Goal: Task Accomplishment & Management: Complete application form

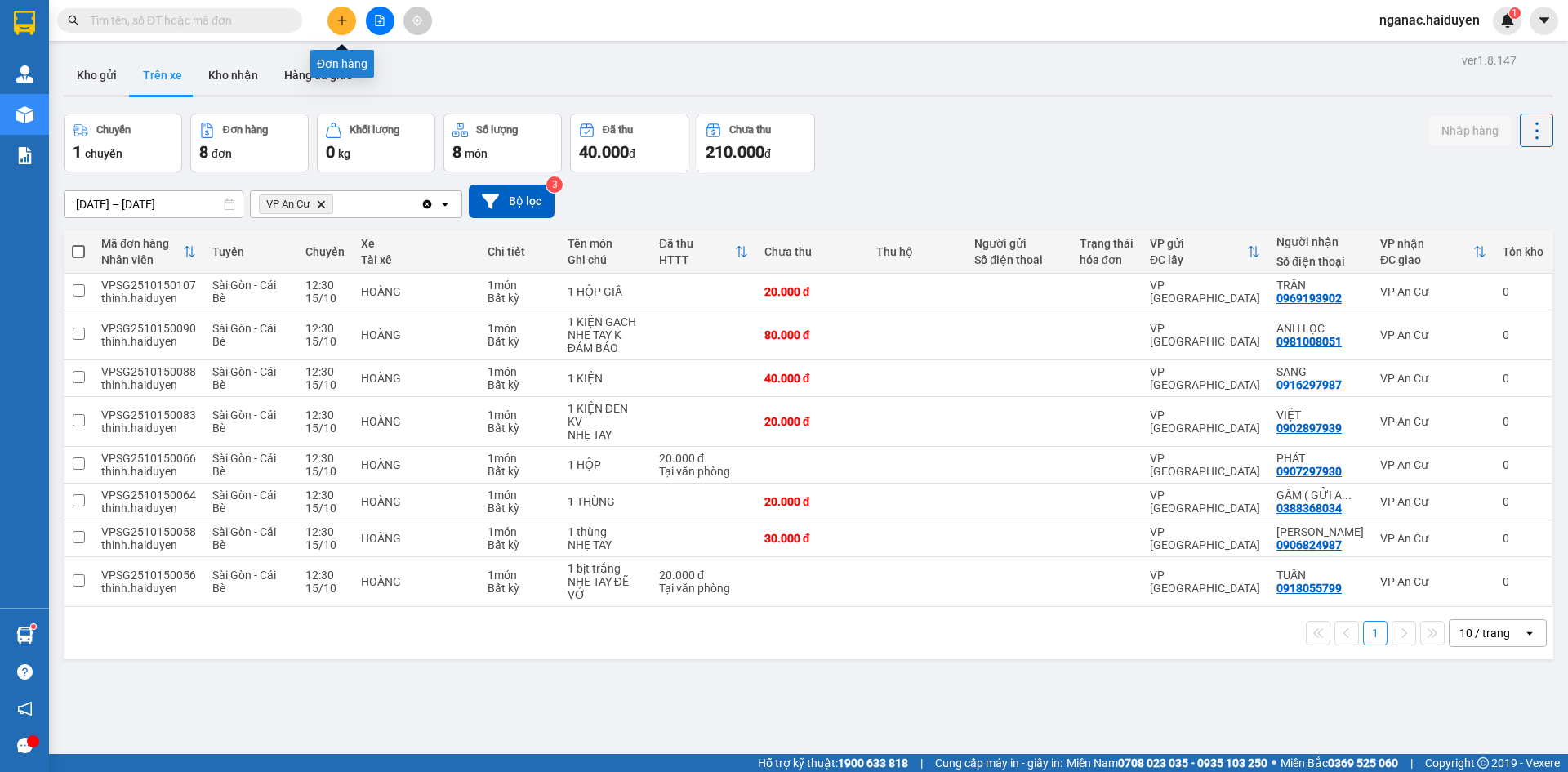
click at [339, 18] on icon "plus" at bounding box center [343, 21] width 12 height 12
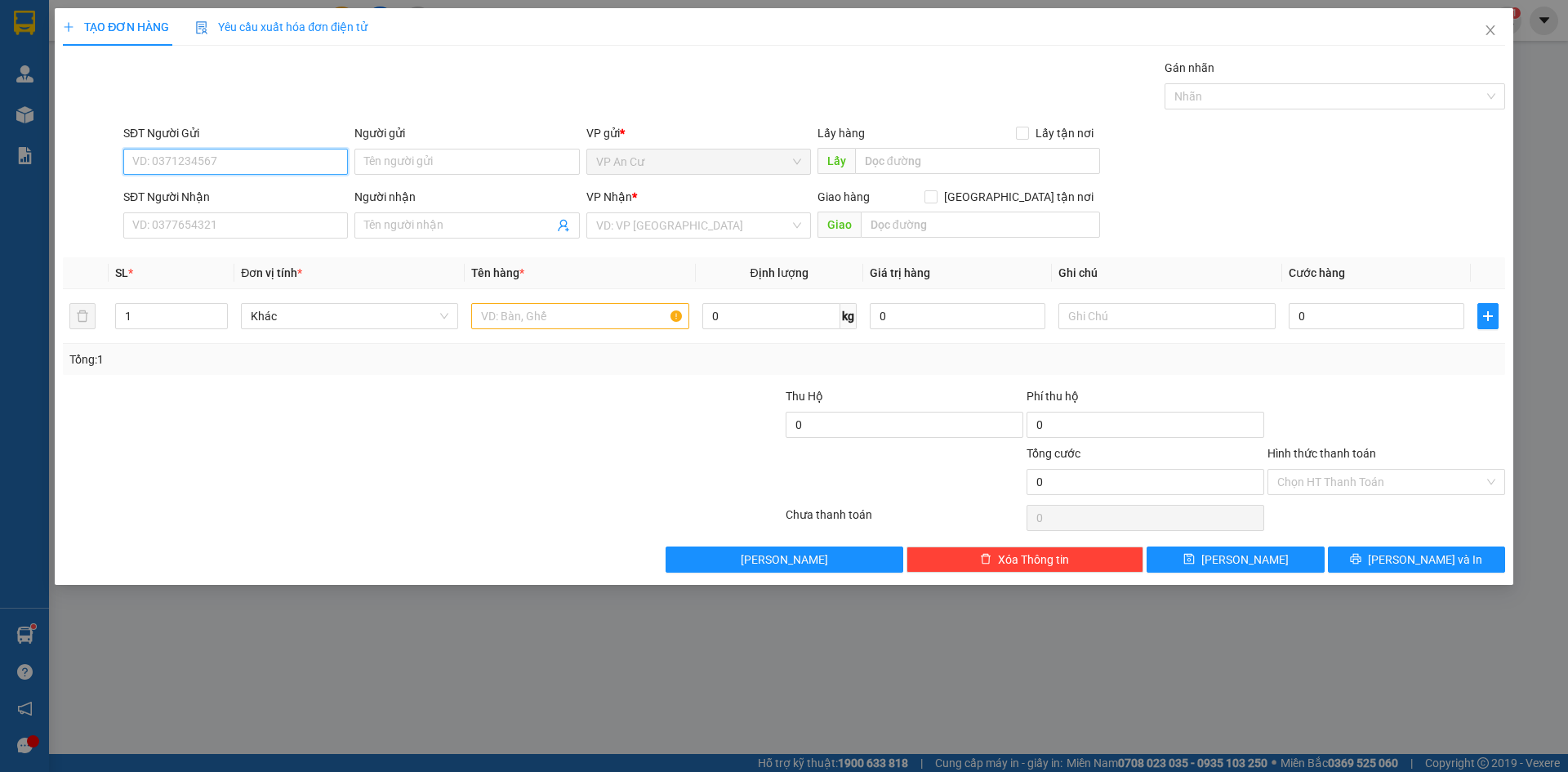
click at [222, 156] on input "SĐT Người Gửi" at bounding box center [236, 161] width 225 height 26
click at [214, 189] on div "0971141438 - lâm" at bounding box center [235, 194] width 205 height 18
type input "0971141438"
type input "lâm"
type input "0909318163"
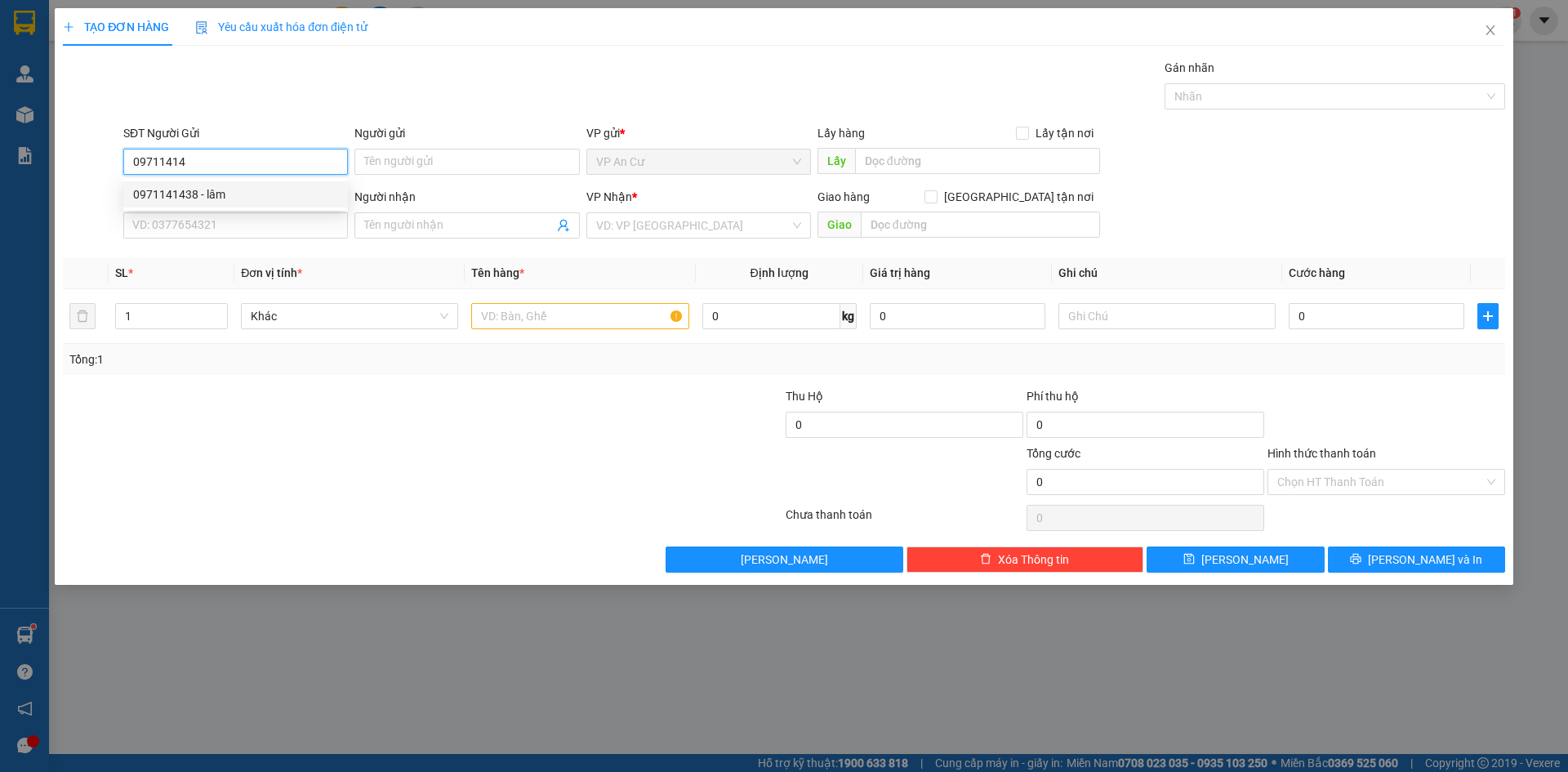
type input "CHI"
type input "20.000"
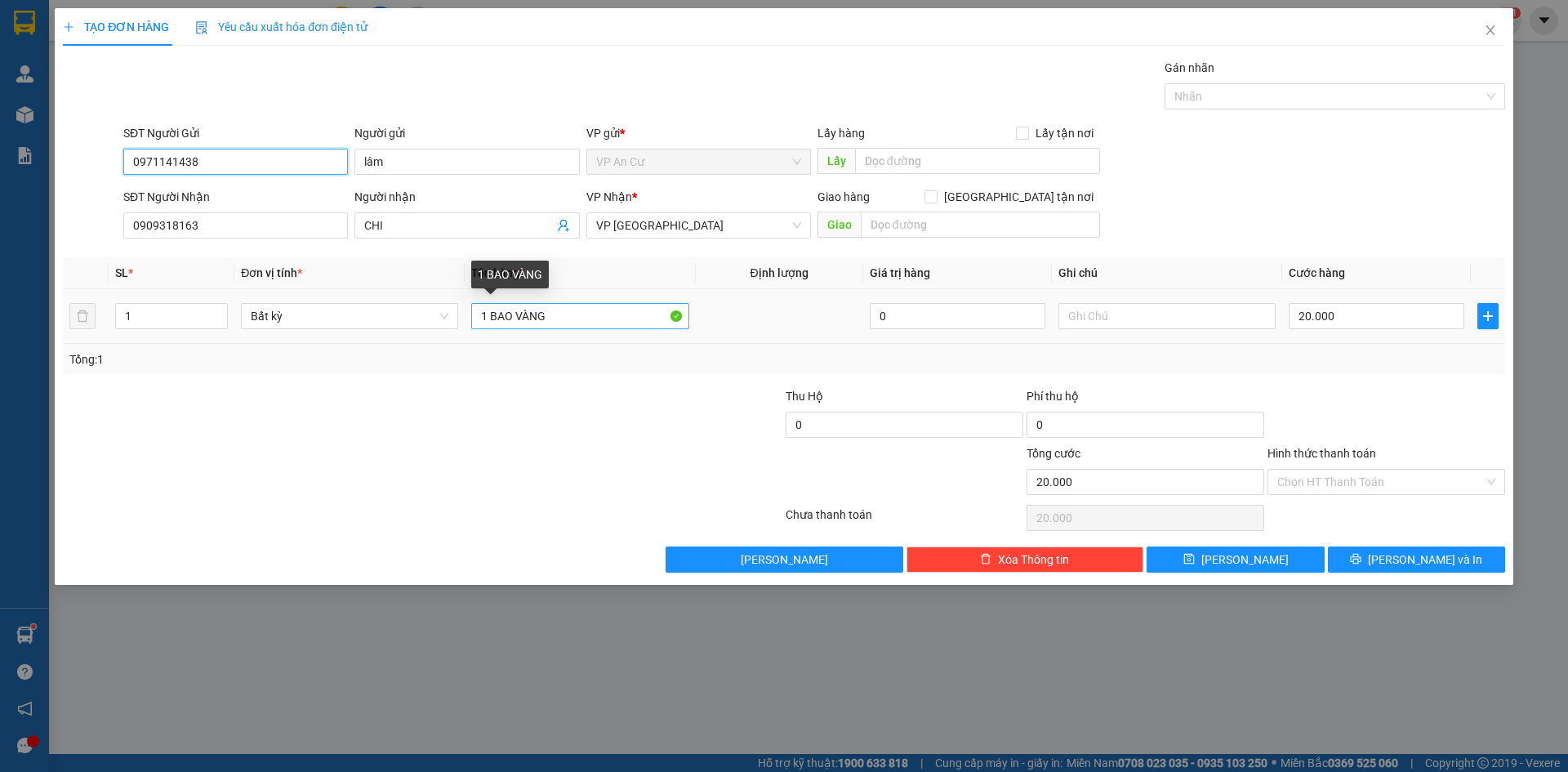
type input "0971141438"
drag, startPoint x: 556, startPoint y: 318, endPoint x: 517, endPoint y: 317, distance: 39.0
click at [517, 317] on input "1 BAO VÀNG" at bounding box center [580, 316] width 217 height 26
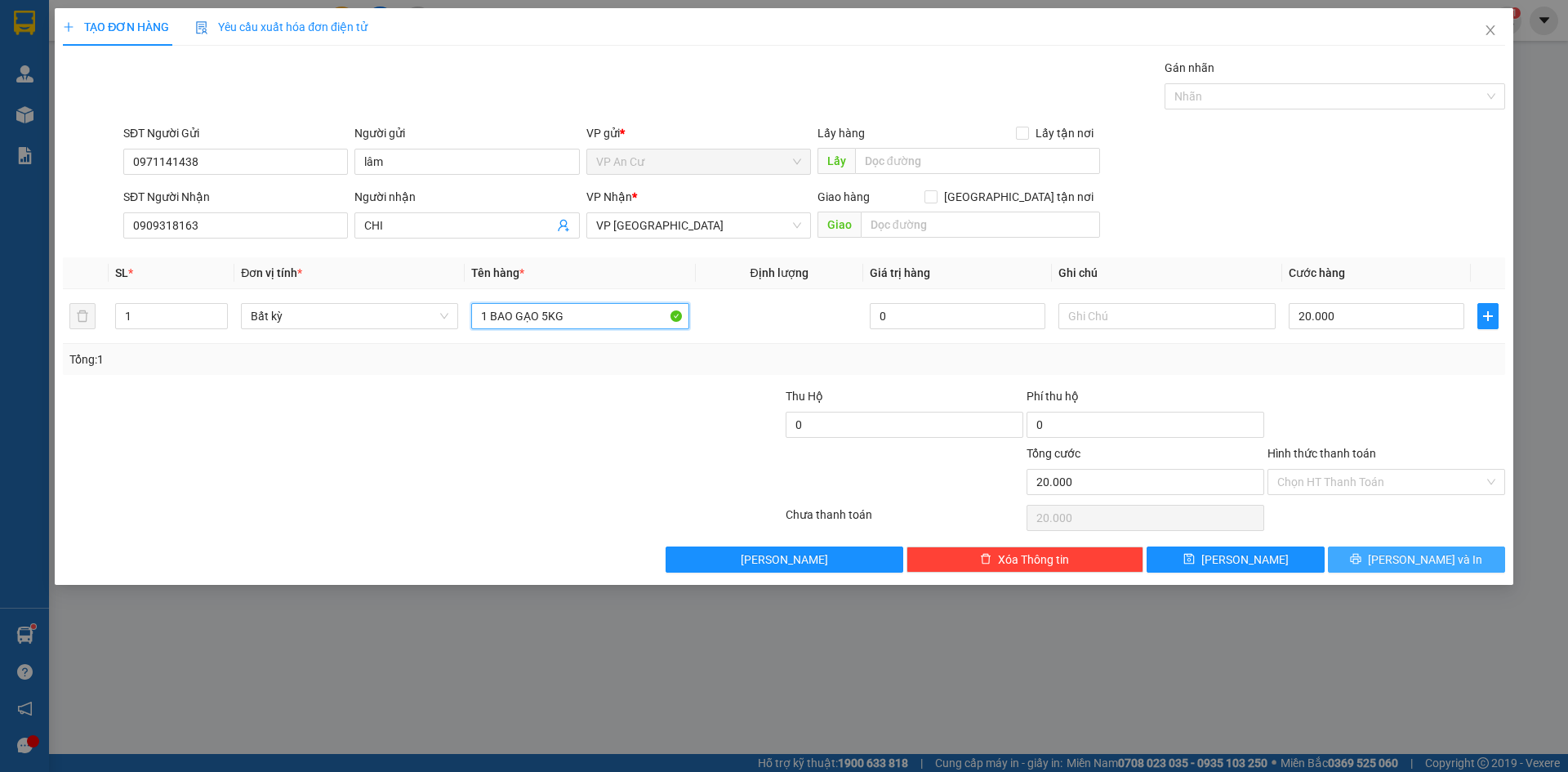
type input "1 BAO GẠO 5KG"
click at [1404, 562] on span "[PERSON_NAME] và In" at bounding box center [1425, 559] width 115 height 18
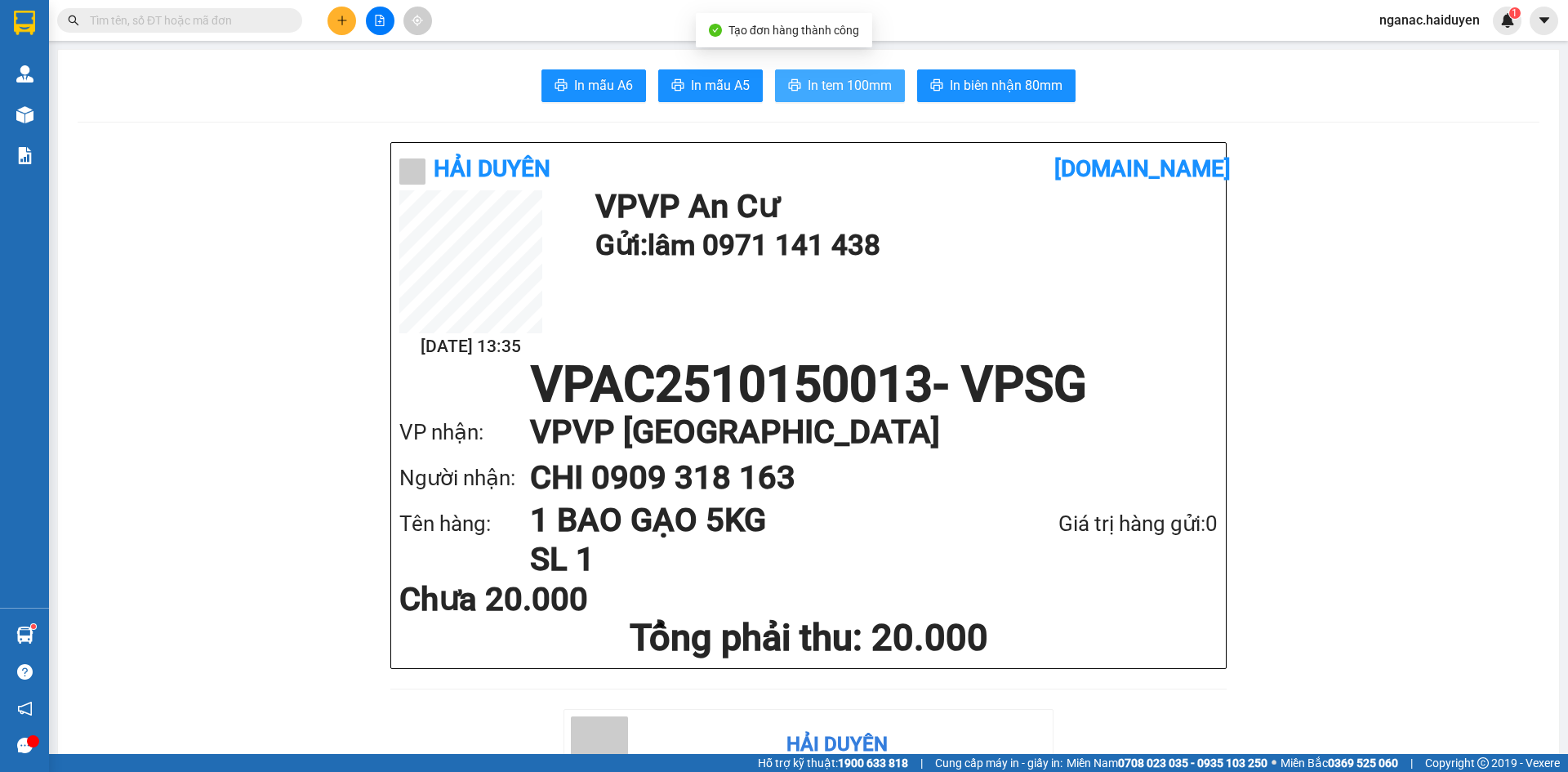
click at [836, 76] on span "In tem 100mm" at bounding box center [850, 85] width 84 height 20
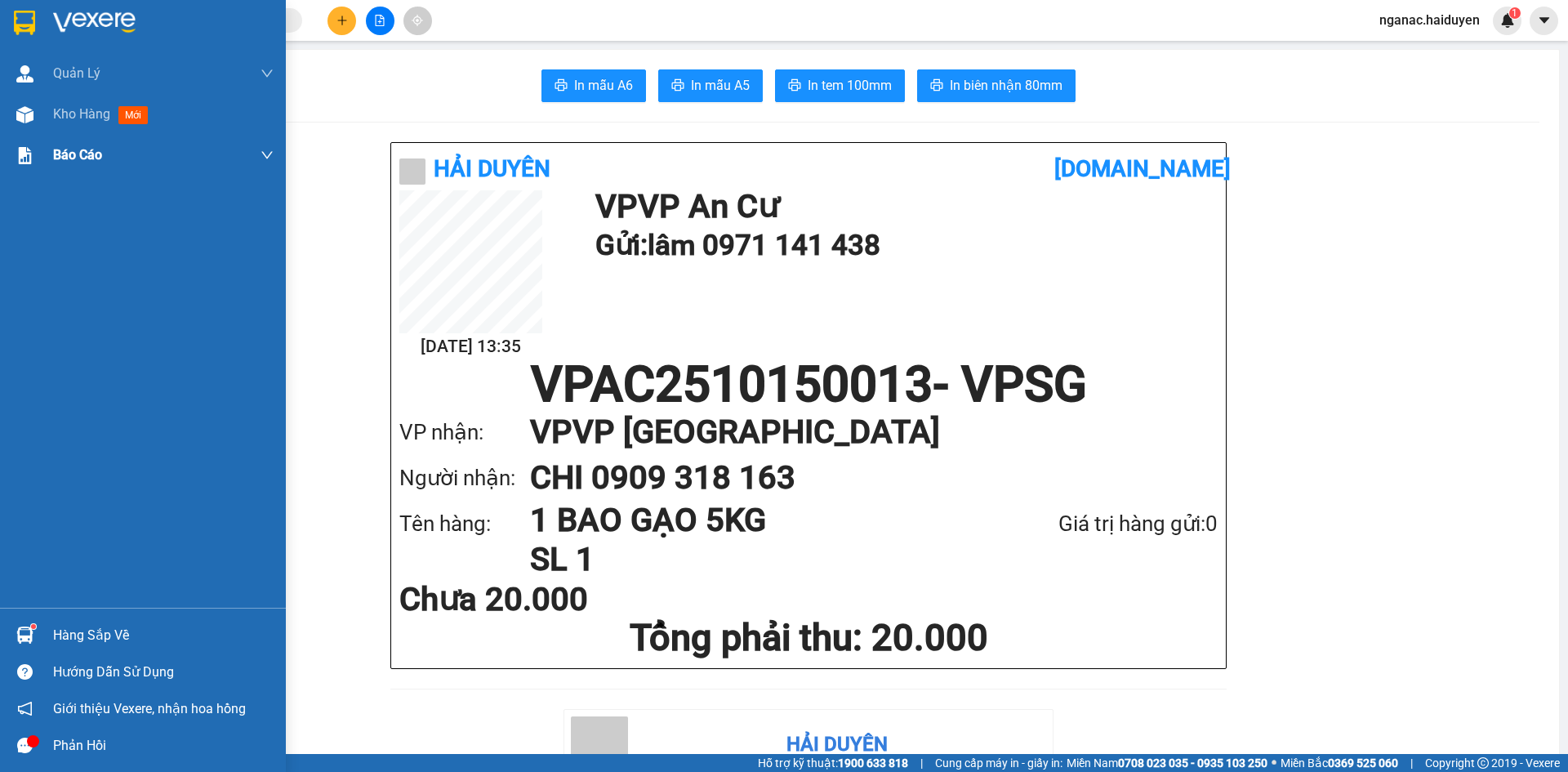
drag, startPoint x: 48, startPoint y: 112, endPoint x: 124, endPoint y: 137, distance: 80.0
click at [48, 112] on div "Kho hàng mới" at bounding box center [143, 114] width 286 height 41
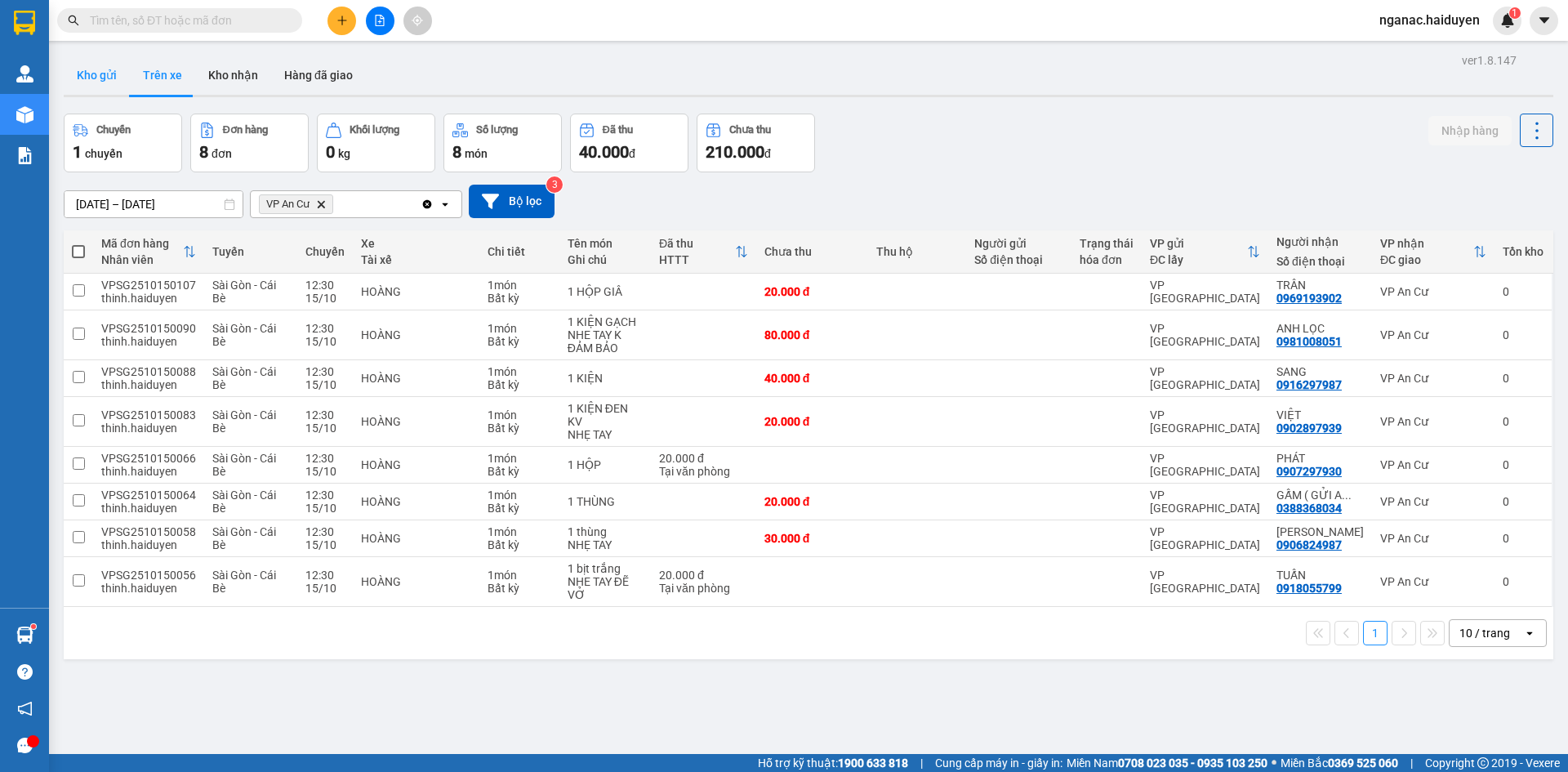
click at [89, 72] on button "Kho gửi" at bounding box center [96, 74] width 66 height 39
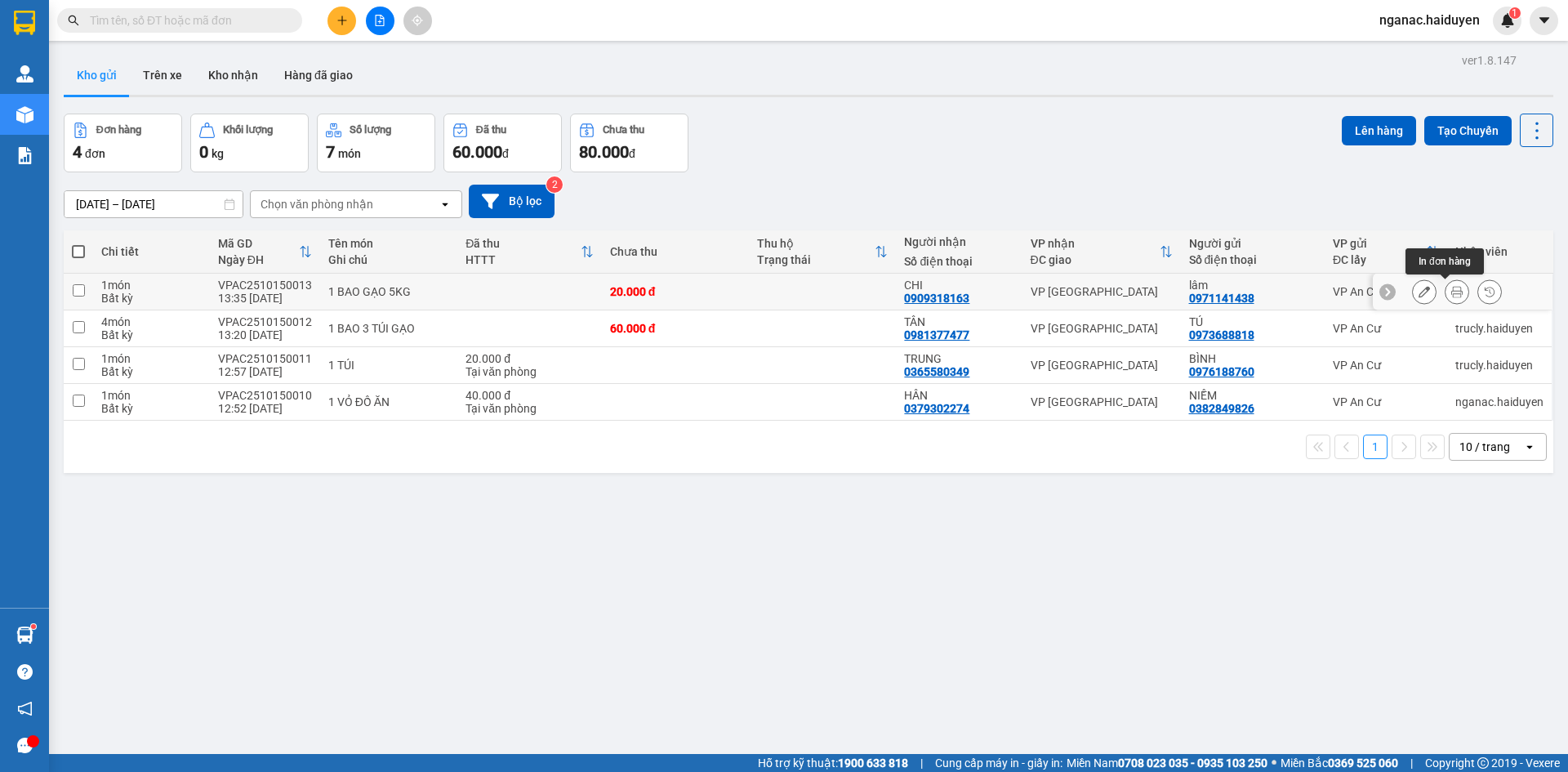
click at [1452, 292] on icon at bounding box center [1458, 292] width 12 height 12
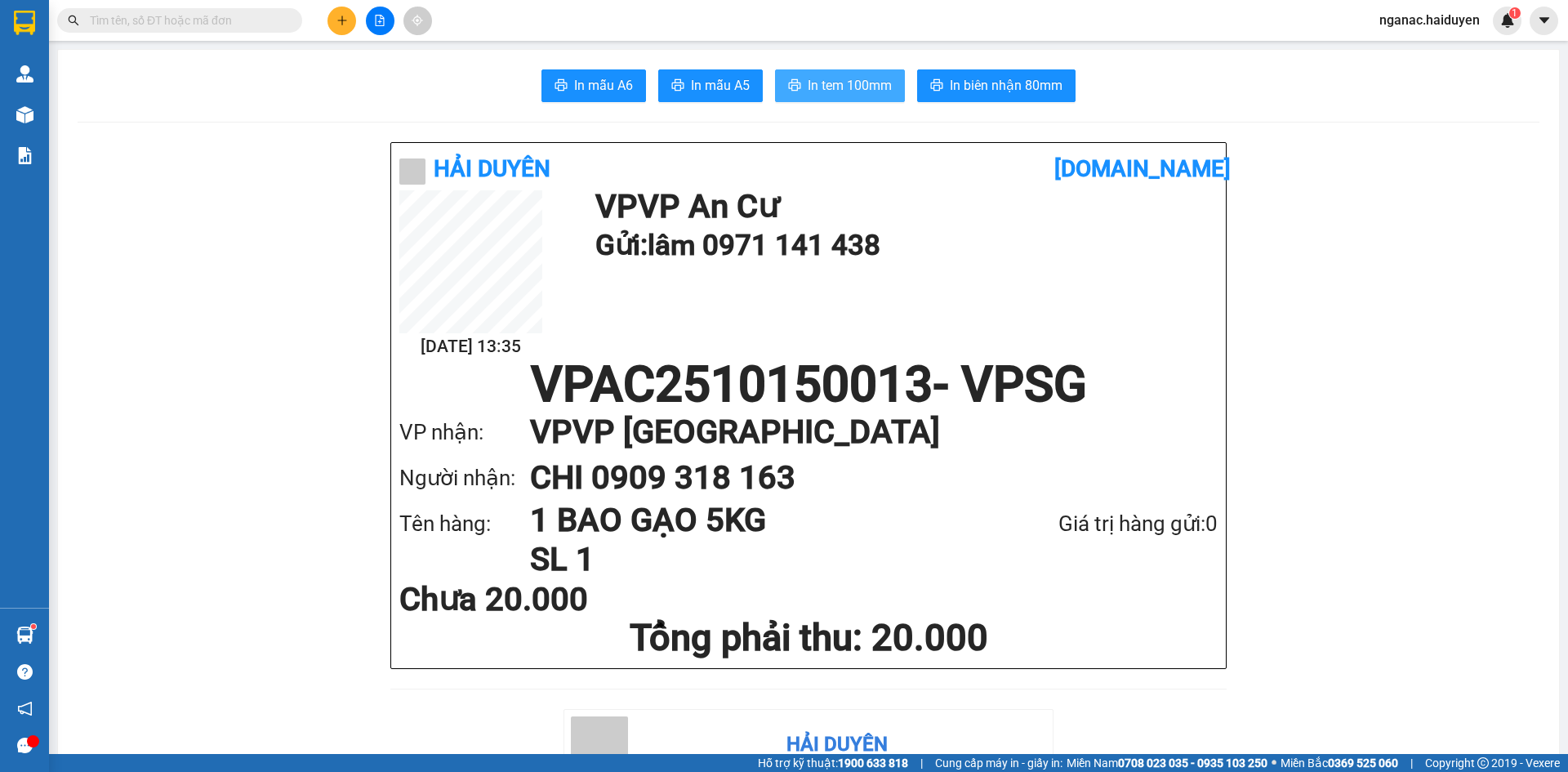
click at [847, 81] on span "In tem 100mm" at bounding box center [850, 85] width 84 height 20
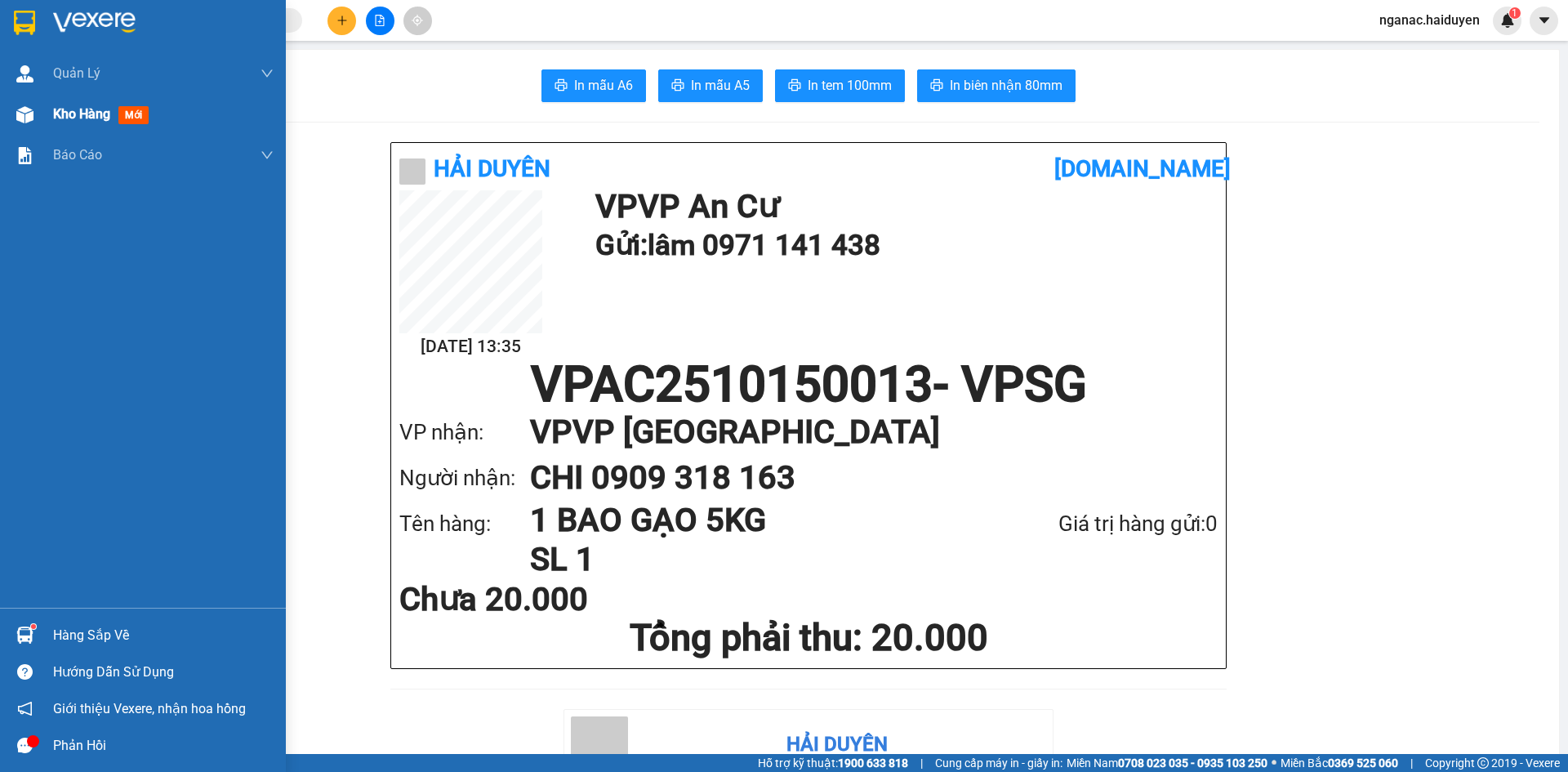
click at [49, 112] on div "Kho hàng mới" at bounding box center [143, 114] width 286 height 41
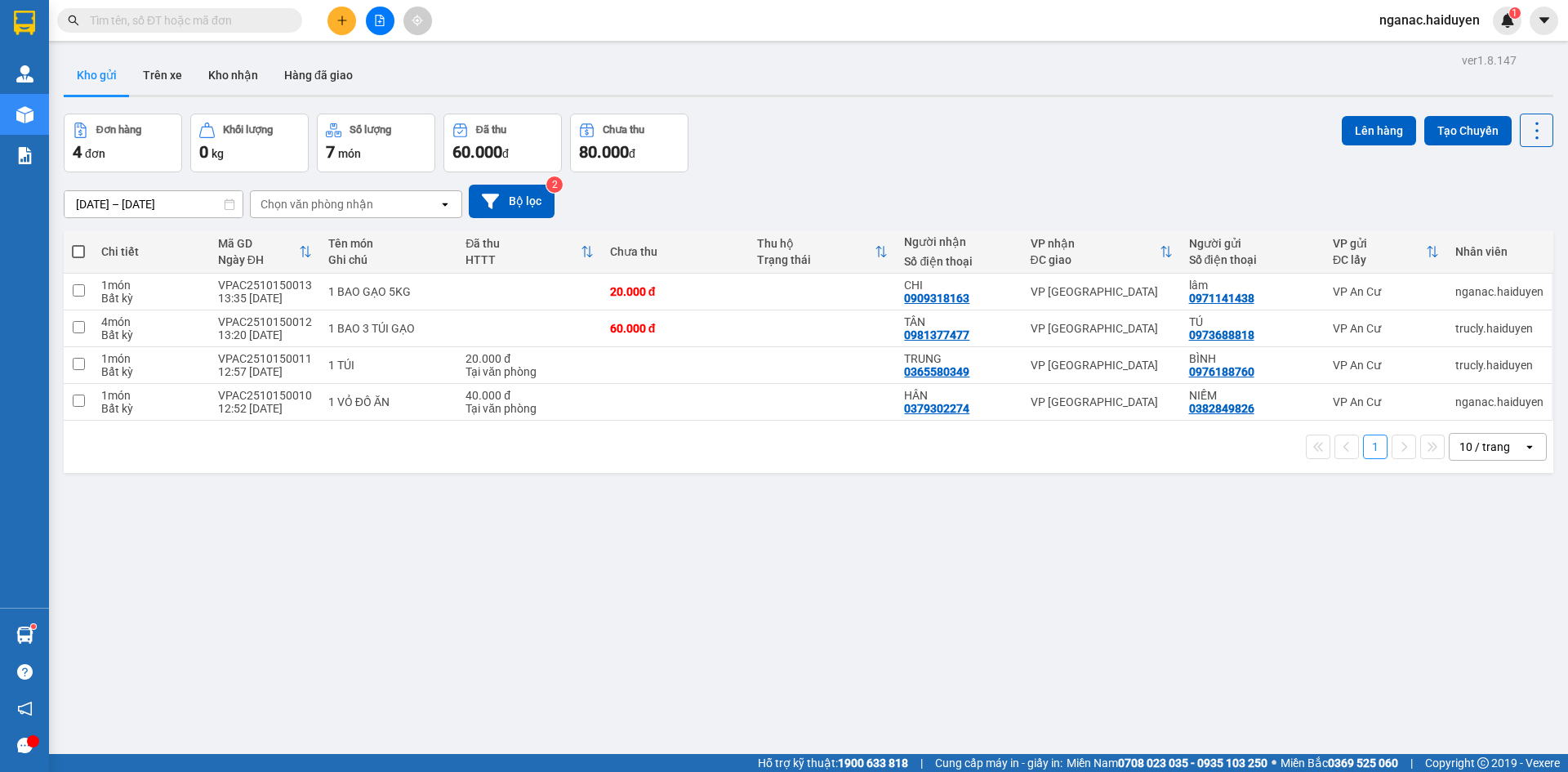
click at [645, 648] on div "ver 1.8.147 Kho gửi Trên xe Kho nhận Hàng đã giao Đơn hàng 4 đơn Khối lượng 0 k…" at bounding box center [808, 435] width 1503 height 772
click at [341, 18] on icon "plus" at bounding box center [343, 21] width 12 height 12
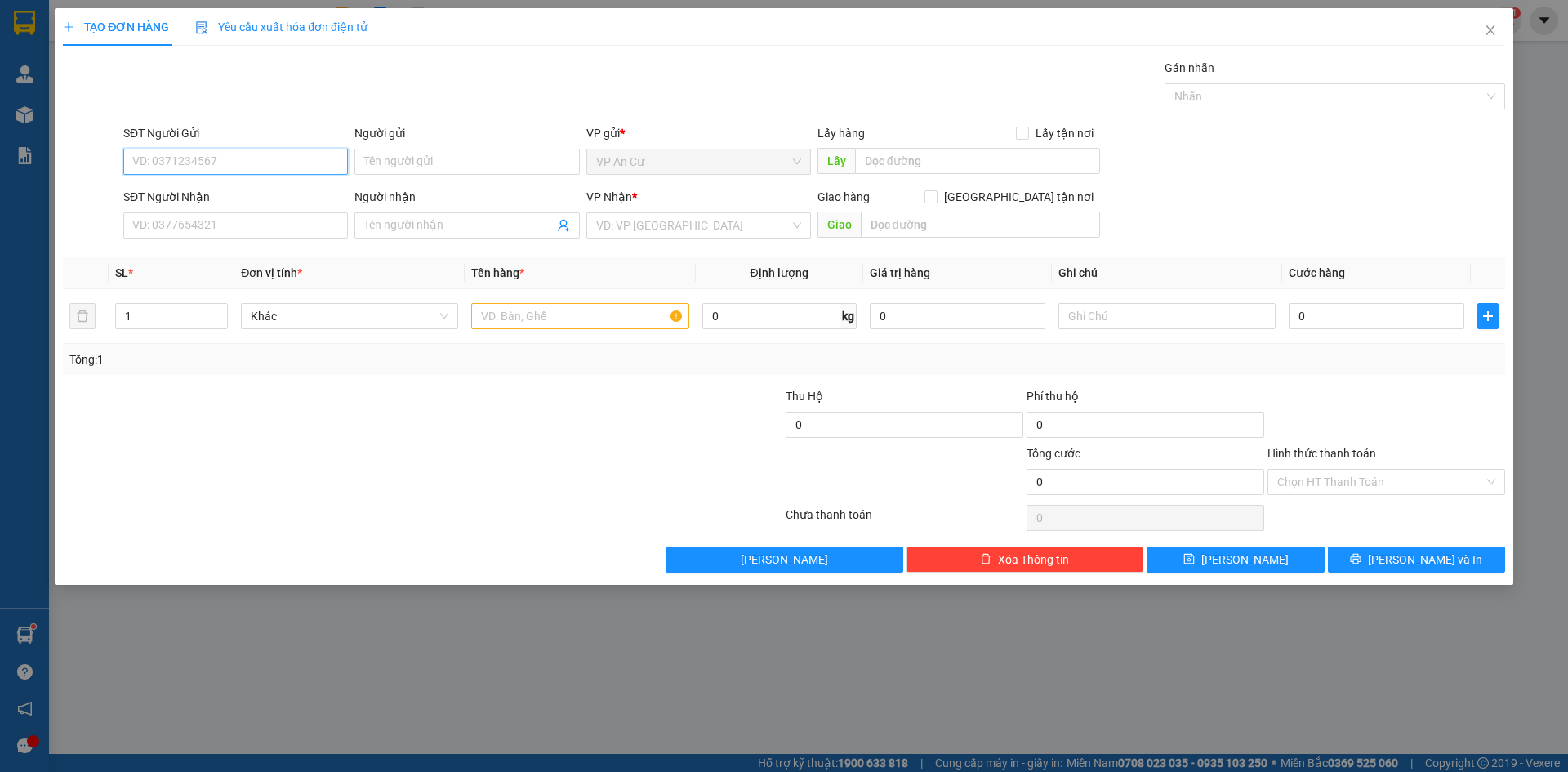
click at [162, 162] on input "SĐT Người Gửi" at bounding box center [236, 161] width 225 height 26
type input "0918582286"
click at [385, 161] on input "Người gửi" at bounding box center [466, 161] width 225 height 26
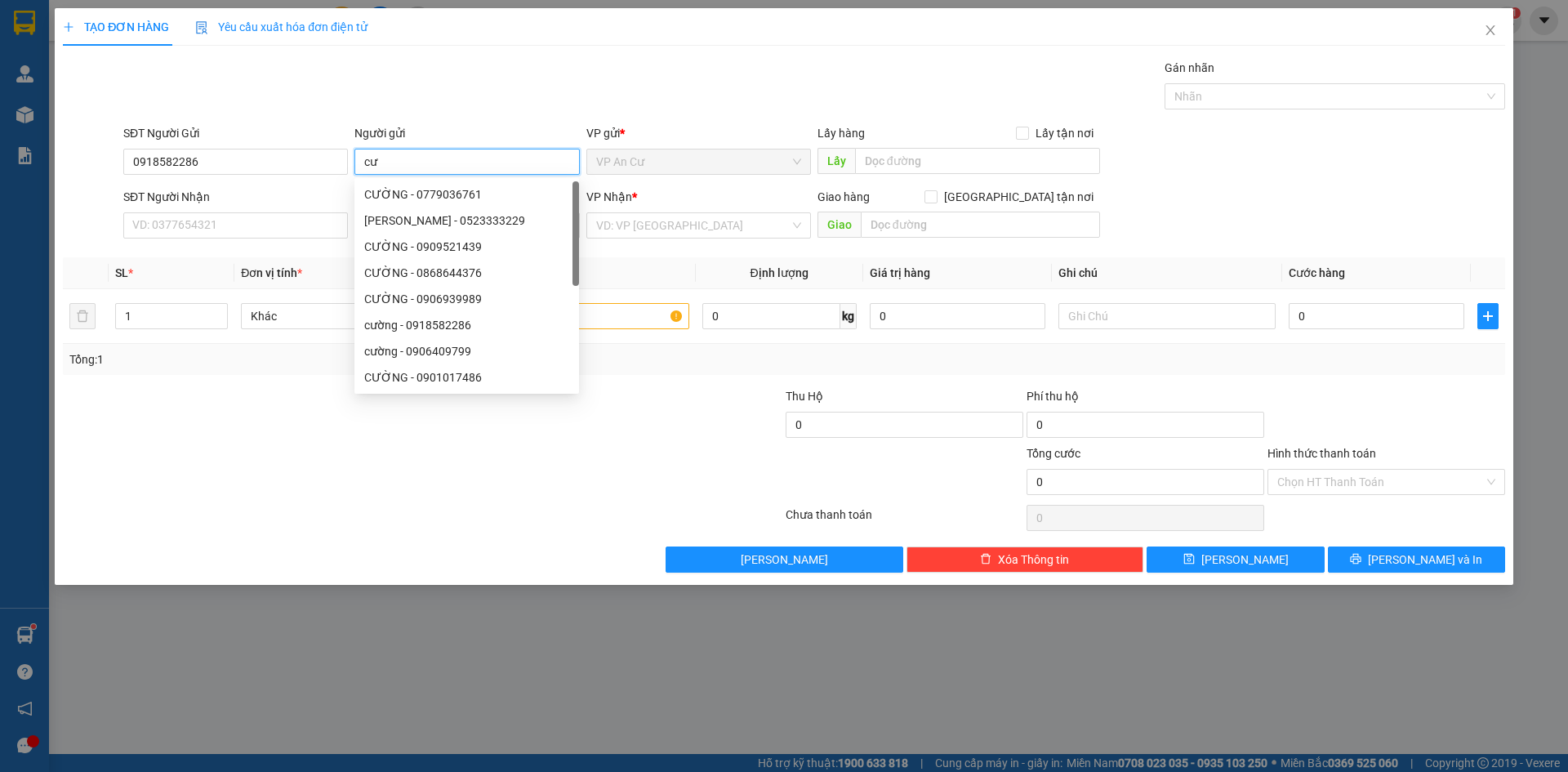
type input "c"
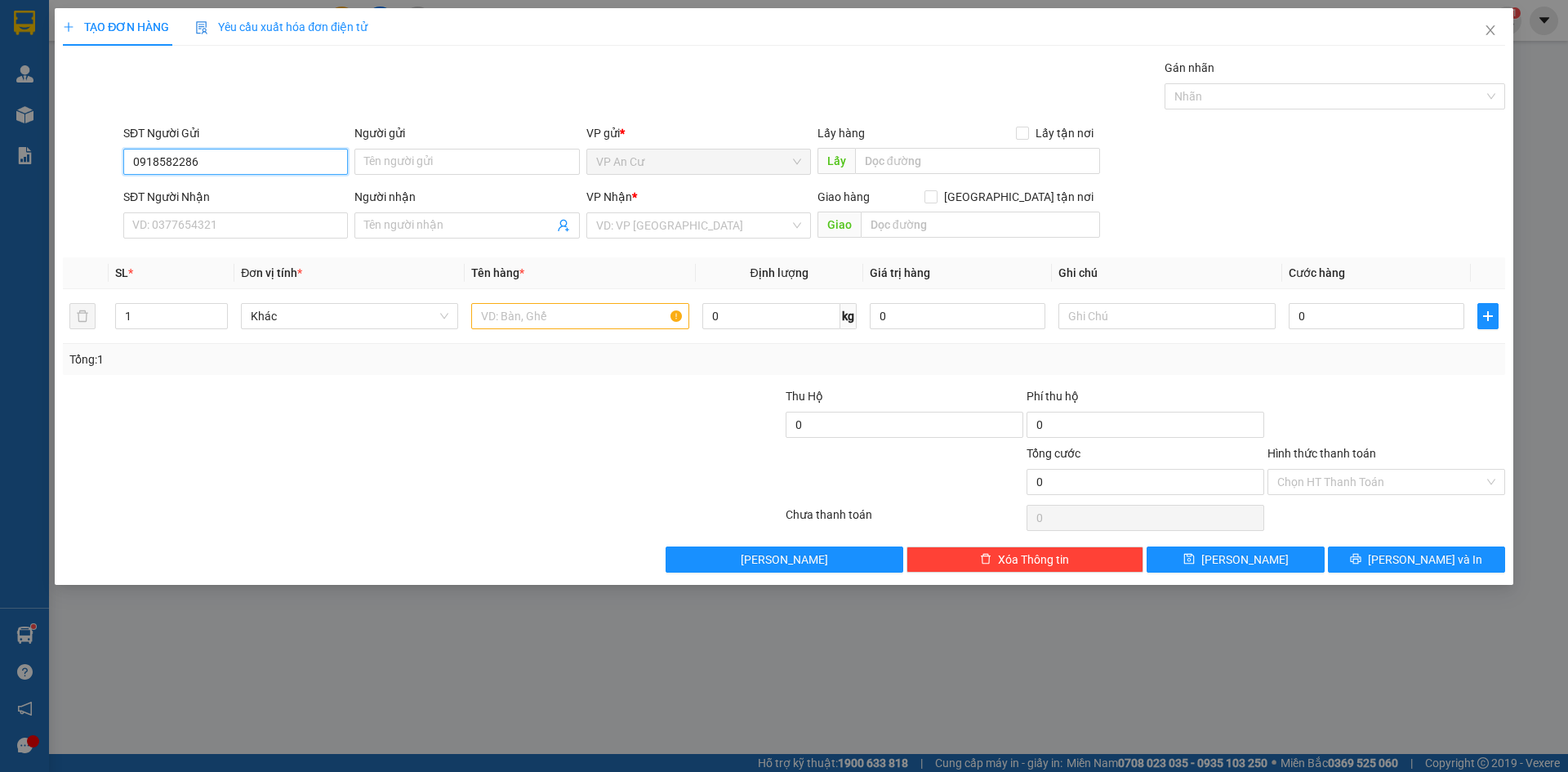
drag, startPoint x: 227, startPoint y: 162, endPoint x: 79, endPoint y: 163, distance: 148.0
click at [79, 163] on div "SĐT Người Gửi 0918582286 0918582286 Người gửi Tên người gửi VP gửi * VP An Cư L…" at bounding box center [784, 153] width 1446 height 57
click at [146, 219] on input "SĐT Người Nhận" at bounding box center [236, 225] width 225 height 26
paste input "0918582286"
type input "0918582286"
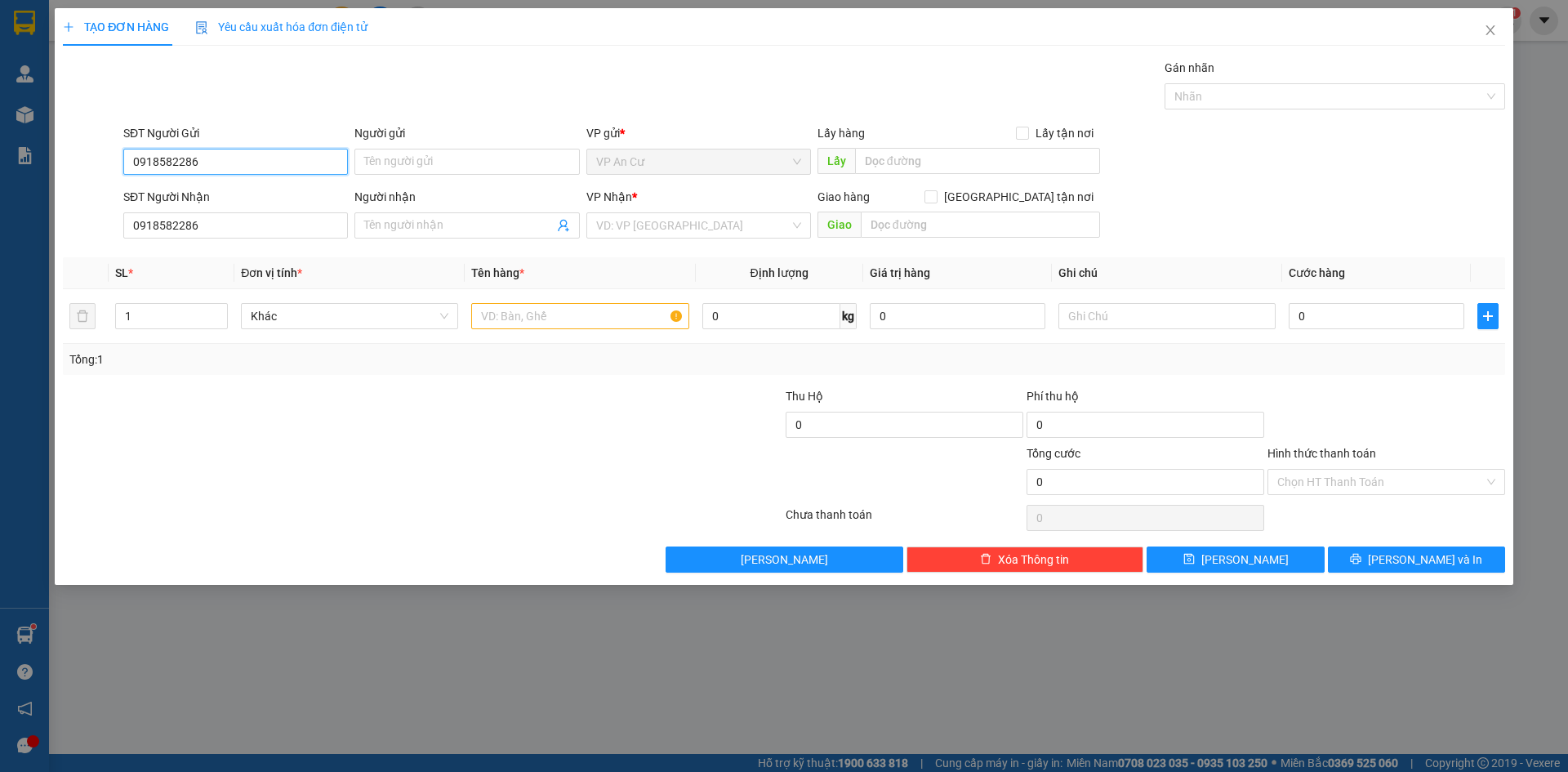
drag, startPoint x: 210, startPoint y: 161, endPoint x: 80, endPoint y: 165, distance: 130.1
click at [81, 165] on div "SĐT Người Gửi 0918582286 0918582286 Người gửi Tên người gửi VP gửi * VP An Cư L…" at bounding box center [784, 153] width 1446 height 57
type input "0325511166"
click at [384, 160] on input "Người gửi" at bounding box center [466, 161] width 225 height 26
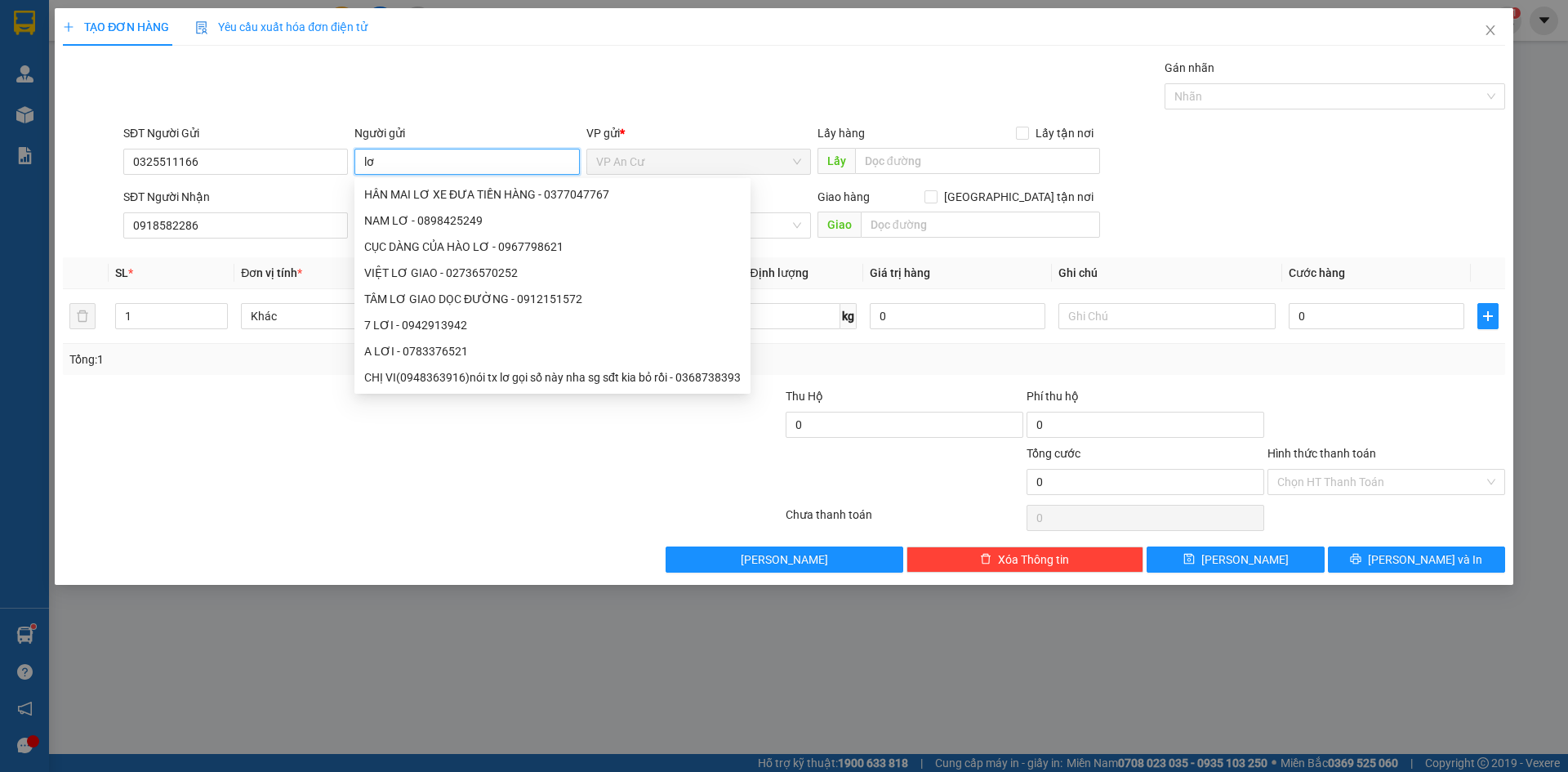
type input "l"
type input "LƠ"
click at [252, 227] on input "0918582286" at bounding box center [236, 225] width 225 height 26
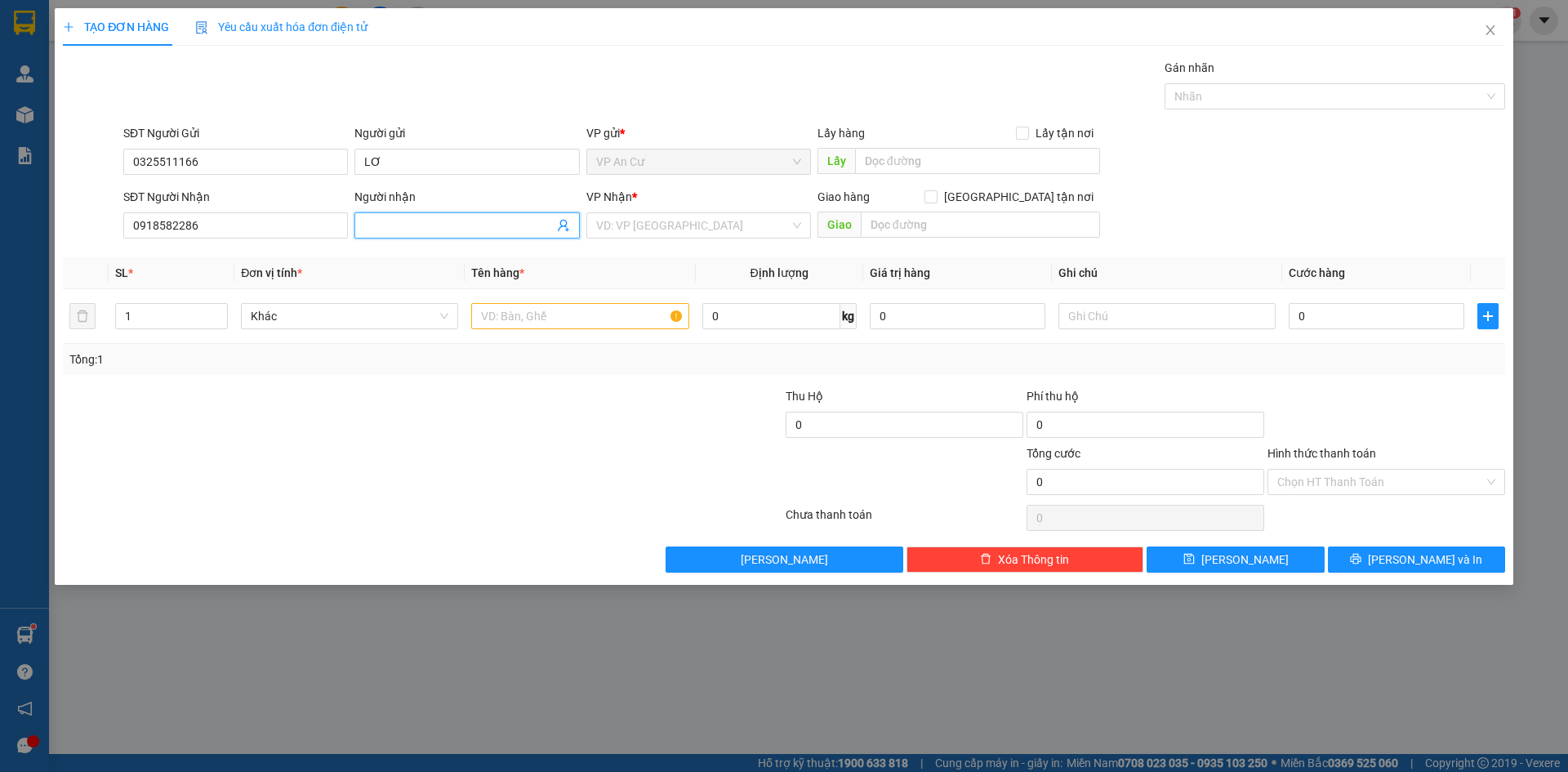
click at [377, 221] on input "Người nhận" at bounding box center [459, 225] width 189 height 18
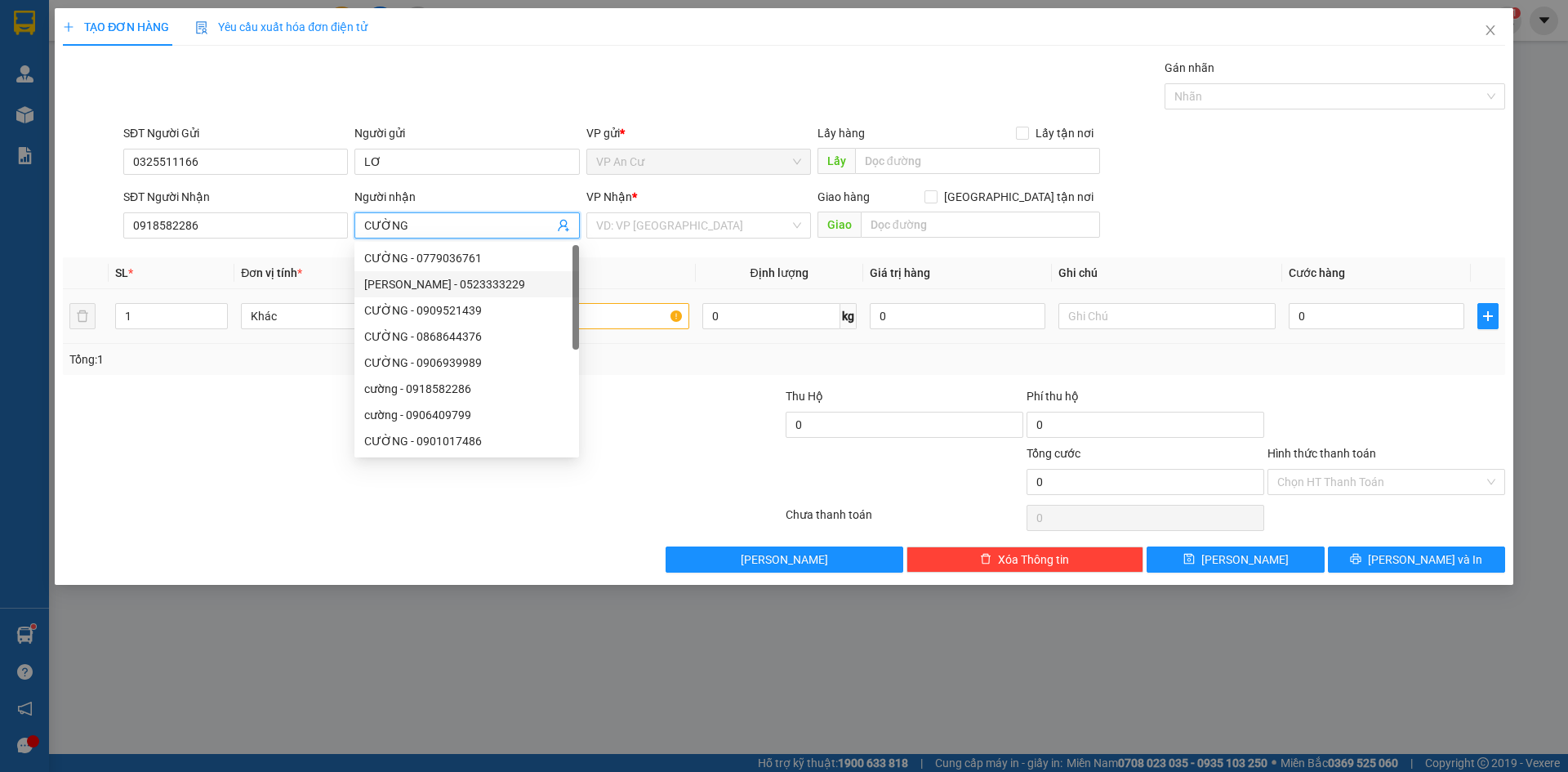
type input "CƯỜNG"
click at [608, 318] on input "text" at bounding box center [580, 316] width 217 height 26
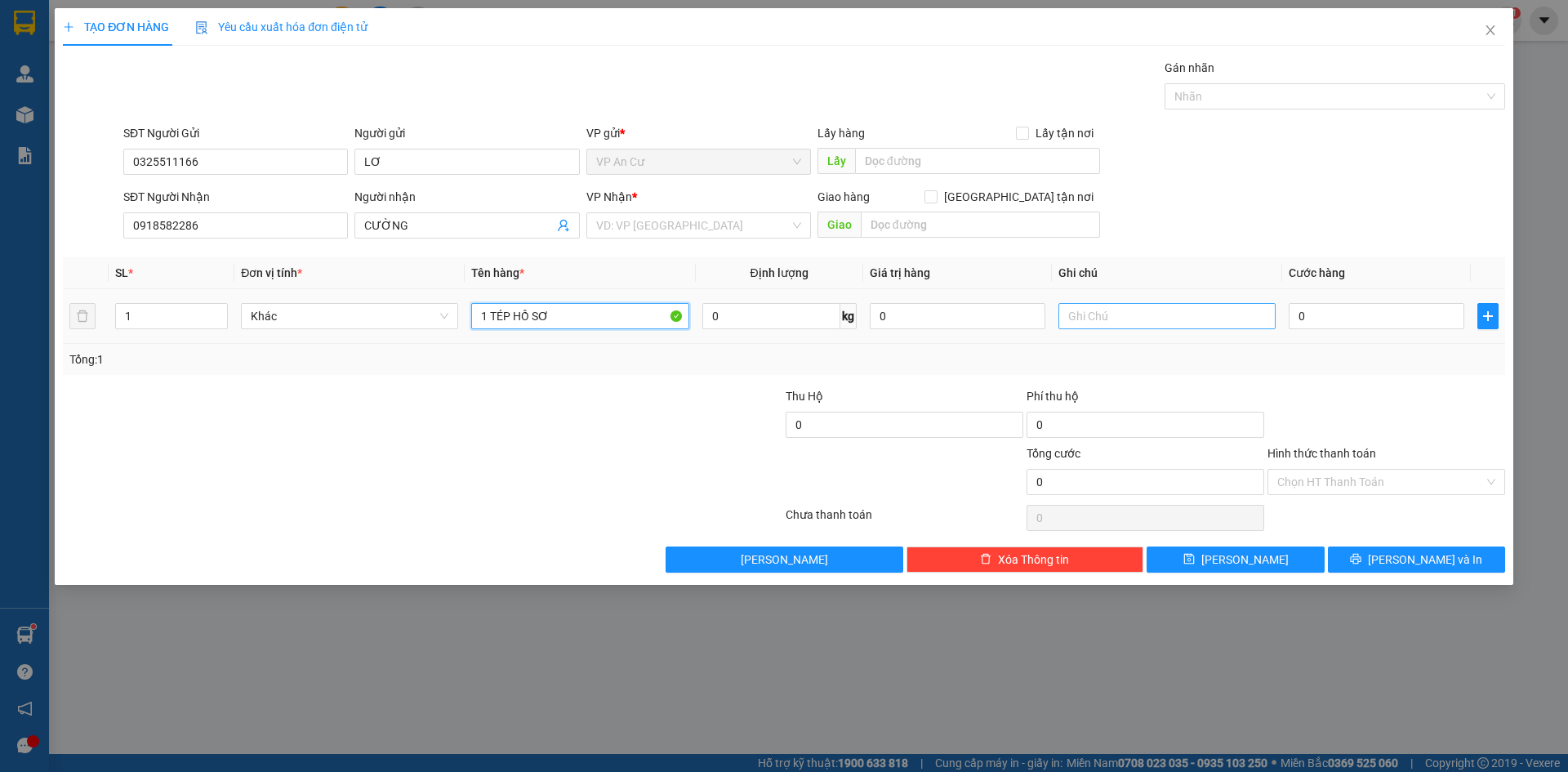
type input "1 TÉP HỒ SƠ"
click at [1096, 326] on input "text" at bounding box center [1168, 316] width 217 height 26
type input "LÊN TỚI GỌI LIỀN Ạ"
click at [1334, 323] on input "0" at bounding box center [1377, 316] width 176 height 26
type input "2"
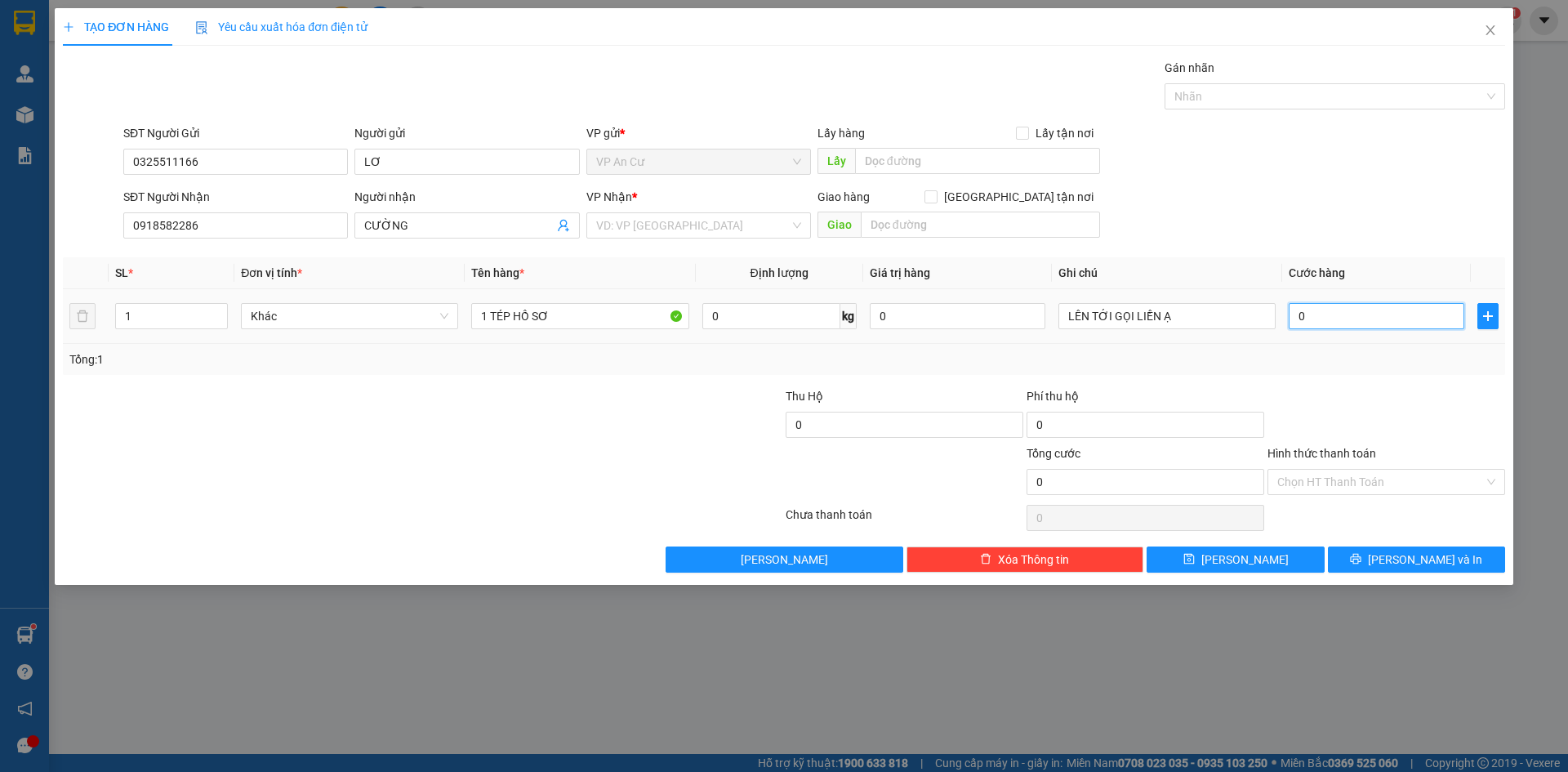
type input "2"
type input "20"
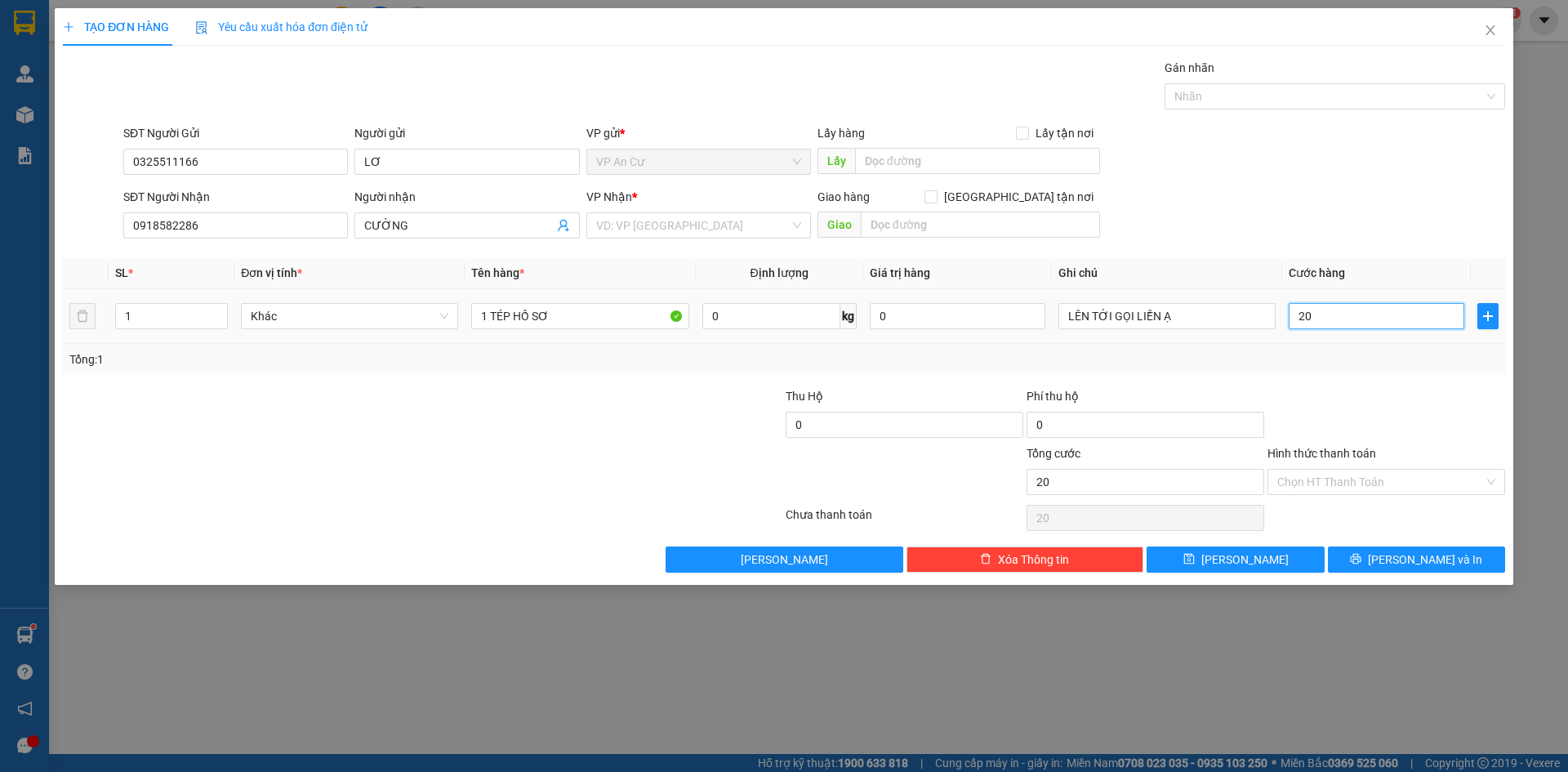
type input "200"
type input "2.000"
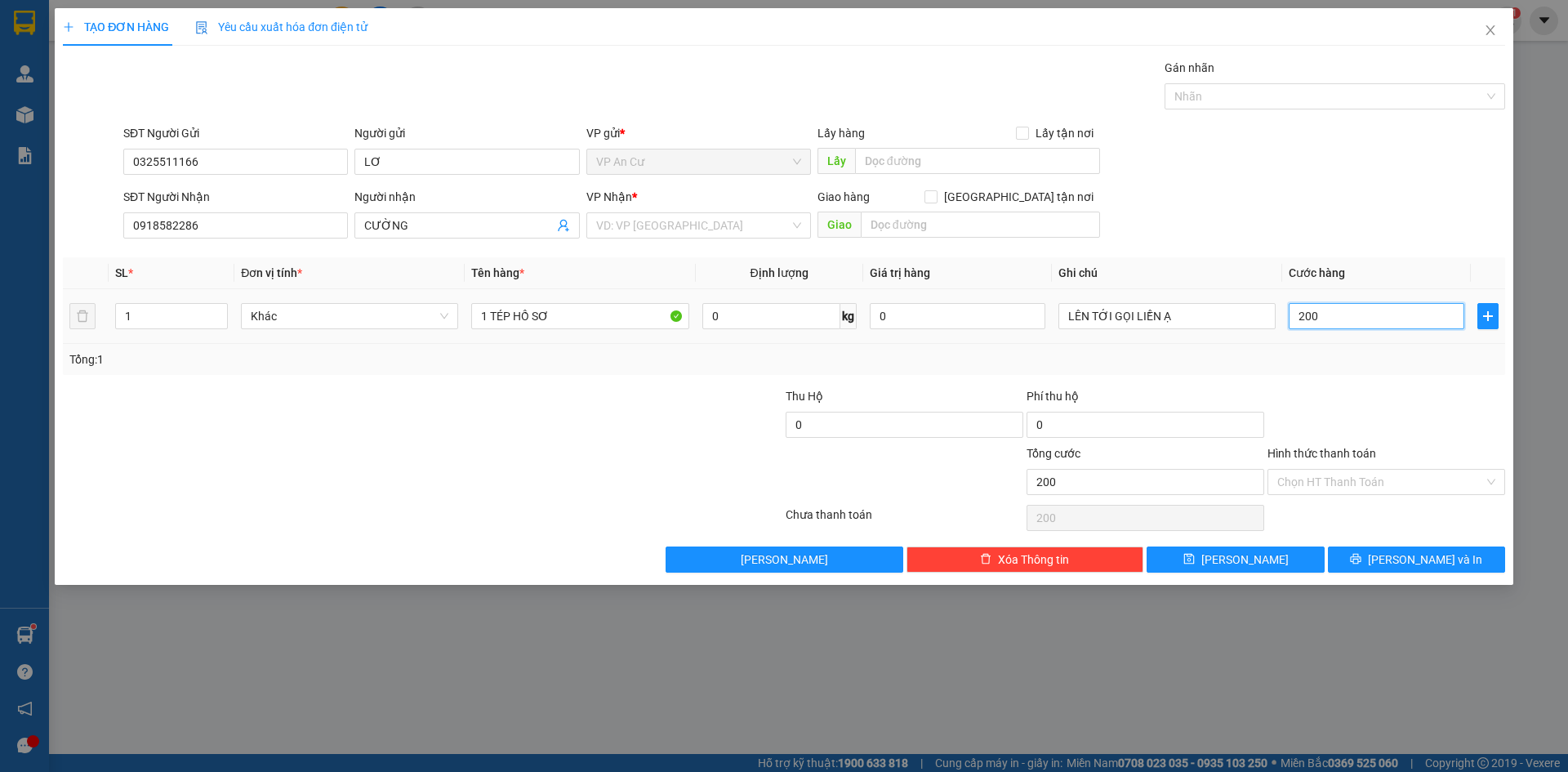
type input "2.000"
type input "20.000"
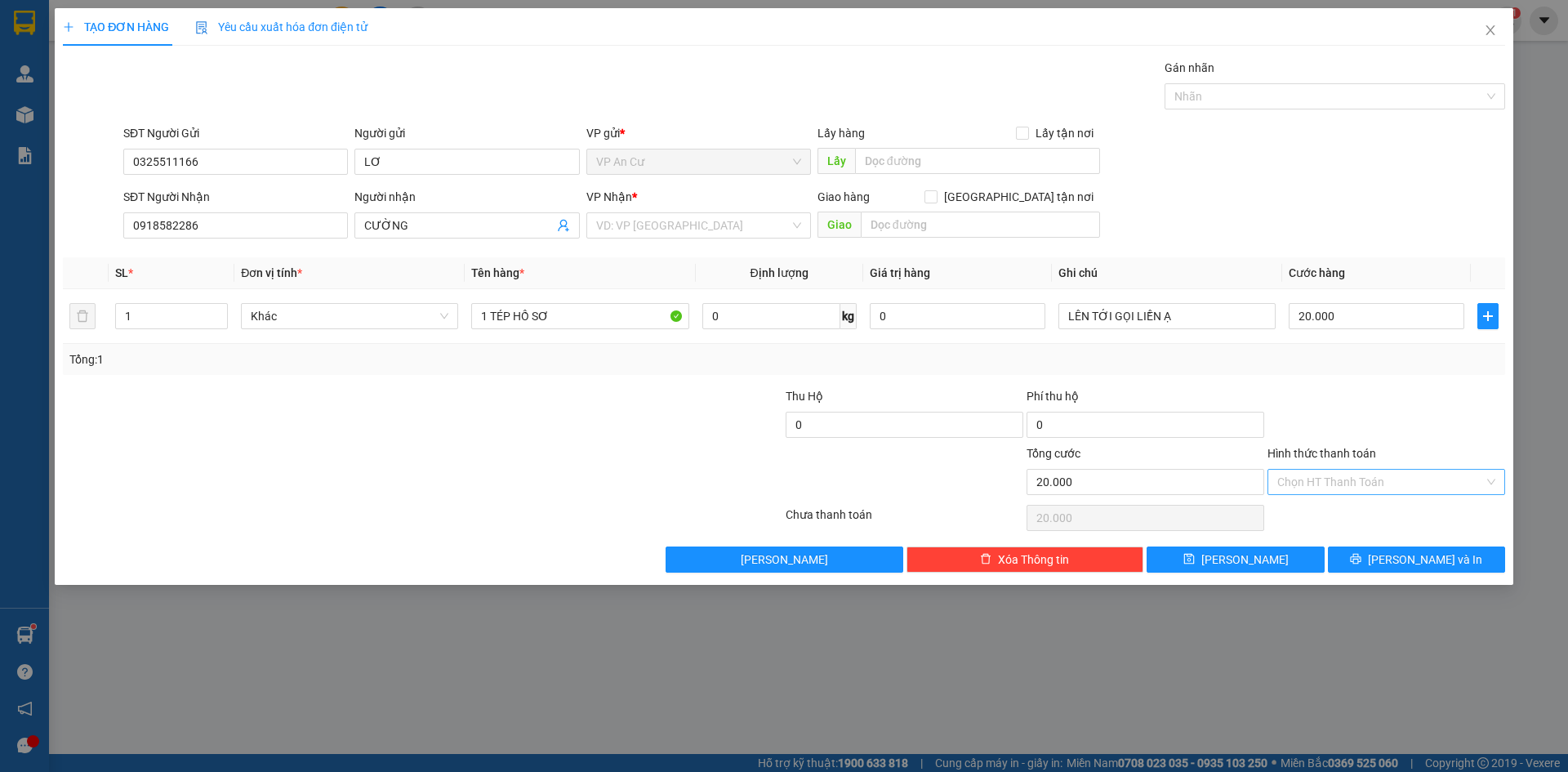
click at [1354, 489] on input "Hình thức thanh toán" at bounding box center [1380, 481] width 206 height 24
click at [1347, 508] on div "Tại văn phòng" at bounding box center [1386, 514] width 218 height 18
type input "0"
click at [1368, 561] on button "[PERSON_NAME] và In" at bounding box center [1417, 559] width 177 height 26
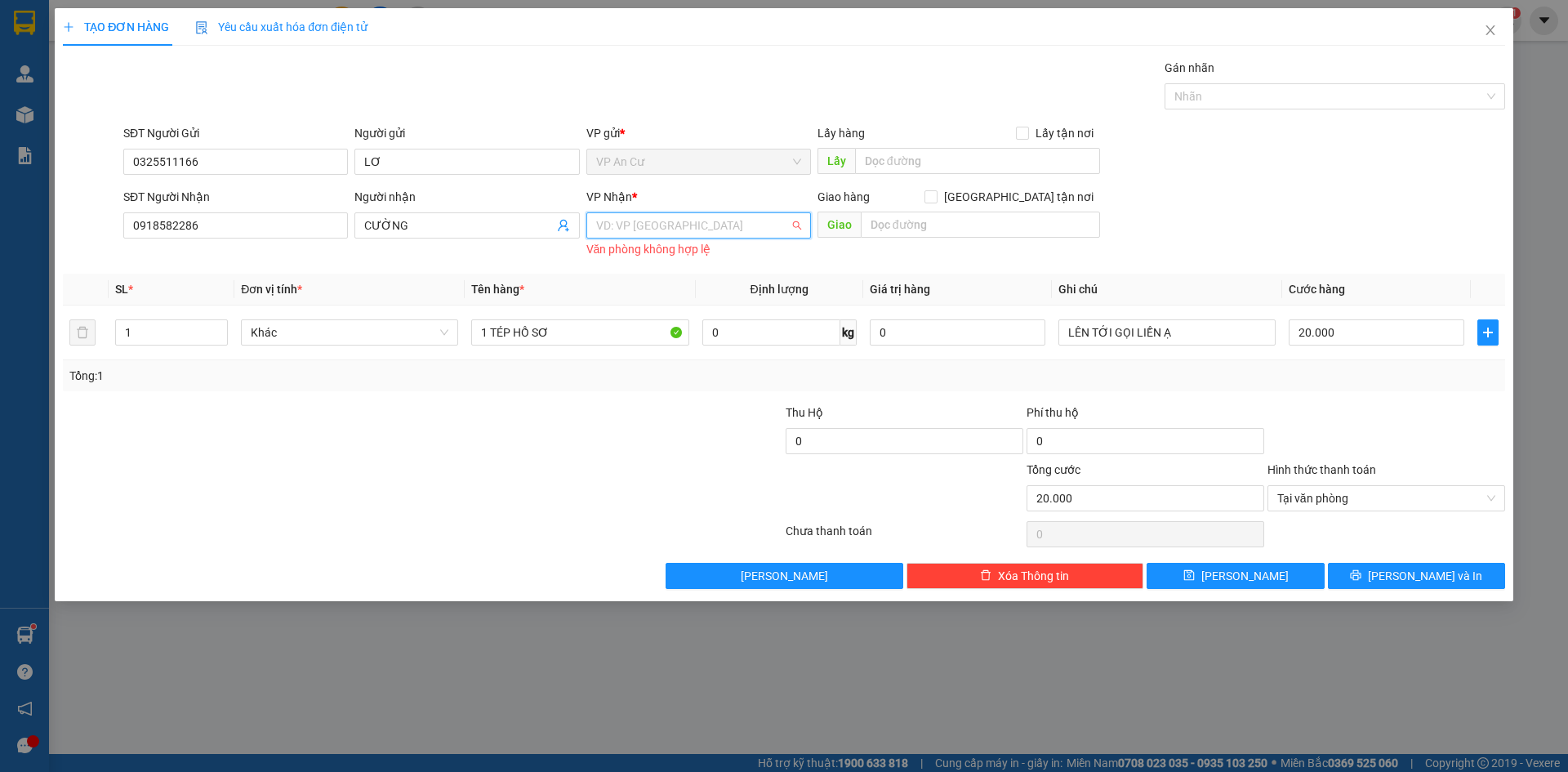
click at [738, 233] on input "search" at bounding box center [693, 225] width 194 height 24
click at [704, 258] on div "VP [GEOGRAPHIC_DATA]" at bounding box center [698, 257] width 205 height 18
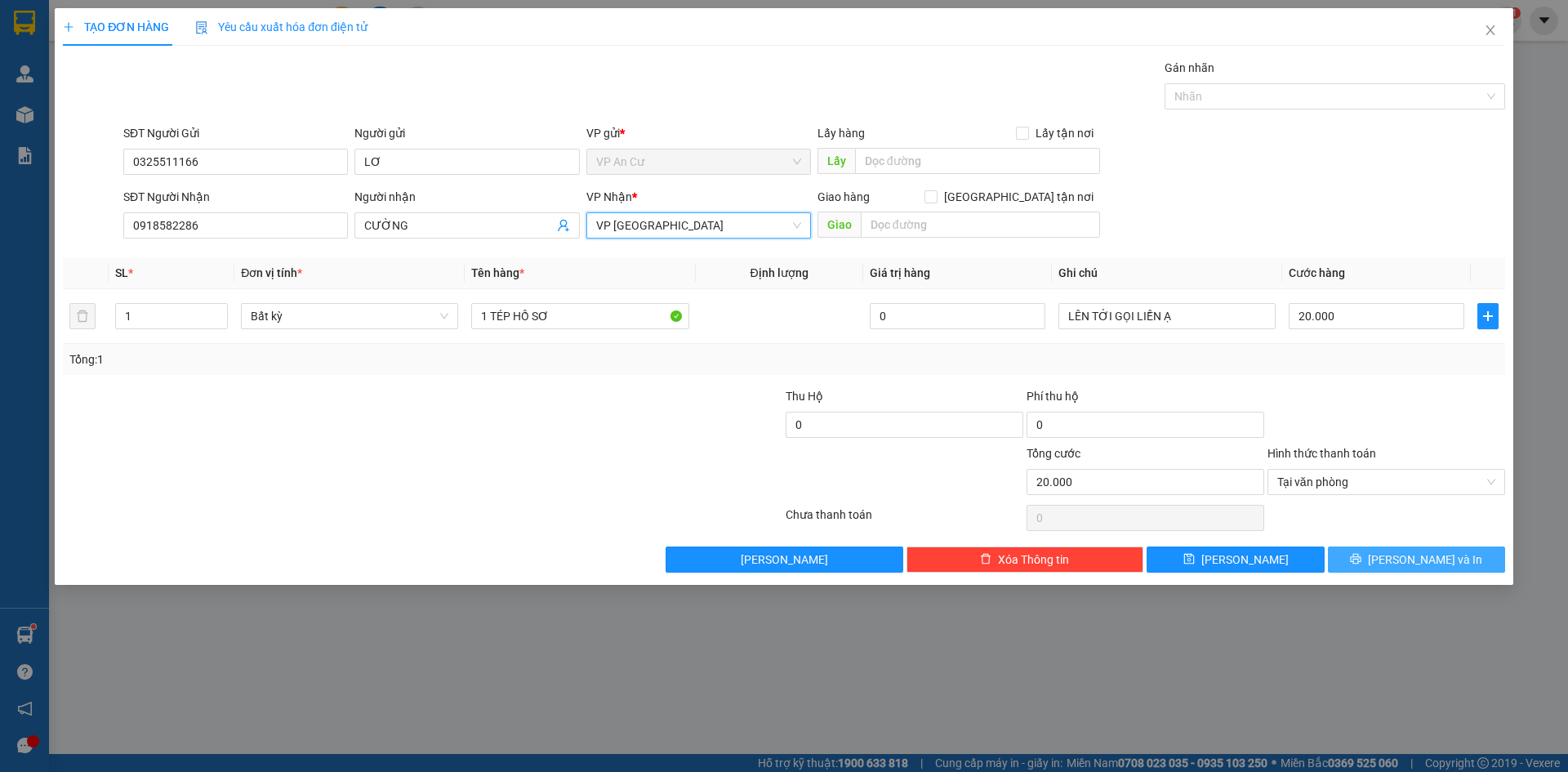
click at [1408, 564] on span "[PERSON_NAME] và In" at bounding box center [1425, 559] width 115 height 18
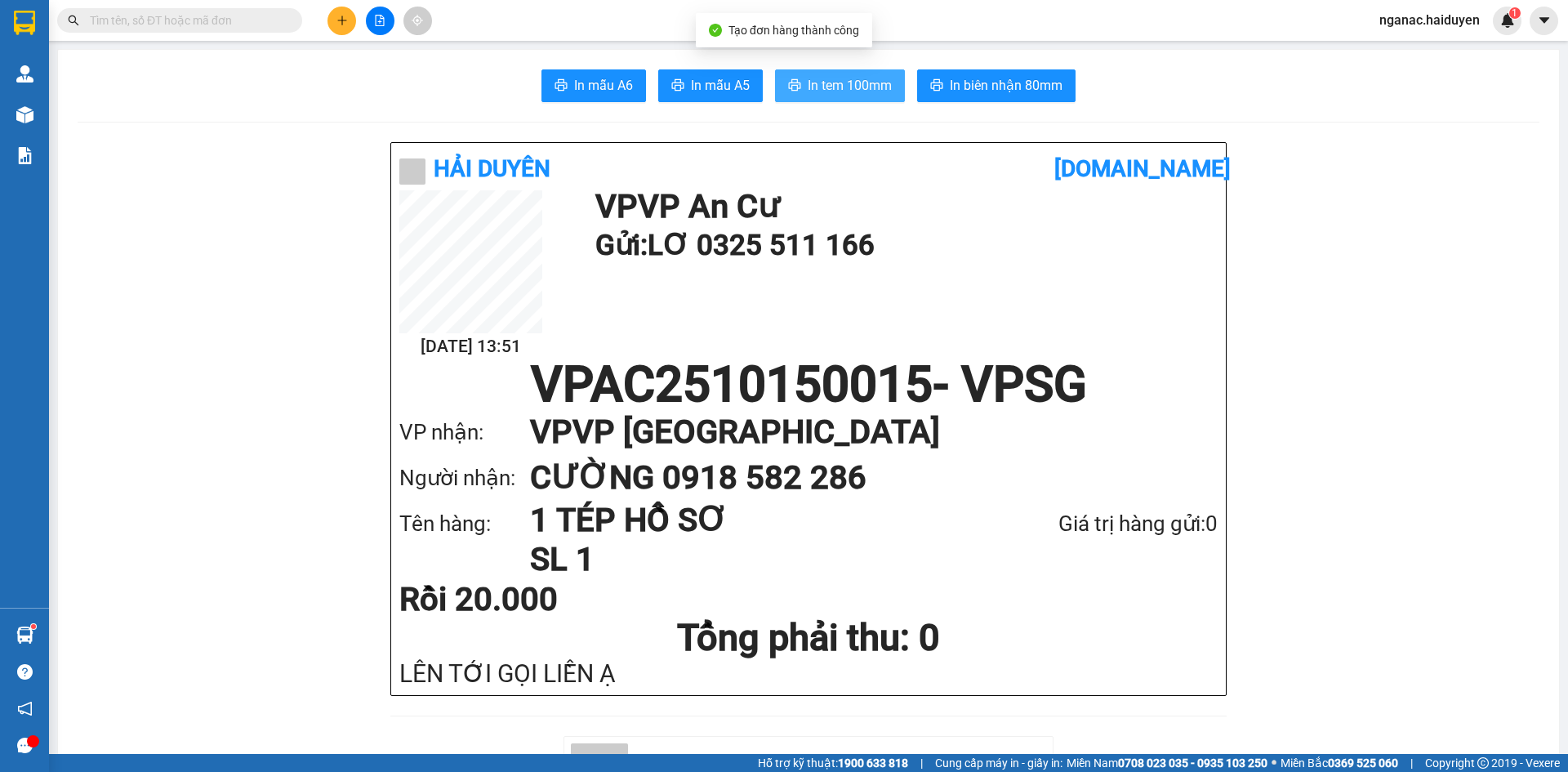
click at [835, 77] on span "In tem 100mm" at bounding box center [850, 85] width 84 height 20
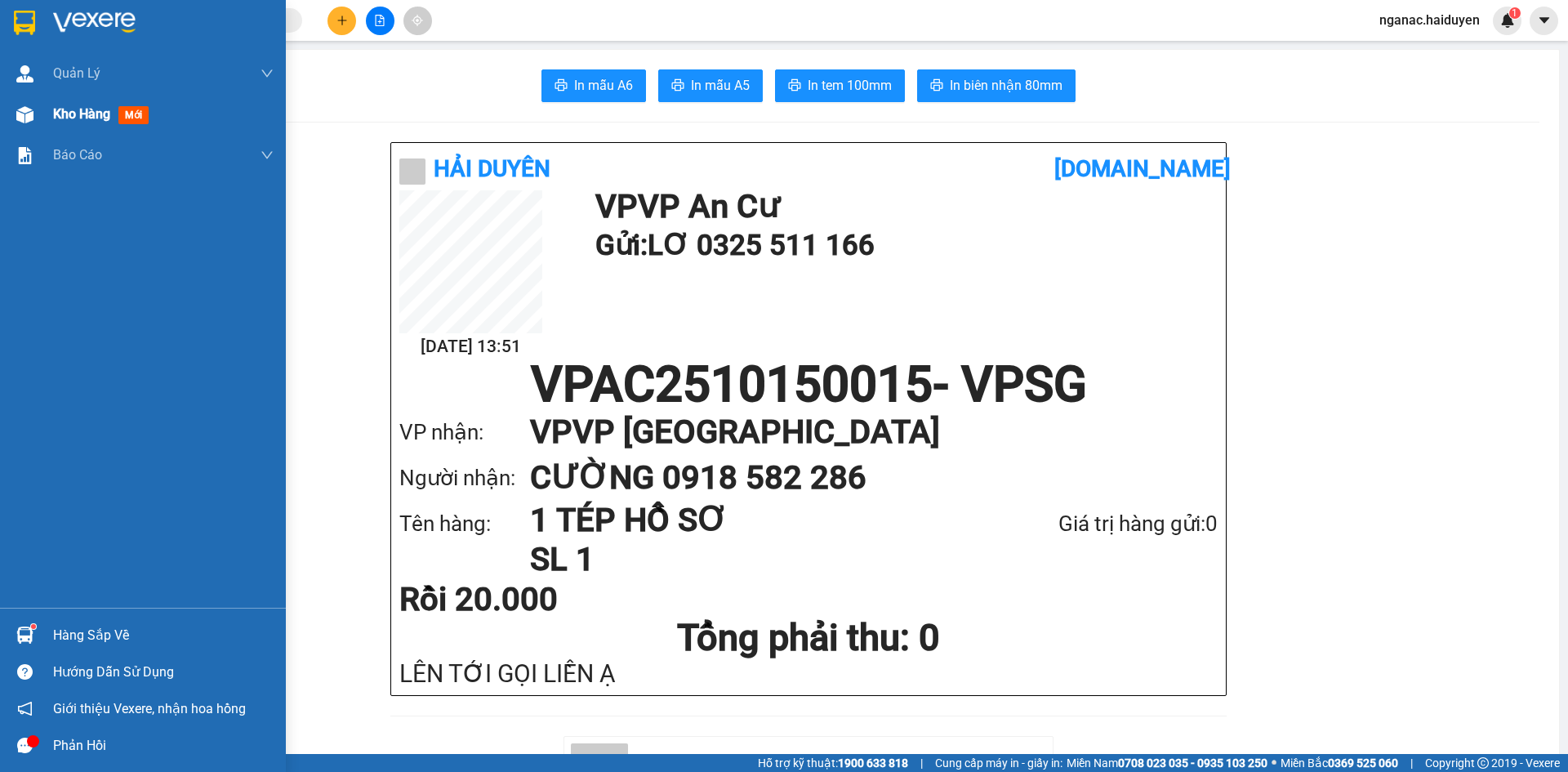
click at [50, 114] on div "Kho hàng mới" at bounding box center [143, 114] width 286 height 41
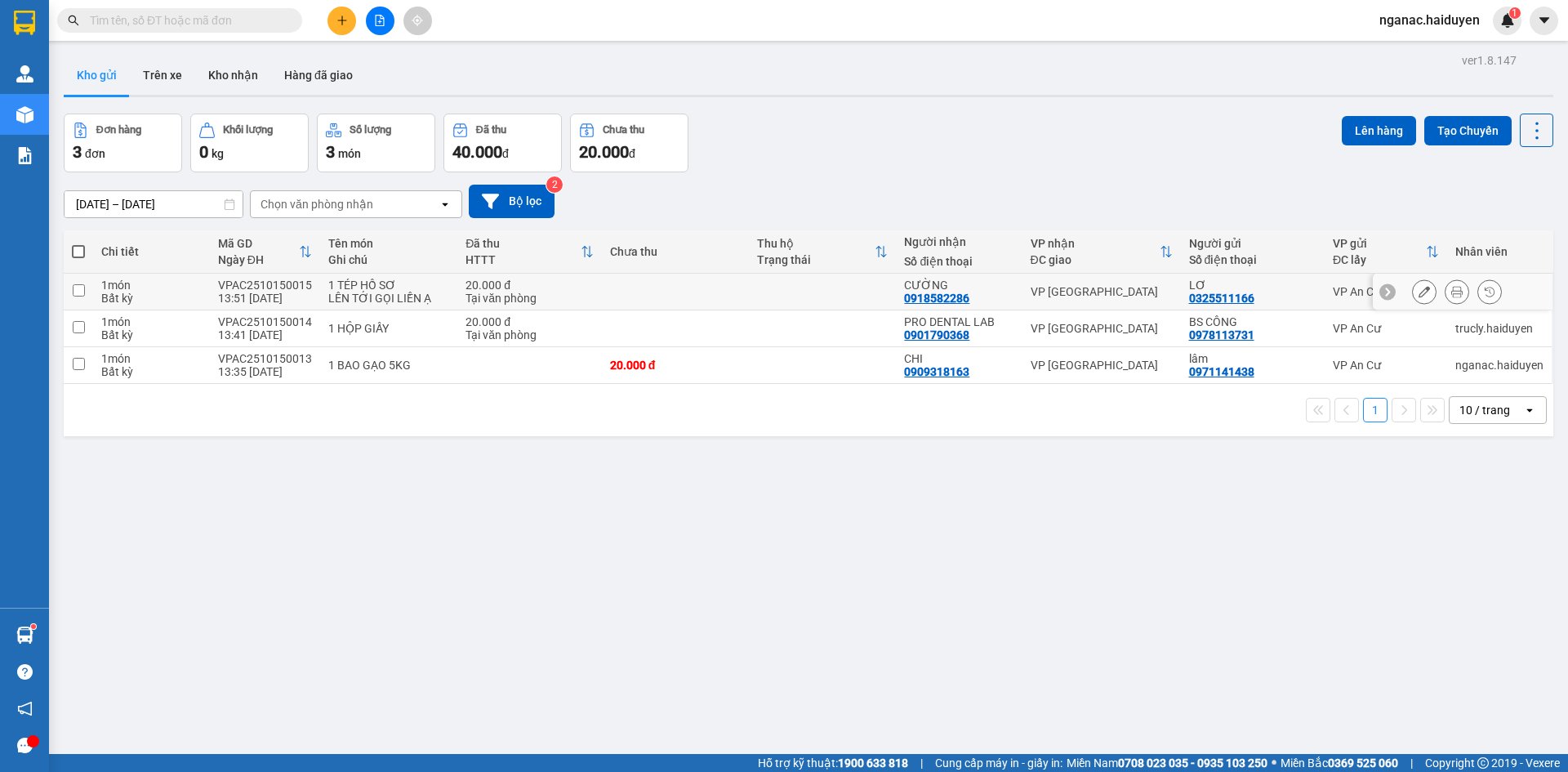
click at [933, 292] on div "0918582286" at bounding box center [937, 298] width 65 height 13
copy div "0918582286"
click at [700, 668] on div "ver 1.8.147 Kho gửi Trên xe Kho nhận Hàng đã giao Đơn hàng 3 đơn Khối lượng 0 k…" at bounding box center [808, 435] width 1503 height 772
click at [1196, 296] on div "0325511166" at bounding box center [1222, 298] width 65 height 13
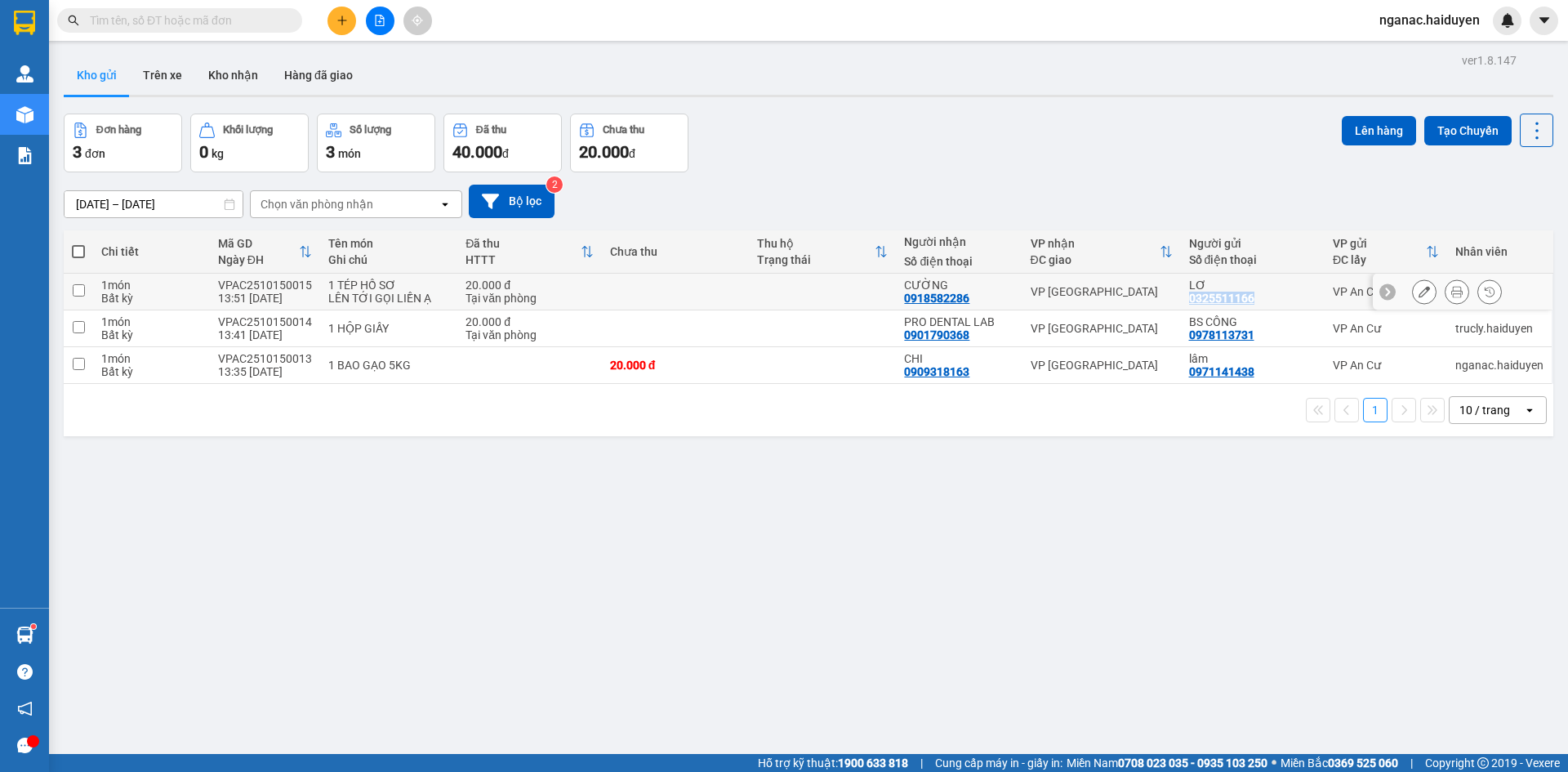
click at [1196, 296] on div "0325511166" at bounding box center [1222, 298] width 65 height 13
copy div "0325511166"
click at [1370, 503] on div "ver 1.8.147 Kho gửi Trên xe Kho nhận Hàng đã giao Đơn hàng 3 đơn Khối lượng 0 k…" at bounding box center [808, 435] width 1503 height 772
click at [1421, 16] on span "nganac.haiduyen" at bounding box center [1429, 20] width 126 height 20
click at [1391, 48] on li "Đăng xuất" at bounding box center [1429, 50] width 126 height 26
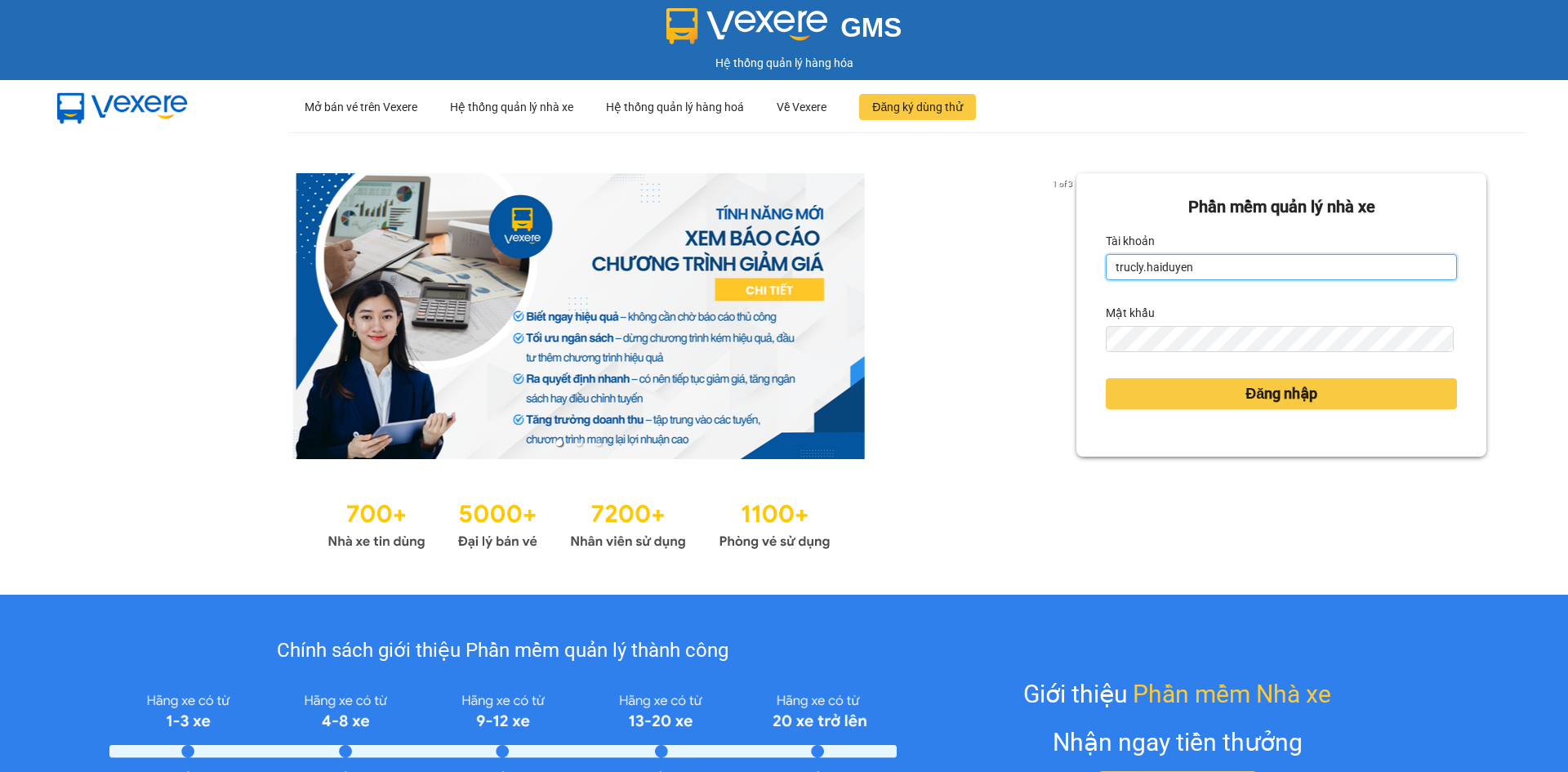
click at [1193, 260] on input "trucly.haiduyen" at bounding box center [1281, 267] width 351 height 26
type input "anac.haiduyen"
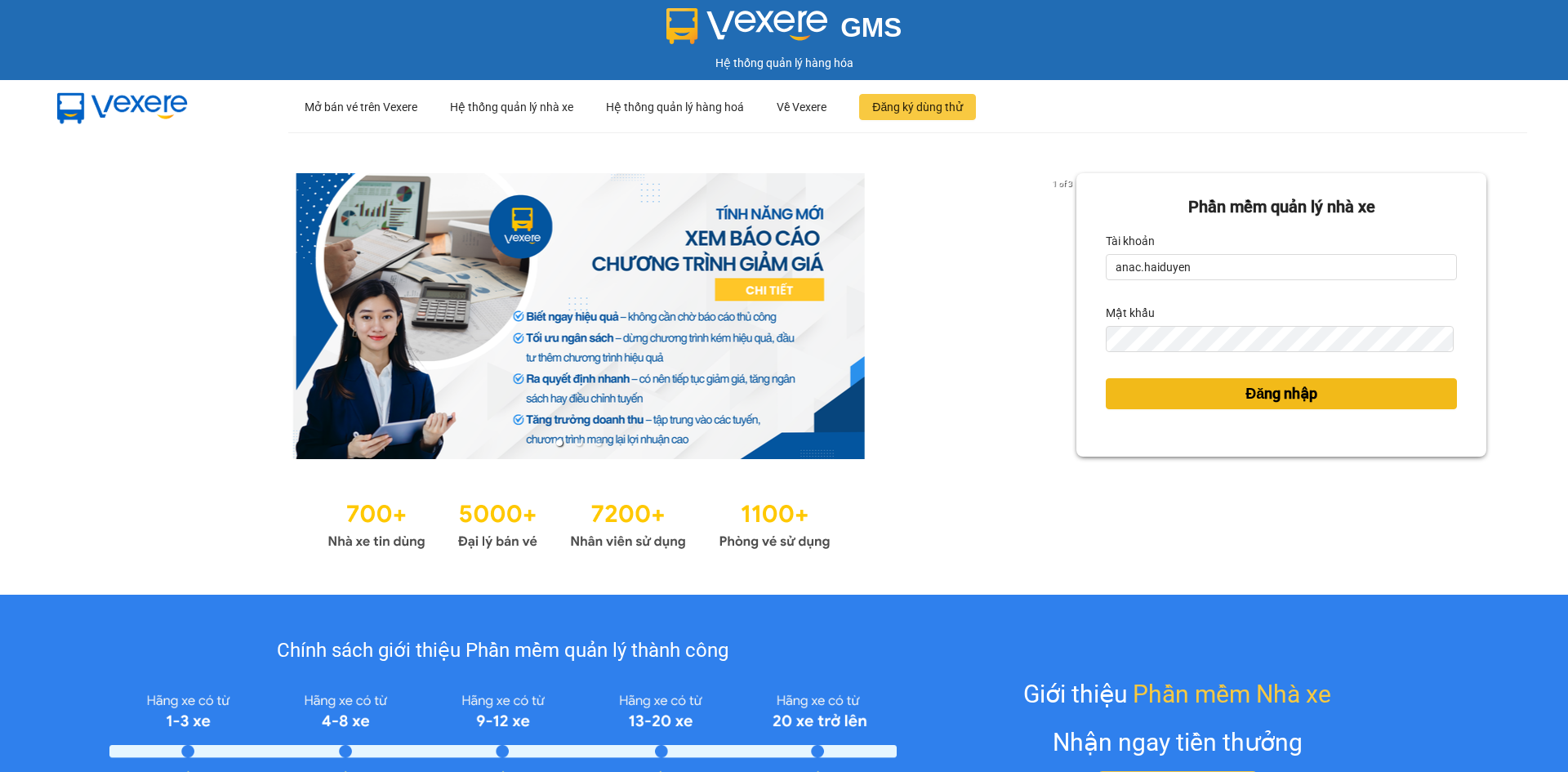
click at [1232, 393] on button "Đăng nhập" at bounding box center [1281, 393] width 351 height 31
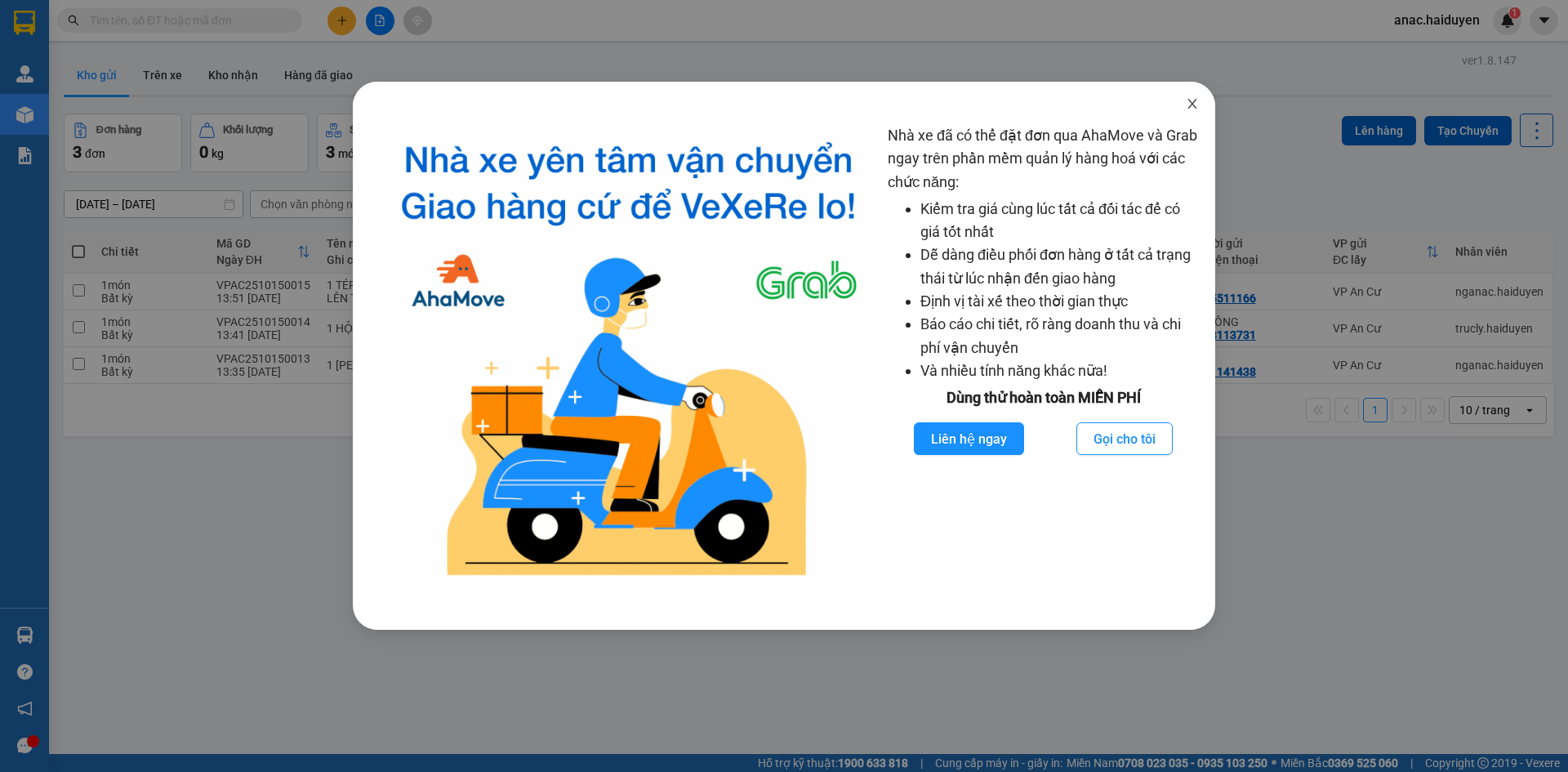
click at [1210, 105] on span "Close" at bounding box center [1192, 104] width 46 height 46
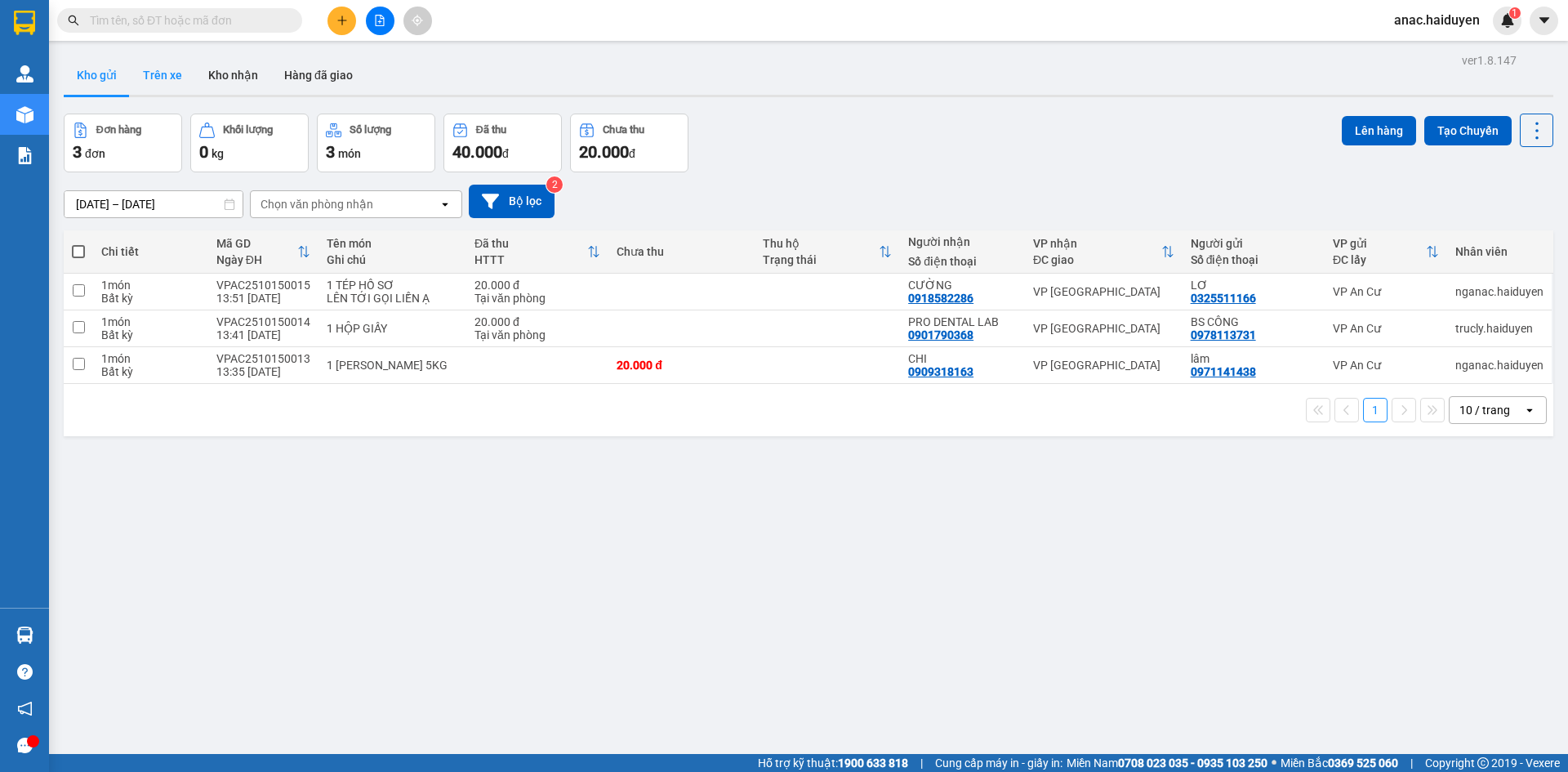
click at [159, 84] on button "Trên xe" at bounding box center [162, 74] width 65 height 39
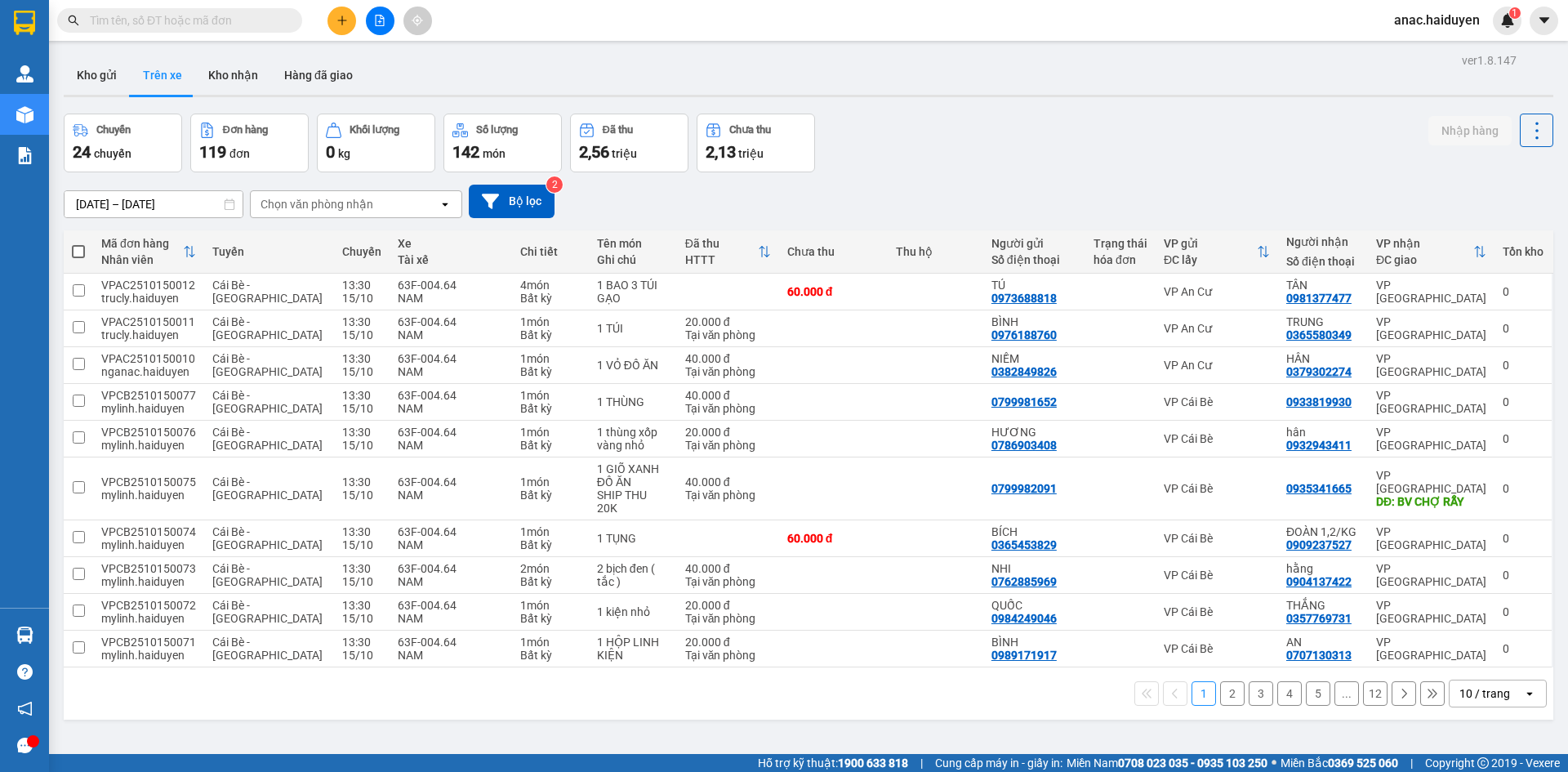
click at [374, 211] on div "Chọn văn phòng nhận" at bounding box center [344, 204] width 188 height 26
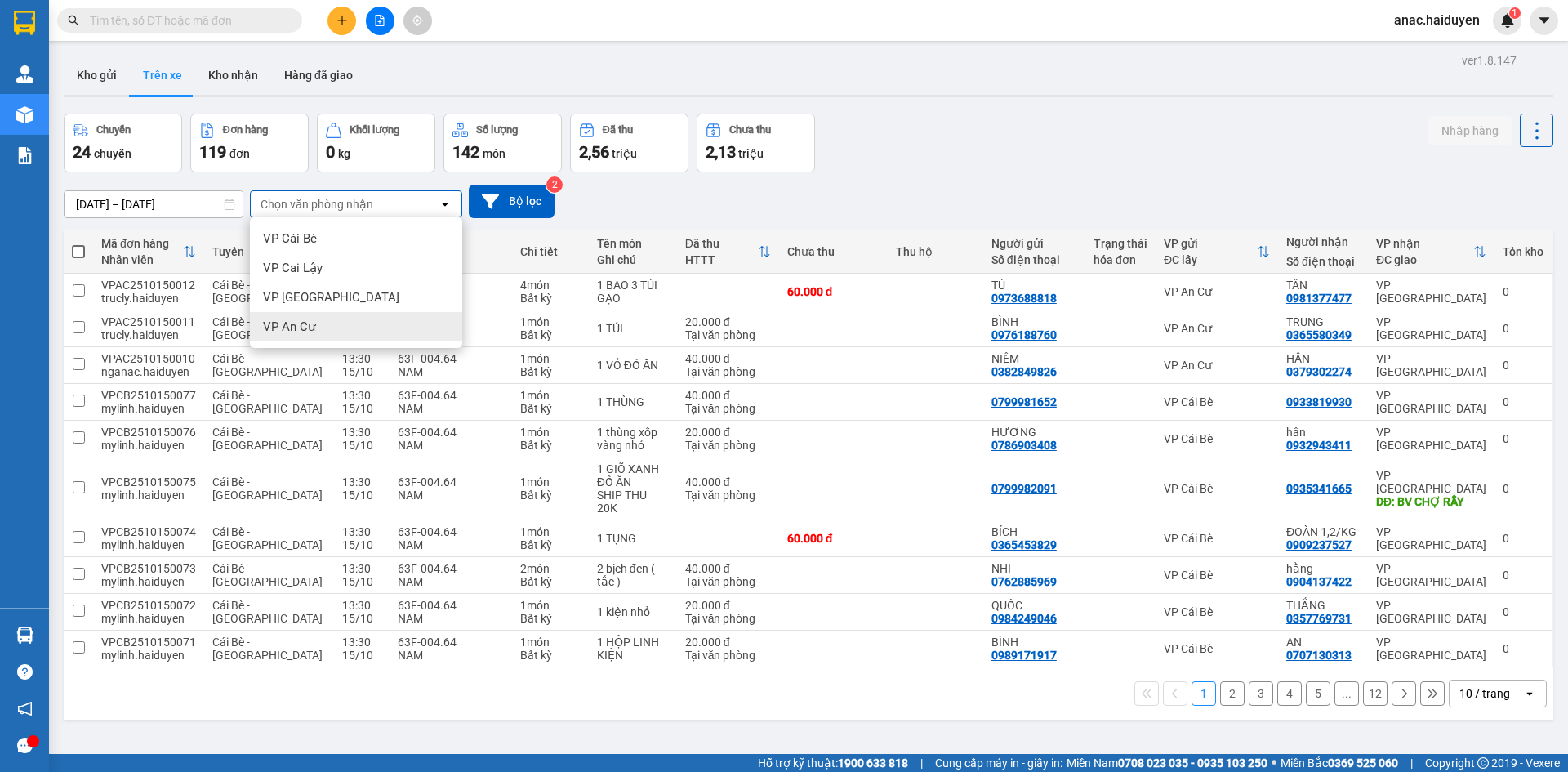
click at [287, 329] on span "VP An Cư" at bounding box center [290, 327] width 53 height 17
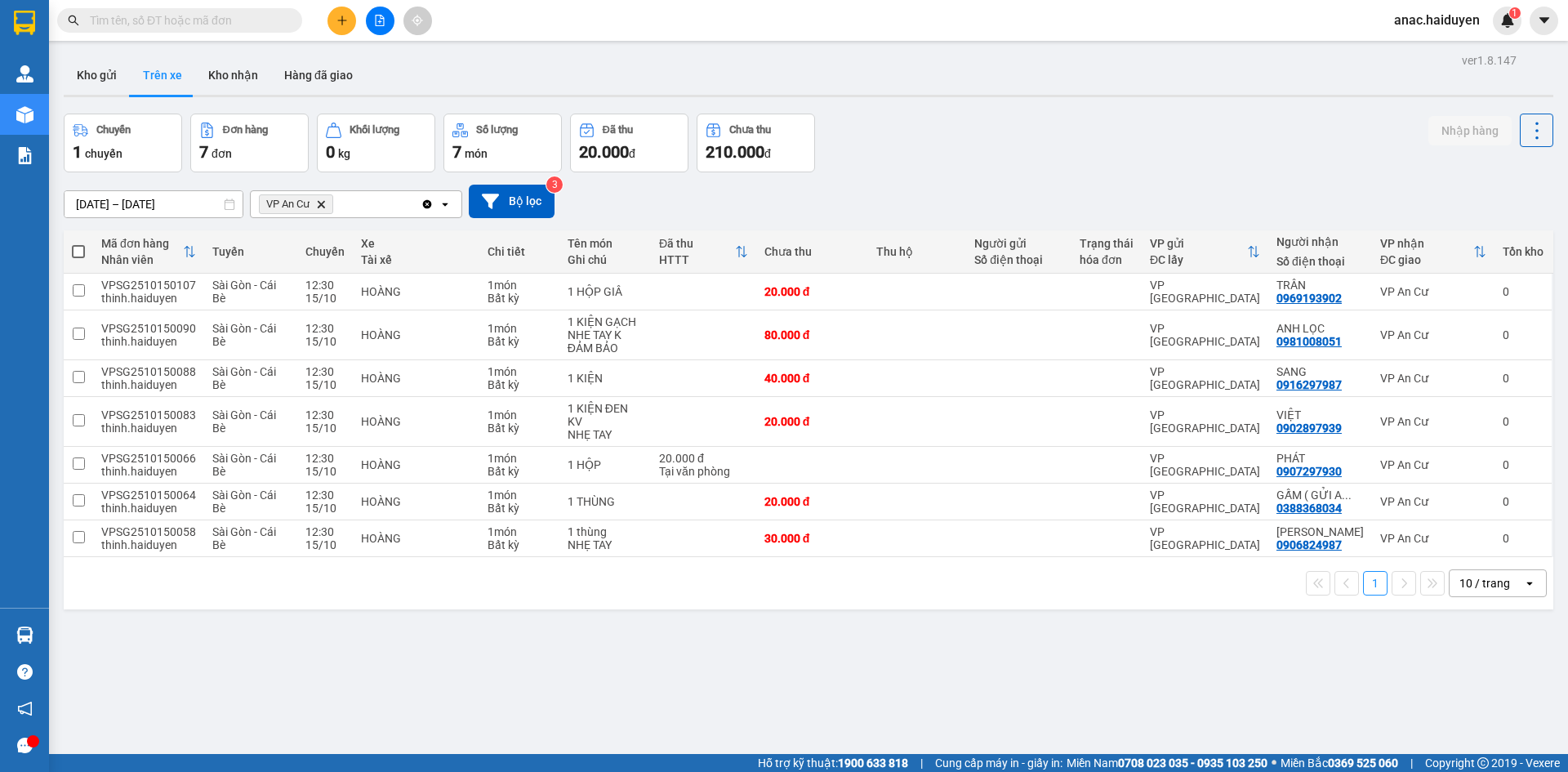
click at [166, 76] on button "Trên xe" at bounding box center [162, 74] width 65 height 39
click at [178, 21] on input "text" at bounding box center [186, 20] width 193 height 18
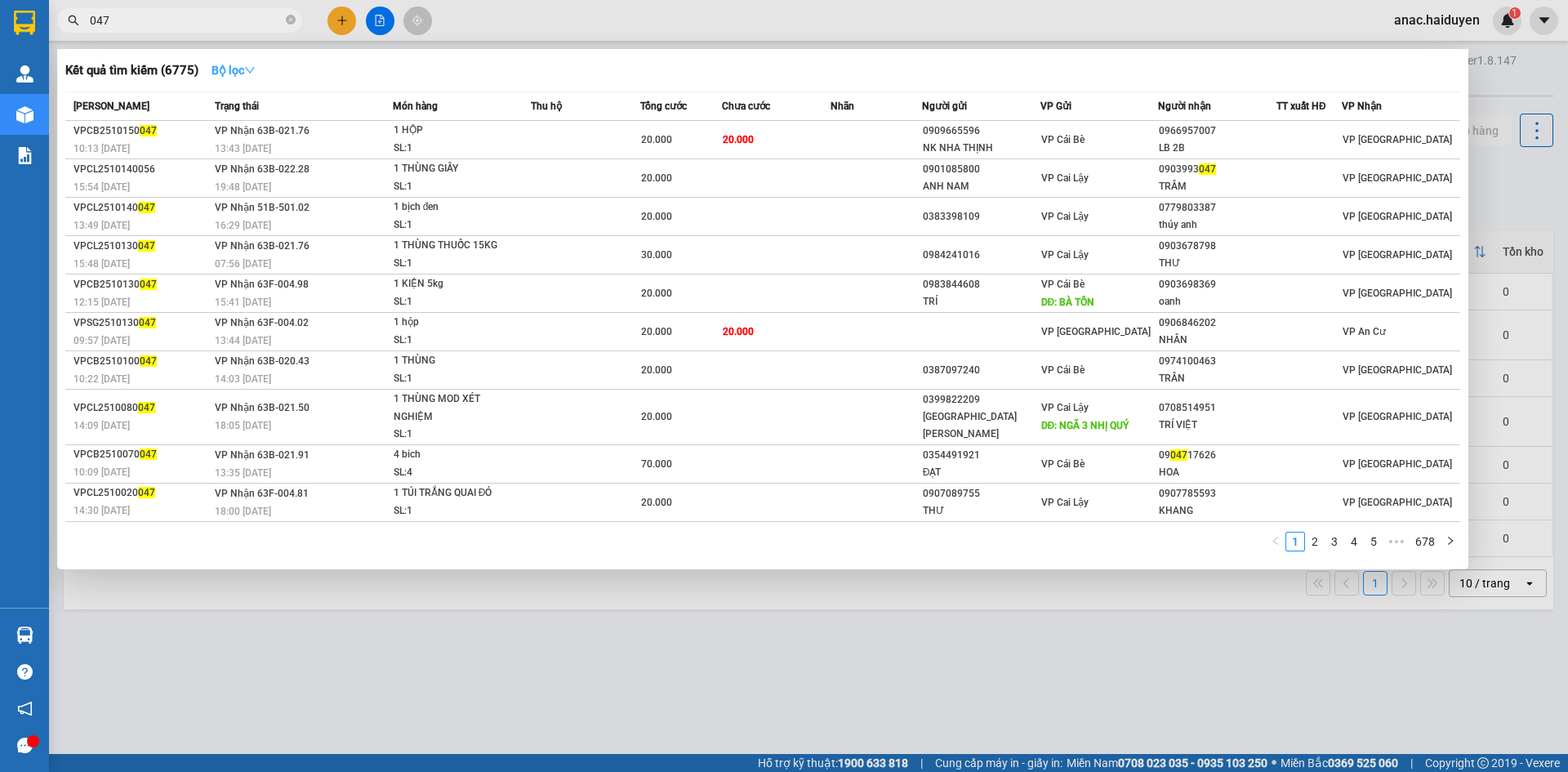
type input "047"
click at [238, 66] on strong "Bộ lọc" at bounding box center [233, 70] width 44 height 13
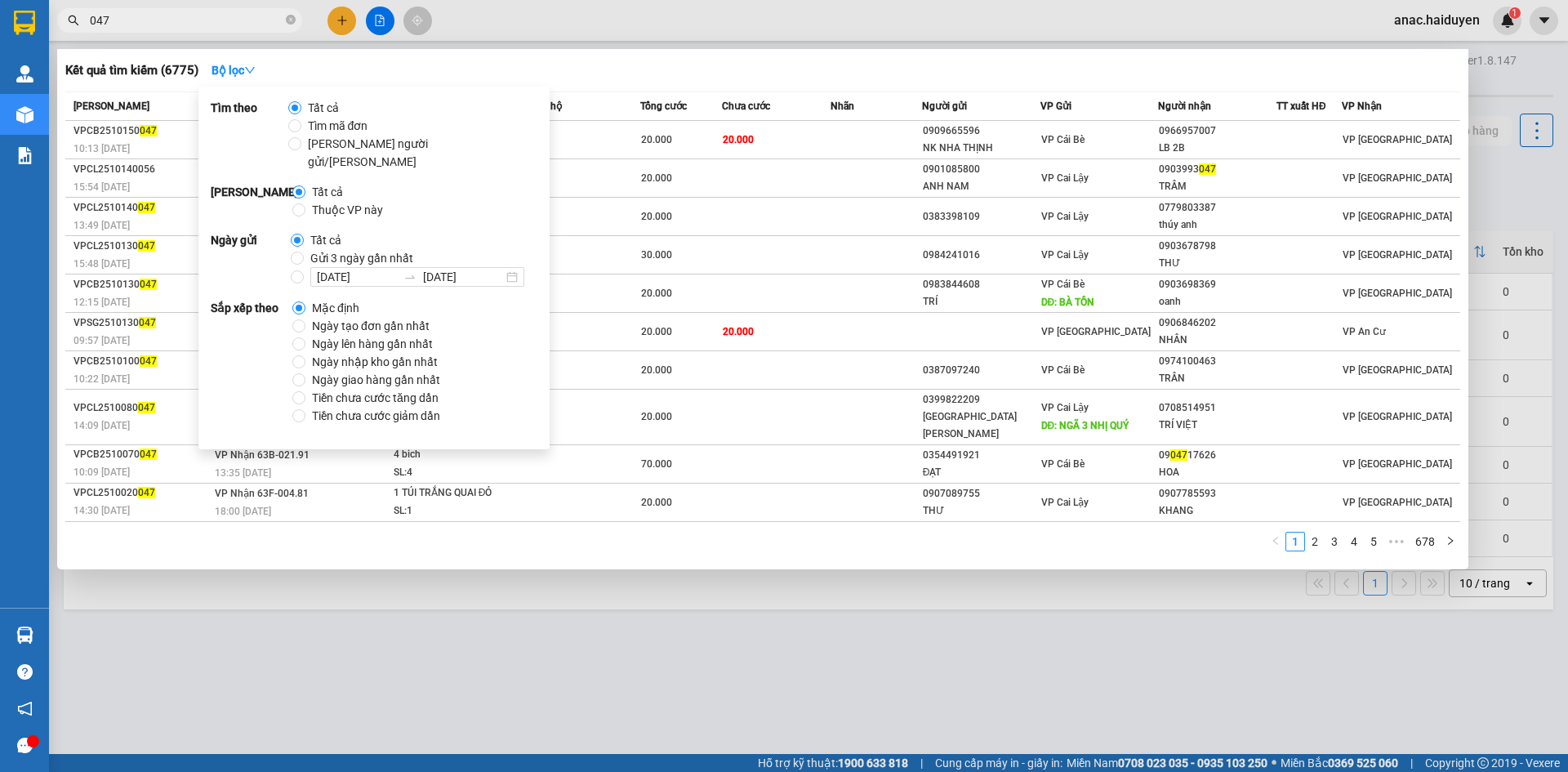
click at [367, 249] on span "Gửi 3 ngày gần nhất" at bounding box center [362, 257] width 116 height 18
click at [304, 251] on input "Gửi 3 ngày gần nhất" at bounding box center [298, 258] width 13 height 13
radio input "true"
radio input "false"
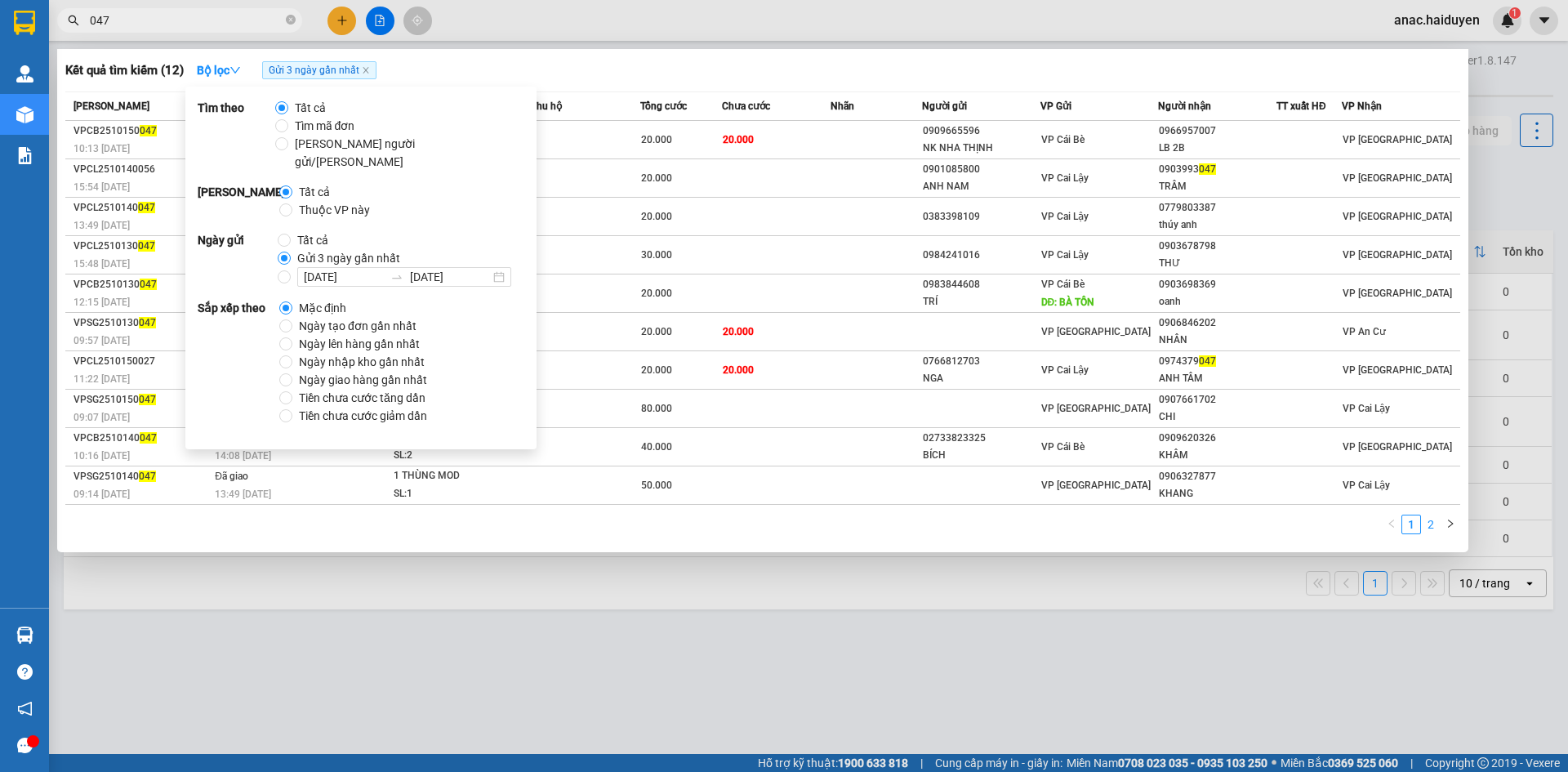
click at [1428, 523] on link "2" at bounding box center [1430, 524] width 18 height 18
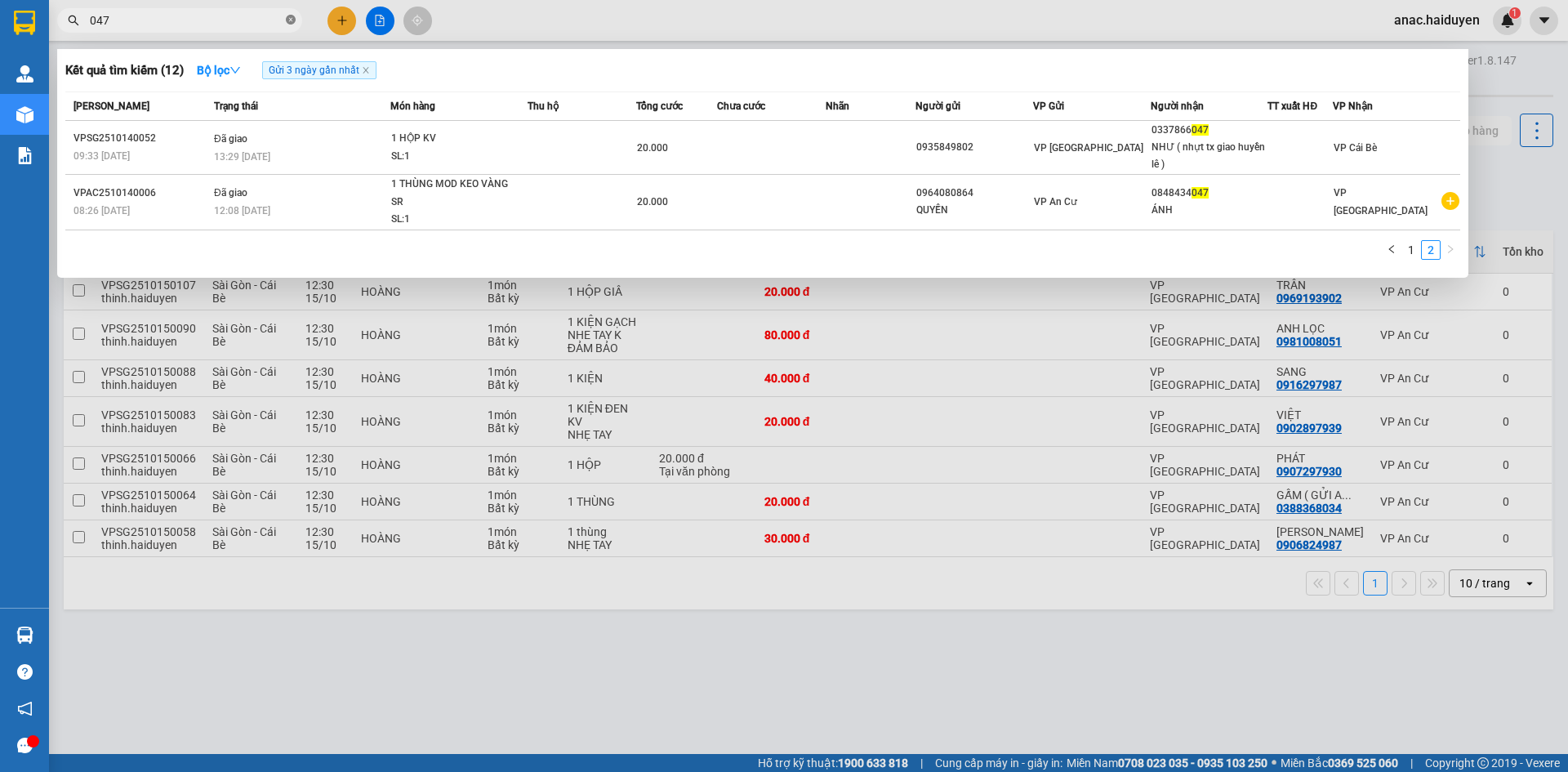
click at [290, 15] on span at bounding box center [291, 21] width 10 height 16
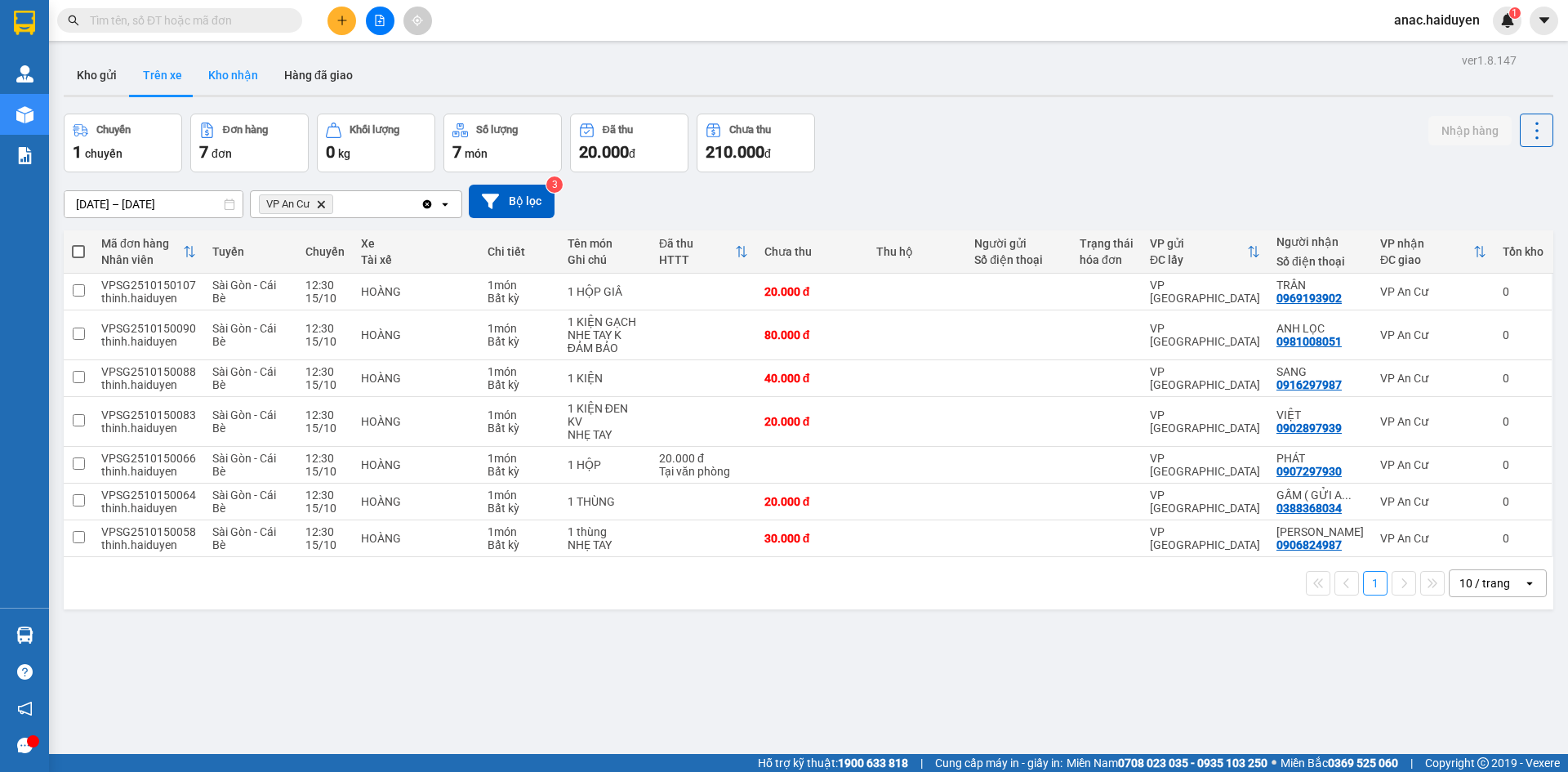
click at [241, 71] on button "Kho nhận" at bounding box center [233, 74] width 76 height 39
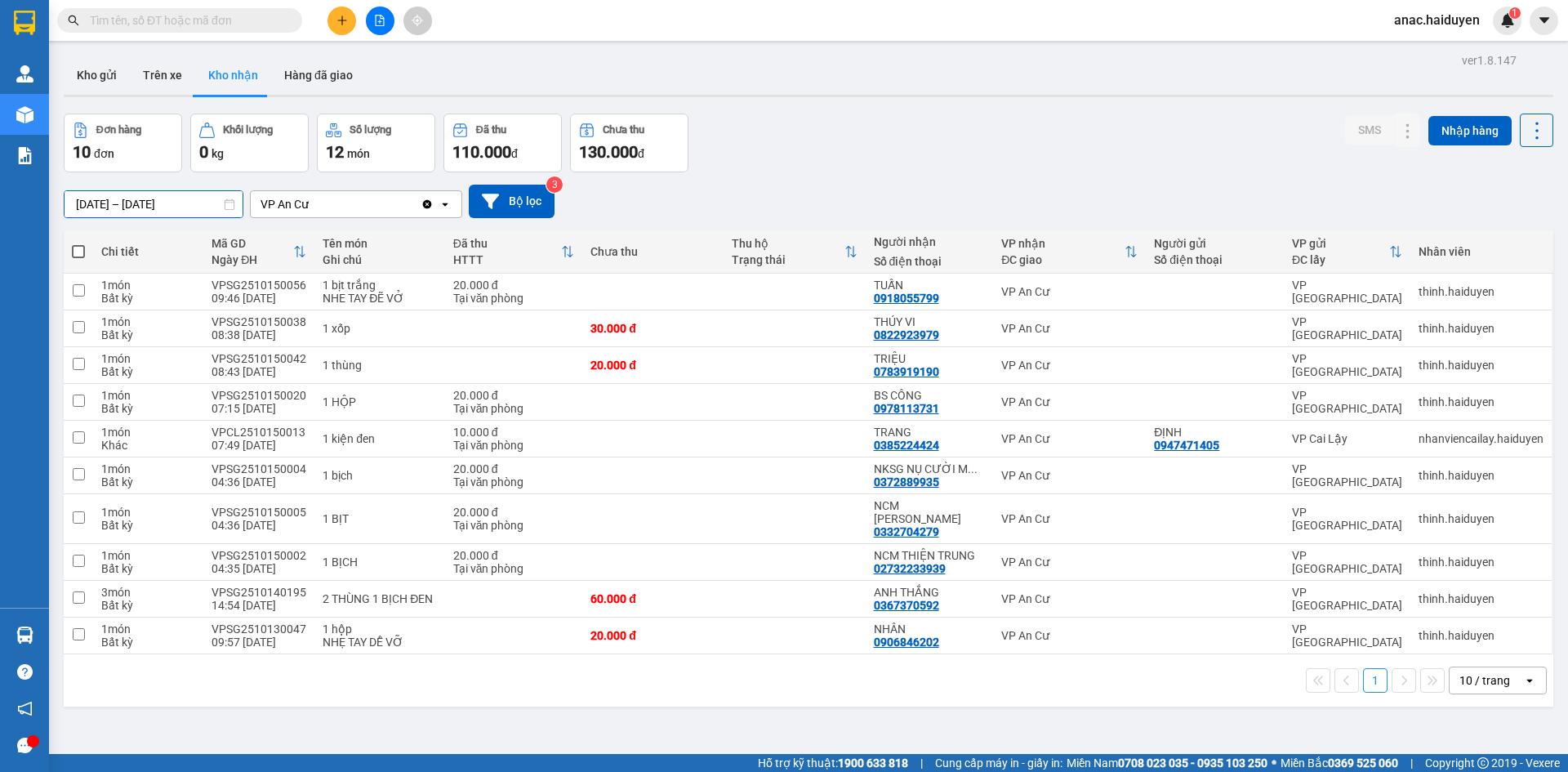
click at [78, 204] on input "[DATE] – [DATE]" at bounding box center [153, 204] width 178 height 26
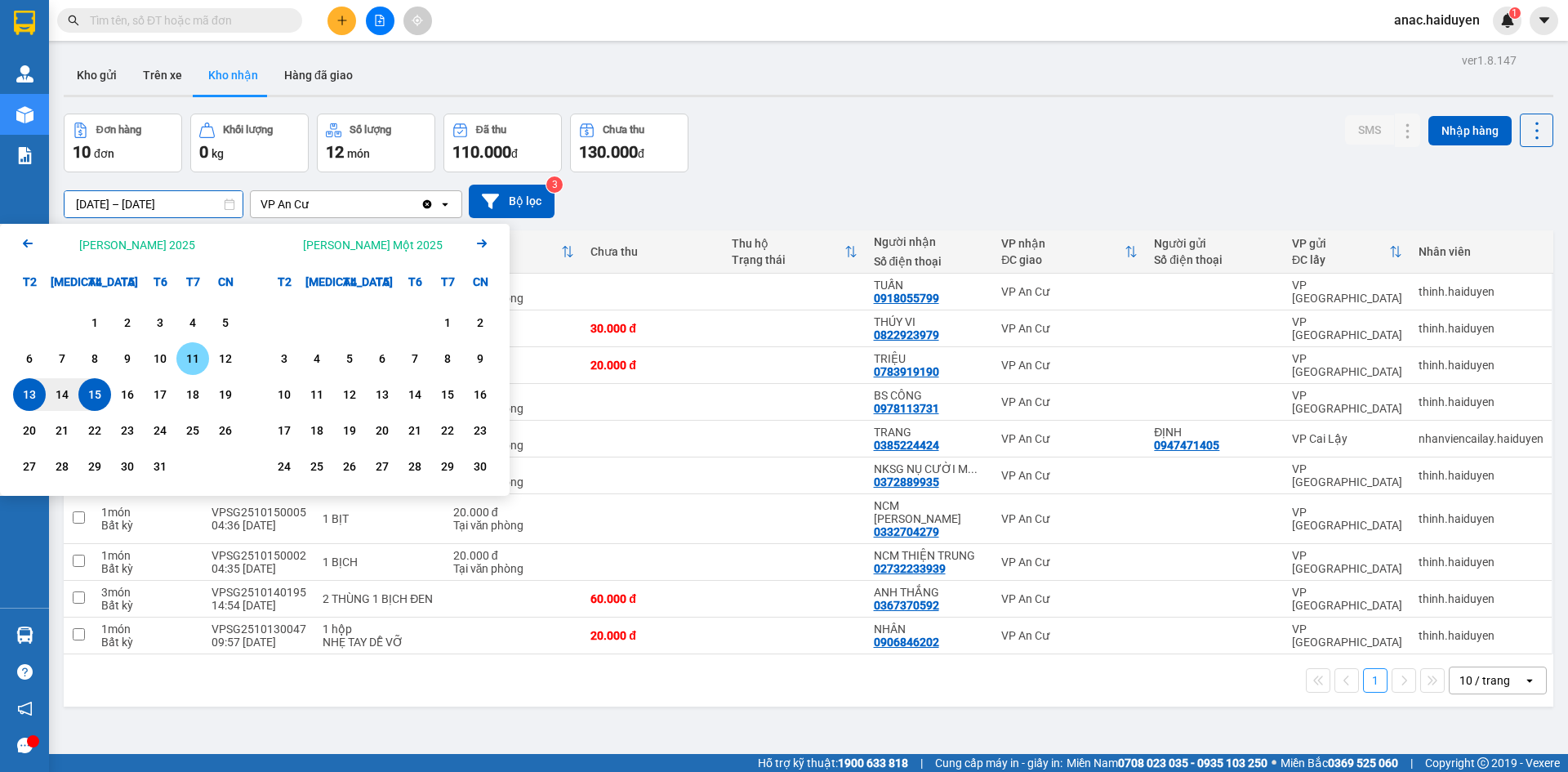
click at [187, 358] on div "11" at bounding box center [192, 358] width 23 height 19
click at [194, 201] on input "11/10/2025 – / /" at bounding box center [153, 204] width 178 height 26
click at [94, 392] on div "15" at bounding box center [94, 394] width 23 height 19
type input "11/10/2025 – 15/10/2025"
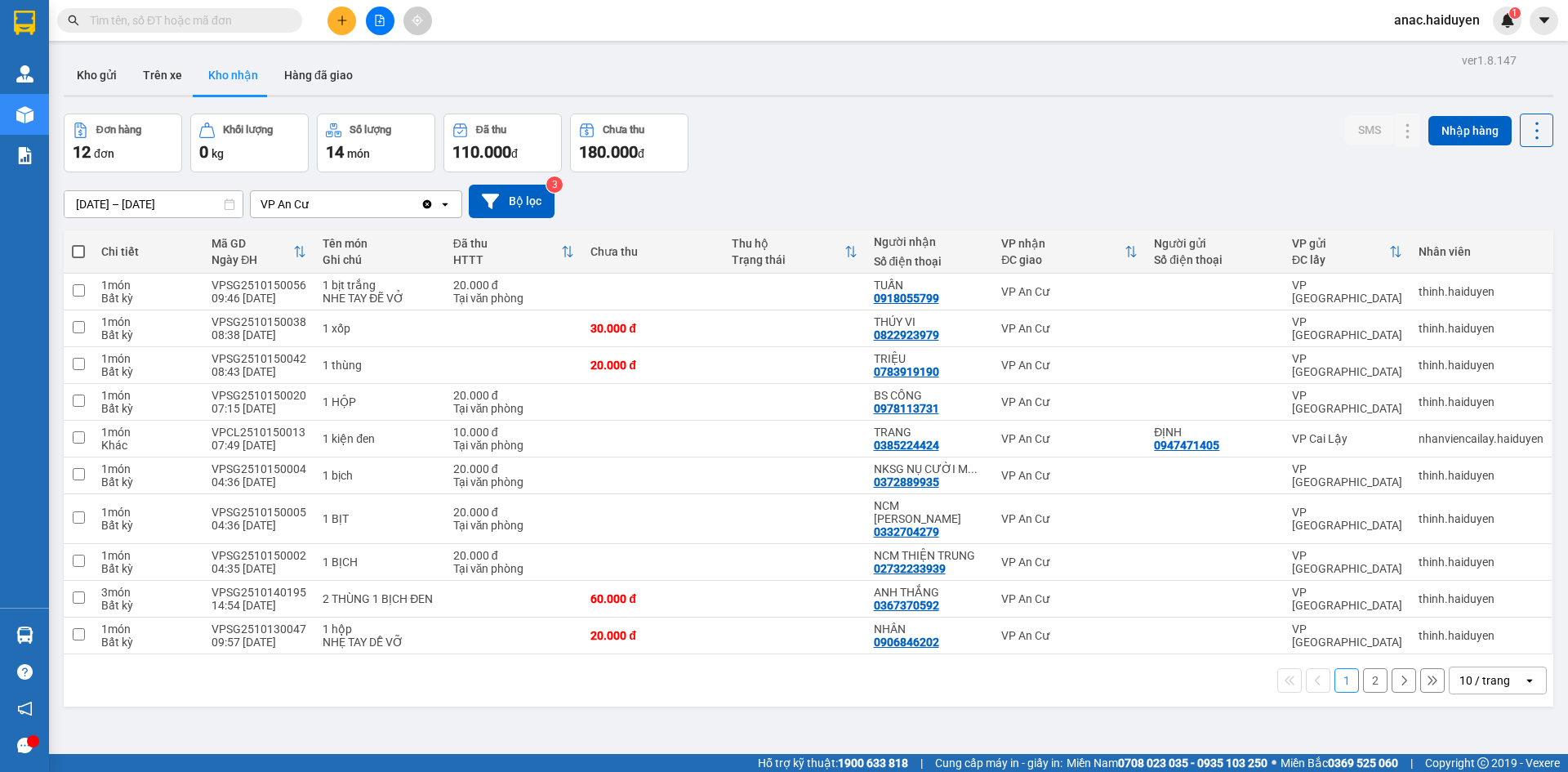
click at [1363, 668] on button "2" at bounding box center [1375, 679] width 24 height 24
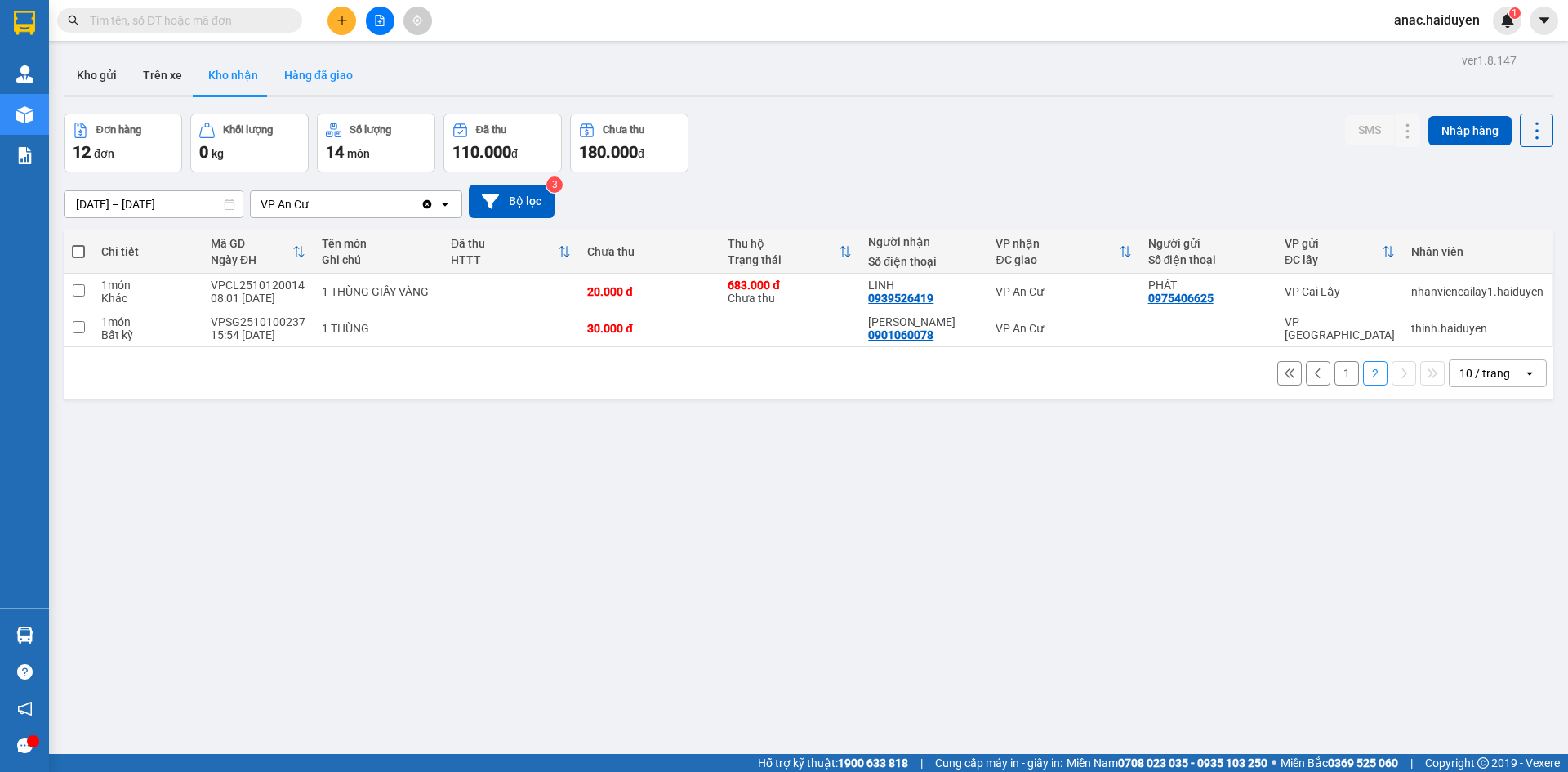
click at [277, 75] on button "Hàng đã giao" at bounding box center [318, 74] width 94 height 39
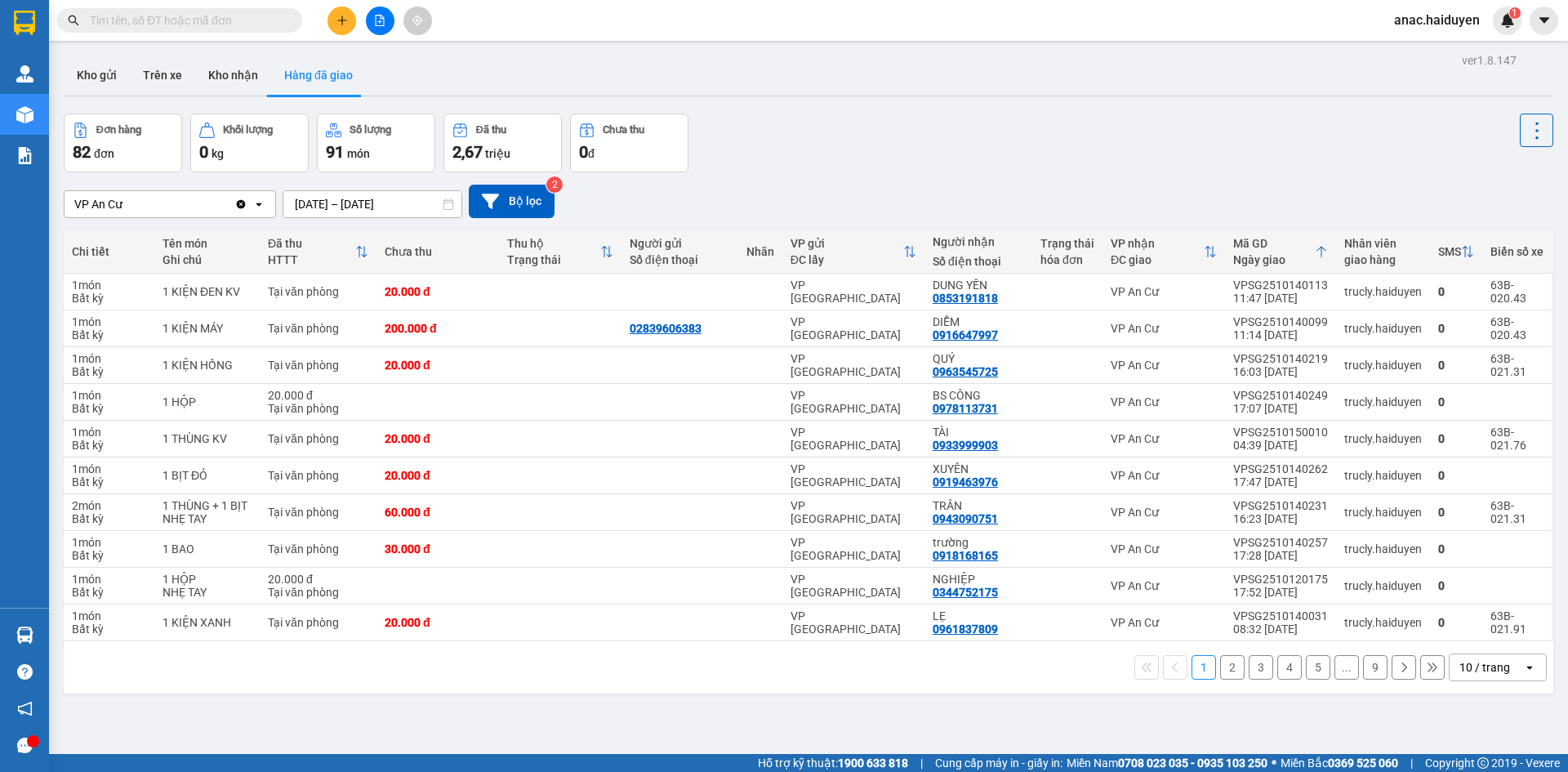
click at [1222, 664] on button "2" at bounding box center [1232, 667] width 24 height 24
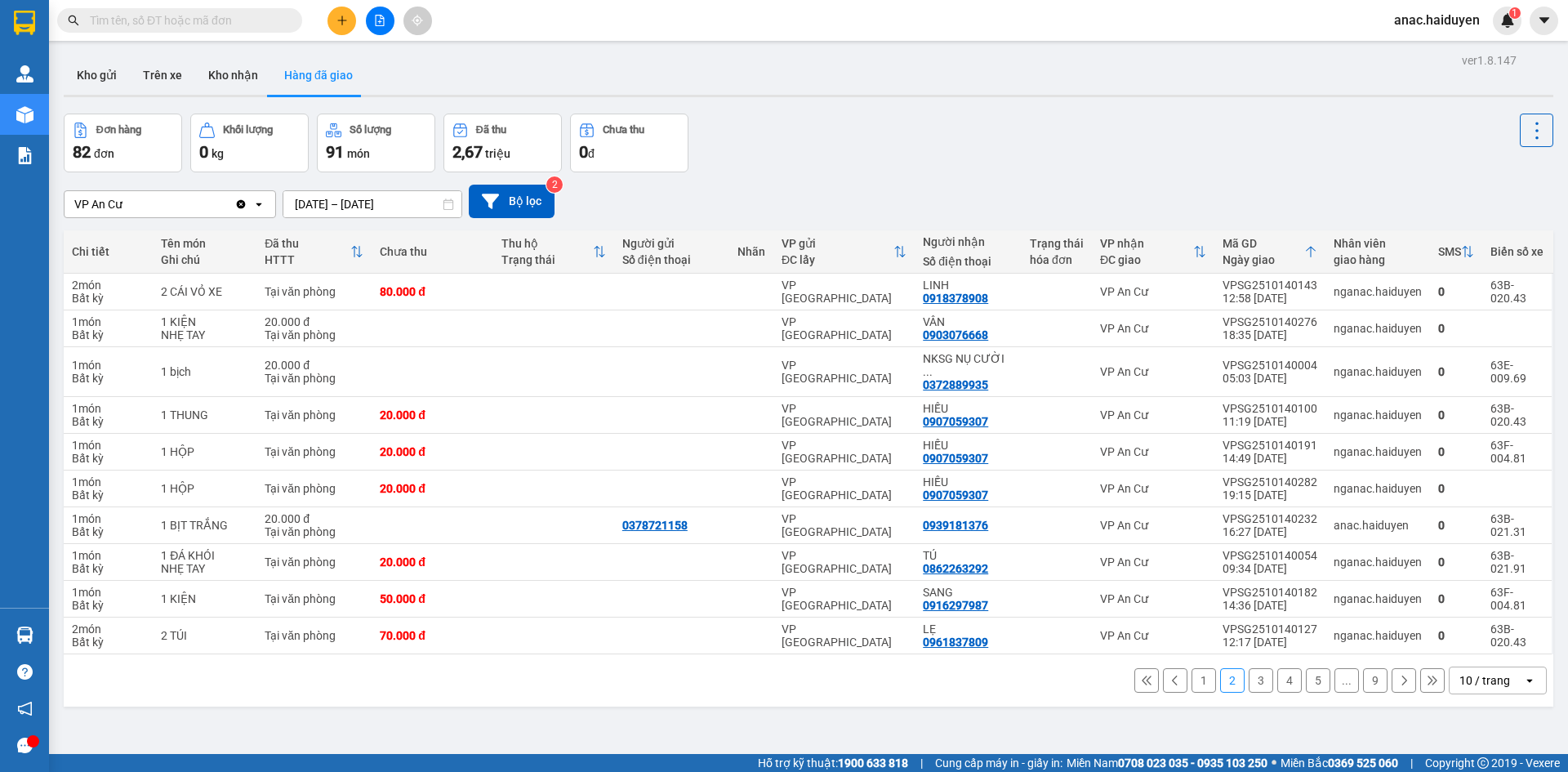
click at [1256, 668] on button "3" at bounding box center [1260, 679] width 24 height 24
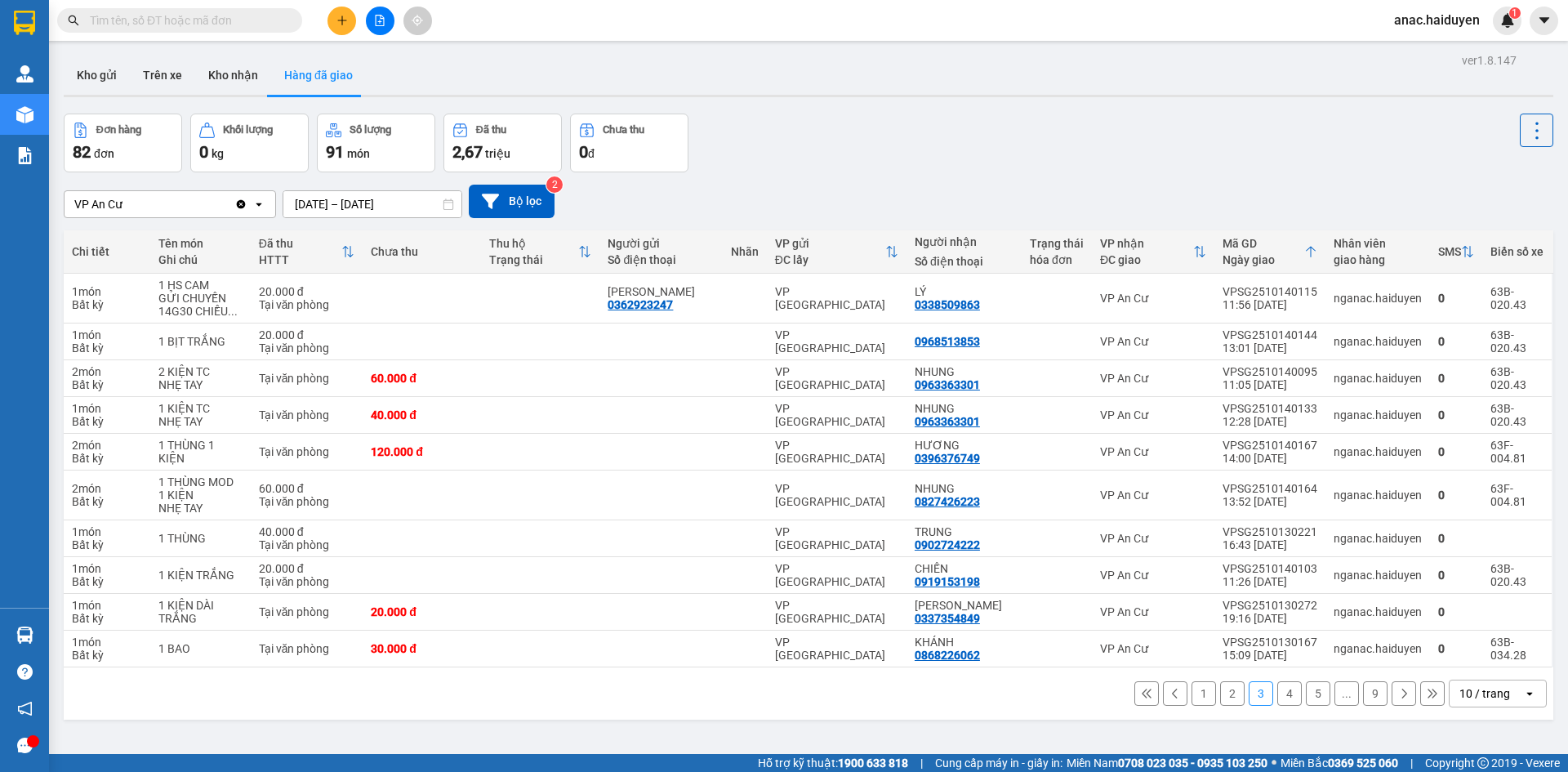
click at [1279, 693] on button "4" at bounding box center [1289, 693] width 24 height 24
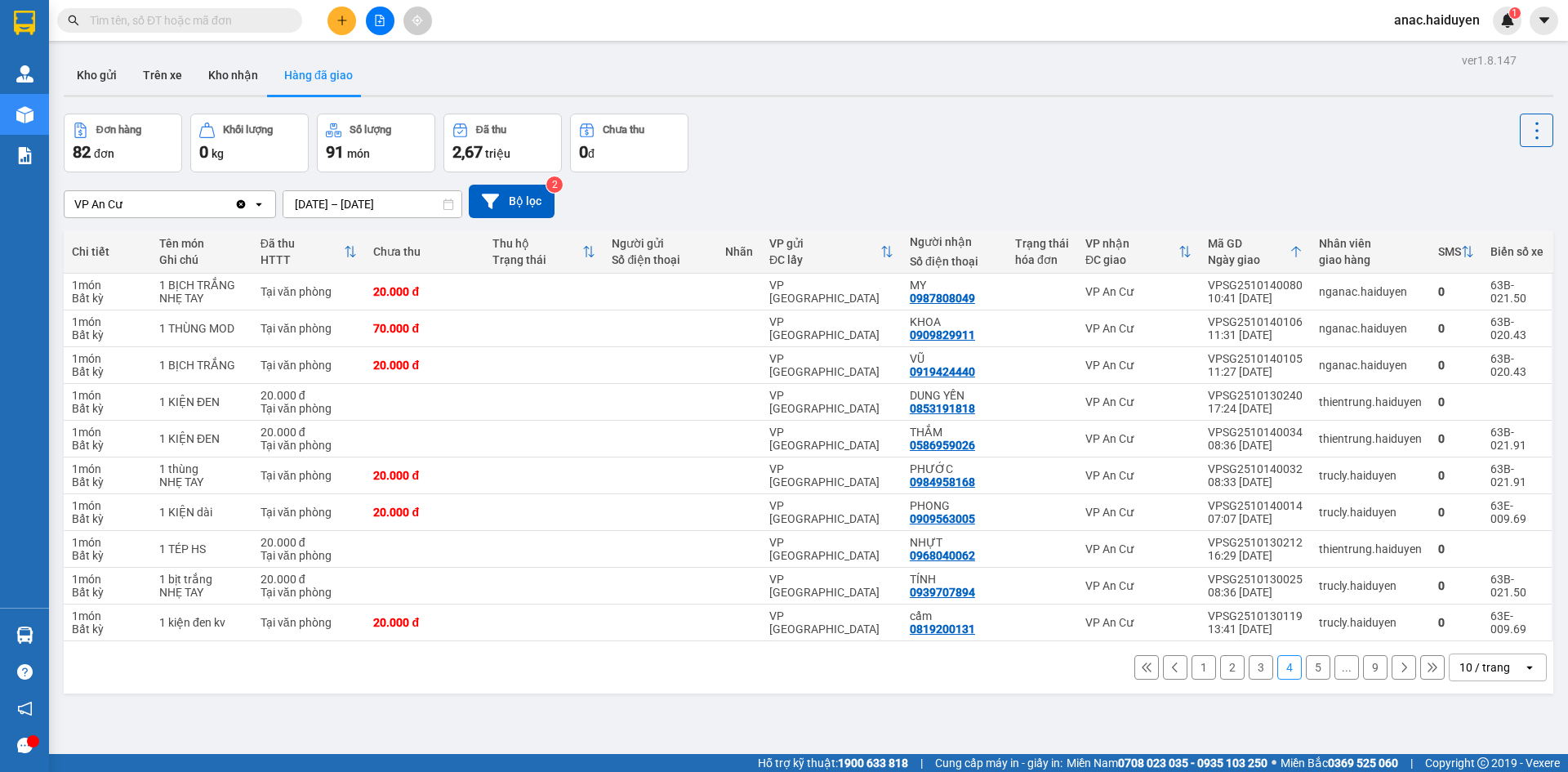
click at [211, 16] on input "text" at bounding box center [186, 20] width 193 height 18
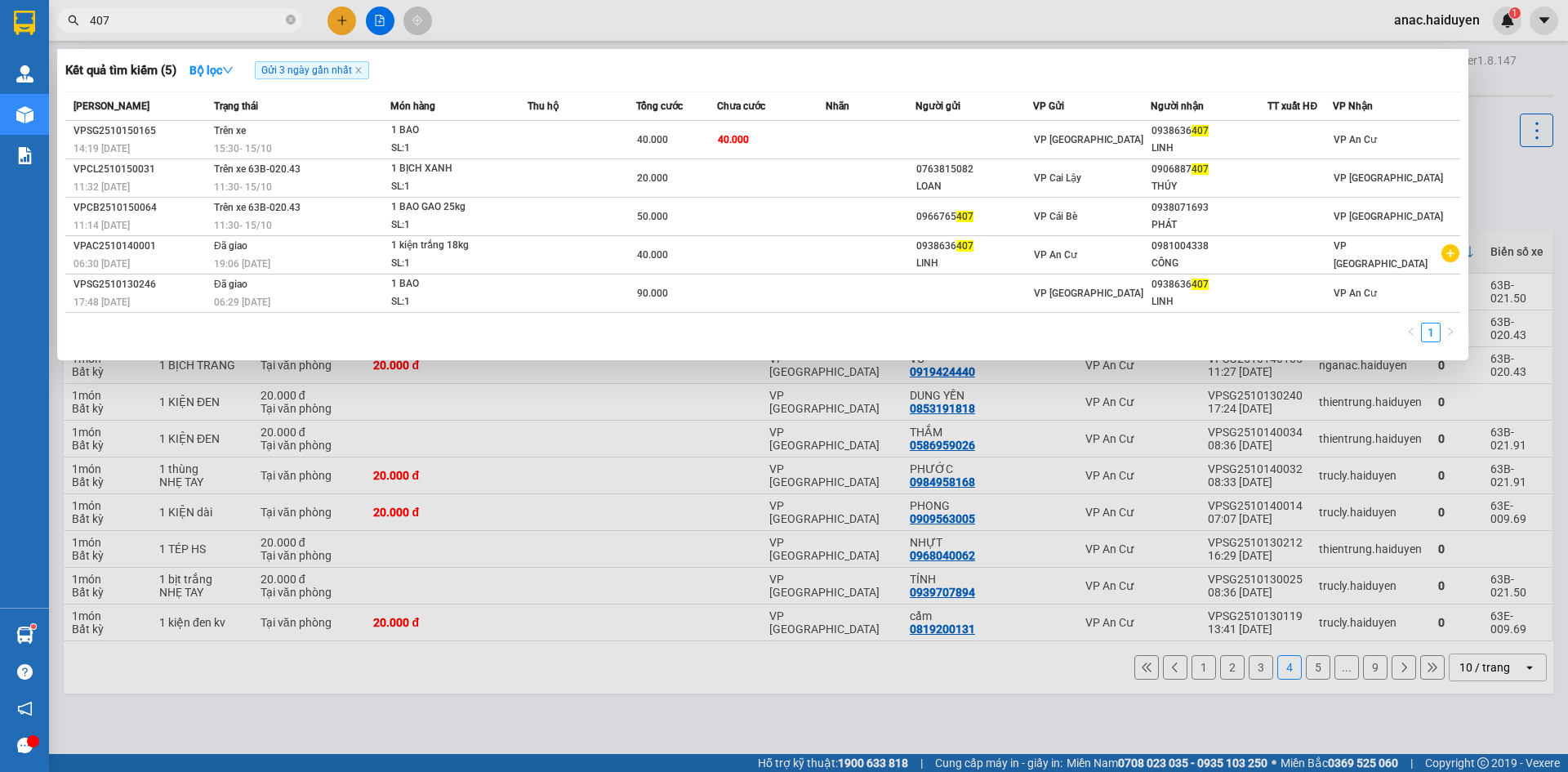
type input "407"
click at [517, 466] on div at bounding box center [784, 386] width 1568 height 772
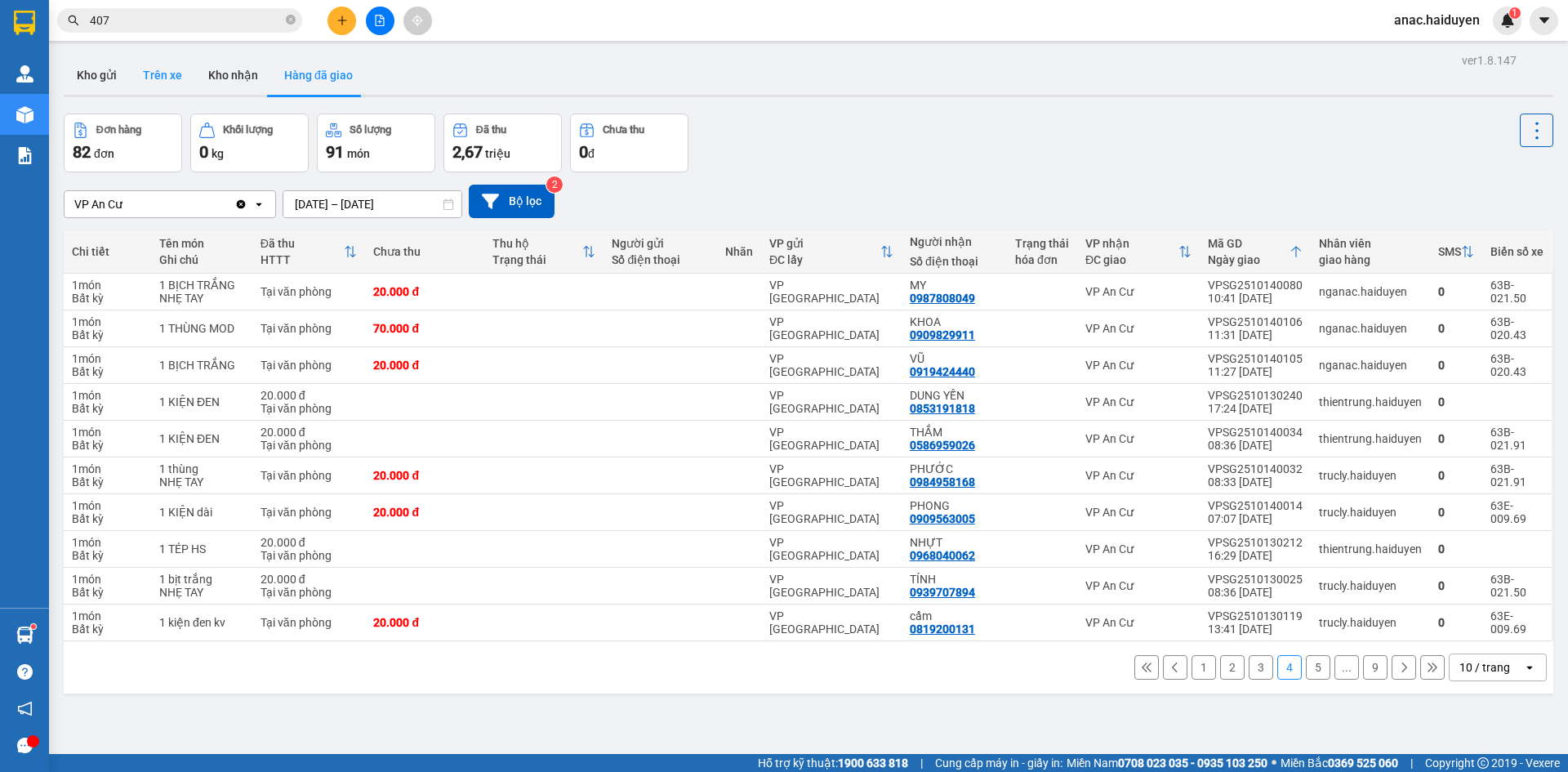
click at [151, 74] on button "Trên xe" at bounding box center [162, 74] width 65 height 39
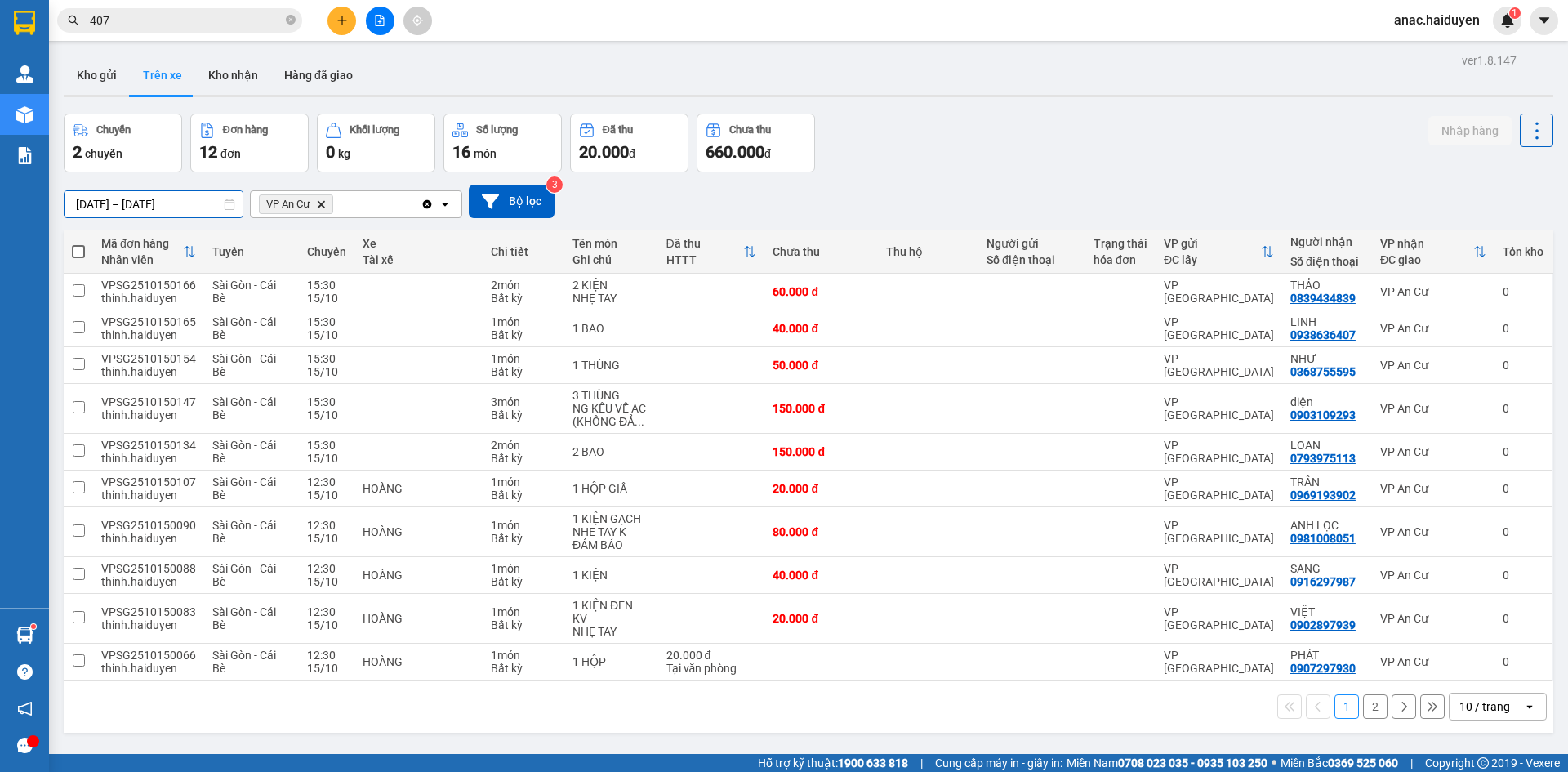
click at [84, 198] on input "[DATE] – [DATE]" at bounding box center [153, 204] width 178 height 26
click at [1368, 696] on button "2" at bounding box center [1375, 706] width 24 height 24
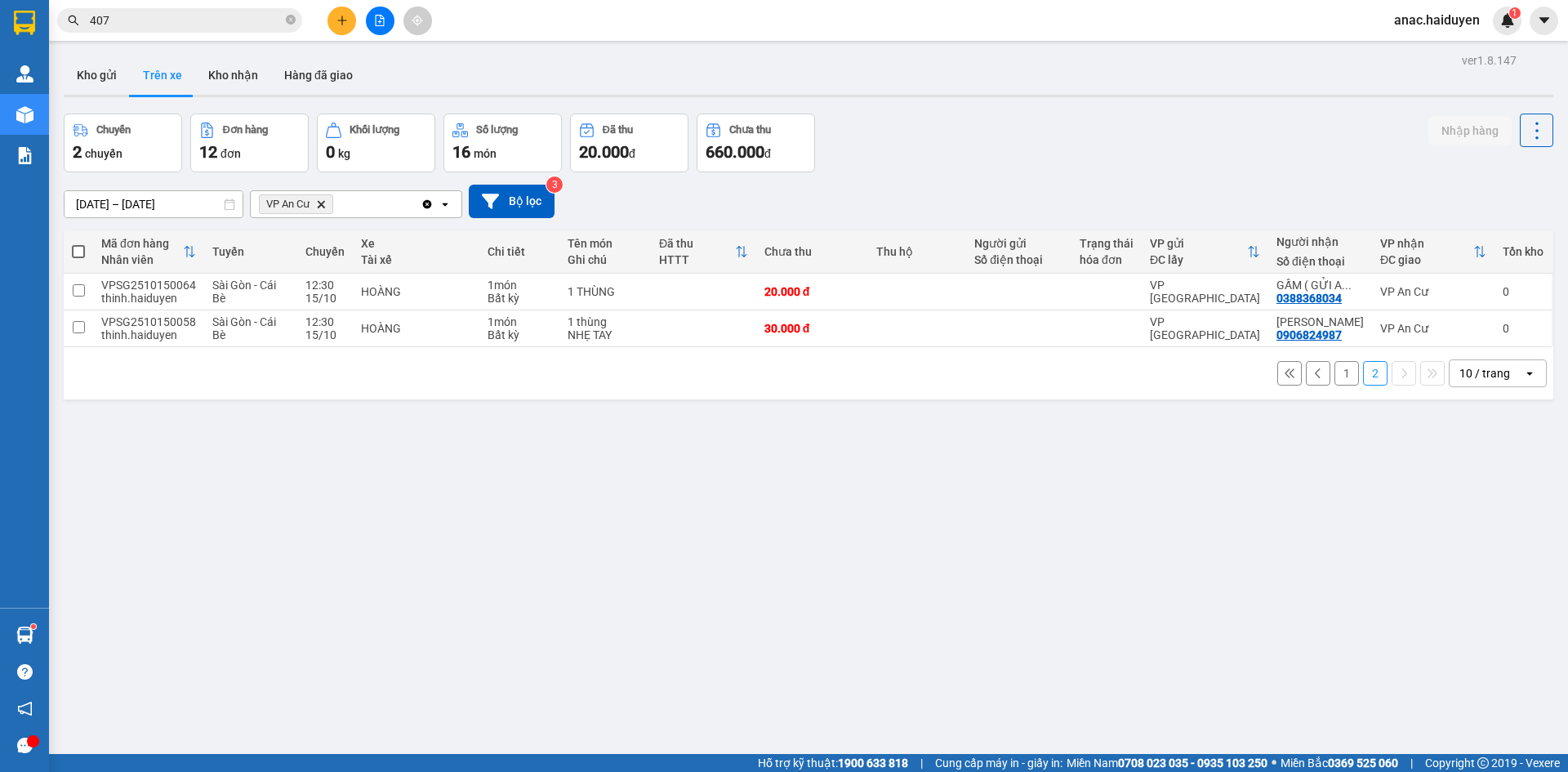
click at [1335, 377] on button "1" at bounding box center [1347, 373] width 24 height 24
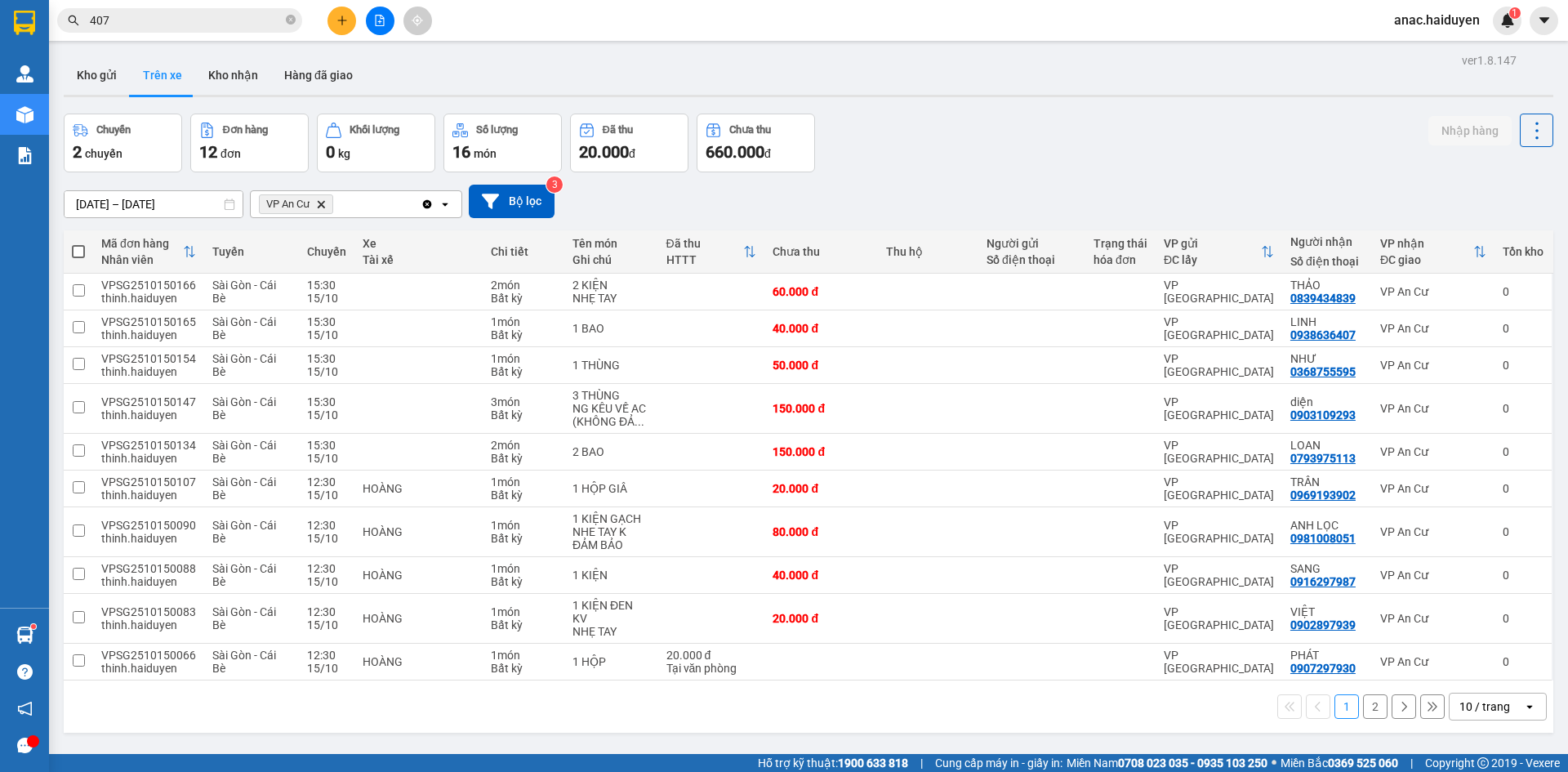
click at [342, 16] on icon "plus" at bounding box center [343, 21] width 12 height 12
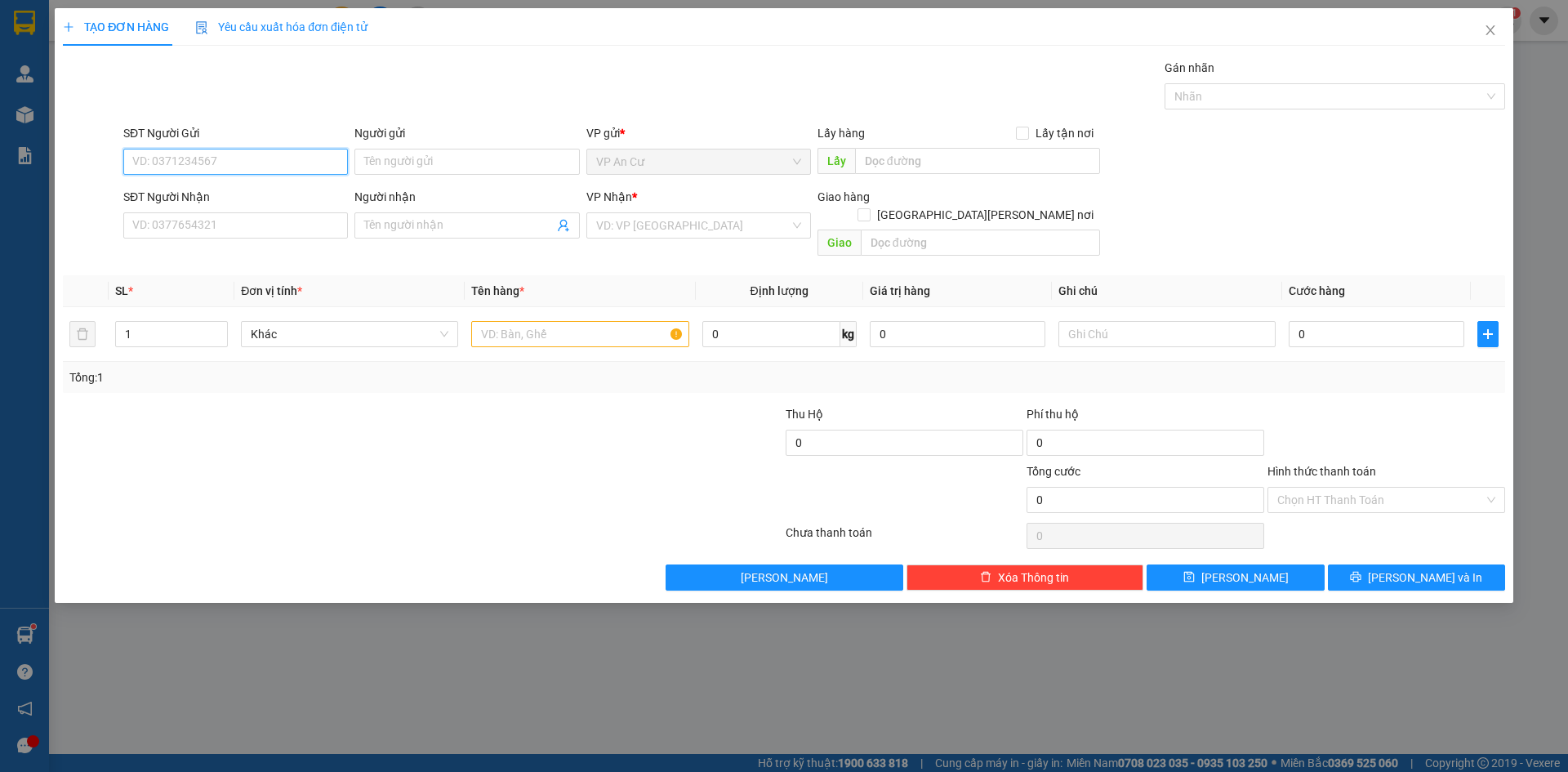
click at [298, 155] on input "SĐT Người Gửi" at bounding box center [236, 161] width 225 height 26
click at [253, 186] on div "02732239999 - NKSG QUỐC TẾ" at bounding box center [235, 194] width 205 height 18
type input "02732239999"
type input "NKSG QUỐC TẾ"
type input "0937040848"
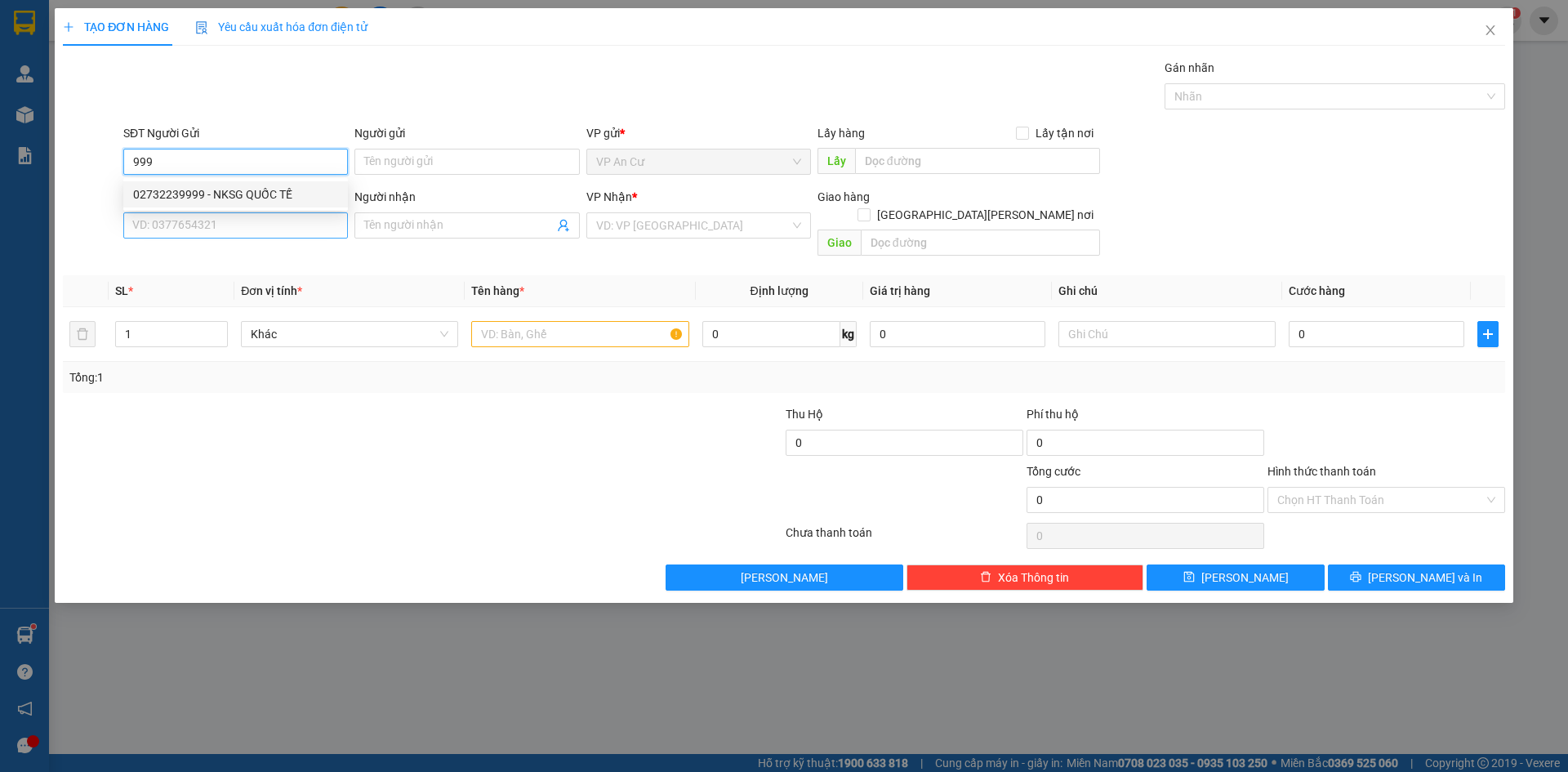
type input "LABO NHẬT MỸ"
type input "20.000"
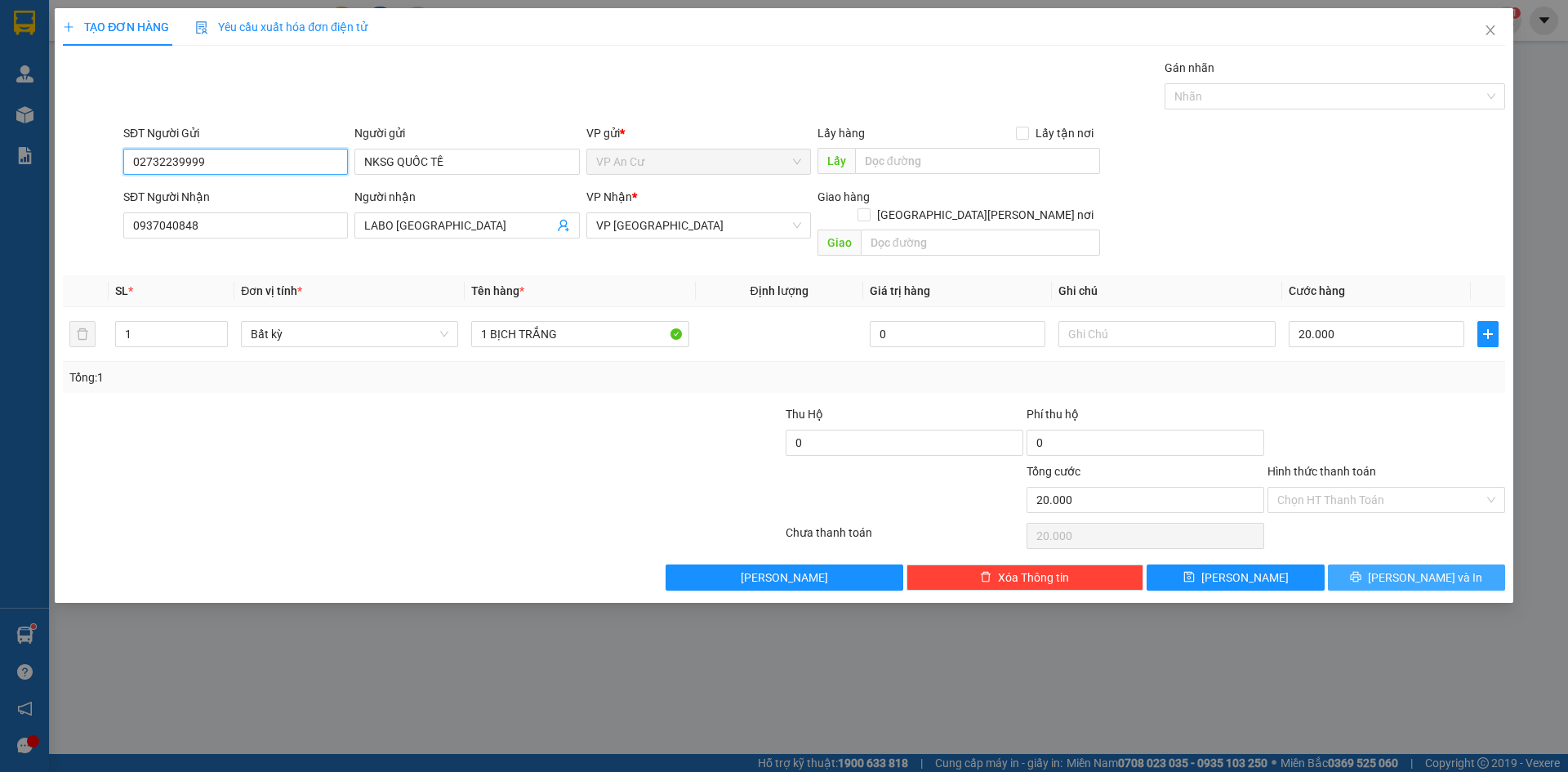
type input "02732239999"
click at [1378, 564] on button "[PERSON_NAME] và In" at bounding box center [1417, 576] width 177 height 26
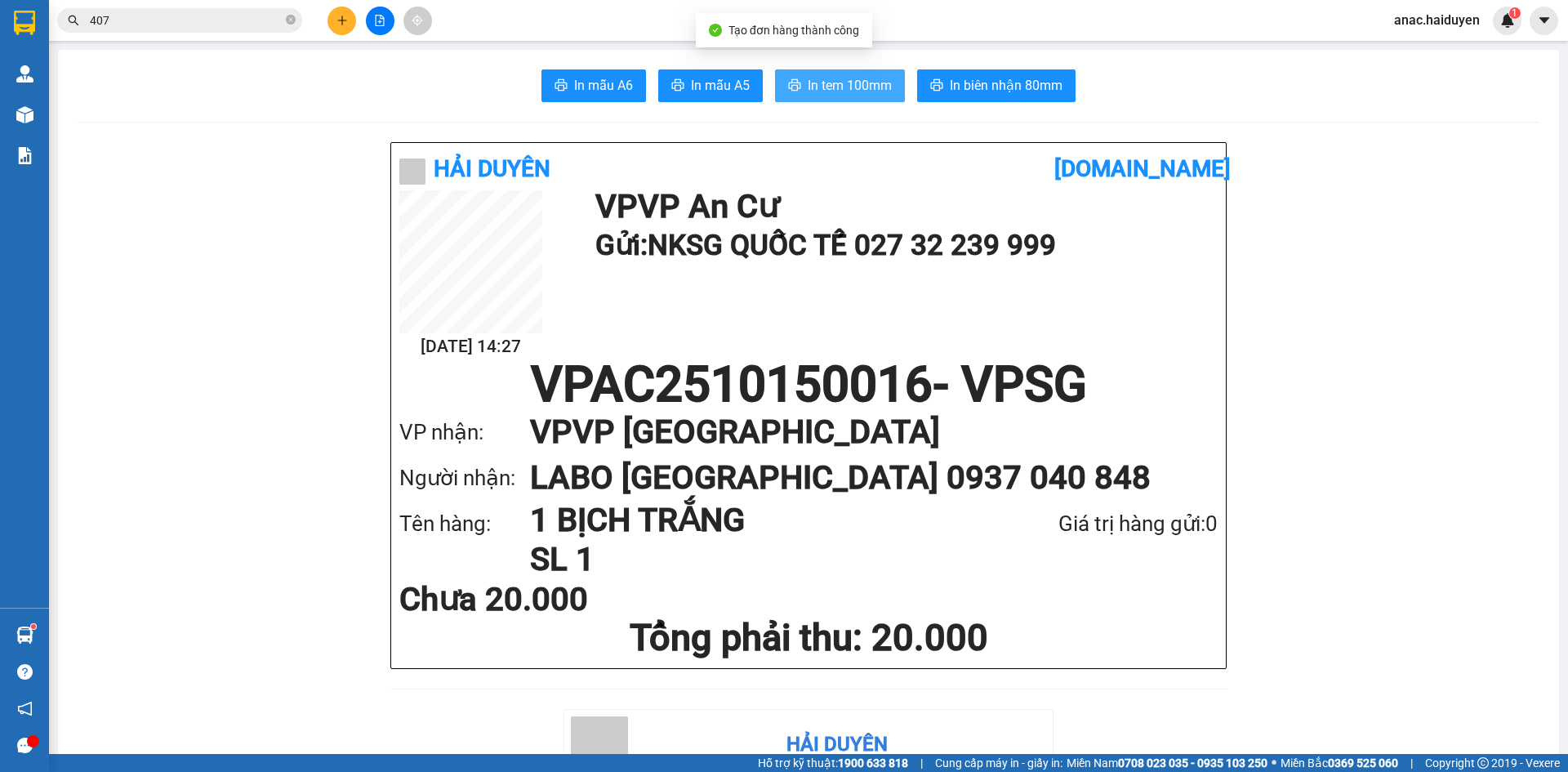
click at [846, 88] on span "In tem 100mm" at bounding box center [850, 85] width 84 height 20
click at [193, 27] on input "407" at bounding box center [186, 20] width 193 height 18
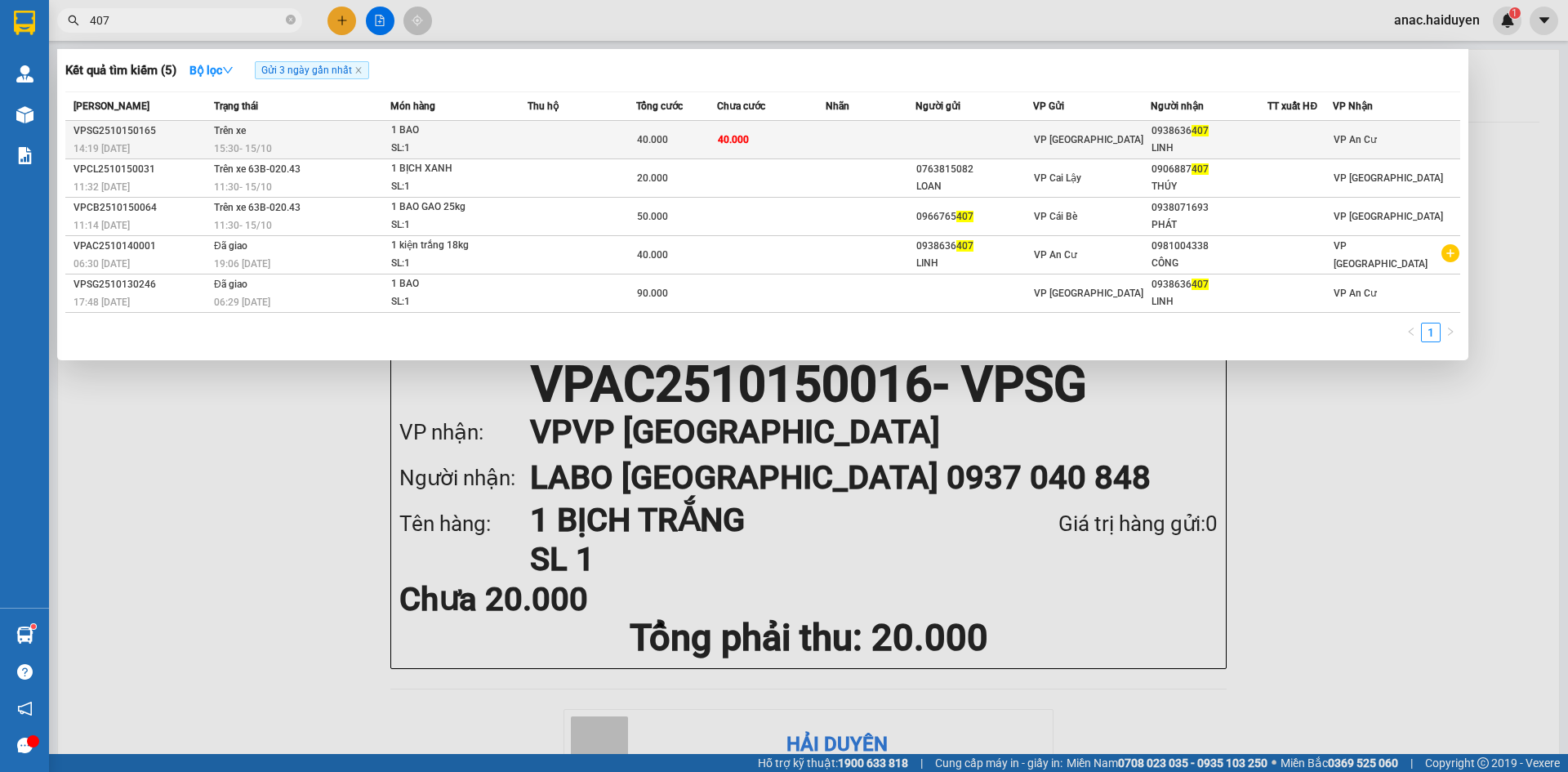
click at [1112, 138] on div "VP [GEOGRAPHIC_DATA]" at bounding box center [1092, 139] width 116 height 18
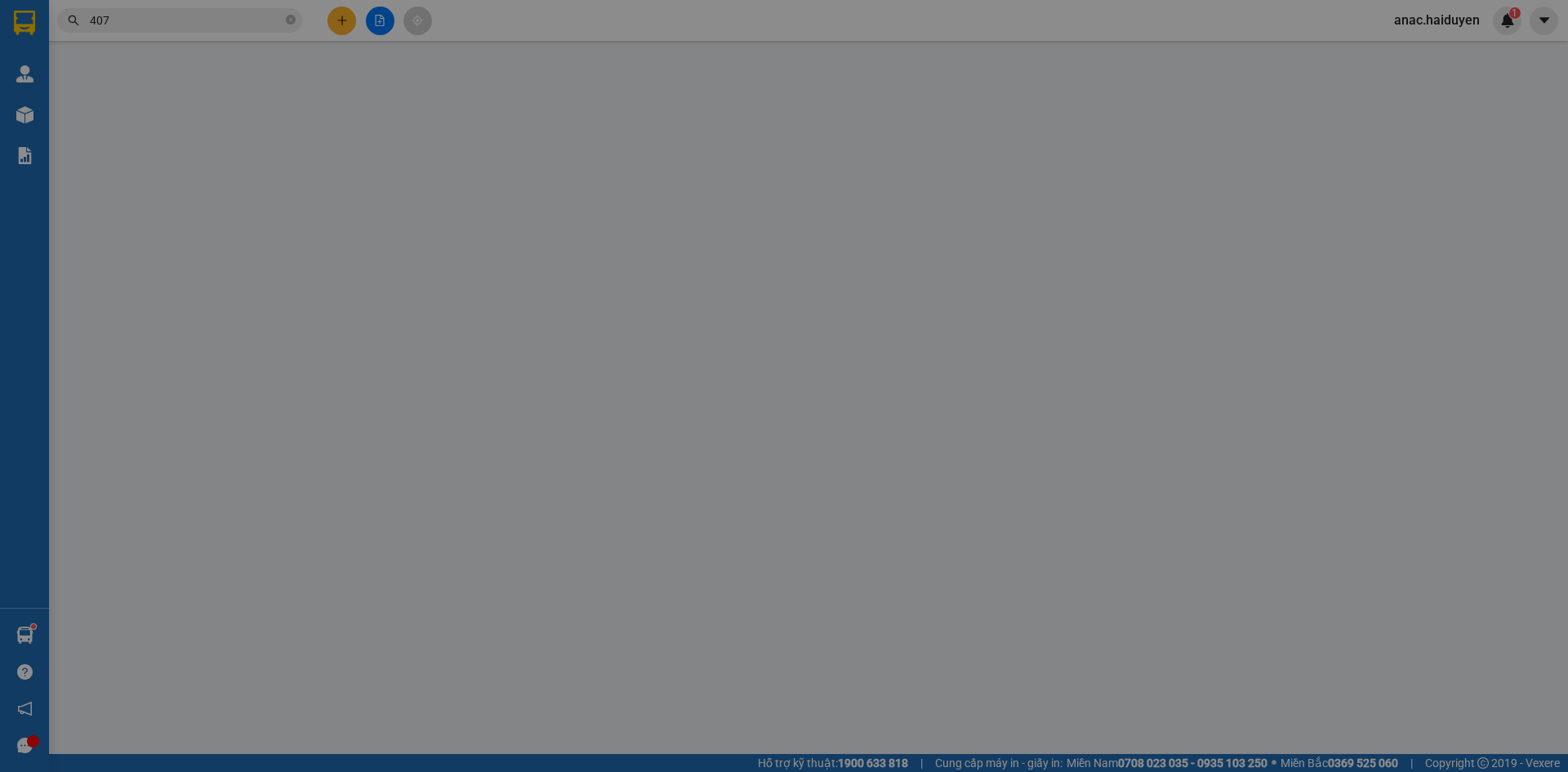
type input "0938636407"
type input "LINH"
type input "0"
type input "40.000"
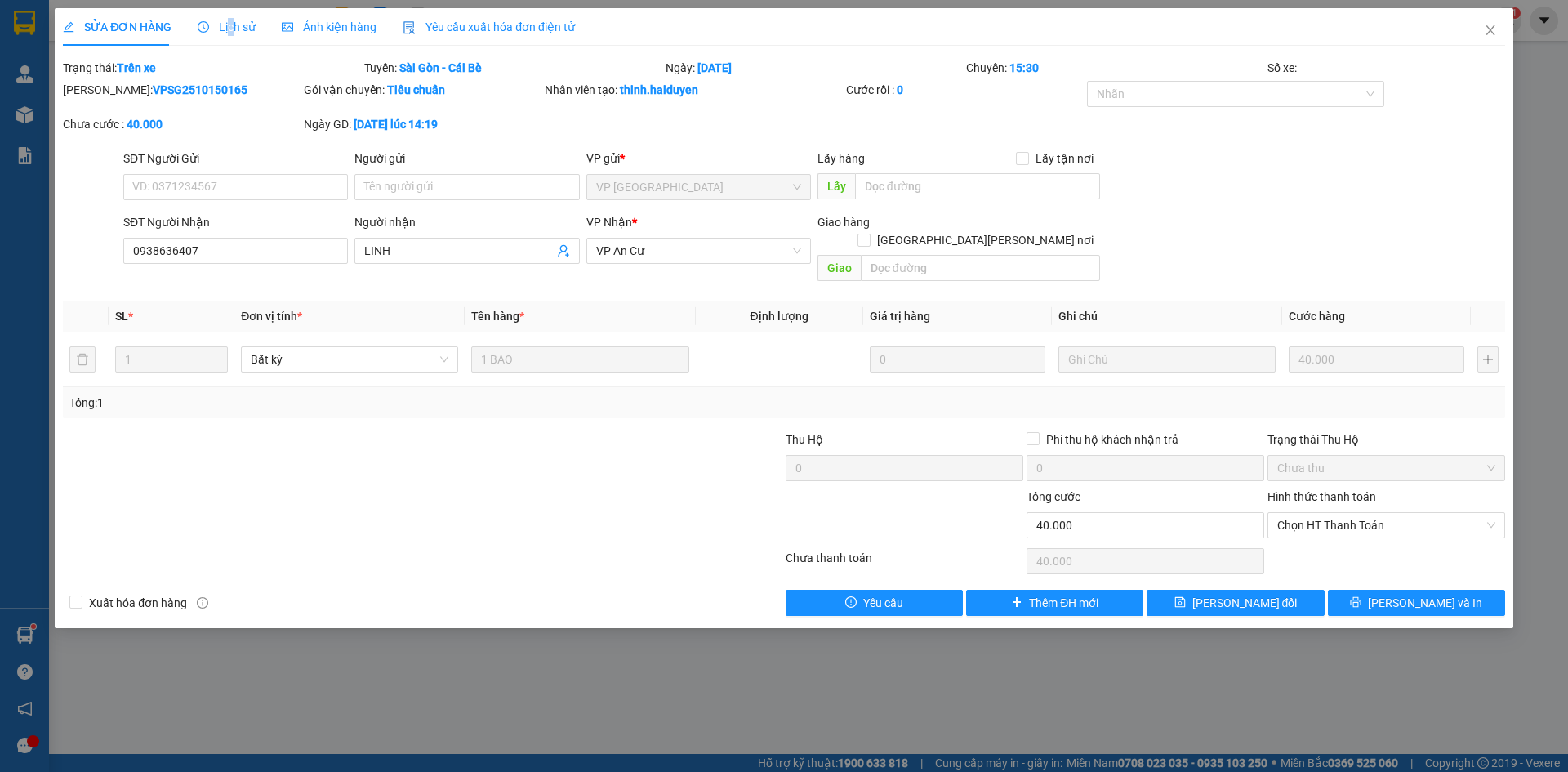
click at [228, 23] on span "Lịch sử" at bounding box center [226, 27] width 58 height 13
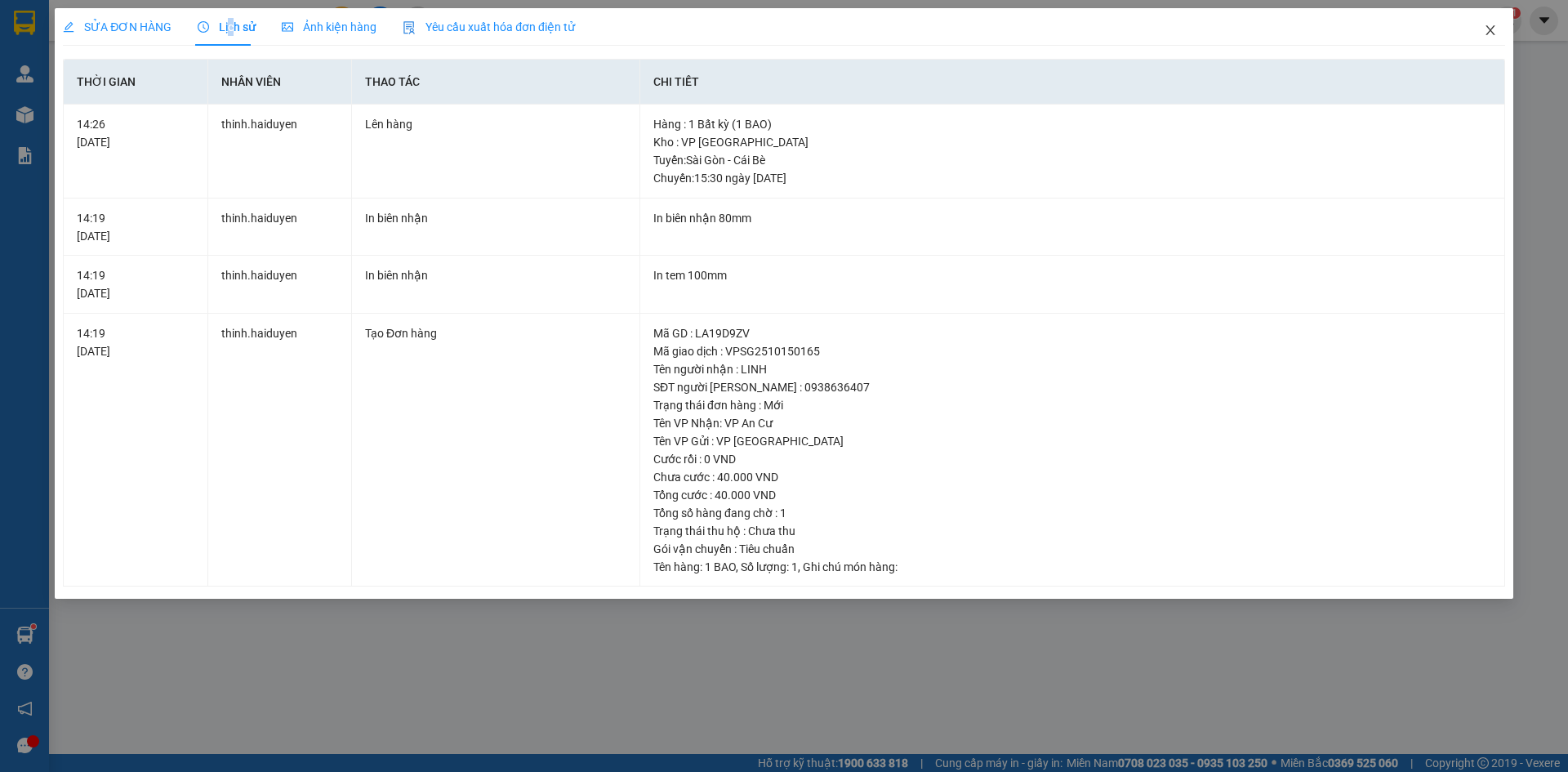
click at [1490, 28] on icon "close" at bounding box center [1491, 30] width 13 height 13
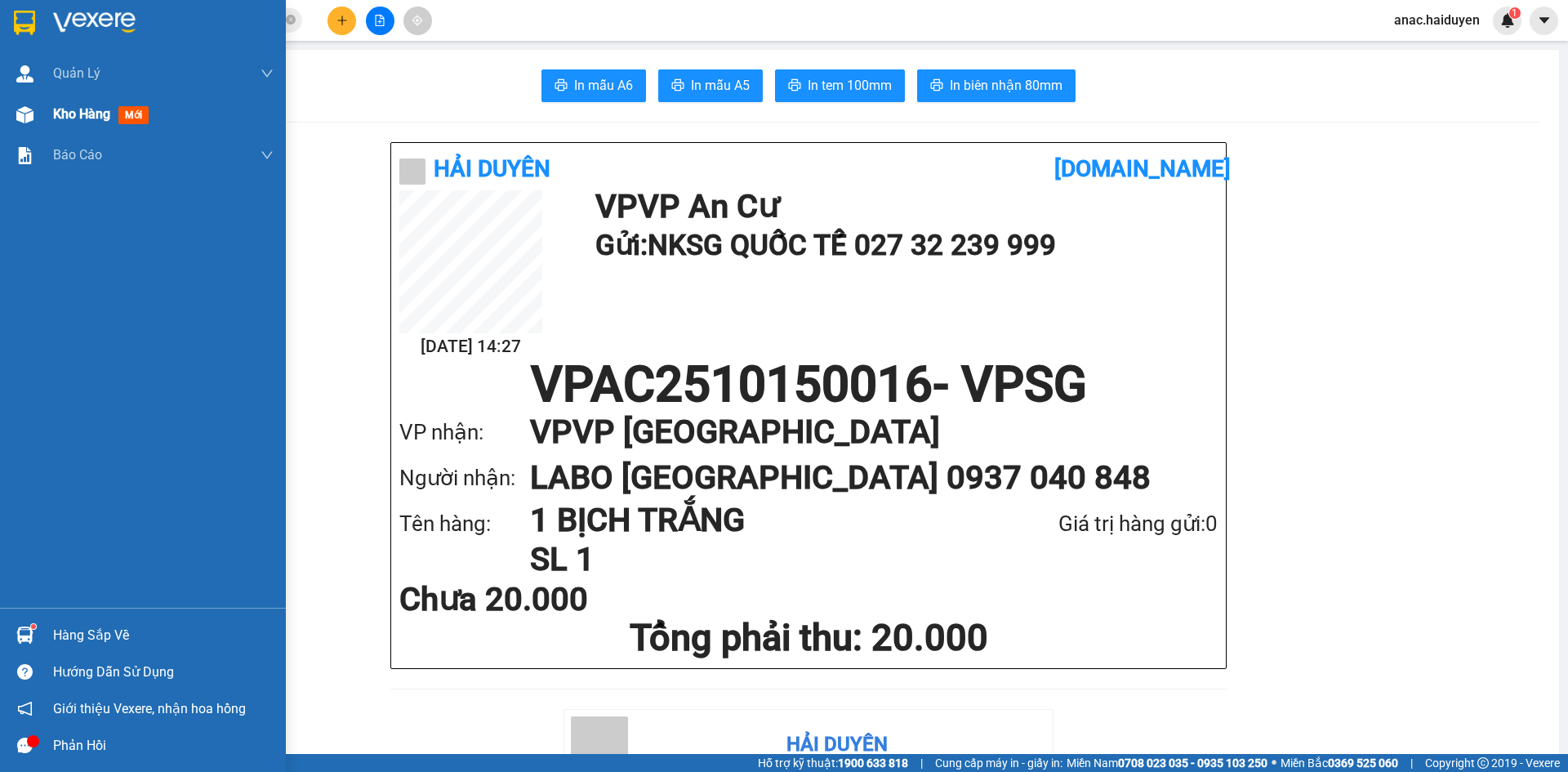
click at [88, 126] on div "Kho hàng mới" at bounding box center [164, 114] width 221 height 41
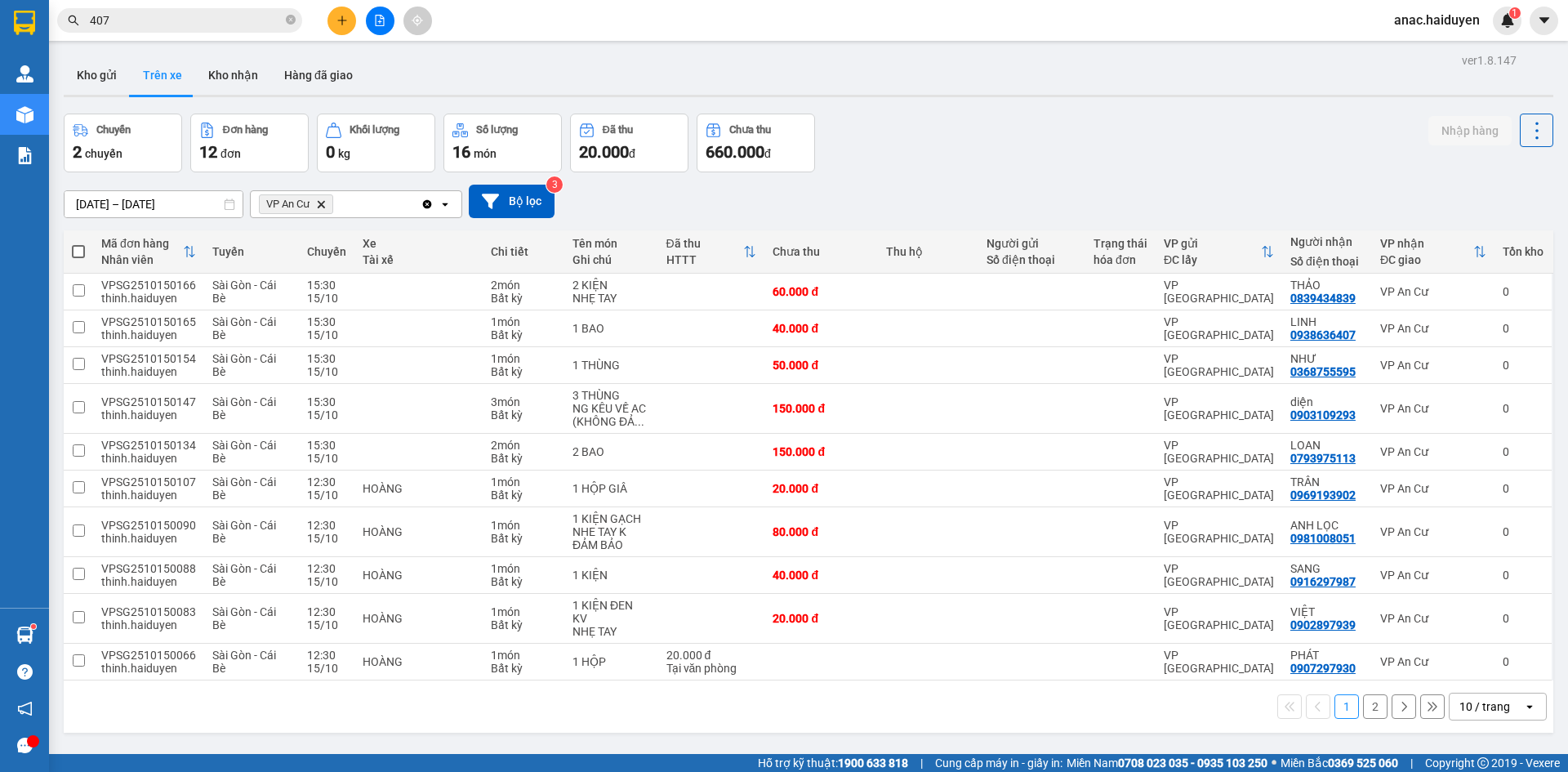
click at [1080, 680] on div "1 2 10 / trang open" at bounding box center [808, 706] width 1490 height 53
click at [1363, 694] on button "2" at bounding box center [1375, 706] width 24 height 24
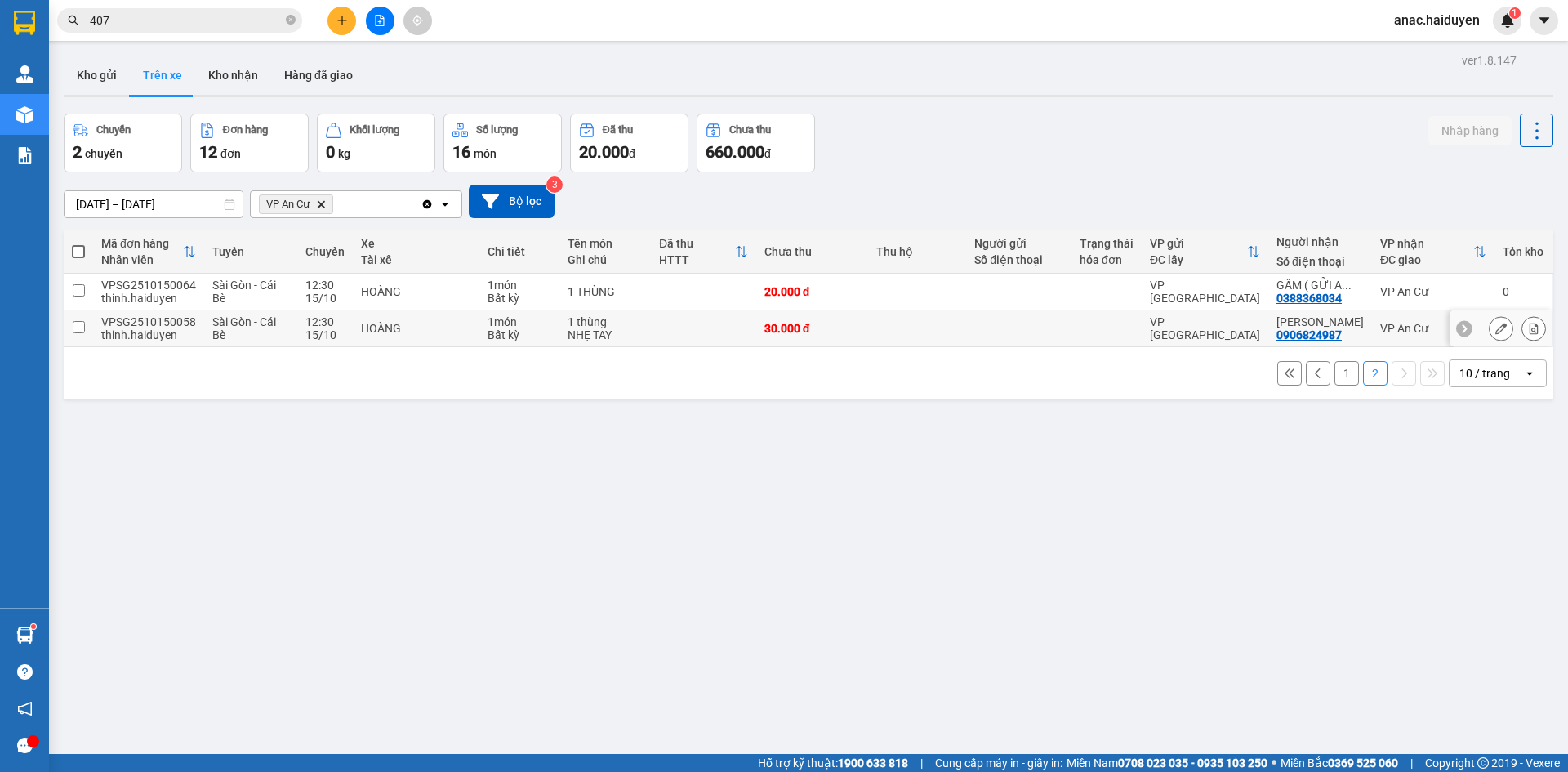
click at [77, 322] on input "checkbox" at bounding box center [79, 327] width 13 height 13
checkbox input "true"
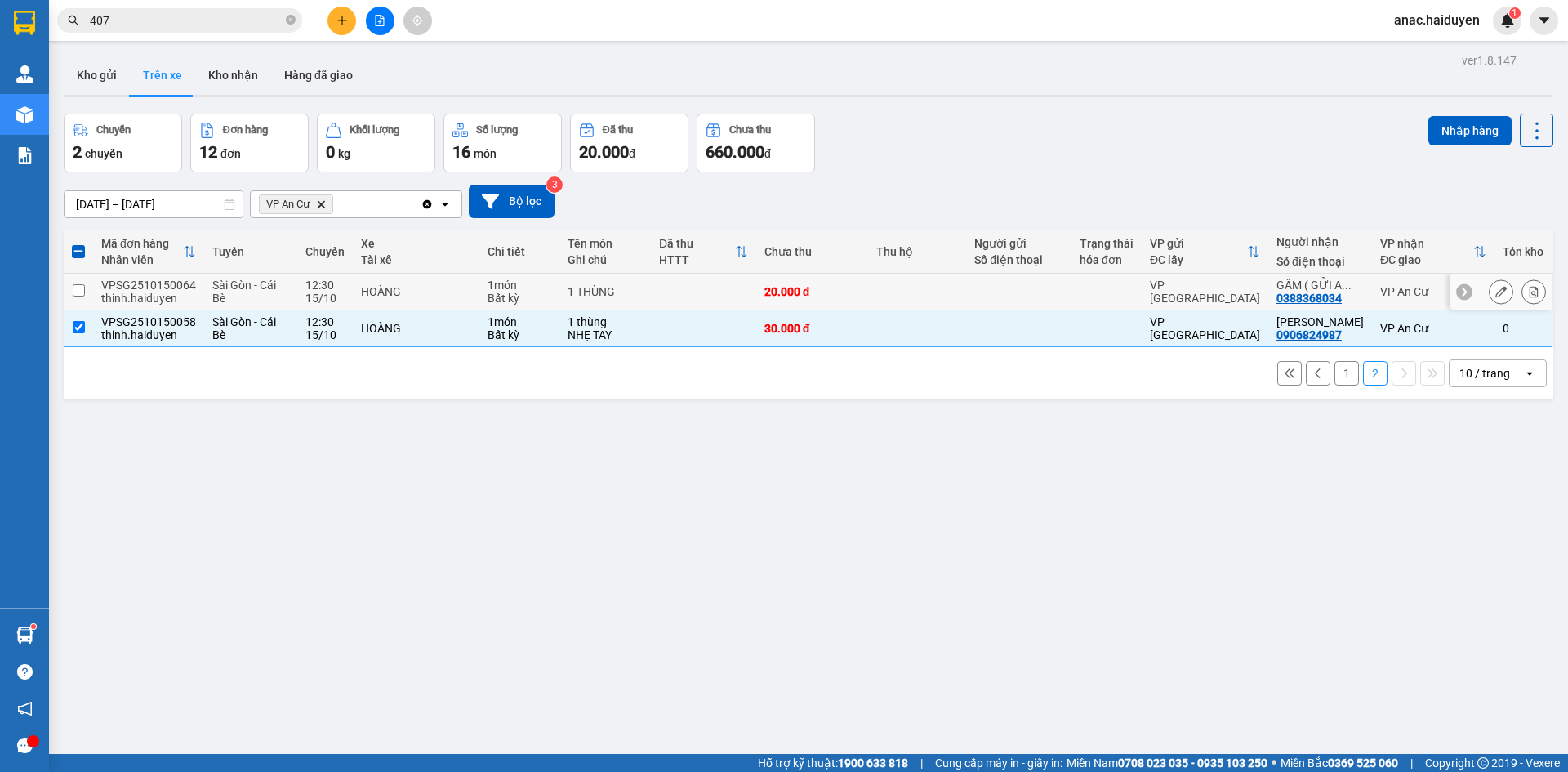
click at [79, 291] on input "checkbox" at bounding box center [79, 290] width 13 height 13
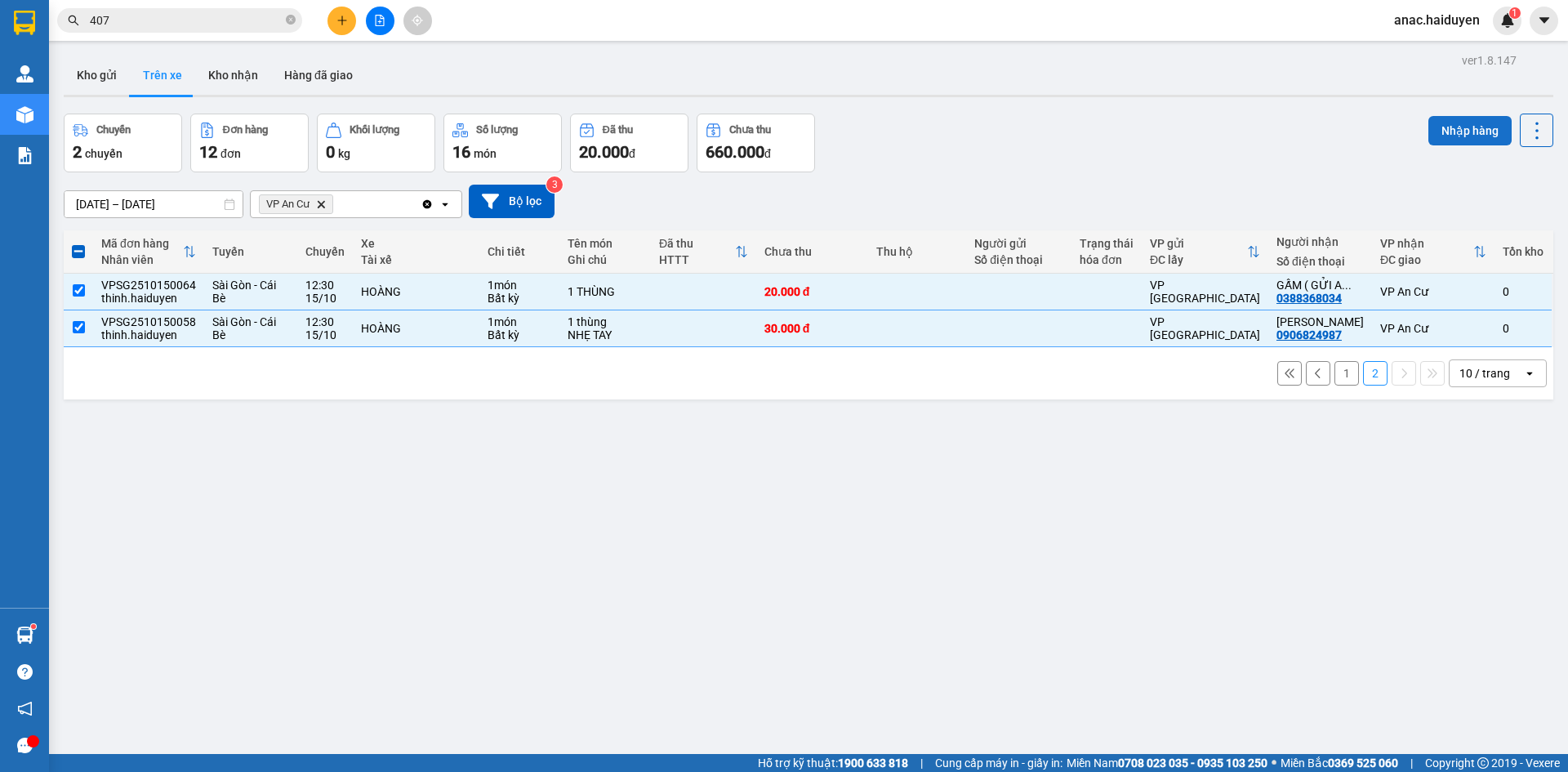
click at [1465, 123] on button "Nhập hàng" at bounding box center [1470, 130] width 84 height 29
checkbox input "false"
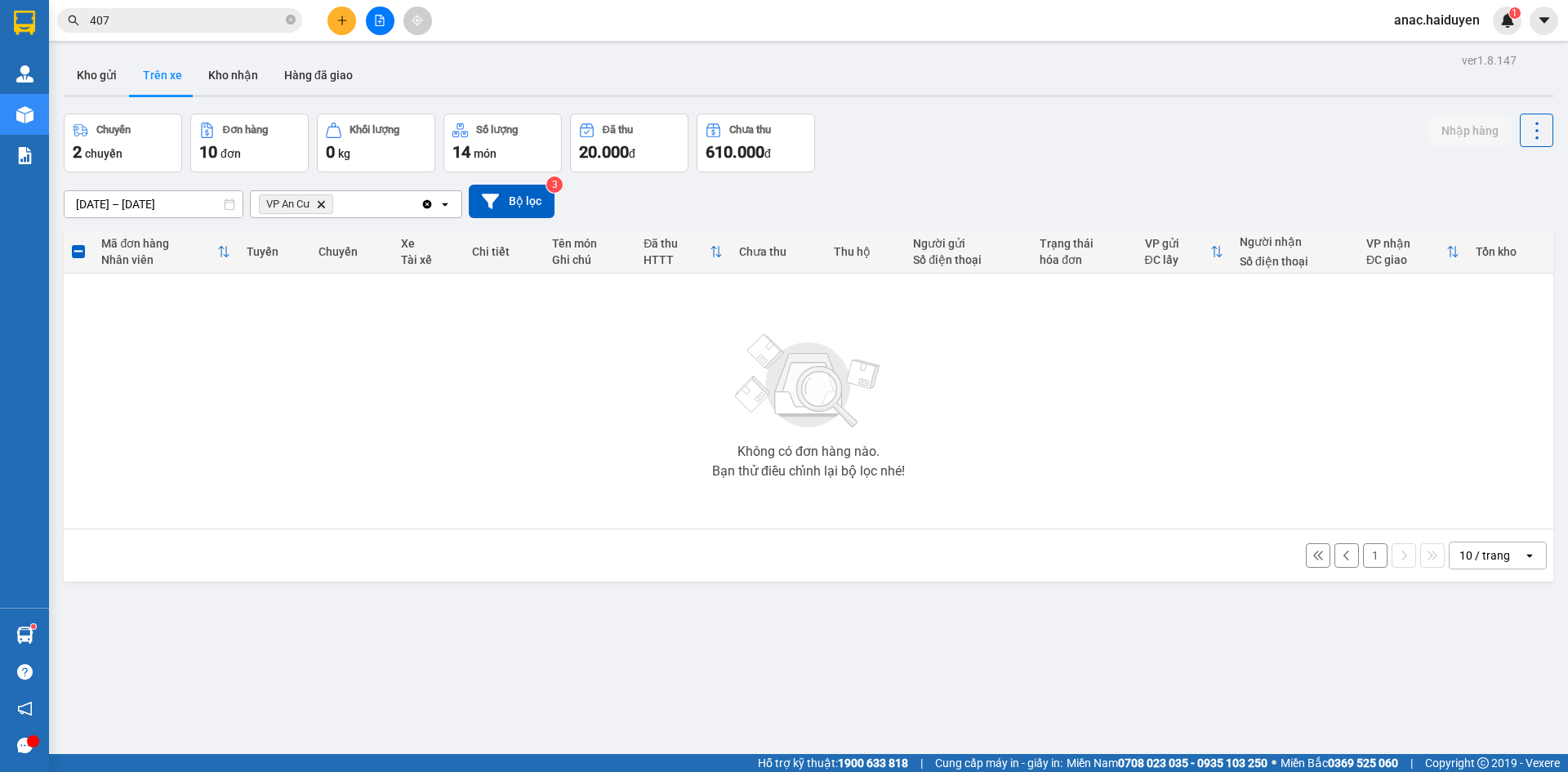
click at [1363, 557] on button "1" at bounding box center [1375, 555] width 24 height 24
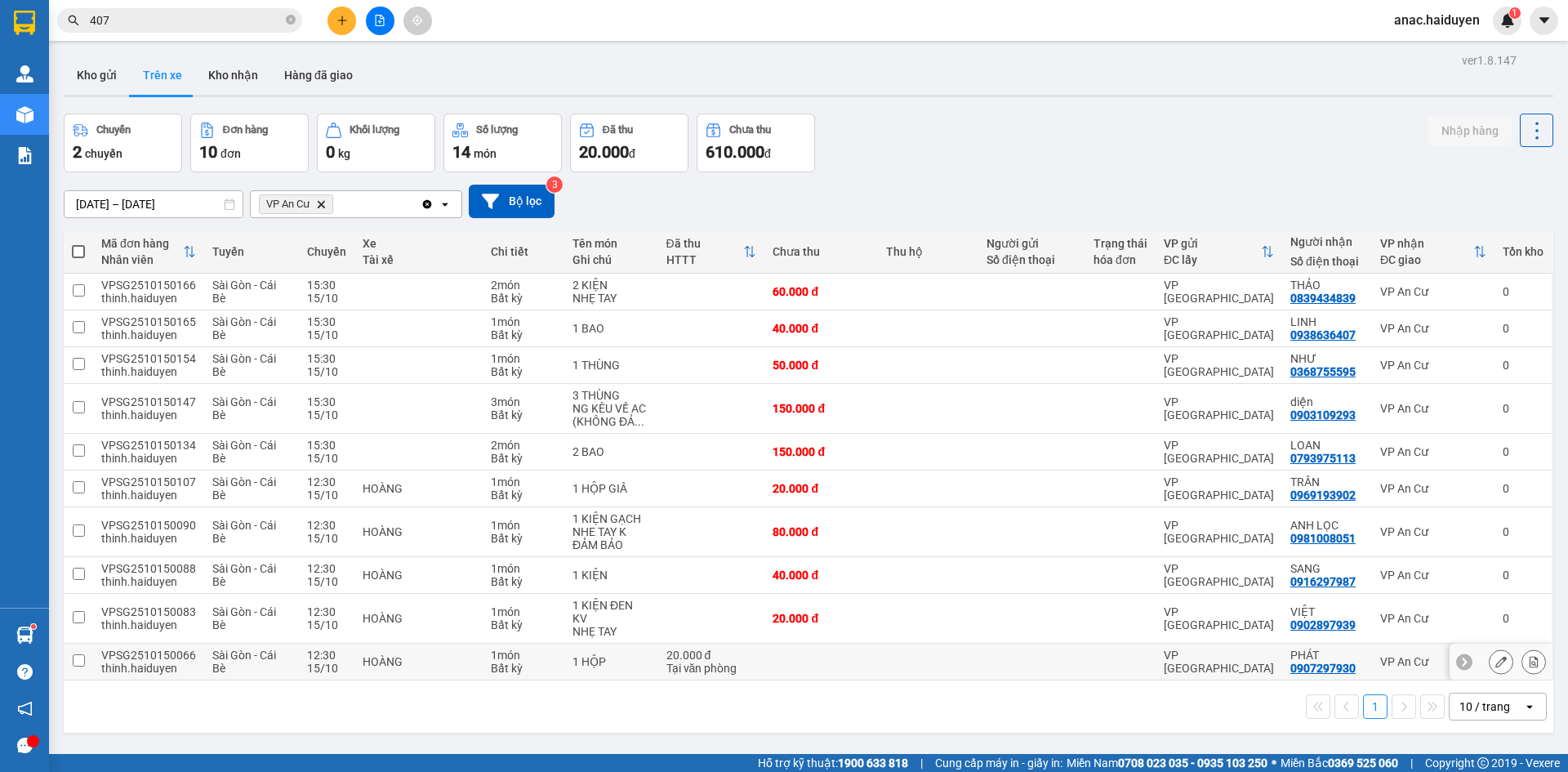
click at [78, 654] on input "checkbox" at bounding box center [79, 660] width 13 height 13
checkbox input "true"
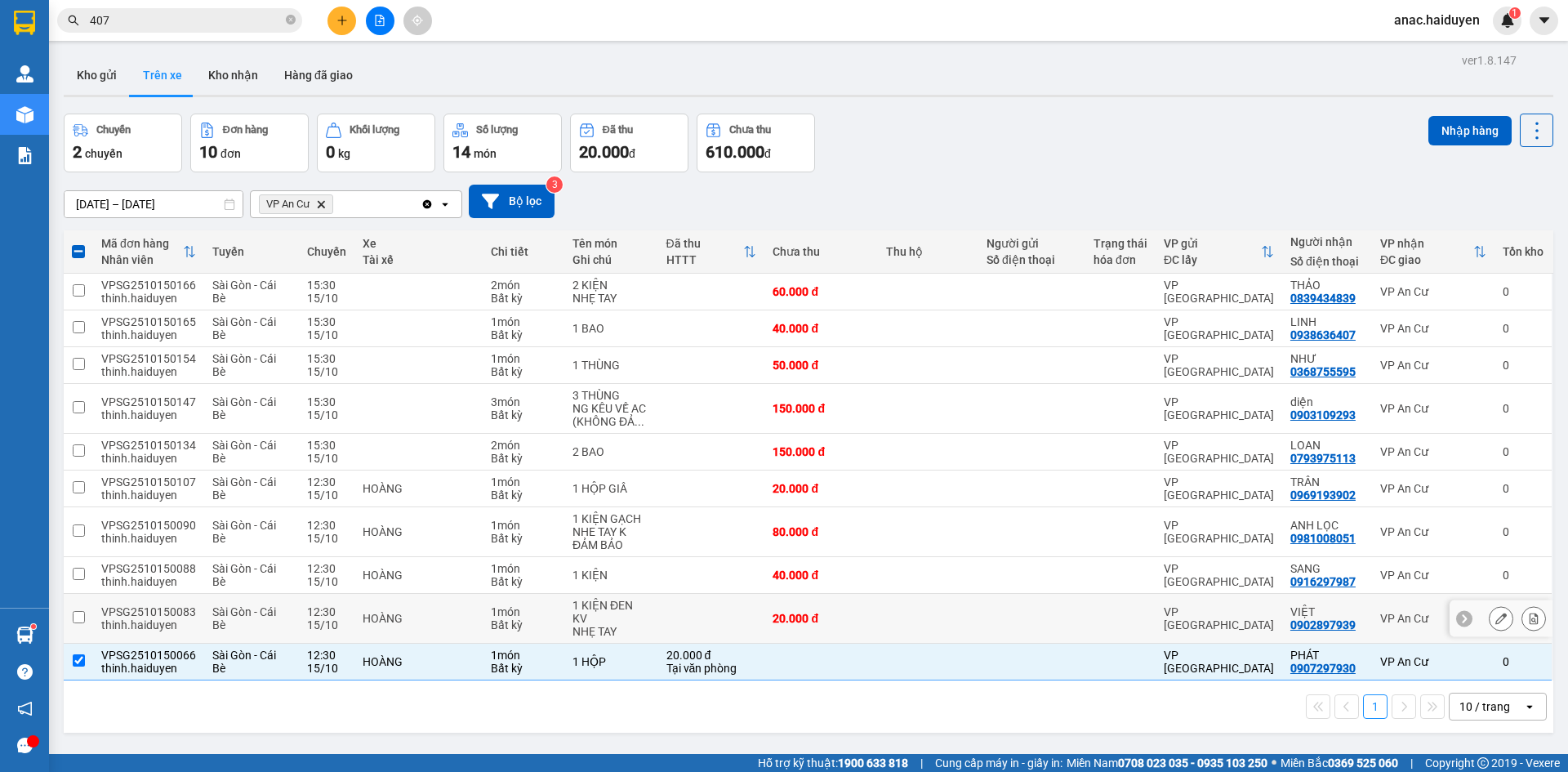
click at [78, 611] on input "checkbox" at bounding box center [79, 617] width 13 height 13
checkbox input "true"
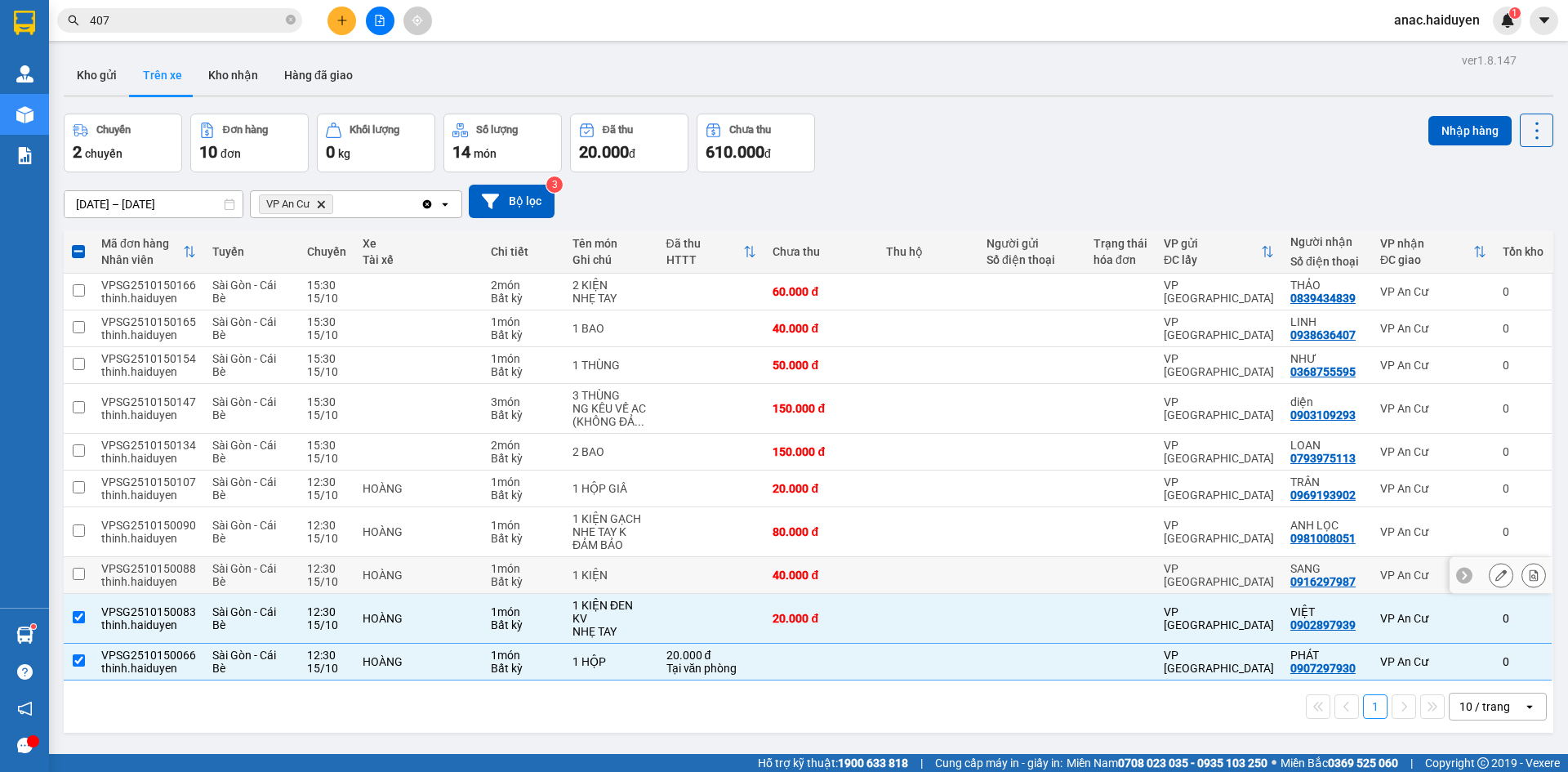
click at [81, 569] on input "checkbox" at bounding box center [79, 573] width 13 height 13
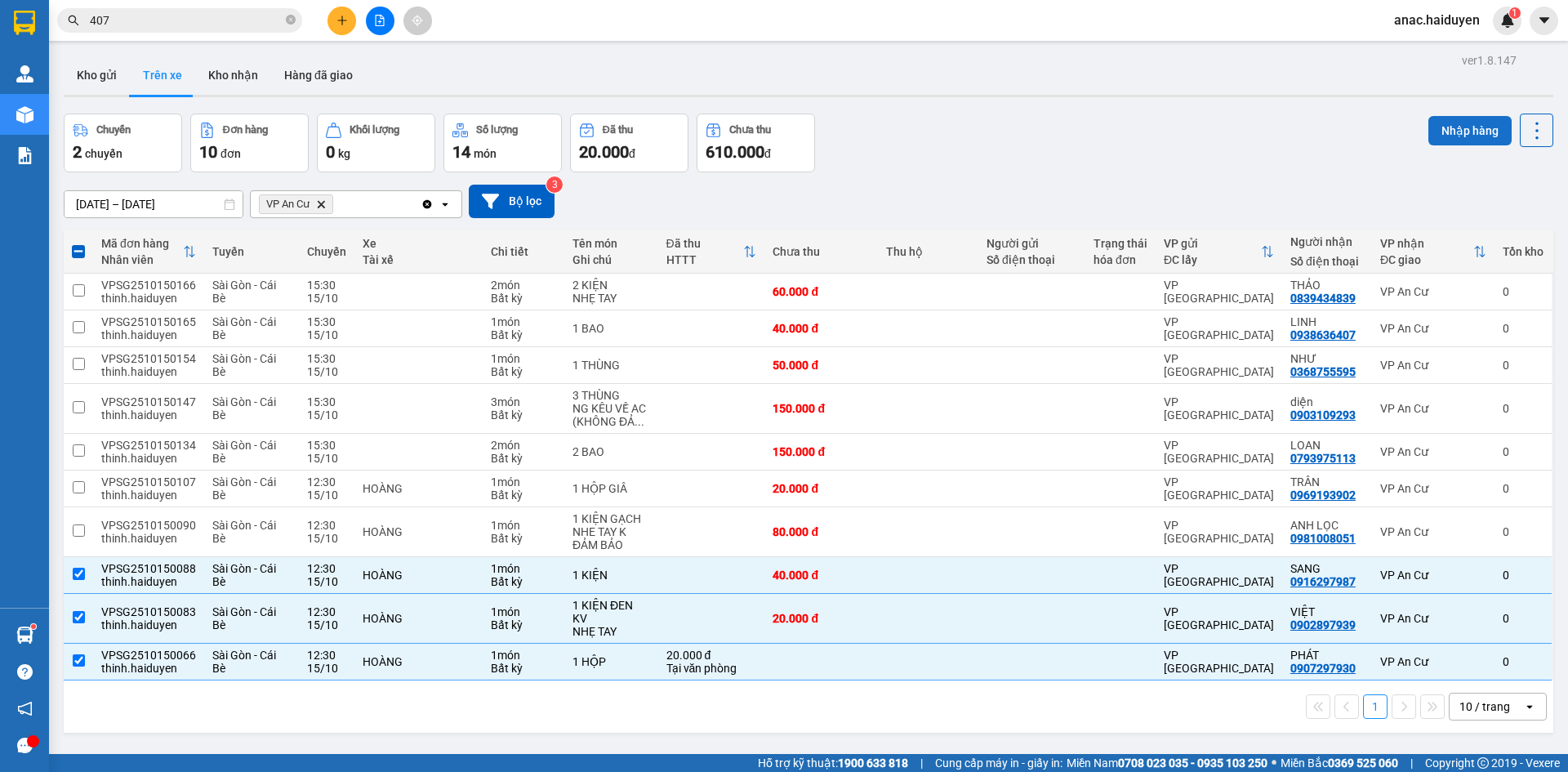
click at [1452, 129] on button "Nhập hàng" at bounding box center [1470, 130] width 84 height 29
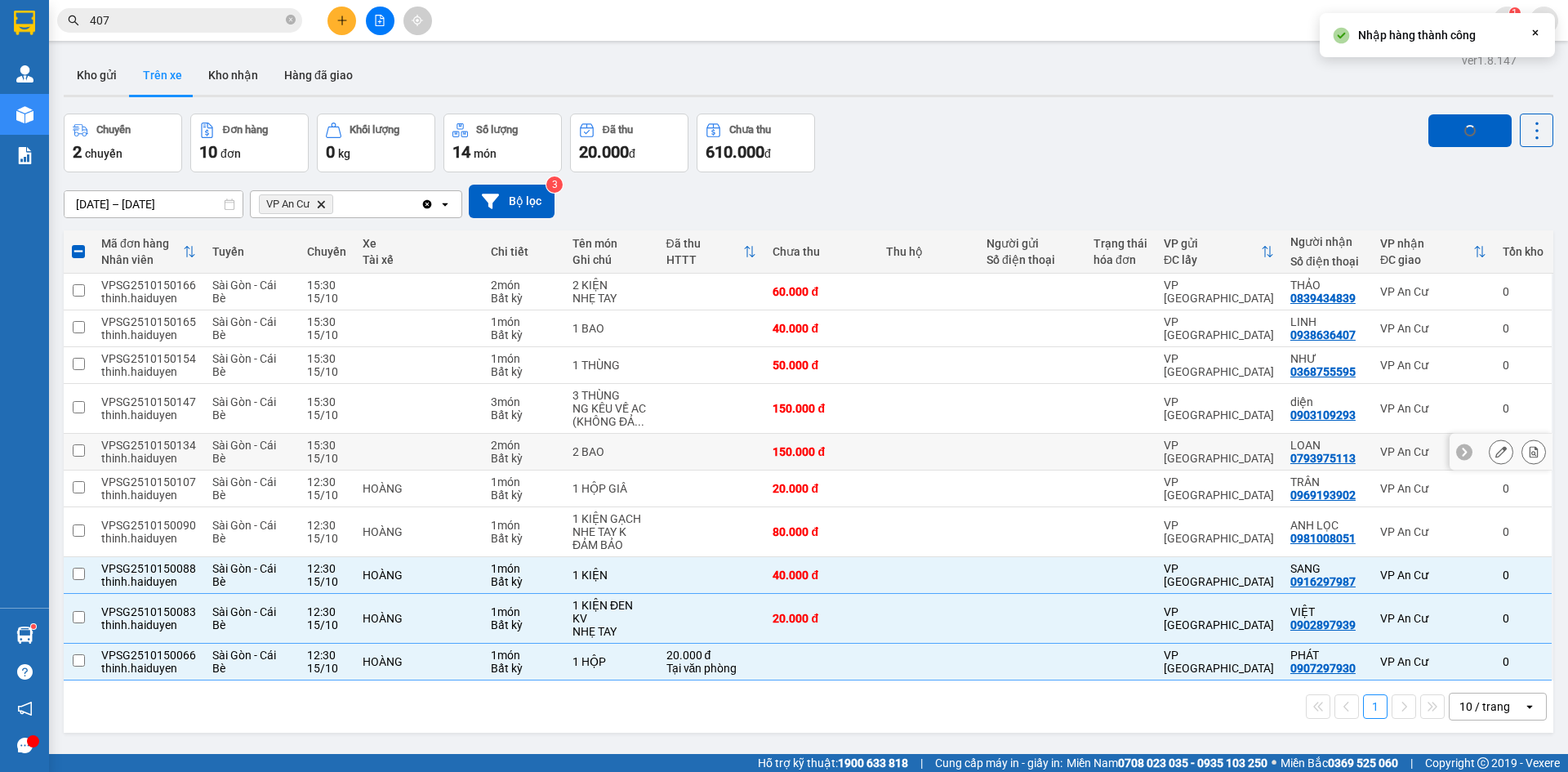
checkbox input "false"
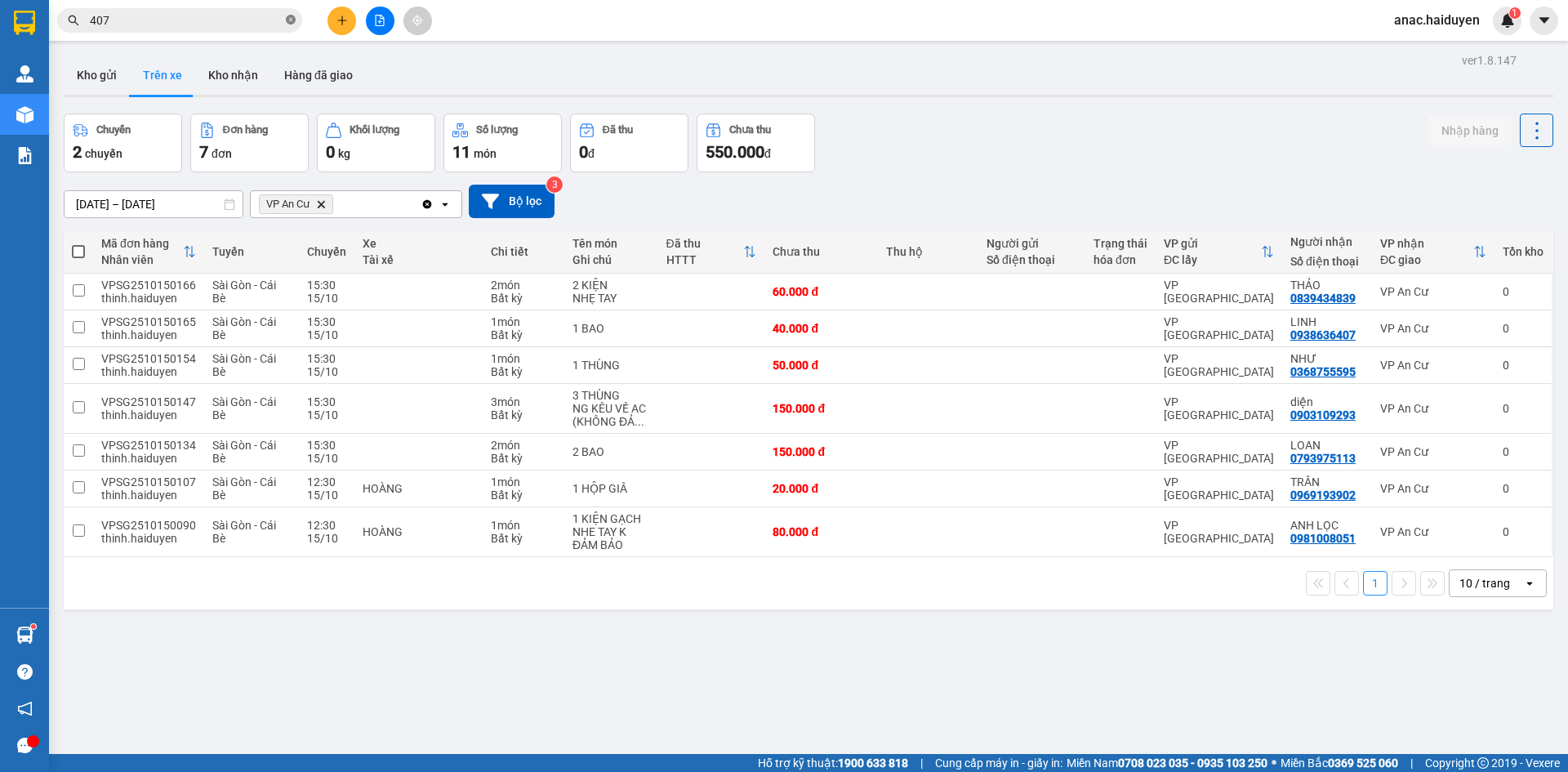
click at [290, 24] on icon "close-circle" at bounding box center [291, 20] width 10 height 10
click at [211, 23] on input "text" at bounding box center [186, 20] width 193 height 18
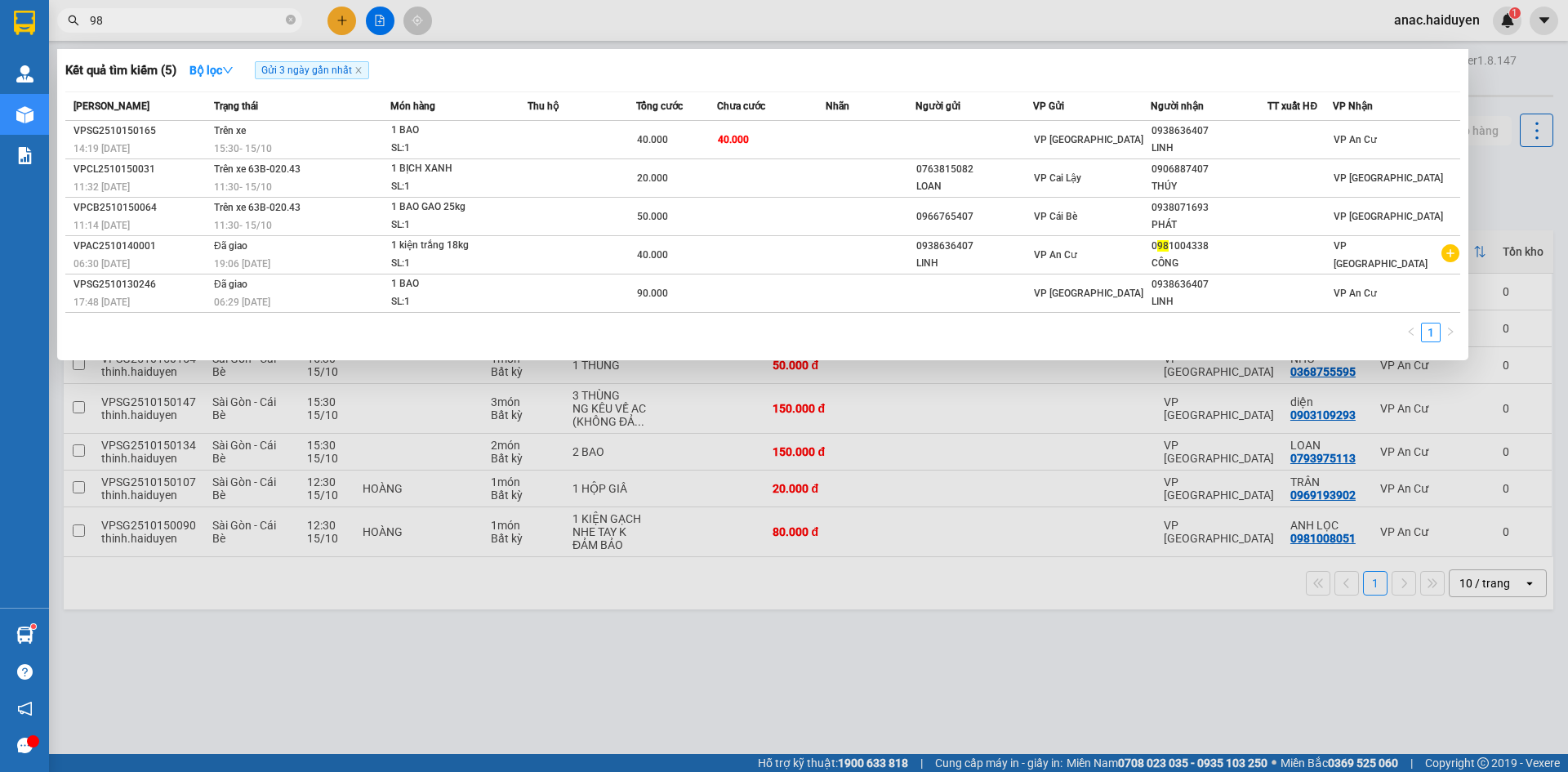
type input "987"
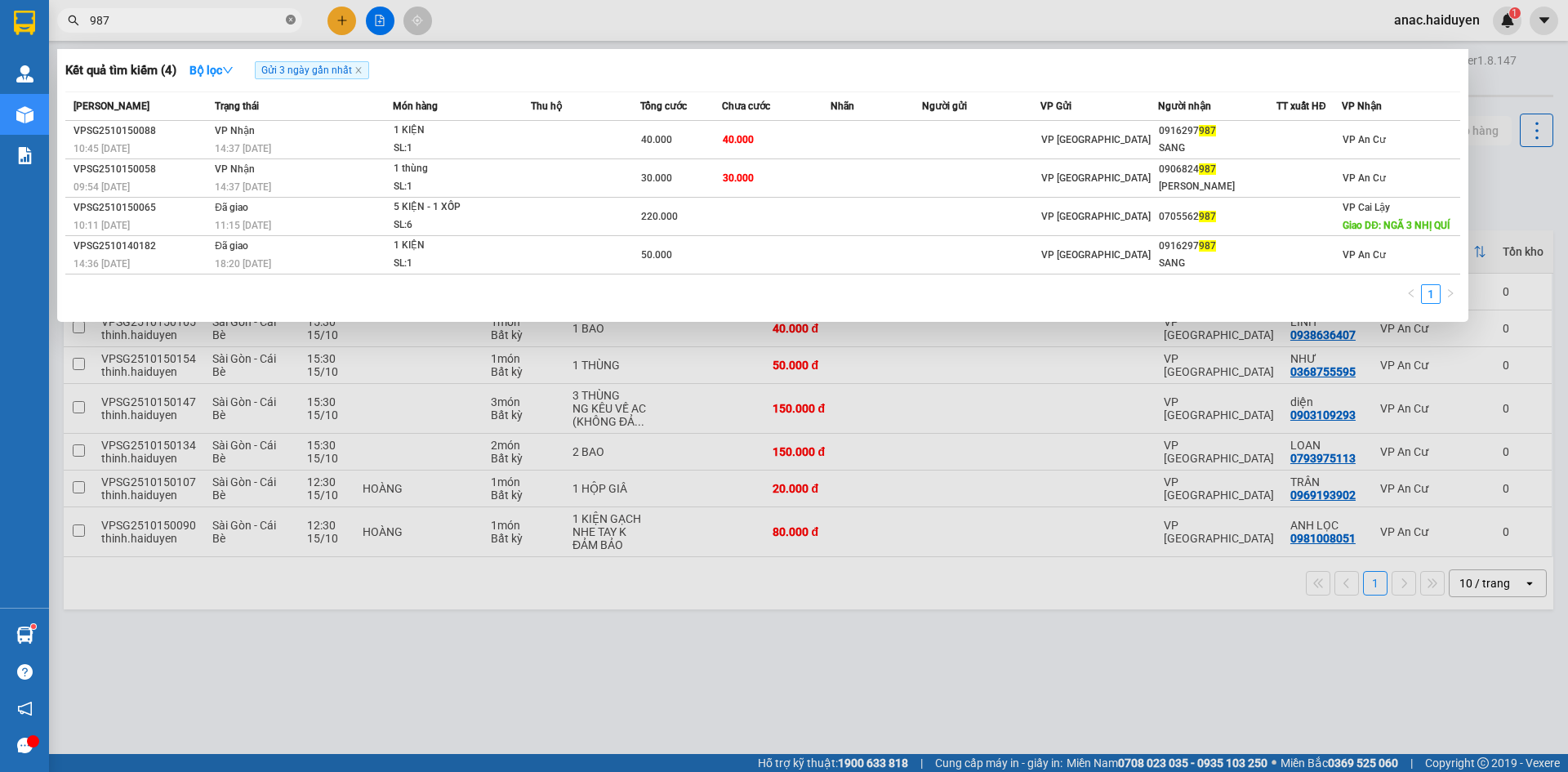
click at [291, 18] on icon "close-circle" at bounding box center [291, 20] width 10 height 10
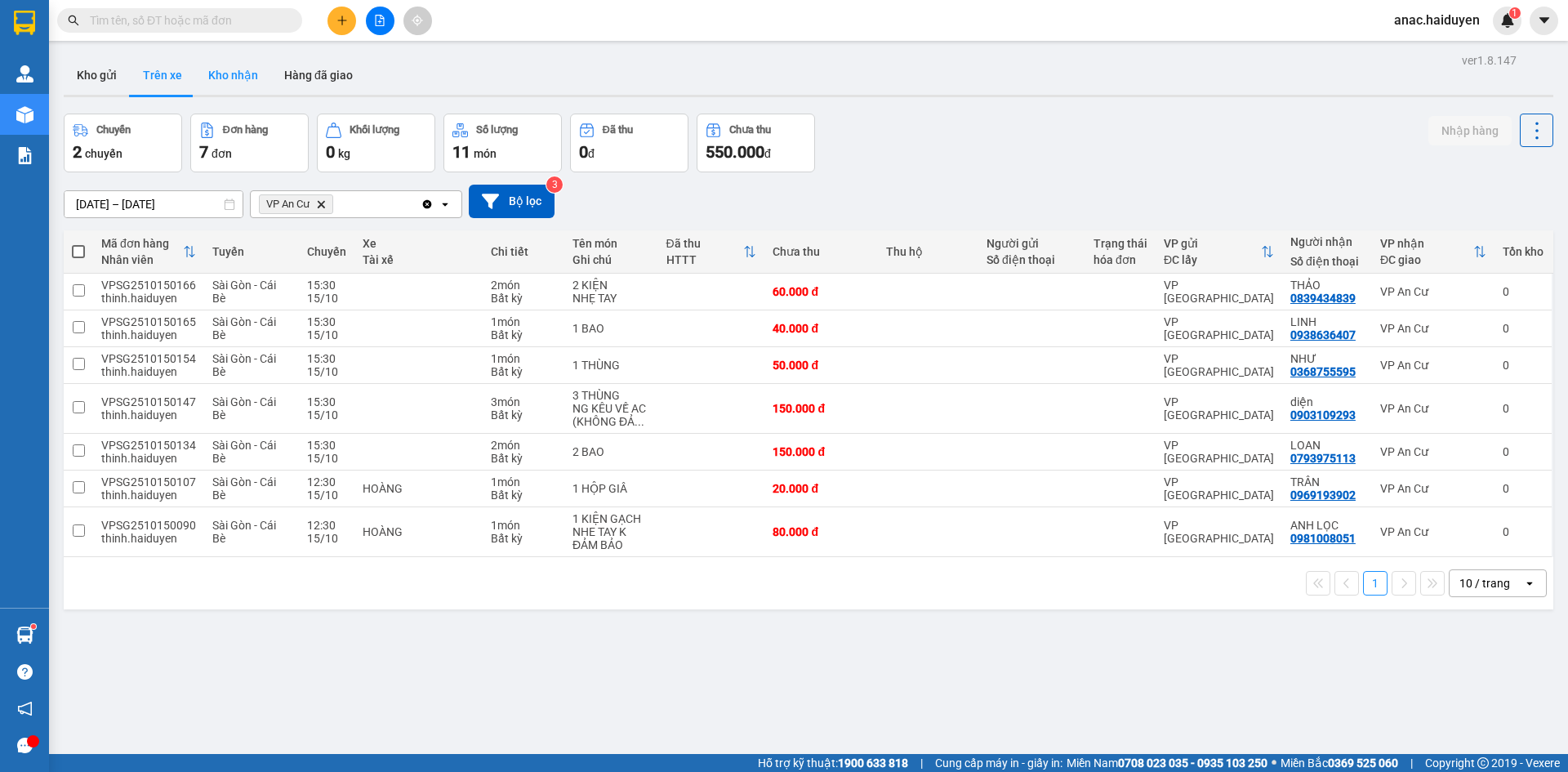
click at [232, 73] on button "Kho nhận" at bounding box center [233, 74] width 76 height 39
type input "11/10/2025 – 15/10/2025"
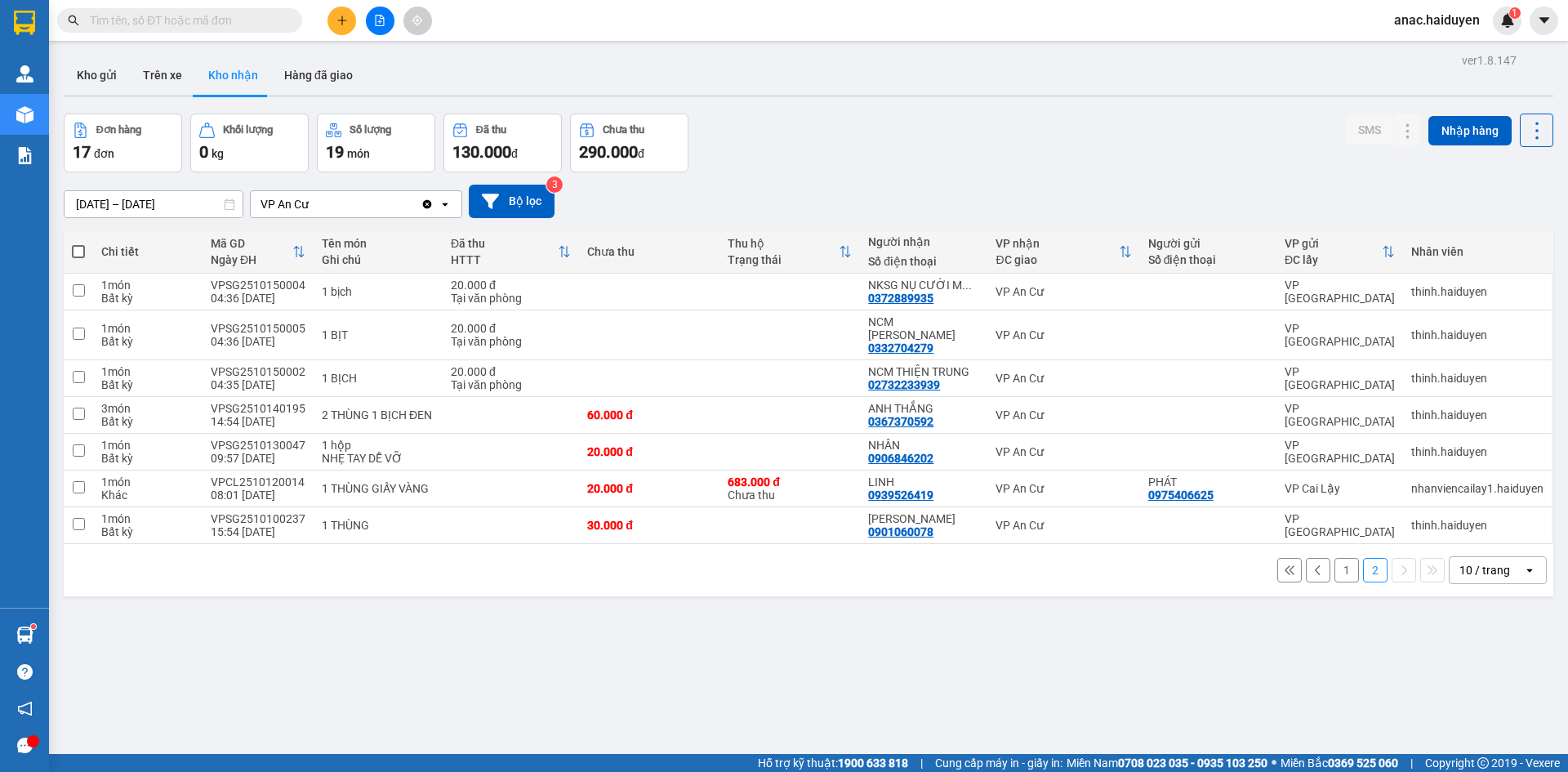
click at [1335, 561] on button "1" at bounding box center [1347, 569] width 24 height 24
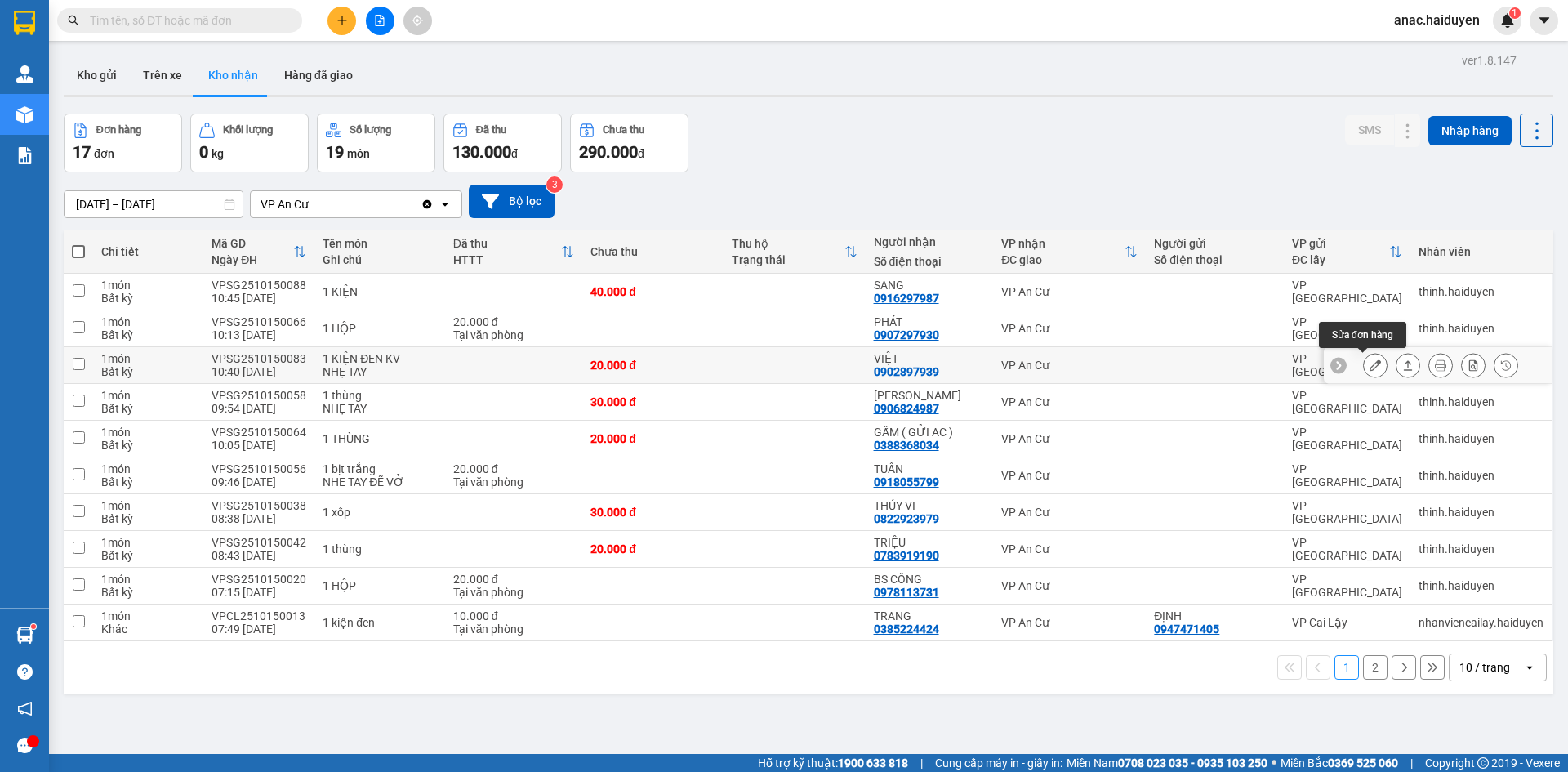
click at [1370, 366] on icon at bounding box center [1376, 365] width 12 height 12
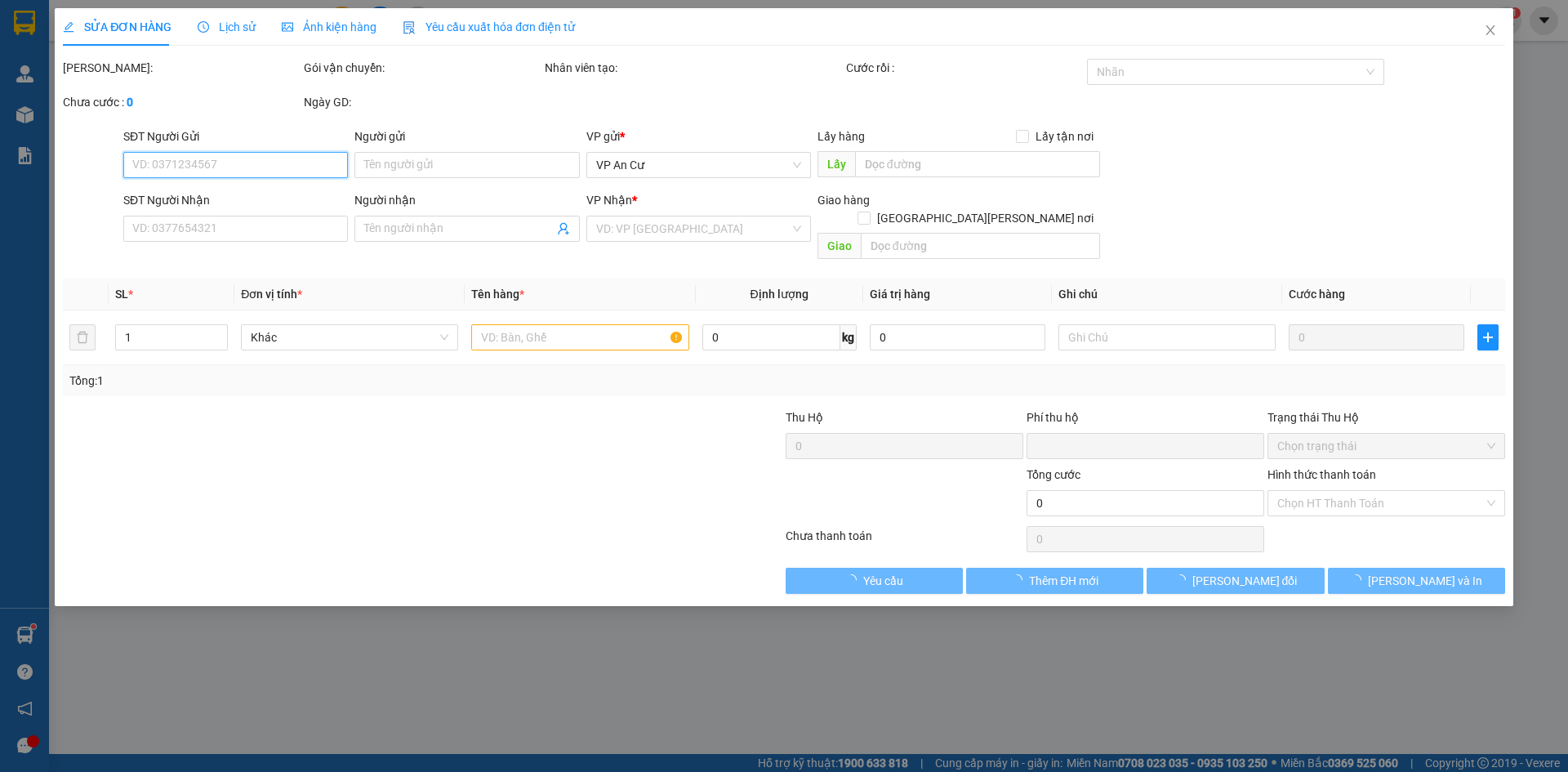
type input "0902897939"
type input "VIỆT"
type input "0"
type input "20.000"
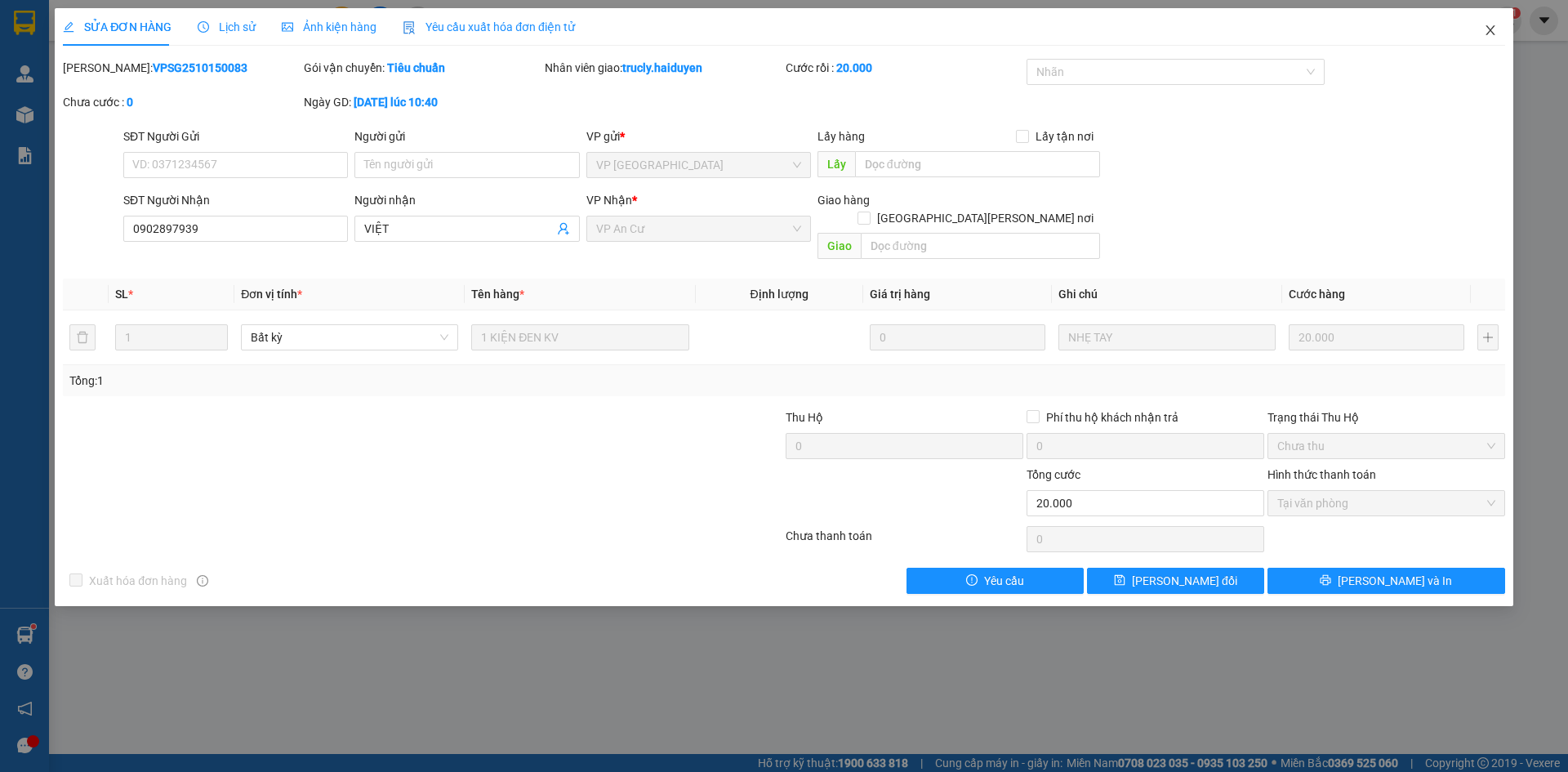
click at [1489, 33] on icon "close" at bounding box center [1490, 30] width 9 height 10
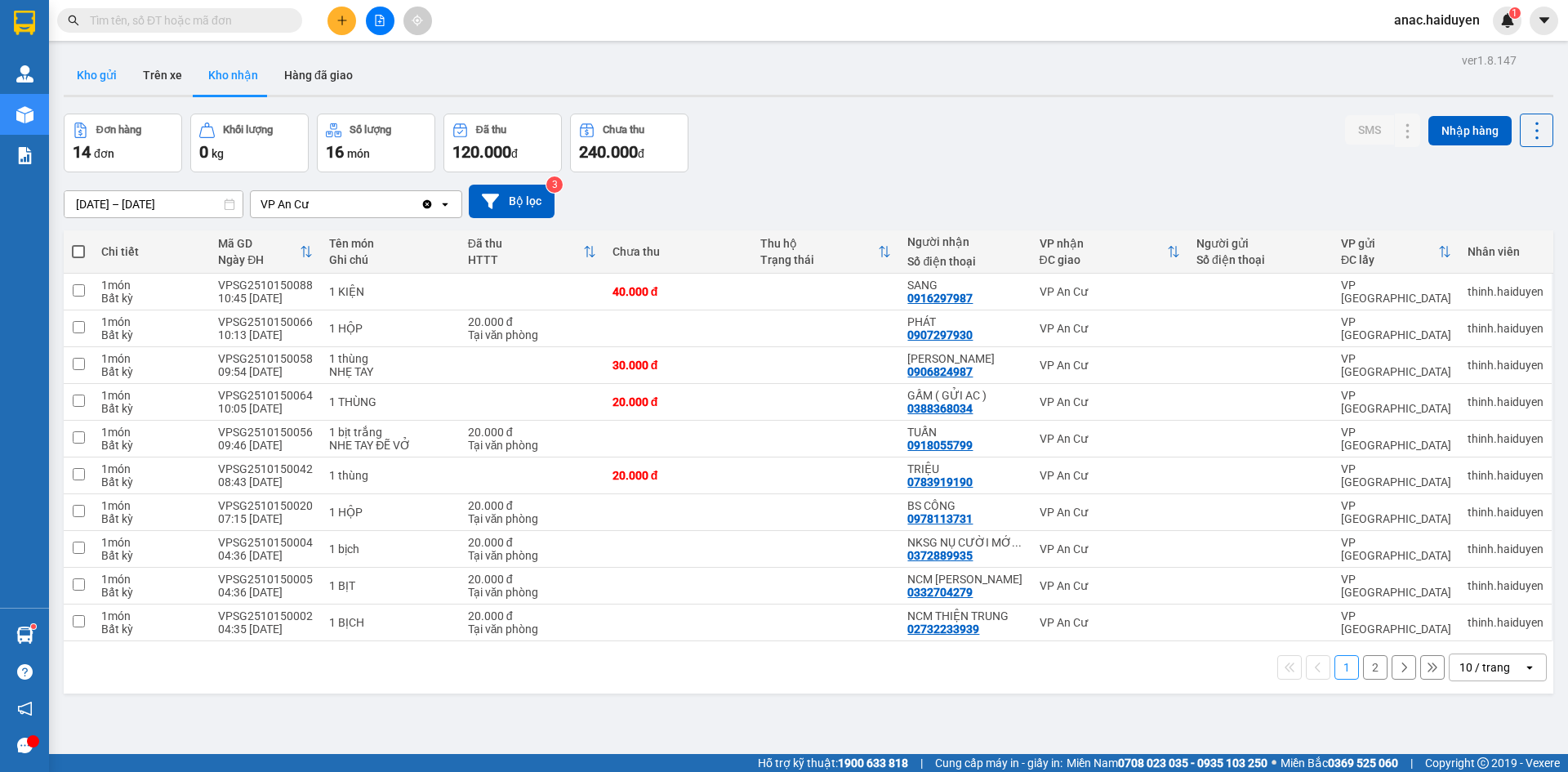
click at [80, 74] on button "Kho gửi" at bounding box center [96, 74] width 66 height 39
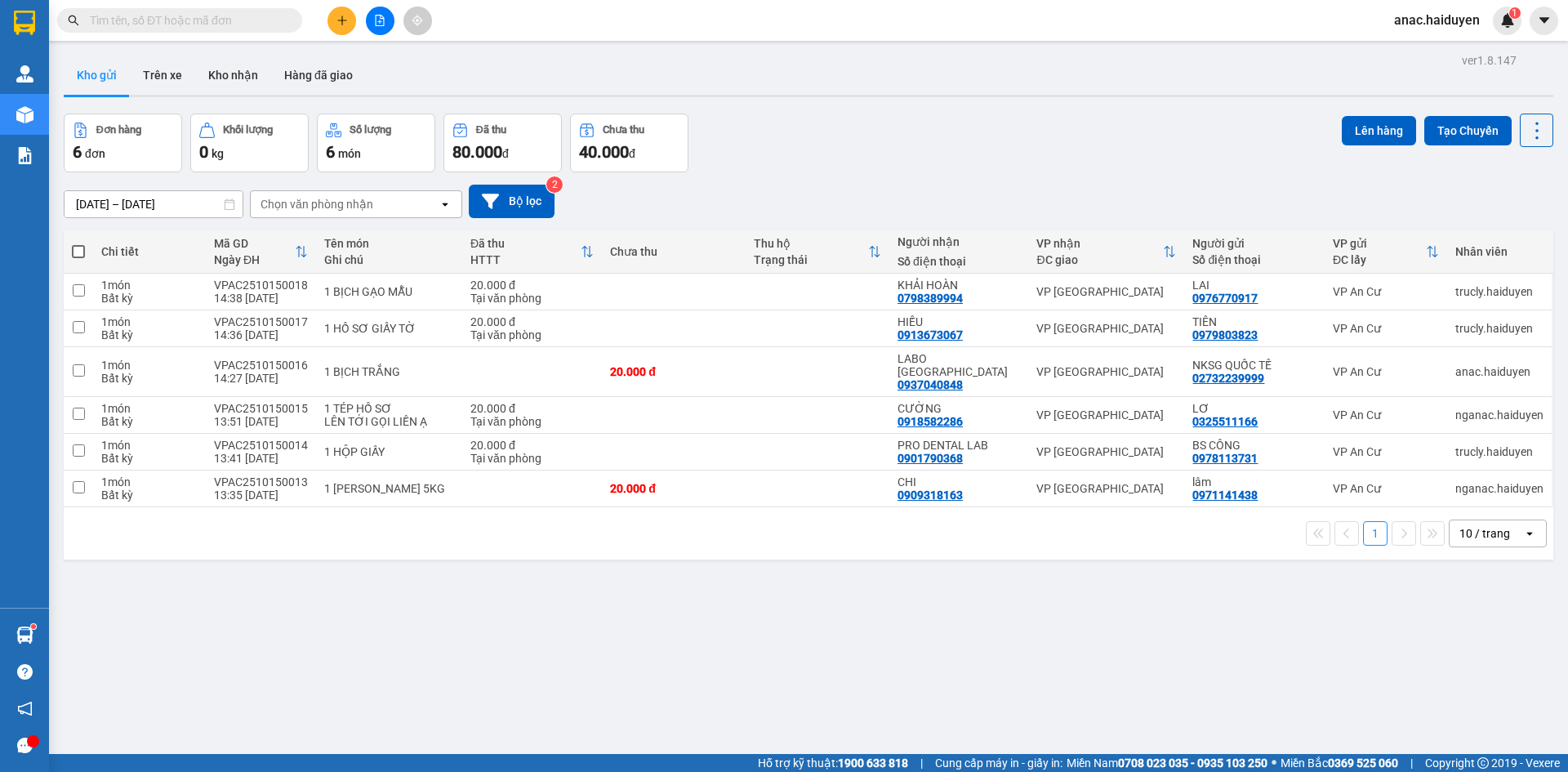
click at [208, 13] on input "text" at bounding box center [186, 20] width 193 height 18
click at [155, 72] on button "Trên xe" at bounding box center [162, 74] width 65 height 39
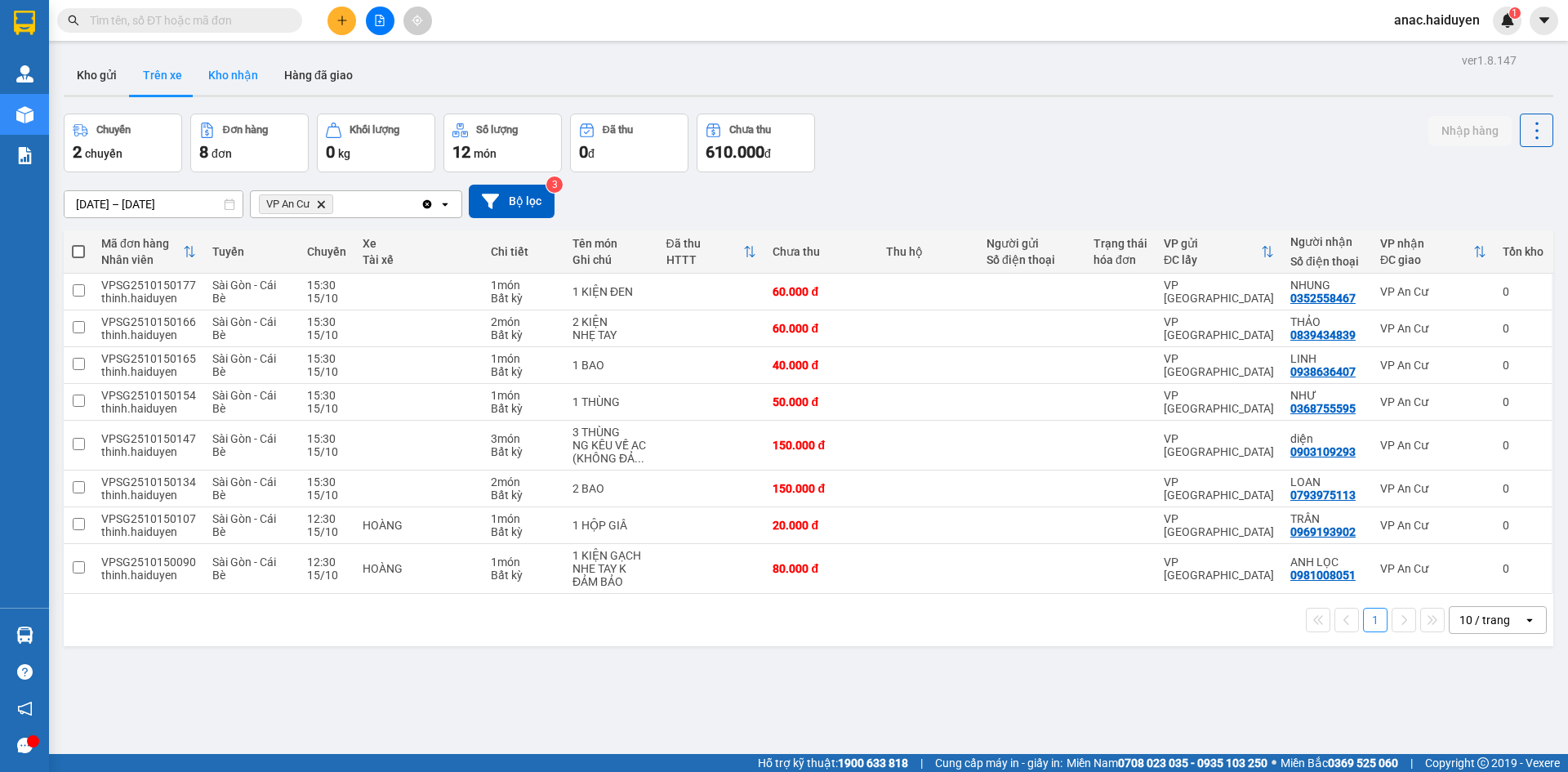
click at [228, 77] on button "Kho nhận" at bounding box center [233, 74] width 76 height 39
type input "11/10/2025 – 15/10/2025"
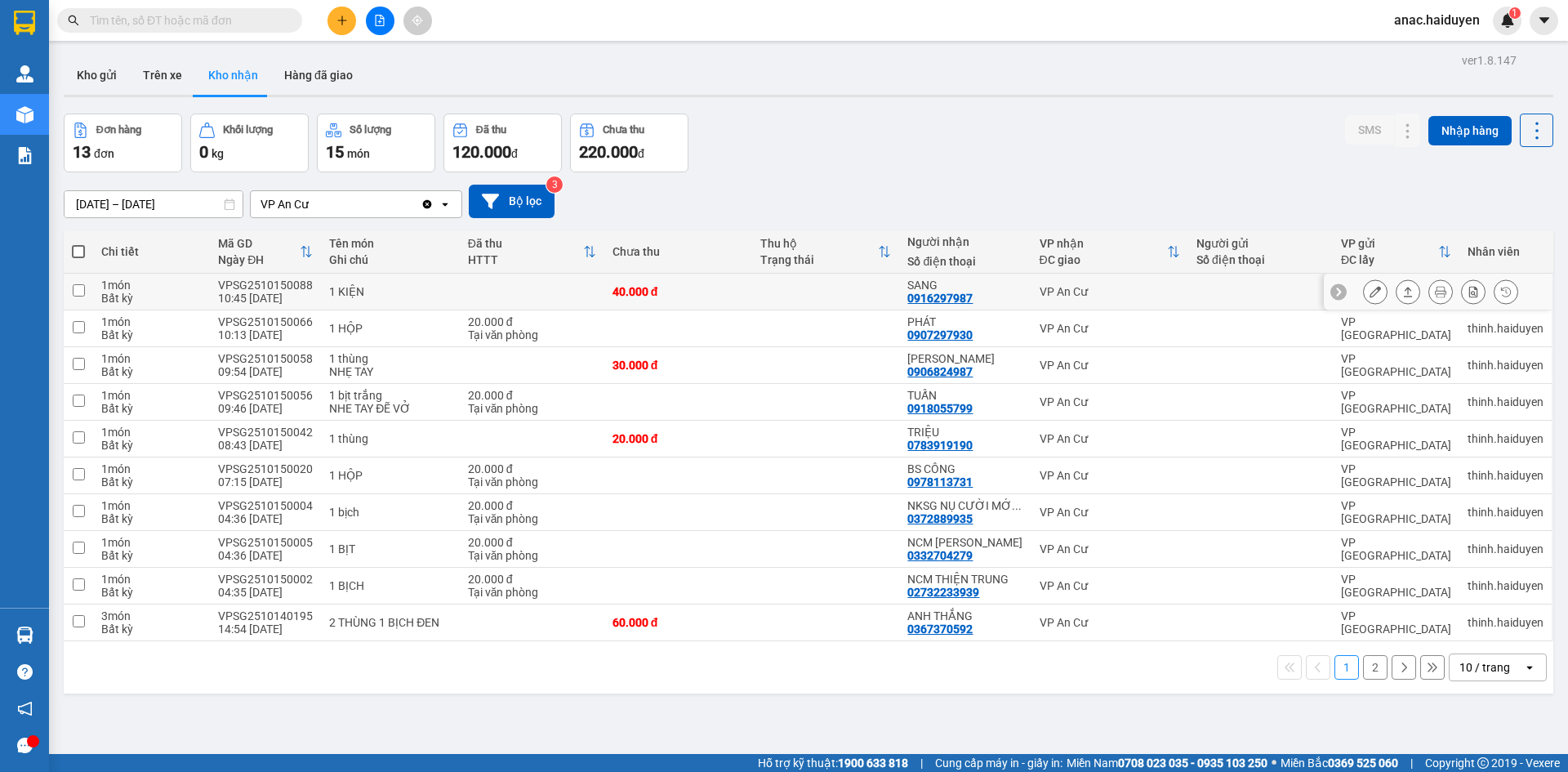
click at [1370, 293] on icon at bounding box center [1376, 292] width 12 height 12
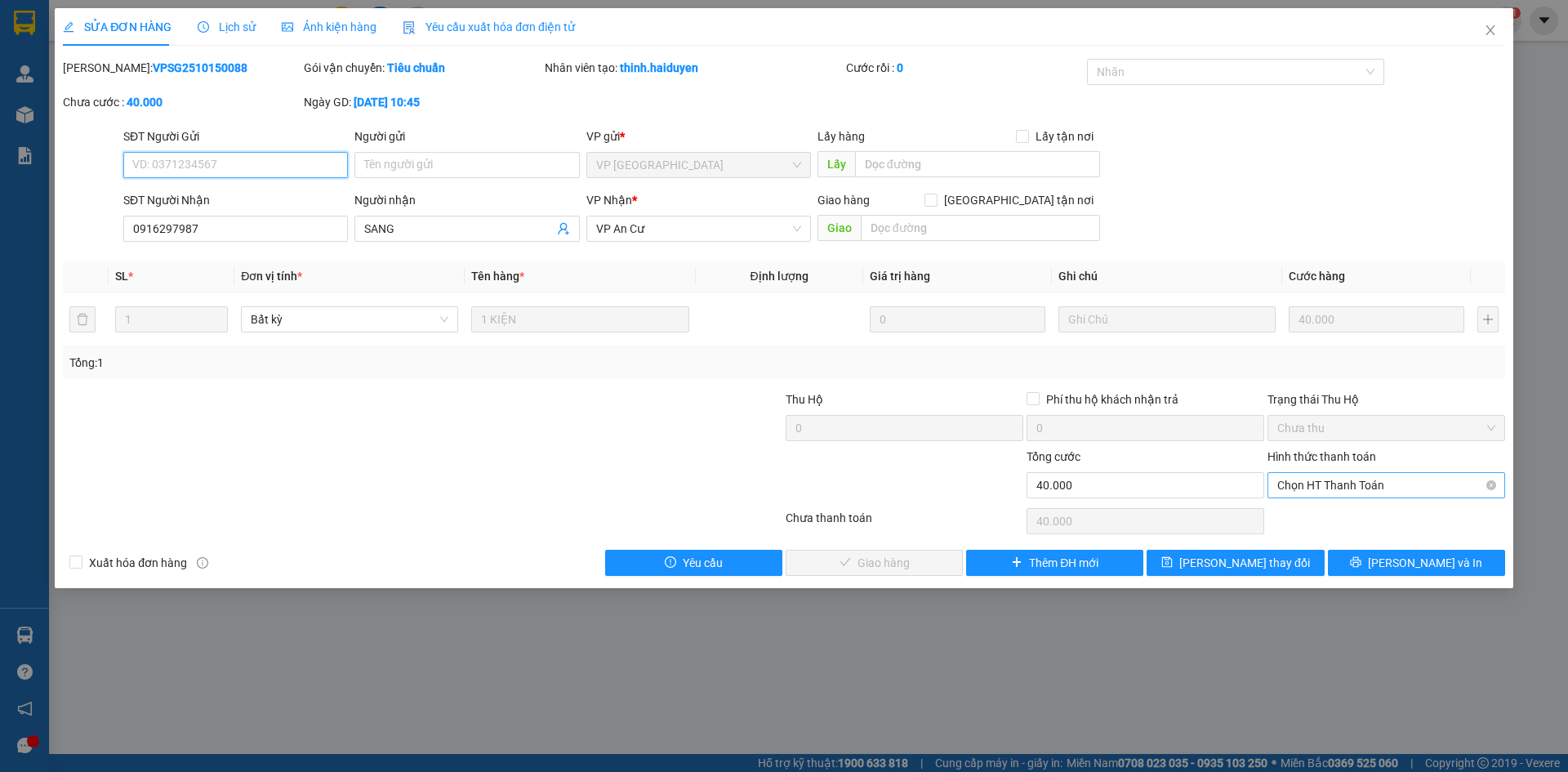
click at [1404, 485] on span "Chọn HT Thanh Toán" at bounding box center [1386, 485] width 218 height 24
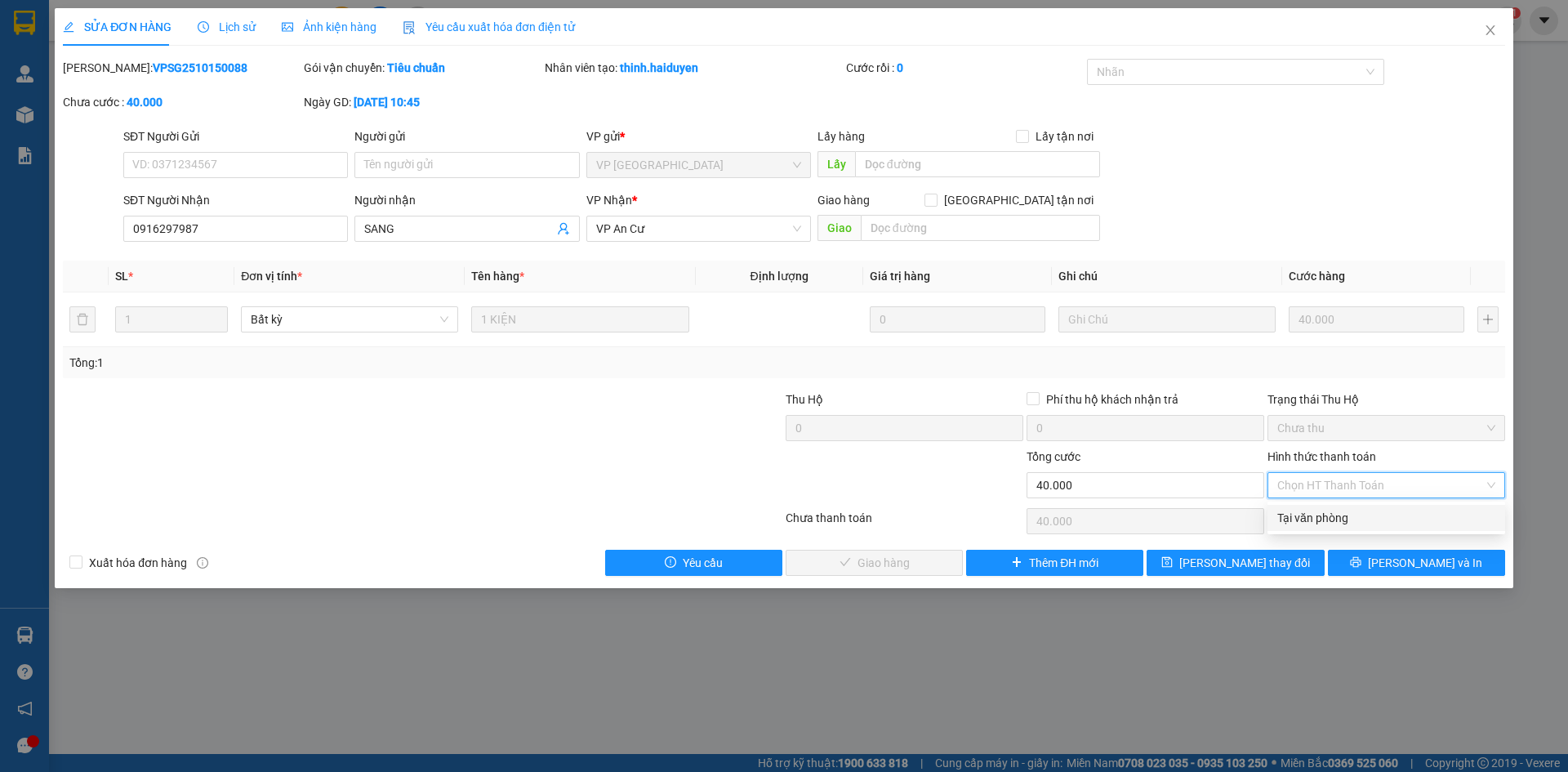
click at [1324, 512] on div "Tại văn phòng" at bounding box center [1386, 517] width 218 height 18
type input "0"
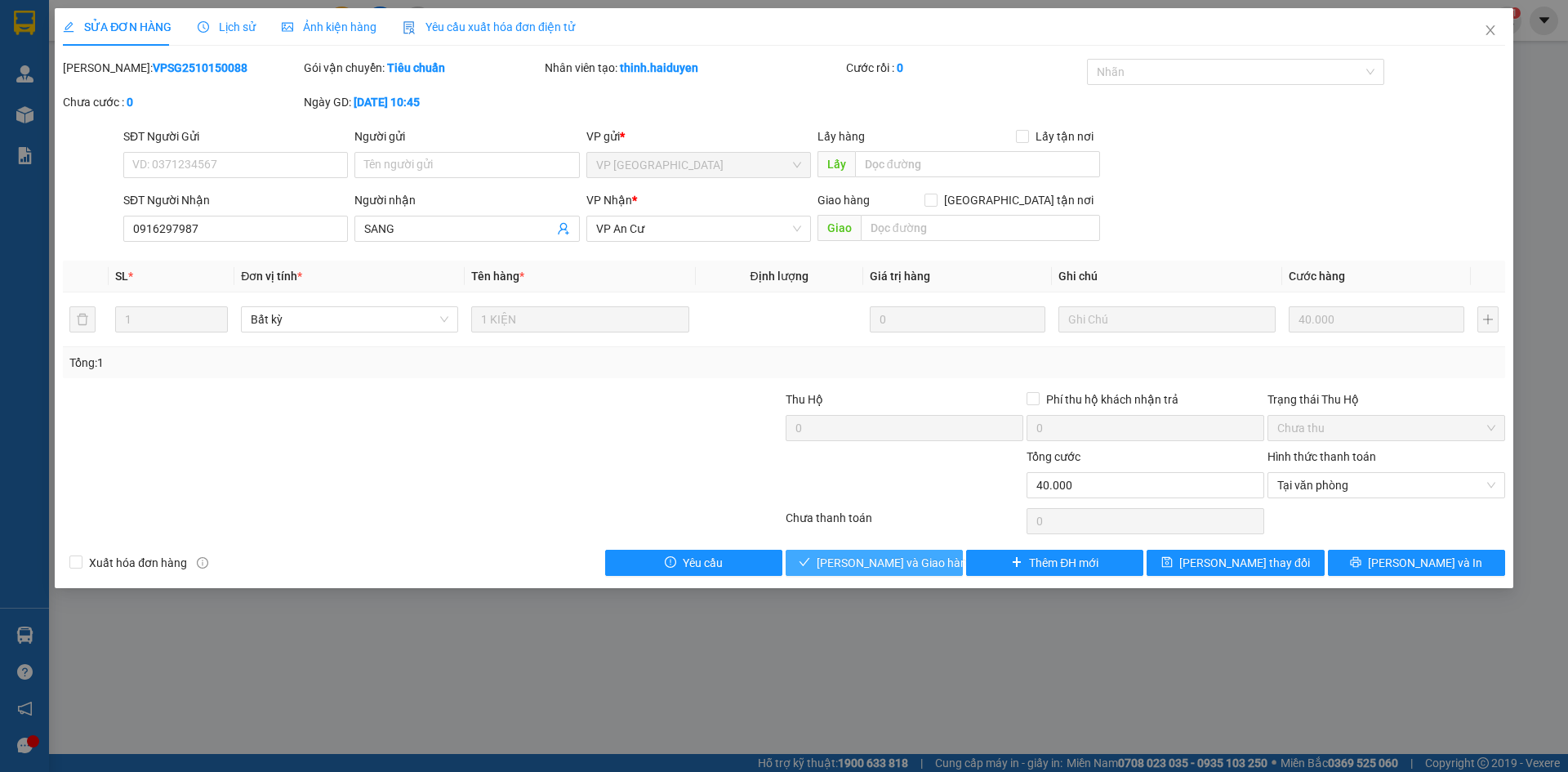
click at [919, 557] on span "Lưu và Giao hàng" at bounding box center [895, 562] width 157 height 18
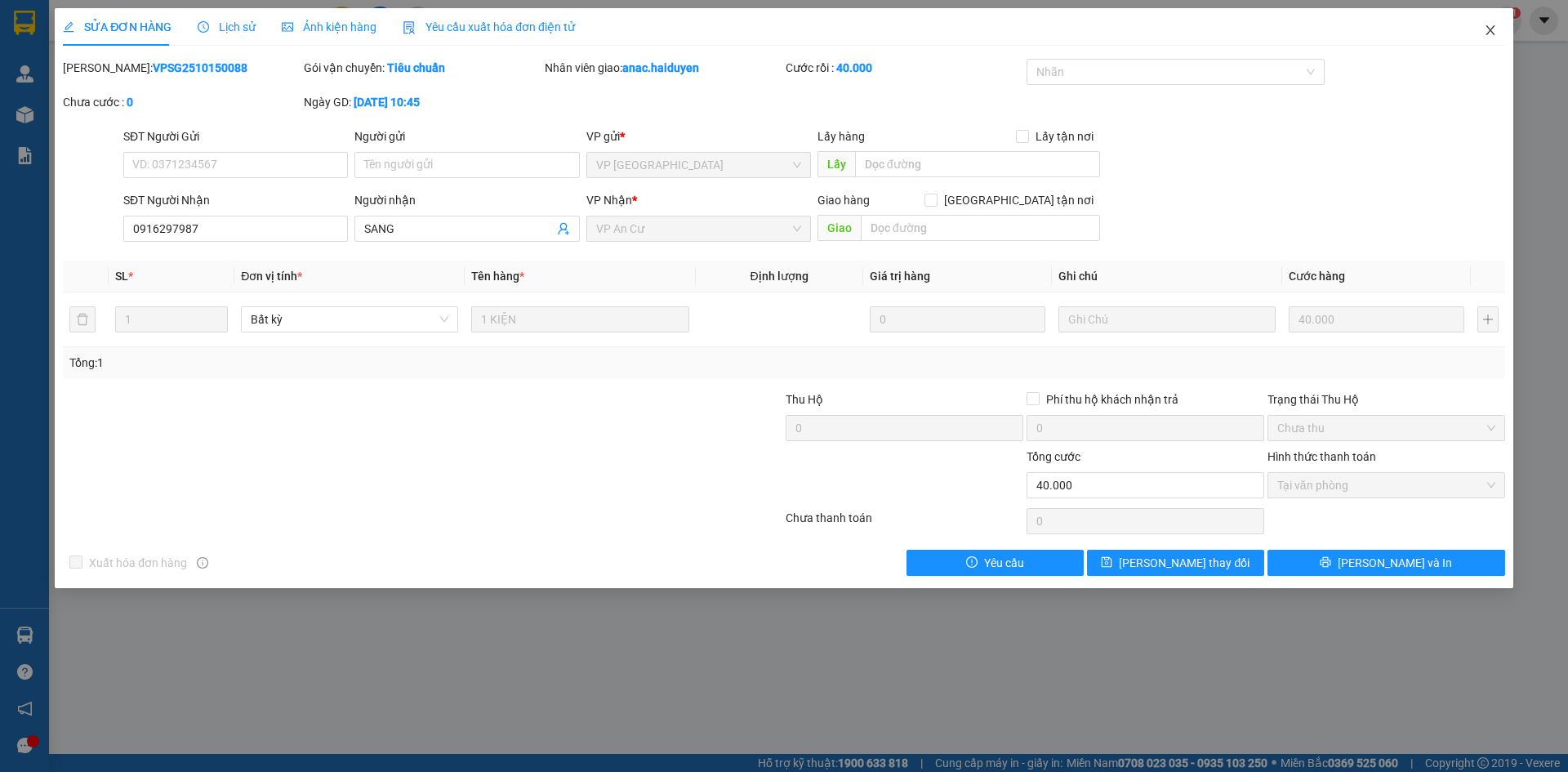
click at [1491, 35] on icon "close" at bounding box center [1491, 30] width 13 height 13
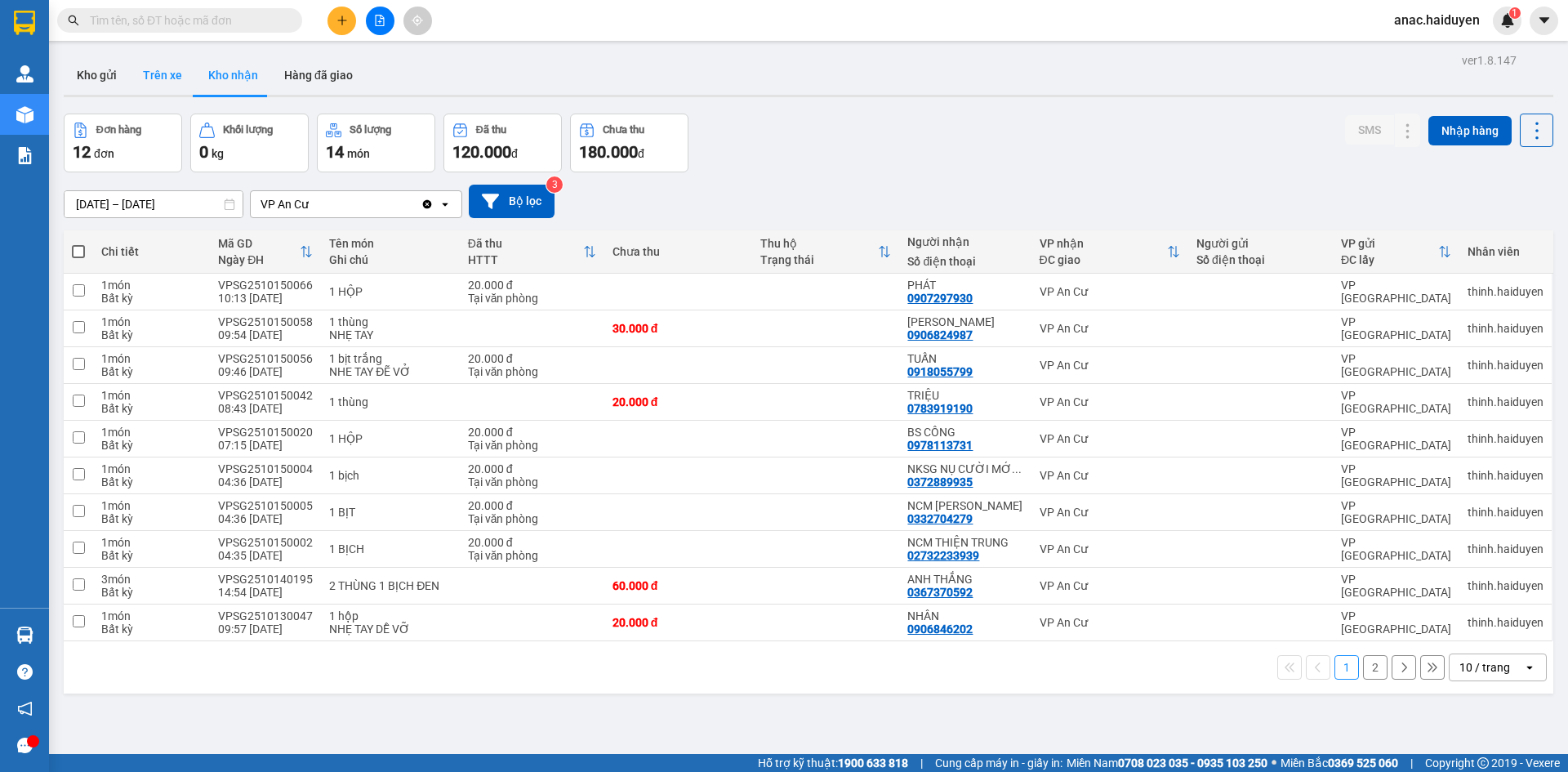
click at [159, 77] on button "Trên xe" at bounding box center [162, 74] width 65 height 39
type input "[DATE] – [DATE]"
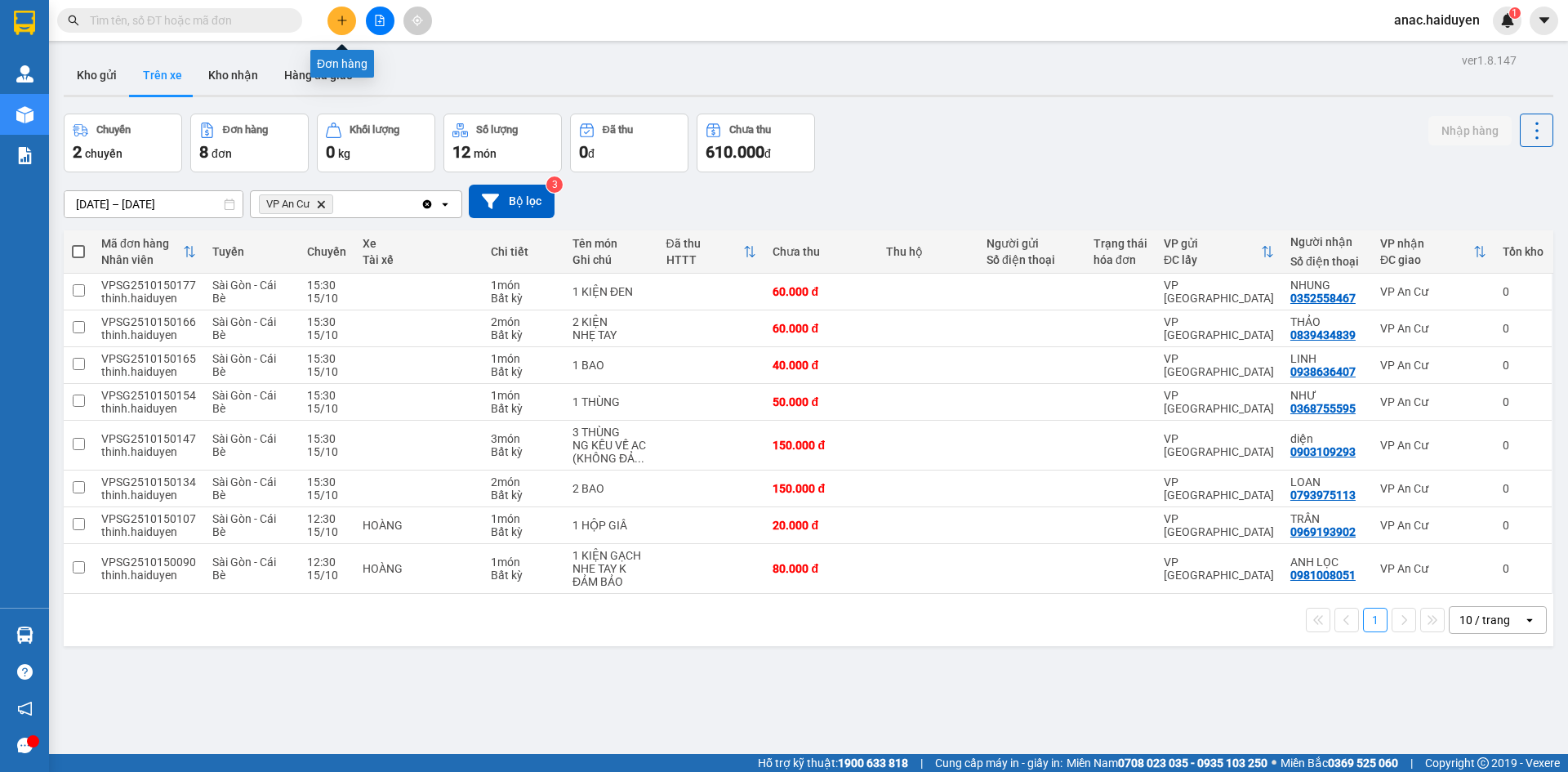
click at [334, 18] on button at bounding box center [342, 21] width 28 height 28
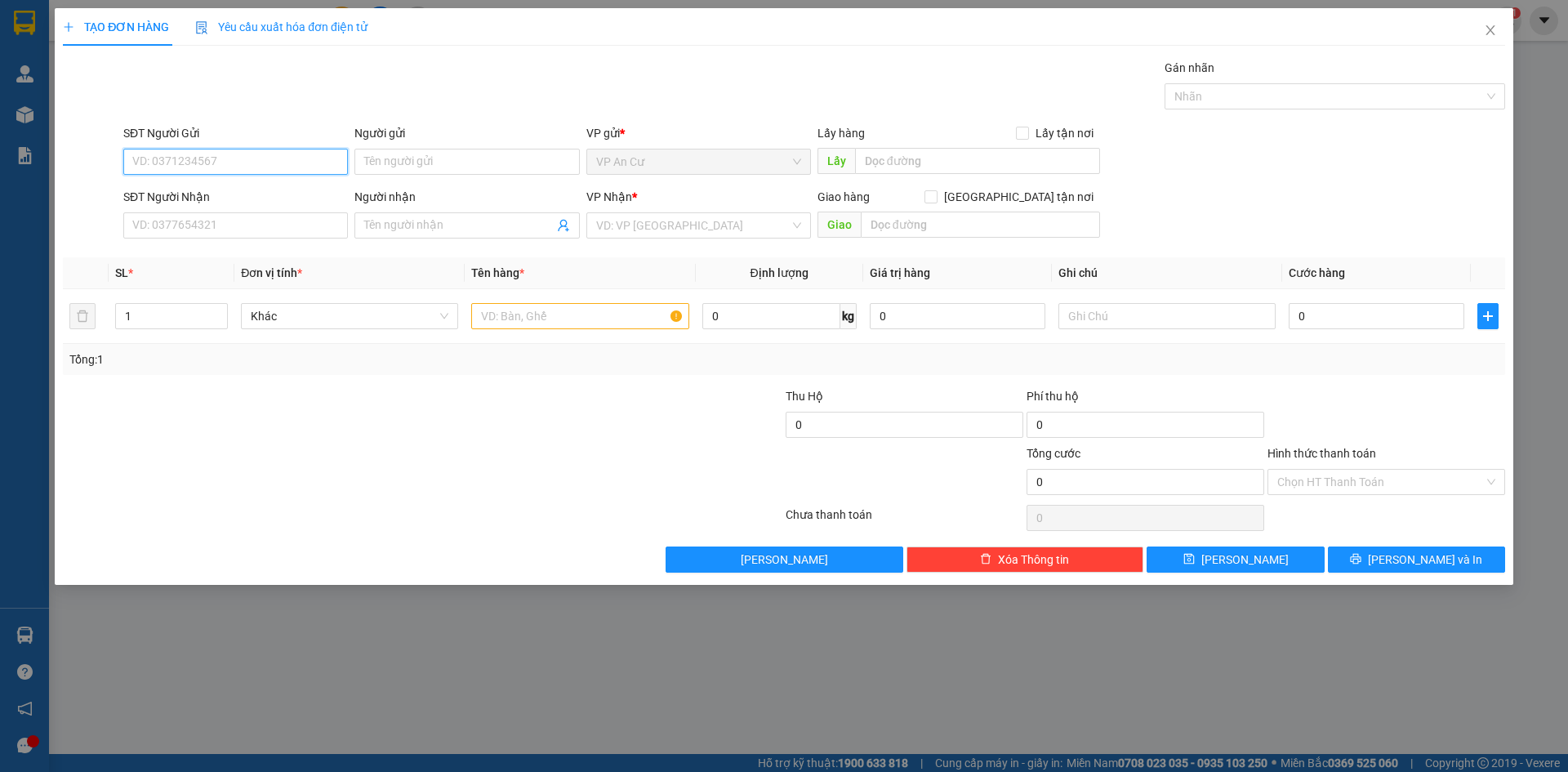
click at [232, 166] on input "SĐT Người Gửi" at bounding box center [236, 161] width 225 height 26
drag, startPoint x: 197, startPoint y: 165, endPoint x: 176, endPoint y: 164, distance: 21.0
click at [176, 164] on input "0354796158" at bounding box center [236, 161] width 225 height 26
type input "0354796418"
click at [201, 190] on div "0354796418 - VY" at bounding box center [235, 194] width 205 height 18
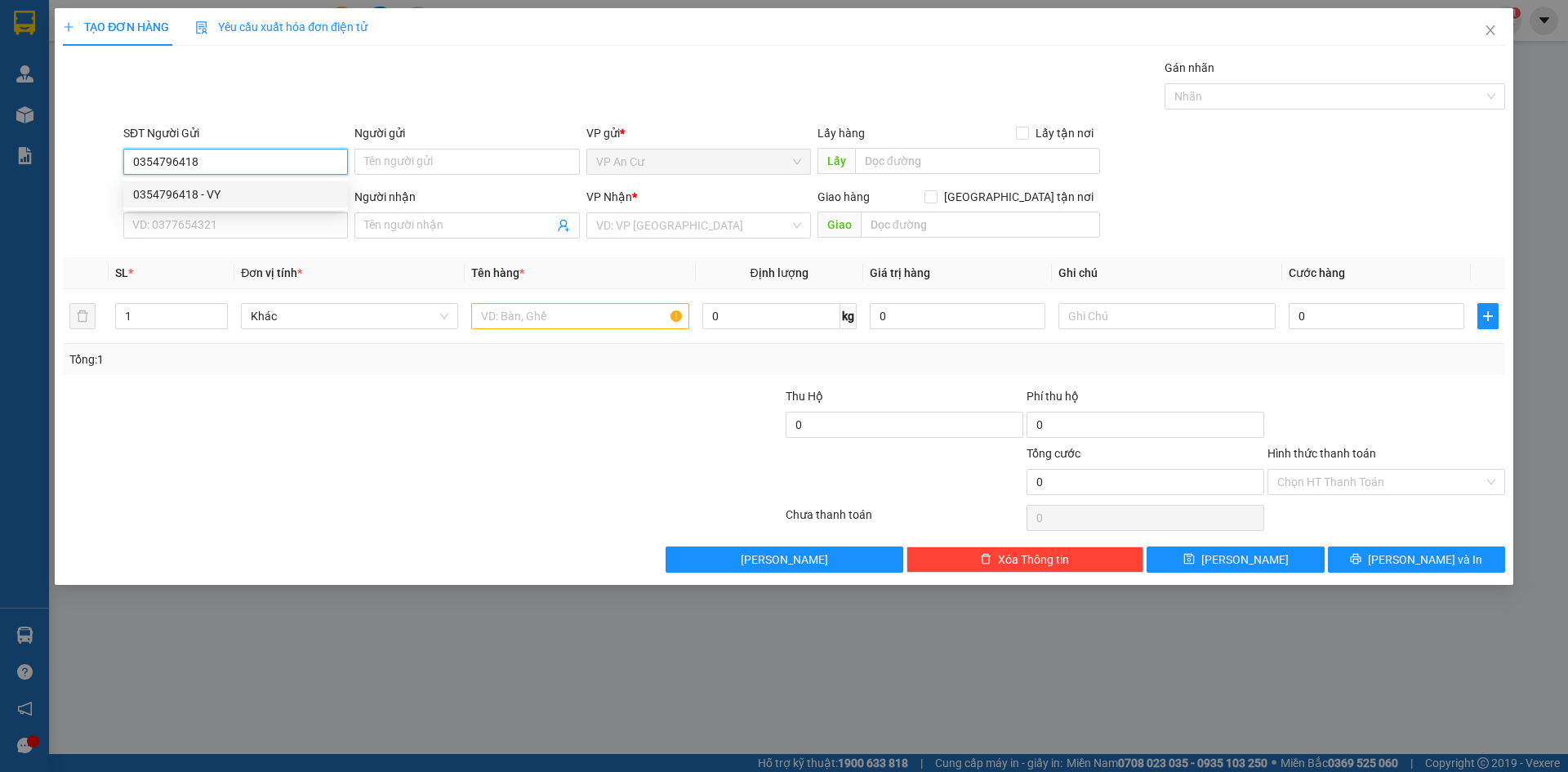
type input "VY"
type input "0396629300"
type input "QUANG"
type input "20.000"
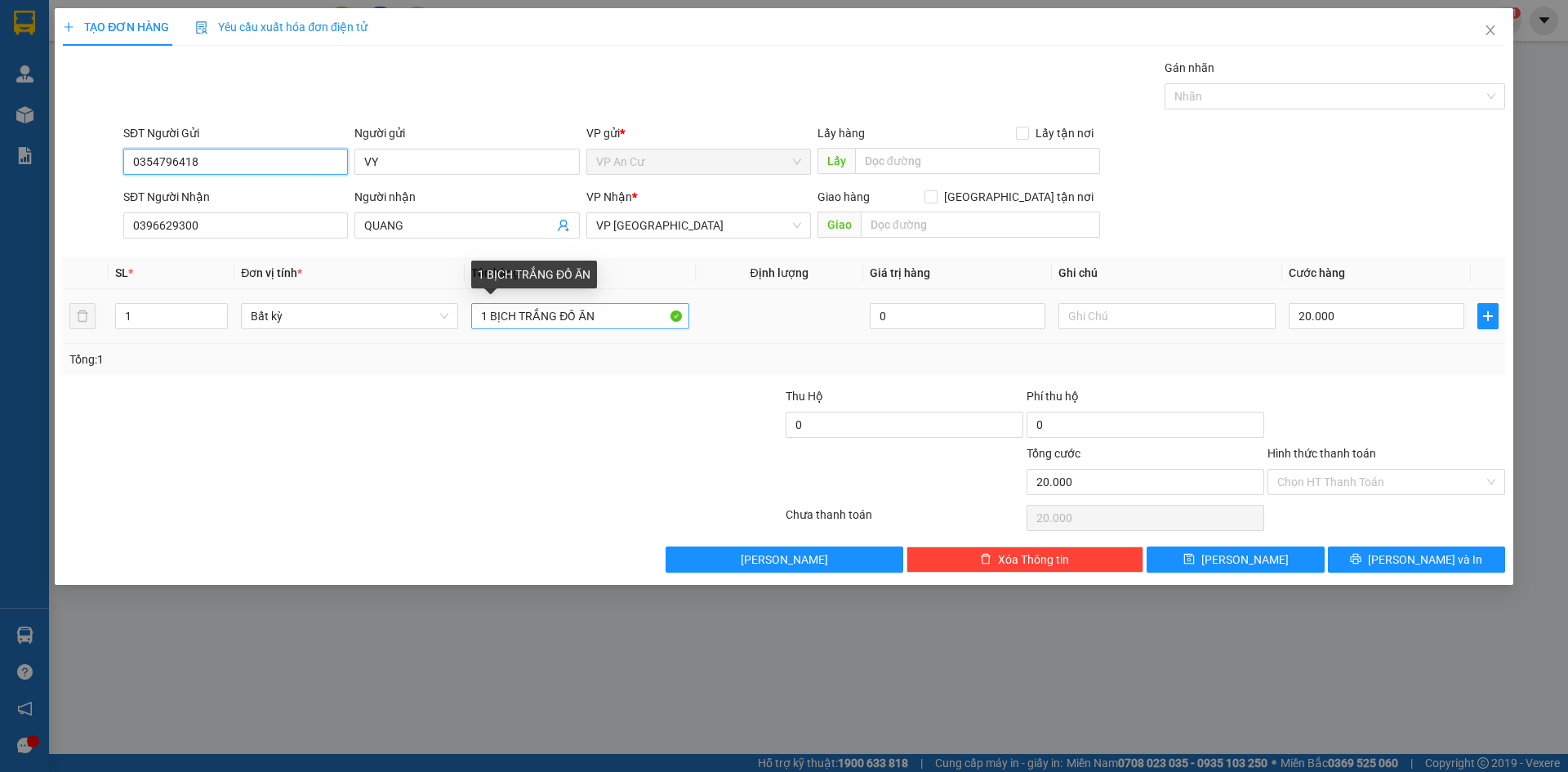
type input "0354796418"
drag, startPoint x: 606, startPoint y: 307, endPoint x: 421, endPoint y: 317, distance: 185.3
click at [421, 317] on tr "1 Bất kỳ 1 BỊCH TRẮNG ĐỒ ĂN 0 20.000" at bounding box center [784, 316] width 1443 height 54
type input "1 bao vàng đồ ăn"
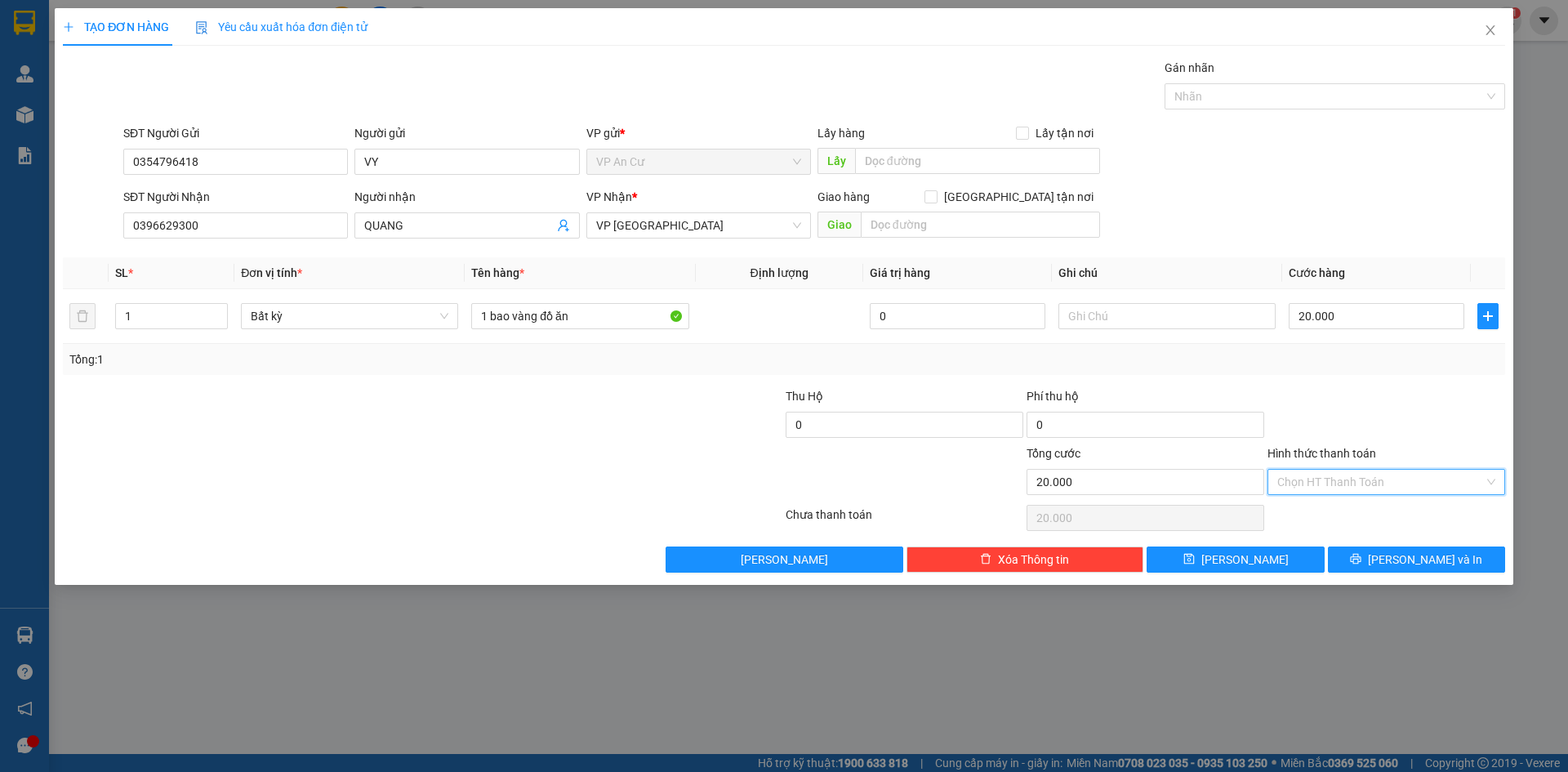
click at [1331, 482] on input "Hình thức thanh toán" at bounding box center [1380, 481] width 206 height 24
click at [1312, 515] on div "Tại văn phòng" at bounding box center [1386, 514] width 218 height 18
type input "0"
click at [1362, 560] on icon "printer" at bounding box center [1356, 559] width 11 height 11
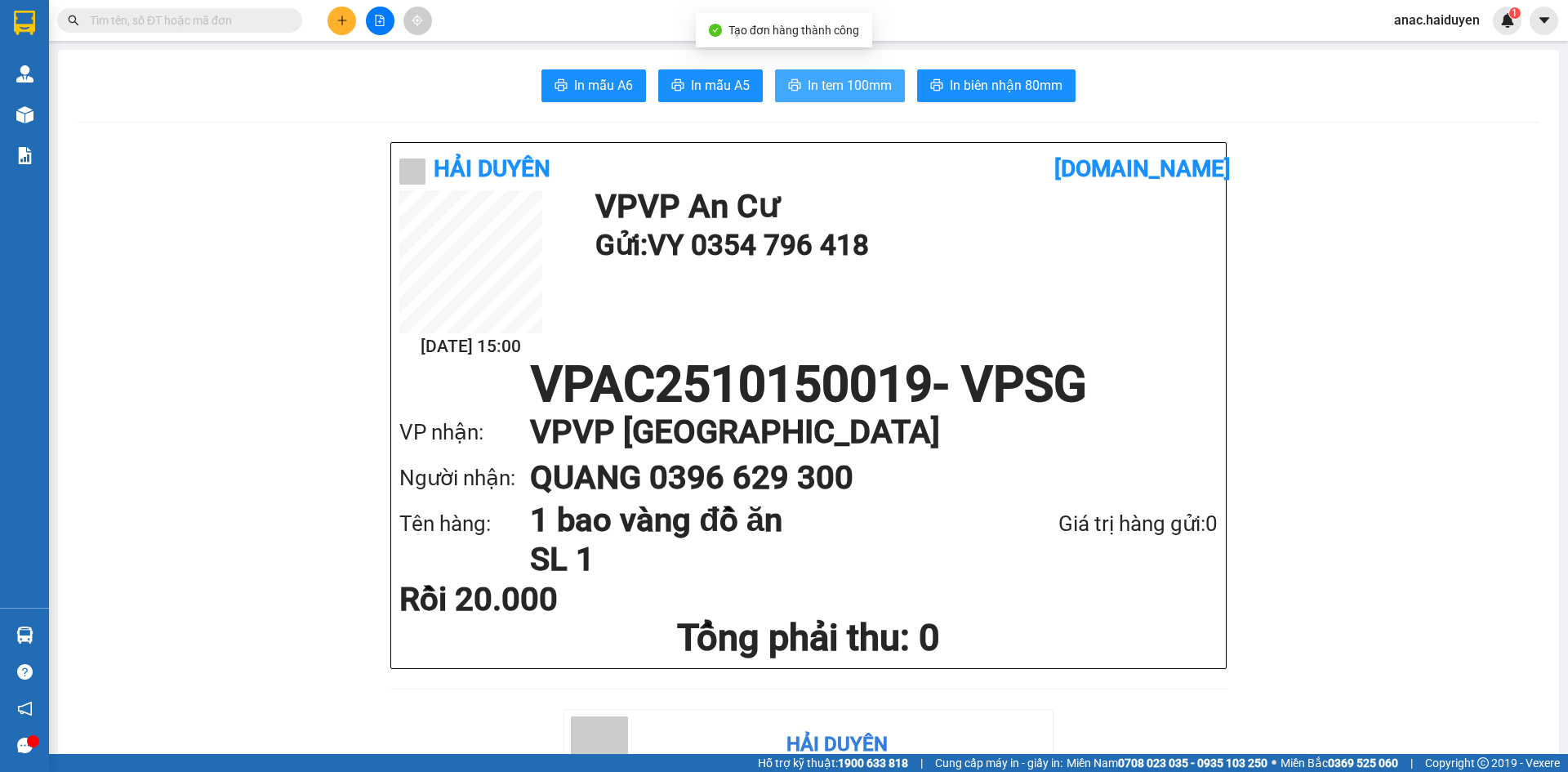
click at [812, 81] on span "In tem 100mm" at bounding box center [850, 85] width 84 height 20
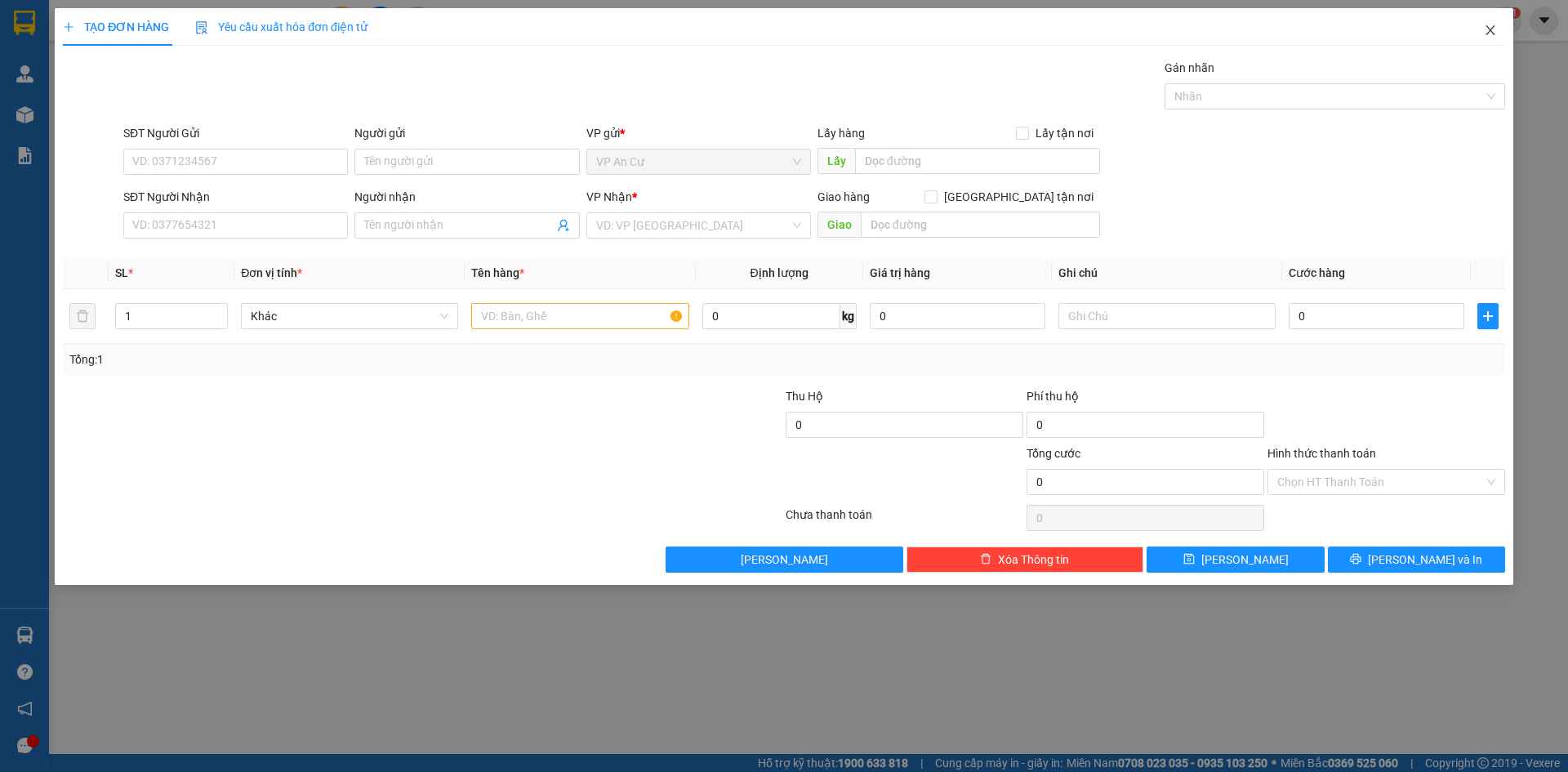
click at [1488, 27] on icon "close" at bounding box center [1490, 30] width 9 height 10
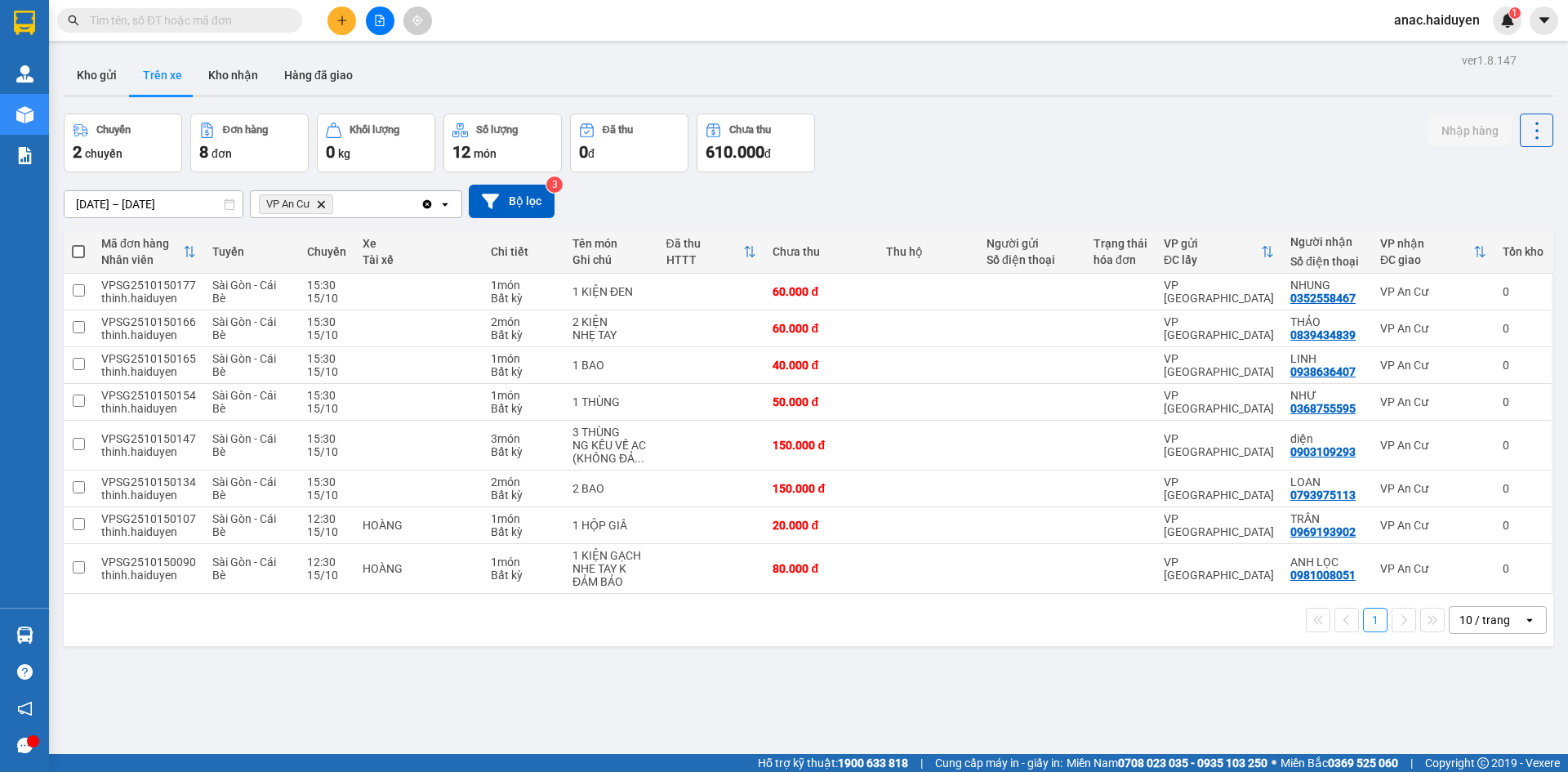
click at [231, 14] on input "text" at bounding box center [186, 20] width 193 height 18
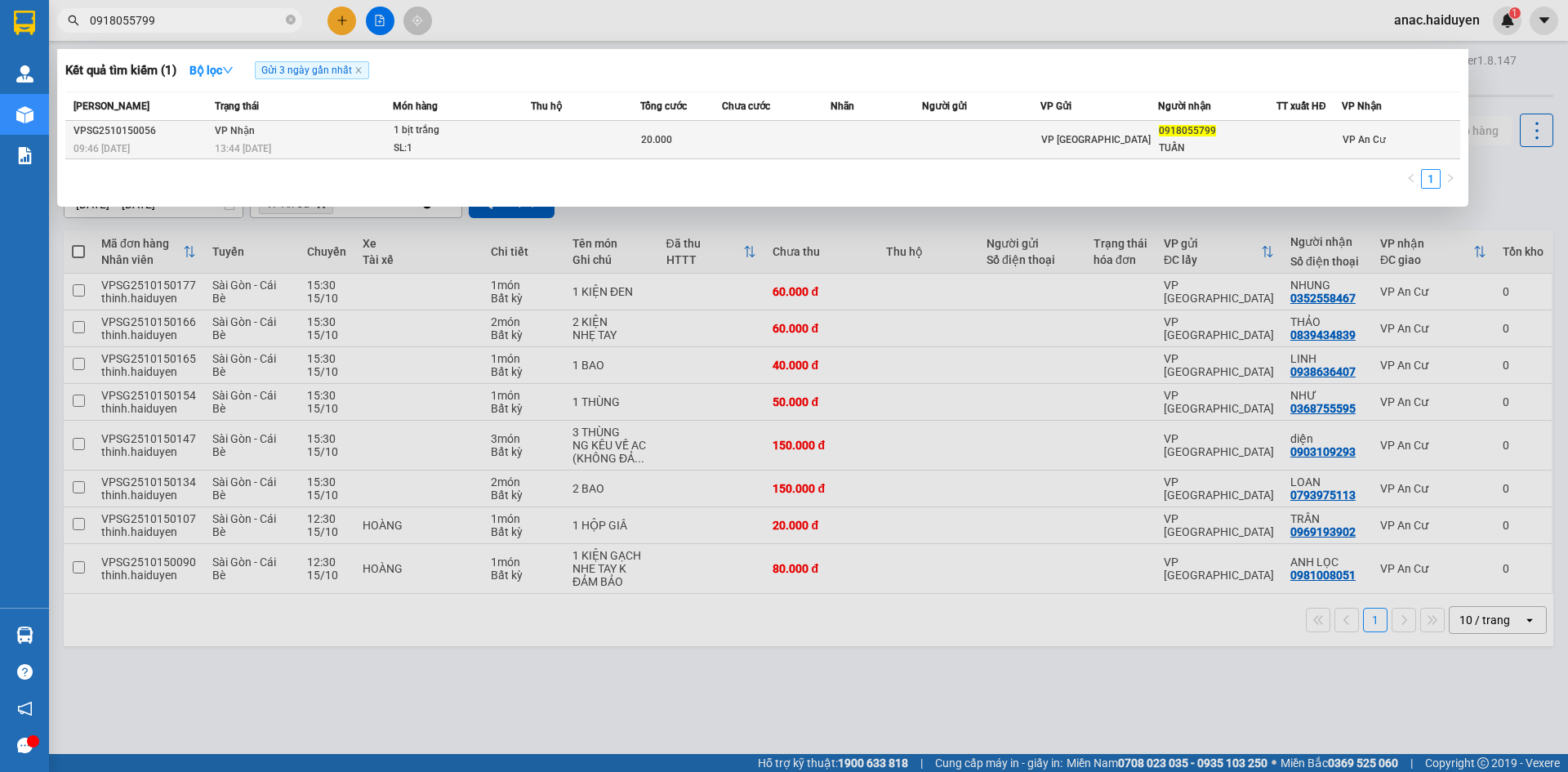
type input "0918055799"
click at [674, 144] on div "20.000" at bounding box center [681, 139] width 80 height 18
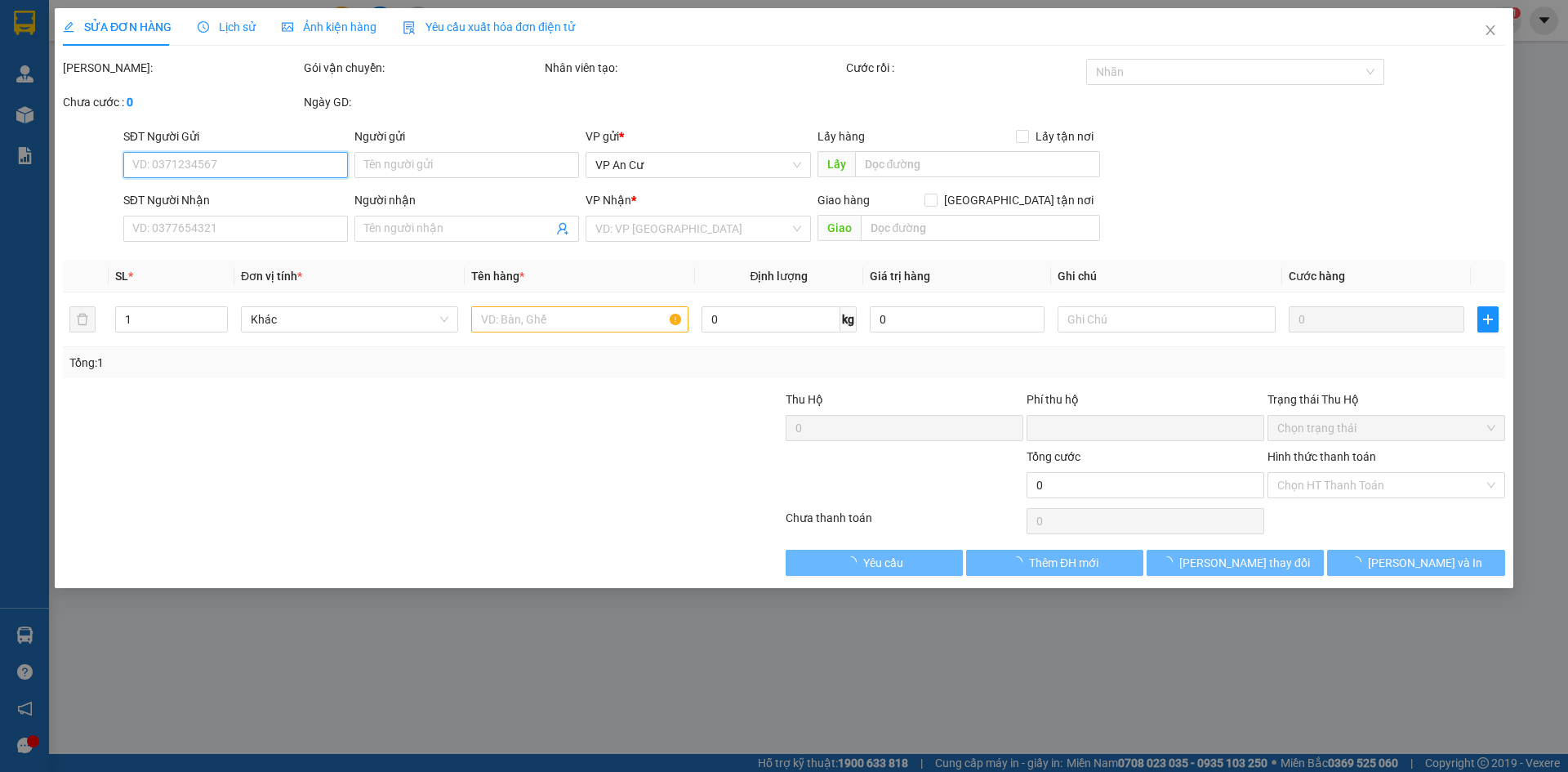
type input "0918055799"
type input "TUẤN"
type input "0"
type input "20.000"
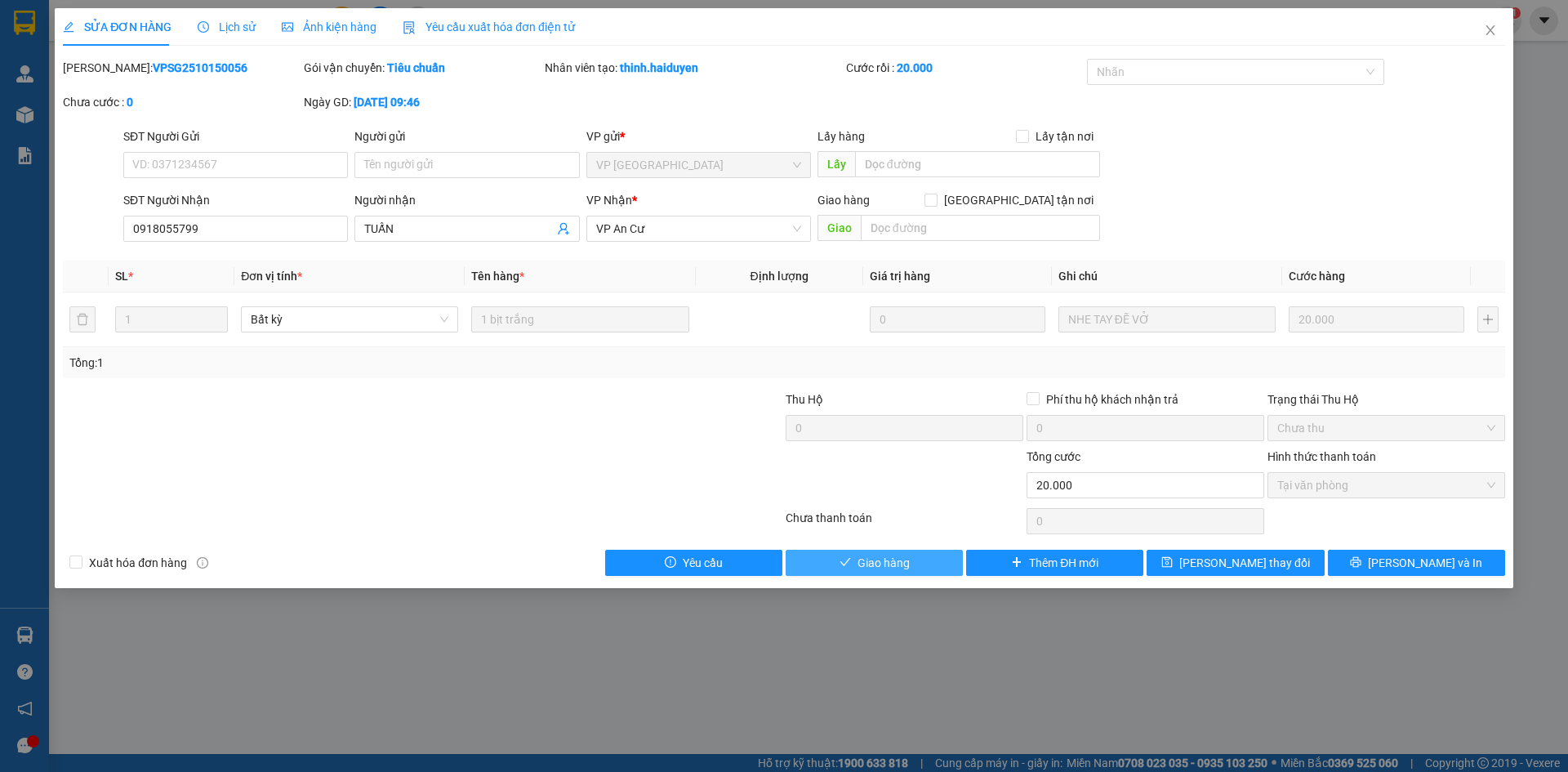
click at [865, 555] on span "Giao hàng" at bounding box center [883, 562] width 53 height 18
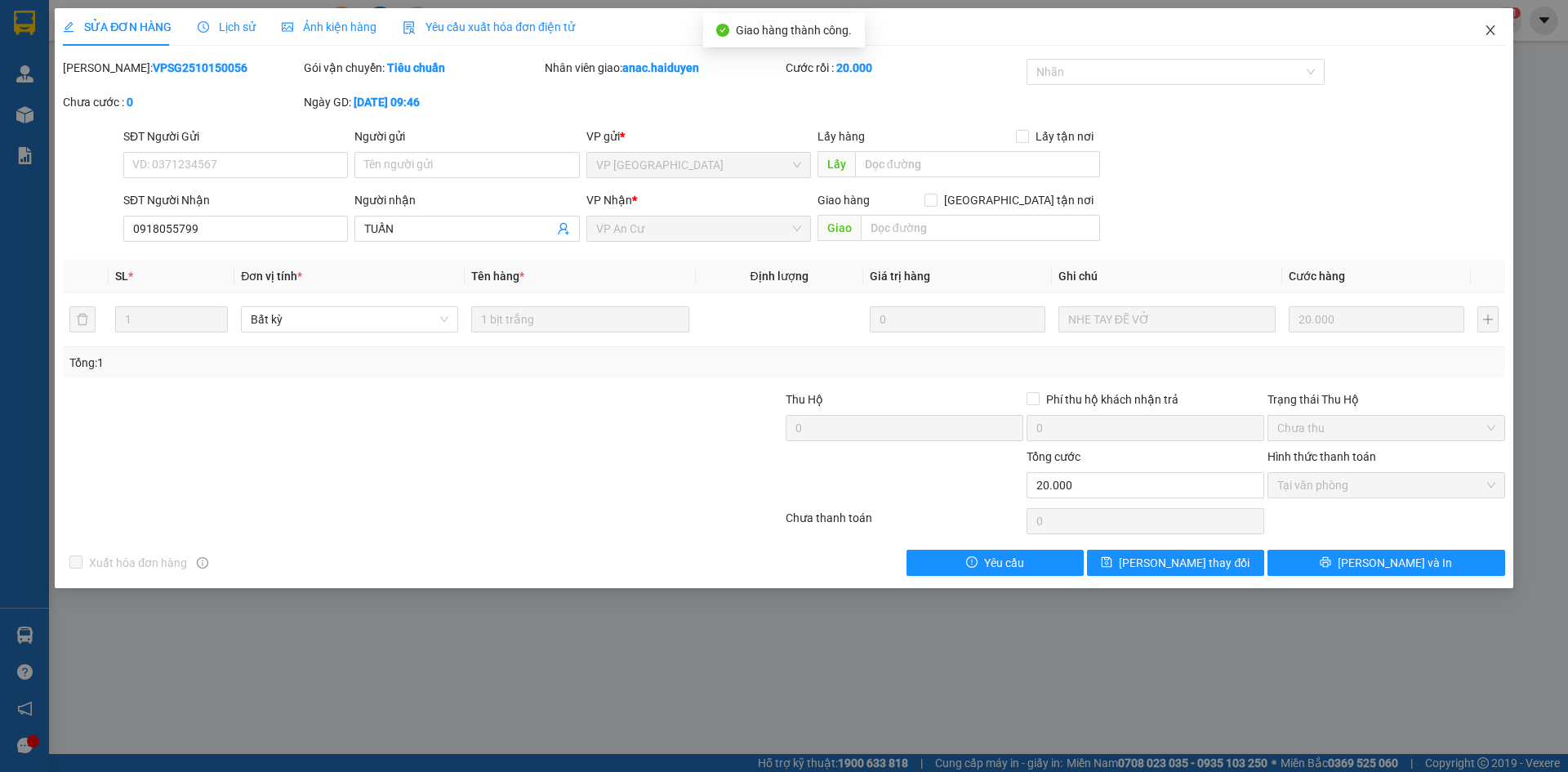
click at [1494, 25] on icon "close" at bounding box center [1491, 30] width 13 height 13
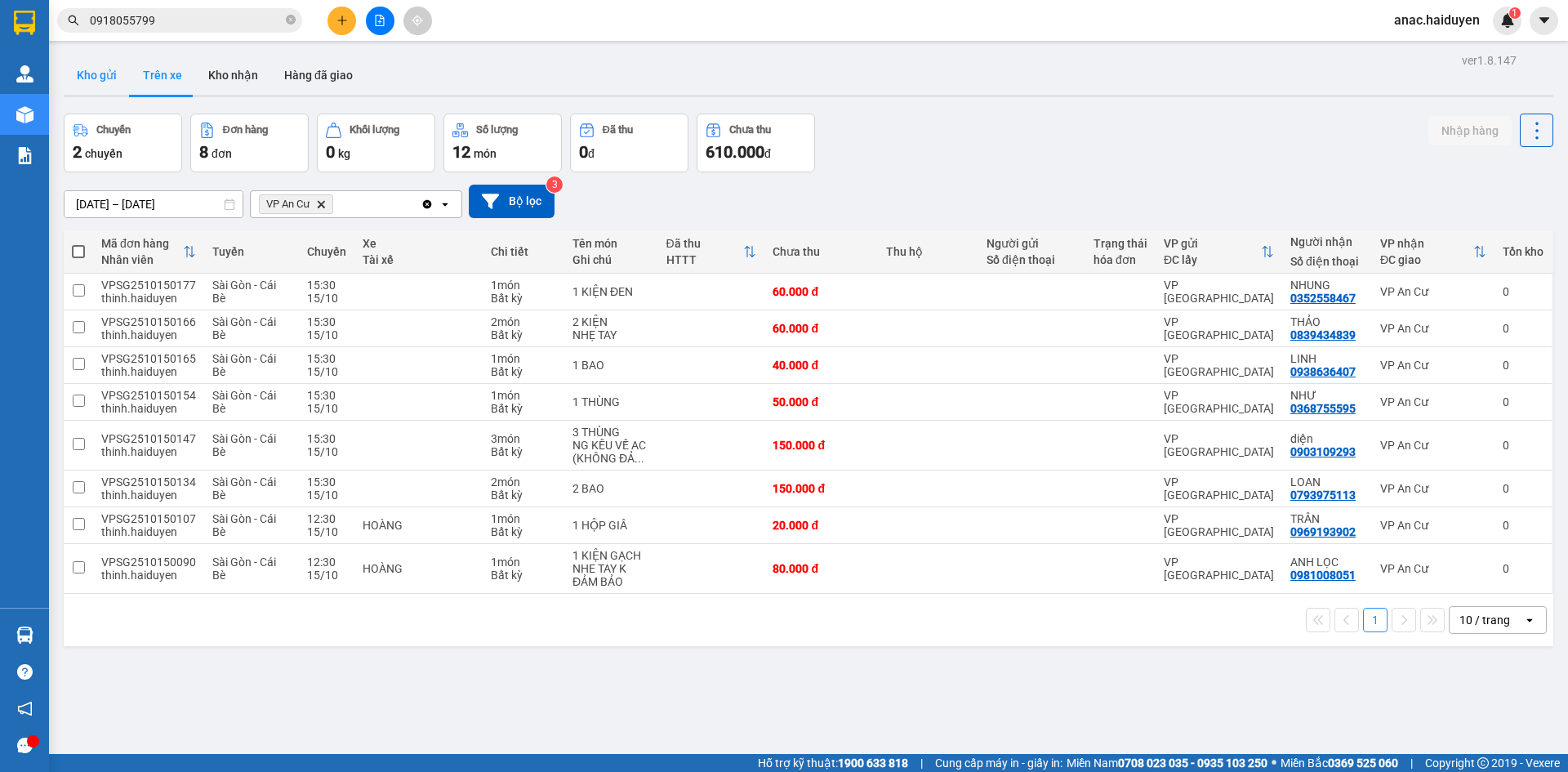
click at [99, 74] on button "Kho gửi" at bounding box center [96, 74] width 66 height 39
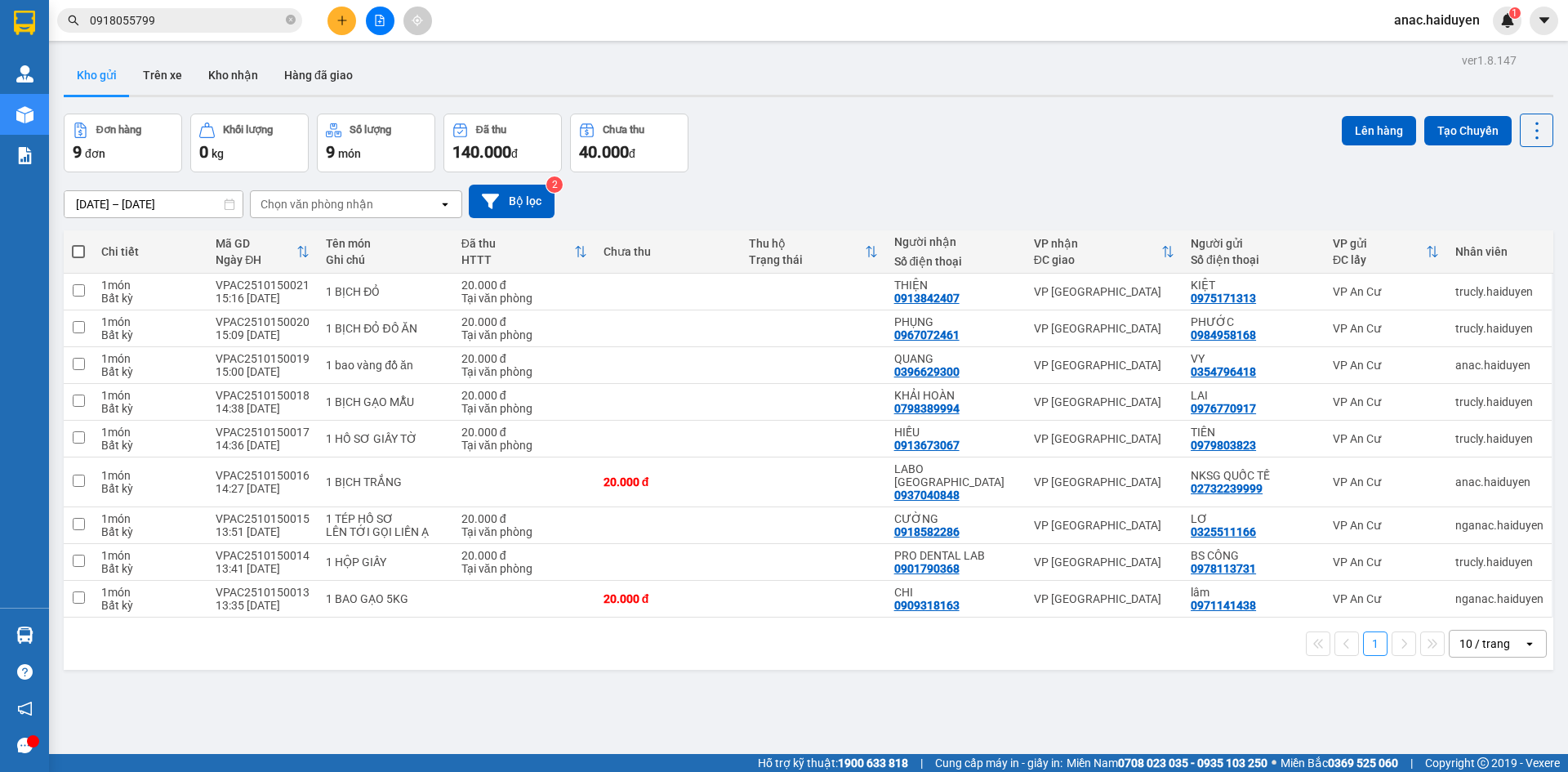
scroll to position [75, 0]
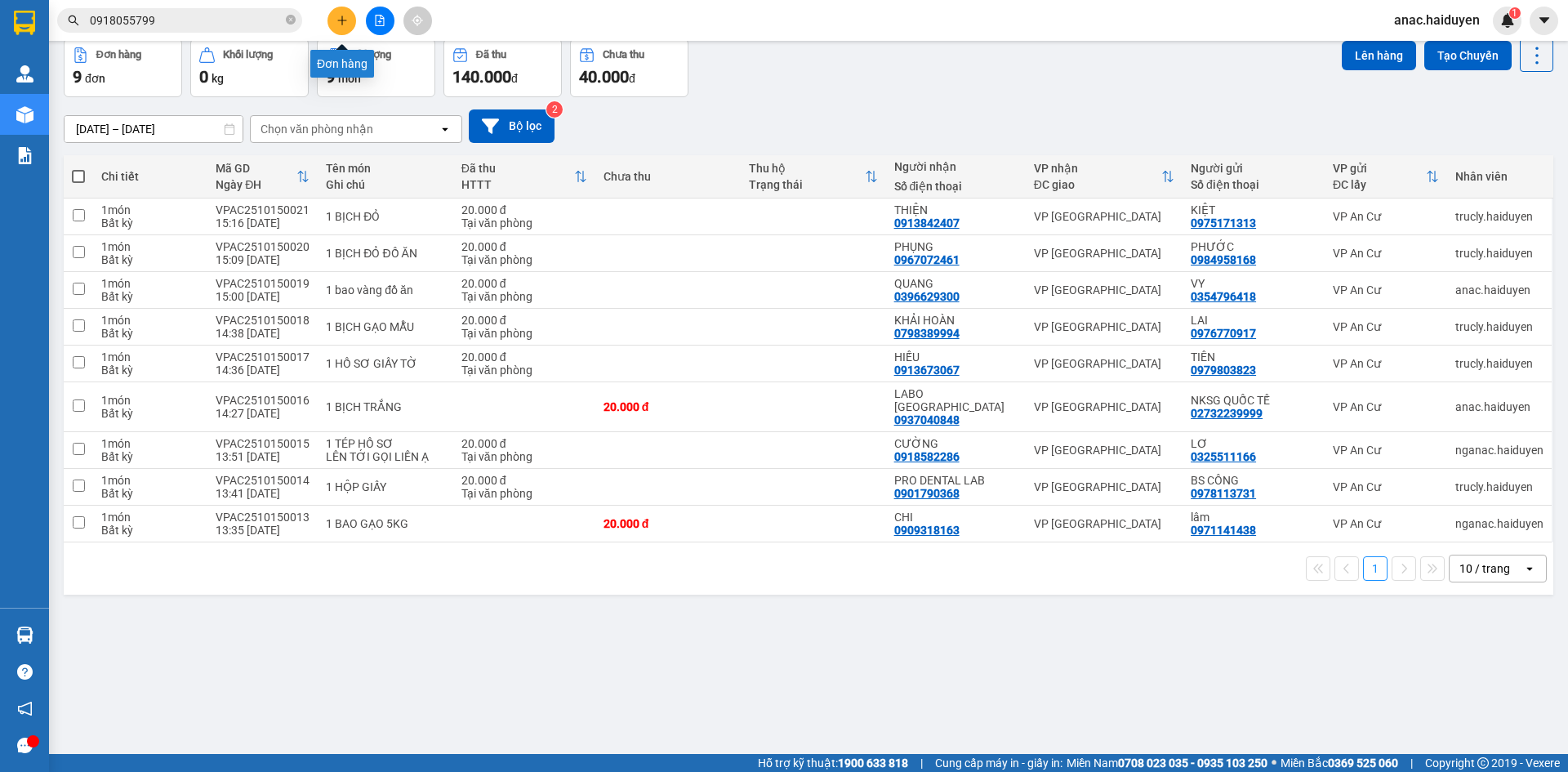
click at [350, 21] on button at bounding box center [342, 21] width 28 height 28
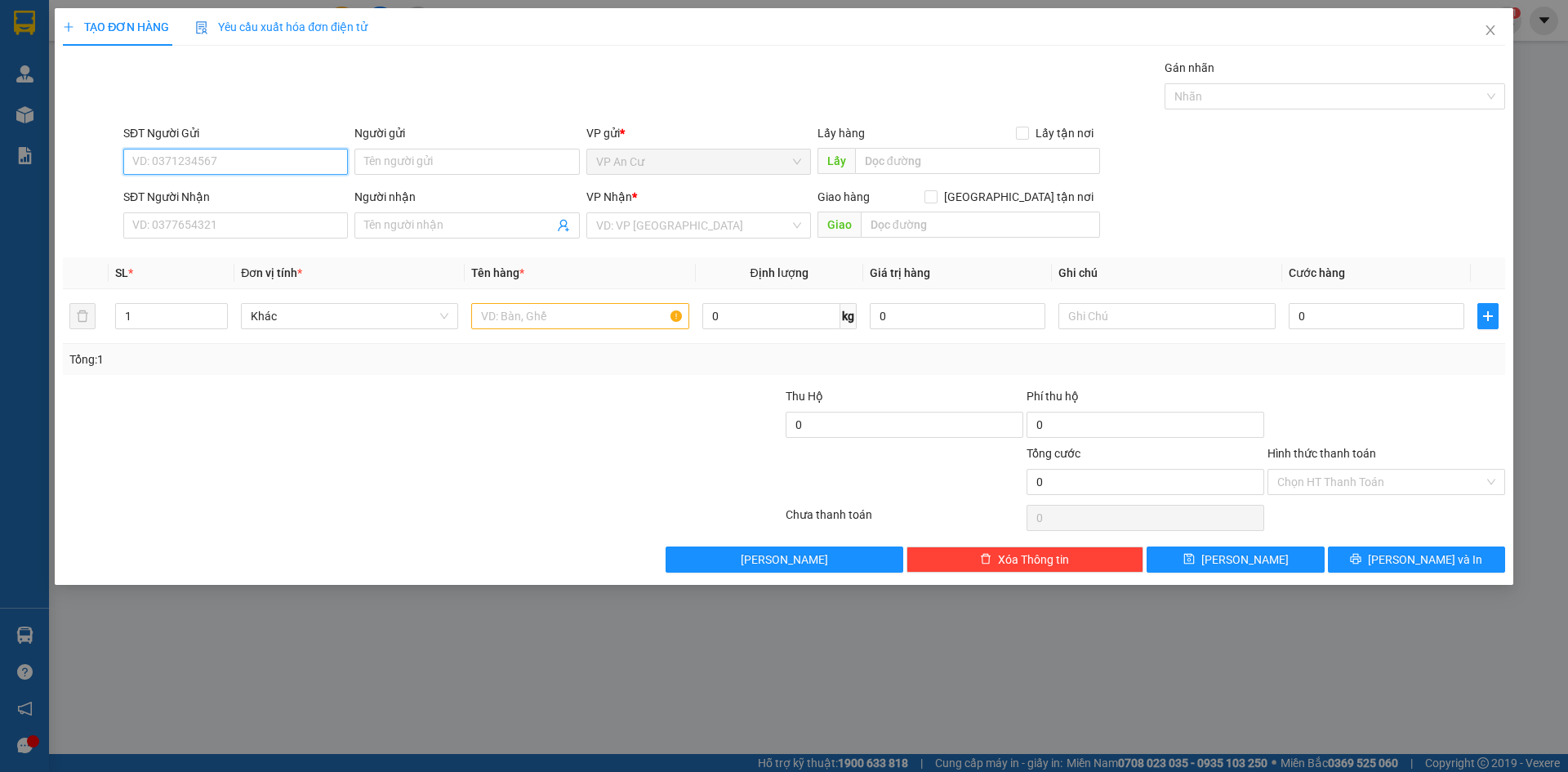
click at [204, 159] on input "SĐT Người Gửi" at bounding box center [236, 161] width 225 height 26
click at [191, 165] on input "SĐT Người Gửi" at bounding box center [236, 161] width 225 height 26
click at [242, 196] on div "0939896660 - SANG" at bounding box center [235, 194] width 205 height 18
type input "0939896660"
type input "SANG"
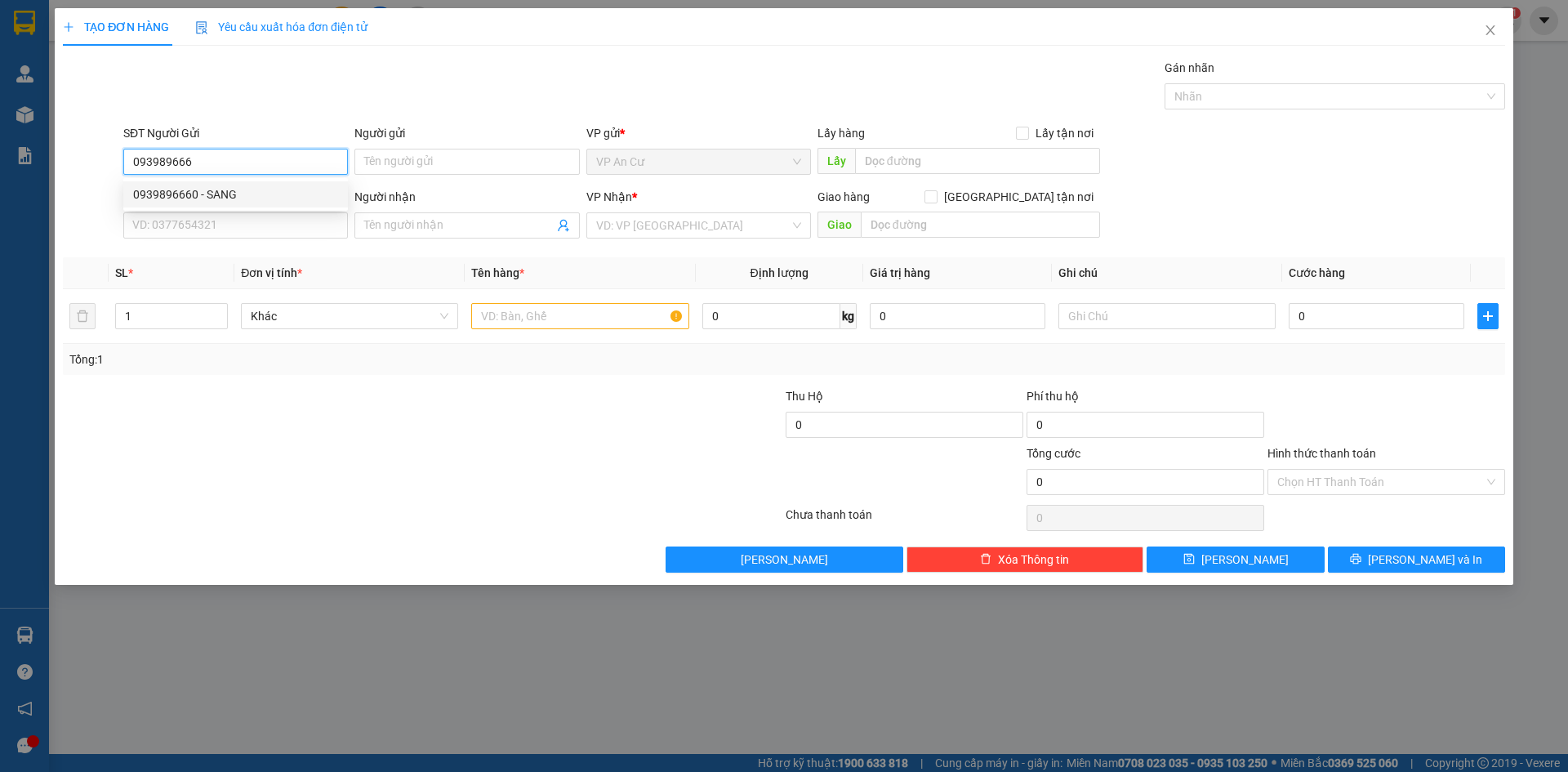
type input "0988114298"
type input "NHƯ Ý"
type input "20.000"
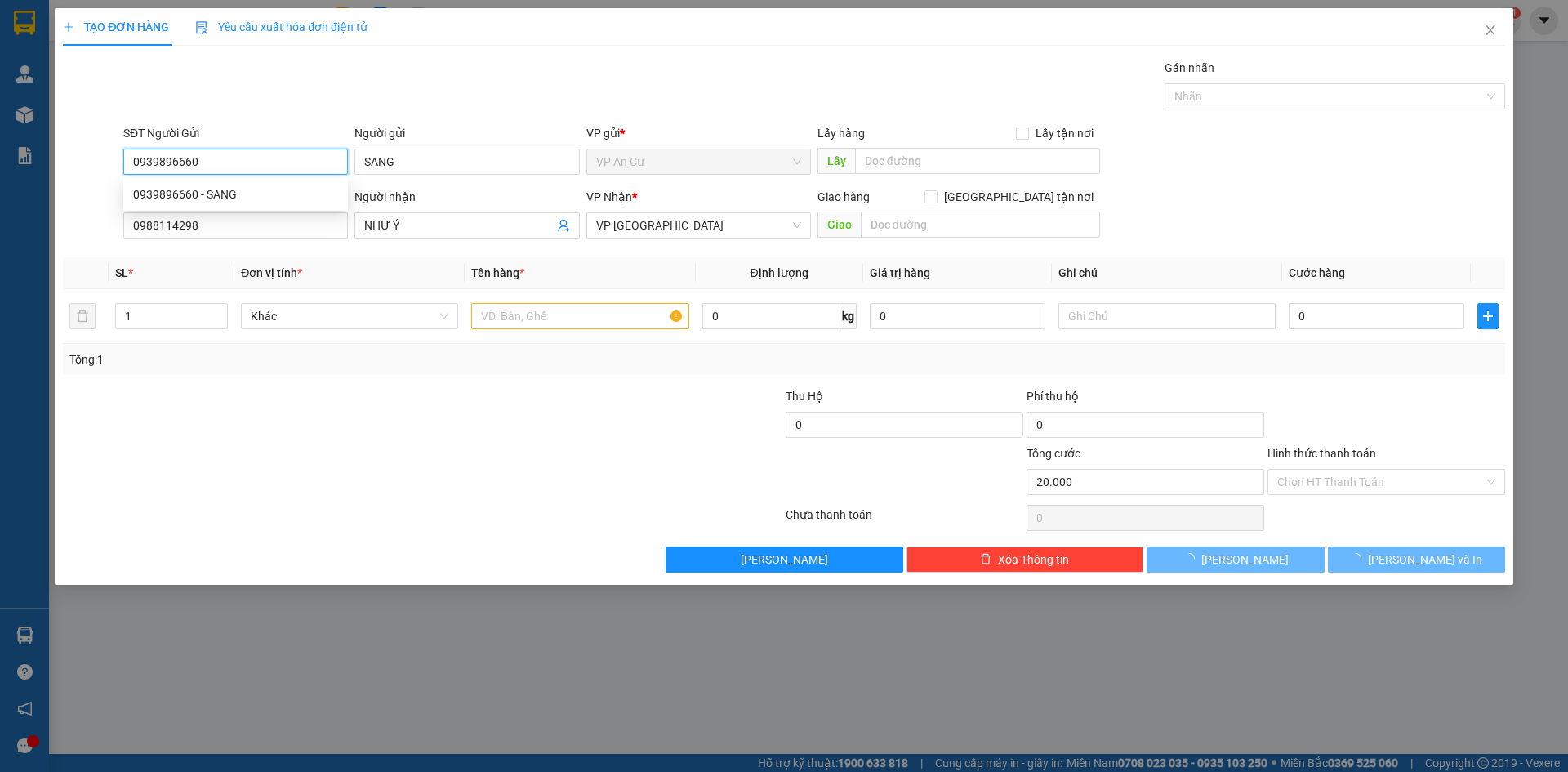
type input "20.000"
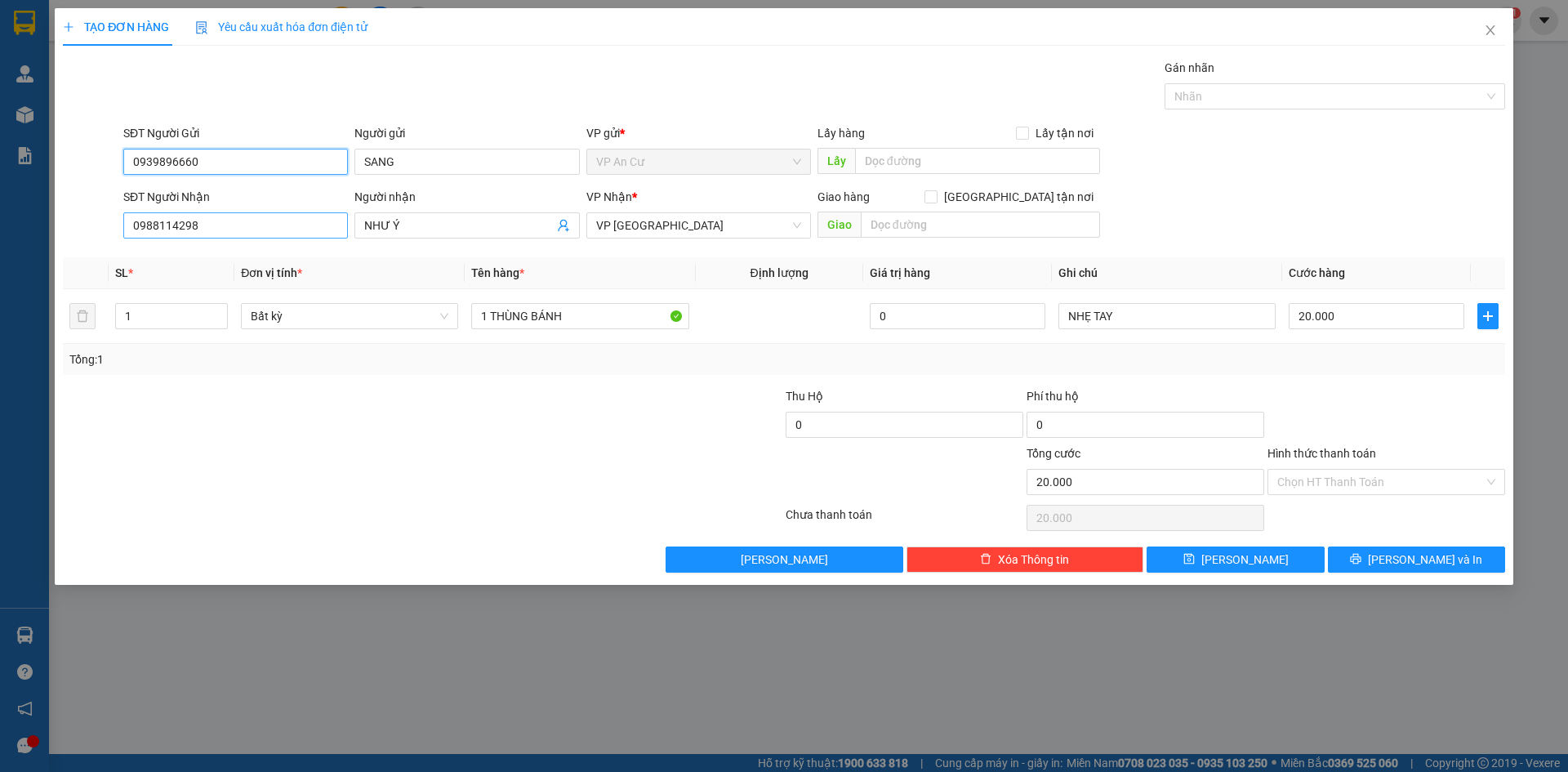
type input "0939896660"
drag, startPoint x: 209, startPoint y: 231, endPoint x: 48, endPoint y: 233, distance: 161.0
click at [48, 235] on div "TẠO ĐƠN HÀNG Yêu cầu xuất hóa đơn điện tử Transit Pickup Surcharge Ids Transit …" at bounding box center [784, 386] width 1568 height 772
type input "0"
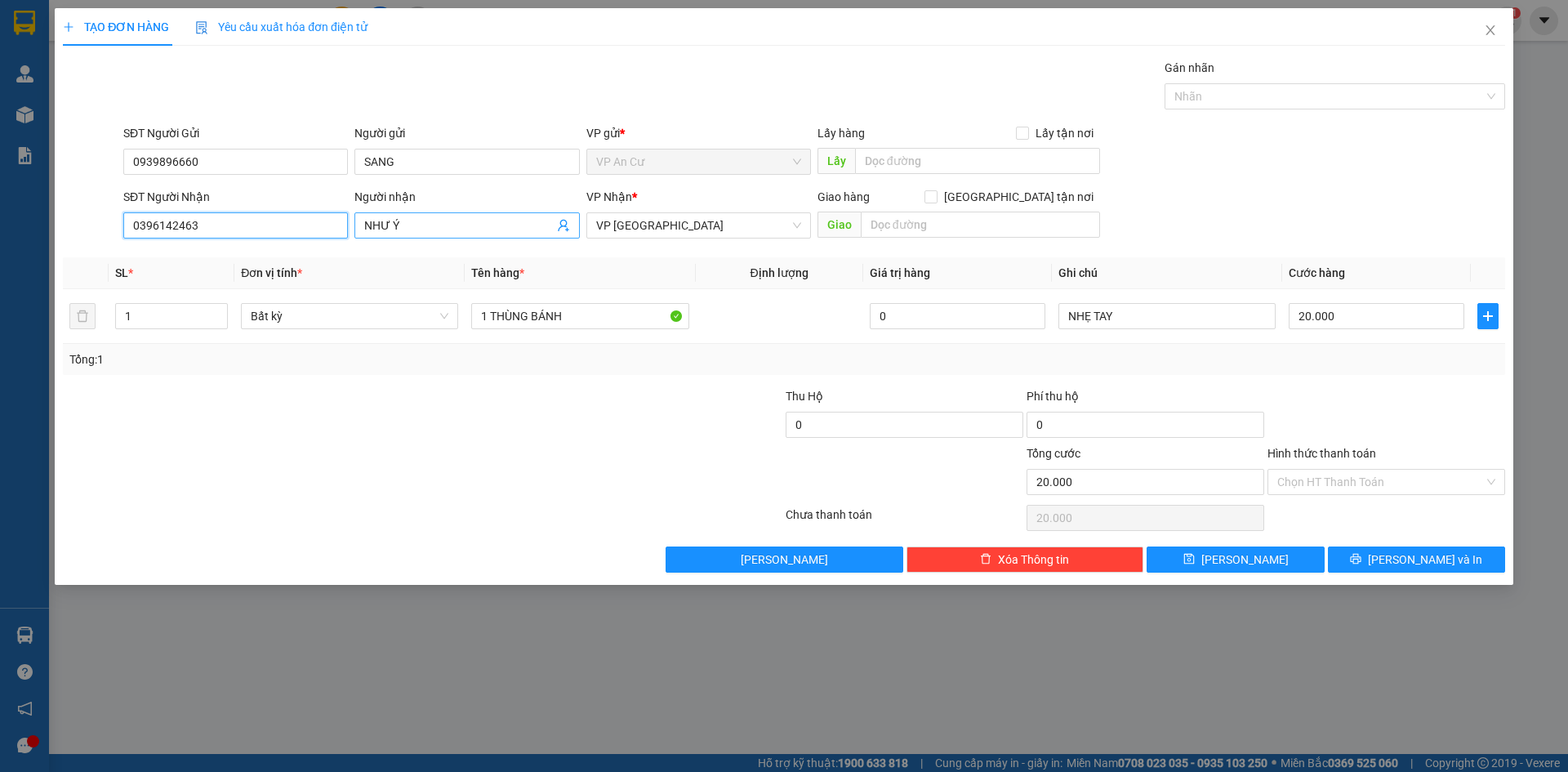
type input "0396142463"
drag, startPoint x: 413, startPoint y: 224, endPoint x: 341, endPoint y: 211, distance: 73.2
click at [338, 226] on div "SĐT Người Nhận 0396142463 Người nhận NHƯ Ý NHƯ Ý VP Nhận * VP Sài Gòn Giao hàng…" at bounding box center [814, 216] width 1388 height 57
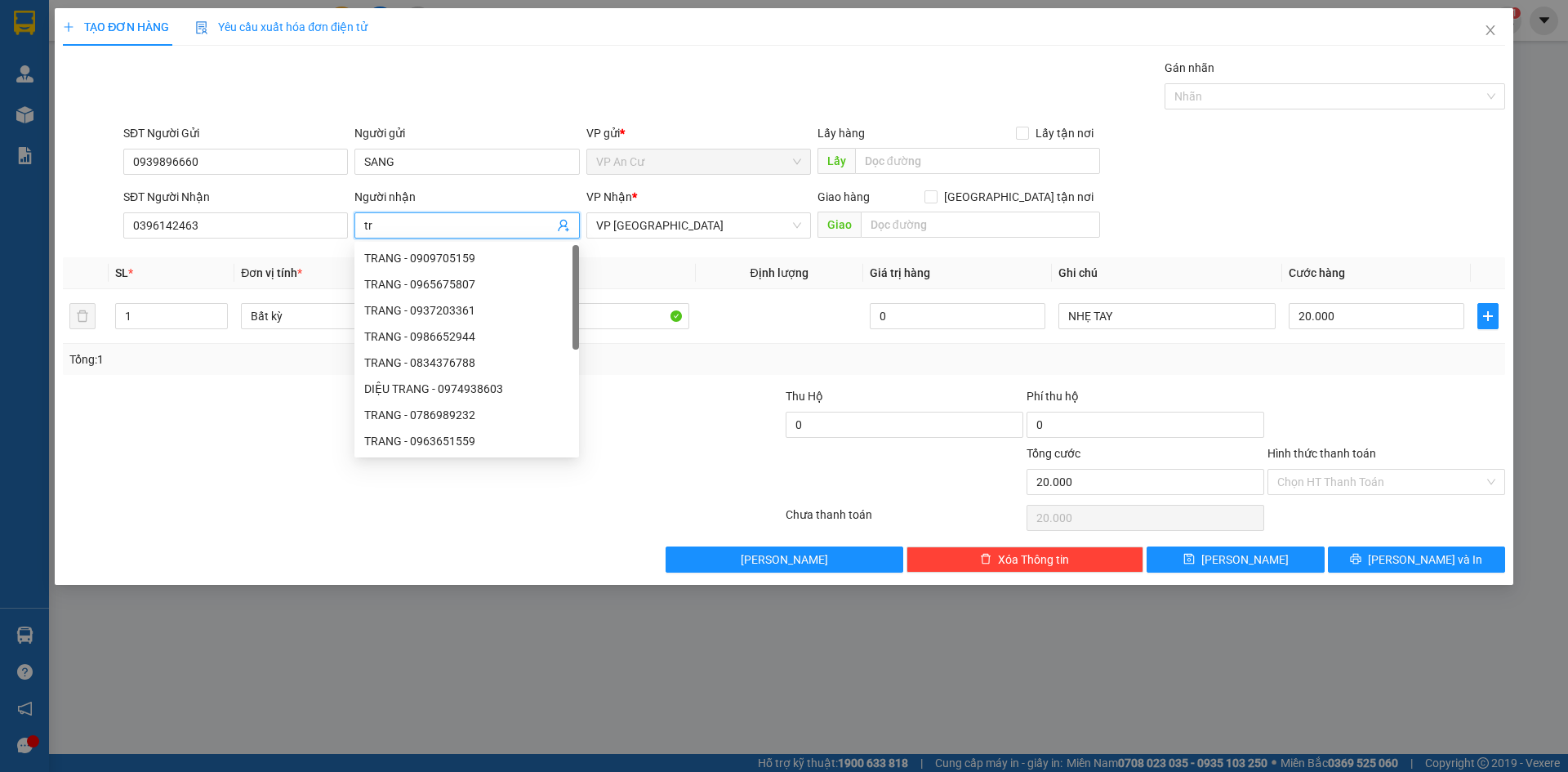
type input "t"
type input "TRANG"
click at [259, 227] on input "0396142463" at bounding box center [236, 225] width 225 height 26
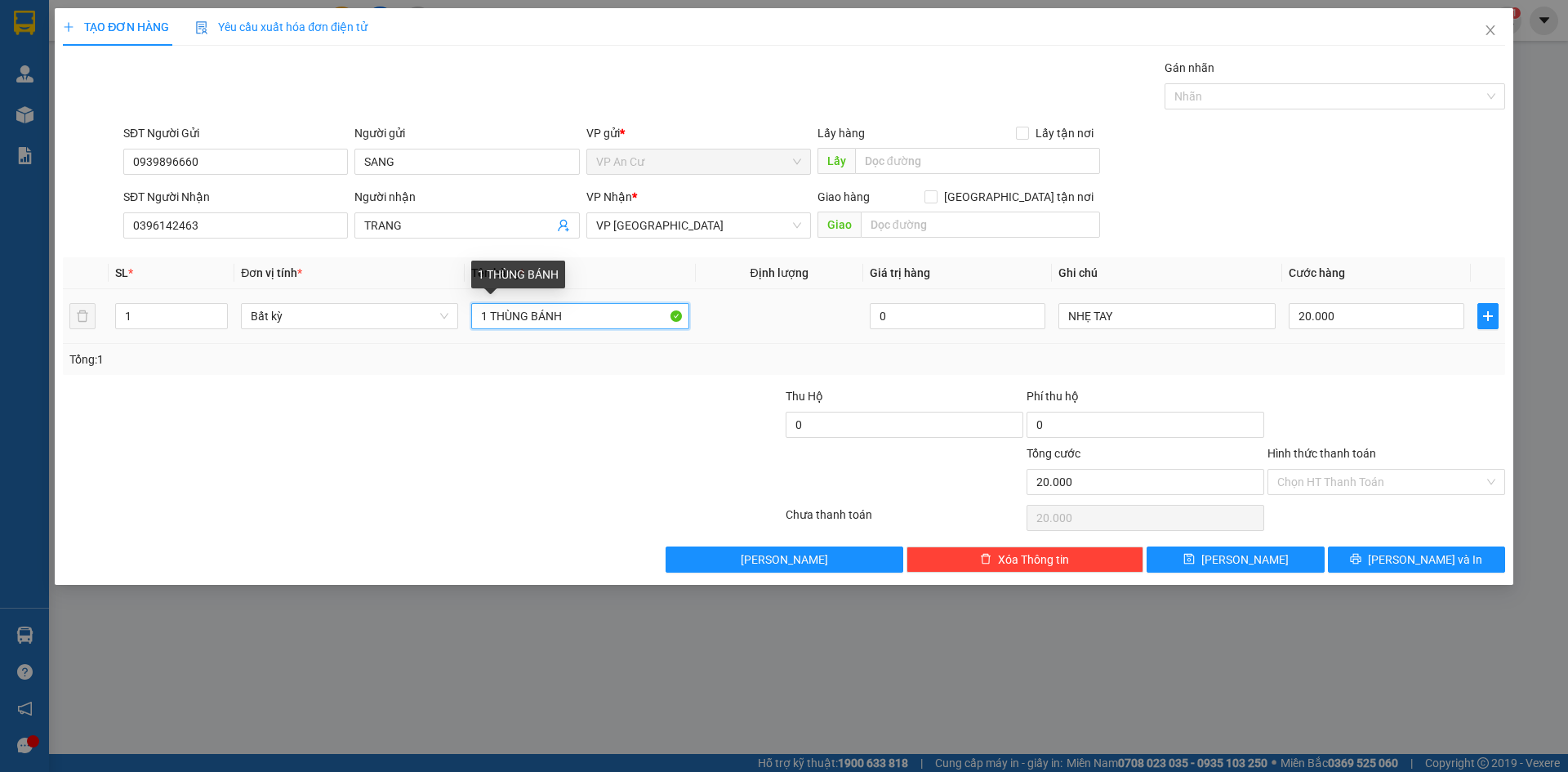
drag, startPoint x: 591, startPoint y: 319, endPoint x: 492, endPoint y: 325, distance: 99.2
click at [492, 325] on input "1 THÙNG BÁNH" at bounding box center [580, 316] width 217 height 26
type input "1 BỊCH XANH BÁNH"
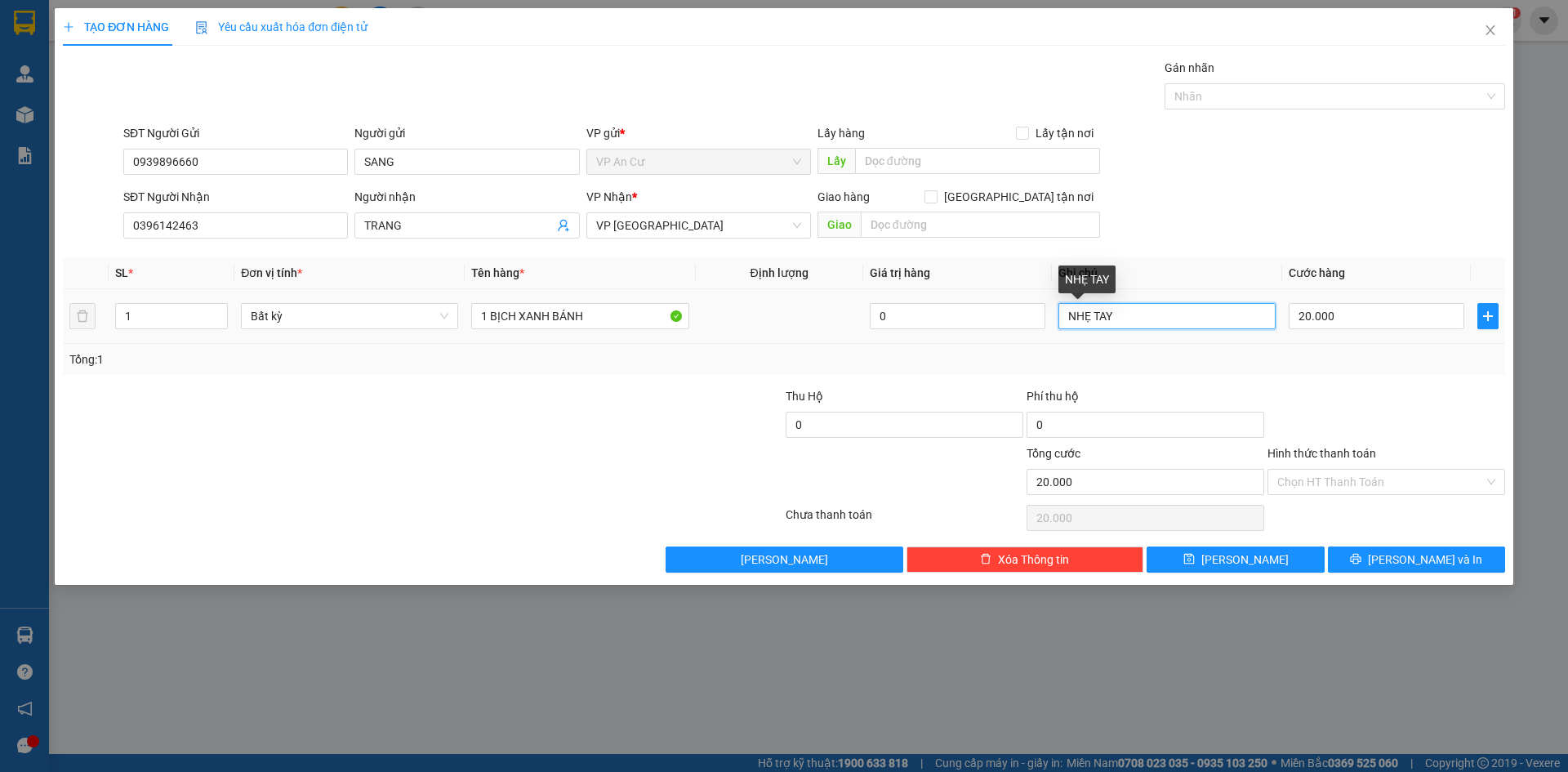
click at [1130, 314] on input "NHẸ TAY" at bounding box center [1168, 316] width 217 height 26
type input "NHẸ TAY GỌI LIỀN"
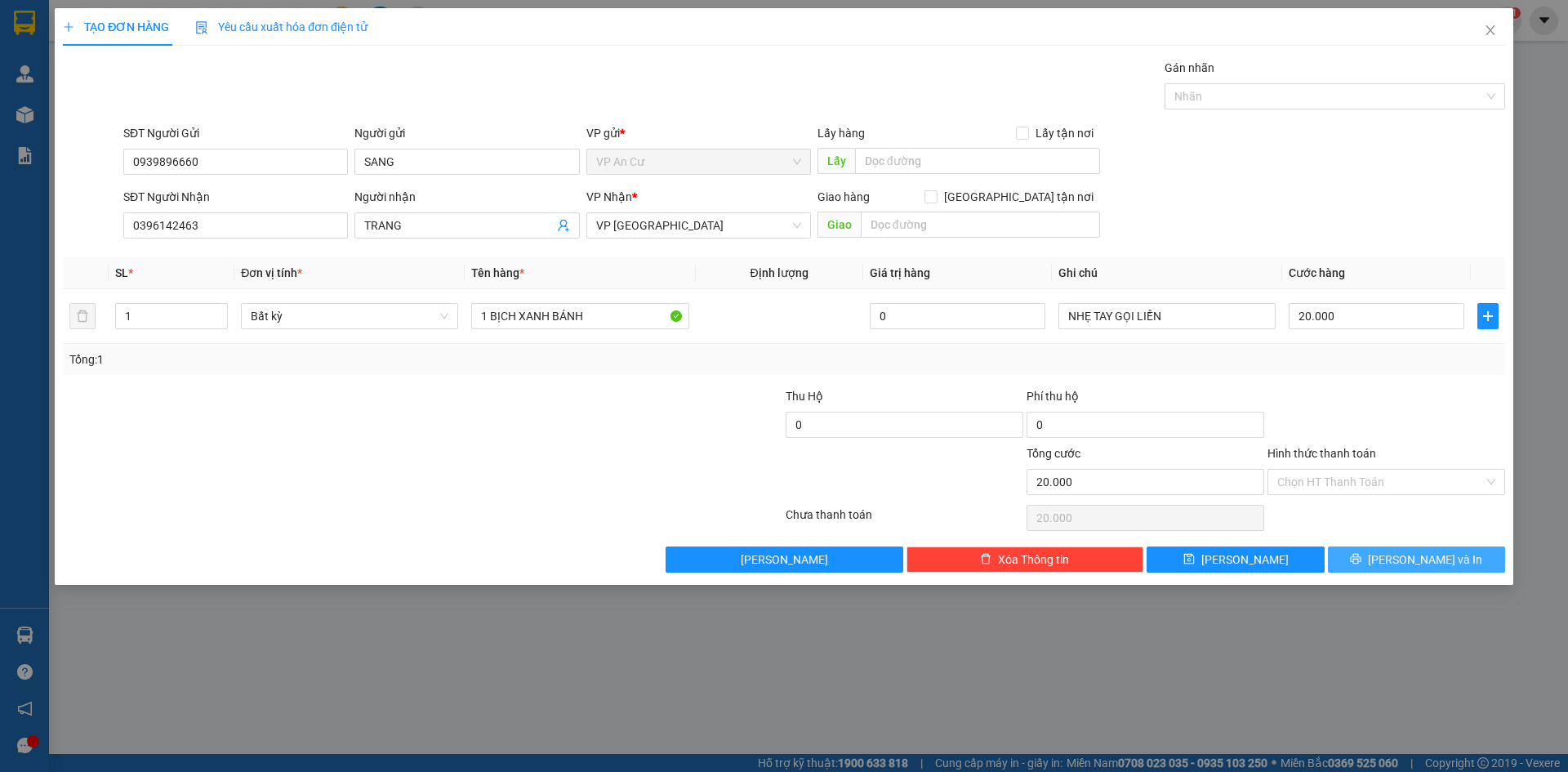
click at [1408, 563] on span "[PERSON_NAME] và In" at bounding box center [1425, 559] width 115 height 18
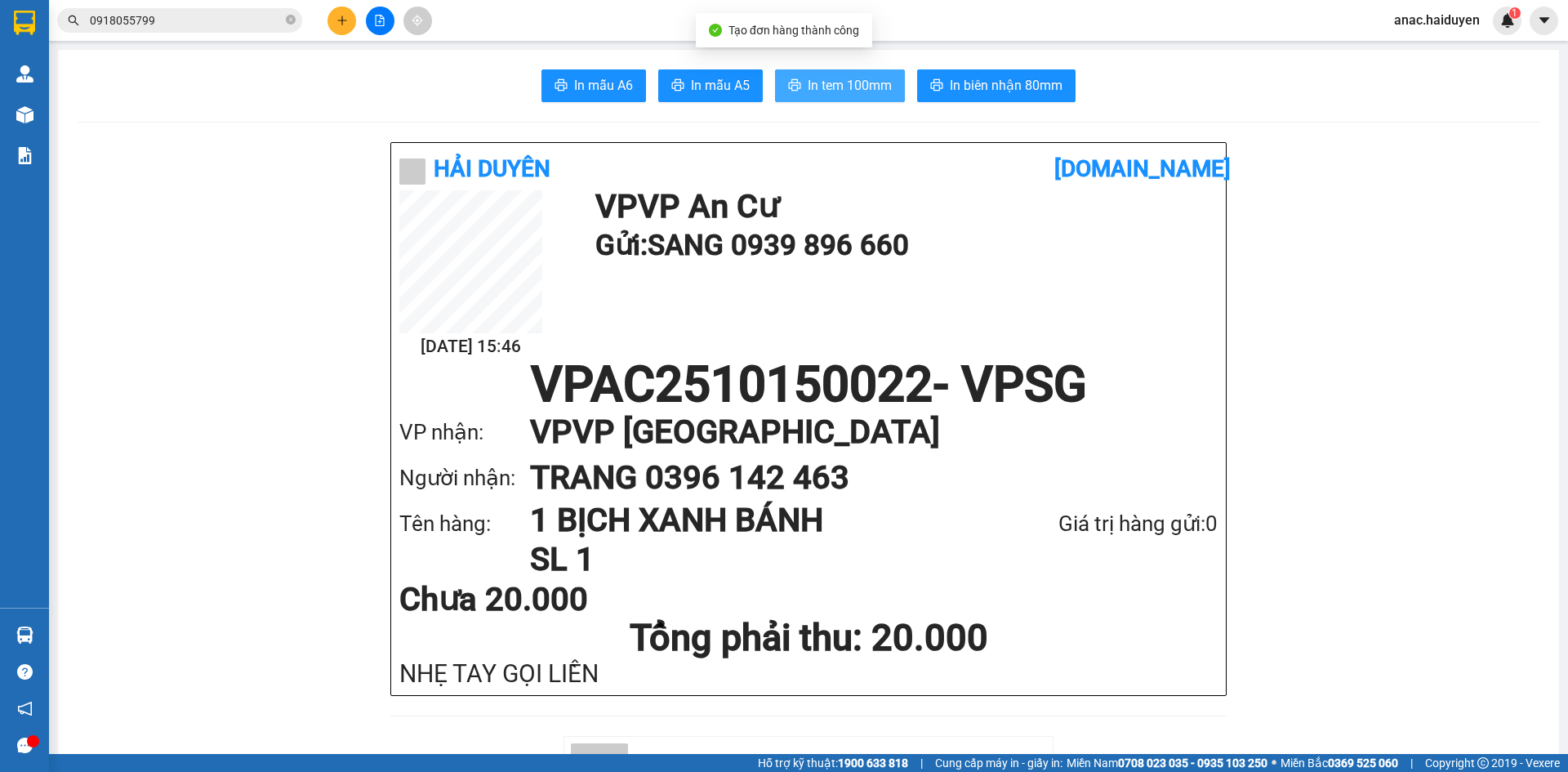
click at [859, 75] on button "In tem 100mm" at bounding box center [839, 85] width 130 height 33
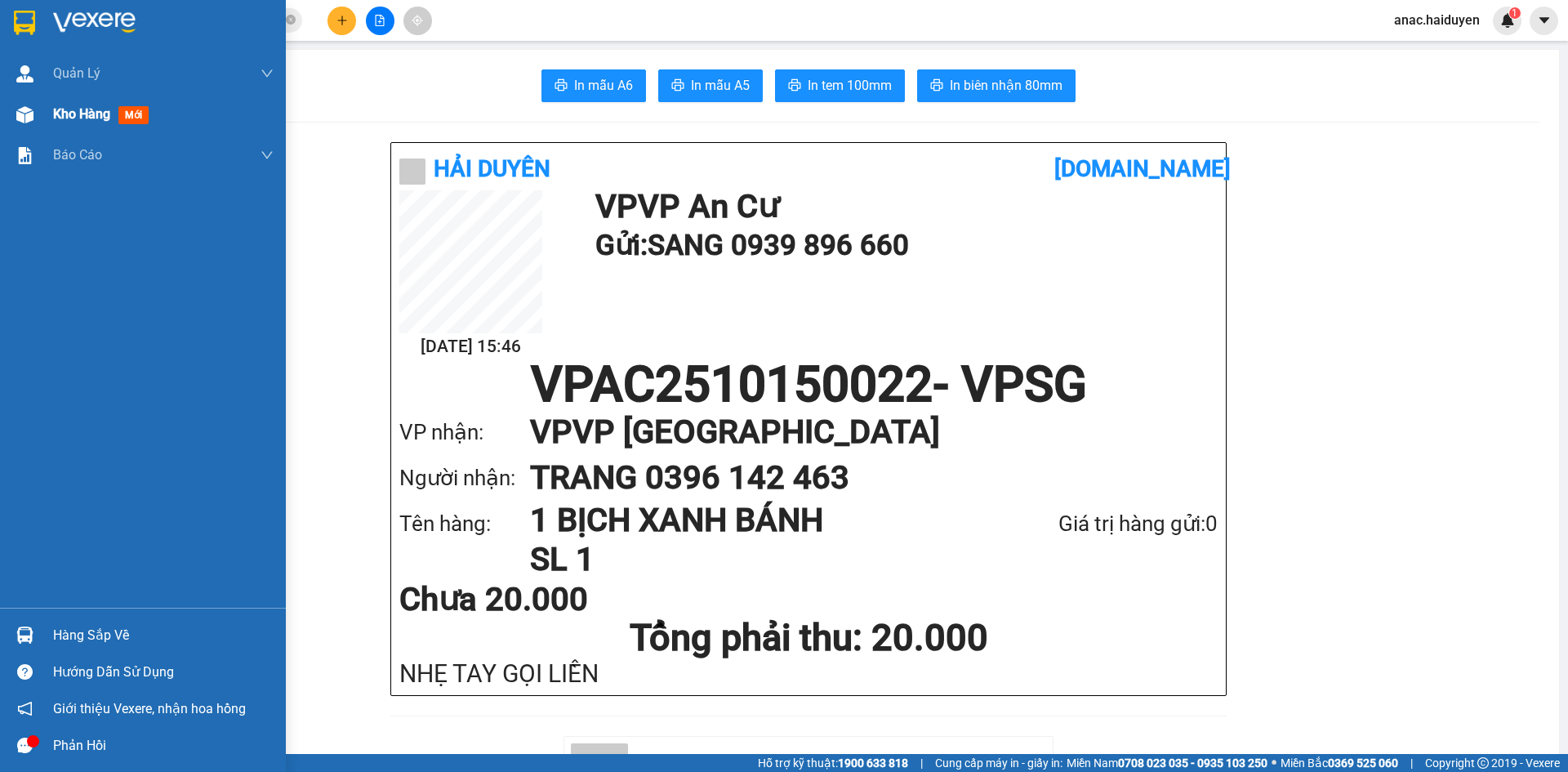
click at [56, 121] on span "Kho hàng" at bounding box center [82, 114] width 57 height 16
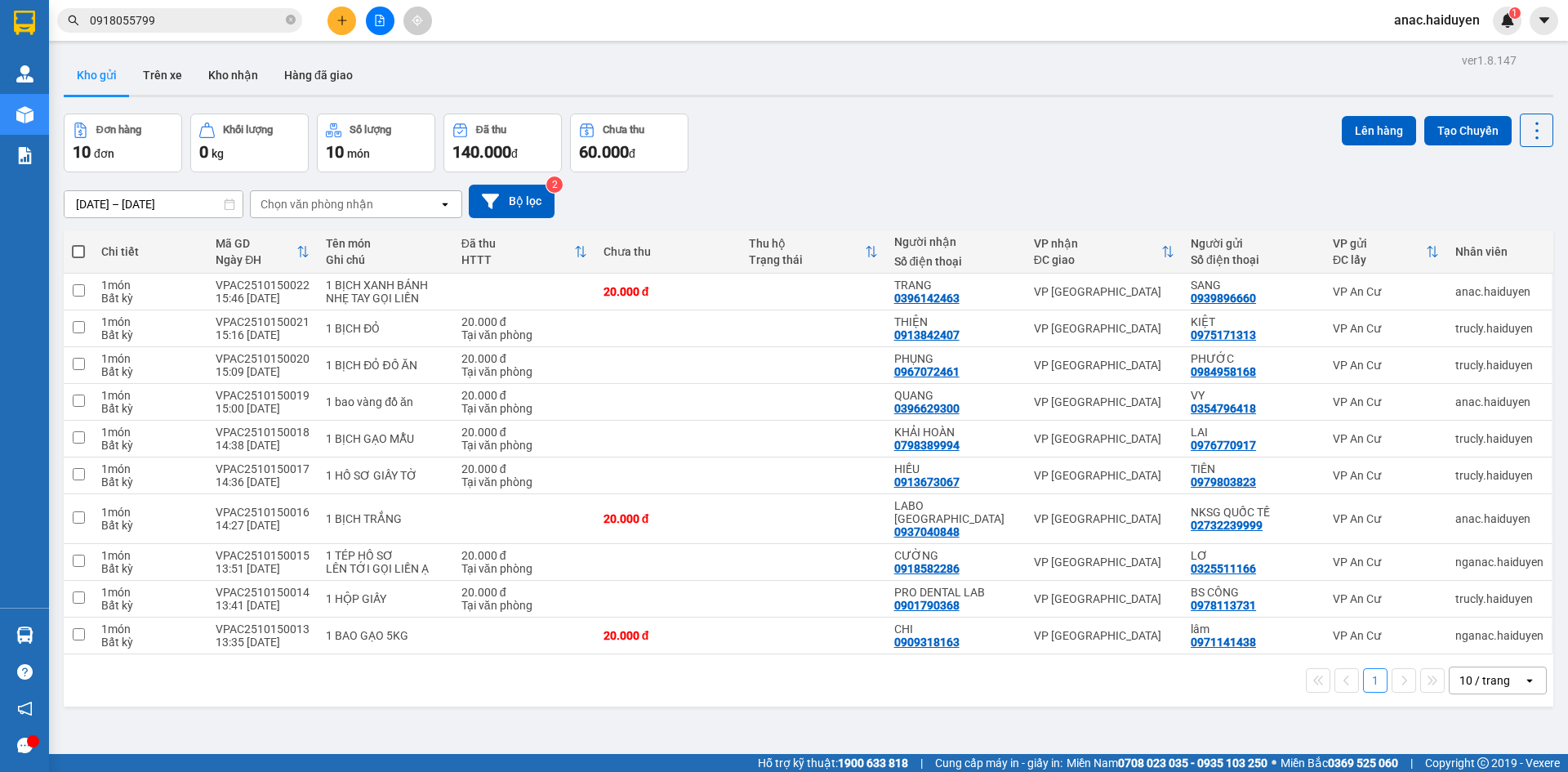
click at [110, 80] on button "Kho gửi" at bounding box center [96, 74] width 66 height 39
click at [77, 328] on input "checkbox" at bounding box center [79, 327] width 13 height 13
checkbox input "true"
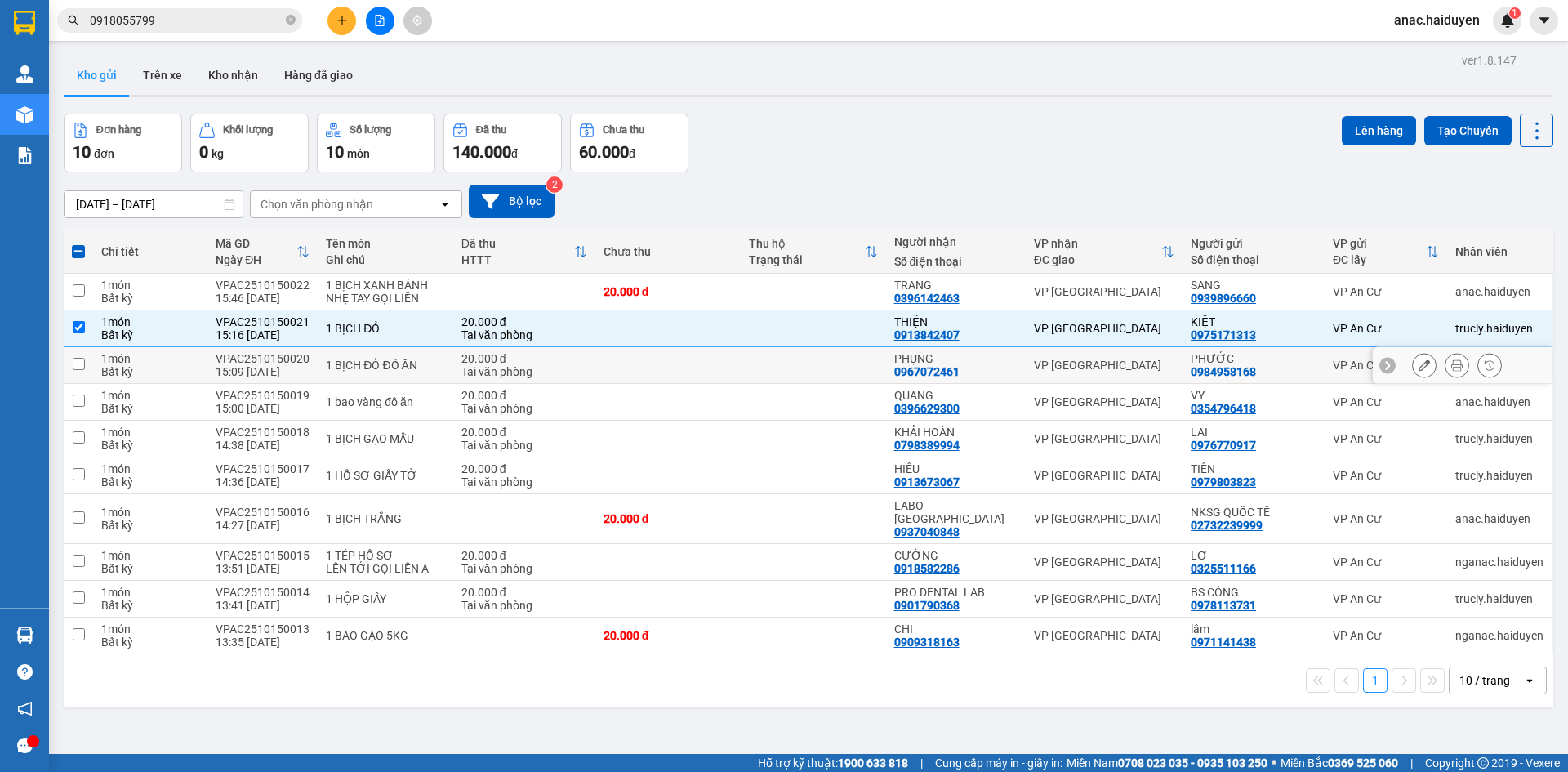
click at [79, 361] on input "checkbox" at bounding box center [79, 363] width 13 height 13
checkbox input "true"
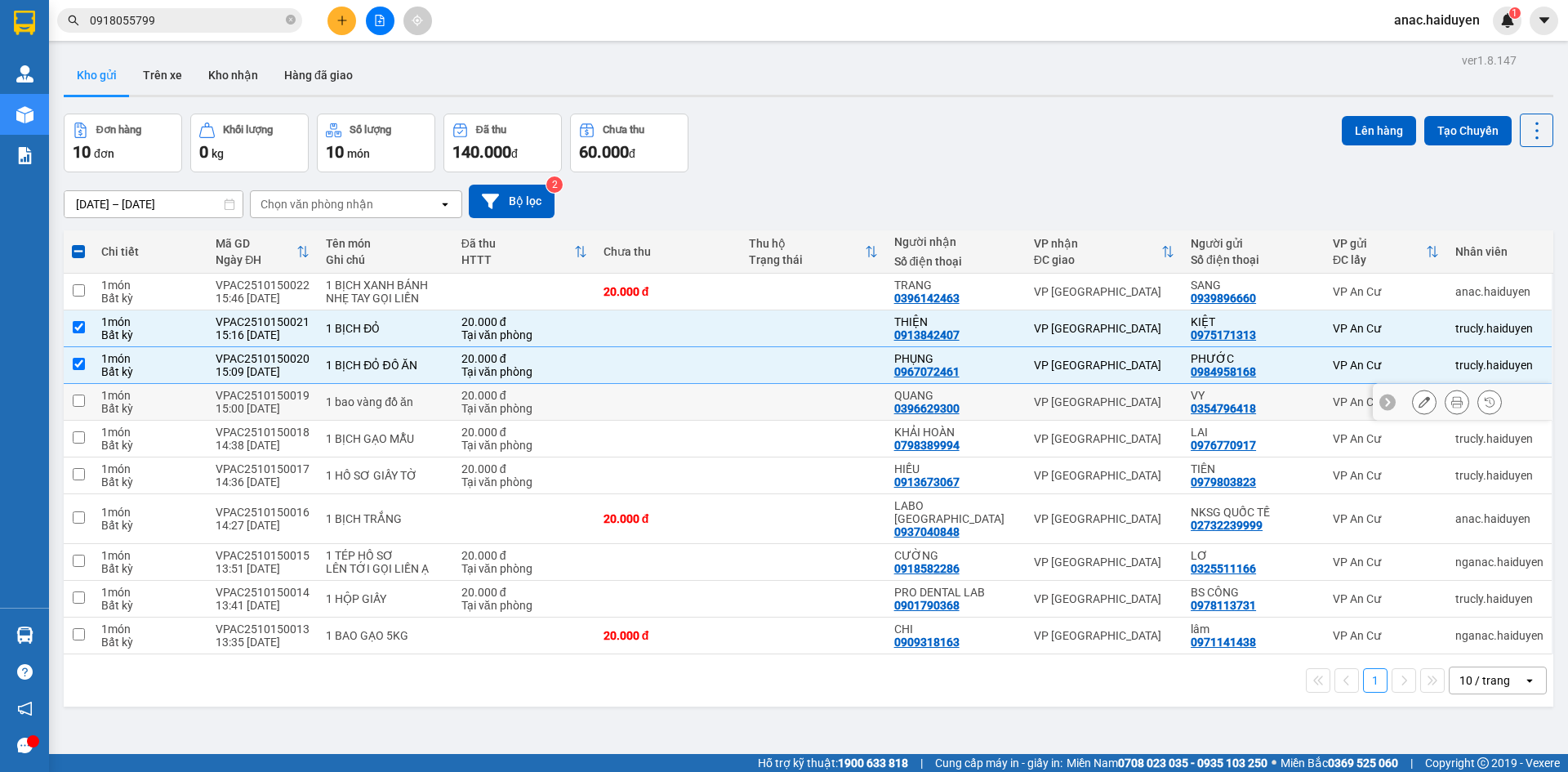
click at [79, 399] on input "checkbox" at bounding box center [79, 400] width 13 height 13
checkbox input "true"
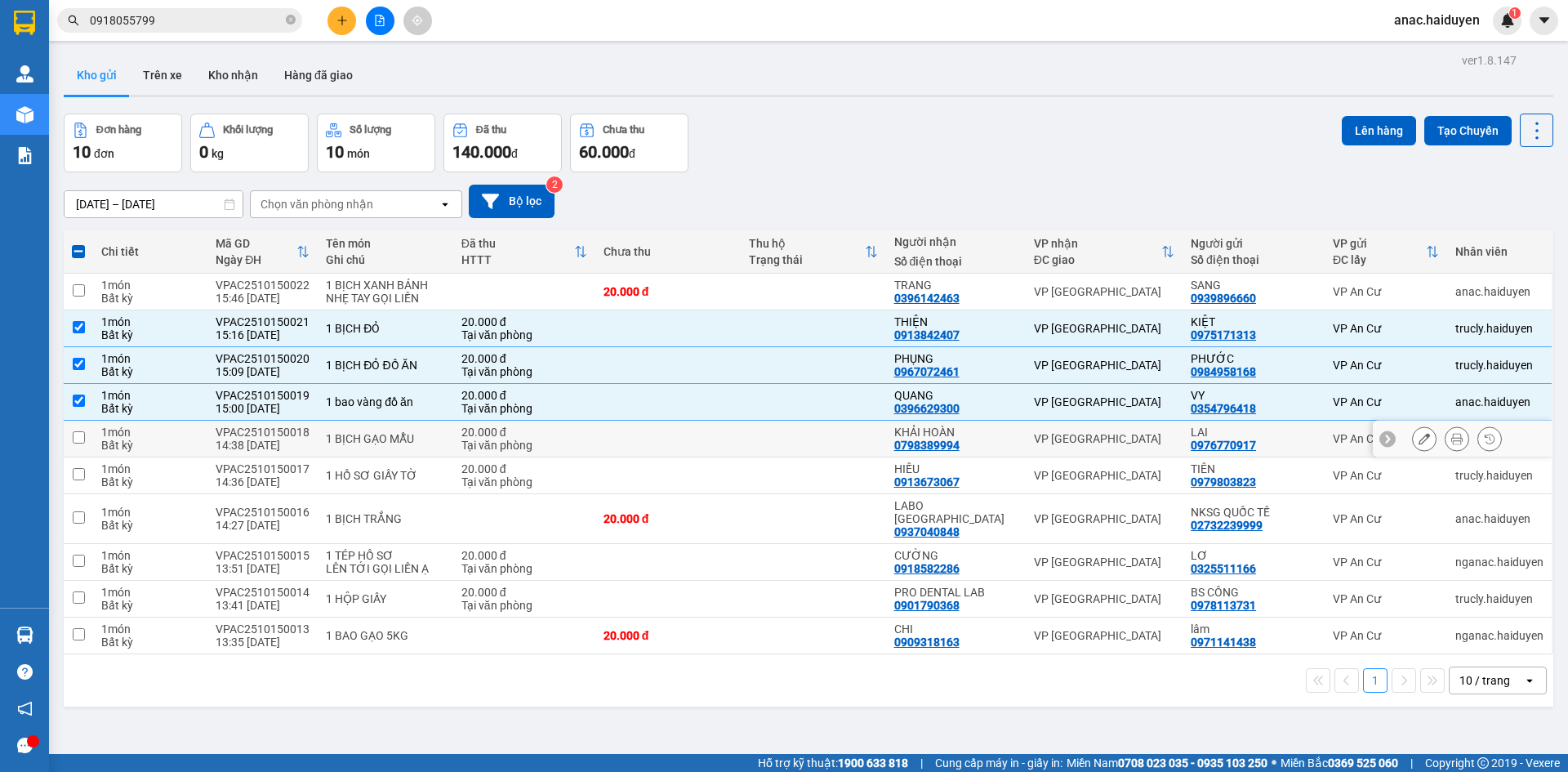
click at [84, 433] on input "checkbox" at bounding box center [79, 437] width 13 height 13
checkbox input "true"
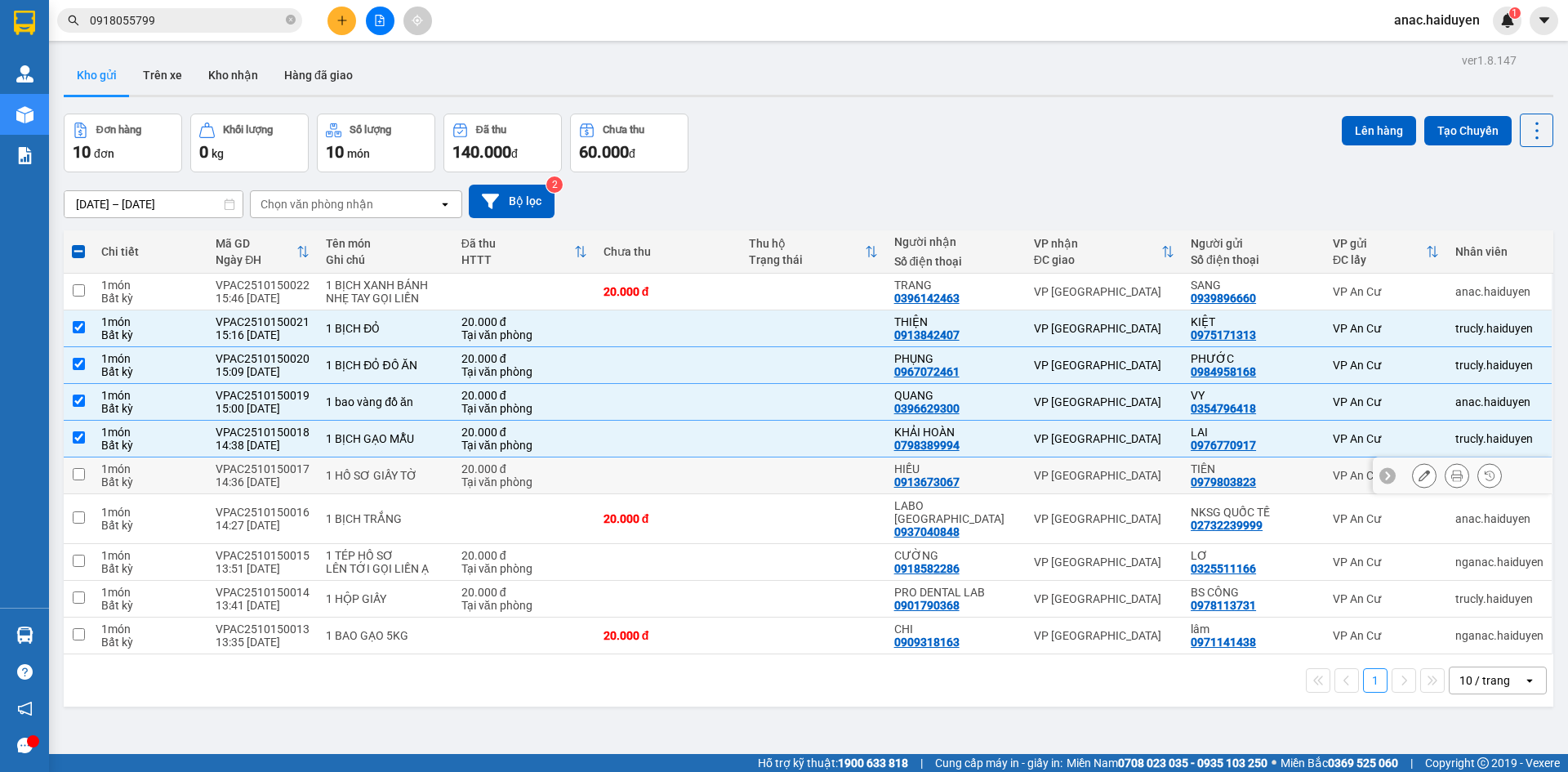
click at [79, 475] on input "checkbox" at bounding box center [79, 474] width 13 height 13
checkbox input "true"
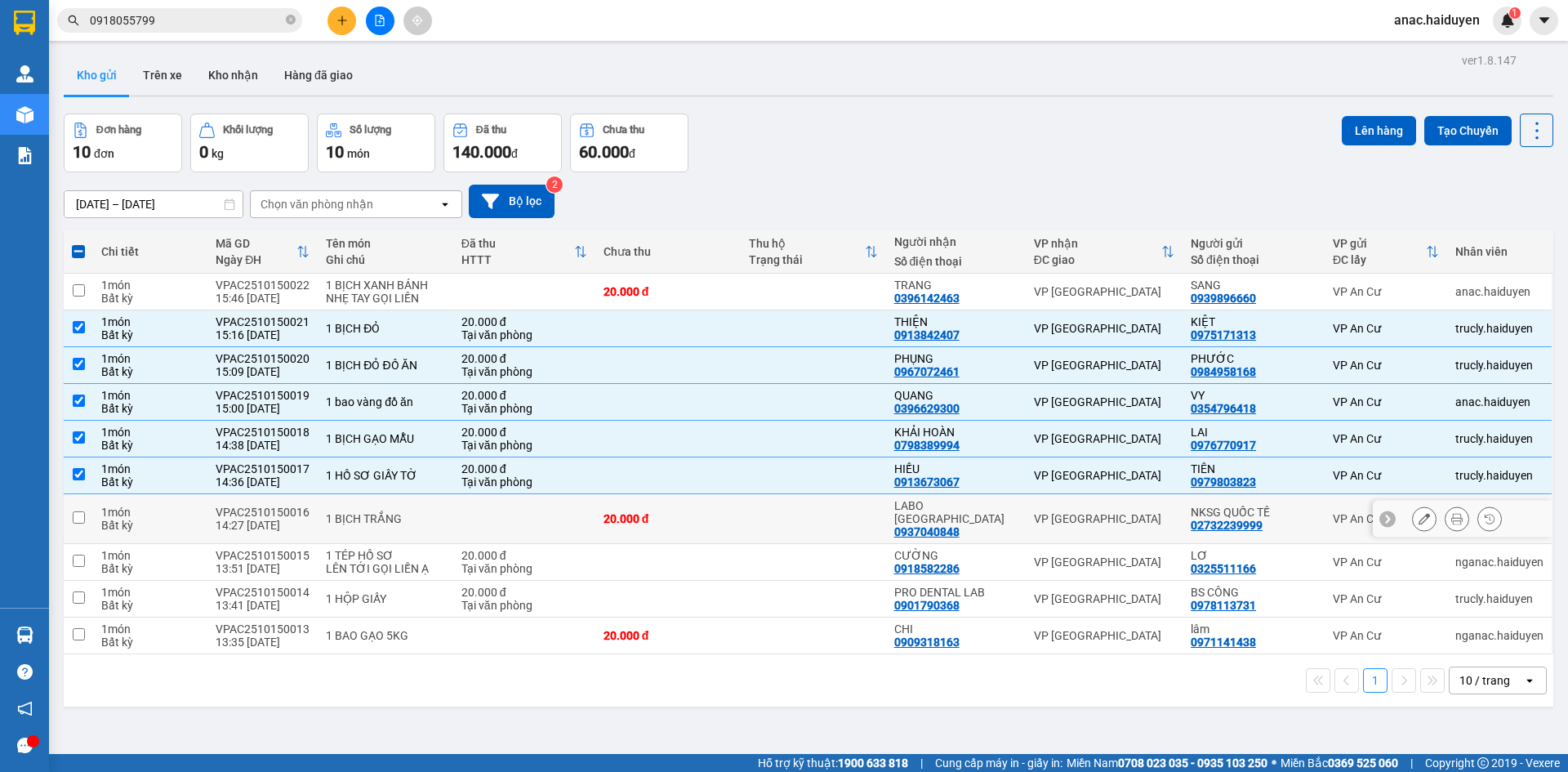
click at [83, 511] on input "checkbox" at bounding box center [79, 517] width 13 height 13
checkbox input "true"
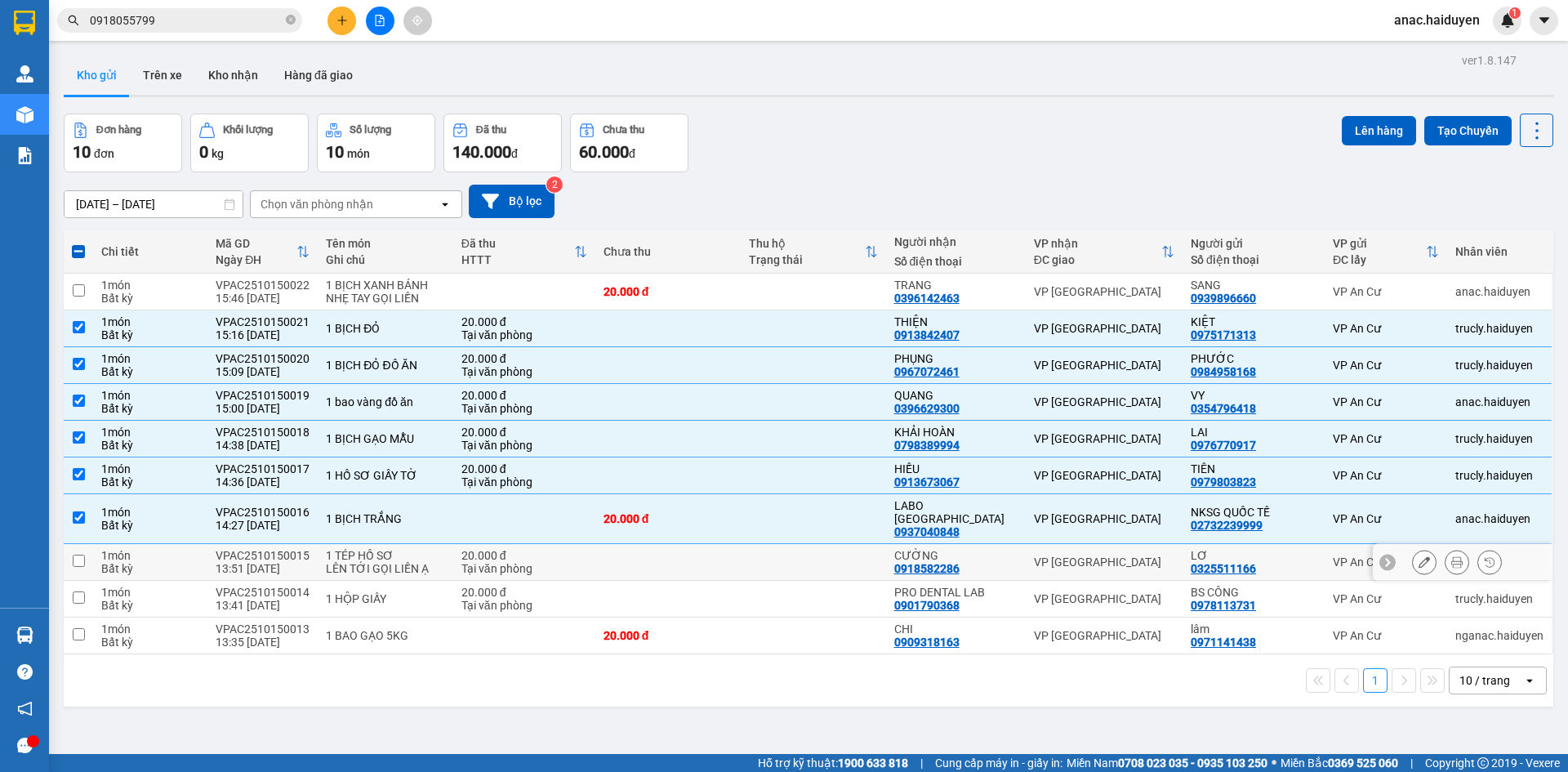
click at [75, 555] on input "checkbox" at bounding box center [79, 561] width 13 height 13
checkbox input "true"
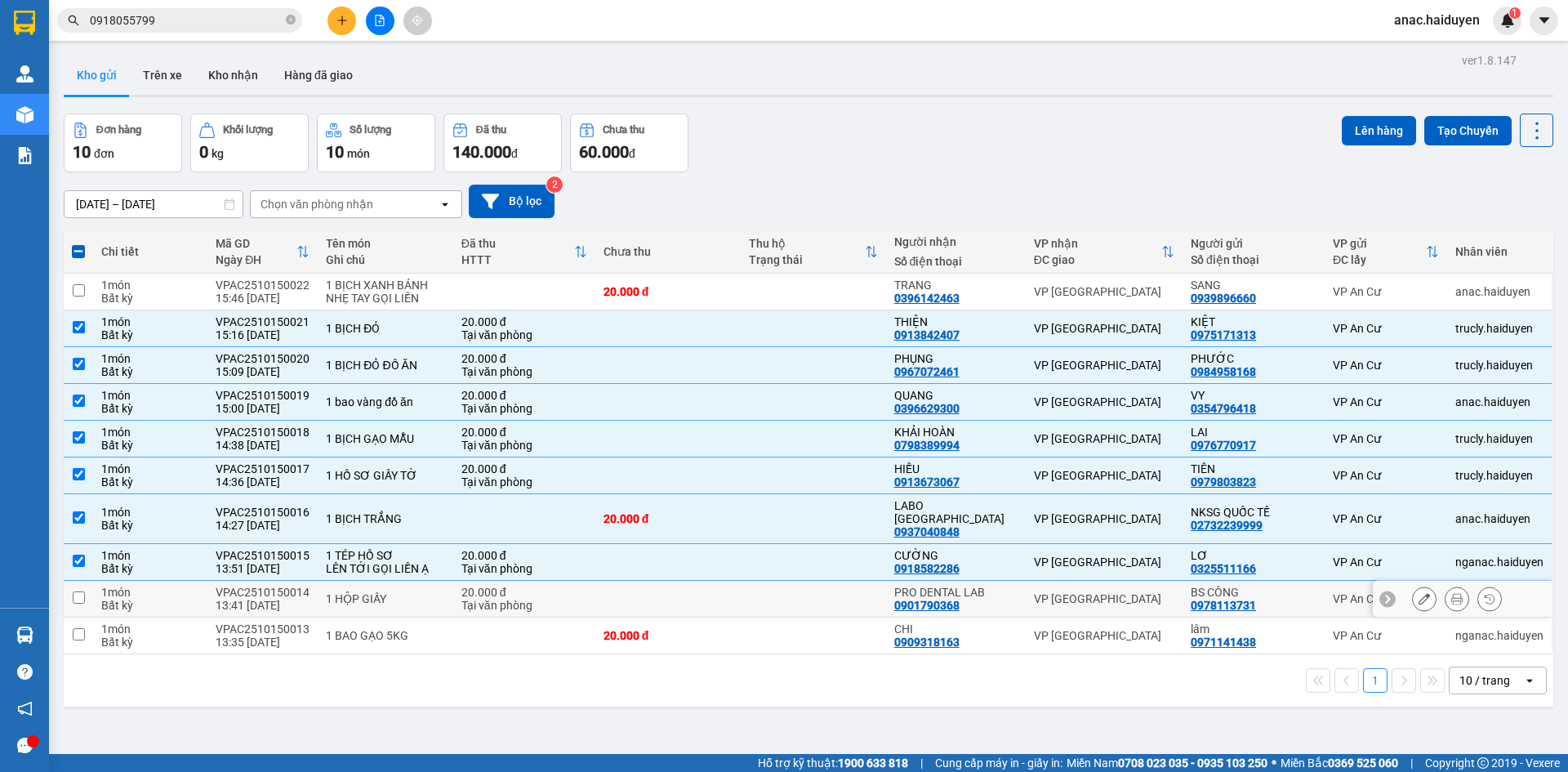
click at [79, 592] on input "checkbox" at bounding box center [79, 597] width 13 height 13
checkbox input "true"
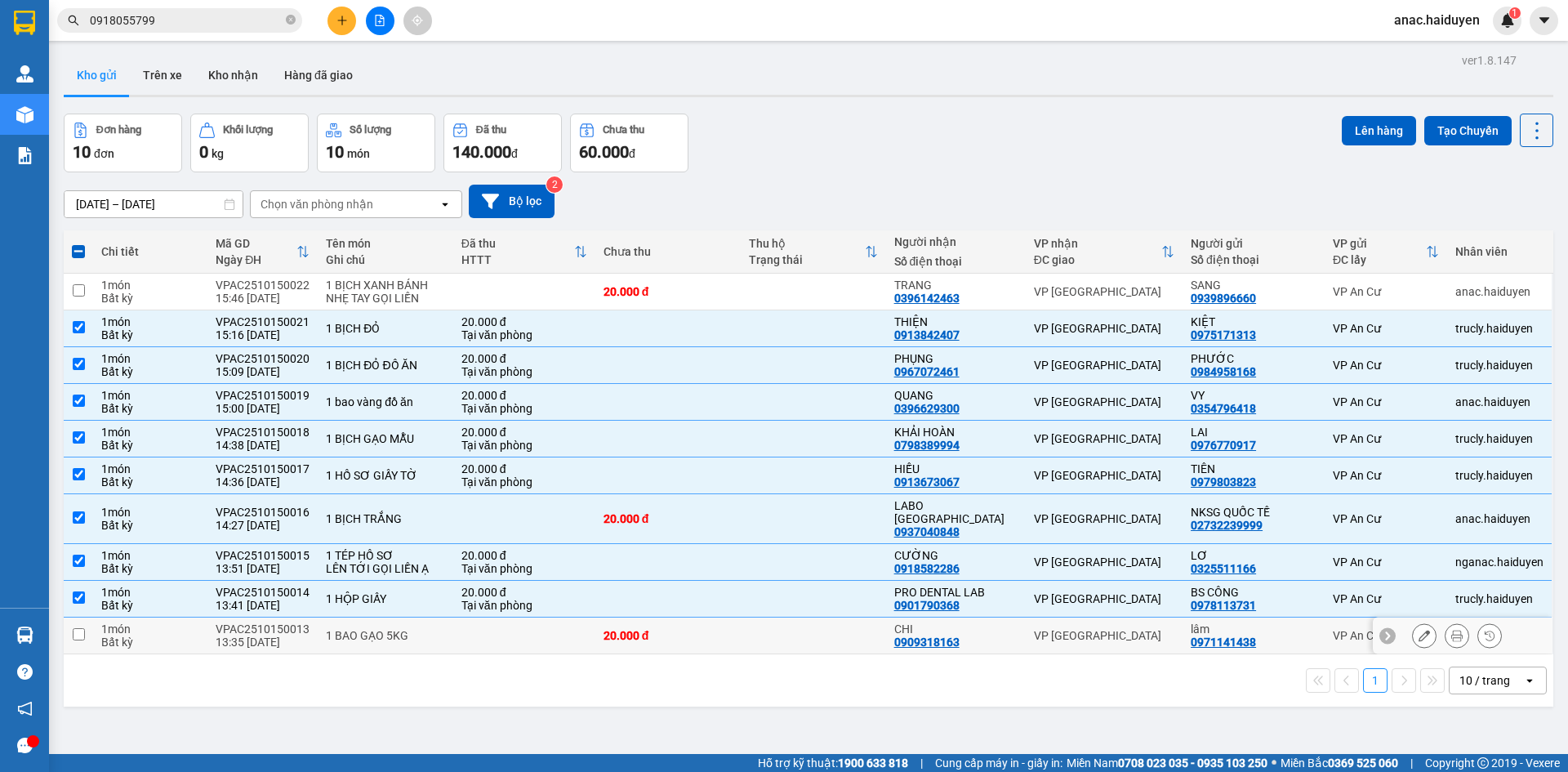
click at [75, 628] on input "checkbox" at bounding box center [79, 634] width 13 height 13
checkbox input "true"
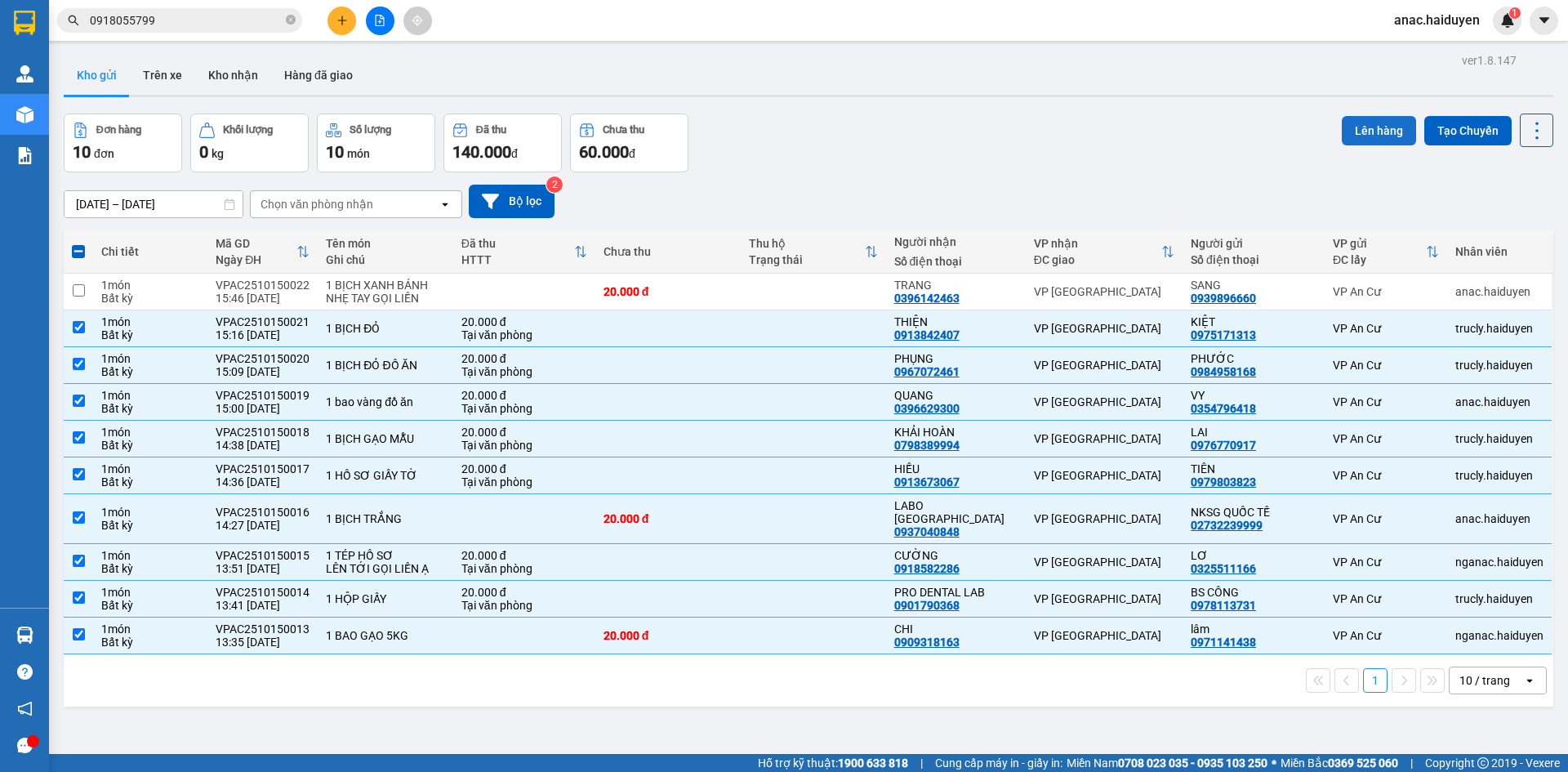
click at [1366, 134] on button "Lên hàng" at bounding box center [1379, 130] width 74 height 29
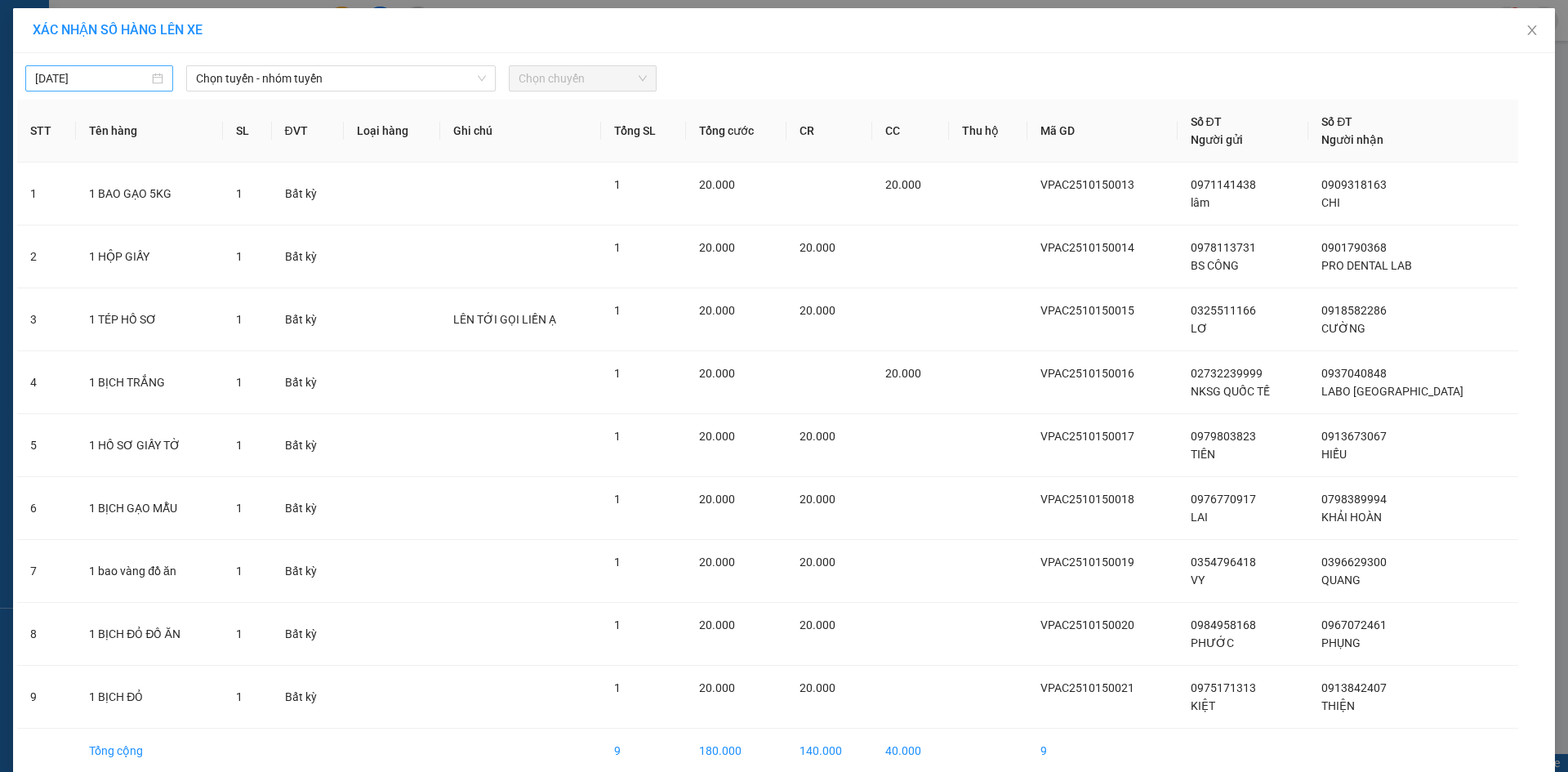
click at [145, 80] on div "[DATE]" at bounding box center [99, 78] width 128 height 18
type input "[DATE]"
click at [134, 219] on div "15" at bounding box center [133, 221] width 19 height 19
click at [309, 80] on span "Chọn tuyến - nhóm tuyến" at bounding box center [341, 78] width 290 height 24
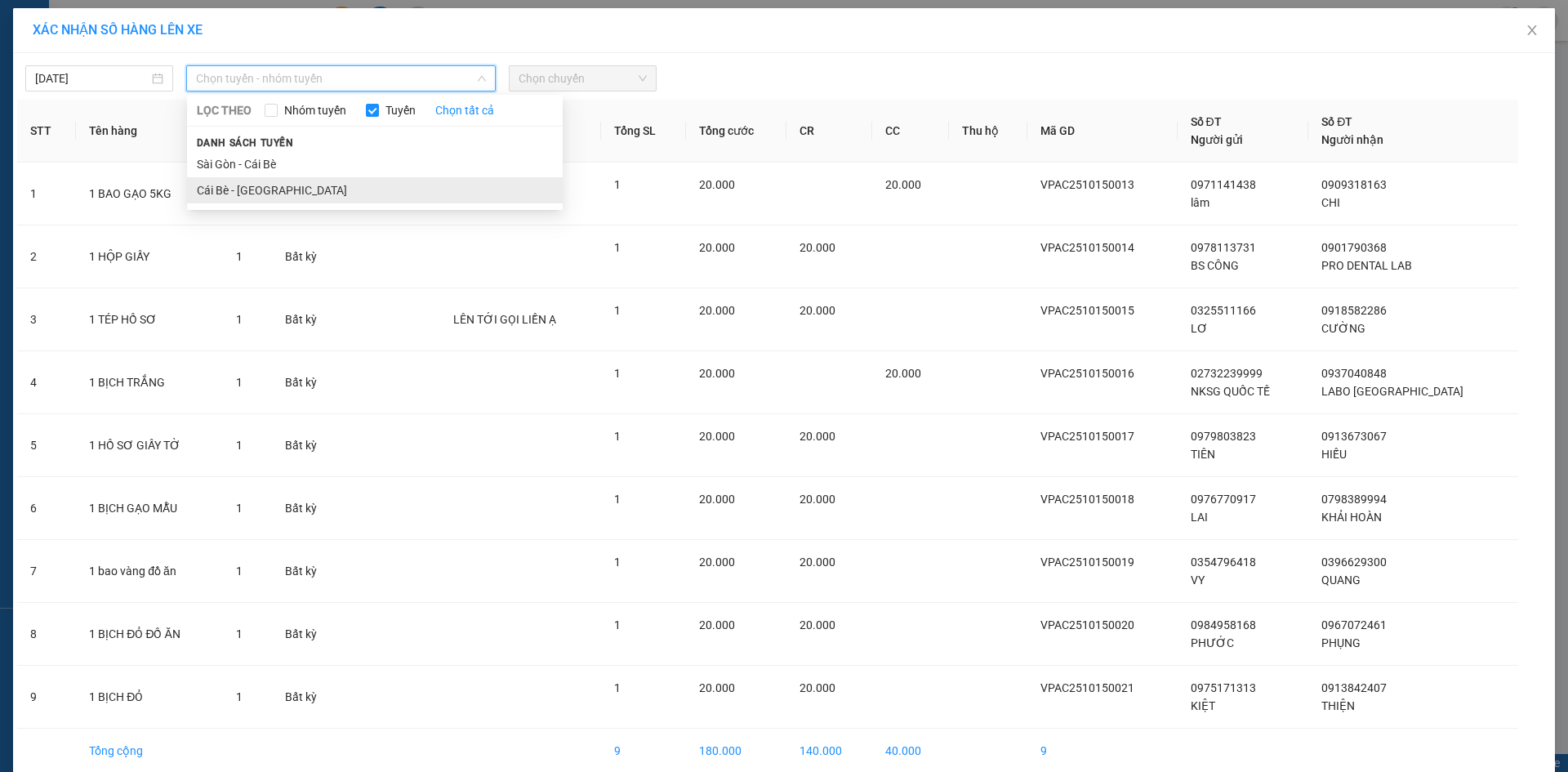
click at [235, 190] on li "Cái Bè - Sài Gòn" at bounding box center [375, 190] width 376 height 26
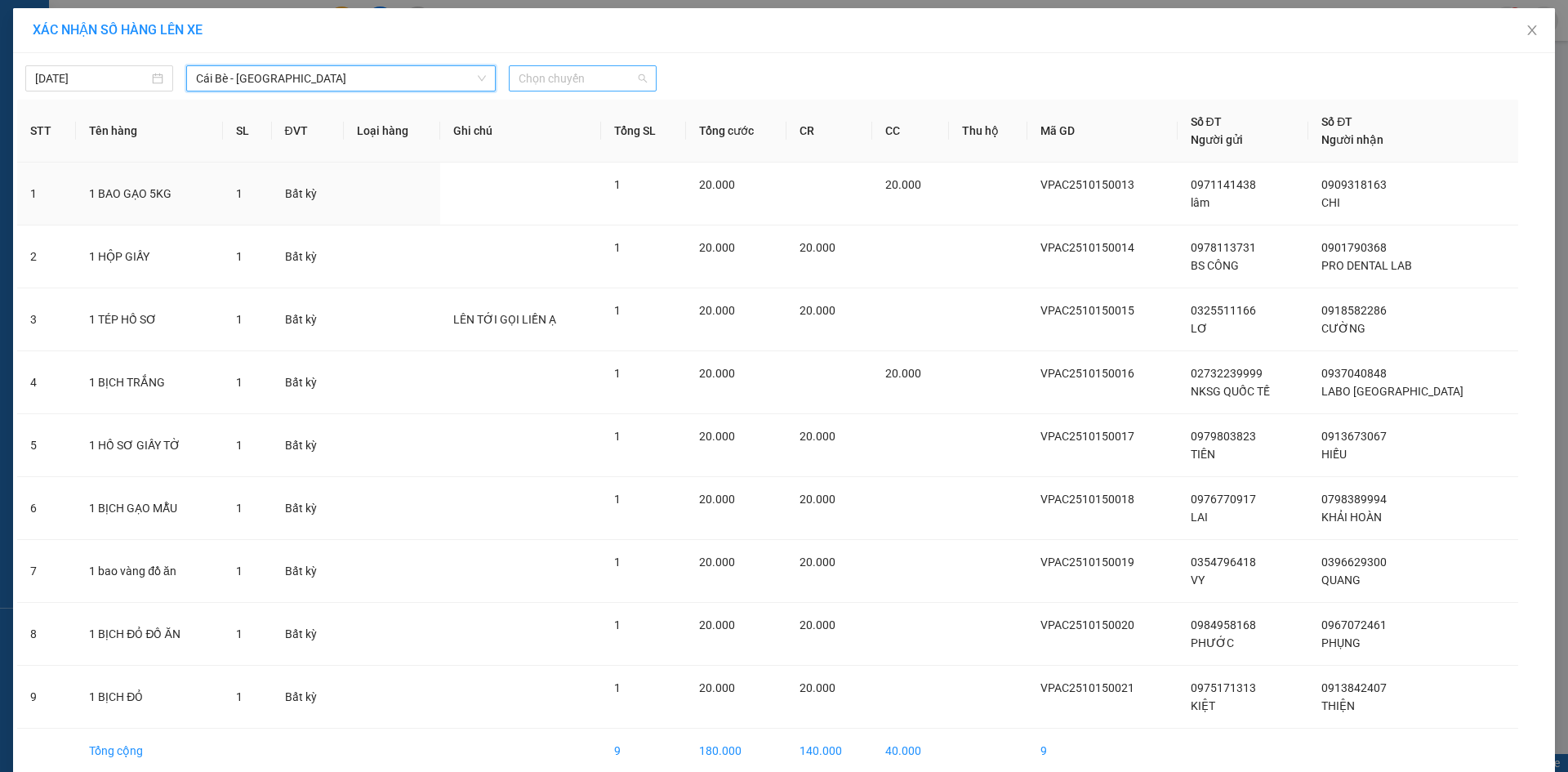
click at [589, 79] on span "Chọn chuyến" at bounding box center [583, 78] width 128 height 24
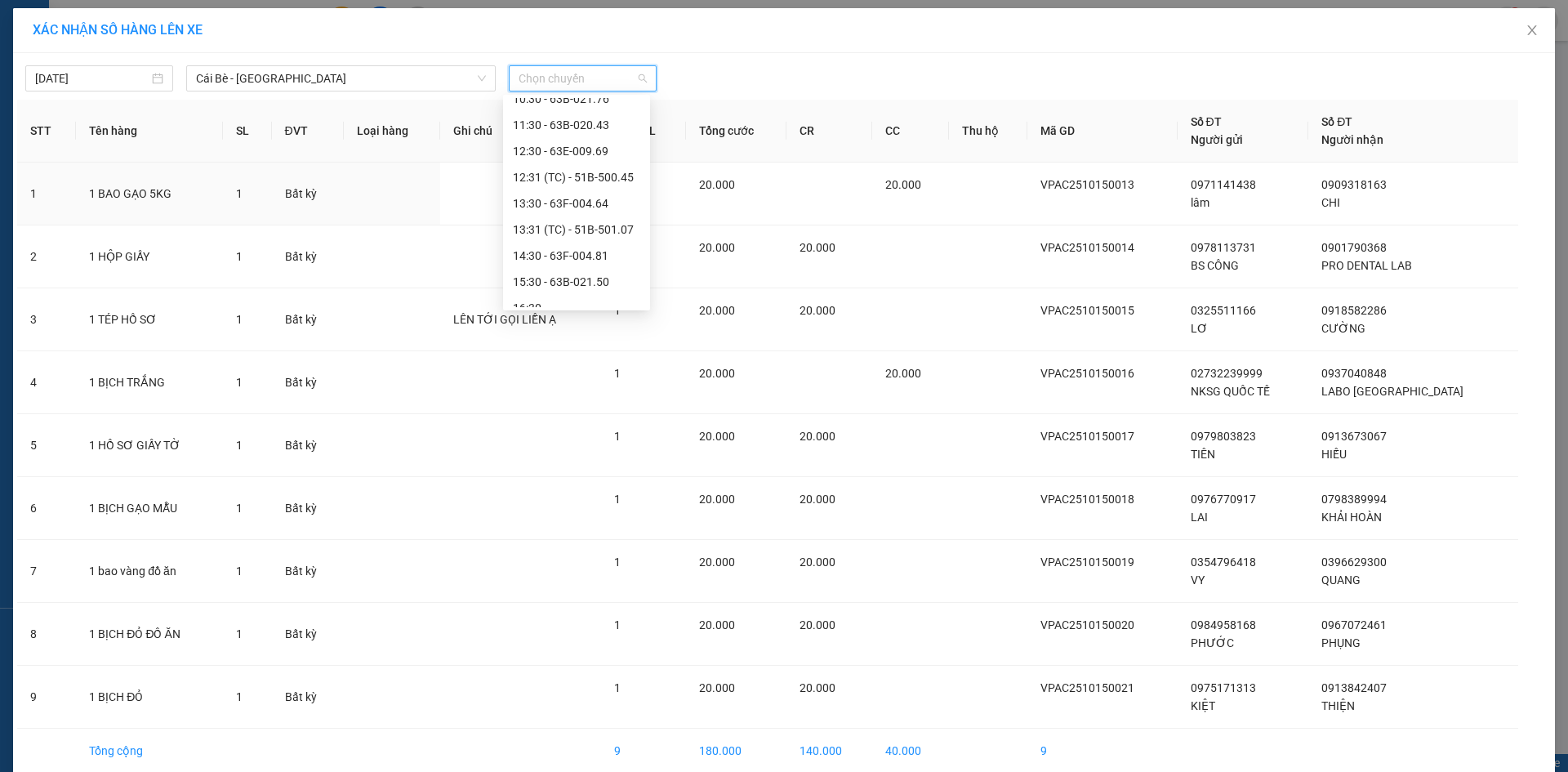
scroll to position [327, 0]
click at [561, 273] on div "15:30 - 63B-021.50" at bounding box center [577, 280] width 127 height 18
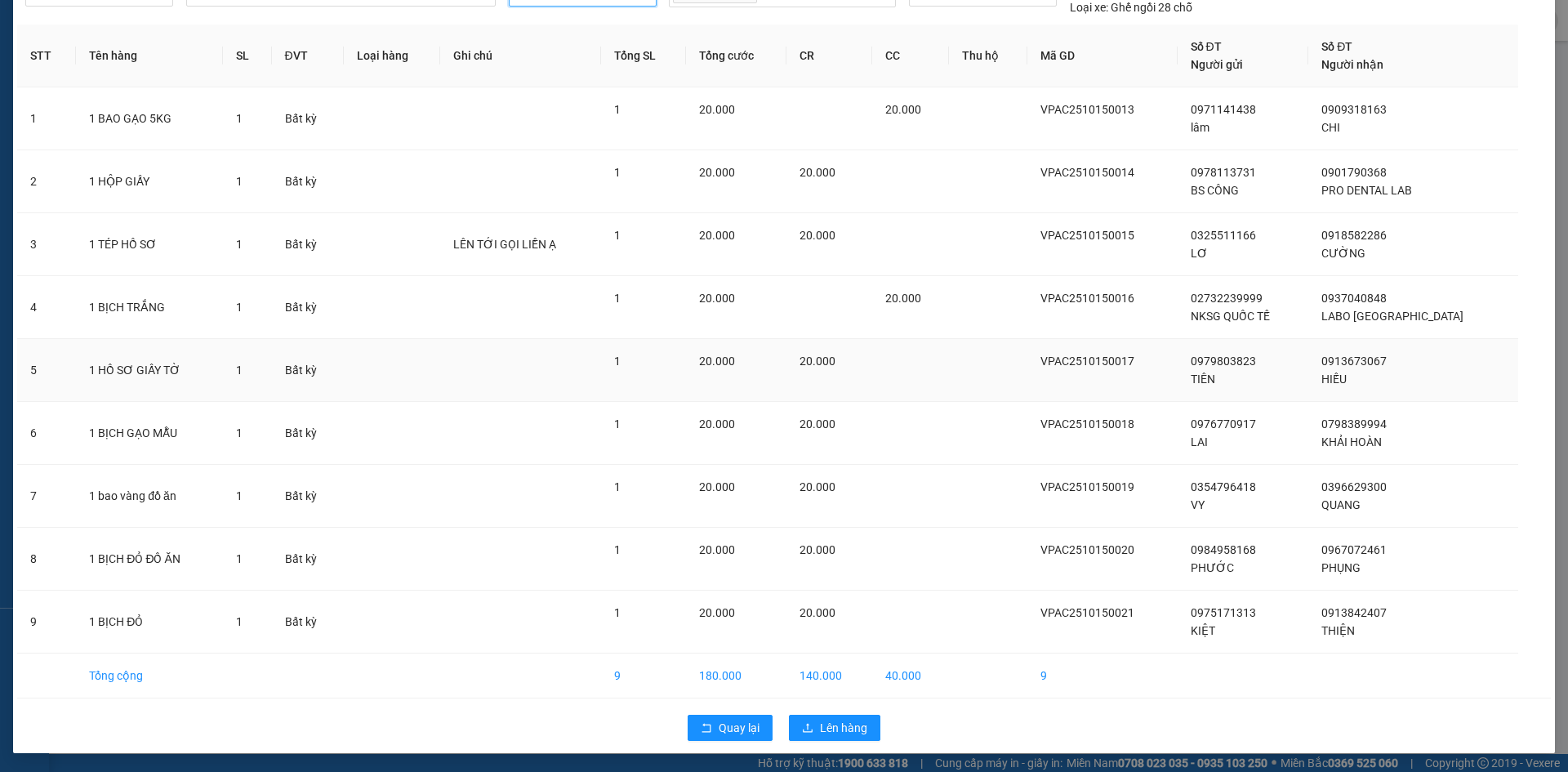
scroll to position [86, 0]
click at [844, 732] on span "Lên hàng" at bounding box center [843, 726] width 48 height 18
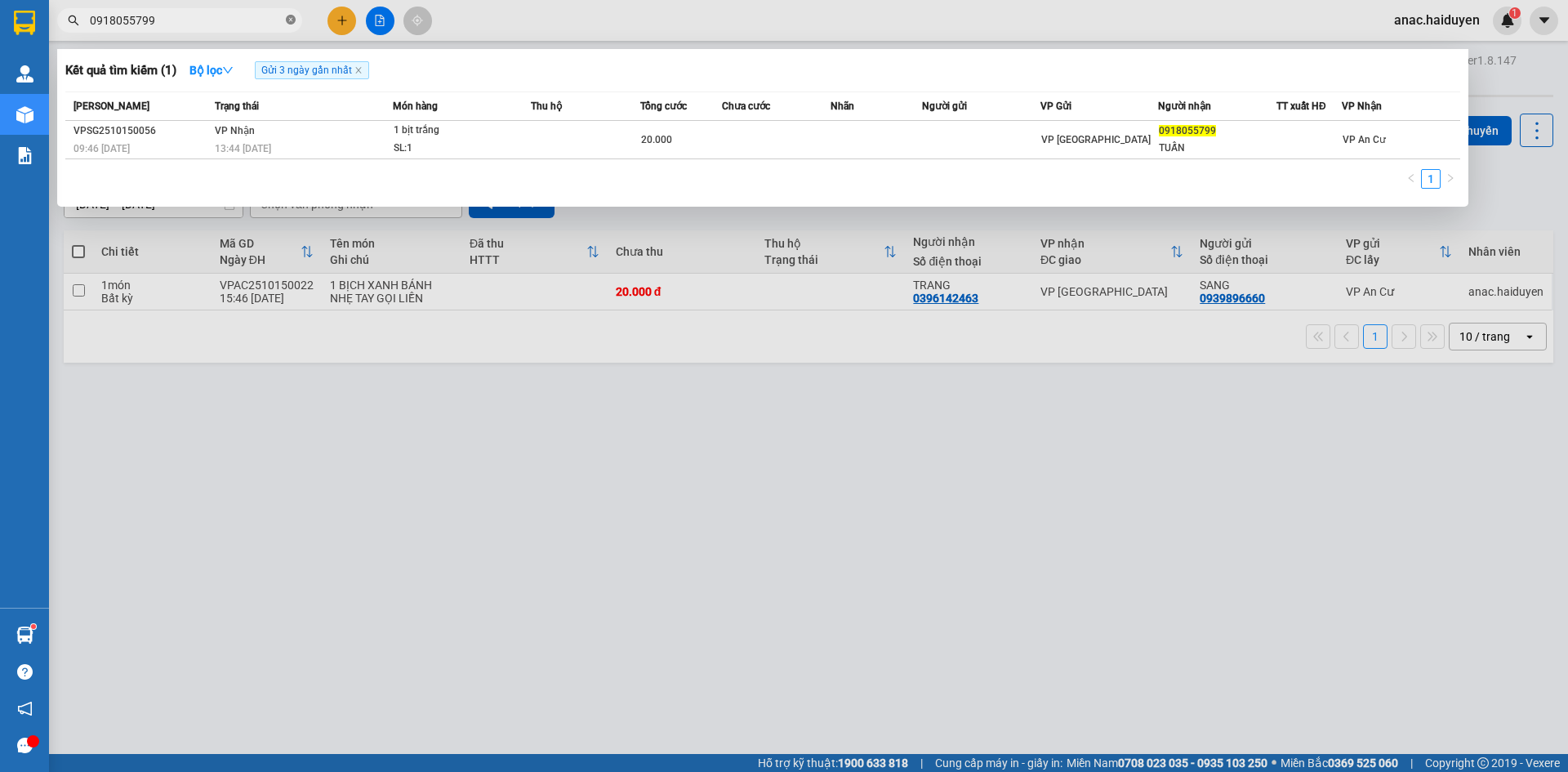
click at [292, 18] on icon "close-circle" at bounding box center [291, 20] width 10 height 10
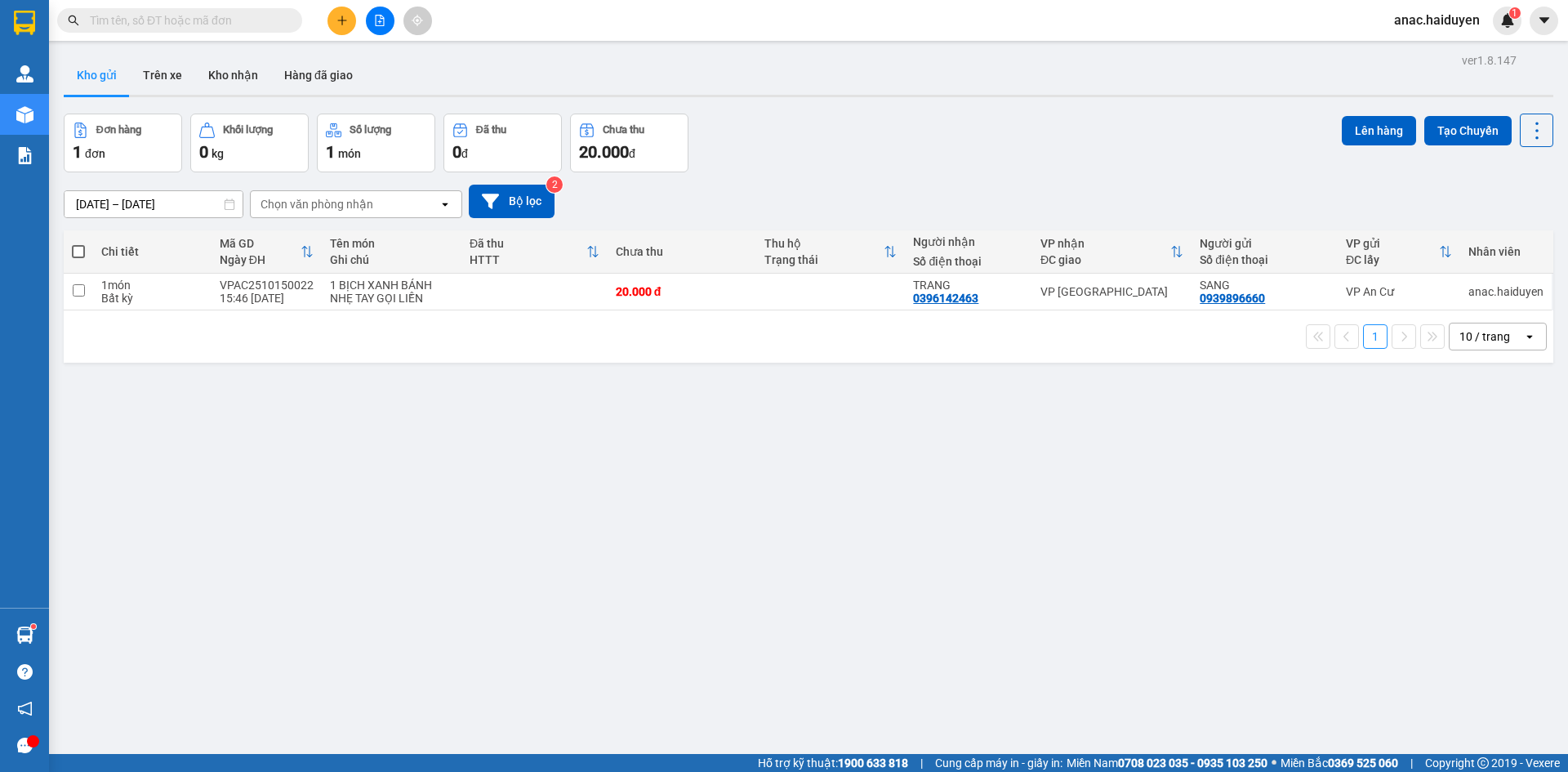
click at [185, 18] on input "text" at bounding box center [186, 20] width 193 height 18
click at [336, 31] on button at bounding box center [342, 21] width 28 height 28
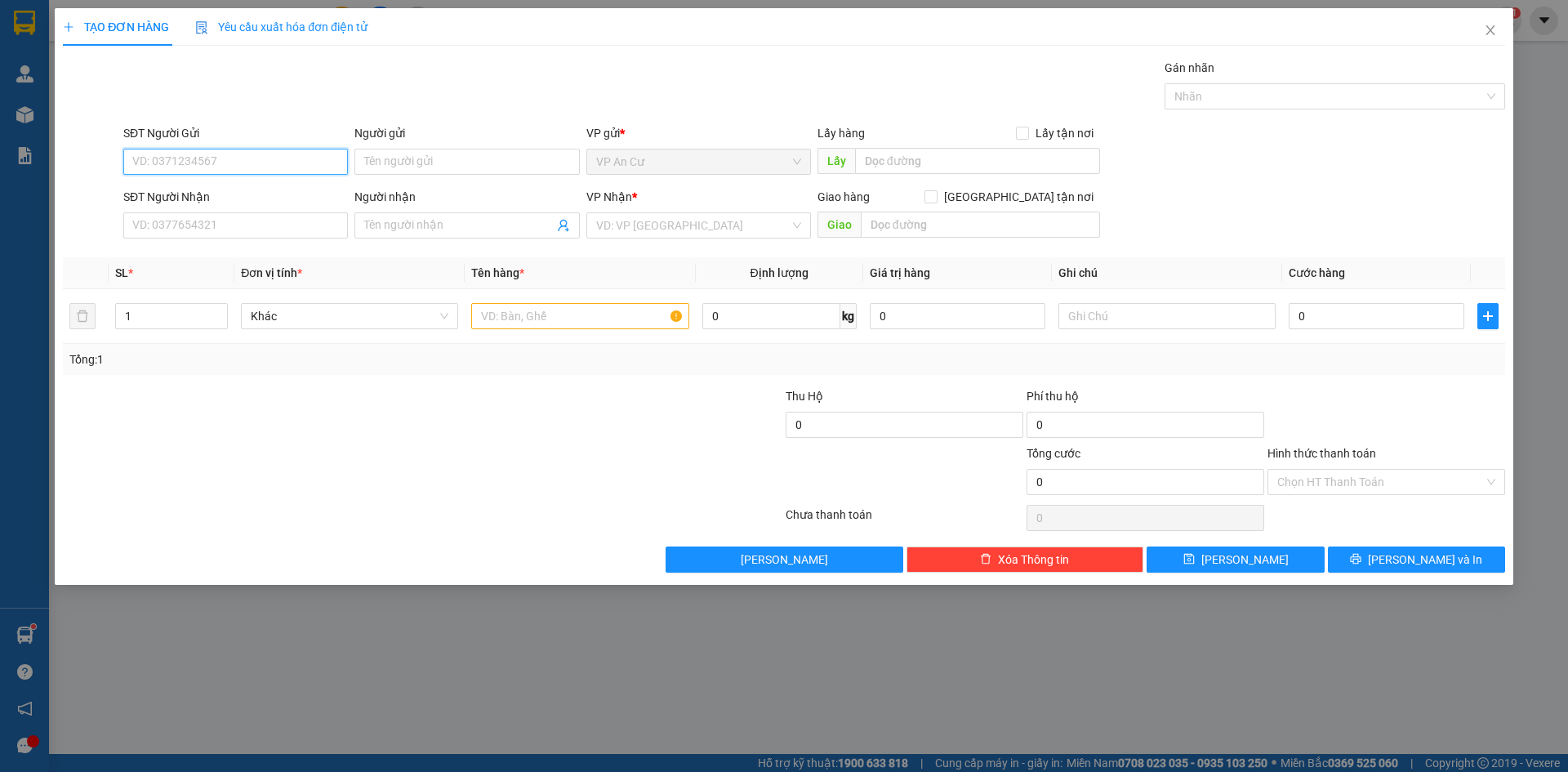
click at [241, 165] on input "SĐT Người Gửi" at bounding box center [236, 161] width 225 height 26
click at [206, 159] on input "SĐT Người Gửi" at bounding box center [236, 161] width 225 height 26
type input "0889290325"
click at [232, 201] on div "0889290325 - YỄN" at bounding box center [235, 194] width 205 height 18
type input "YỄN"
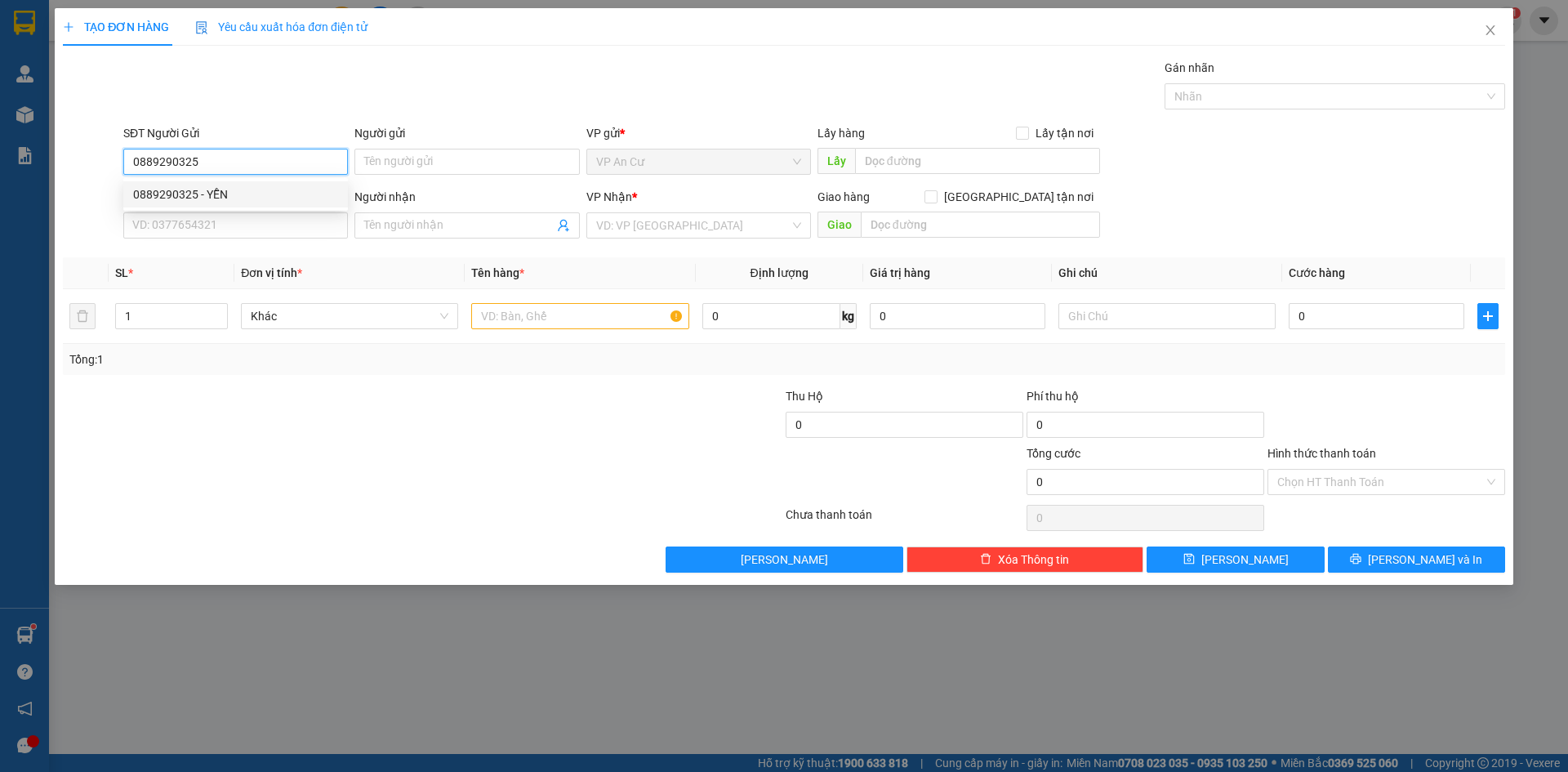
type input "0774776444"
type input "HỒNG"
type input "20.000"
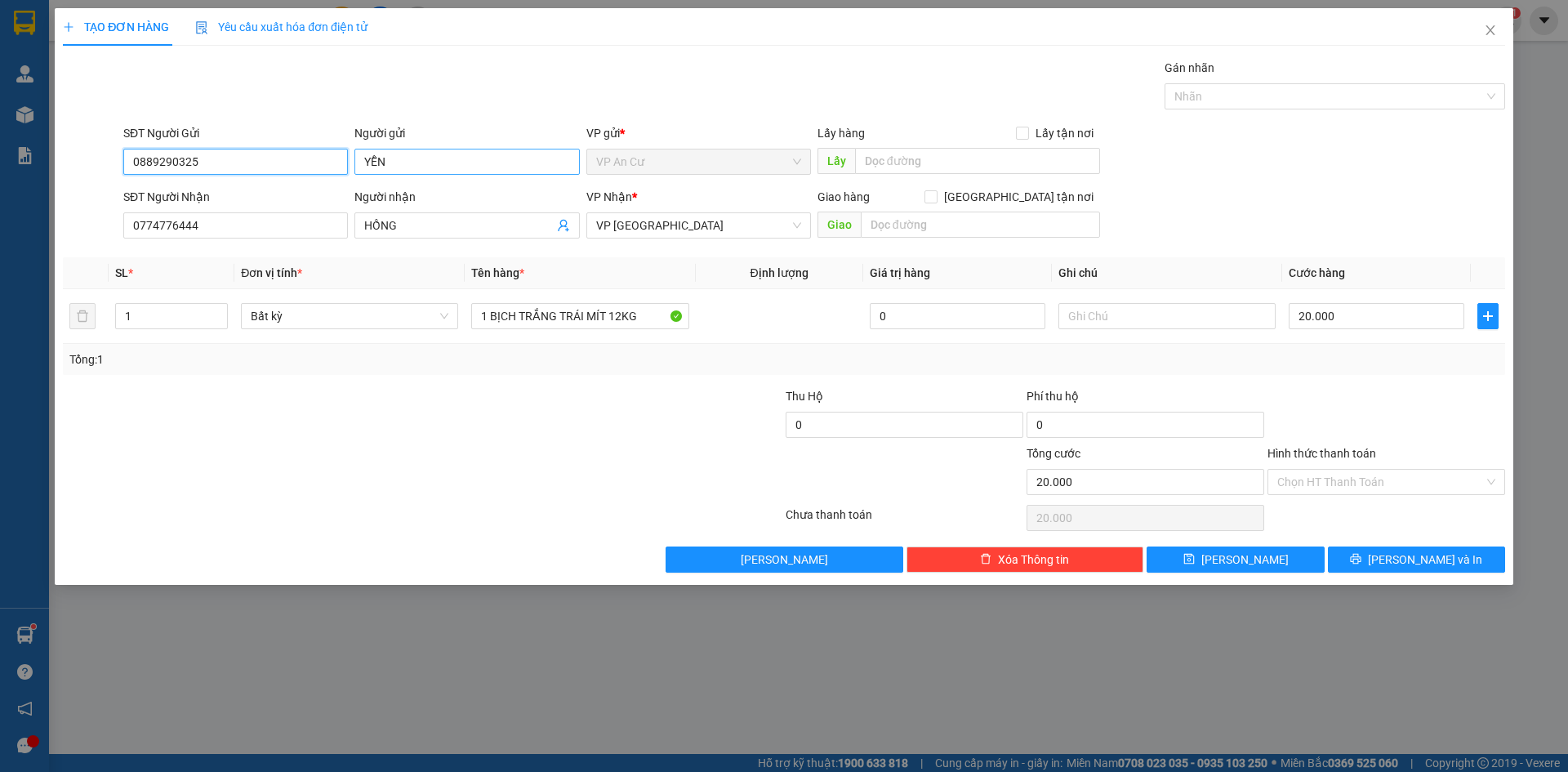
type input "0889290325"
drag, startPoint x: 384, startPoint y: 167, endPoint x: 379, endPoint y: 177, distance: 11.2
click at [328, 179] on div "SĐT Người Gửi 0889290325 Người gửi YỄN YỄN VP gửi * VP An Cư Lấy hàng Lấy tận n…" at bounding box center [814, 153] width 1388 height 57
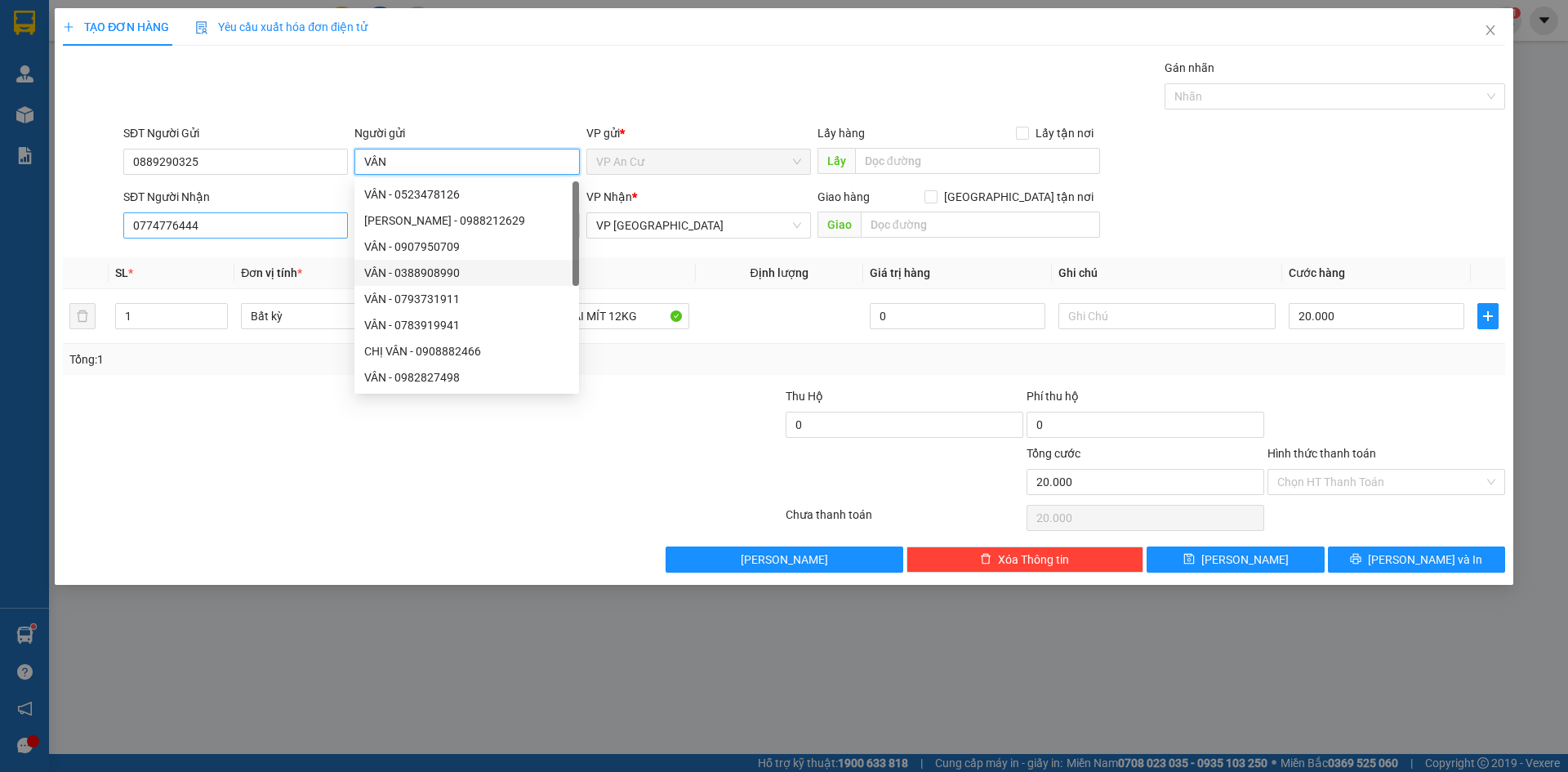
type input "VÂN"
click at [201, 216] on input "0774776444" at bounding box center [236, 225] width 225 height 26
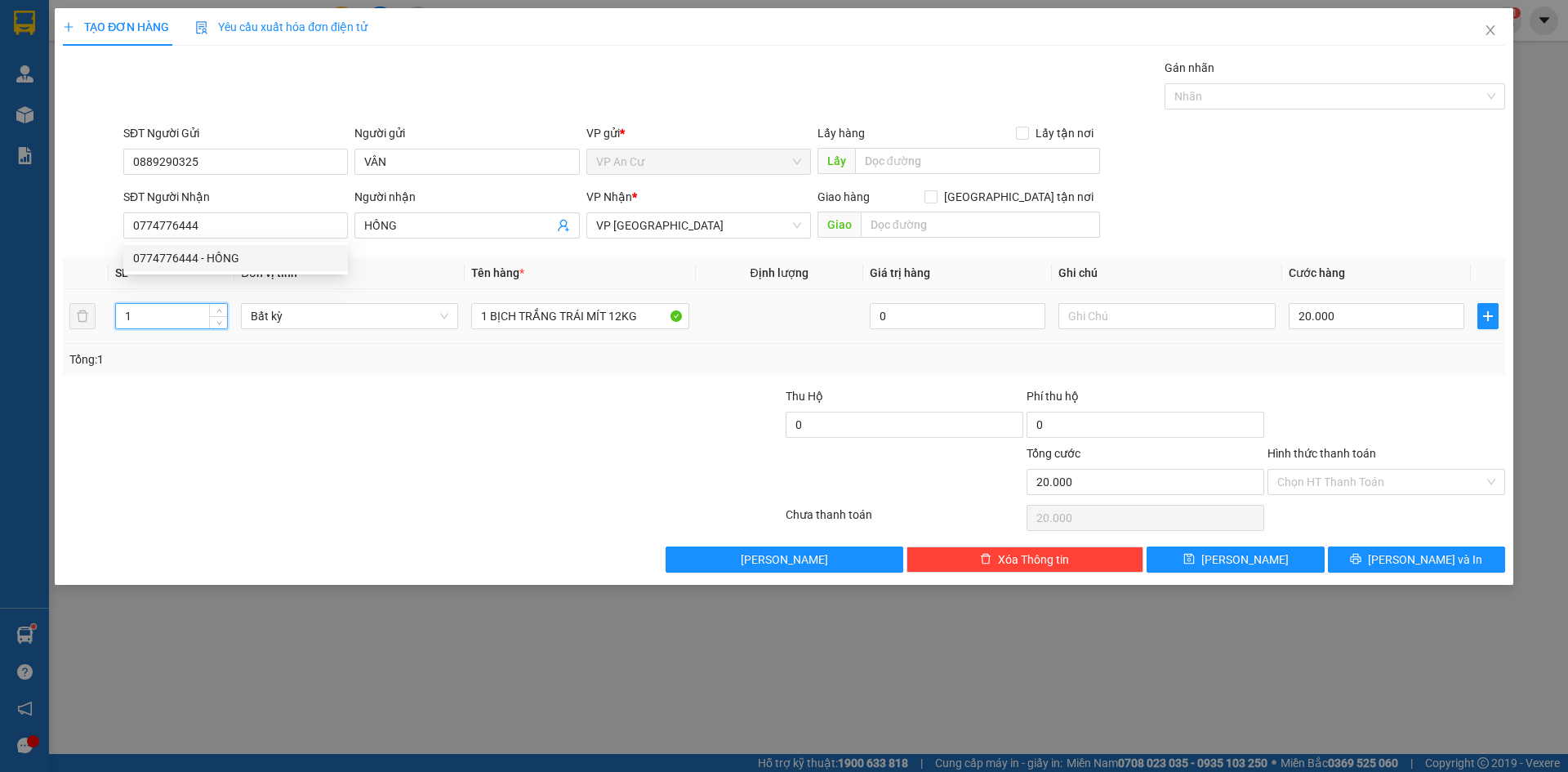
drag, startPoint x: 150, startPoint y: 317, endPoint x: 96, endPoint y: 328, distance: 55.1
click at [96, 328] on tr "1 Bất kỳ 1 BỊCH TRẮNG TRÁI MÍT 12KG 0 20.000" at bounding box center [784, 316] width 1443 height 54
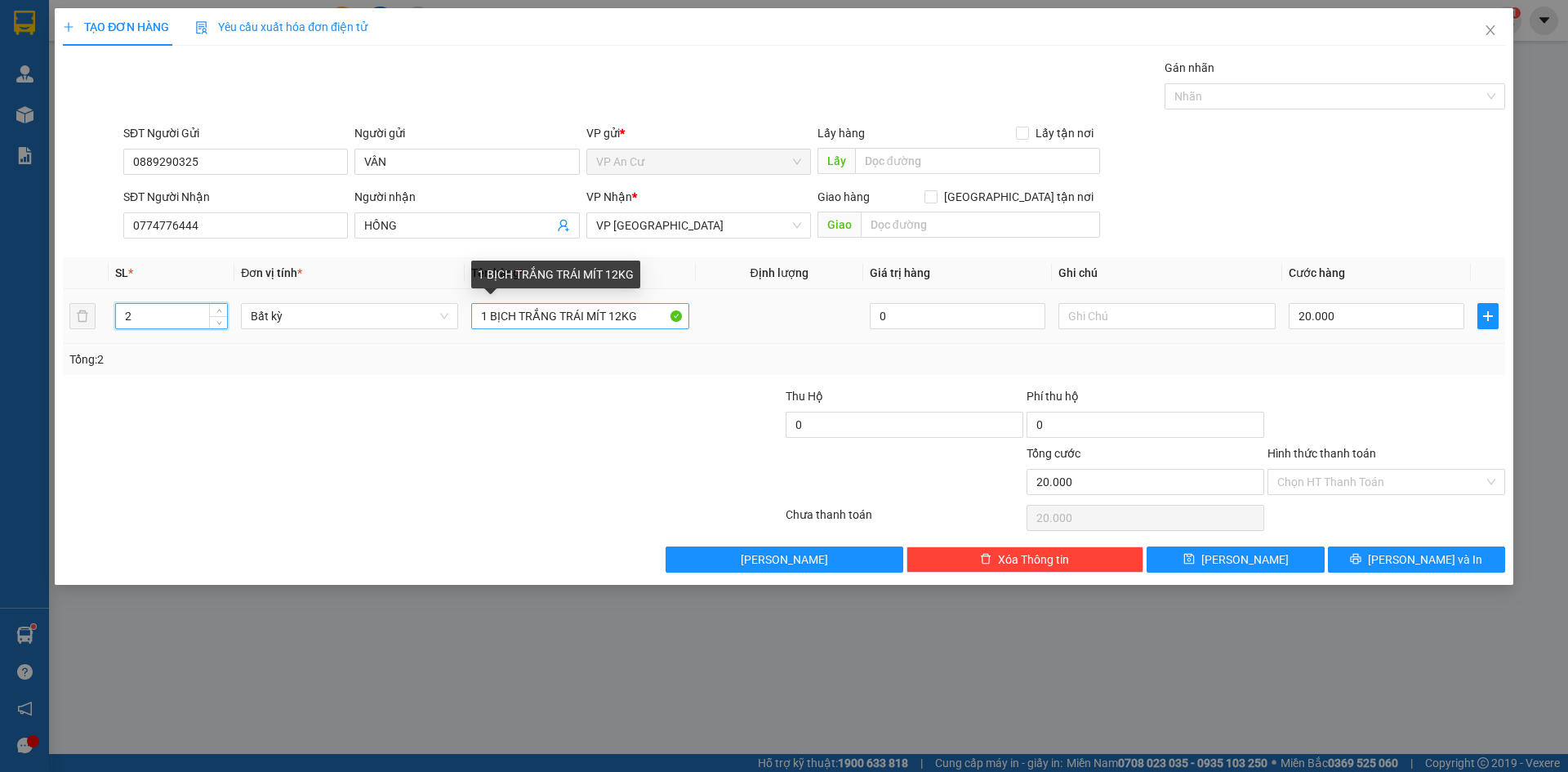
type input "2"
type input "0"
drag, startPoint x: 651, startPoint y: 314, endPoint x: 298, endPoint y: 346, distance: 354.4
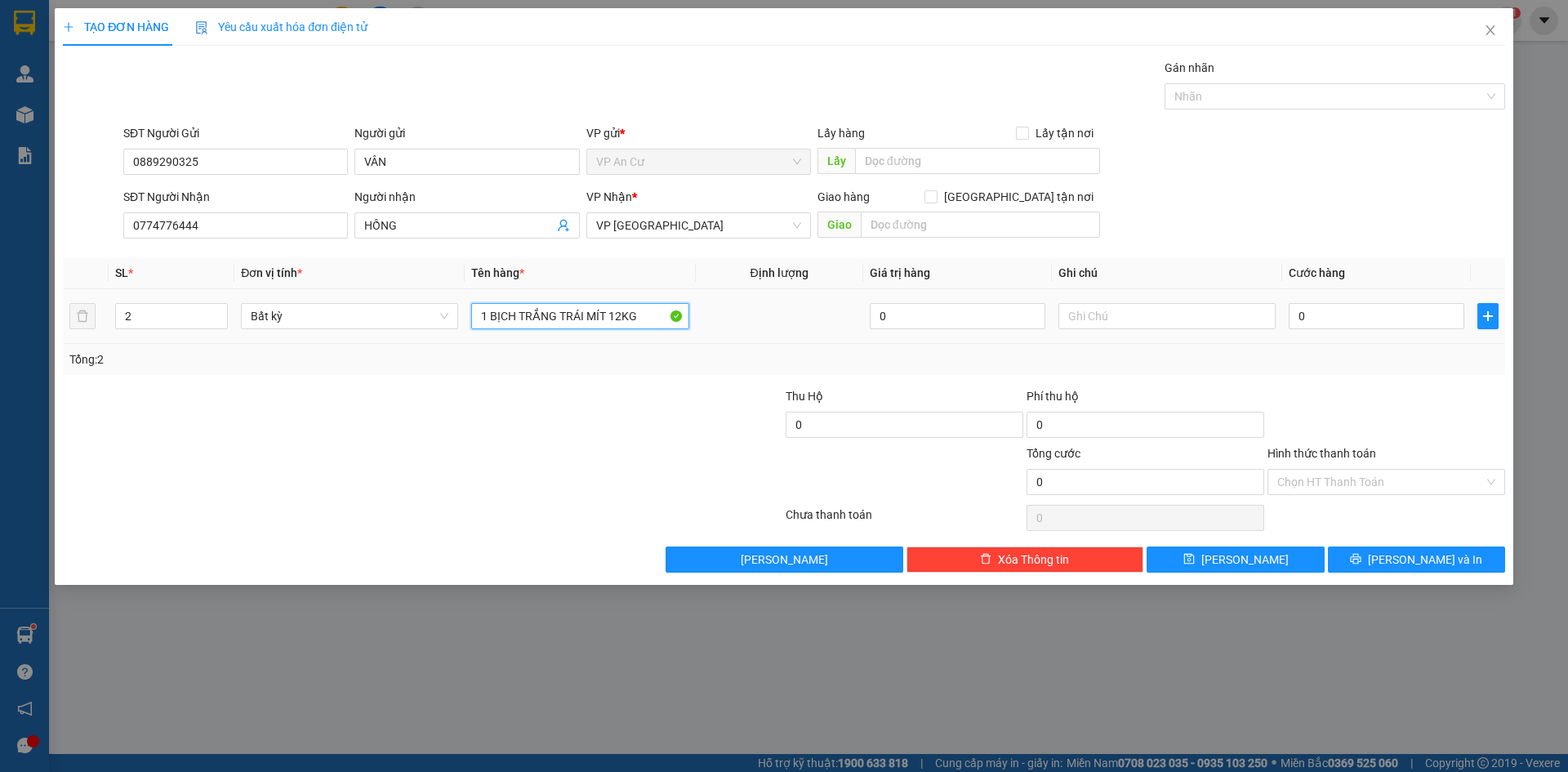
click at [391, 331] on tr "2 Bất kỳ 1 BỊCH TRẮNG TRÁI MÍT 12KG 0 0" at bounding box center [784, 316] width 1443 height 54
click at [634, 317] on input "1 THÙNG GIẤY + 1 KIỆN ĐỎ" at bounding box center [580, 316] width 217 height 26
type input "1 THÙNG GIẤY + 1 KIỆN ĐỎ TC 15KG"
click at [1337, 320] on input "0" at bounding box center [1377, 316] width 176 height 26
type input "4"
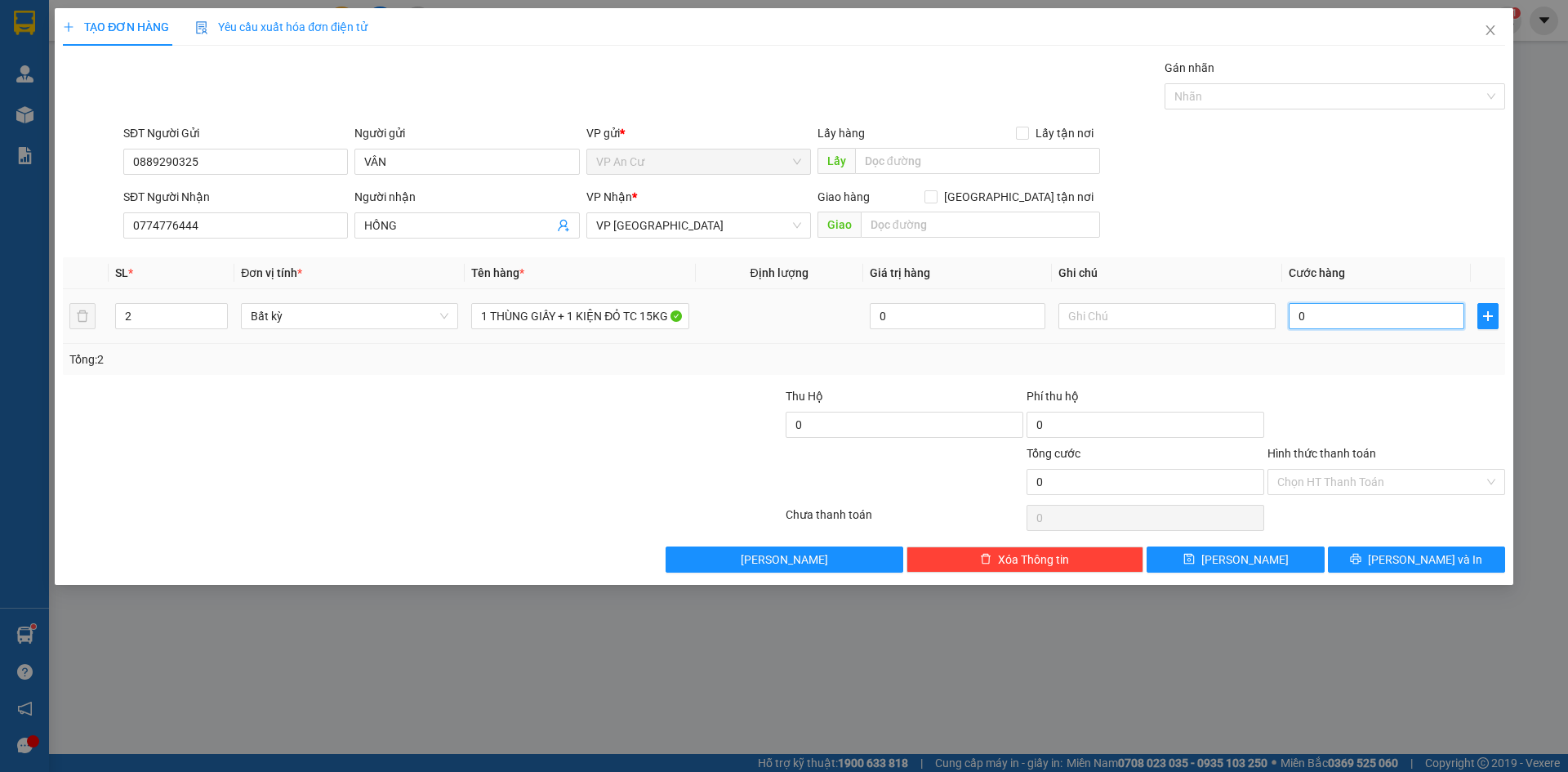
type input "4"
type input "40"
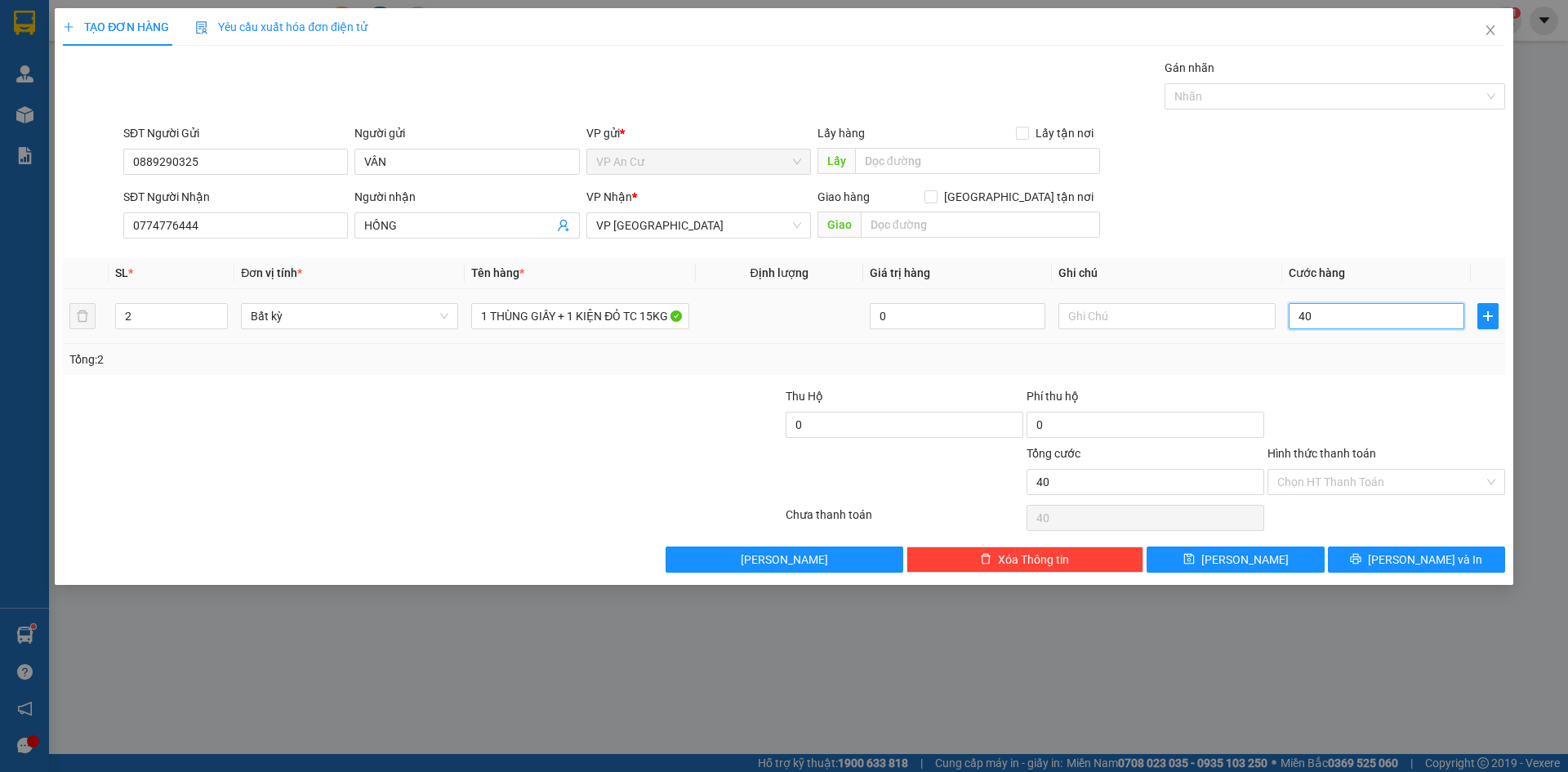
type input "400"
type input "4.000"
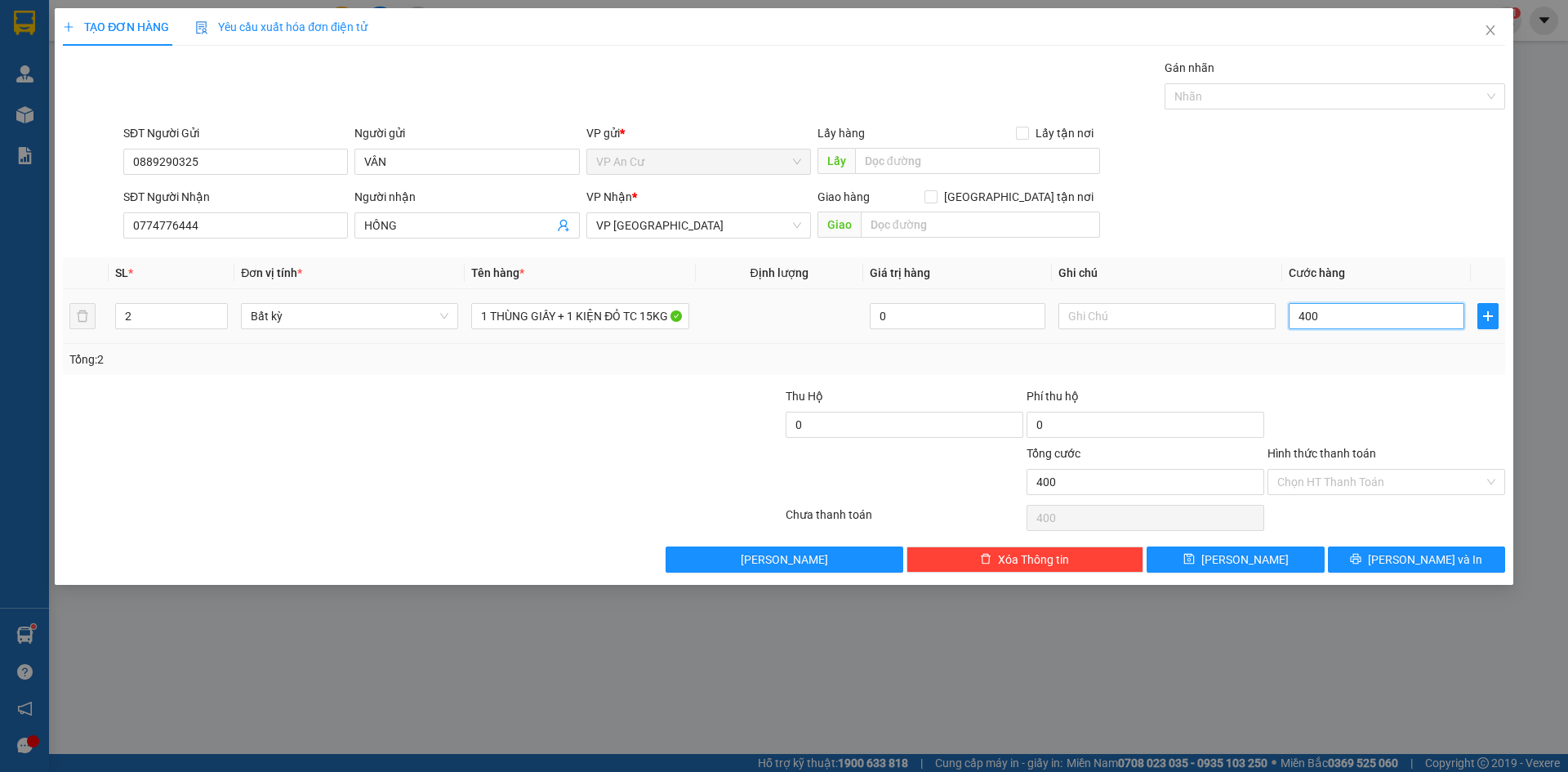
type input "4.000"
type input "40.000"
click at [1341, 485] on input "Hình thức thanh toán" at bounding box center [1380, 481] width 206 height 24
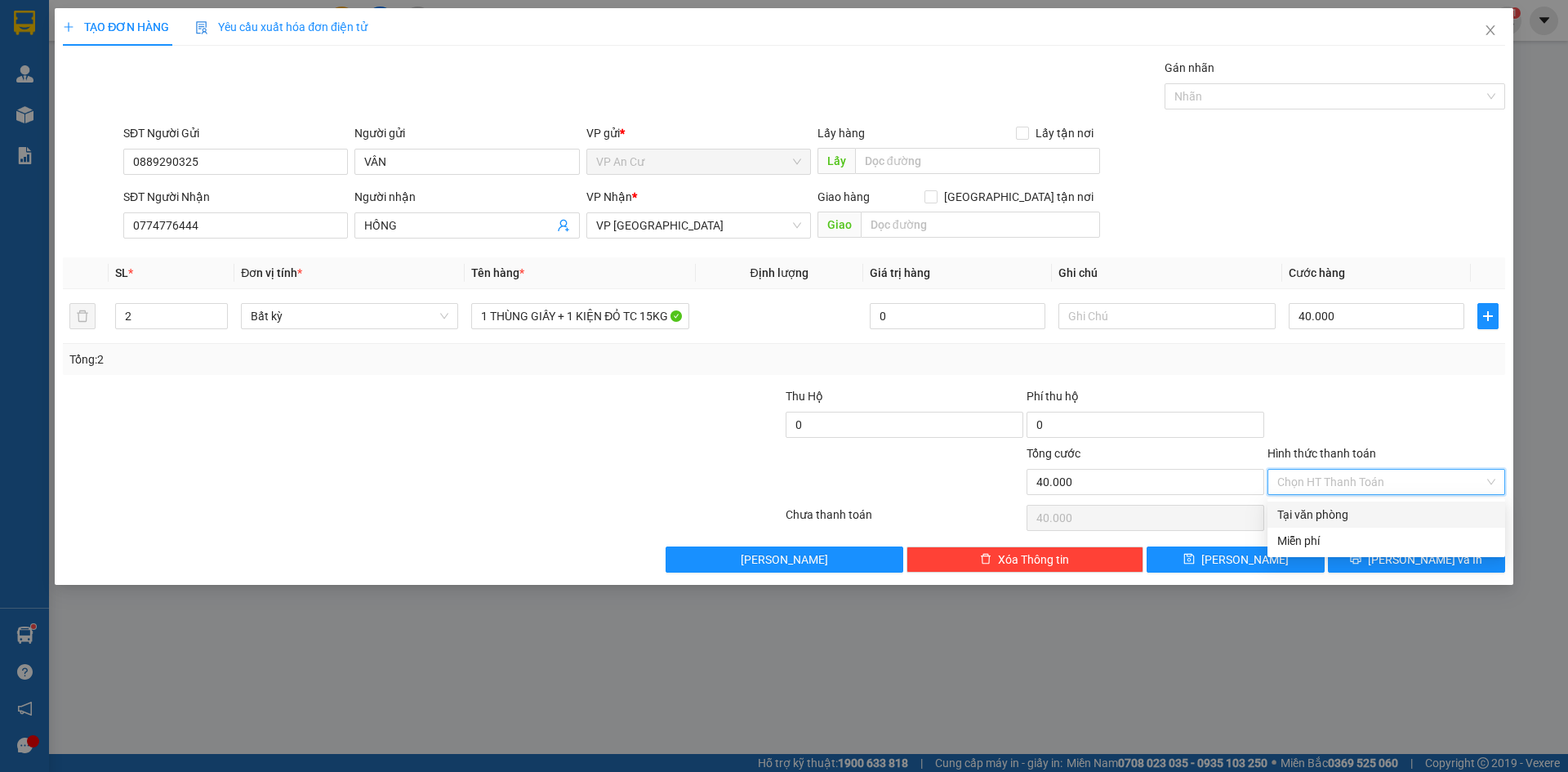
click at [1328, 517] on div "Tại văn phòng" at bounding box center [1386, 514] width 218 height 18
type input "0"
click at [1362, 558] on icon "printer" at bounding box center [1356, 559] width 12 height 12
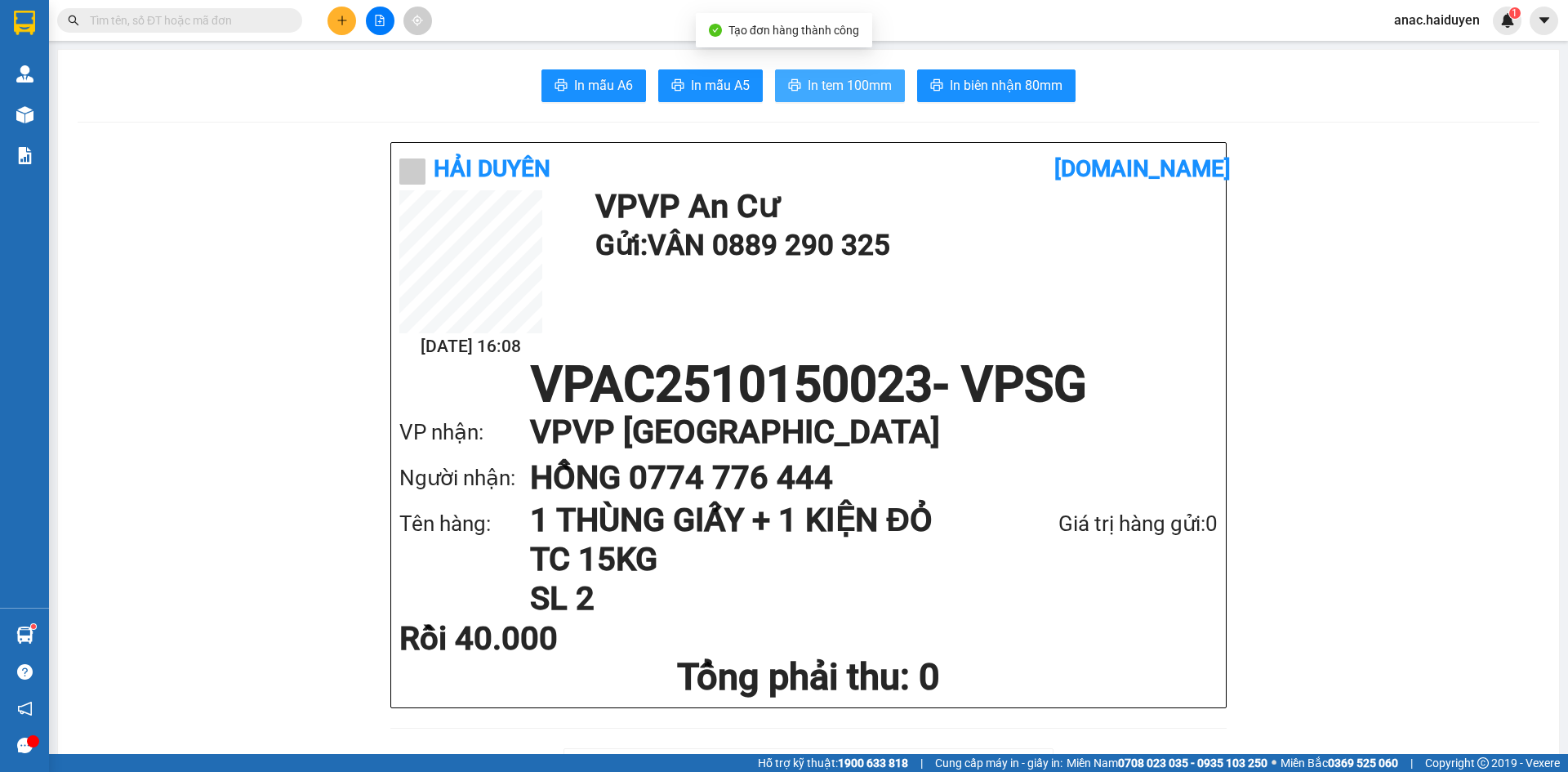
click at [858, 84] on span "In tem 100mm" at bounding box center [850, 85] width 84 height 20
click at [819, 84] on span "In tem 100mm" at bounding box center [850, 85] width 84 height 20
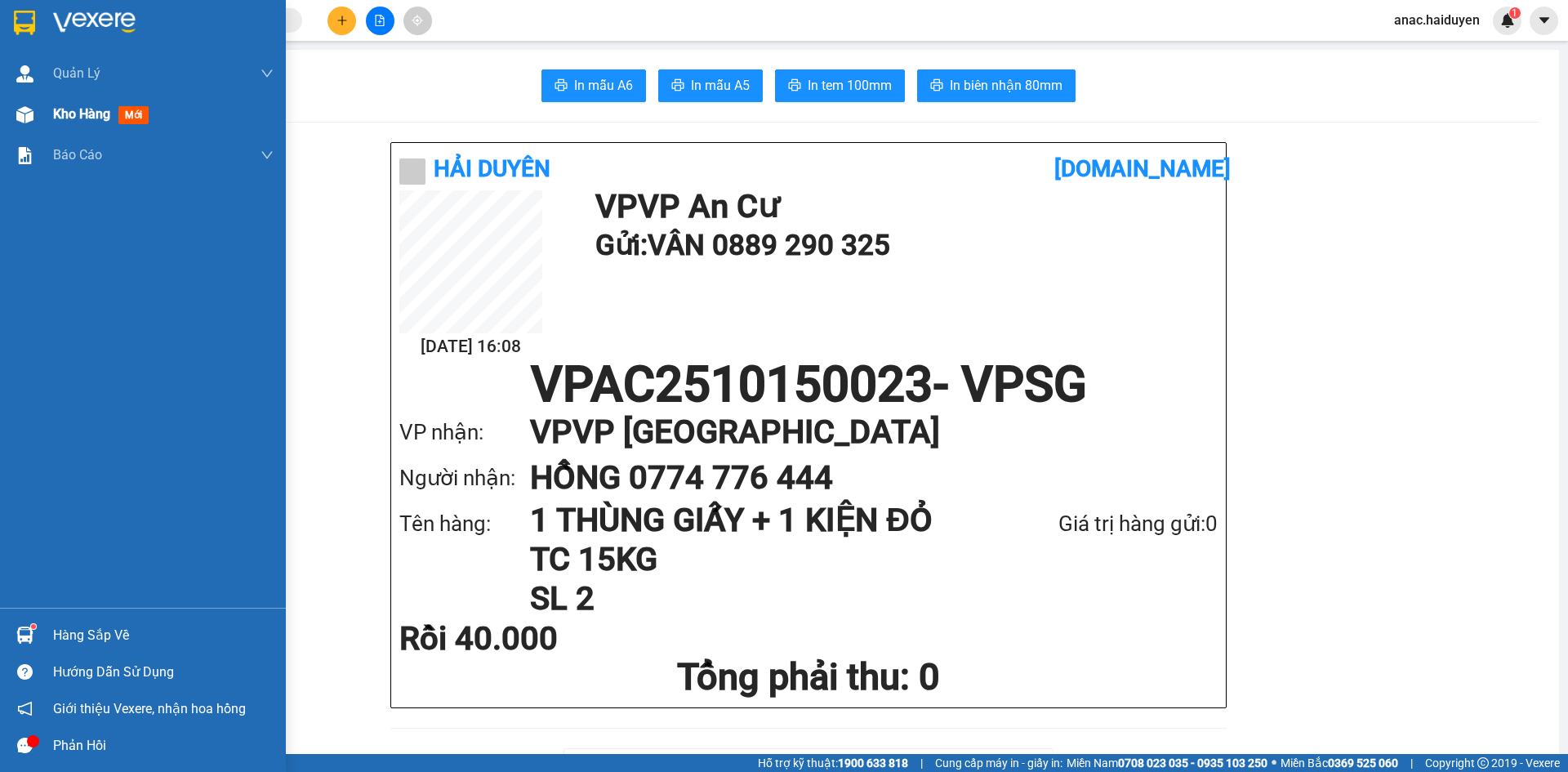
click at [80, 114] on span "Kho hàng" at bounding box center [82, 114] width 57 height 16
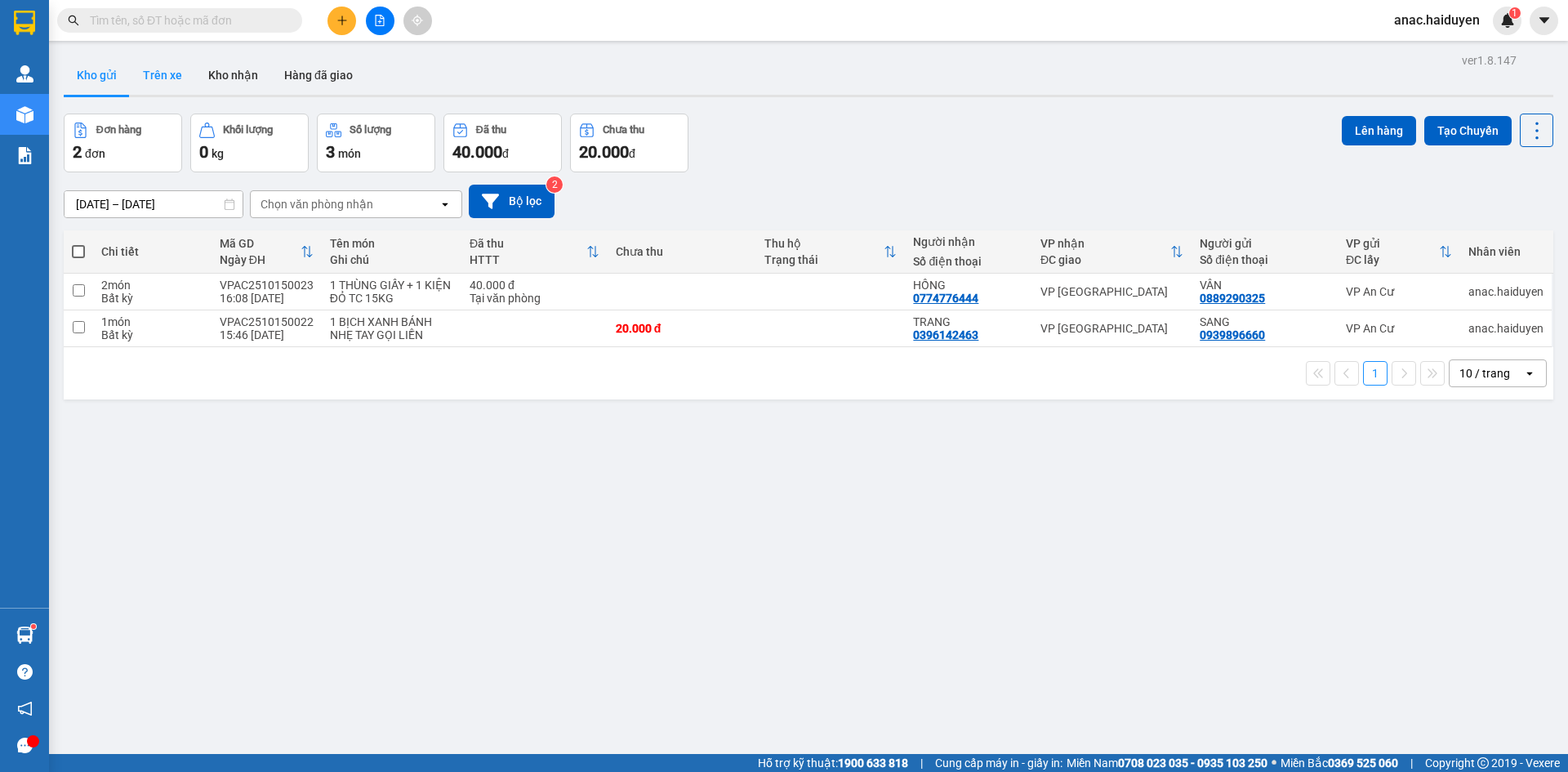
click at [168, 77] on button "Trên xe" at bounding box center [162, 74] width 65 height 39
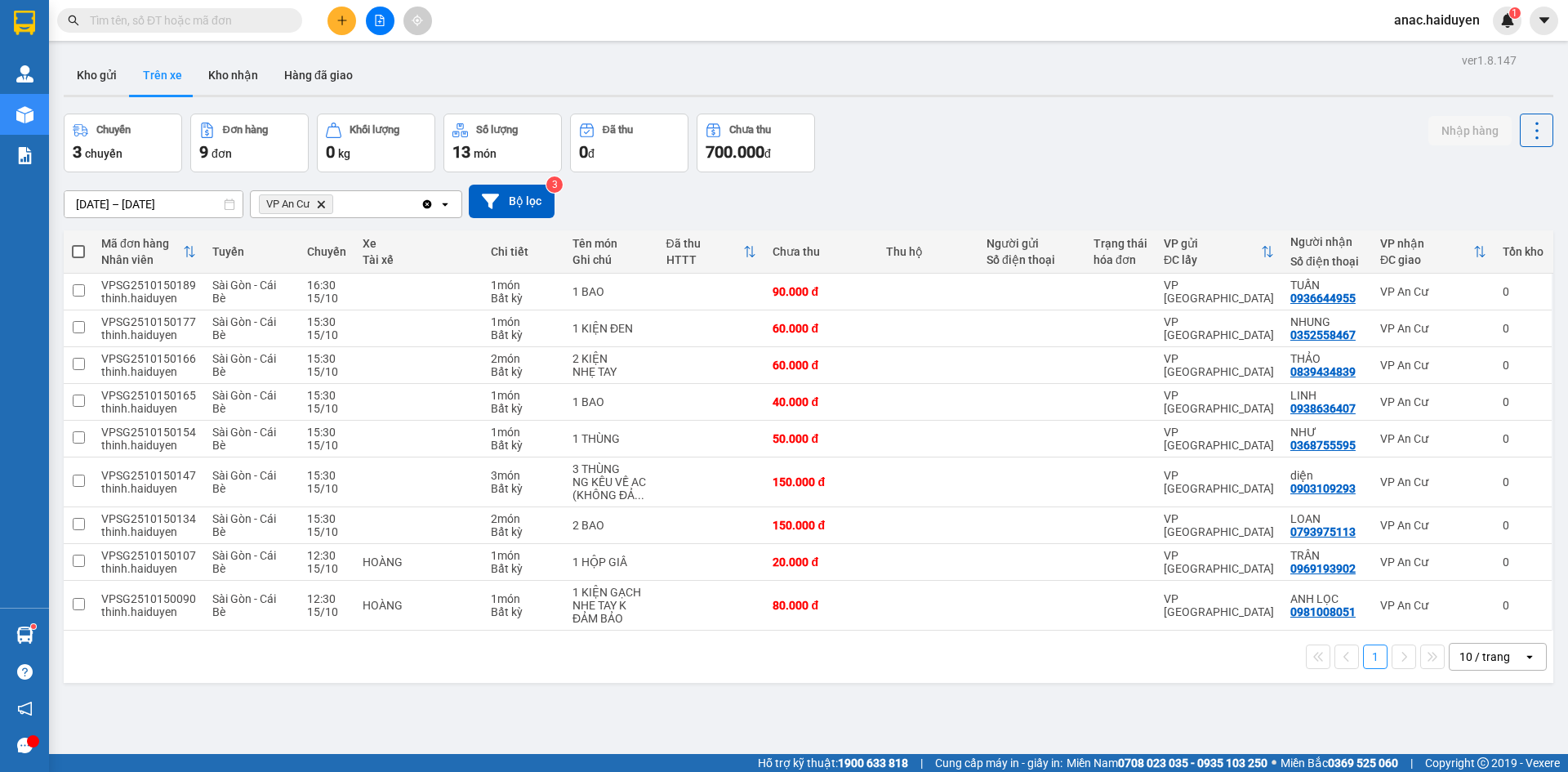
click at [630, 728] on div "ver 1.8.147 Kho gửi Trên xe Kho nhận Hàng đã giao Chuyến 3 chuyến Đơn hàng 9 đơ…" at bounding box center [808, 435] width 1503 height 772
click at [335, 23] on button at bounding box center [342, 21] width 28 height 28
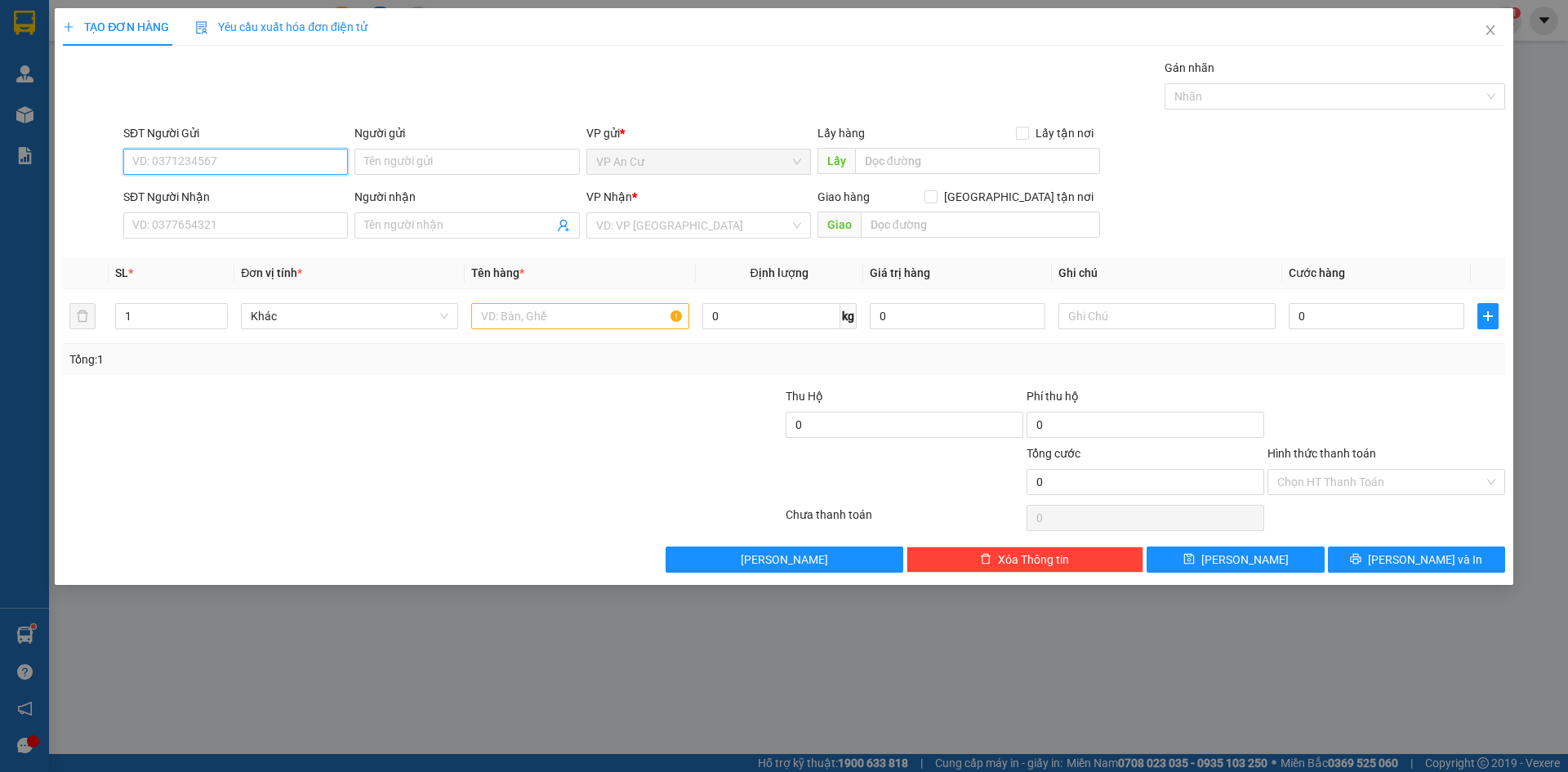
click at [230, 162] on input "SĐT Người Gửi" at bounding box center [236, 161] width 225 height 26
click at [211, 162] on input "SĐT Người Gửi" at bounding box center [236, 161] width 225 height 26
click at [215, 229] on input "SĐT Người Nhận" at bounding box center [236, 225] width 225 height 26
click at [506, 322] on input "text" at bounding box center [580, 316] width 217 height 26
click at [201, 158] on input "SĐT Người Gửi" at bounding box center [236, 161] width 225 height 26
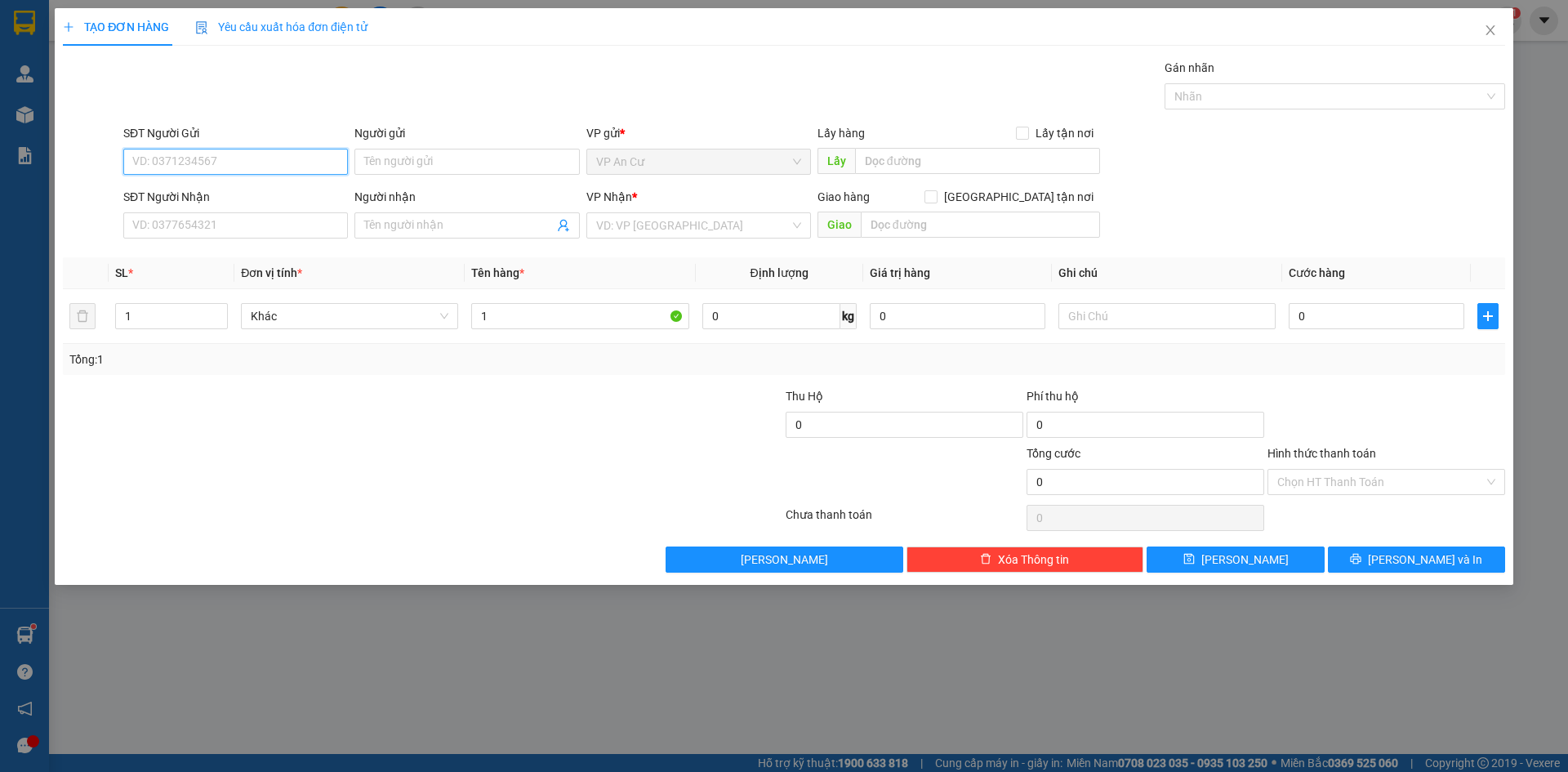
click at [182, 157] on input "SĐT Người Gửi" at bounding box center [236, 161] width 225 height 26
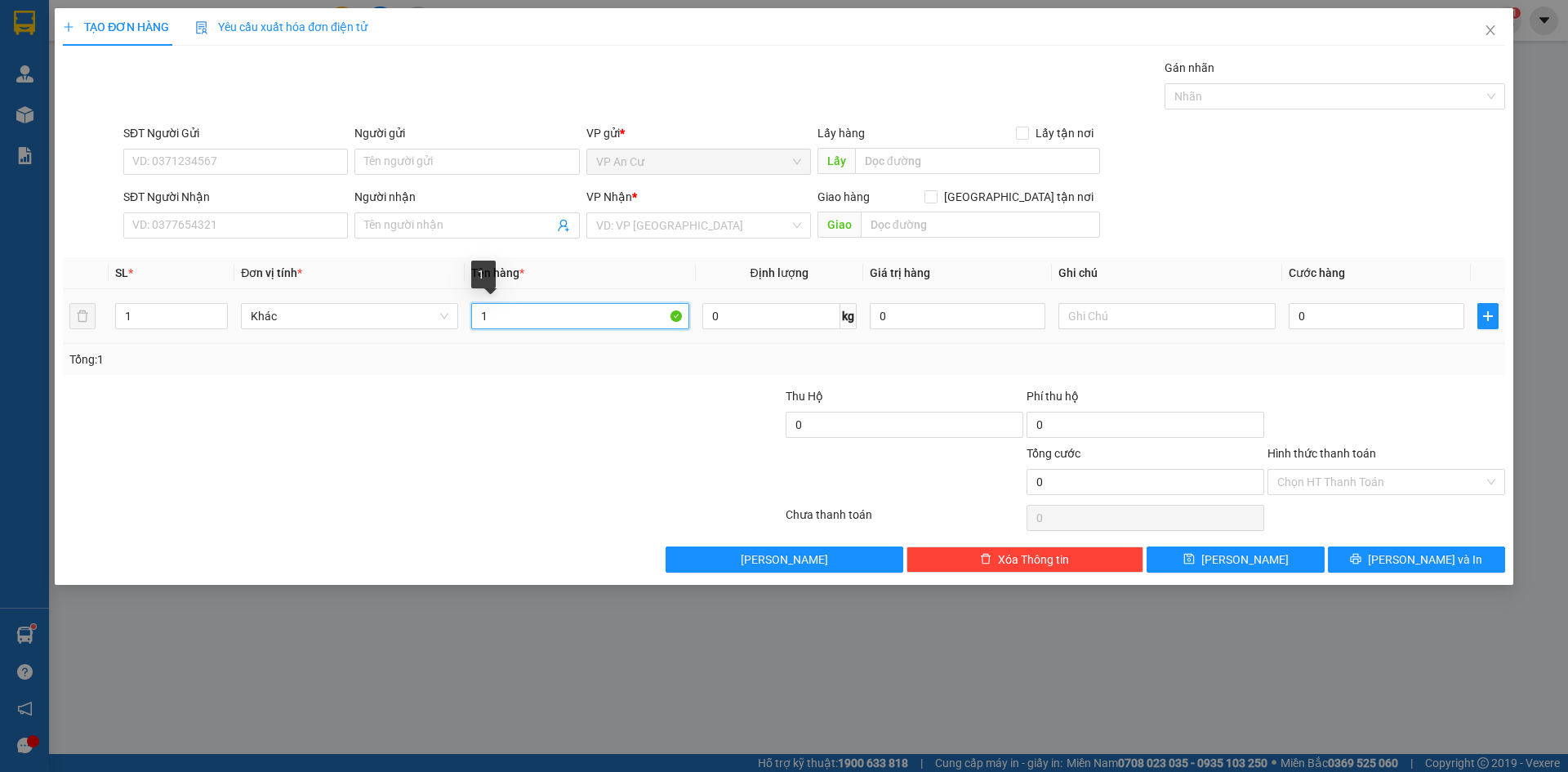
click at [543, 319] on input "1" at bounding box center [580, 316] width 217 height 26
type input "1 bịch gạo"
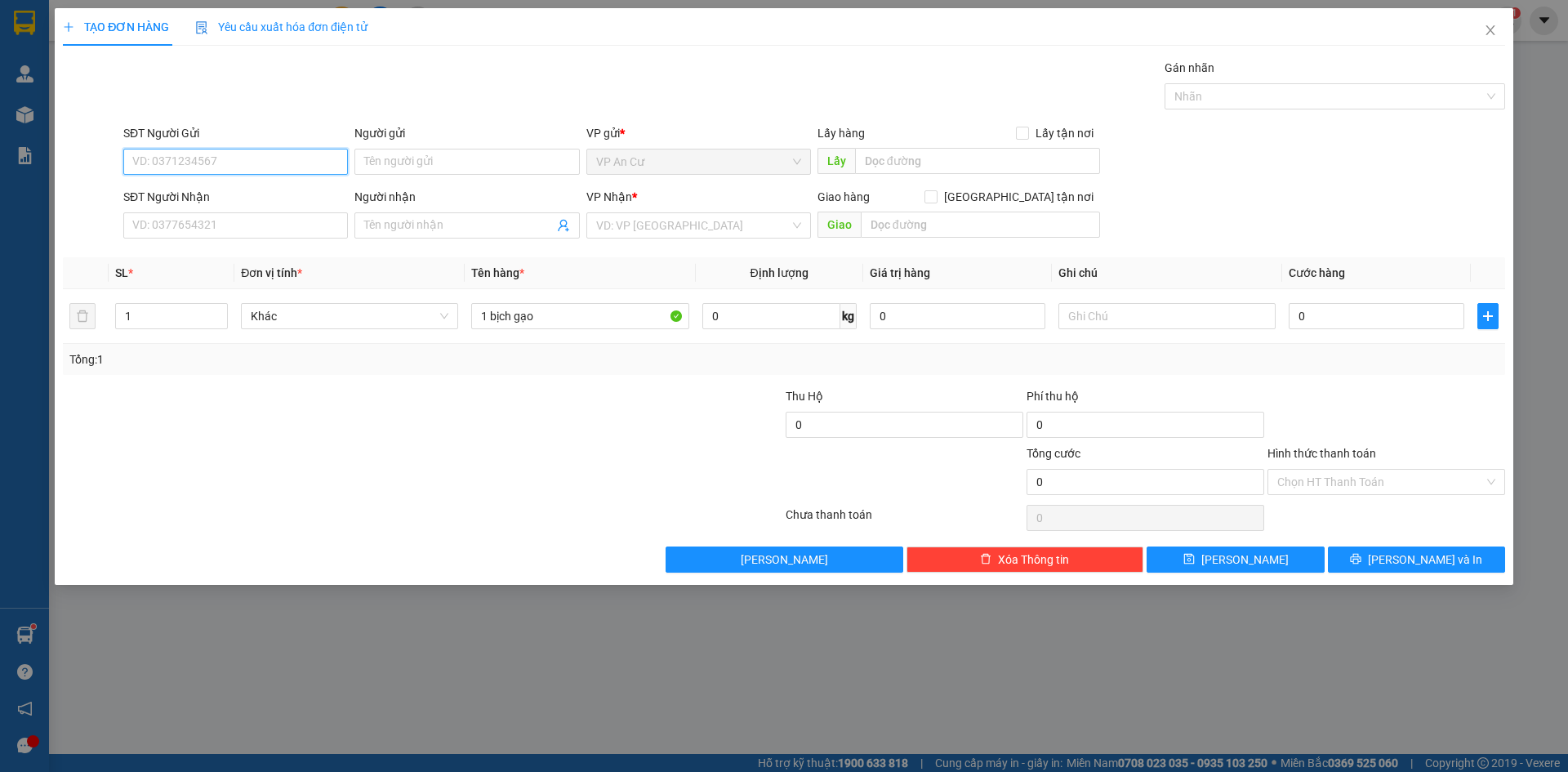
click at [267, 164] on input "SĐT Người Gửi" at bounding box center [236, 161] width 225 height 26
type input "0842223060"
click at [415, 166] on input "Người gửi" at bounding box center [466, 161] width 225 height 26
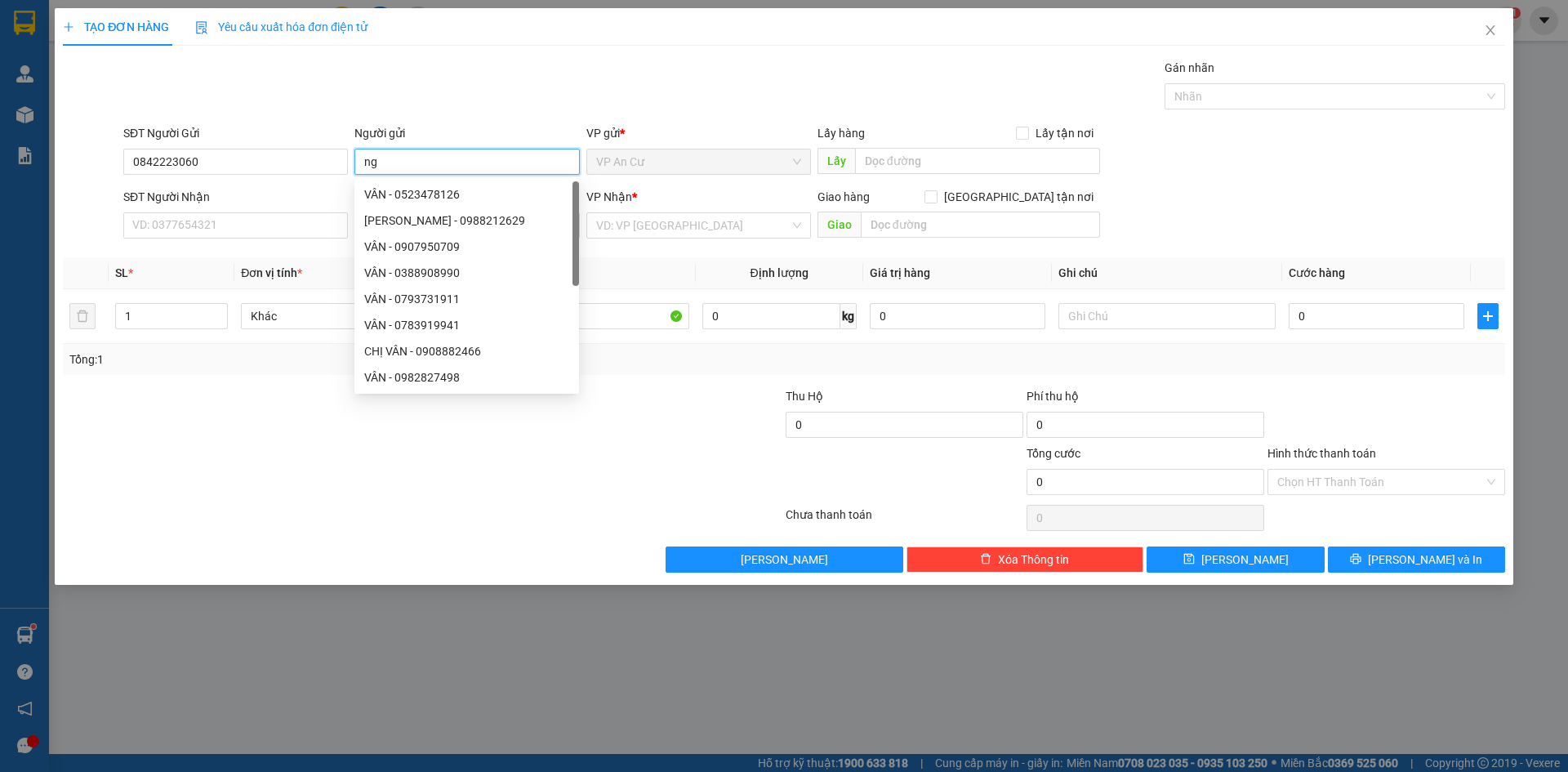
type input "n"
type input "NGỌC"
click at [141, 218] on input "SĐT Người Nhận" at bounding box center [236, 225] width 225 height 26
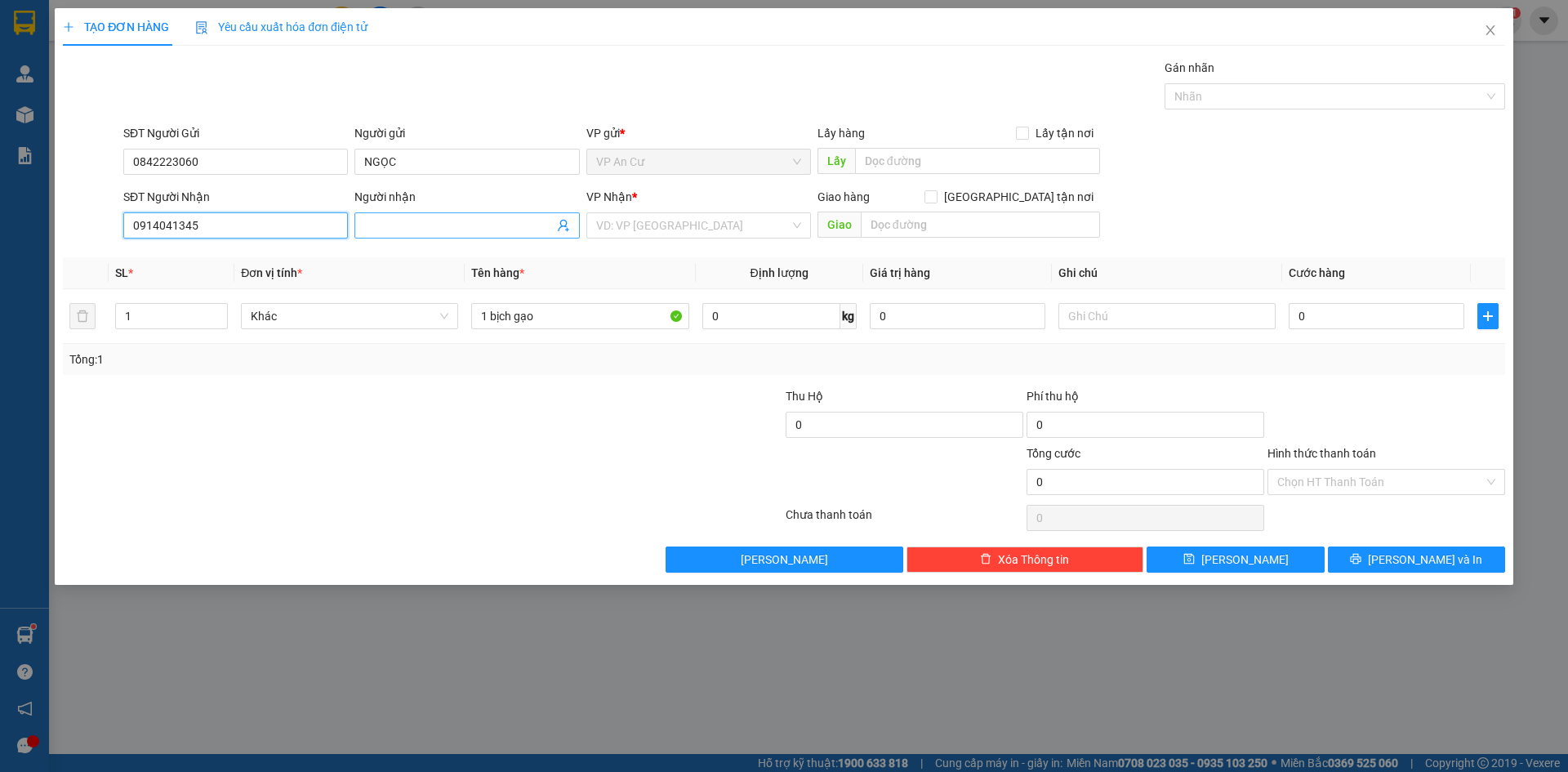
type input "0914041345"
click at [401, 226] on input "Người nhận" at bounding box center [459, 225] width 189 height 18
type input "MỘC MIÊN"
click at [204, 225] on input "0914041345" at bounding box center [236, 225] width 225 height 26
drag, startPoint x: 582, startPoint y: 327, endPoint x: 471, endPoint y: 332, distance: 111.1
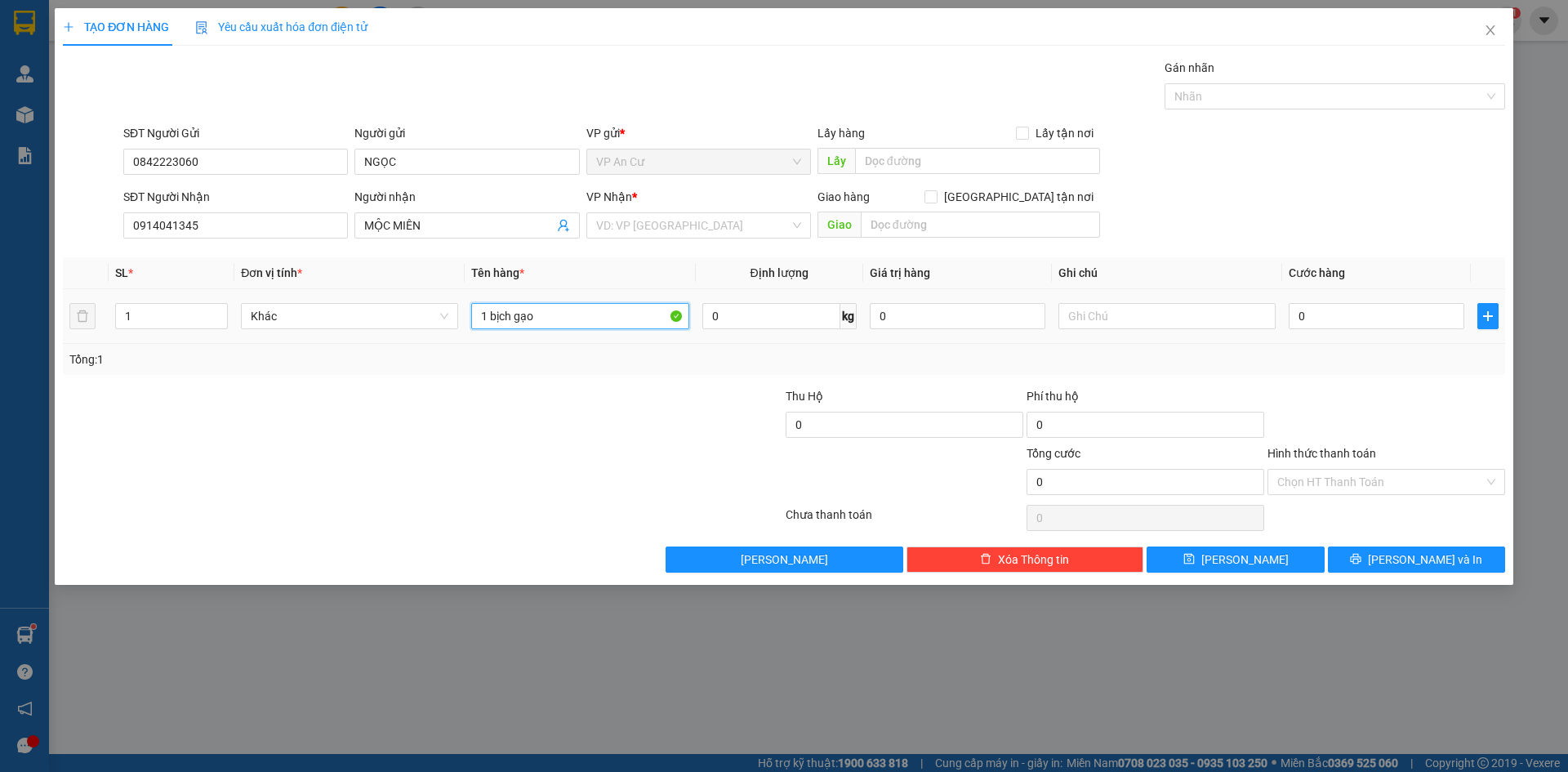
click at [471, 332] on td "1 bịch gạo" at bounding box center [580, 316] width 231 height 54
type input "B"
click at [581, 313] on input "text" at bounding box center [580, 316] width 217 height 26
type input "1 BỊCH GẠO MẪU"
click at [1387, 312] on input "0" at bounding box center [1377, 316] width 176 height 26
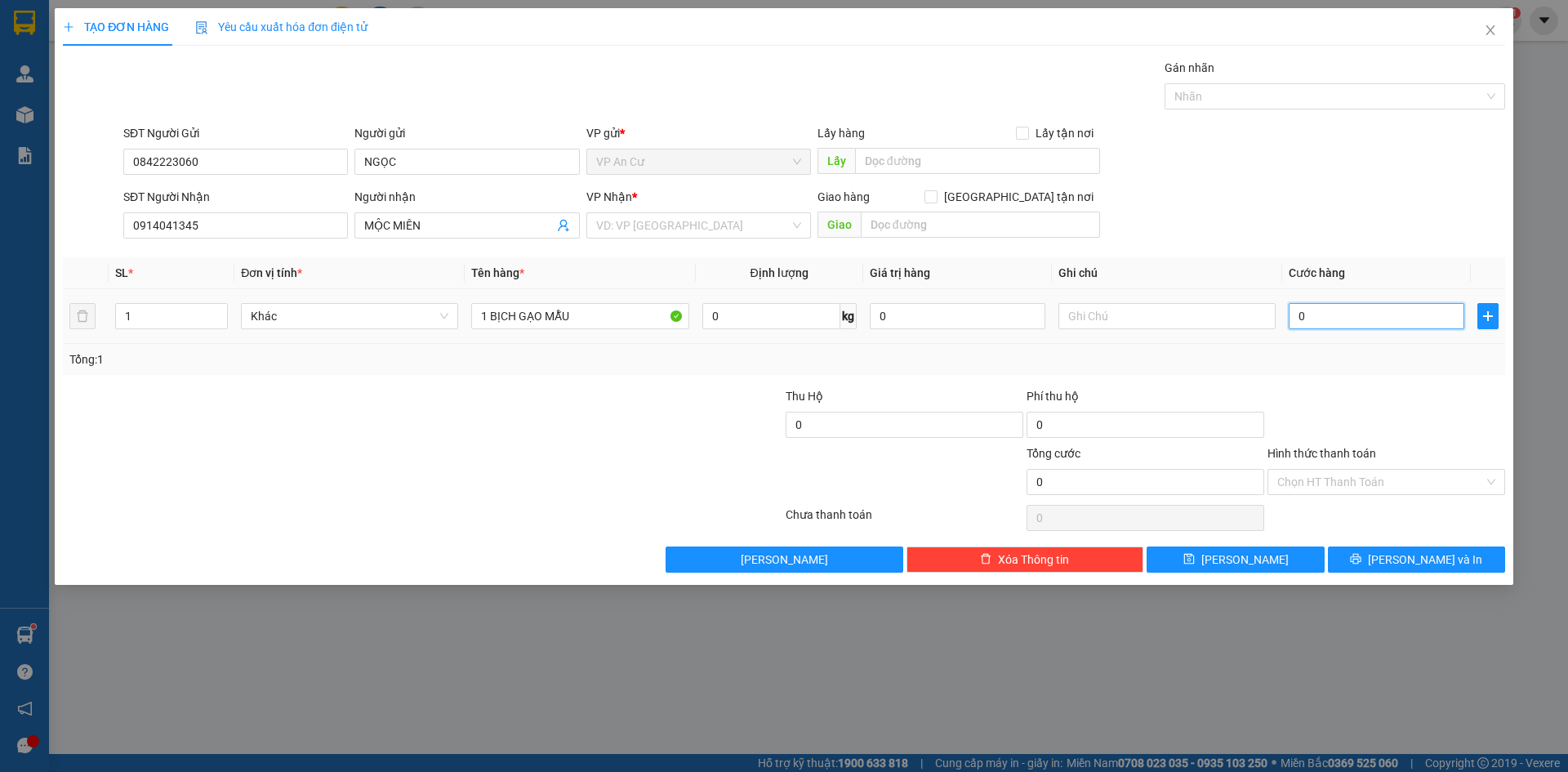
type input "2"
type input "20"
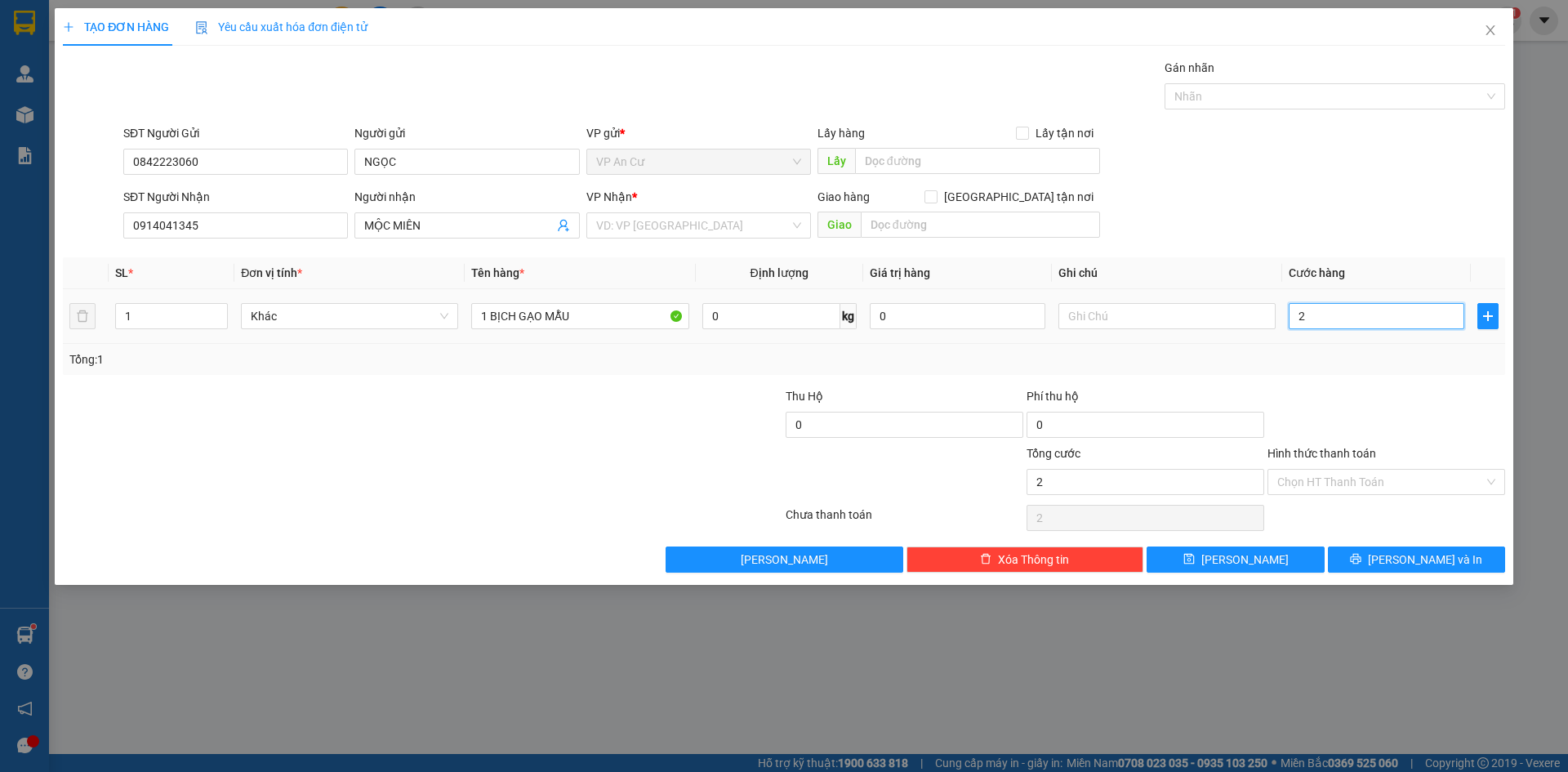
type input "20"
type input "200"
type input "2.000"
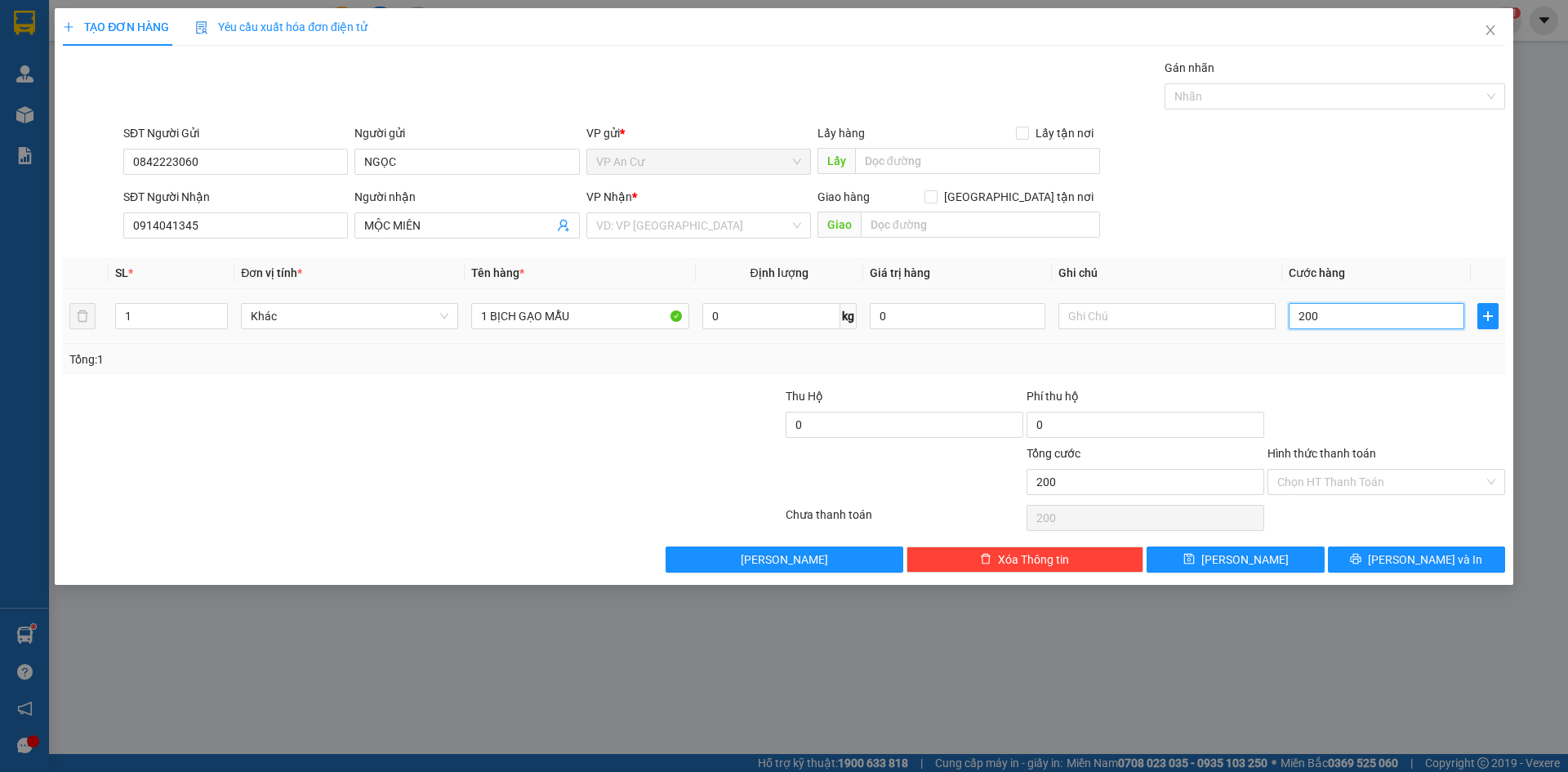
type input "2.000"
type input "20.000"
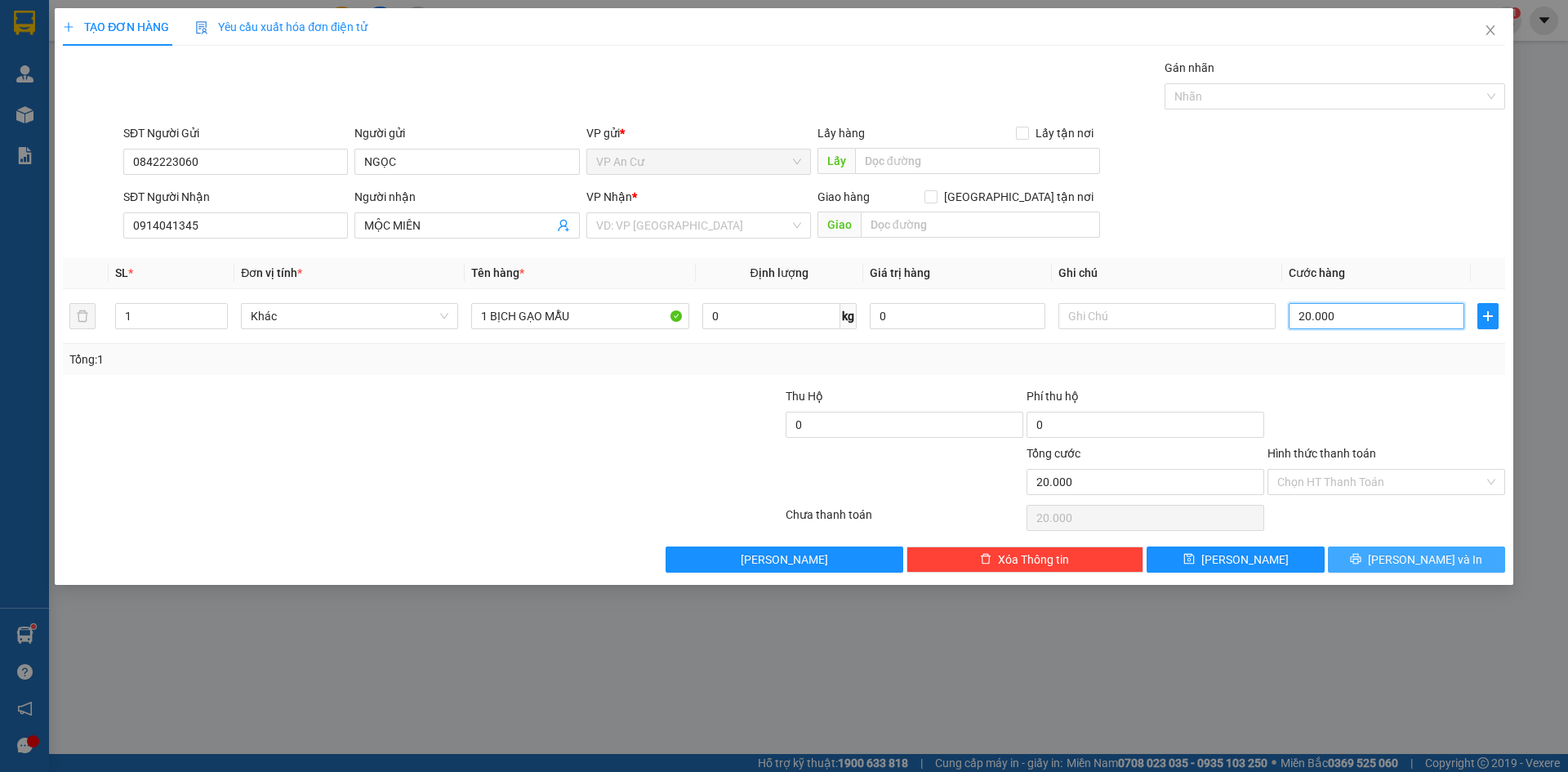
type input "20.000"
click at [1397, 561] on button "[PERSON_NAME] và In" at bounding box center [1417, 559] width 177 height 26
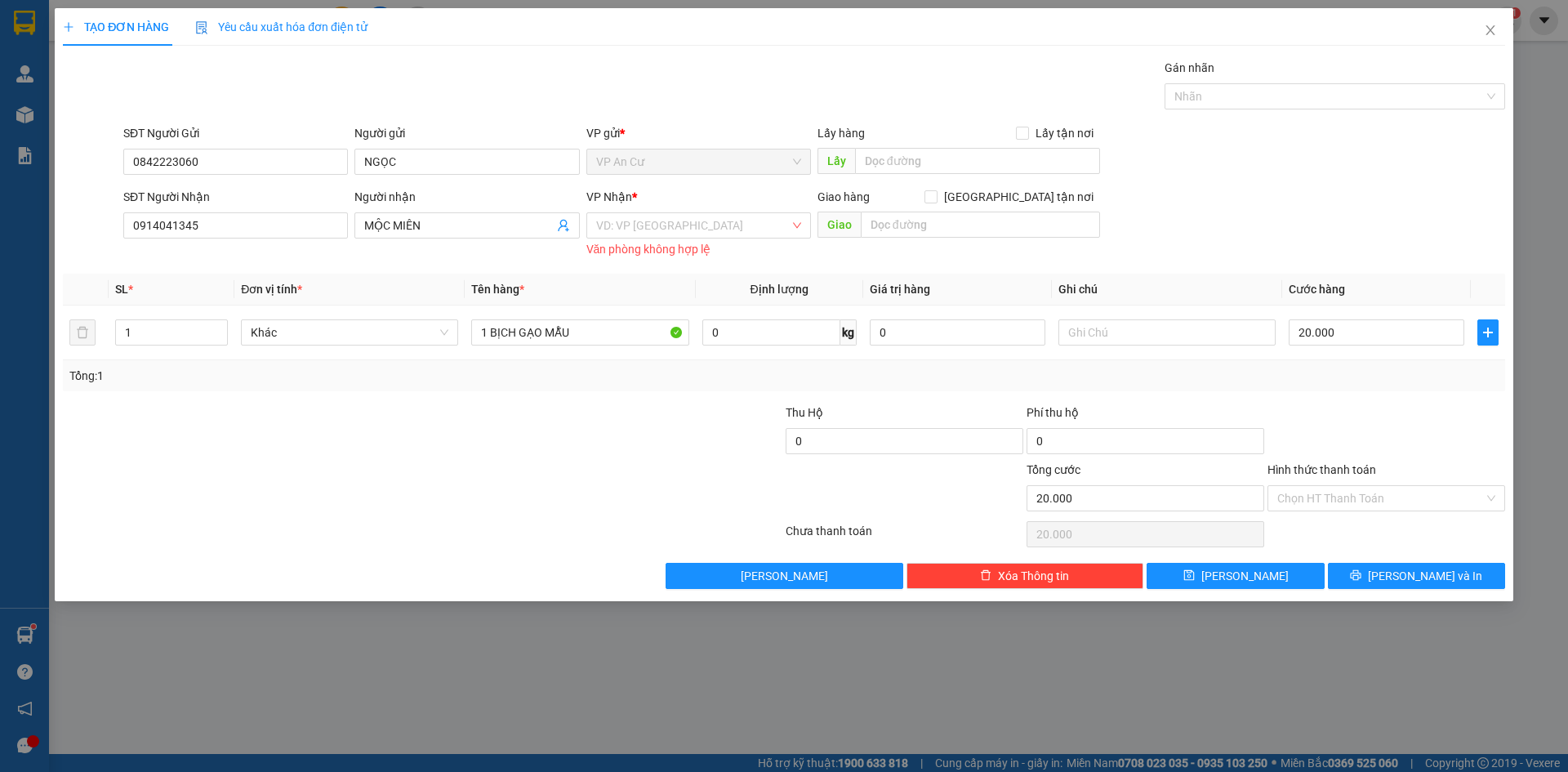
click at [761, 211] on div "VP Nhận *" at bounding box center [699, 200] width 225 height 24
click at [759, 221] on input "search" at bounding box center [693, 225] width 194 height 24
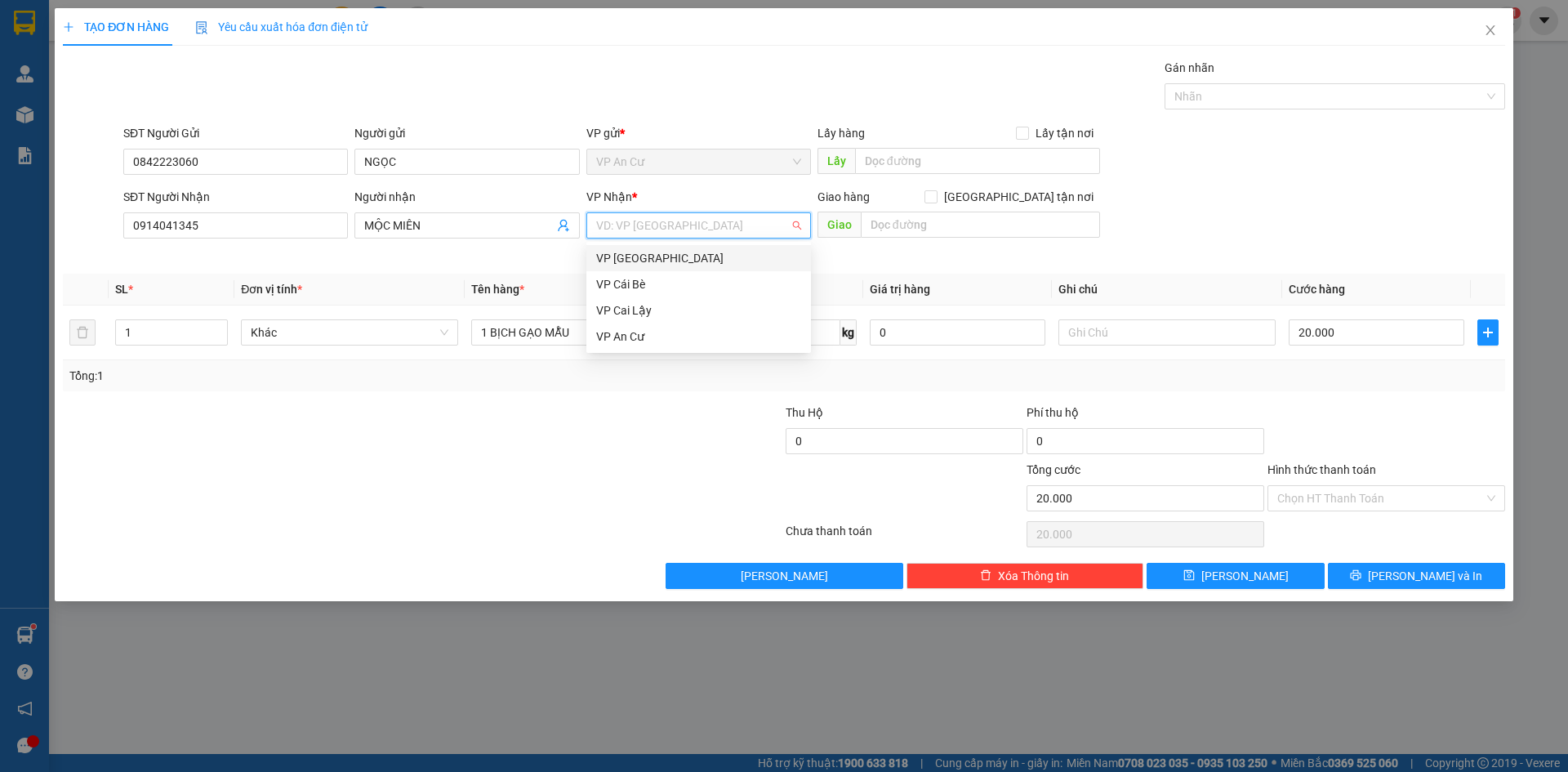
click at [639, 261] on div "VP [GEOGRAPHIC_DATA]" at bounding box center [698, 257] width 205 height 18
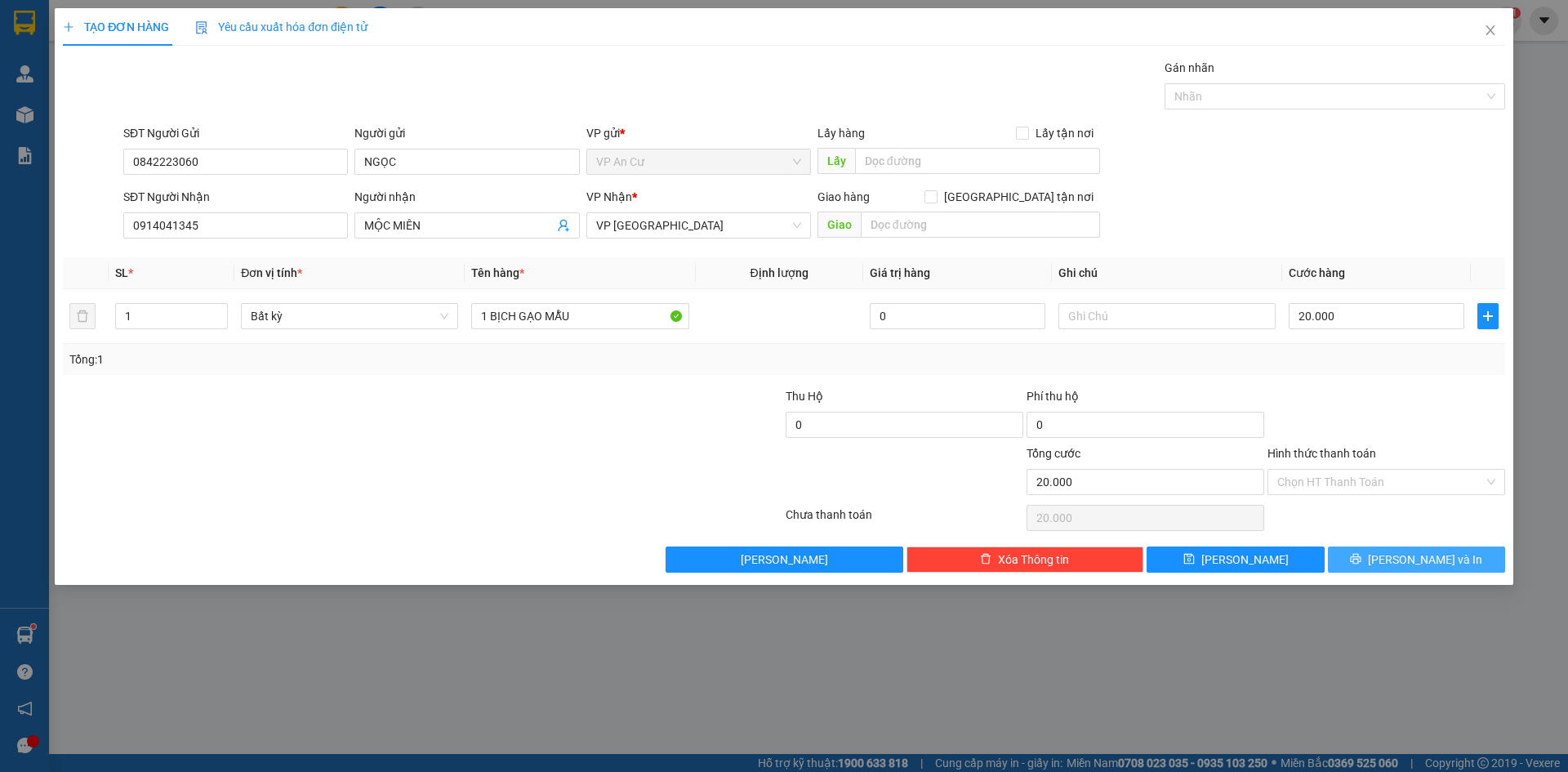
click at [1424, 563] on span "[PERSON_NAME] và In" at bounding box center [1425, 559] width 115 height 18
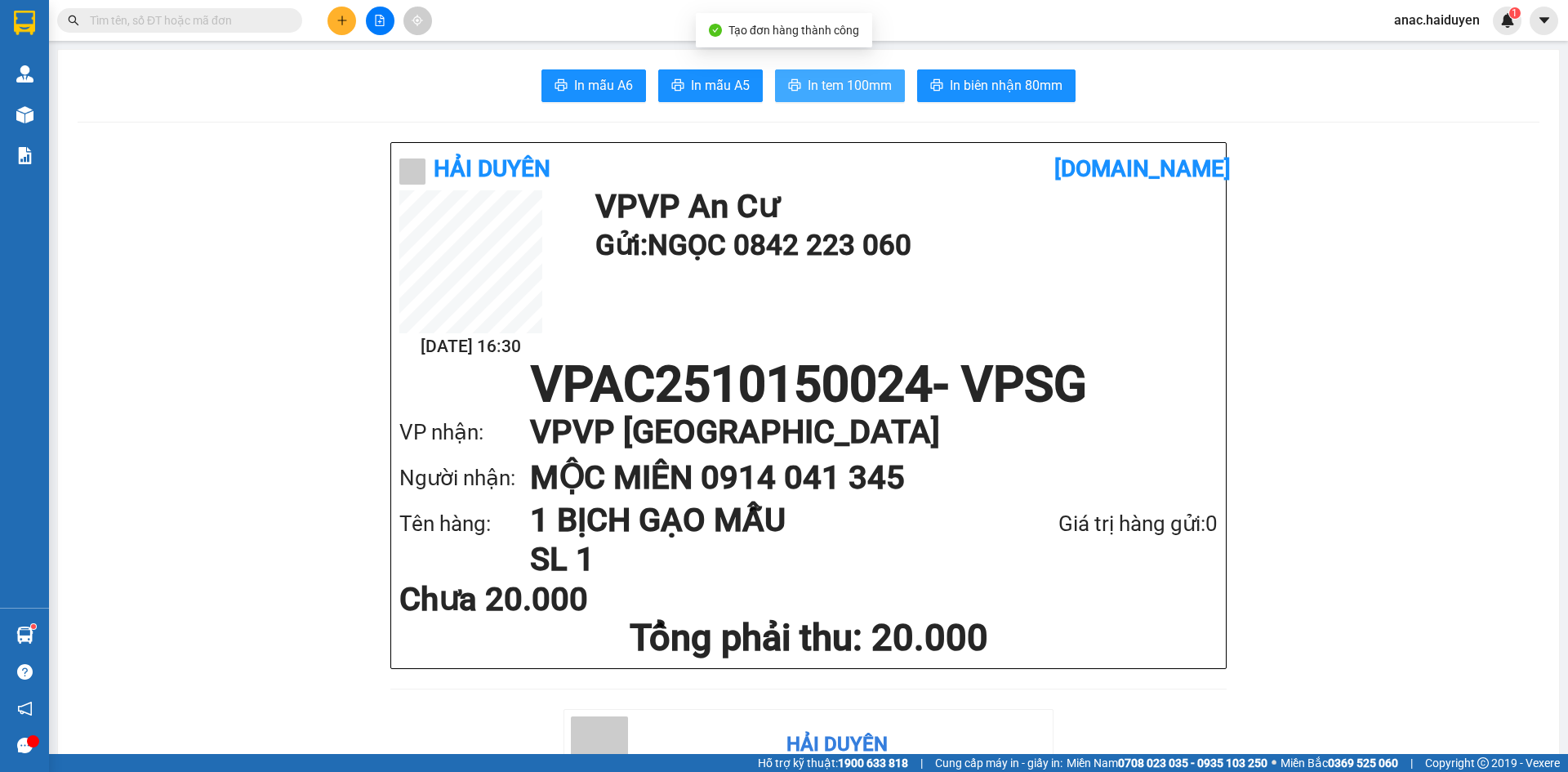
click at [812, 84] on span "In tem 100mm" at bounding box center [850, 85] width 84 height 20
drag, startPoint x: 814, startPoint y: 73, endPoint x: 822, endPoint y: 77, distance: 8.9
click at [816, 73] on button "In tem 100mm" at bounding box center [839, 85] width 130 height 33
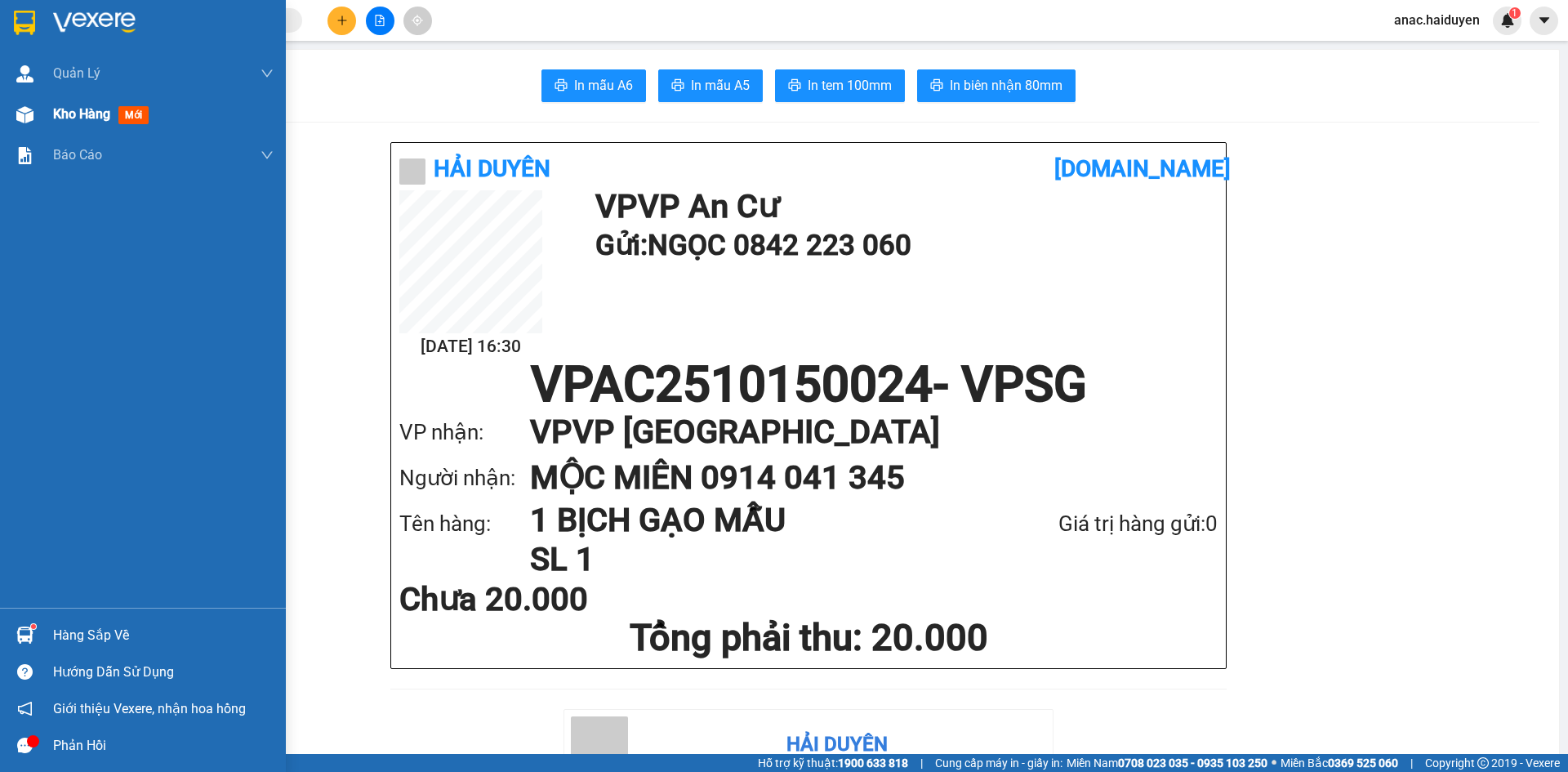
click at [92, 117] on span "Kho hàng" at bounding box center [82, 114] width 57 height 16
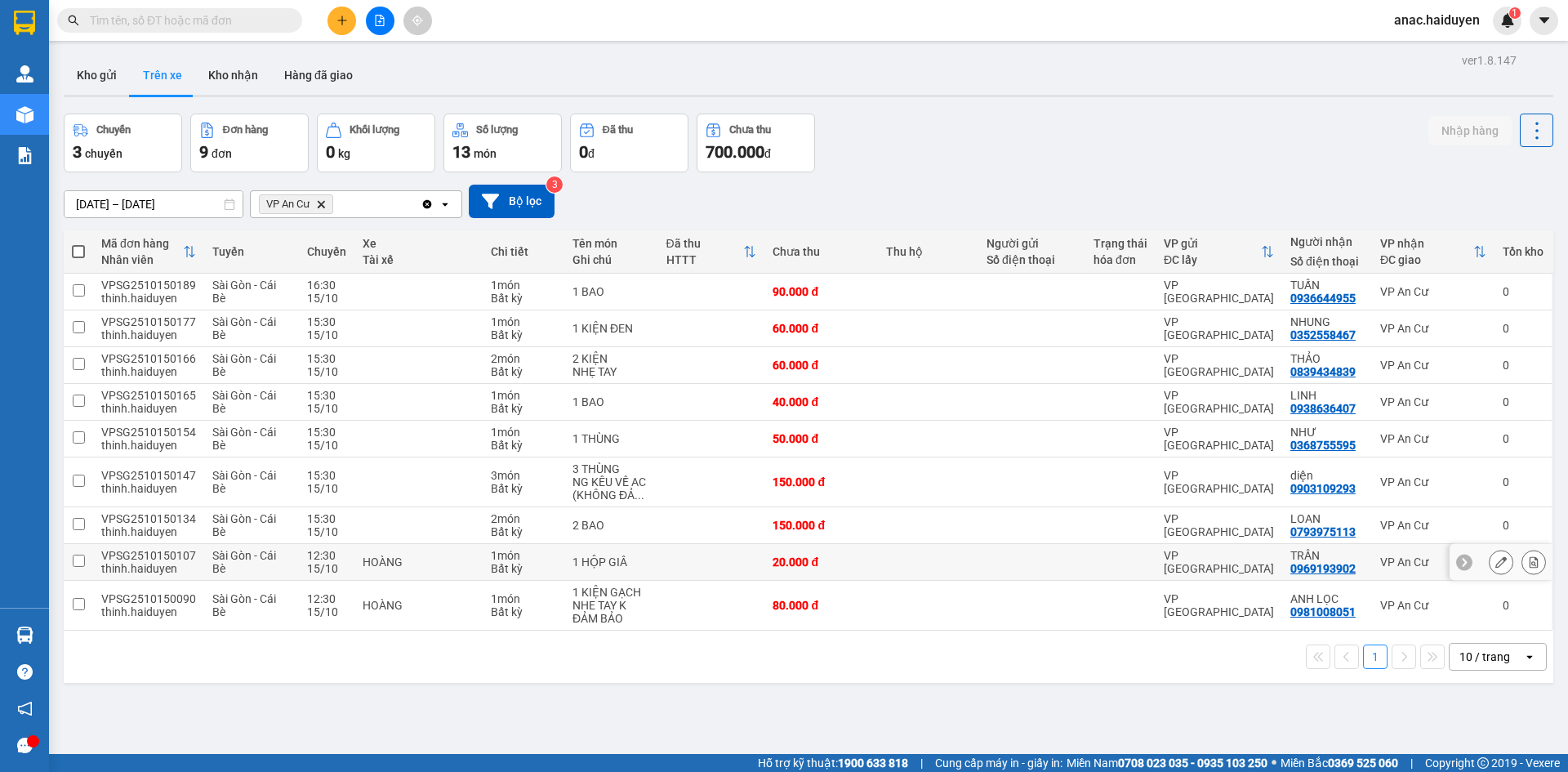
click at [75, 560] on input "checkbox" at bounding box center [79, 561] width 13 height 13
checkbox input "true"
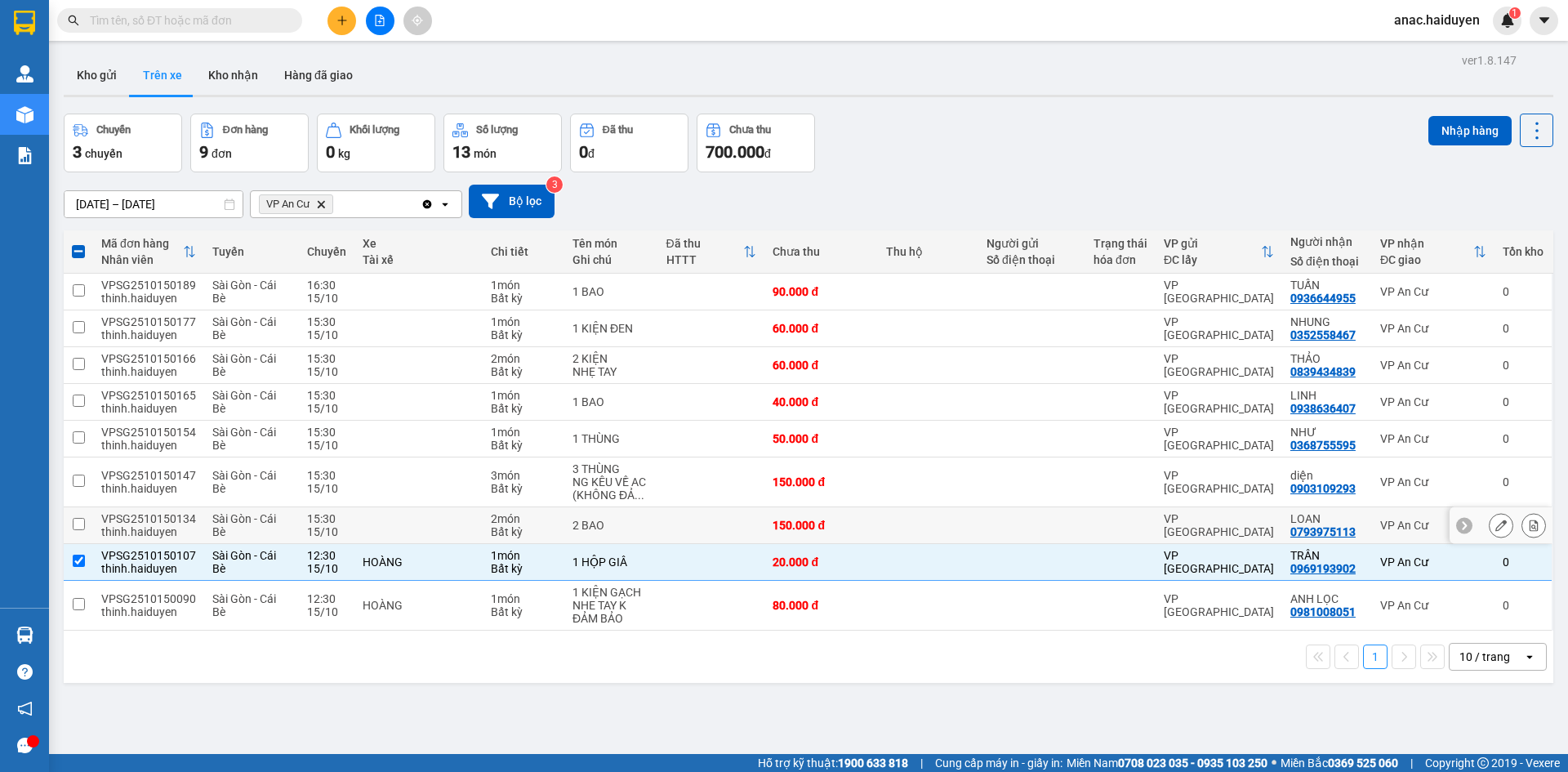
click at [81, 525] on input "checkbox" at bounding box center [79, 524] width 13 height 13
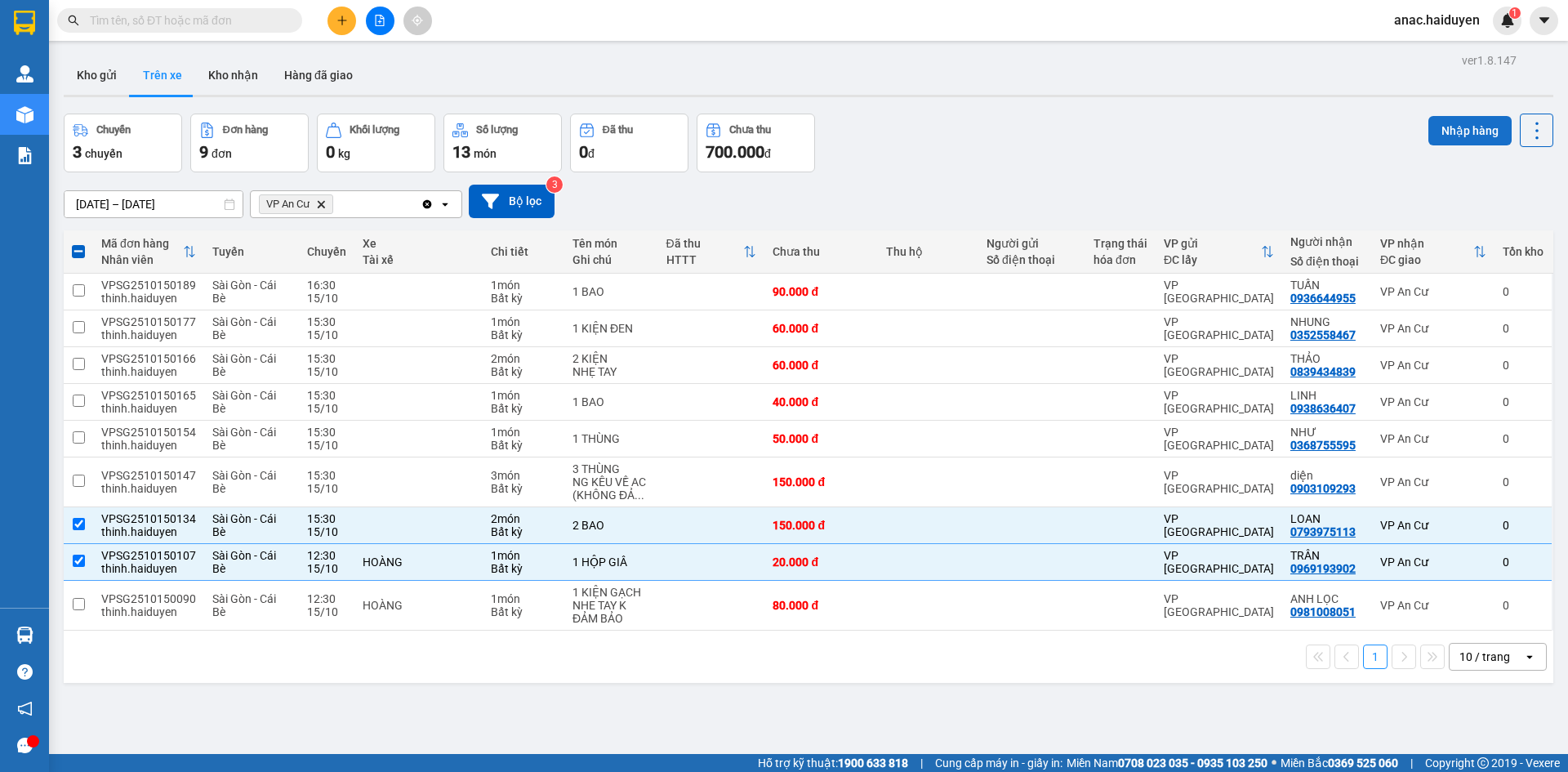
click at [1448, 133] on button "Nhập hàng" at bounding box center [1470, 130] width 84 height 29
checkbox input "false"
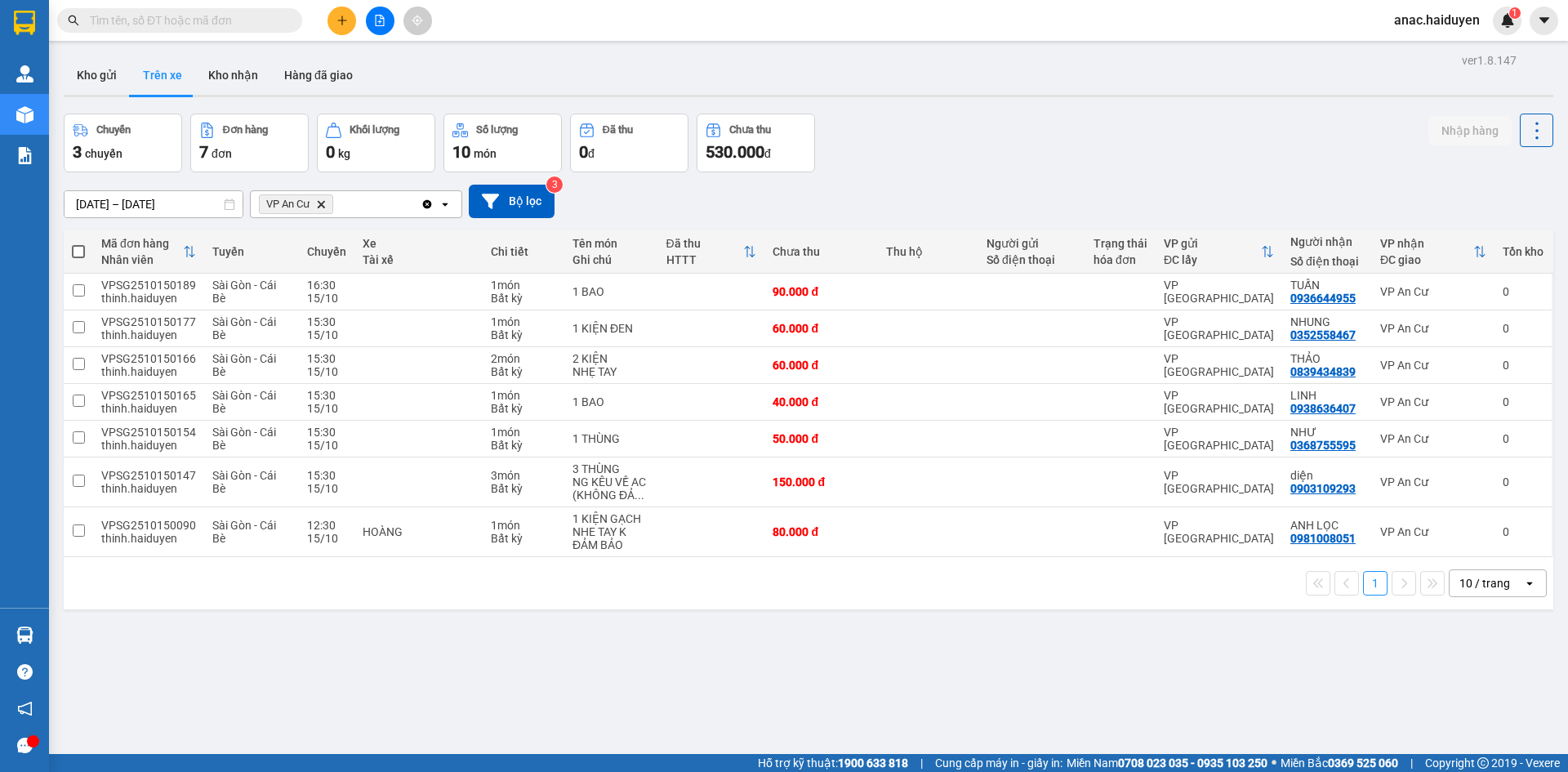
click at [578, 720] on div "ver 1.8.147 Kho gửi Trên xe Kho nhận Hàng đã giao Chuyến 3 chuyến Đơn hàng 7 đơ…" at bounding box center [808, 435] width 1503 height 772
click at [114, 79] on button "Kho gửi" at bounding box center [96, 74] width 66 height 39
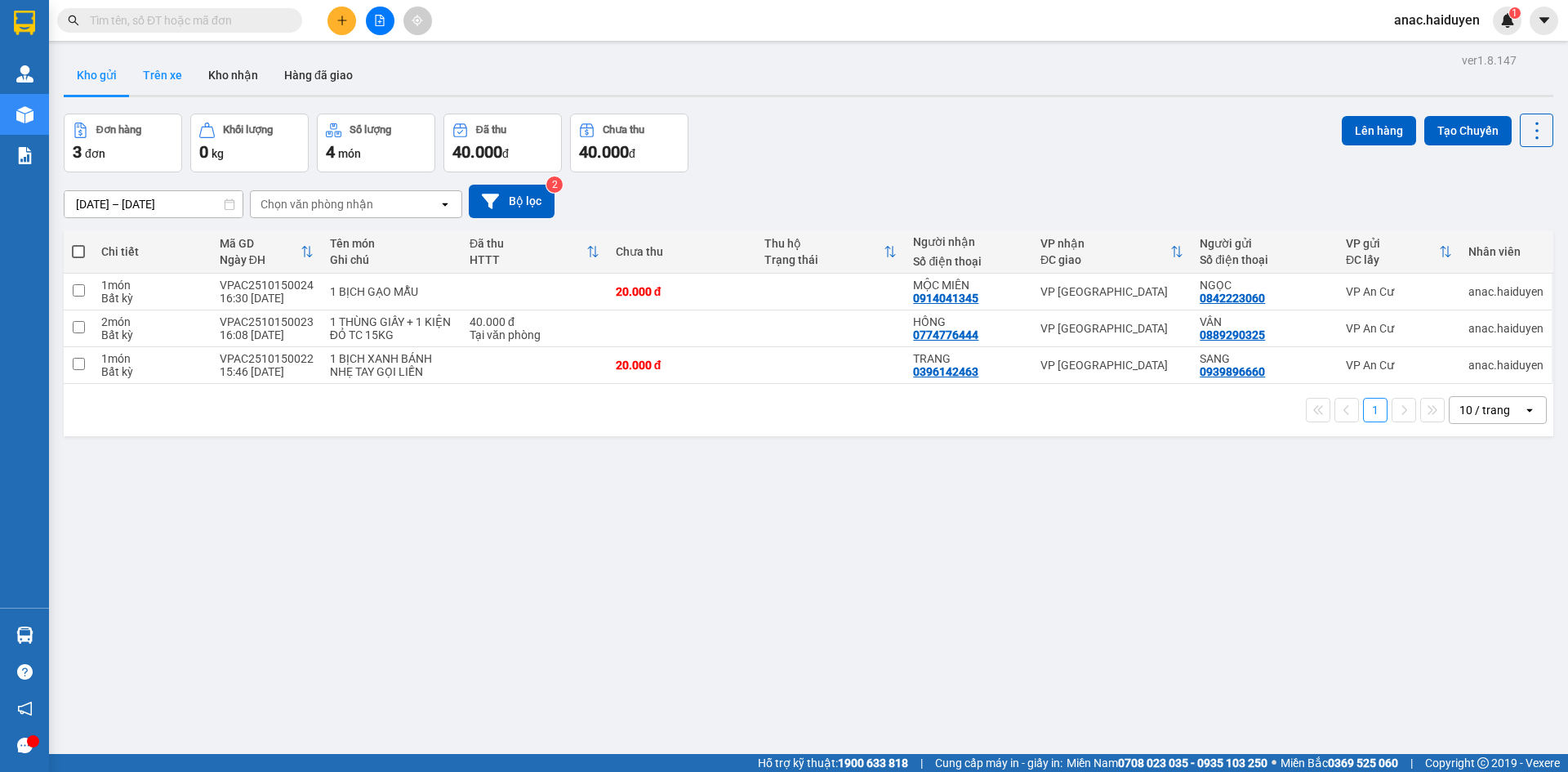
click at [160, 85] on button "Trên xe" at bounding box center [162, 74] width 65 height 39
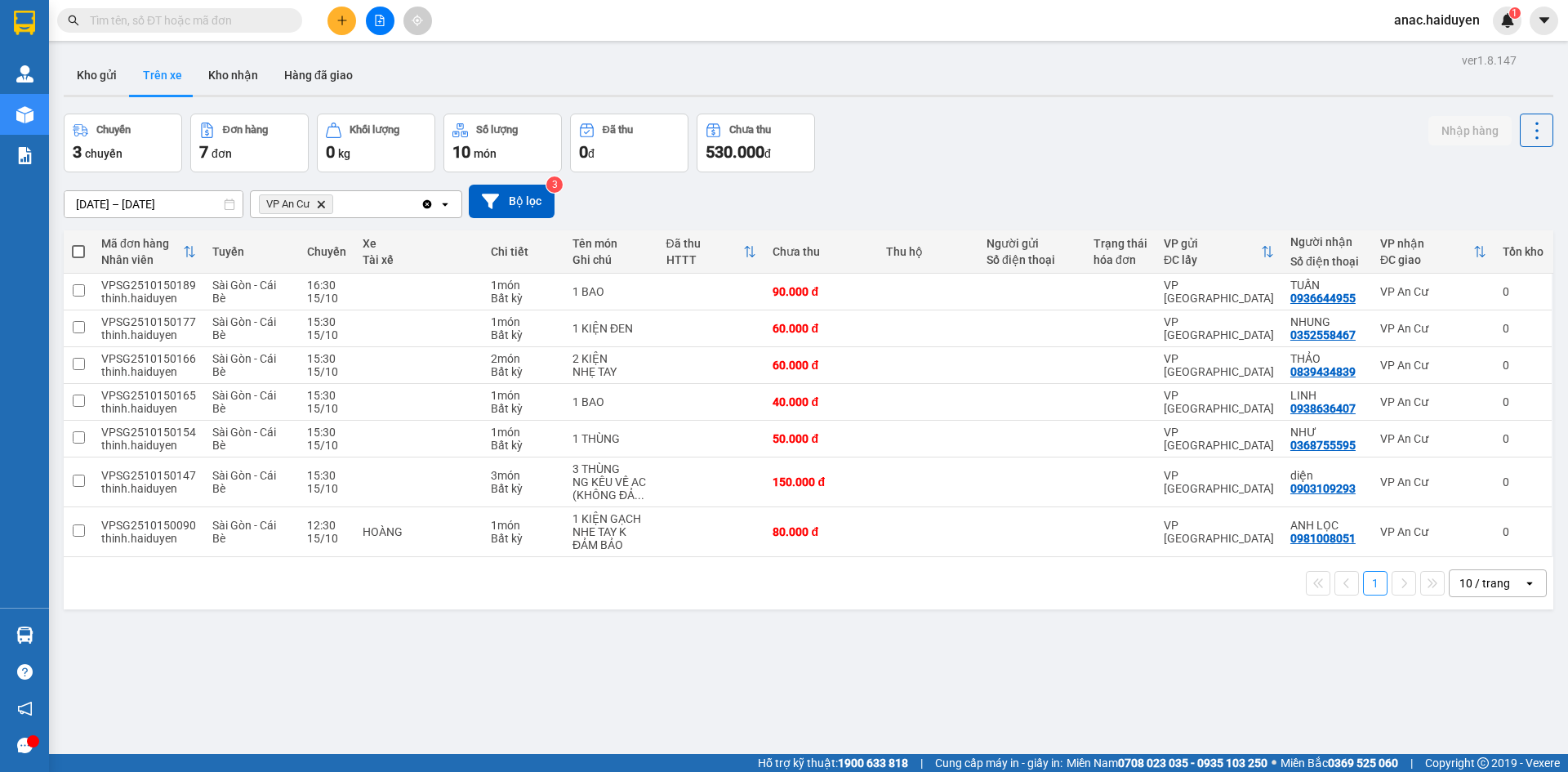
click at [261, 10] on span at bounding box center [179, 20] width 245 height 24
click at [245, 18] on input "text" at bounding box center [186, 20] width 193 height 18
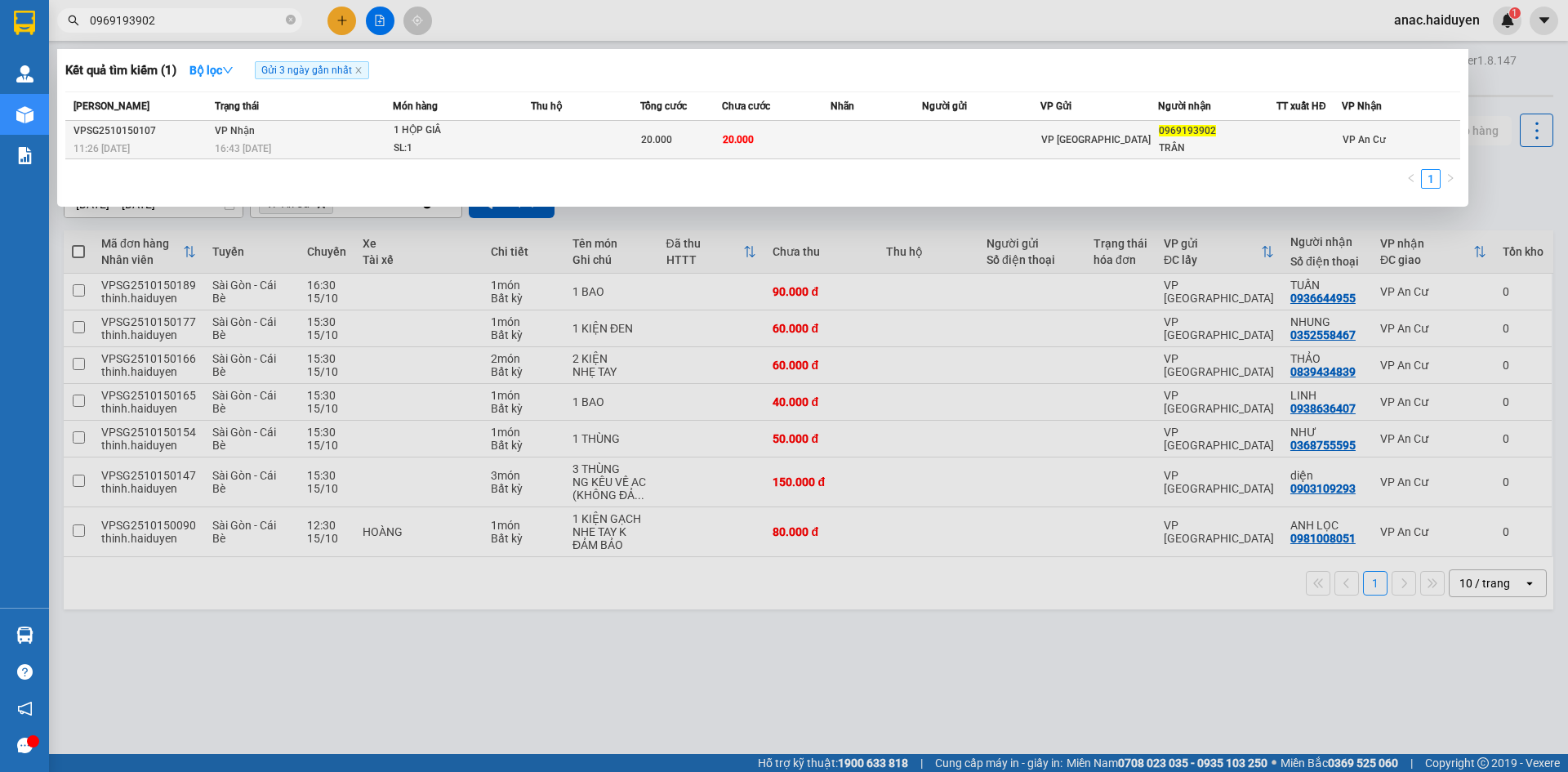
type input "0969193902"
click at [703, 141] on div "20.000" at bounding box center [681, 139] width 80 height 18
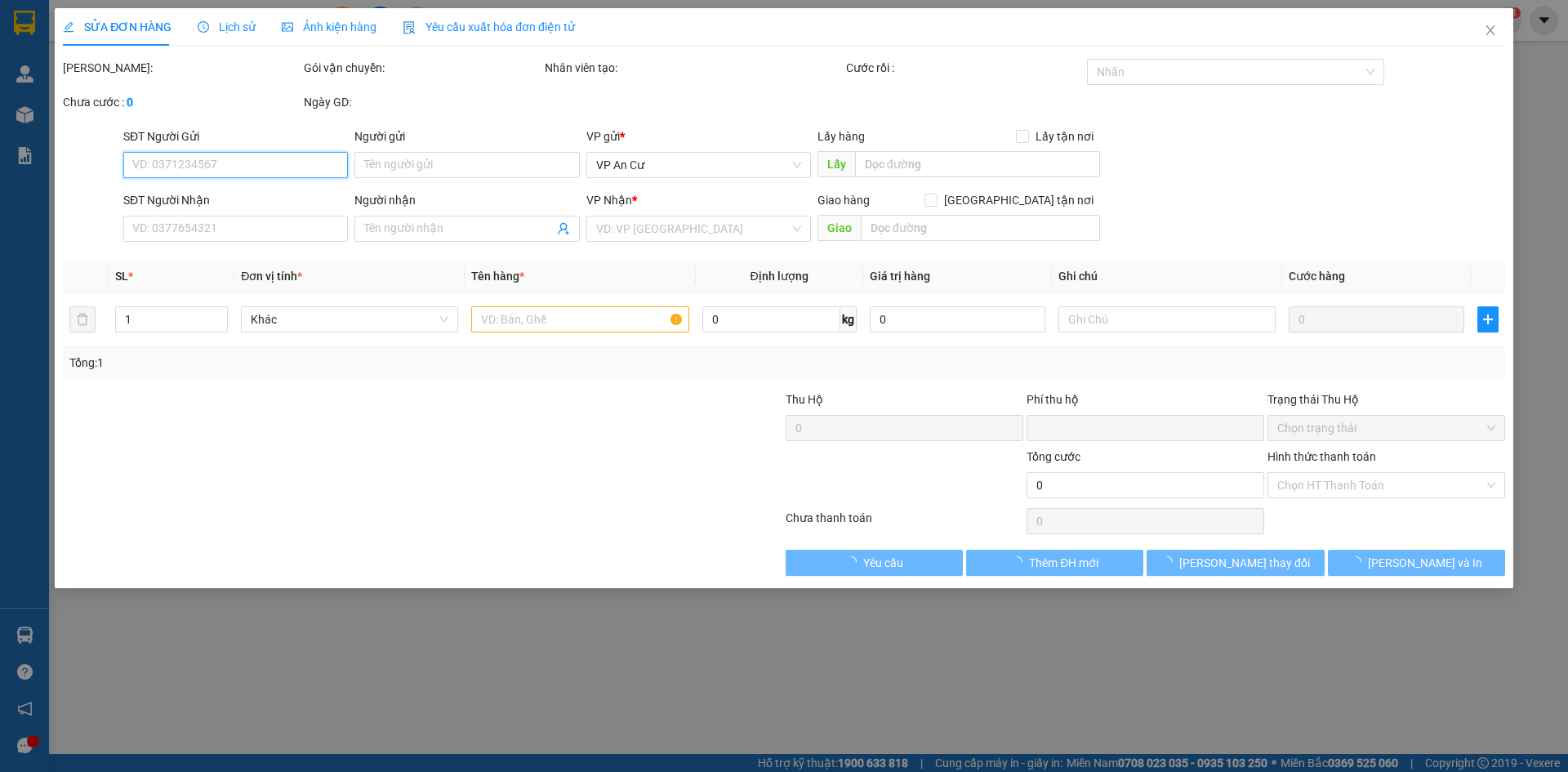
type input "0969193902"
type input "TRÂN"
type input "0"
type input "20.000"
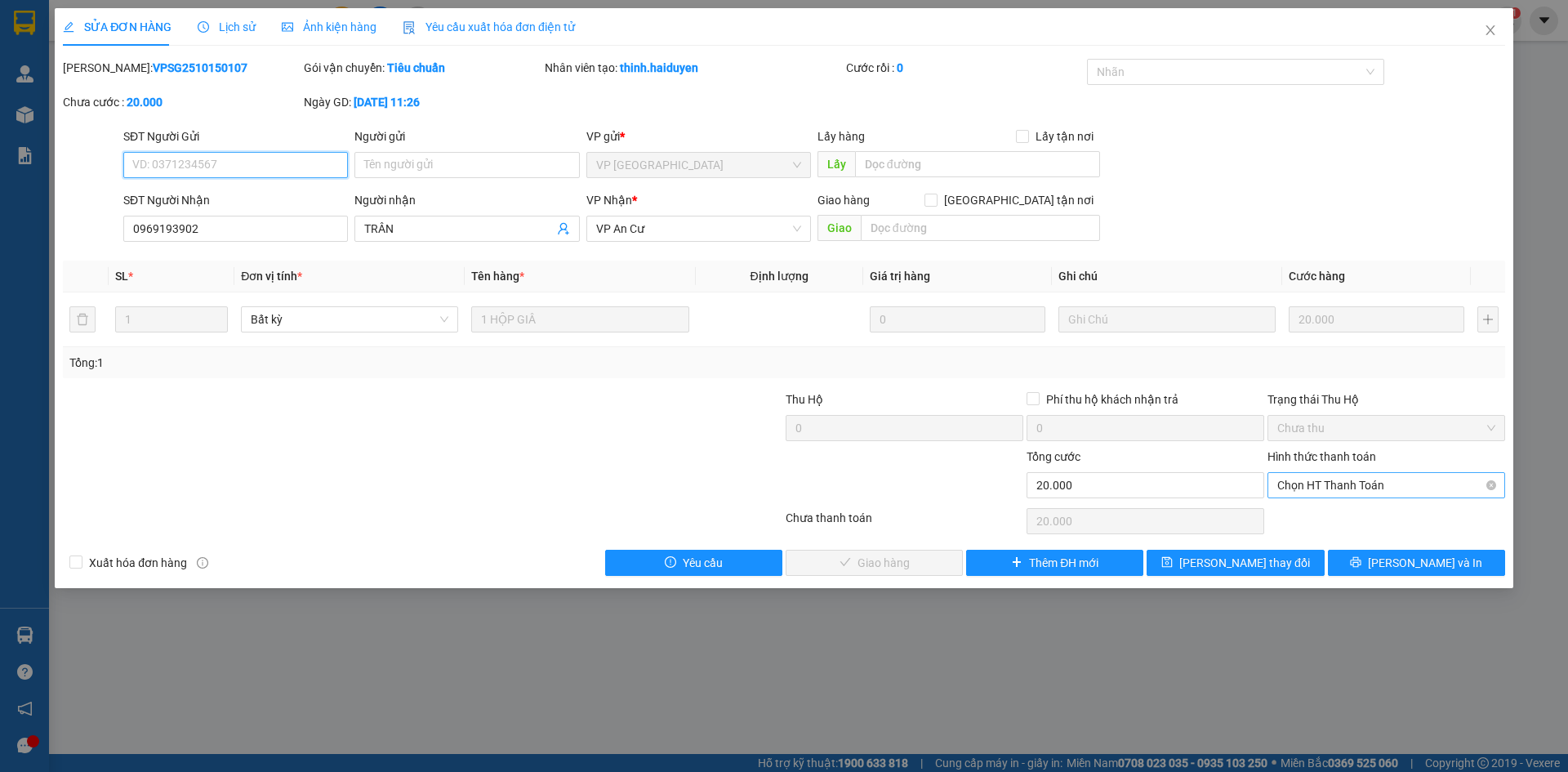
click at [1317, 485] on span "Chọn HT Thanh Toán" at bounding box center [1386, 485] width 218 height 24
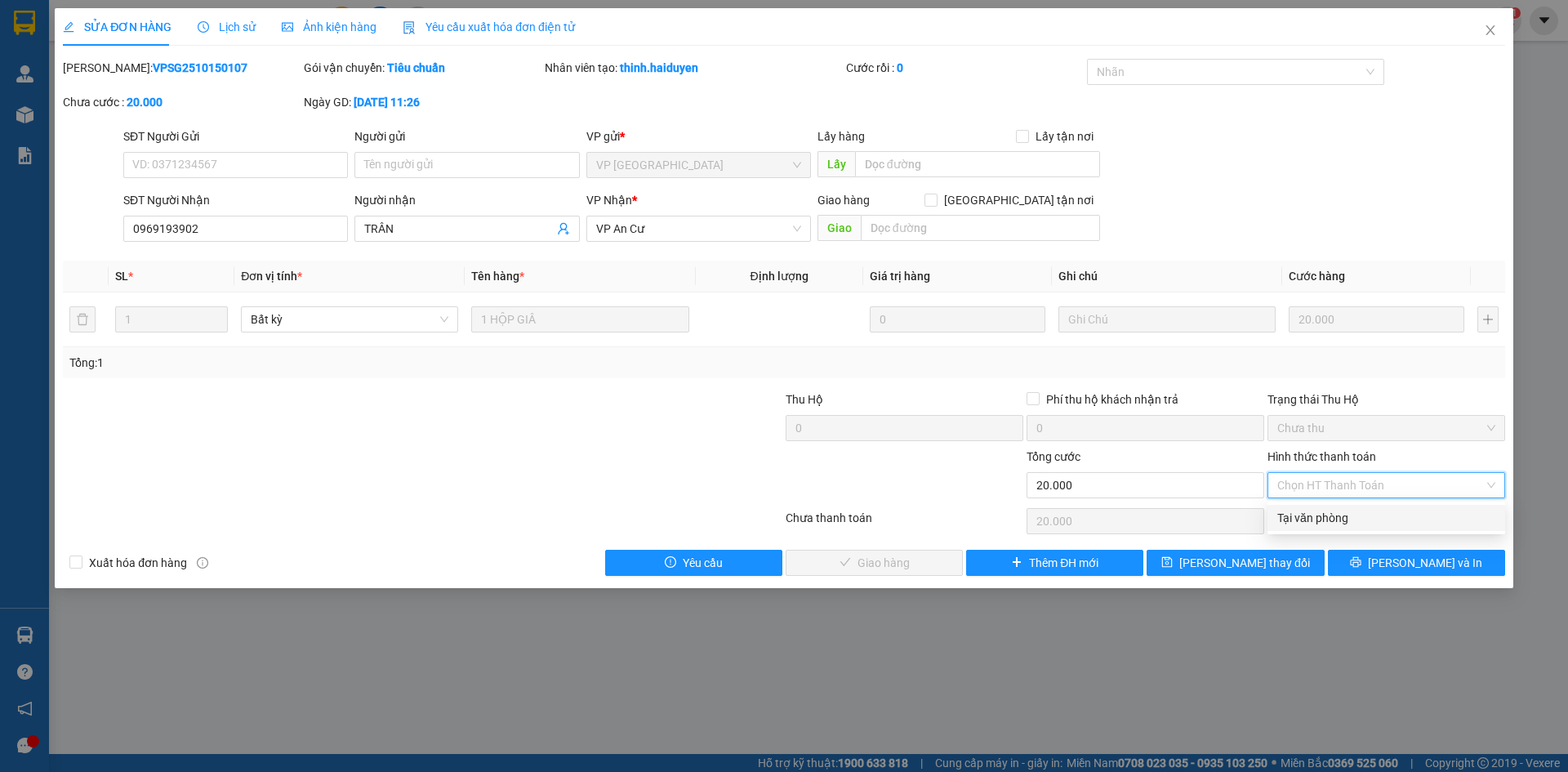
click at [1306, 525] on div "Tại văn phòng" at bounding box center [1386, 517] width 218 height 18
type input "0"
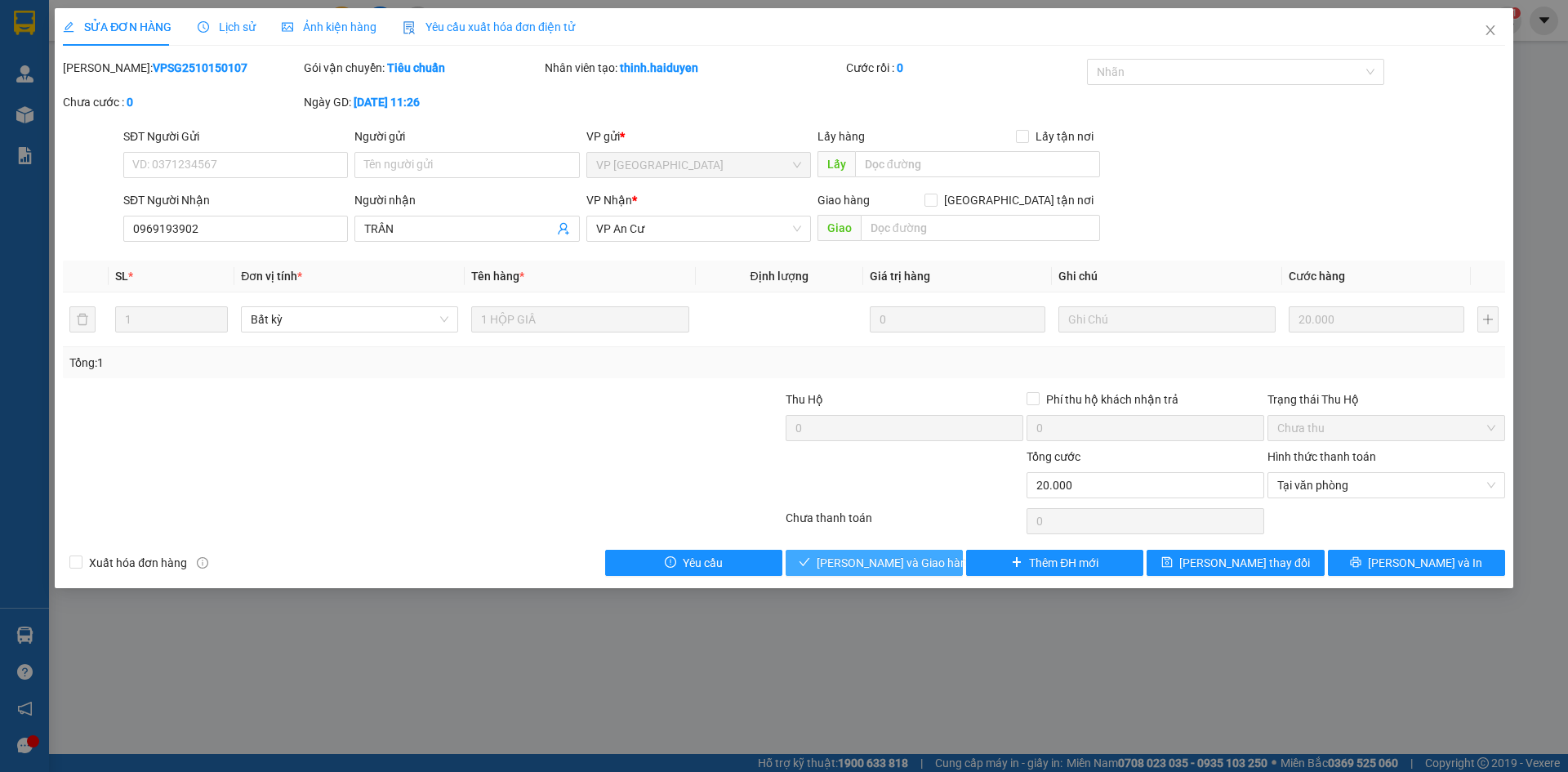
click at [897, 575] on button "Lưu và Giao hàng" at bounding box center [874, 562] width 177 height 26
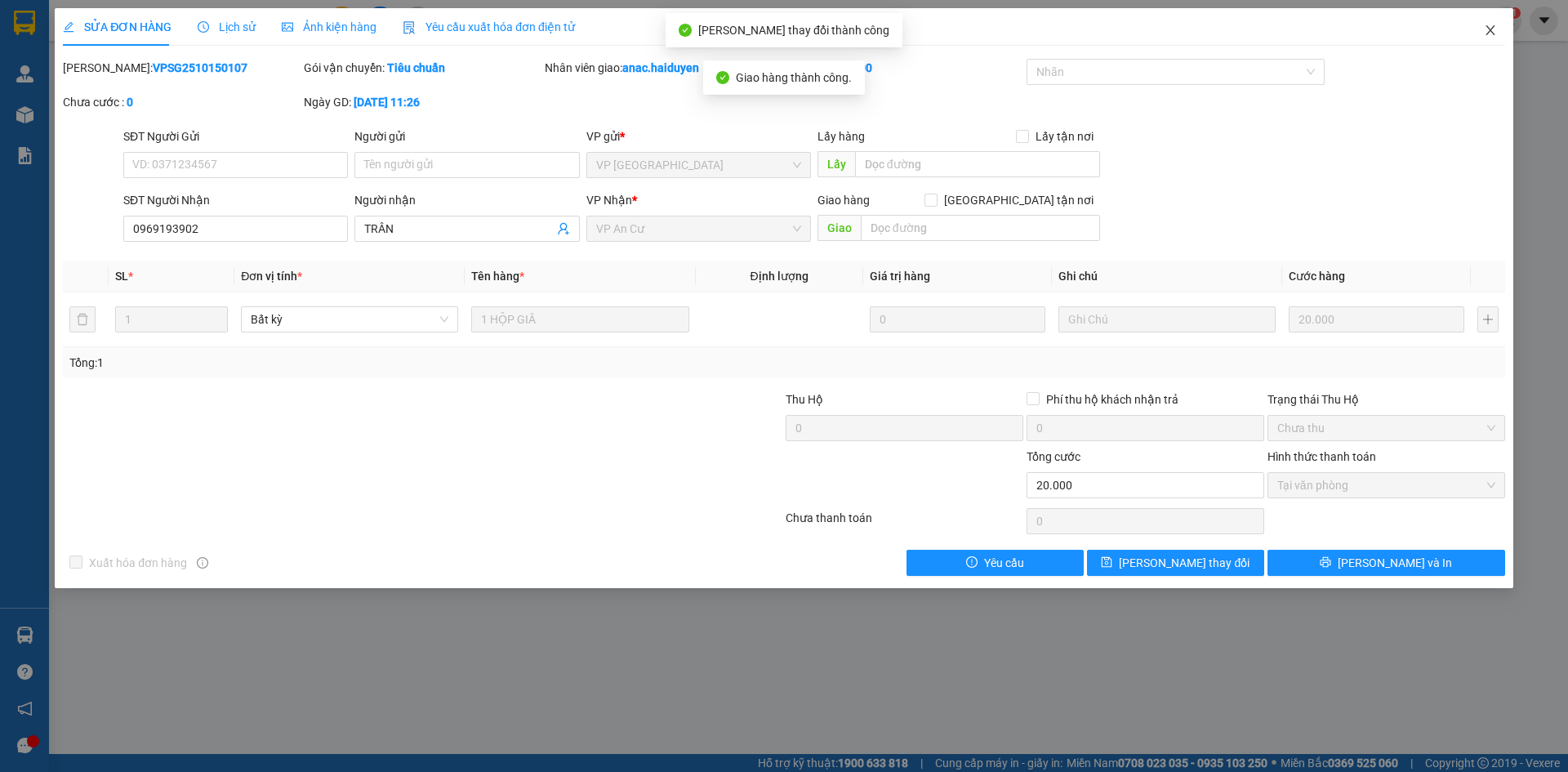
click at [1490, 29] on icon "close" at bounding box center [1490, 30] width 9 height 10
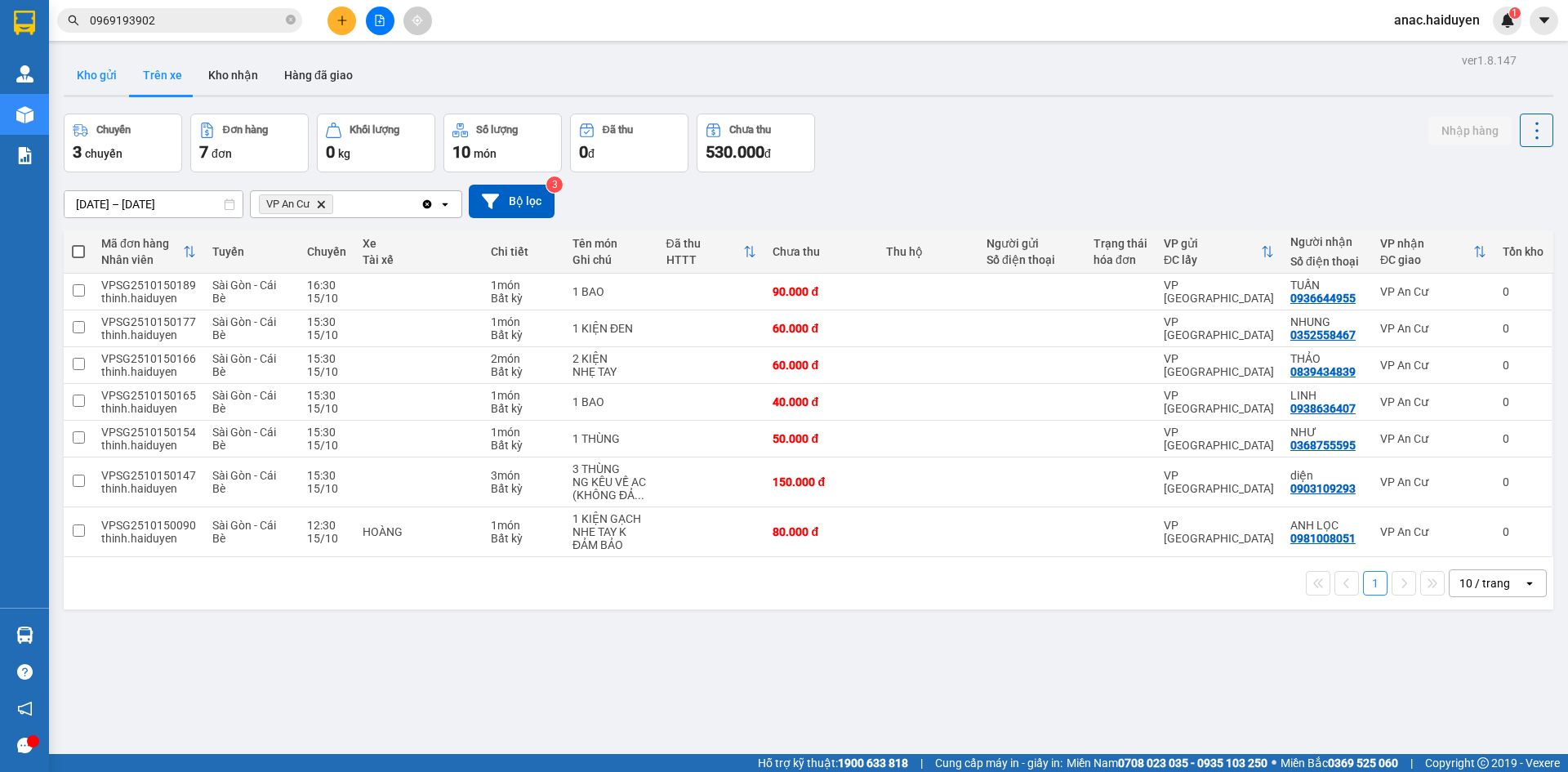
click at [93, 78] on button "Kho gửi" at bounding box center [96, 74] width 66 height 39
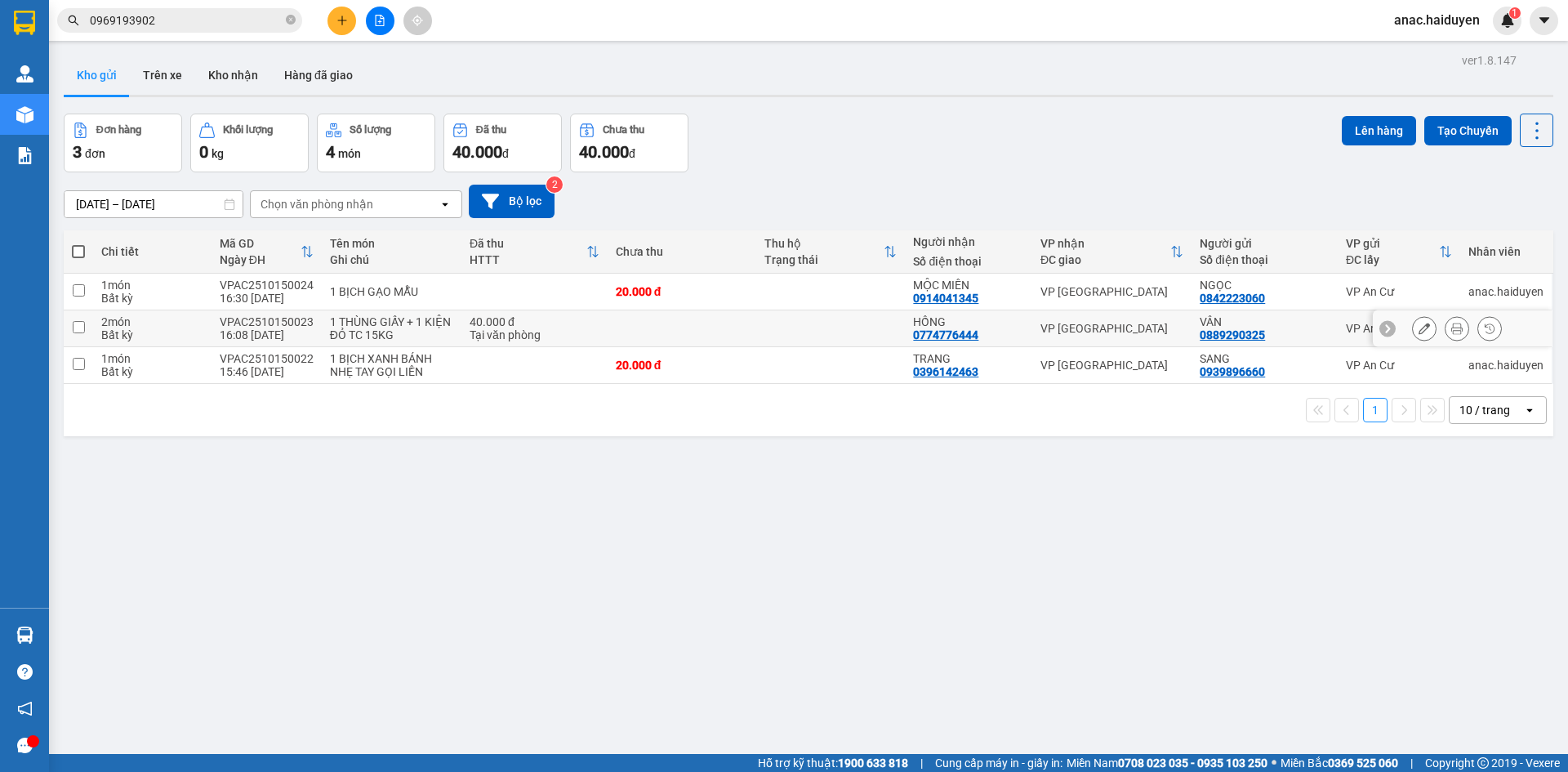
click at [79, 328] on input "checkbox" at bounding box center [79, 327] width 13 height 13
checkbox input "true"
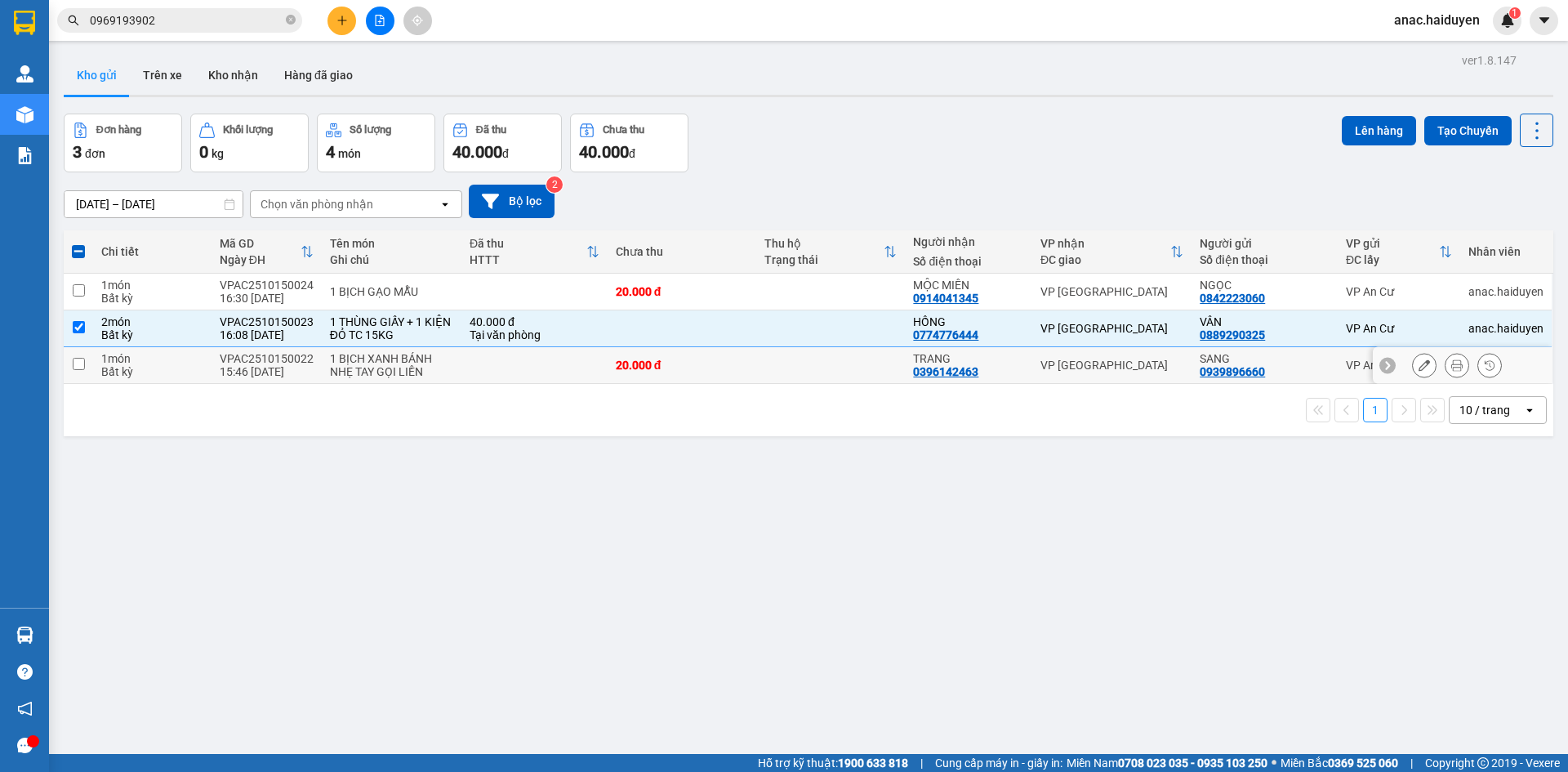
click at [77, 367] on input "checkbox" at bounding box center [79, 363] width 13 height 13
checkbox input "true"
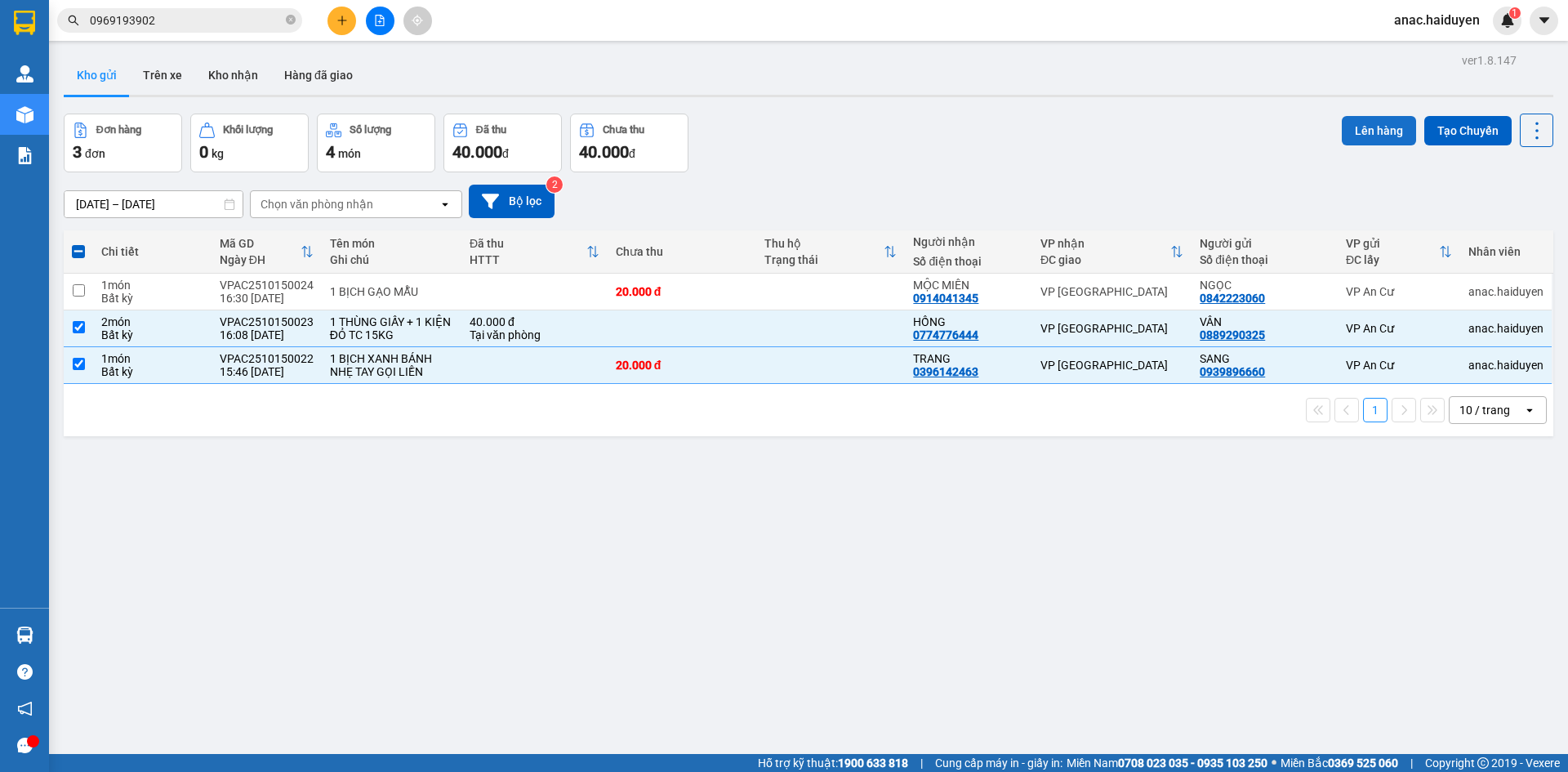
click at [1362, 130] on button "Lên hàng" at bounding box center [1379, 130] width 74 height 29
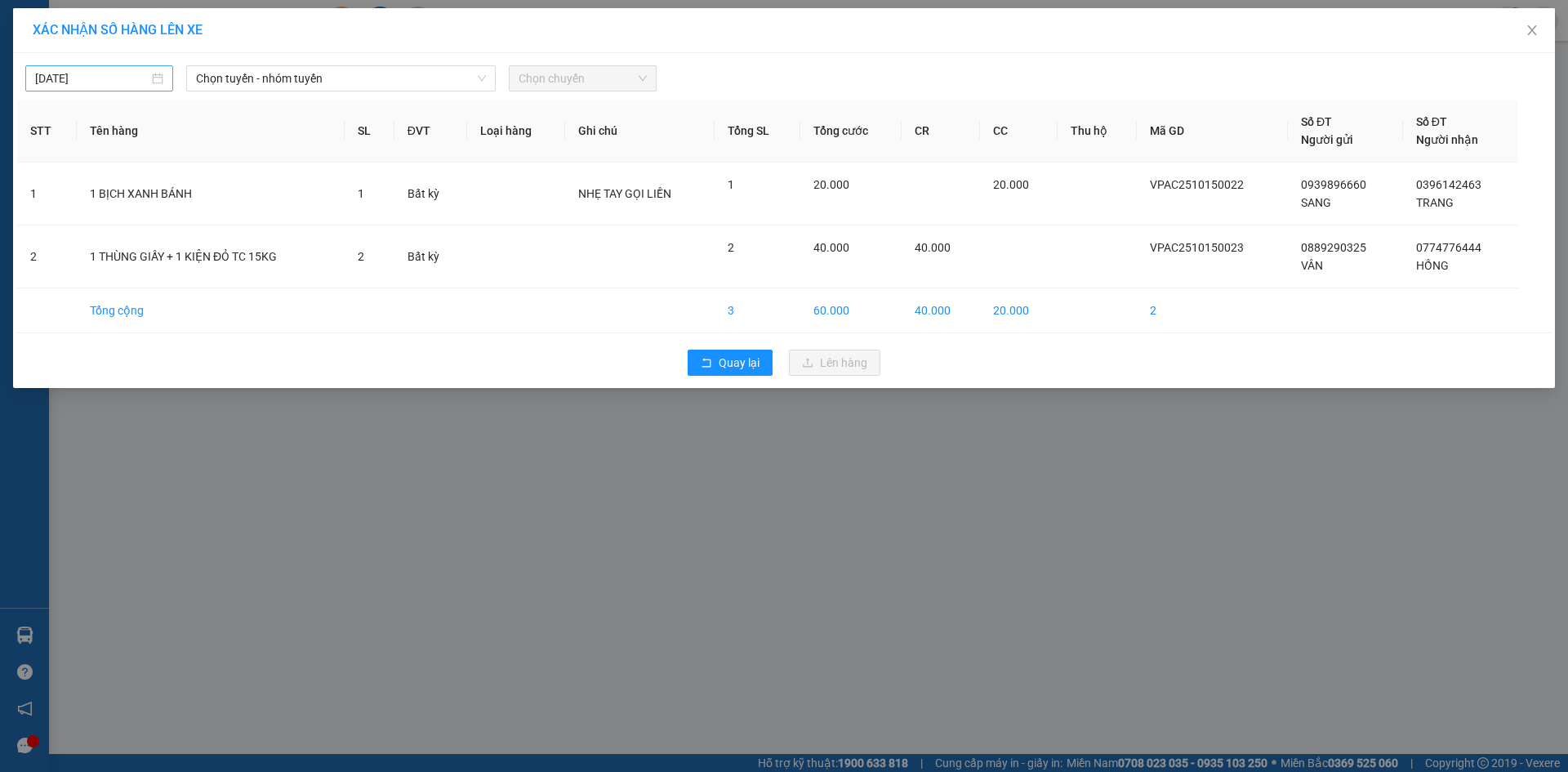
click at [129, 73] on input "[DATE]" at bounding box center [92, 78] width 114 height 18
type input "[DATE]"
click at [141, 216] on div "15" at bounding box center [137, 221] width 19 height 19
click at [316, 79] on span "Chọn tuyến - nhóm tuyến" at bounding box center [341, 78] width 290 height 24
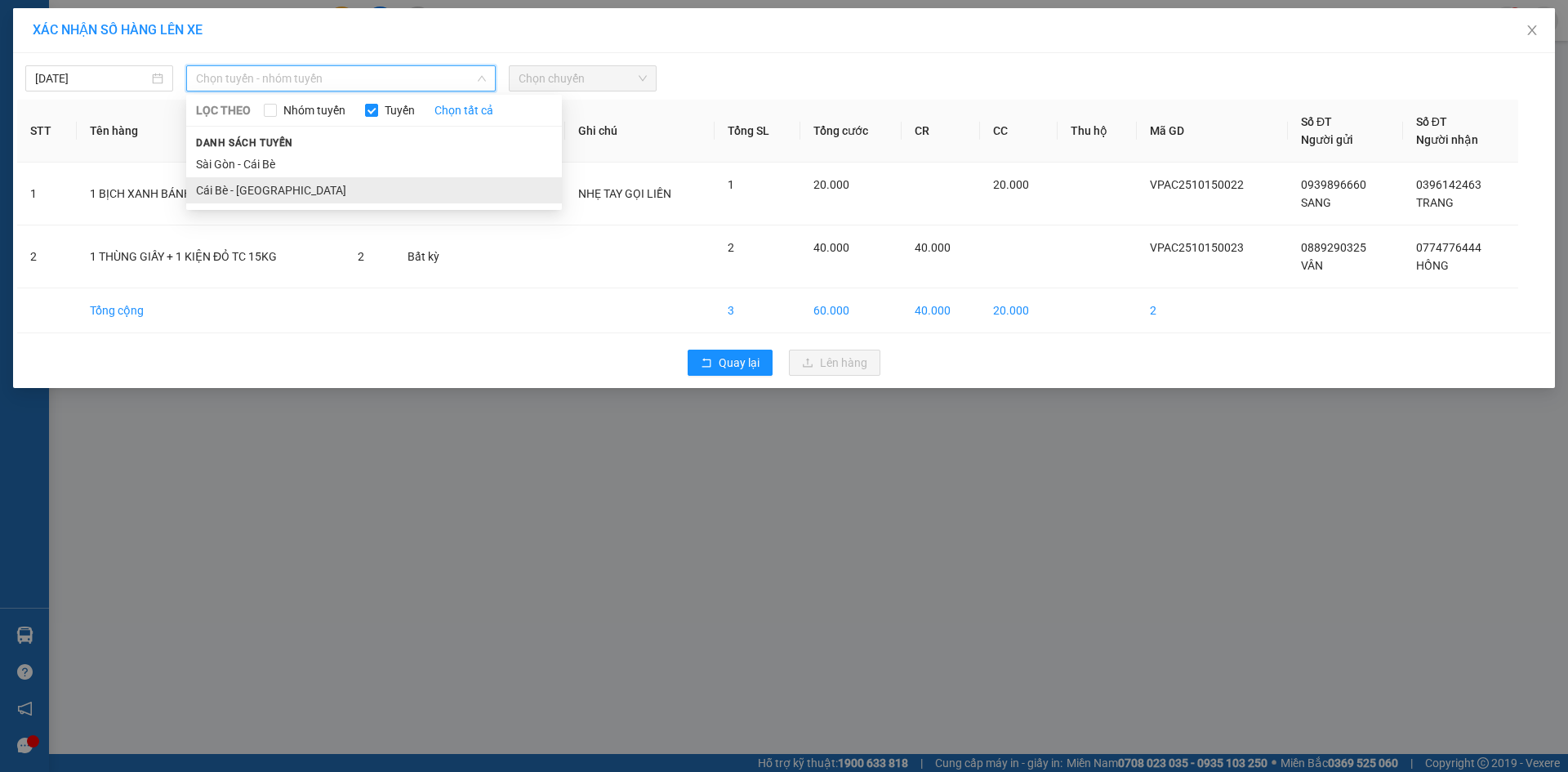
click at [233, 189] on li "Cái Bè - Sài Gòn" at bounding box center [374, 190] width 376 height 26
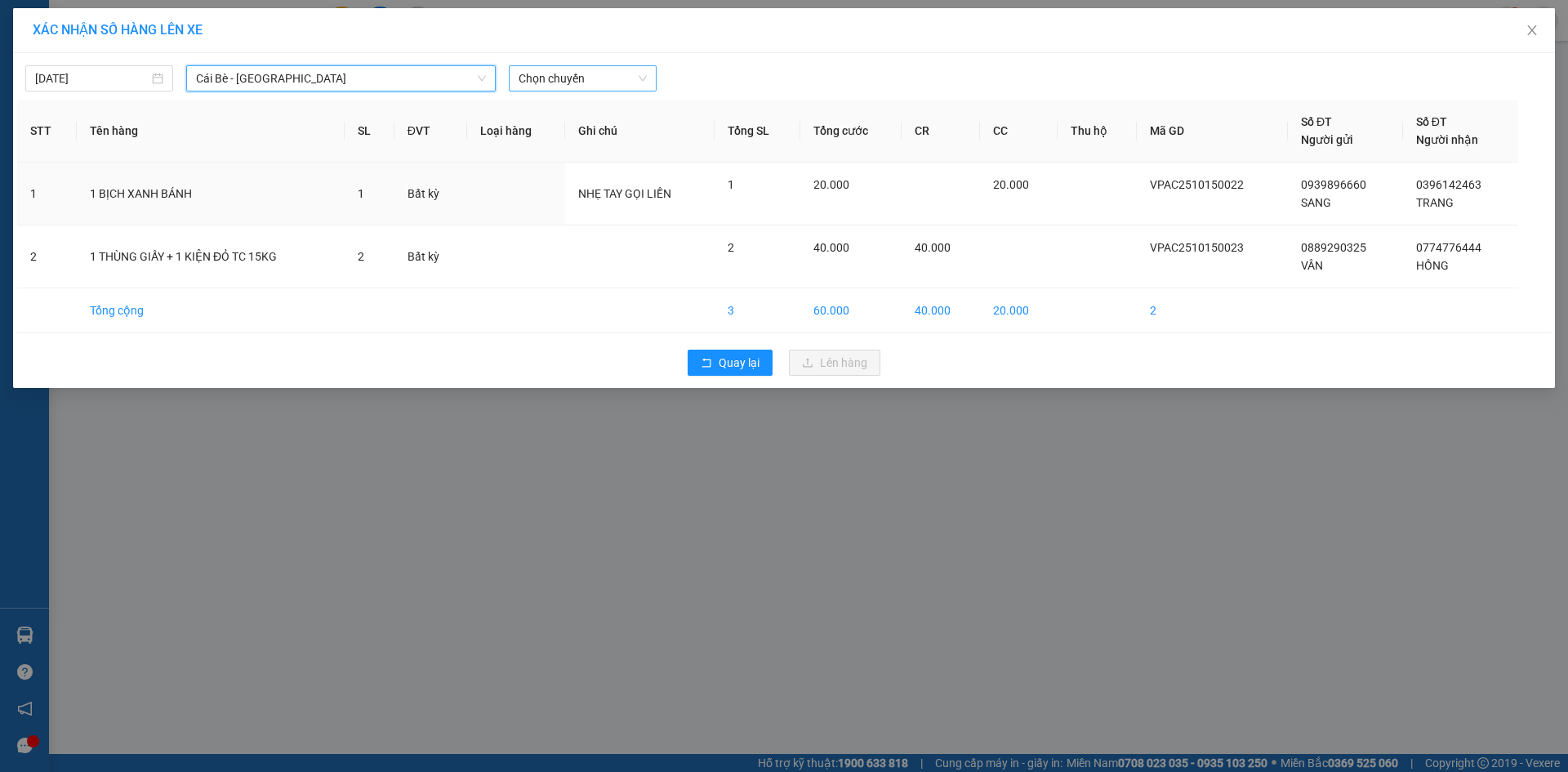
click at [599, 80] on span "Chọn chuyến" at bounding box center [583, 78] width 128 height 24
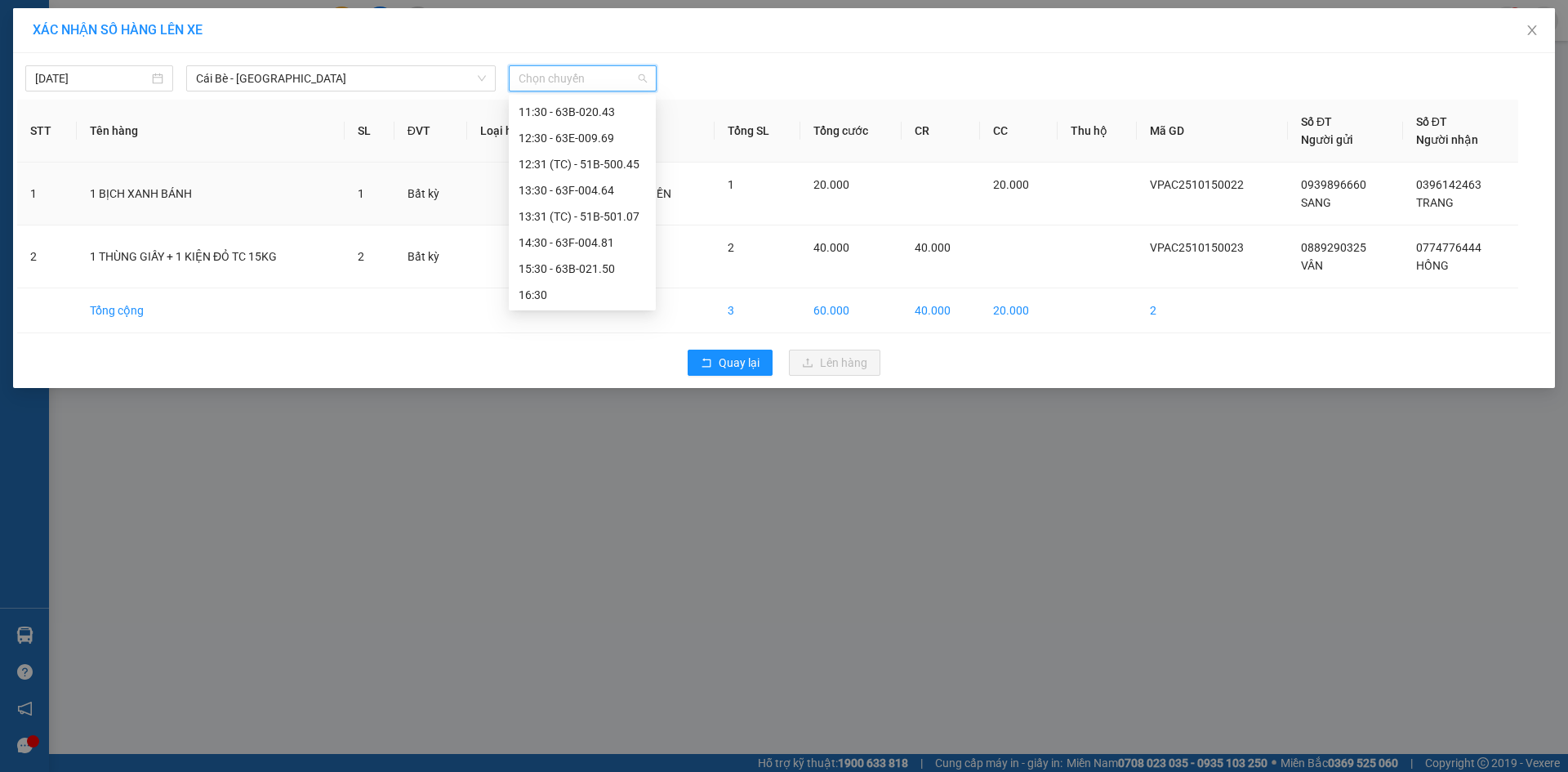
scroll to position [340, 0]
click at [562, 297] on div "16:30" at bounding box center [583, 293] width 127 height 18
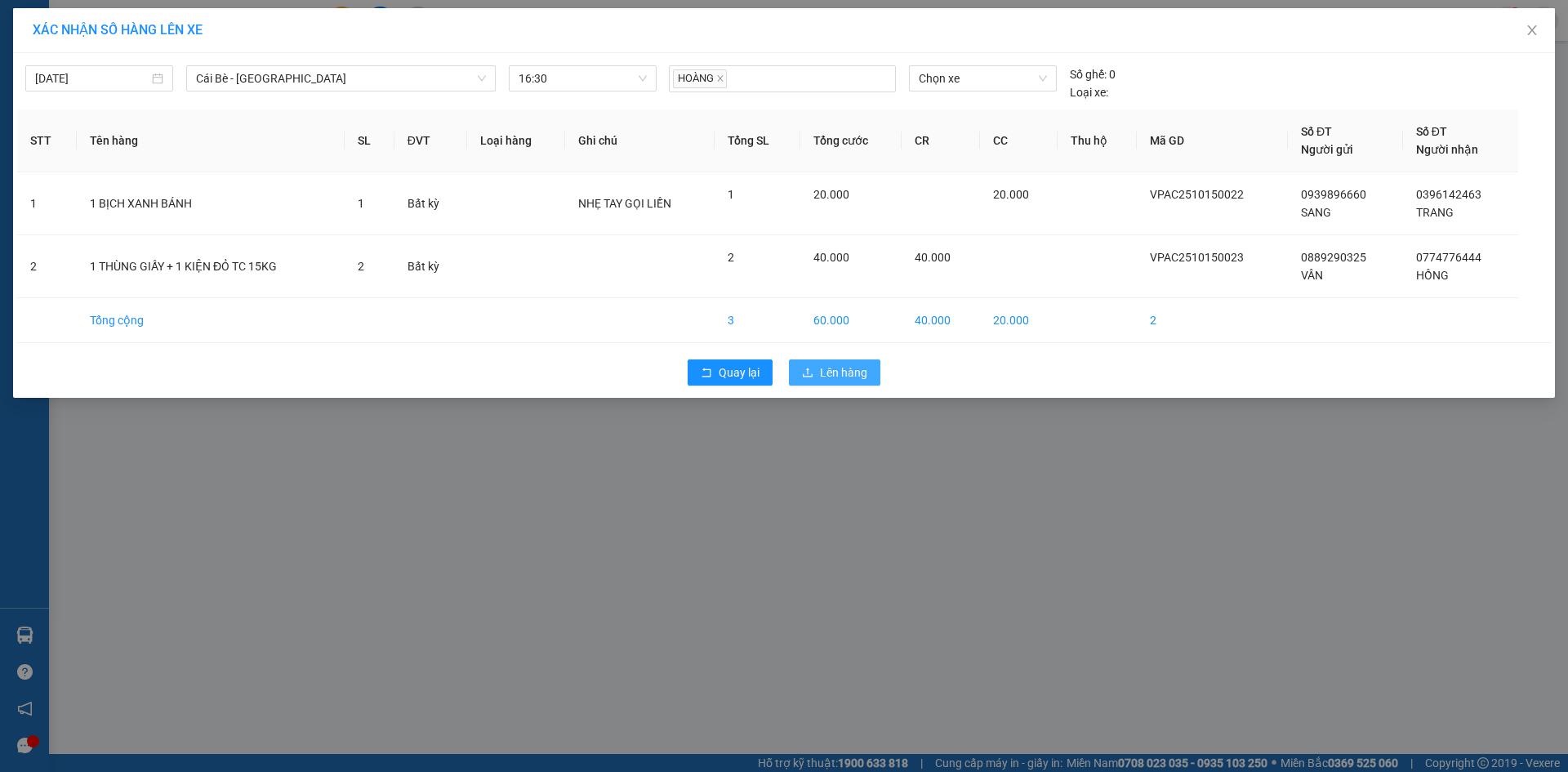
click at [856, 377] on span "Lên hàng" at bounding box center [843, 372] width 48 height 18
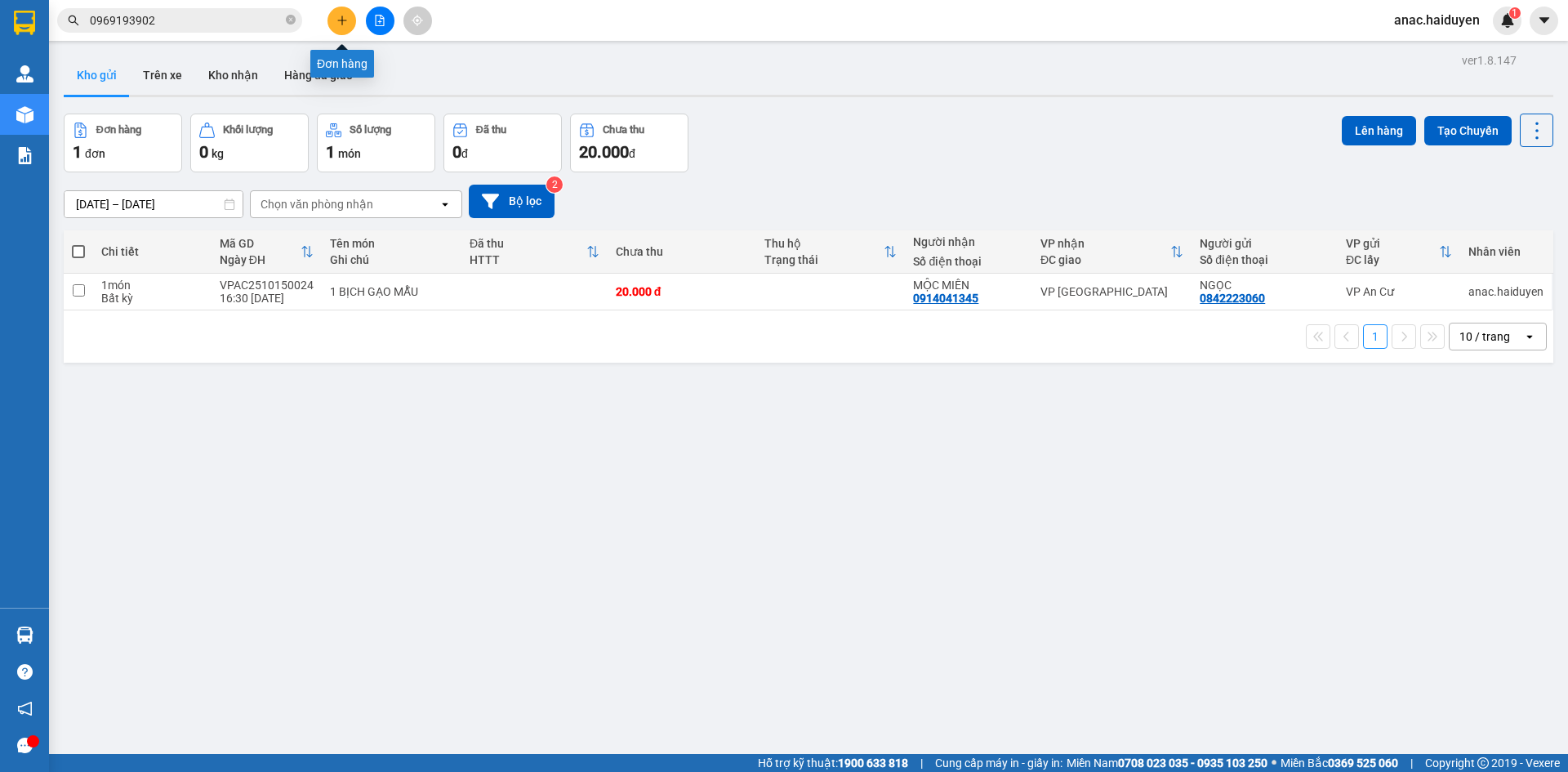
click at [341, 16] on icon "plus" at bounding box center [343, 21] width 12 height 12
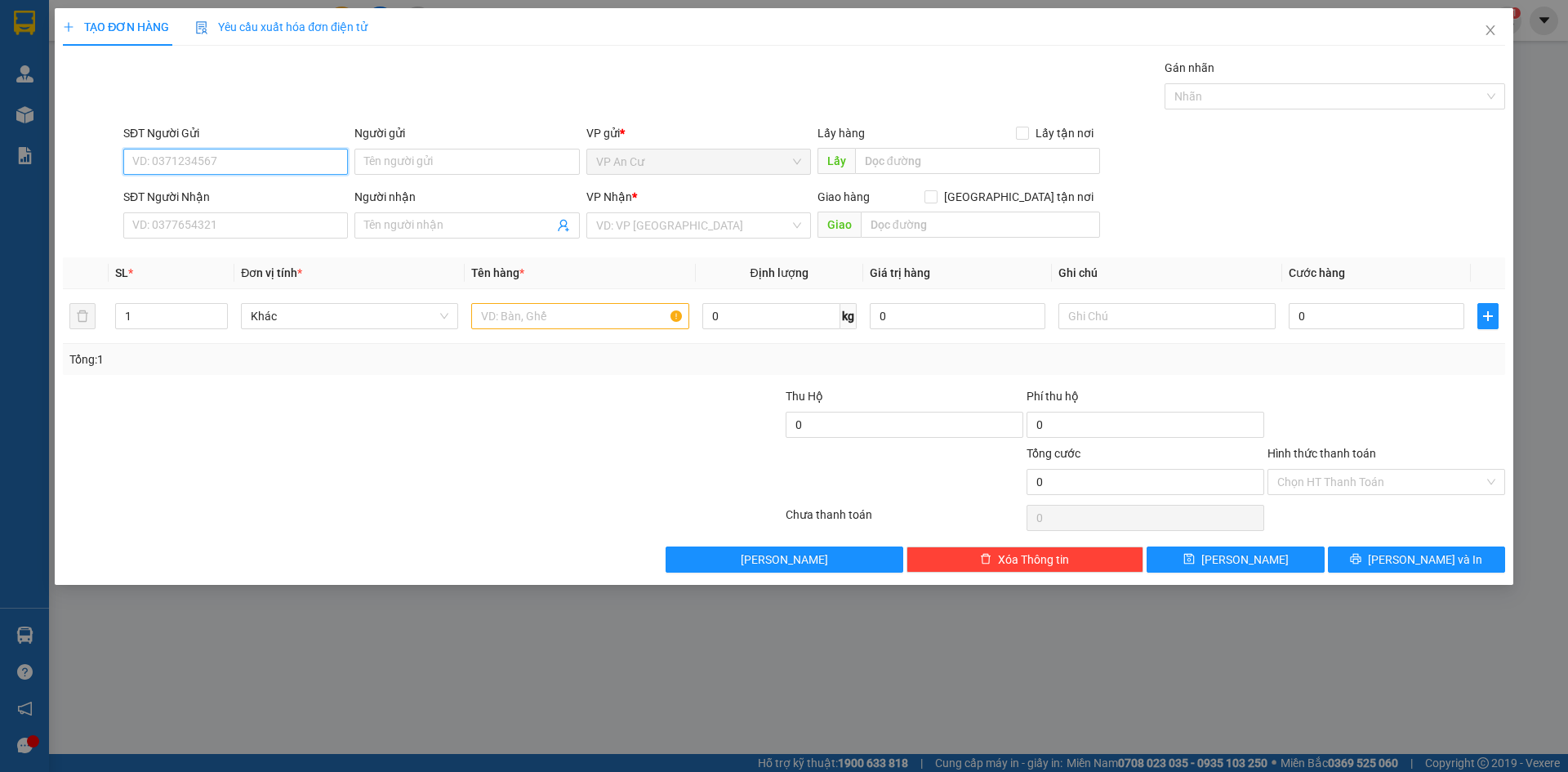
click at [245, 169] on input "SĐT Người Gửi" at bounding box center [236, 161] width 225 height 26
click at [233, 157] on input "SĐT Người Gửi" at bounding box center [236, 161] width 225 height 26
click at [211, 189] on div "0971141438 - lâm" at bounding box center [235, 194] width 205 height 18
type input "0971141438"
type input "lâm"
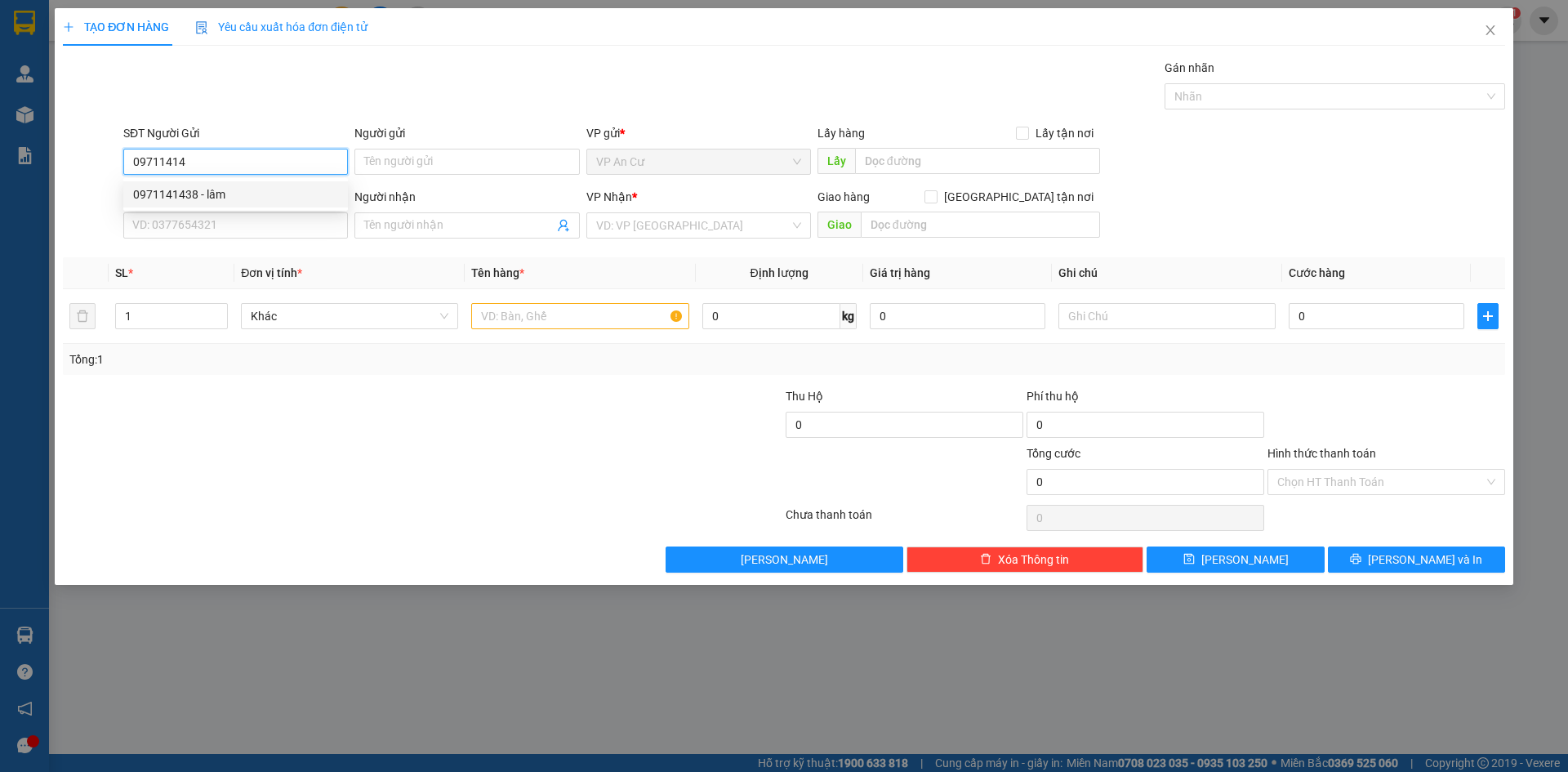
type input "0909318163"
type input "CHI"
type input "20.000"
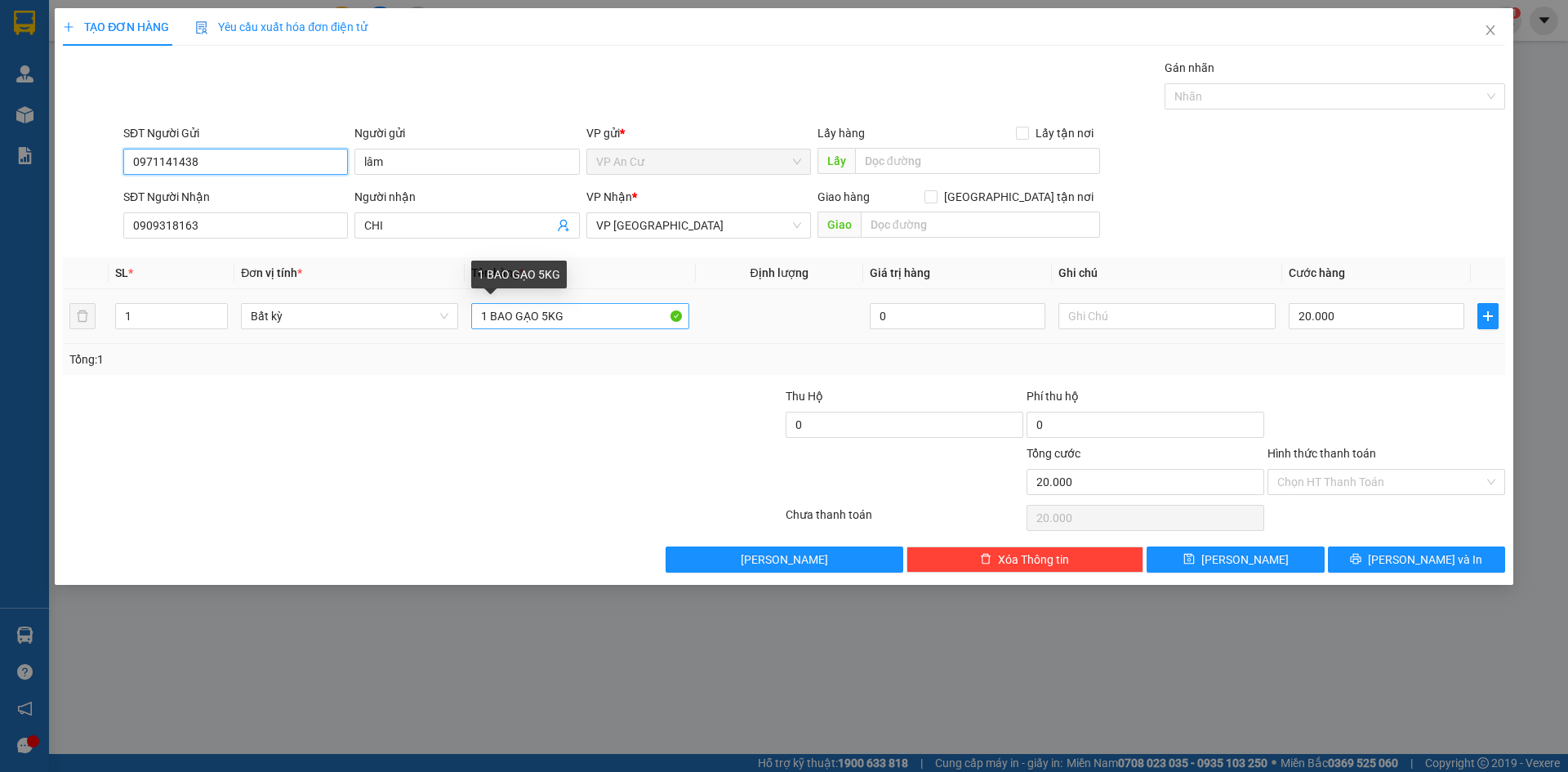
type input "0971141438"
click at [552, 314] on input "1 BAO GẠO 5KG" at bounding box center [580, 316] width 217 height 26
type input "1 BAO GẠO 25KG"
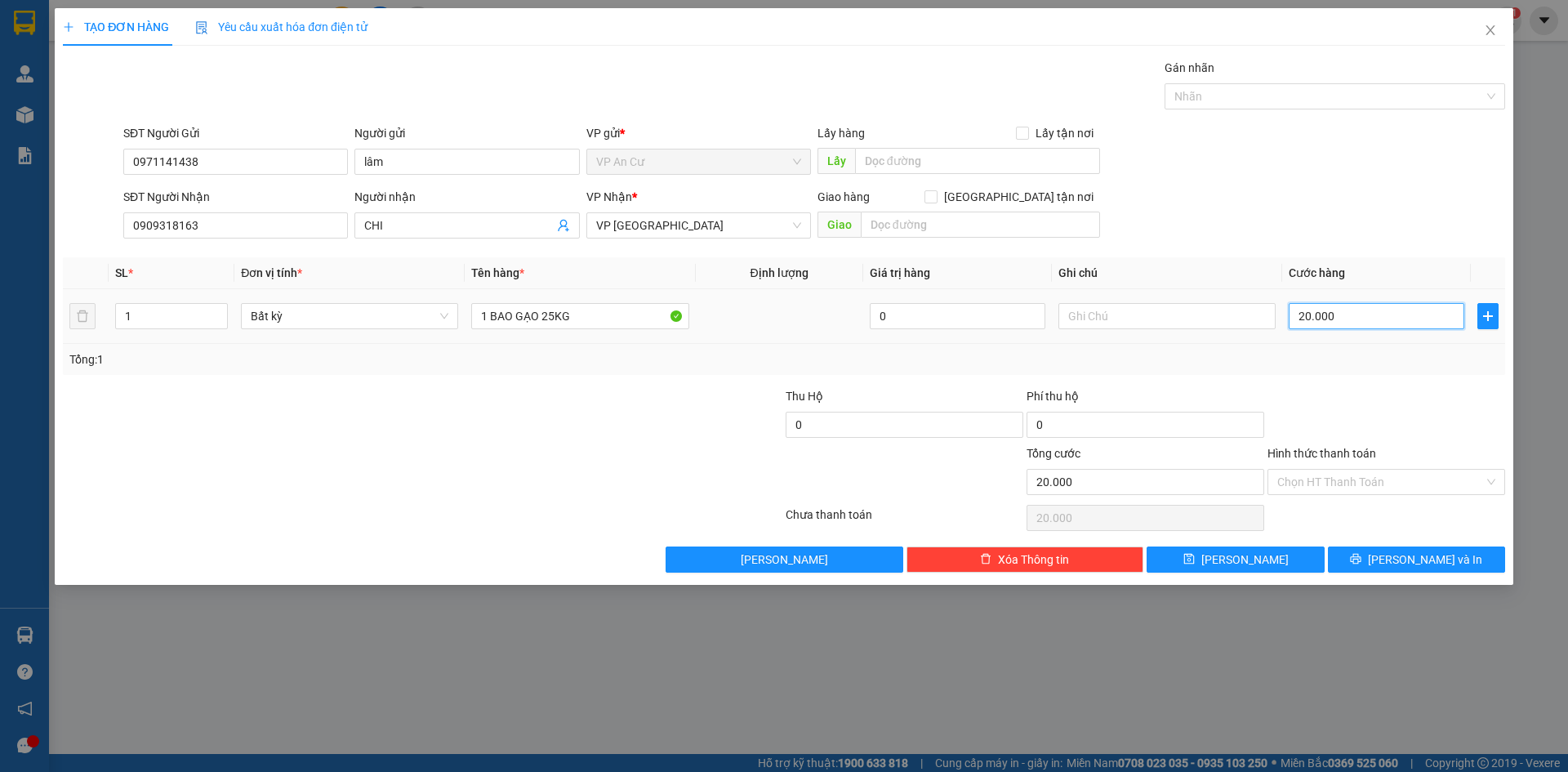
click at [1375, 307] on input "20.000" at bounding box center [1377, 316] width 176 height 26
type input "5"
type input "50"
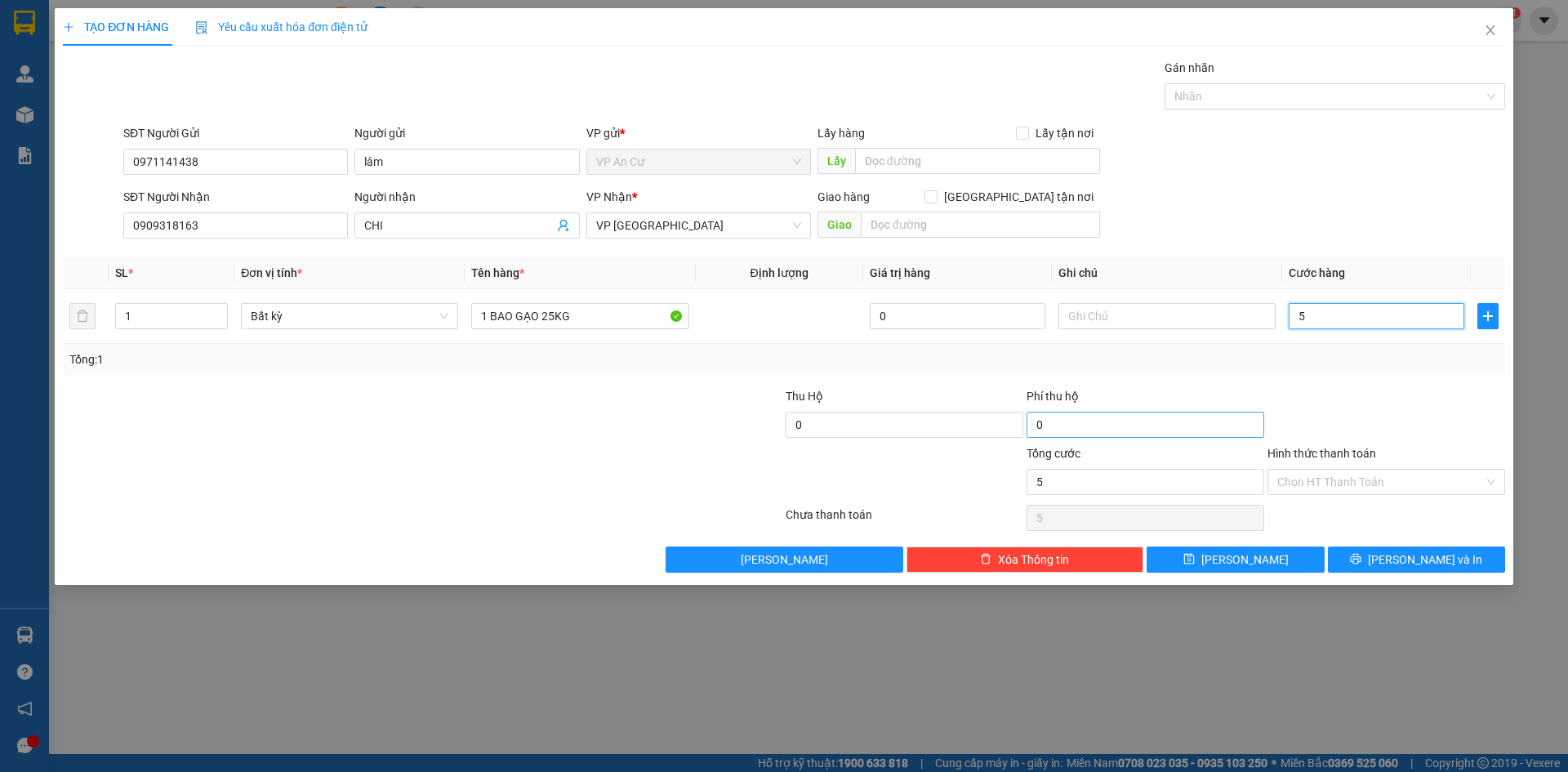
type input "50"
type input "500"
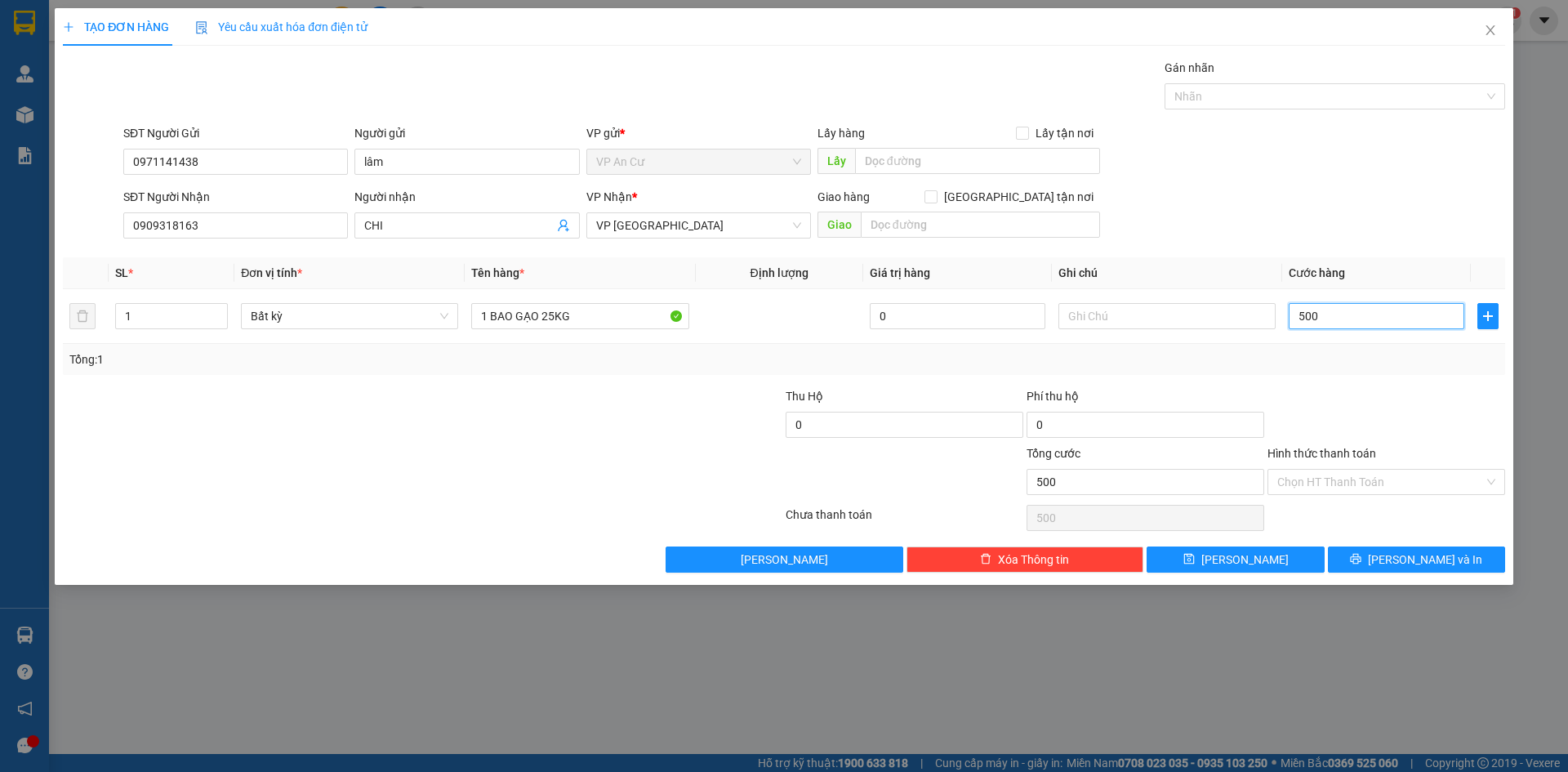
type input "50"
type input "5"
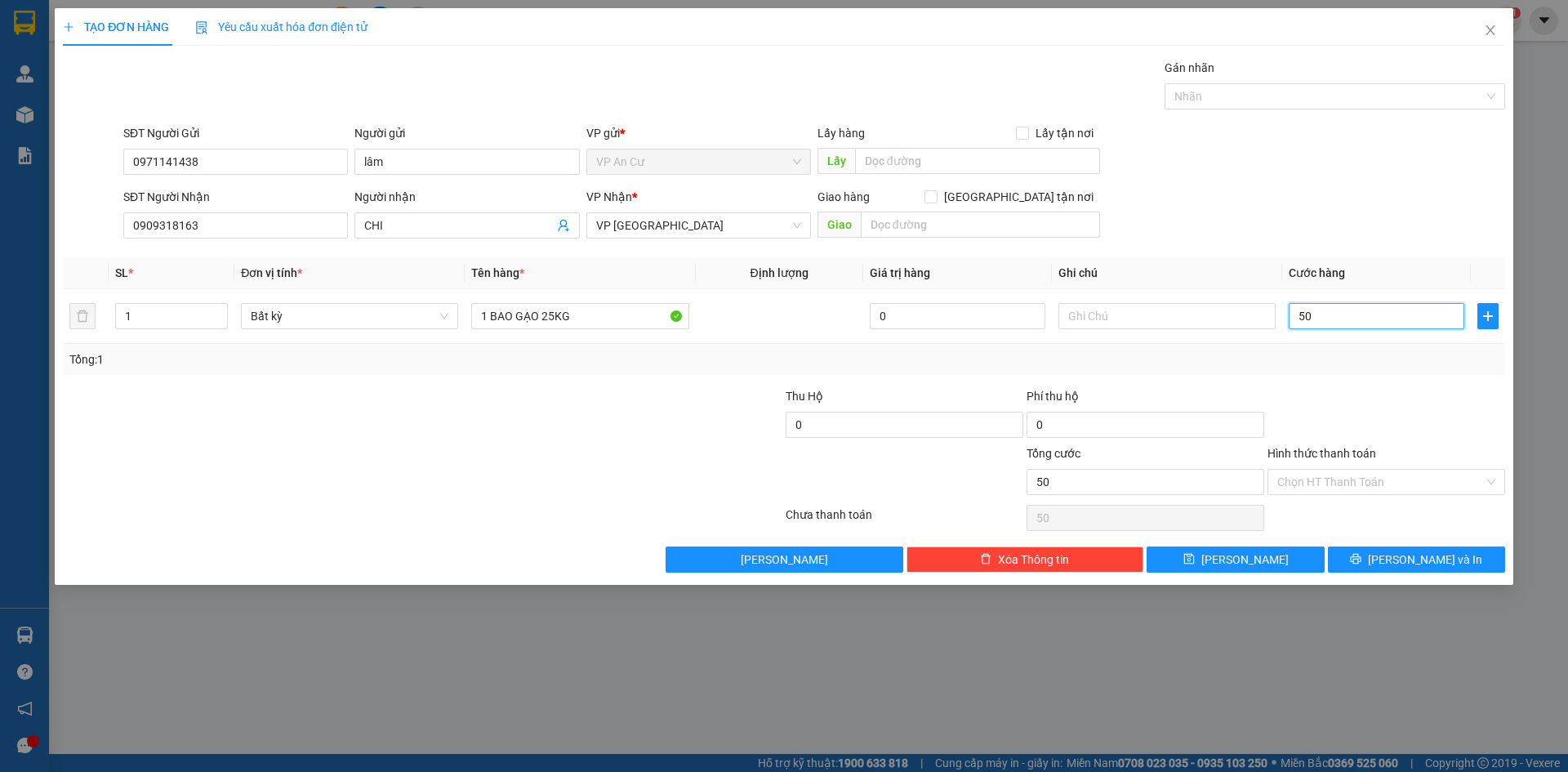
type input "5"
type input "0"
click at [553, 317] on input "1 BAO GẠO 25KG" at bounding box center [580, 316] width 217 height 26
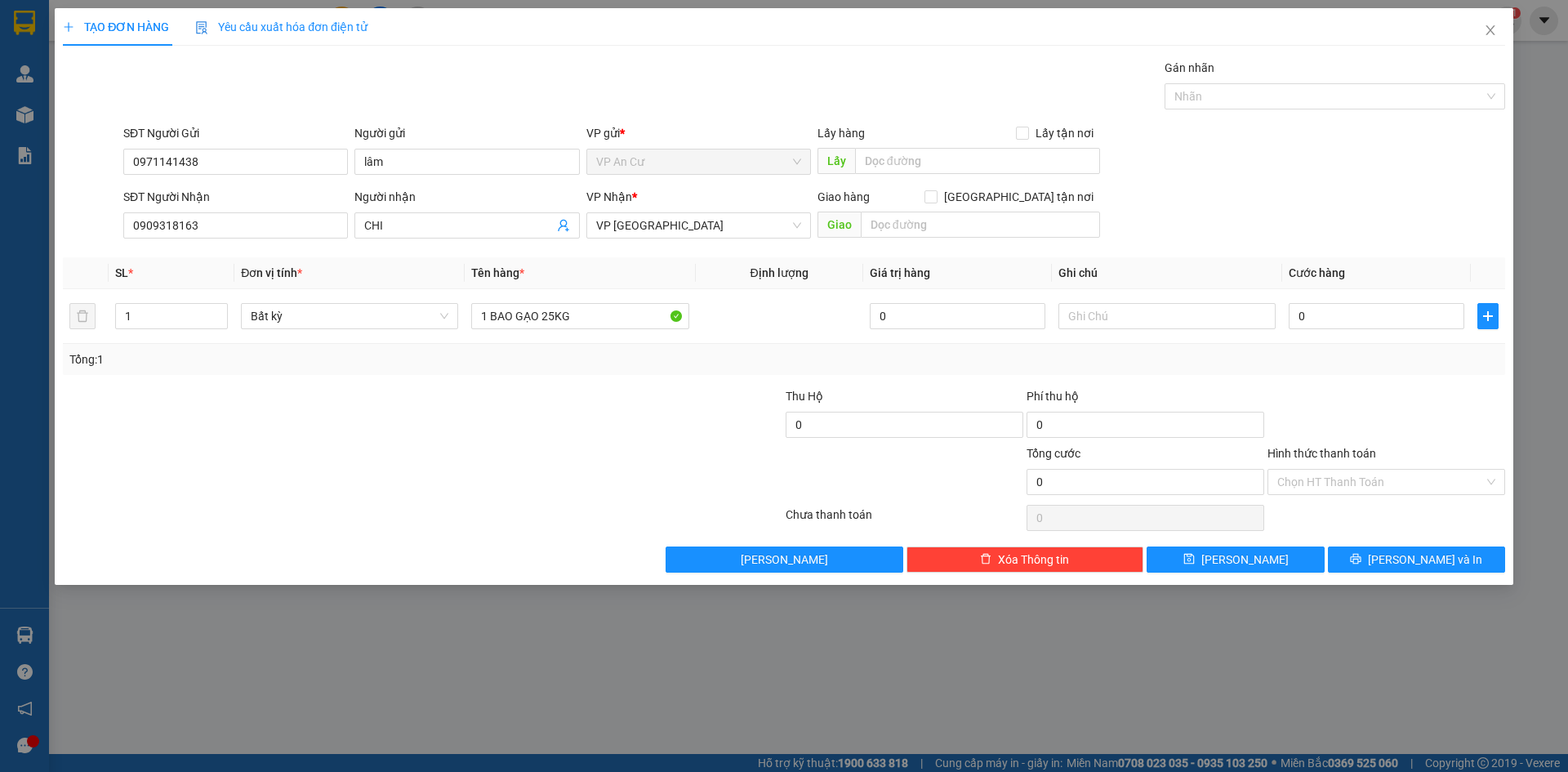
click at [1228, 387] on div "Phí thu hộ" at bounding box center [1145, 399] width 237 height 24
click at [1333, 323] on input "0" at bounding box center [1377, 316] width 176 height 26
type input "5"
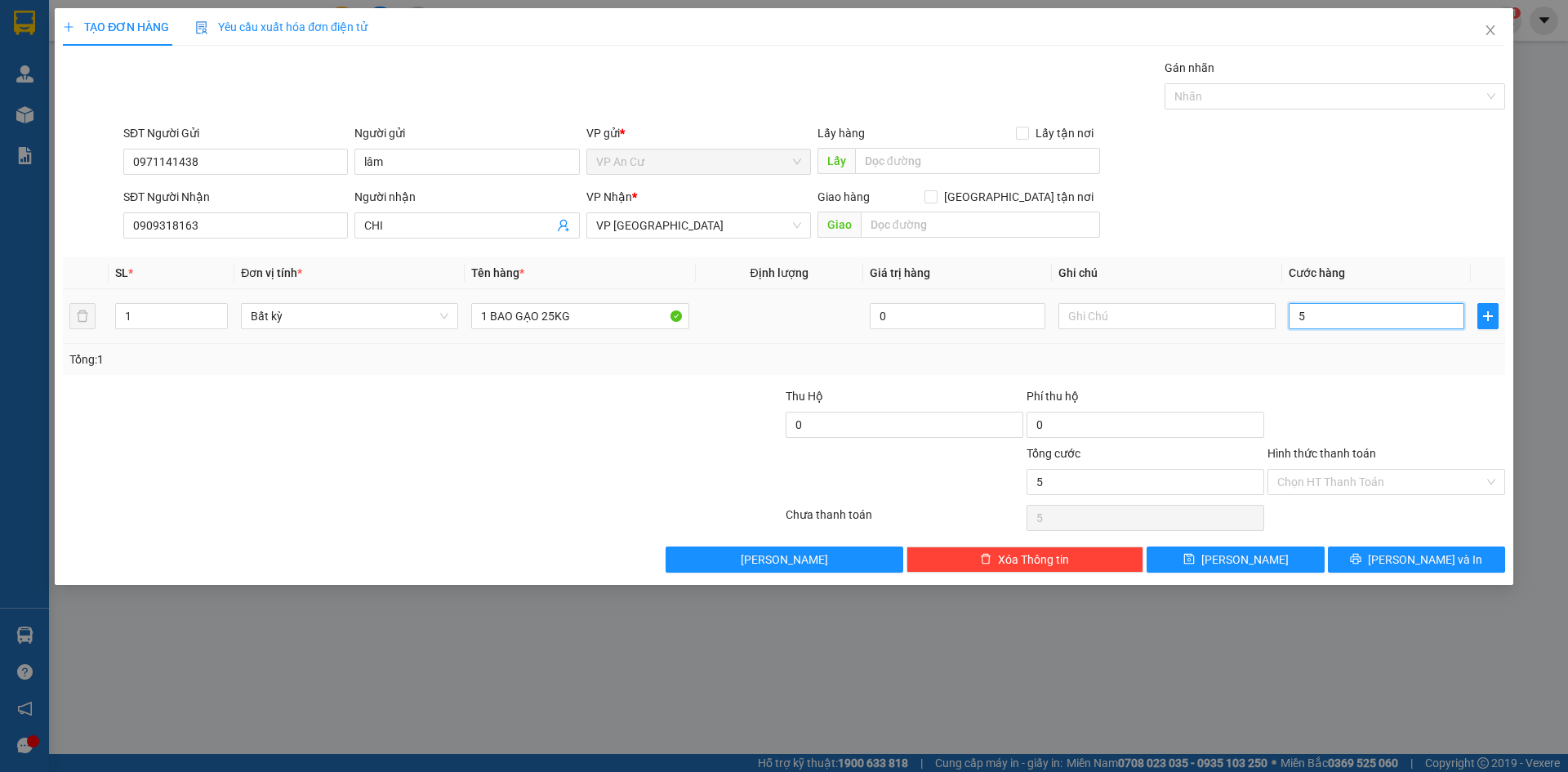
type input "50"
type input "500"
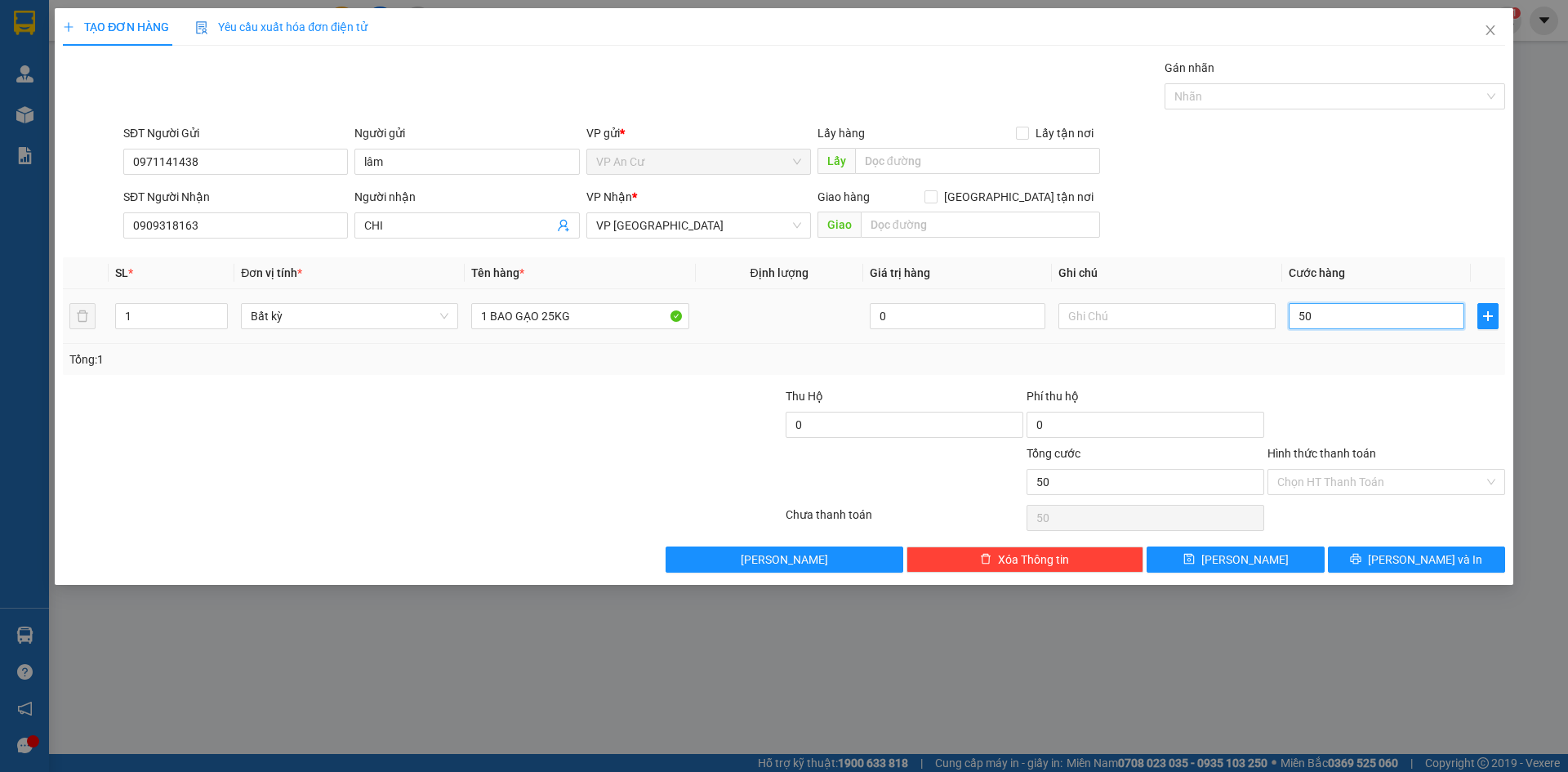
type input "500"
type input "5.000"
type input "50.000"
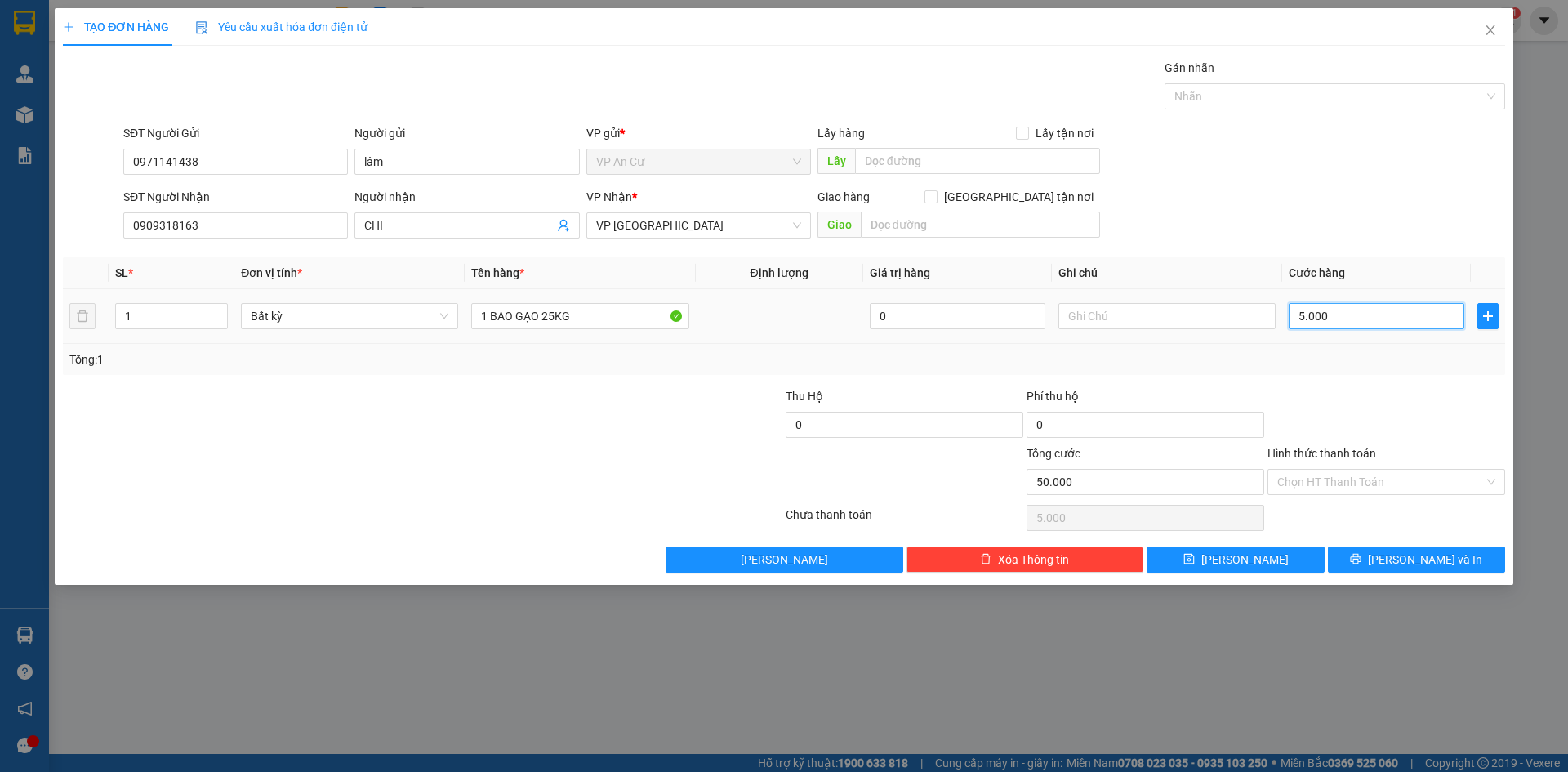
type input "50.000"
click at [1375, 556] on button "[PERSON_NAME] và In" at bounding box center [1417, 559] width 177 height 26
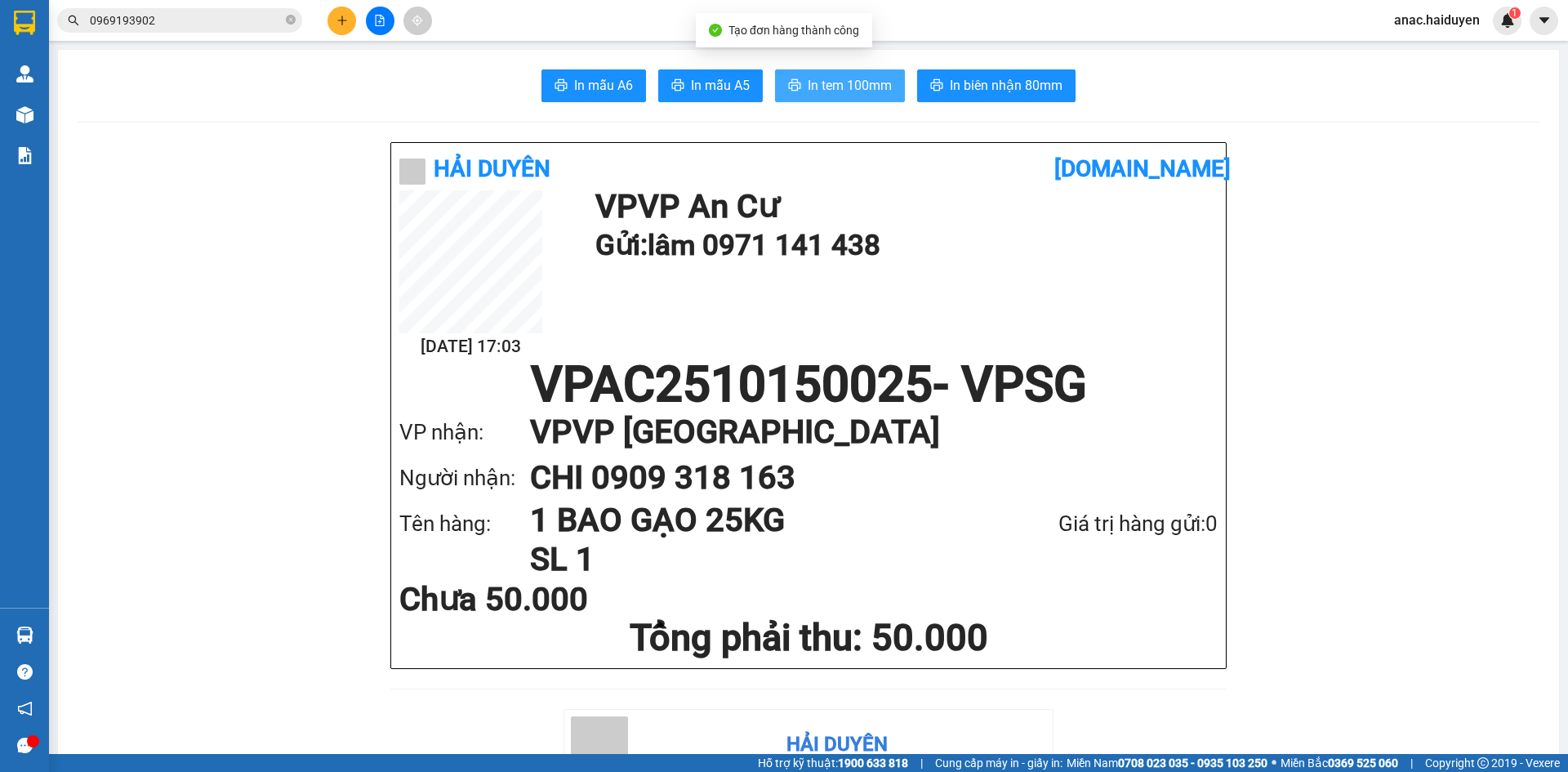
click at [820, 84] on span "In tem 100mm" at bounding box center [850, 85] width 84 height 20
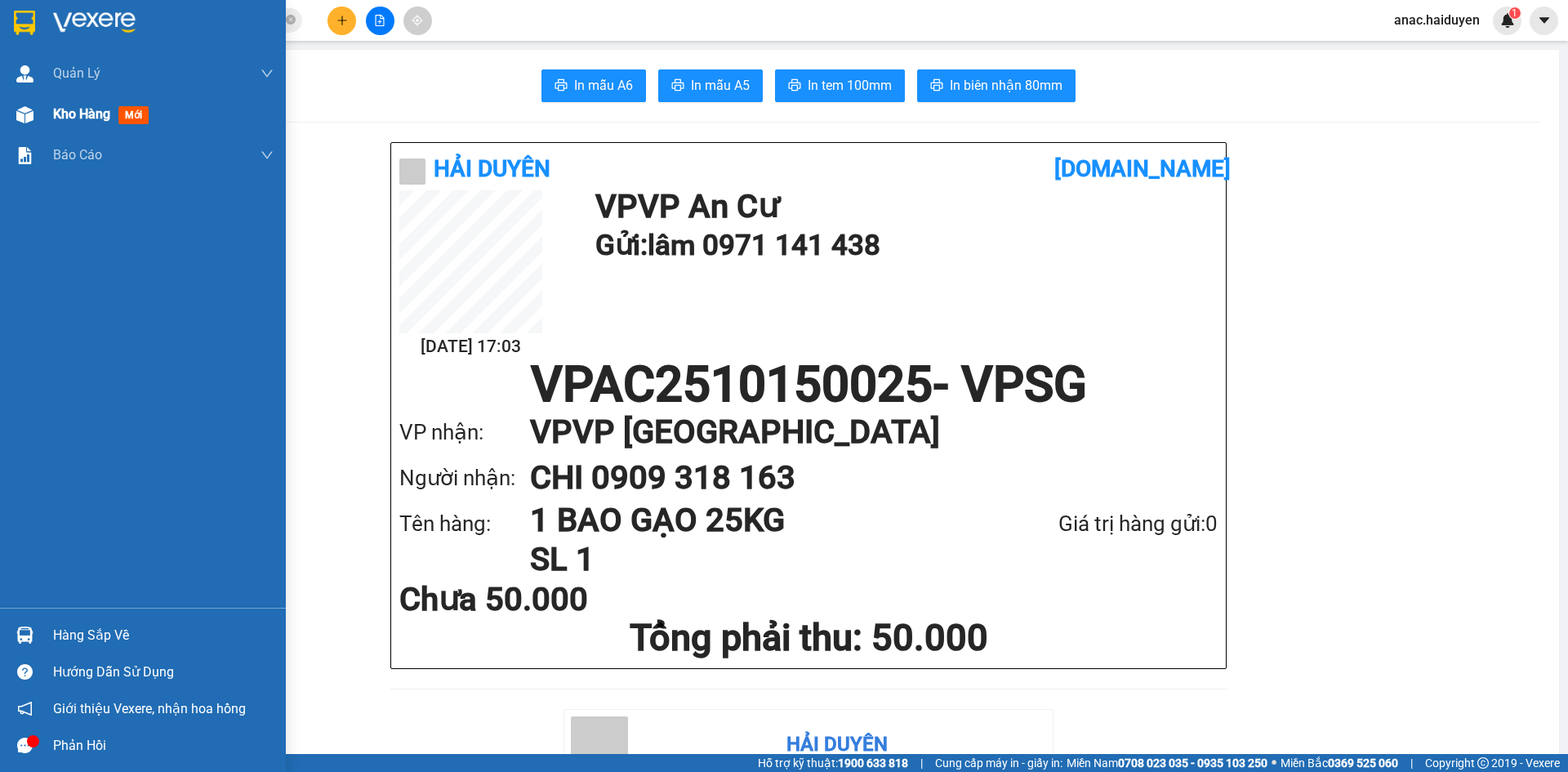
click at [71, 116] on span "Kho hàng" at bounding box center [82, 114] width 57 height 16
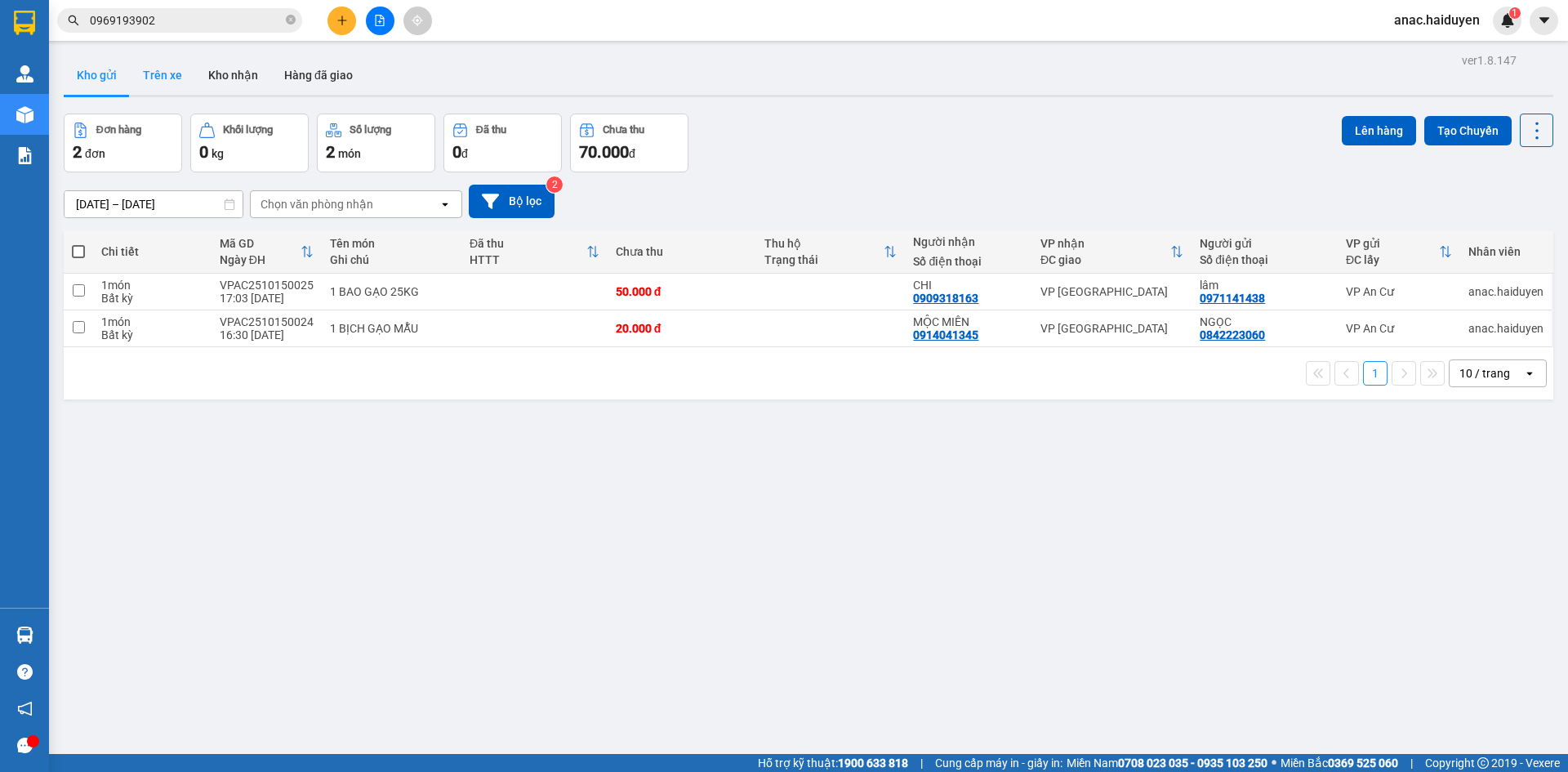
click at [155, 81] on button "Trên xe" at bounding box center [162, 74] width 65 height 39
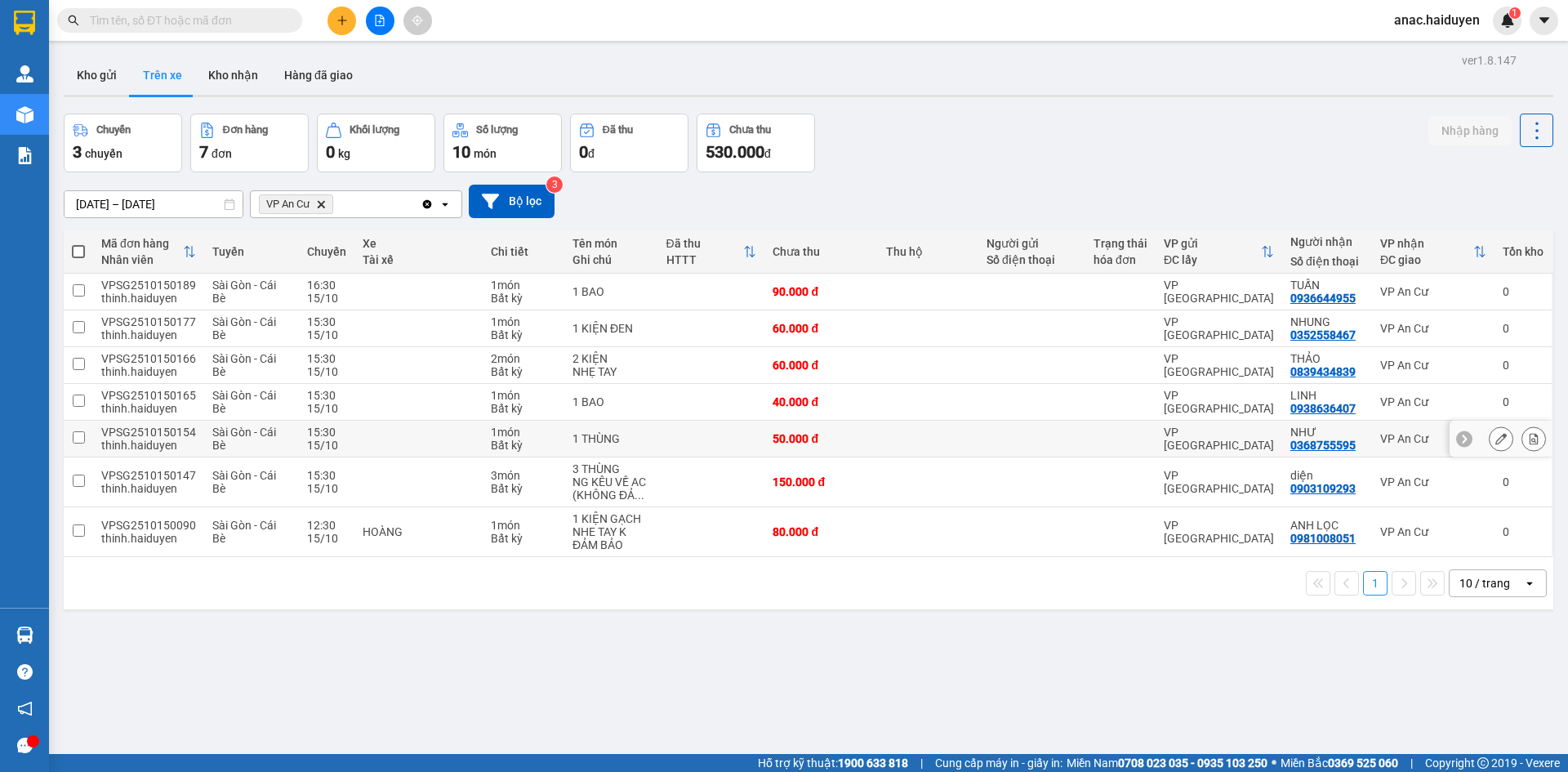
click at [76, 438] on input "checkbox" at bounding box center [79, 437] width 13 height 13
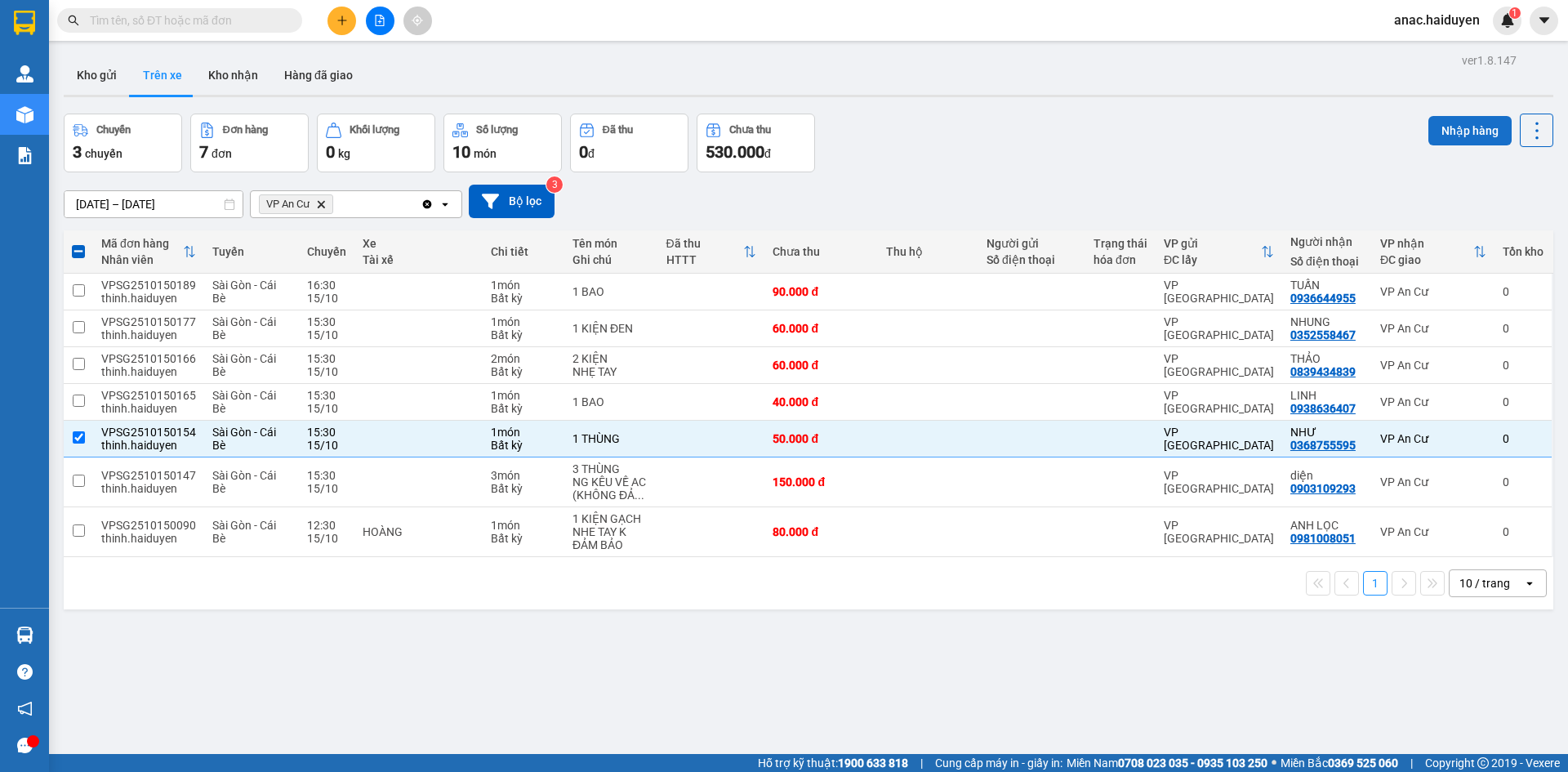
click at [1459, 127] on button "Nhập hàng" at bounding box center [1470, 130] width 84 height 29
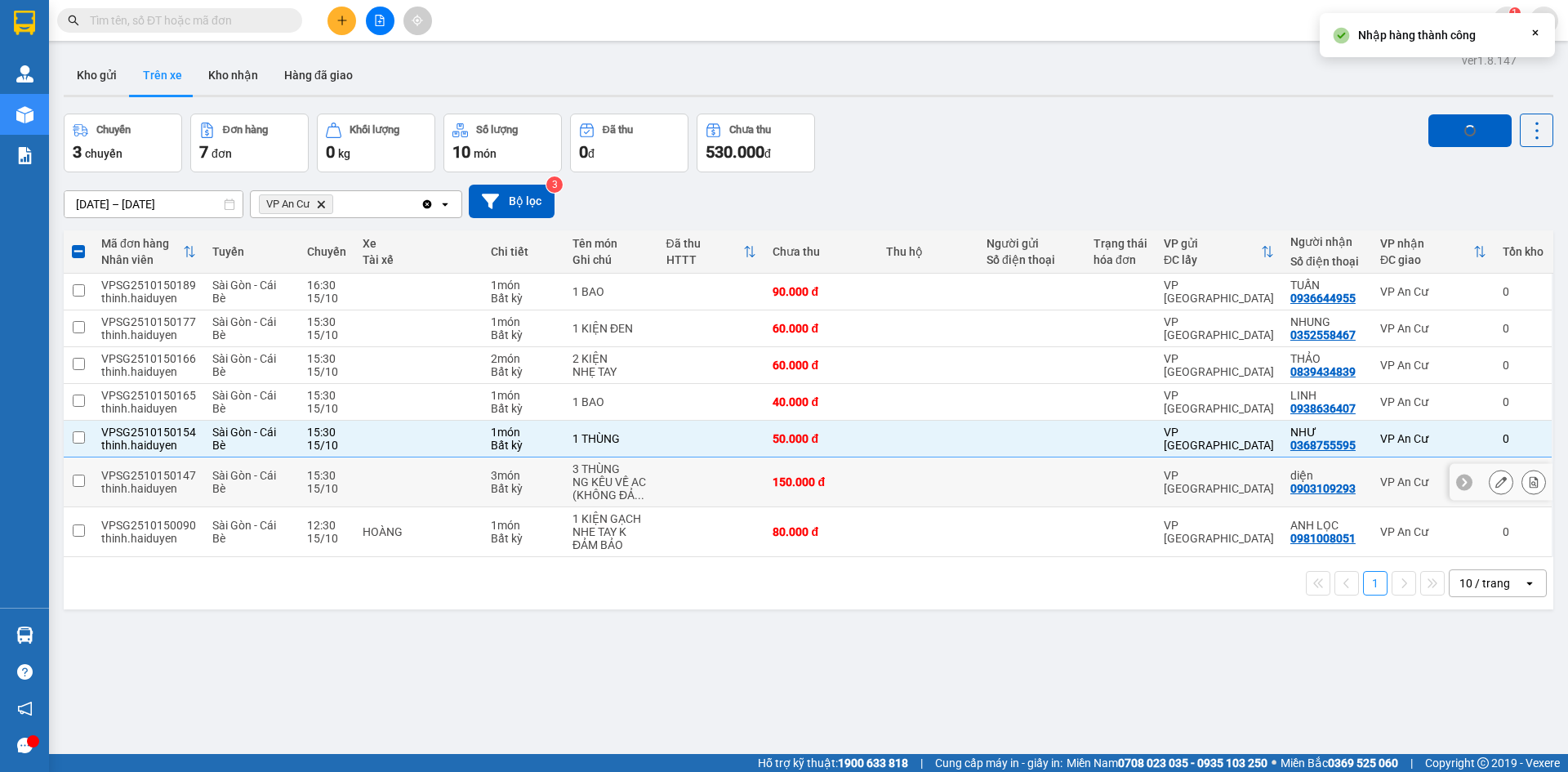
checkbox input "false"
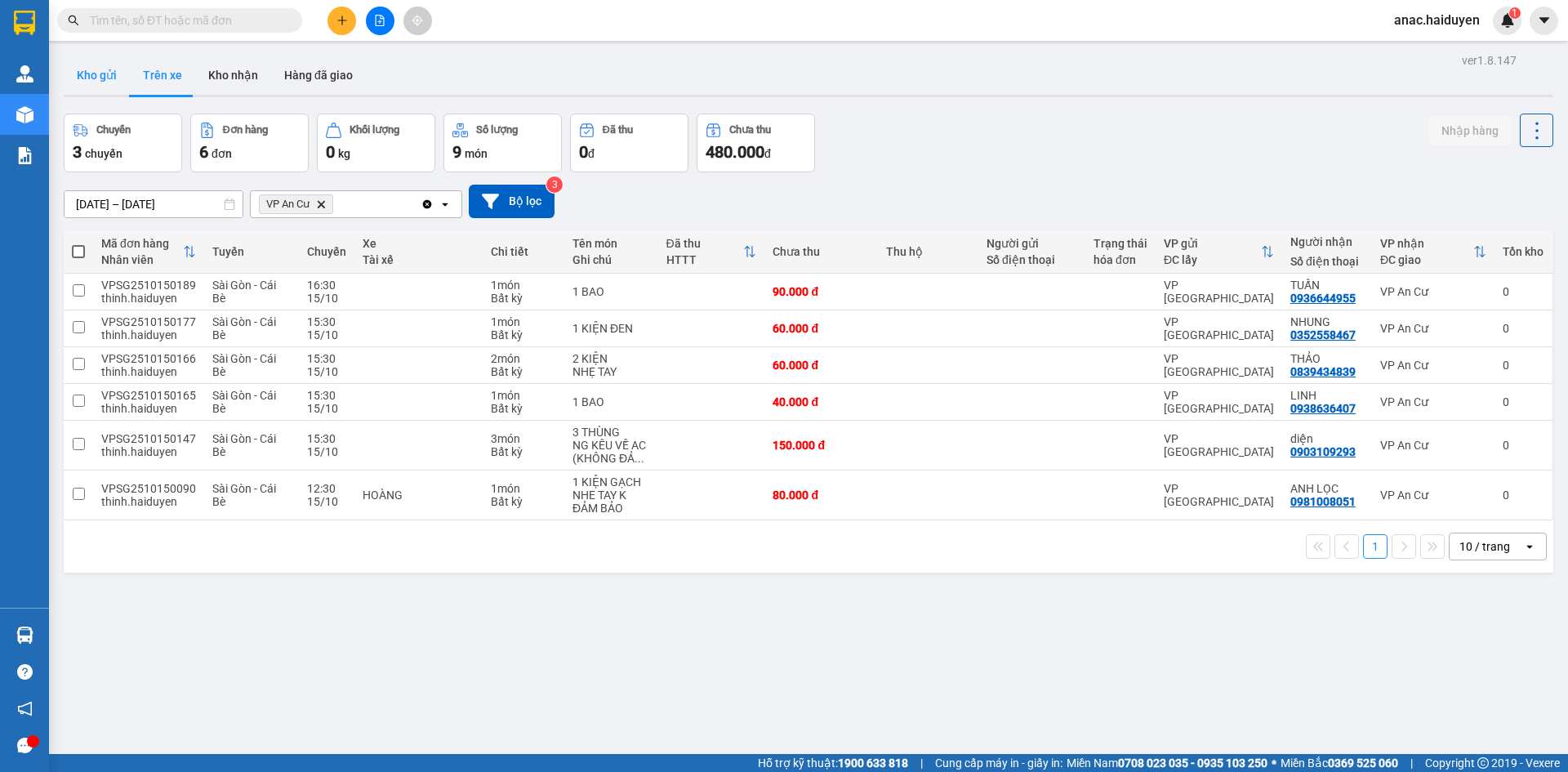
click at [114, 70] on button "Kho gửi" at bounding box center [96, 74] width 66 height 39
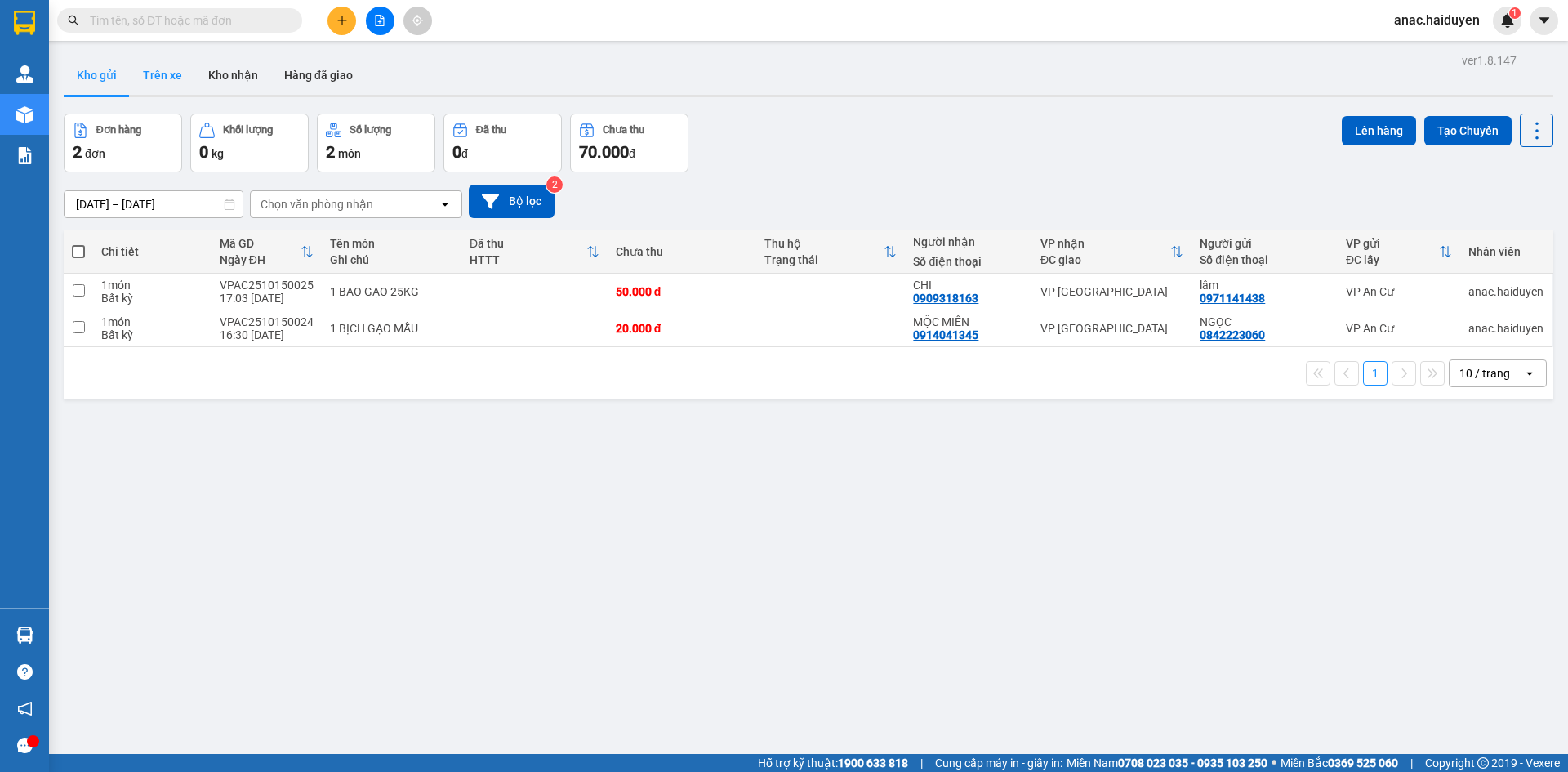
click at [167, 70] on button "Trên xe" at bounding box center [162, 74] width 65 height 39
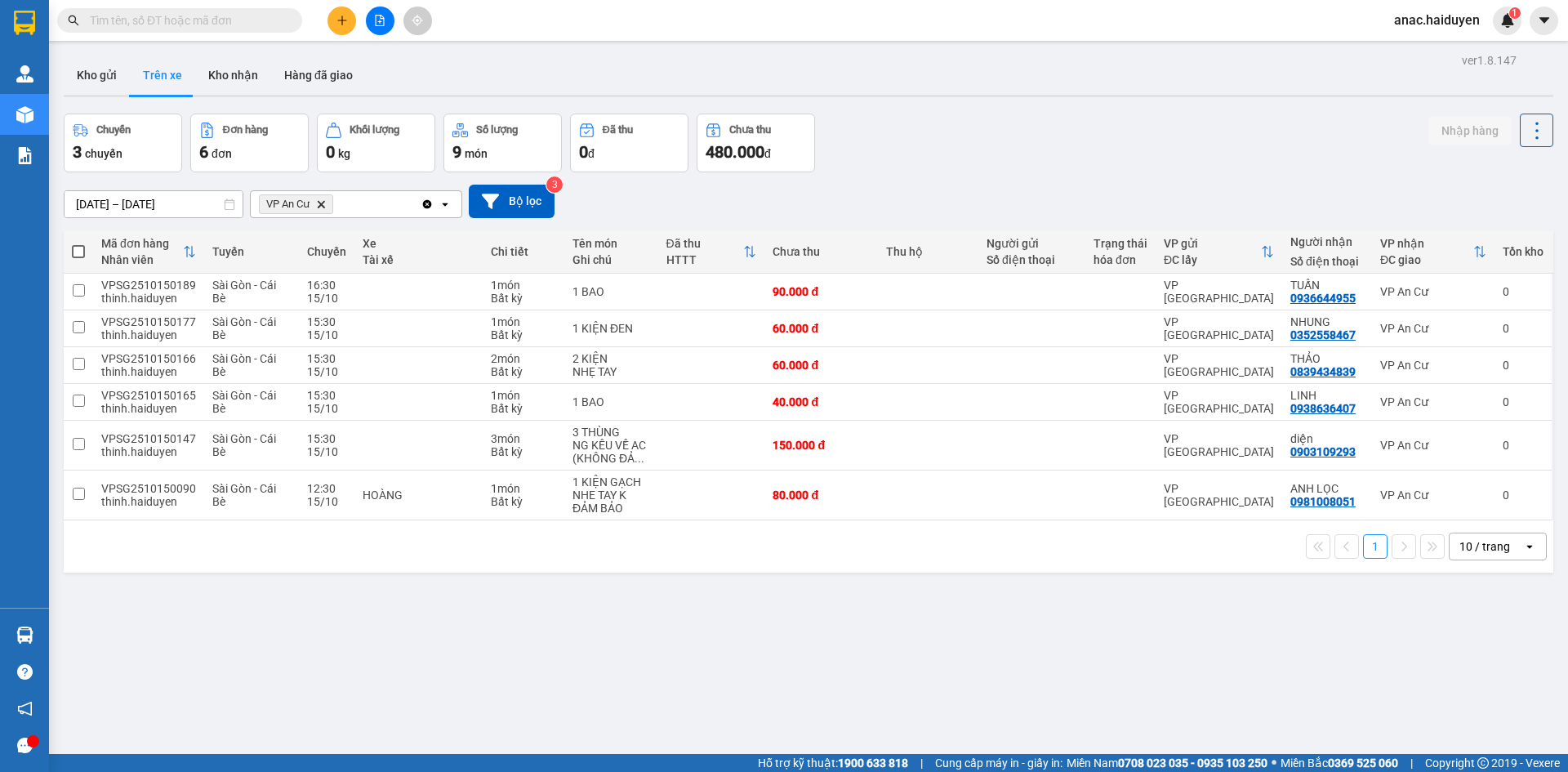
click at [206, 21] on input "text" at bounding box center [186, 20] width 193 height 18
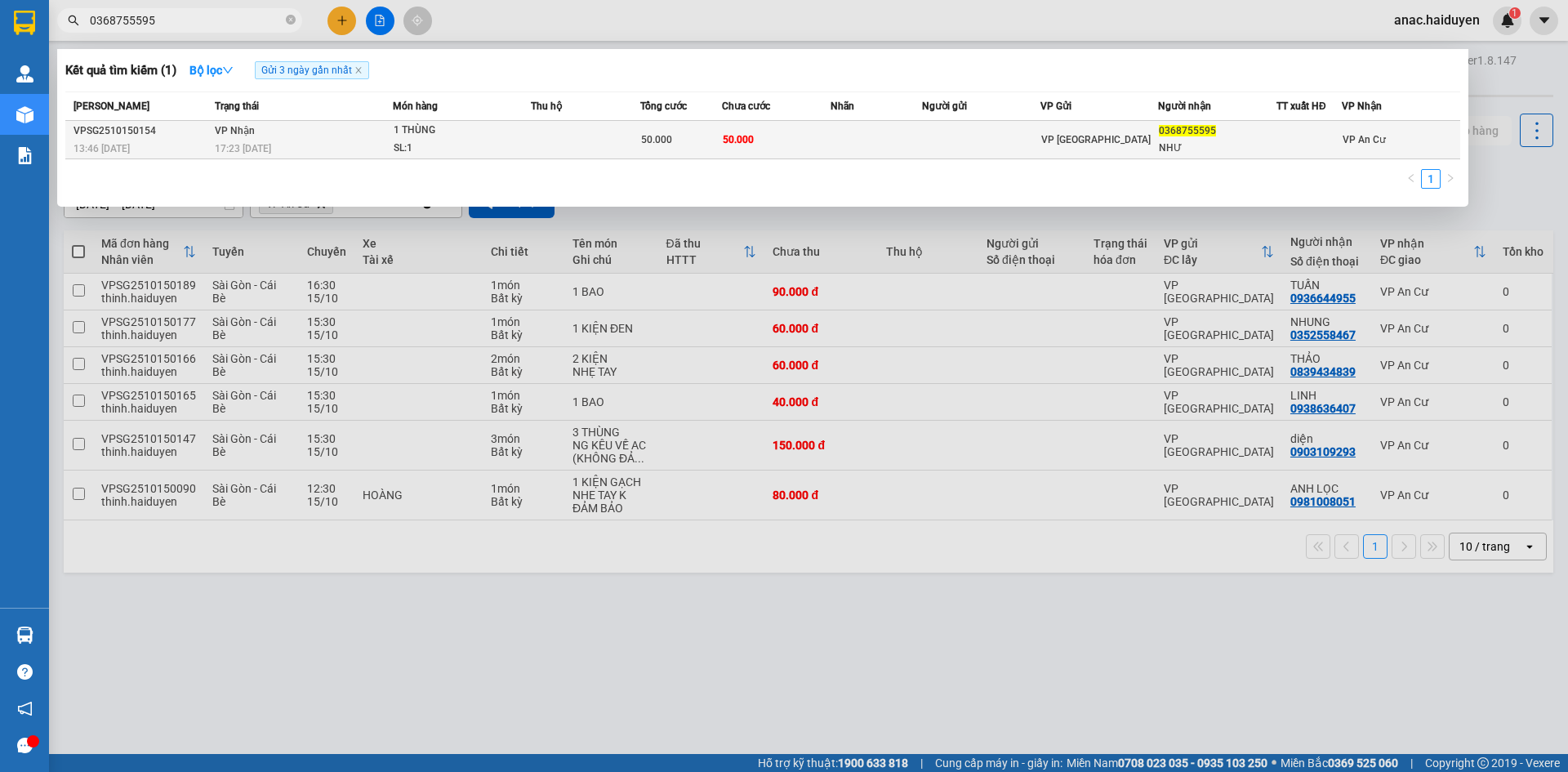
type input "0368755595"
click at [789, 138] on td "50.000" at bounding box center [776, 140] width 109 height 38
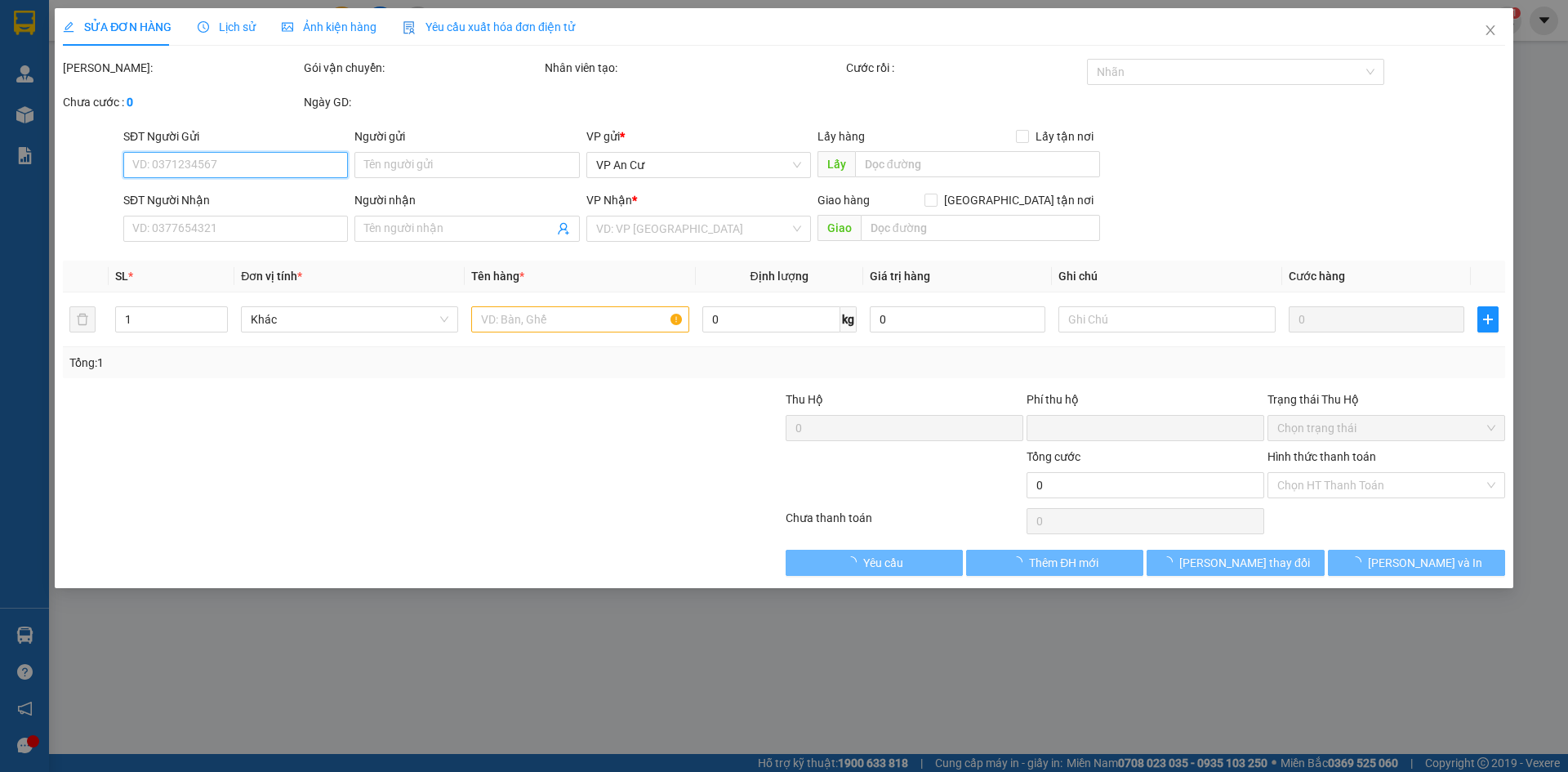
type input "0368755595"
type input "NHƯ"
type input "0"
type input "50.000"
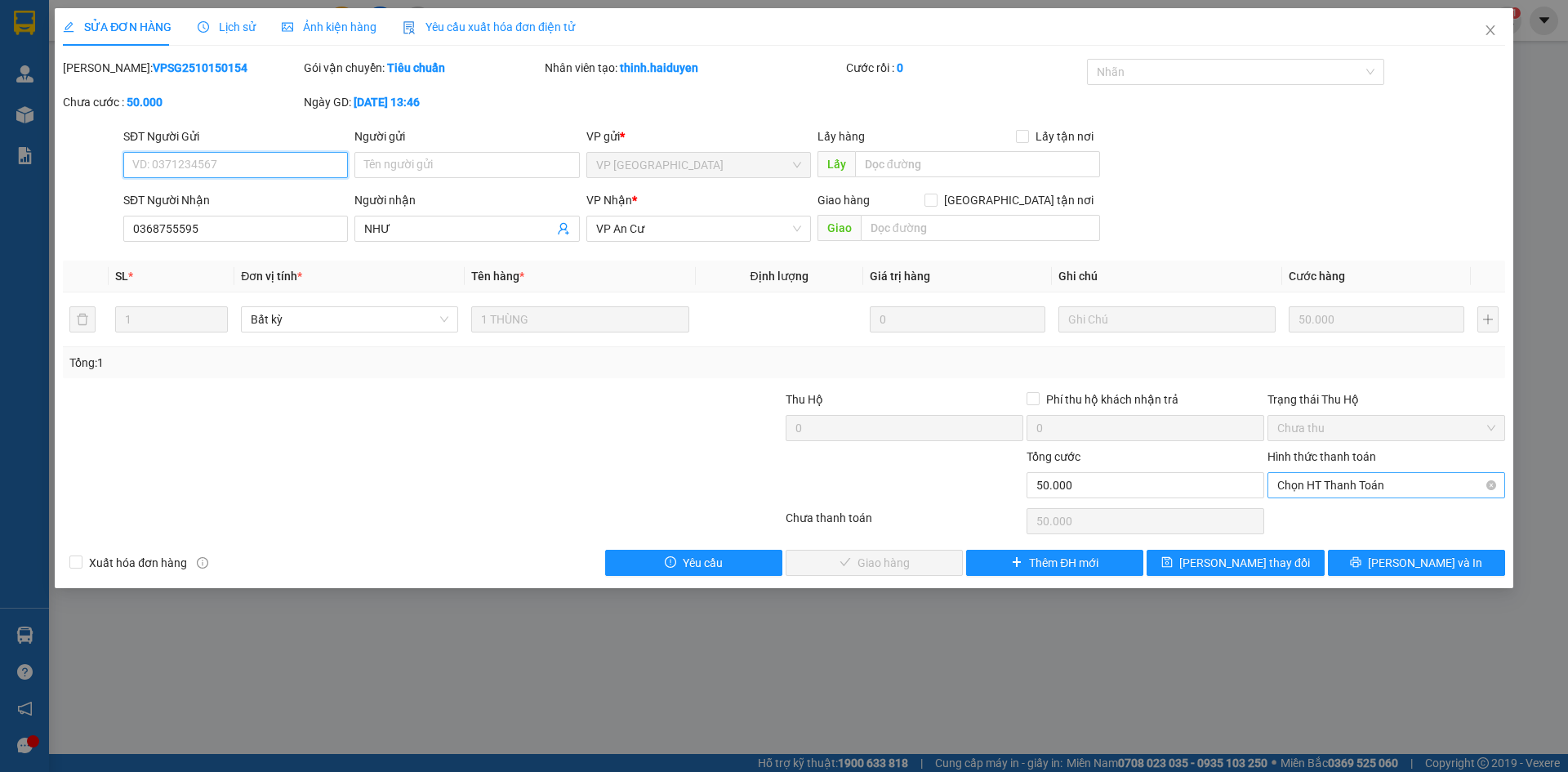
click at [1307, 481] on span "Chọn HT Thanh Toán" at bounding box center [1386, 485] width 218 height 24
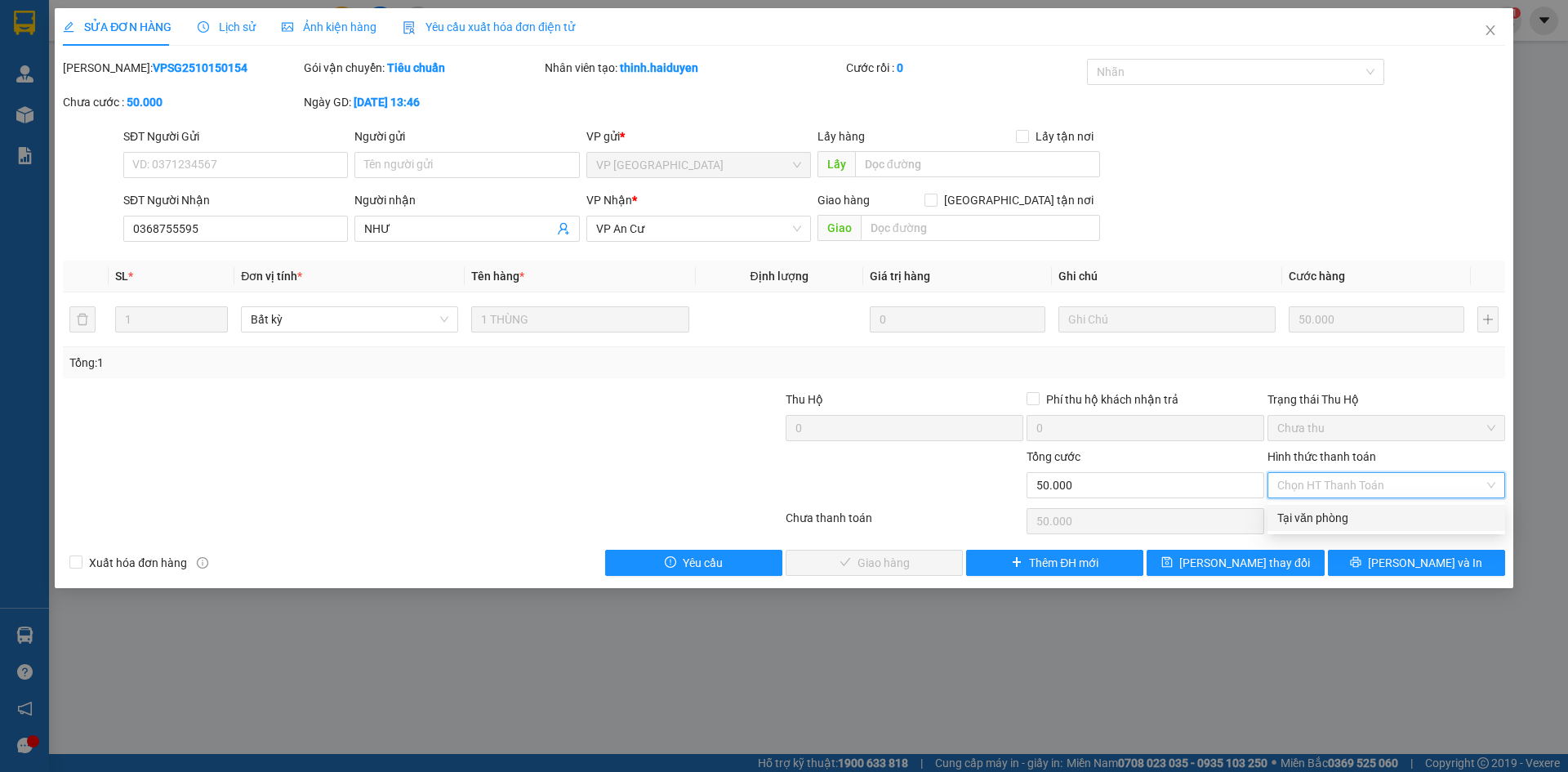
click at [1301, 516] on div "Tại văn phòng" at bounding box center [1386, 517] width 218 height 18
type input "0"
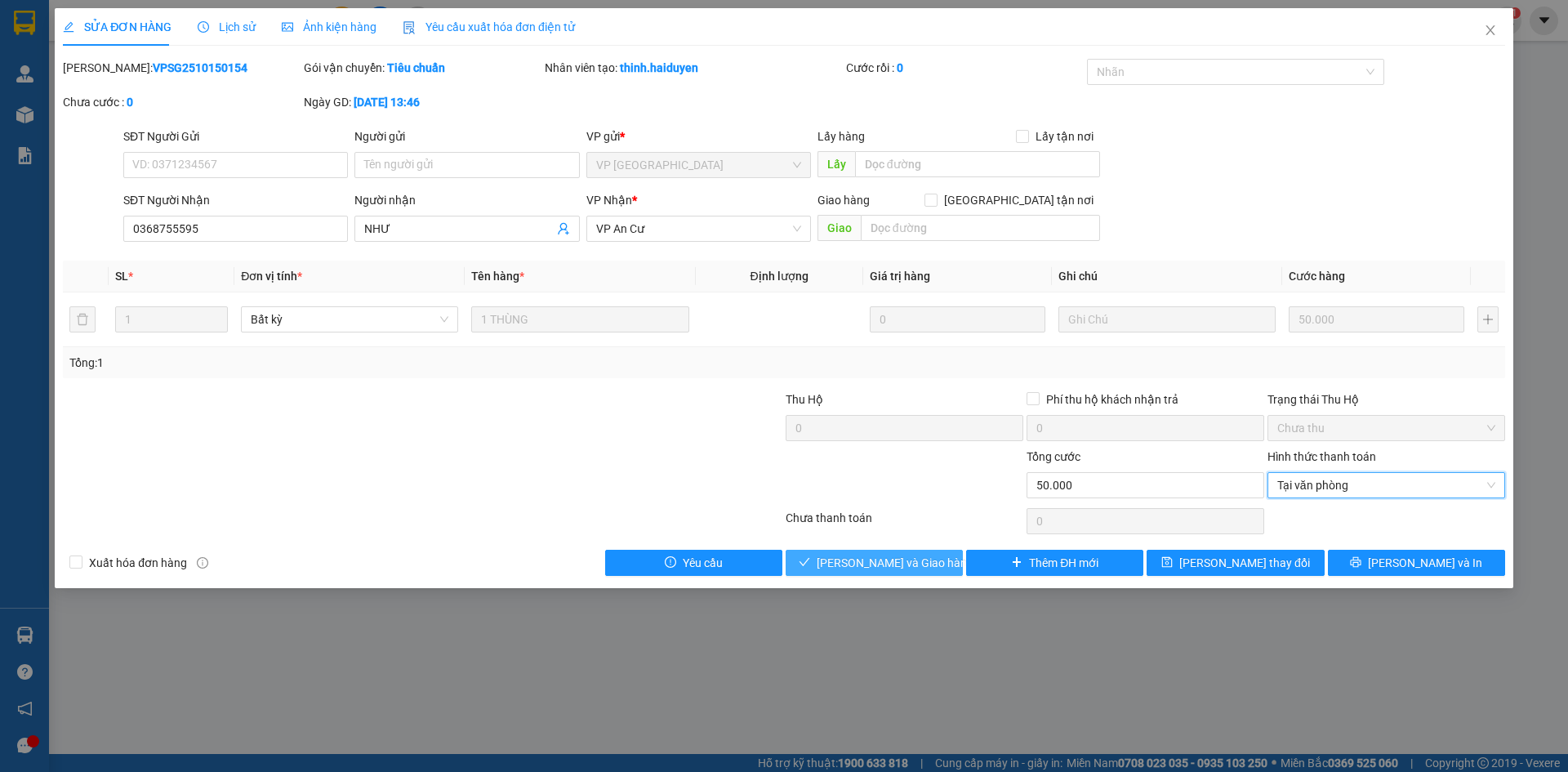
click at [914, 565] on span "[PERSON_NAME] và Giao hàng" at bounding box center [895, 562] width 157 height 18
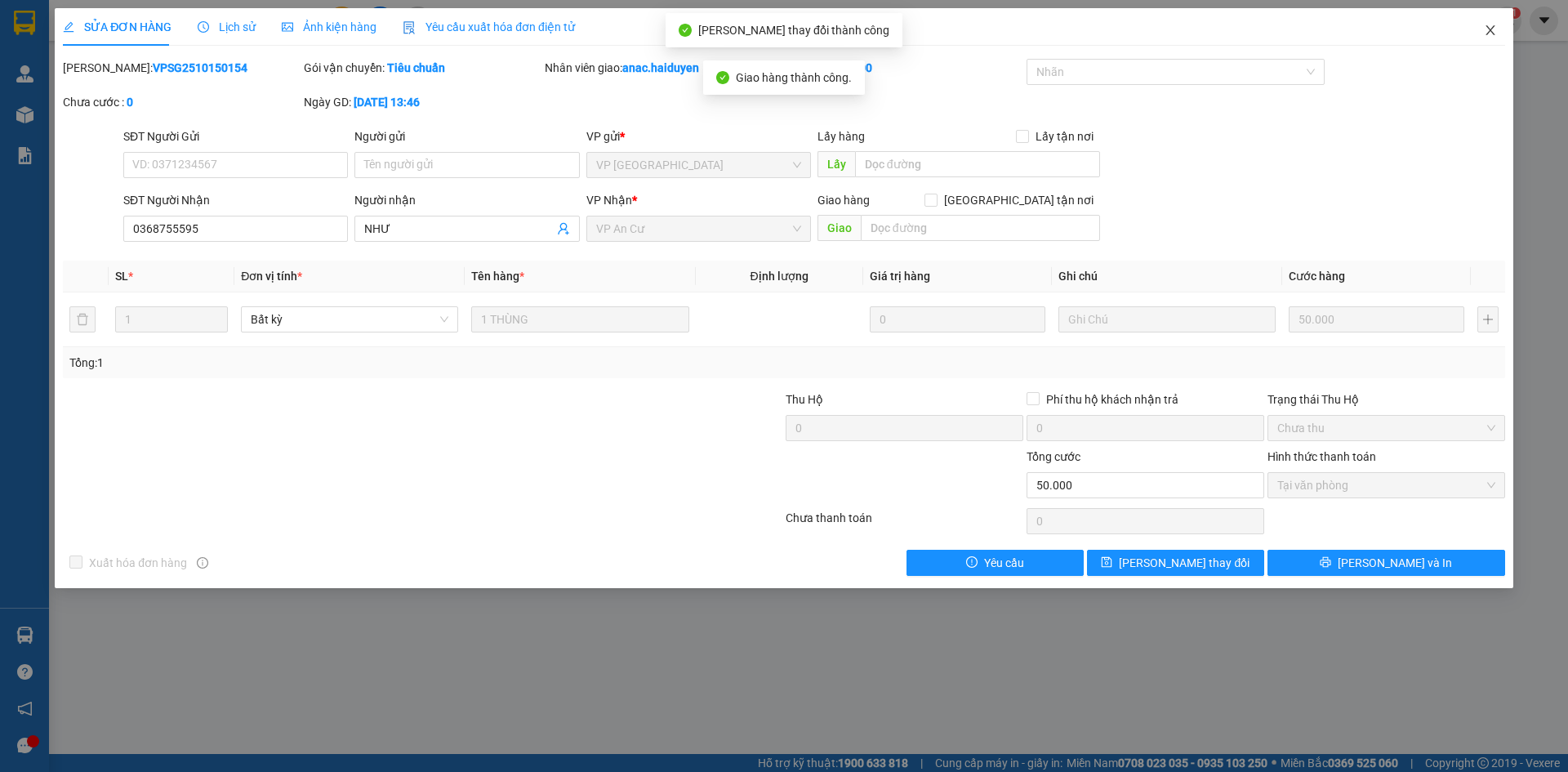
click at [1492, 33] on icon "close" at bounding box center [1490, 30] width 9 height 10
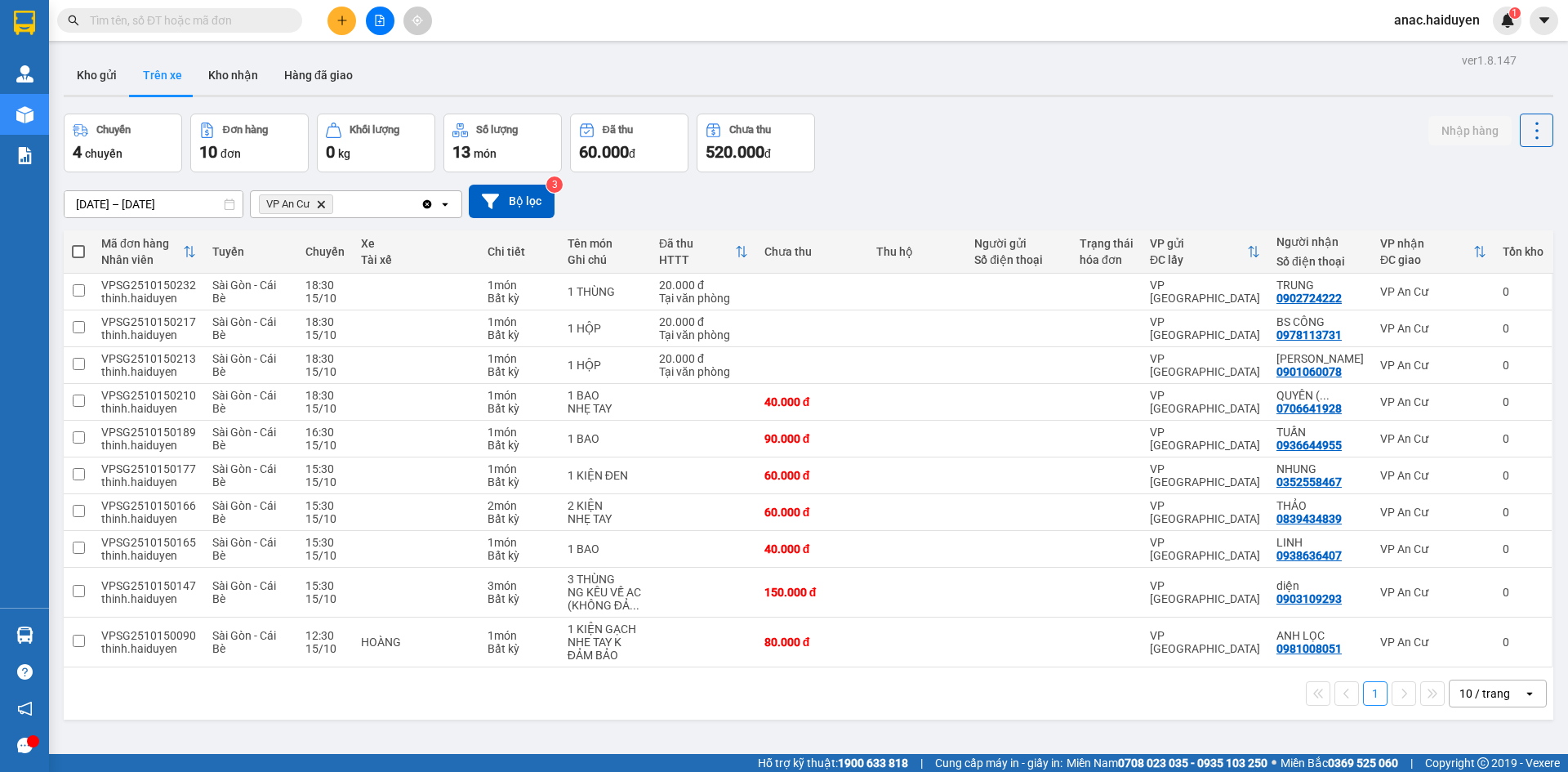
click at [707, 696] on div "1 10 / trang open" at bounding box center [808, 693] width 1477 height 28
click at [79, 77] on button "Kho gửi" at bounding box center [96, 74] width 66 height 39
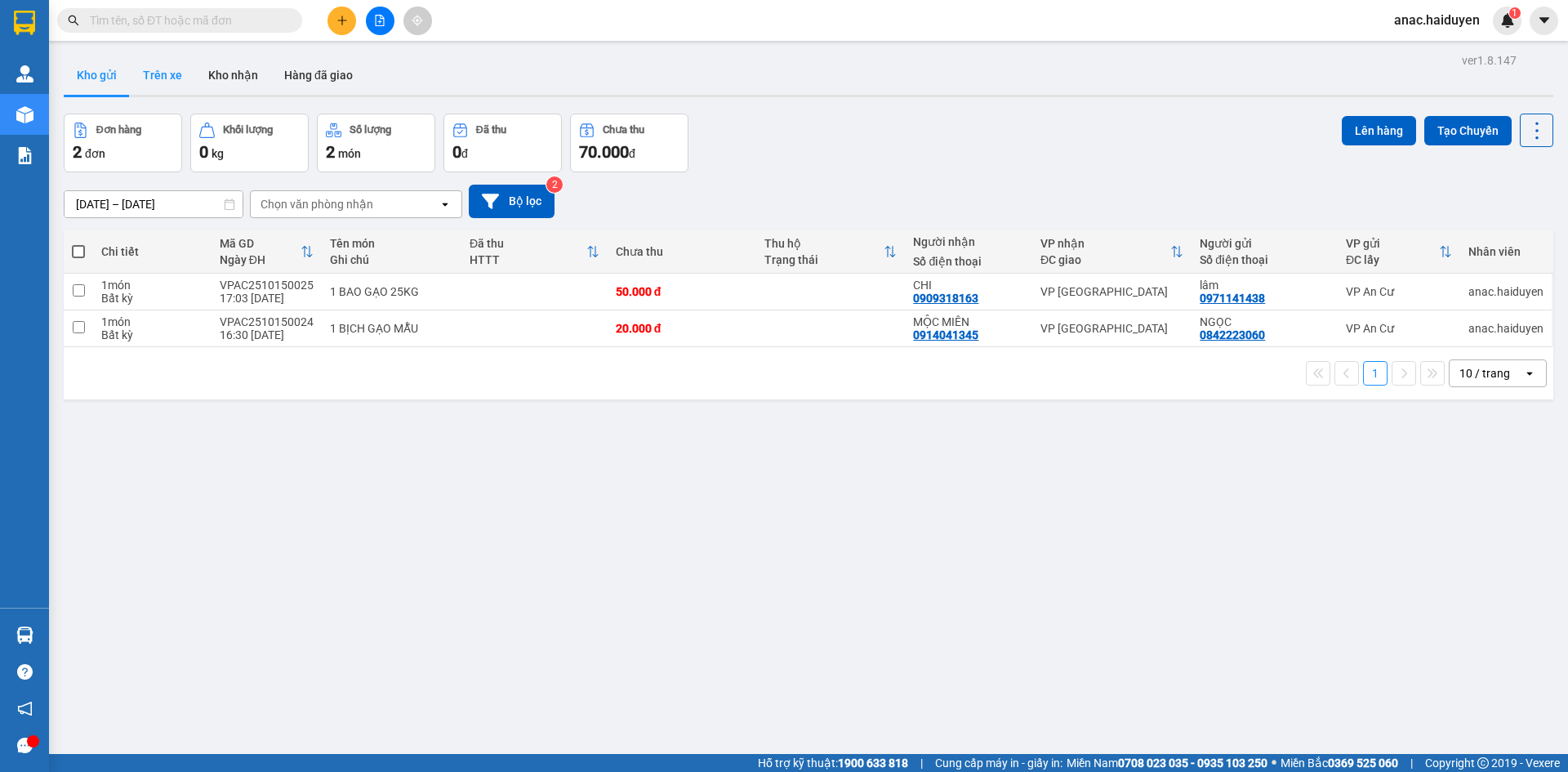
click at [159, 80] on button "Trên xe" at bounding box center [162, 74] width 65 height 39
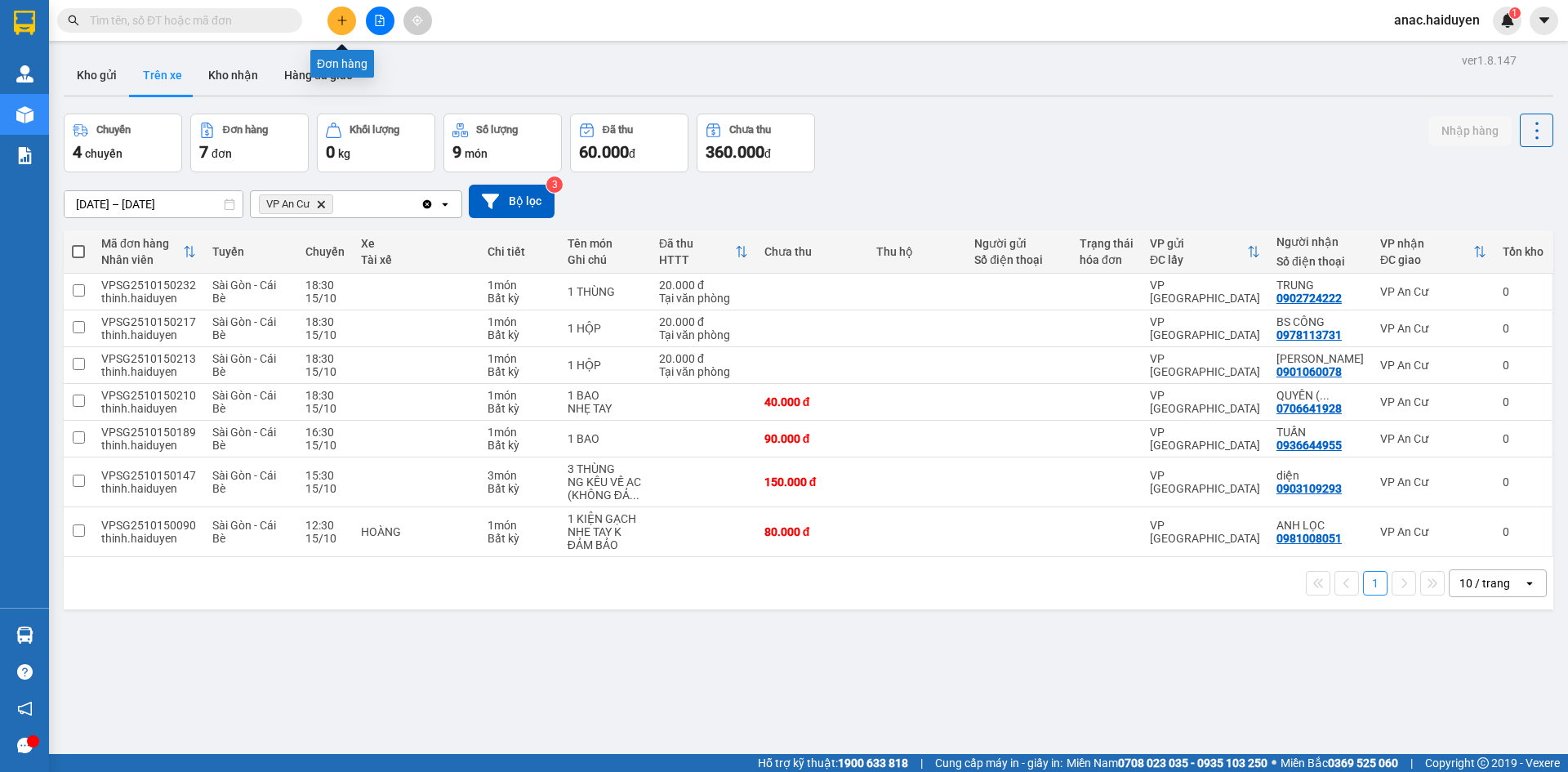
click at [339, 17] on icon "plus" at bounding box center [343, 21] width 12 height 12
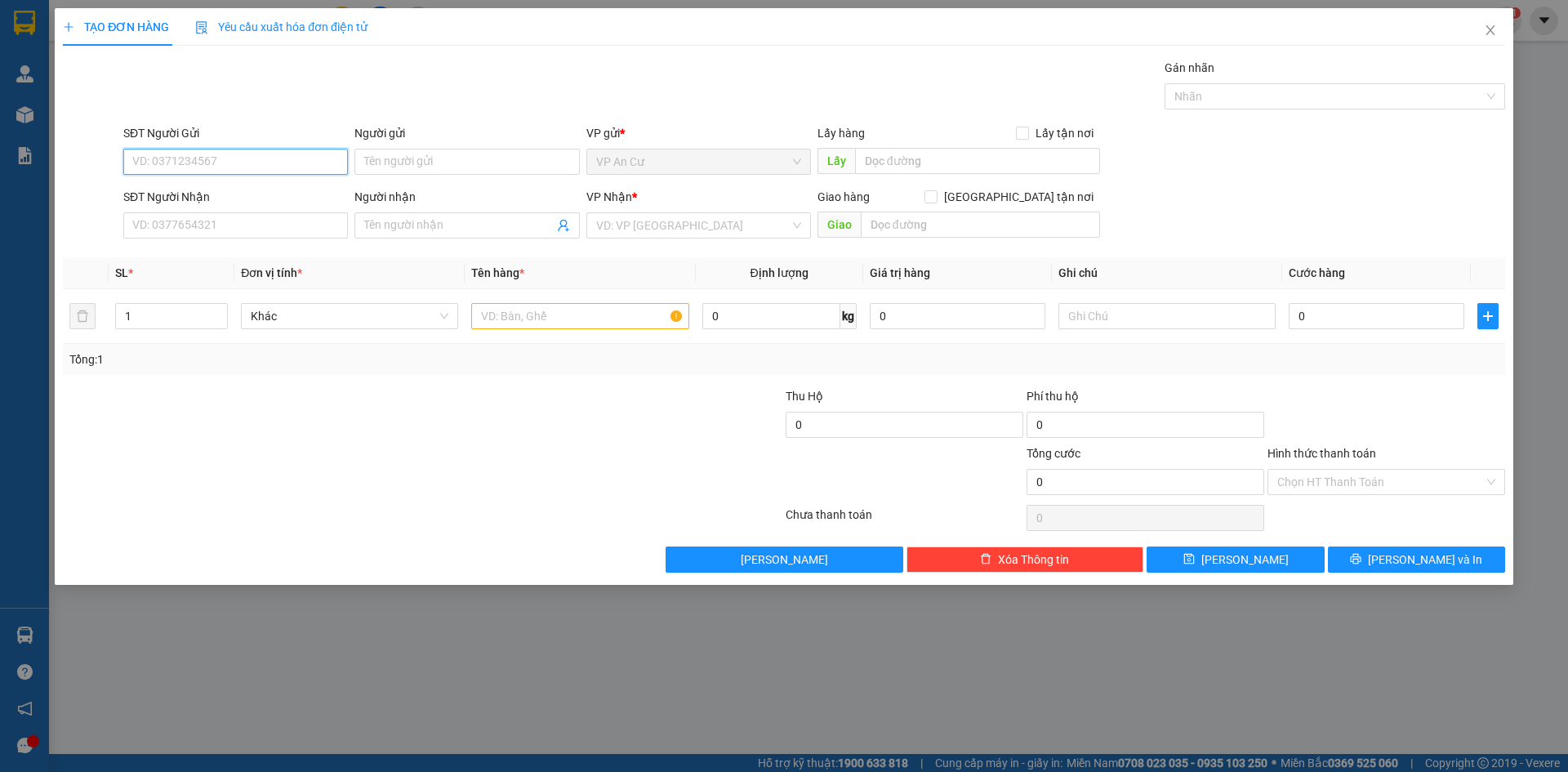
click at [235, 157] on input "SĐT Người Gửi" at bounding box center [236, 161] width 225 height 26
click at [236, 195] on div "0907297930 - PHÁT" at bounding box center [235, 194] width 205 height 18
type input "0907297930"
type input "PHÁT"
type input "02866802586"
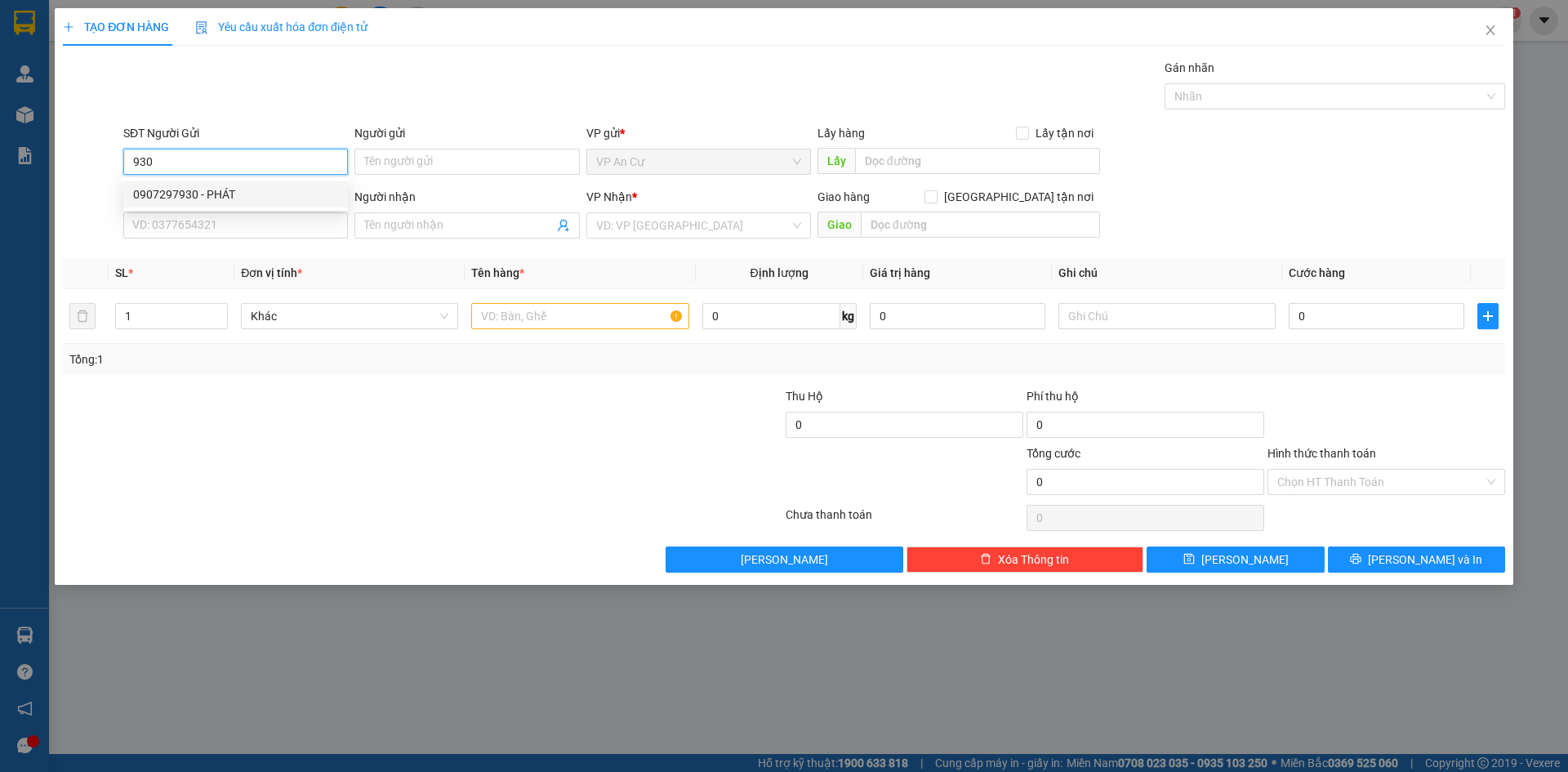
type input "NIỀM TIN"
type input "20.000"
type input "0907297930"
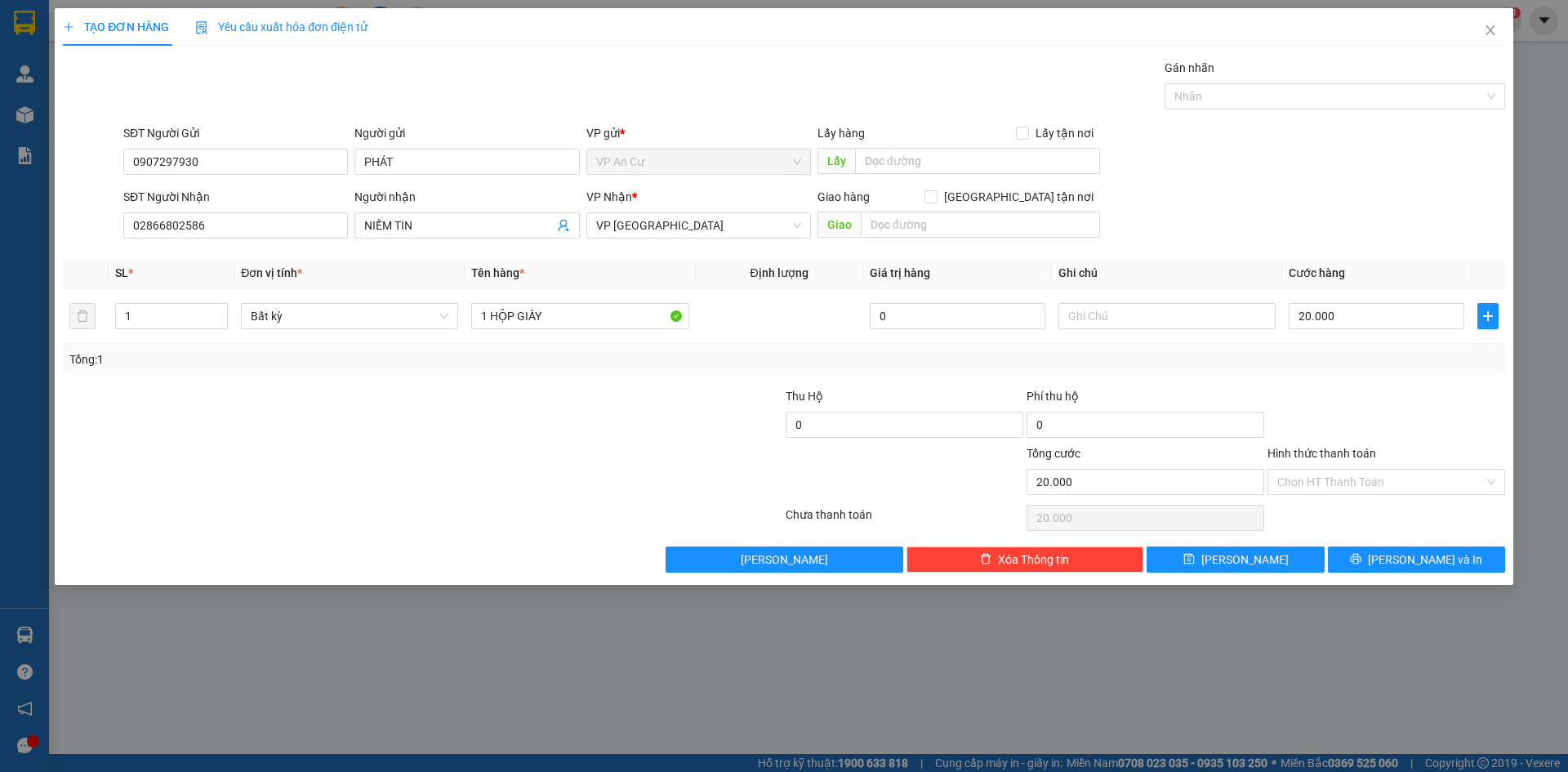
drag, startPoint x: 1357, startPoint y: 479, endPoint x: 1347, endPoint y: 496, distance: 19.7
click at [1357, 480] on input "Hình thức thanh toán" at bounding box center [1380, 481] width 206 height 24
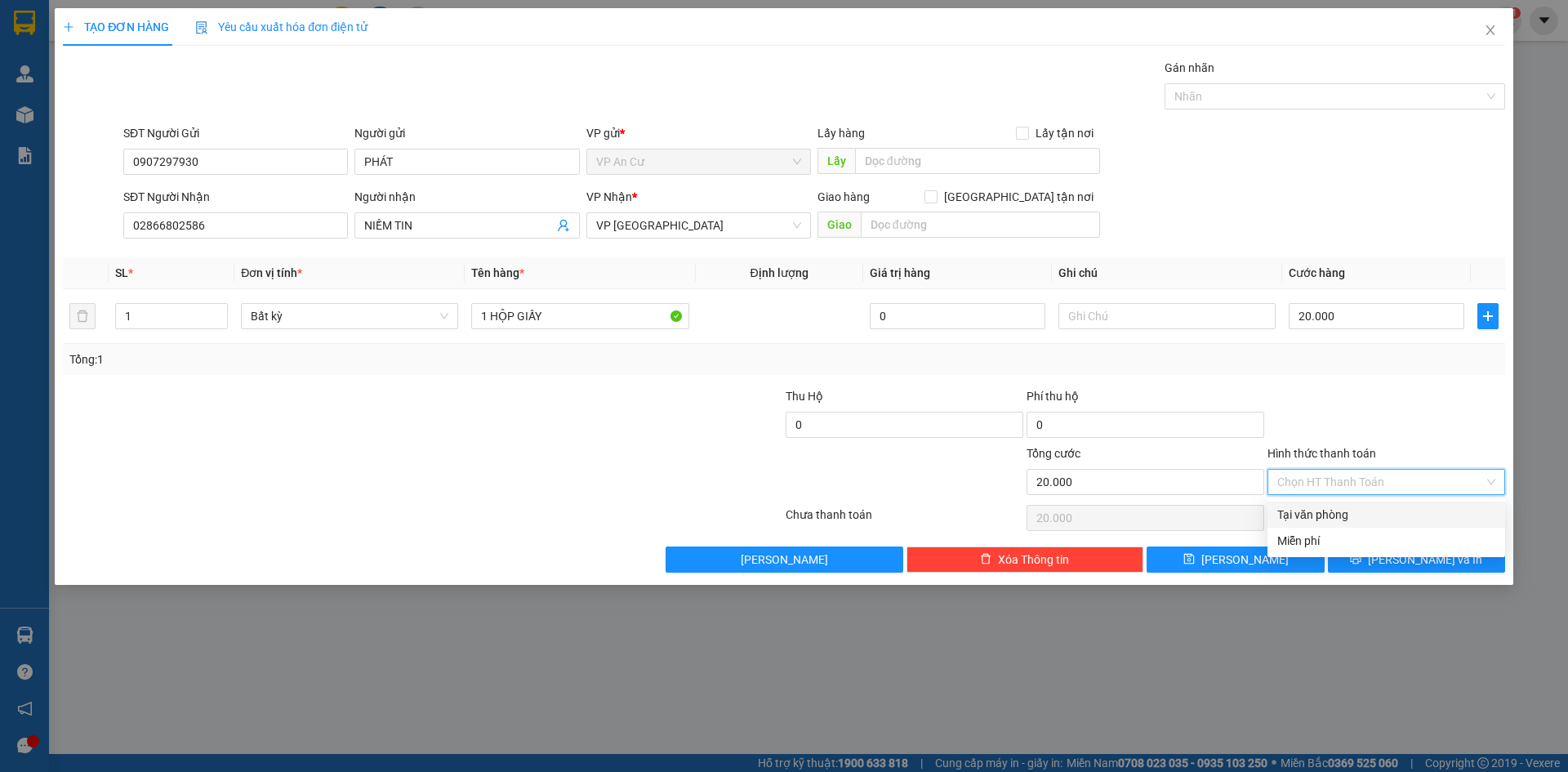
click at [1315, 516] on div "Tại văn phòng" at bounding box center [1386, 514] width 218 height 18
type input "0"
click at [1377, 556] on button "[PERSON_NAME] và In" at bounding box center [1417, 559] width 177 height 26
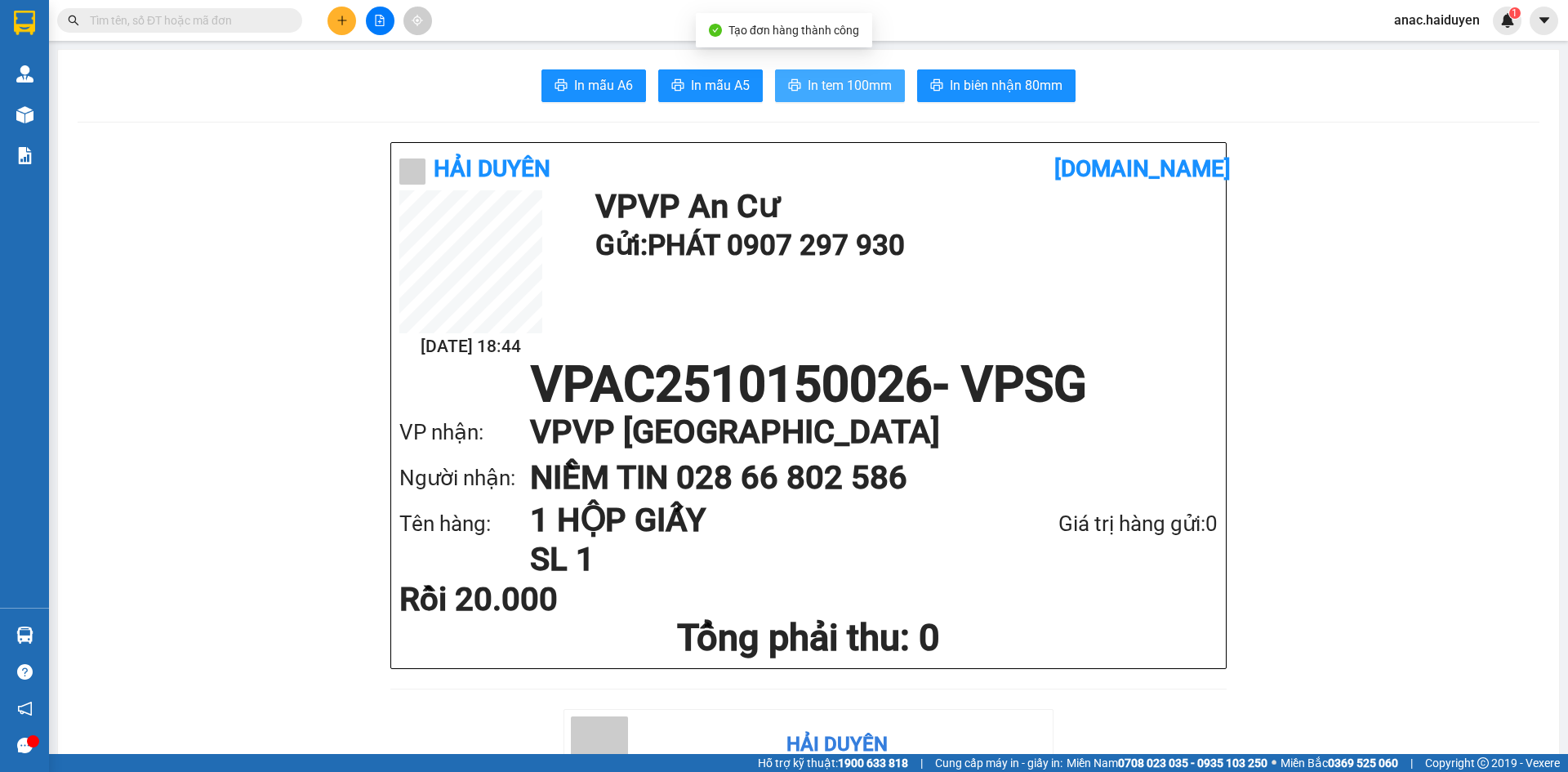
click at [843, 85] on span "In tem 100mm" at bounding box center [850, 85] width 84 height 20
click at [344, 26] on button at bounding box center [342, 21] width 28 height 28
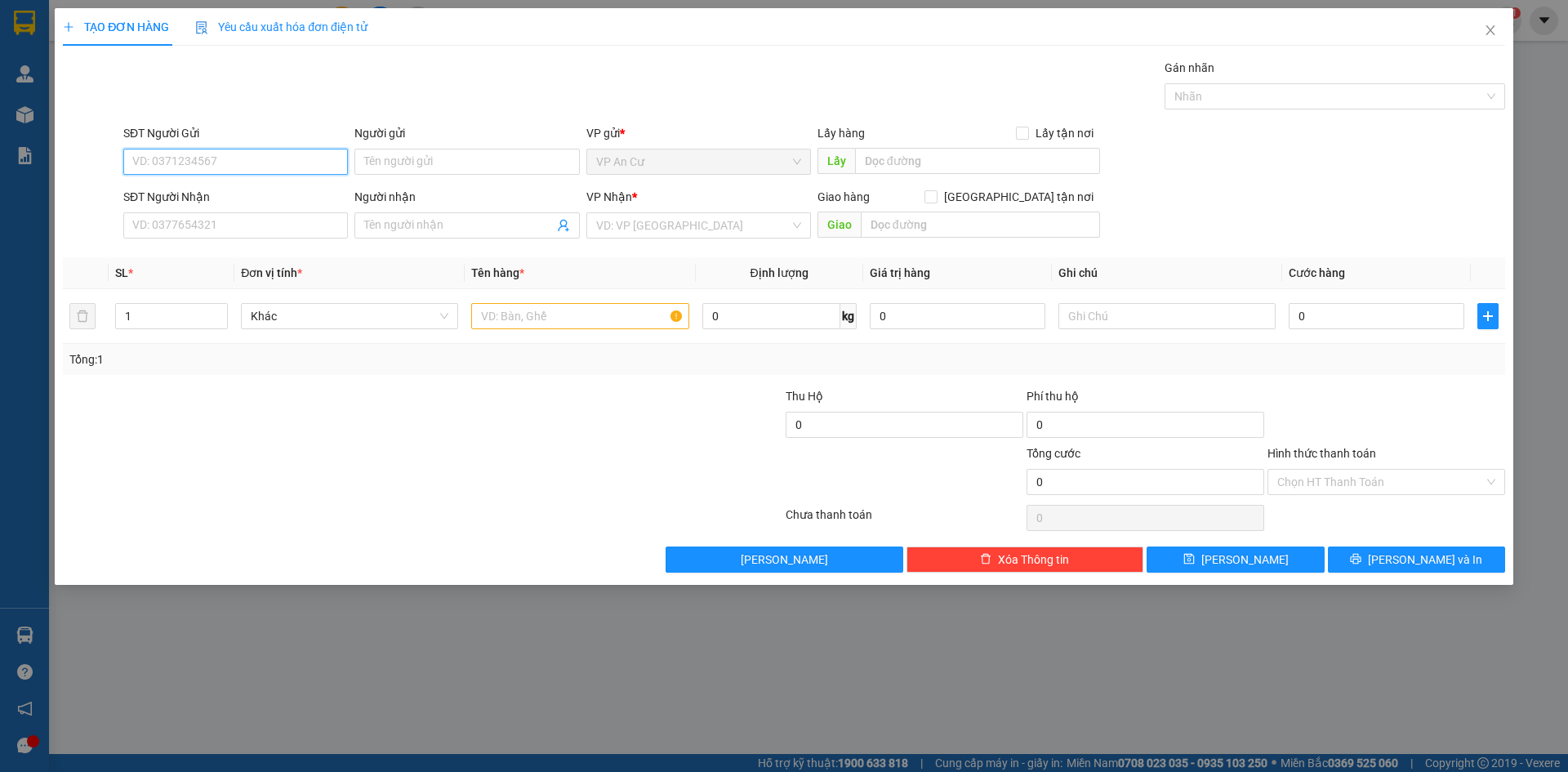
click at [277, 166] on input "SĐT Người Gửi" at bounding box center [236, 161] width 225 height 26
click at [249, 197] on div "0907297930 - PHÁT" at bounding box center [235, 194] width 205 height 18
type input "0907297930"
type input "PHÁT"
type input "02866802586"
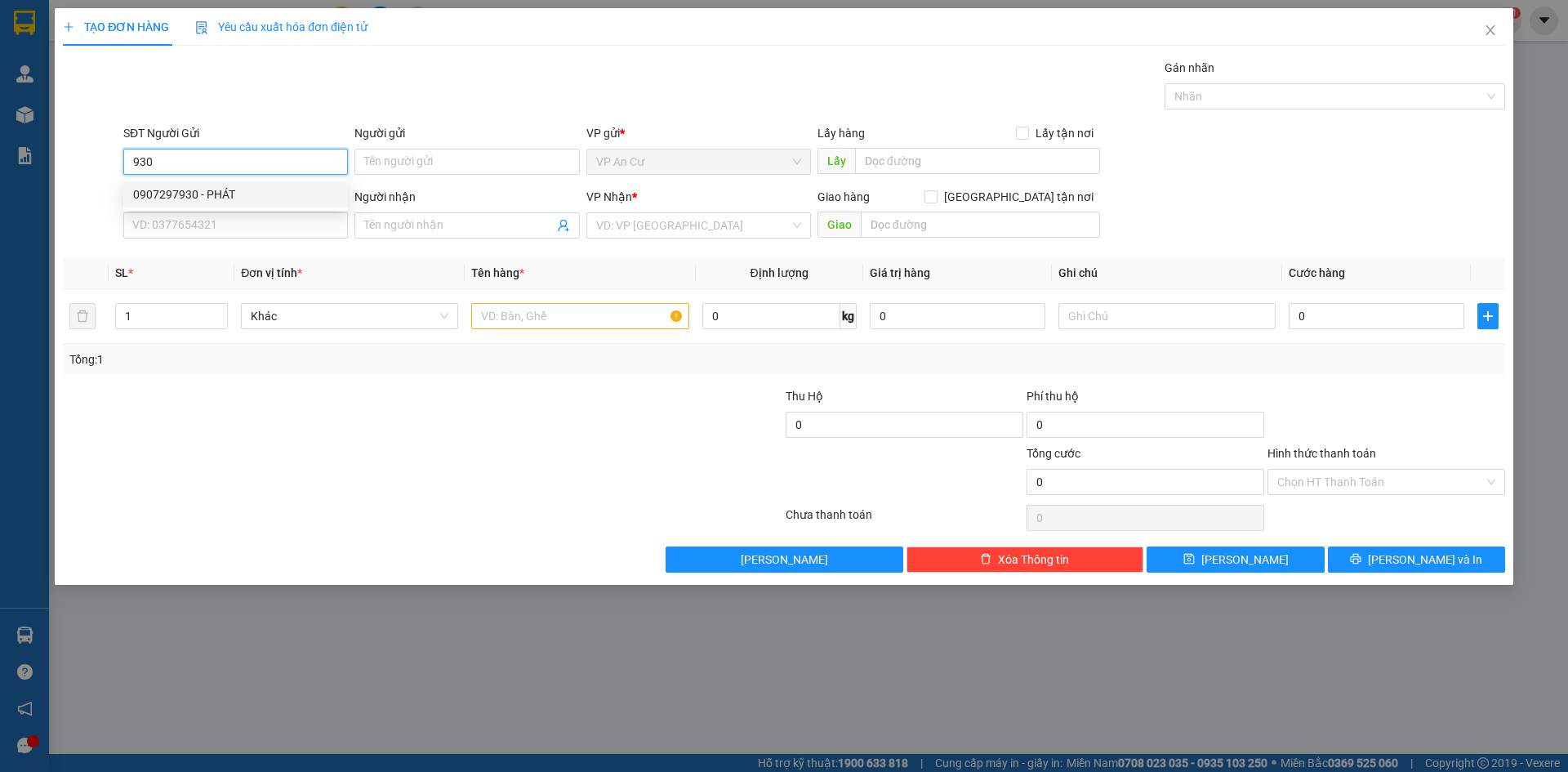
type input "NIỀM TIN"
type input "20.000"
type input "0907297930"
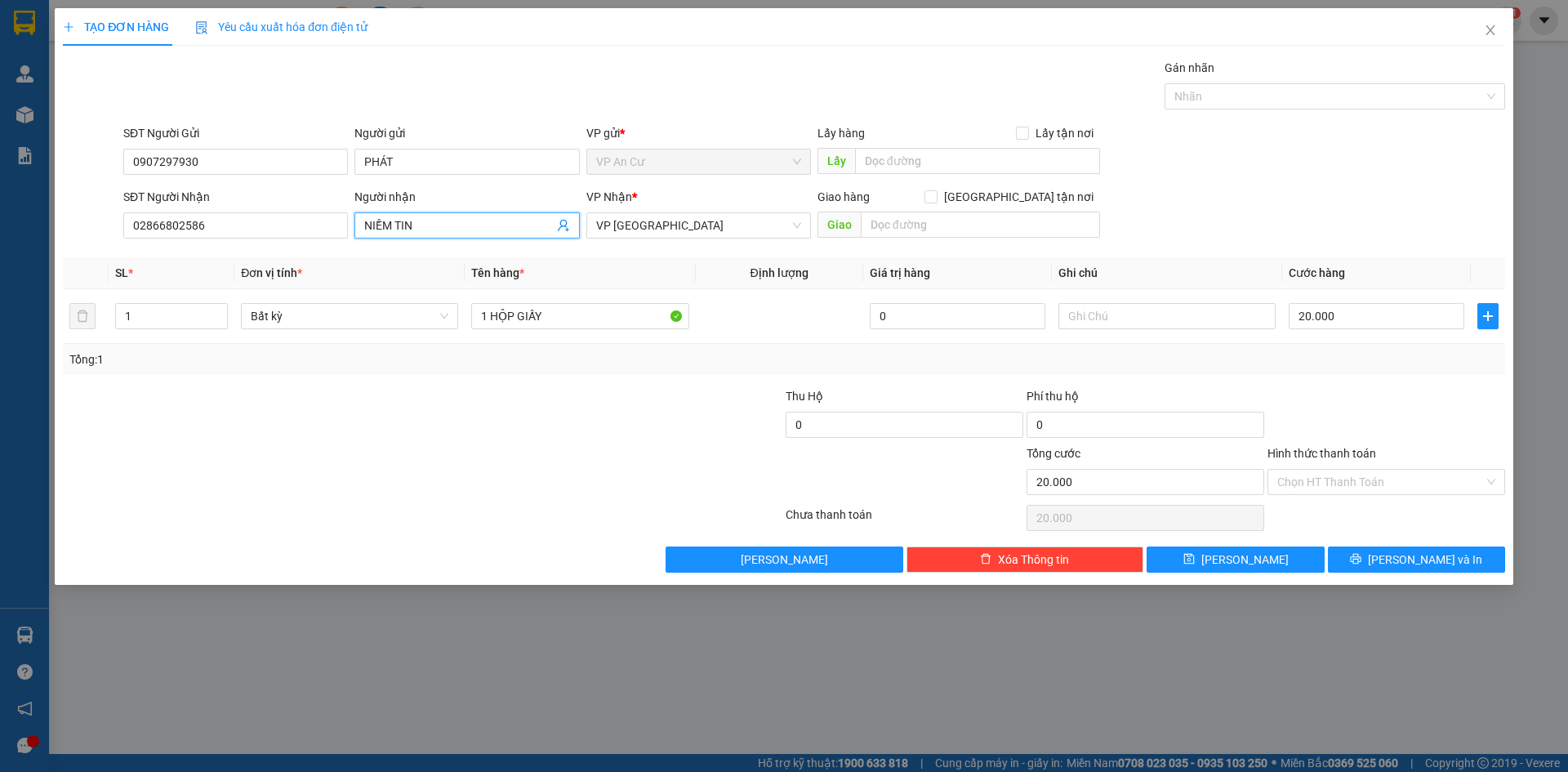
click at [563, 225] on icon "user-add" at bounding box center [563, 226] width 13 height 13
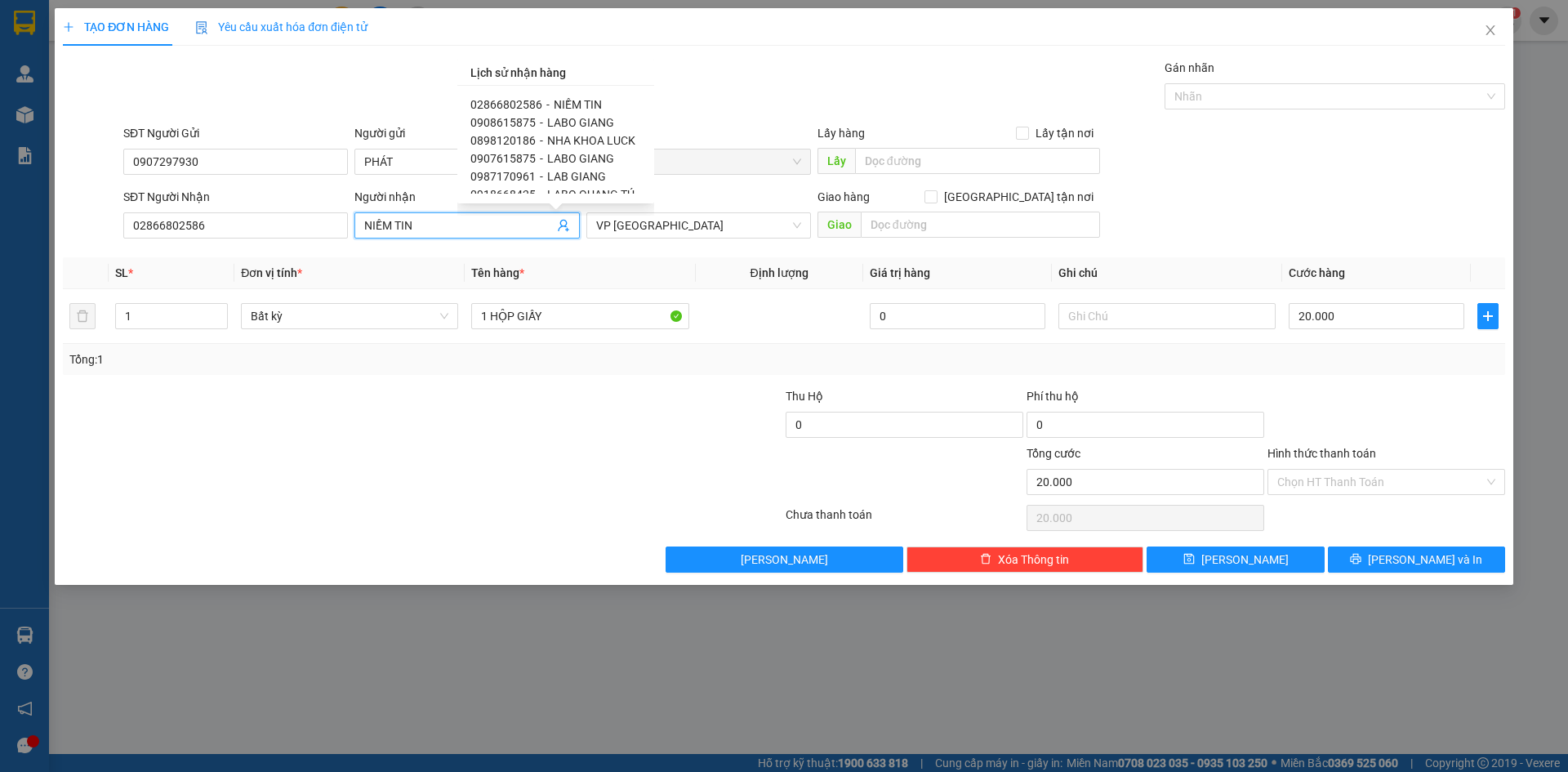
click at [592, 121] on span "LABO GIANG" at bounding box center [581, 123] width 67 height 13
type input "0908615875"
type input "LABO GIANG"
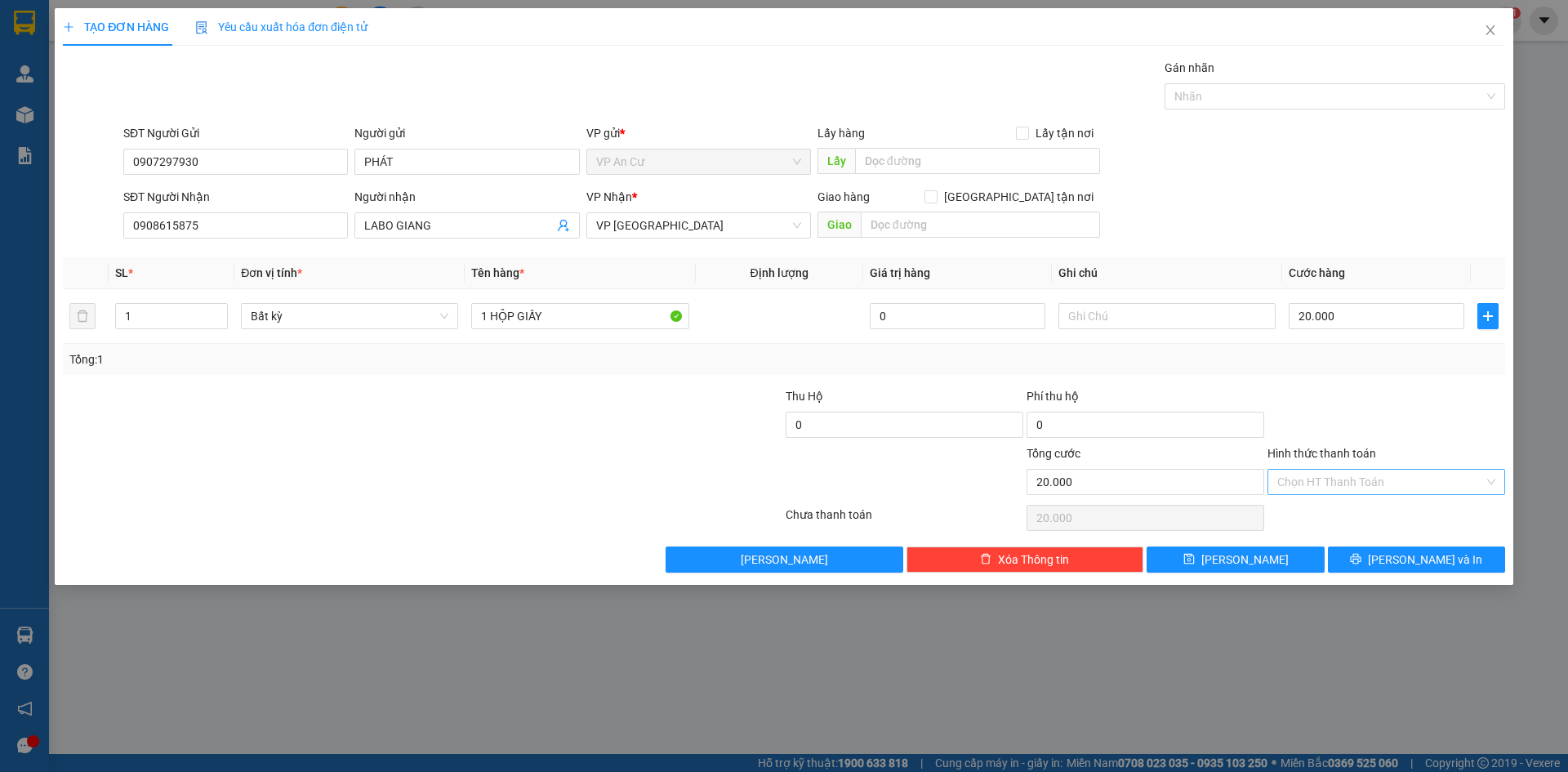
click at [1383, 485] on input "Hình thức thanh toán" at bounding box center [1380, 481] width 206 height 24
click at [1318, 510] on div "Tại văn phòng" at bounding box center [1386, 514] width 218 height 18
type input "0"
click at [1362, 556] on icon "printer" at bounding box center [1356, 559] width 11 height 11
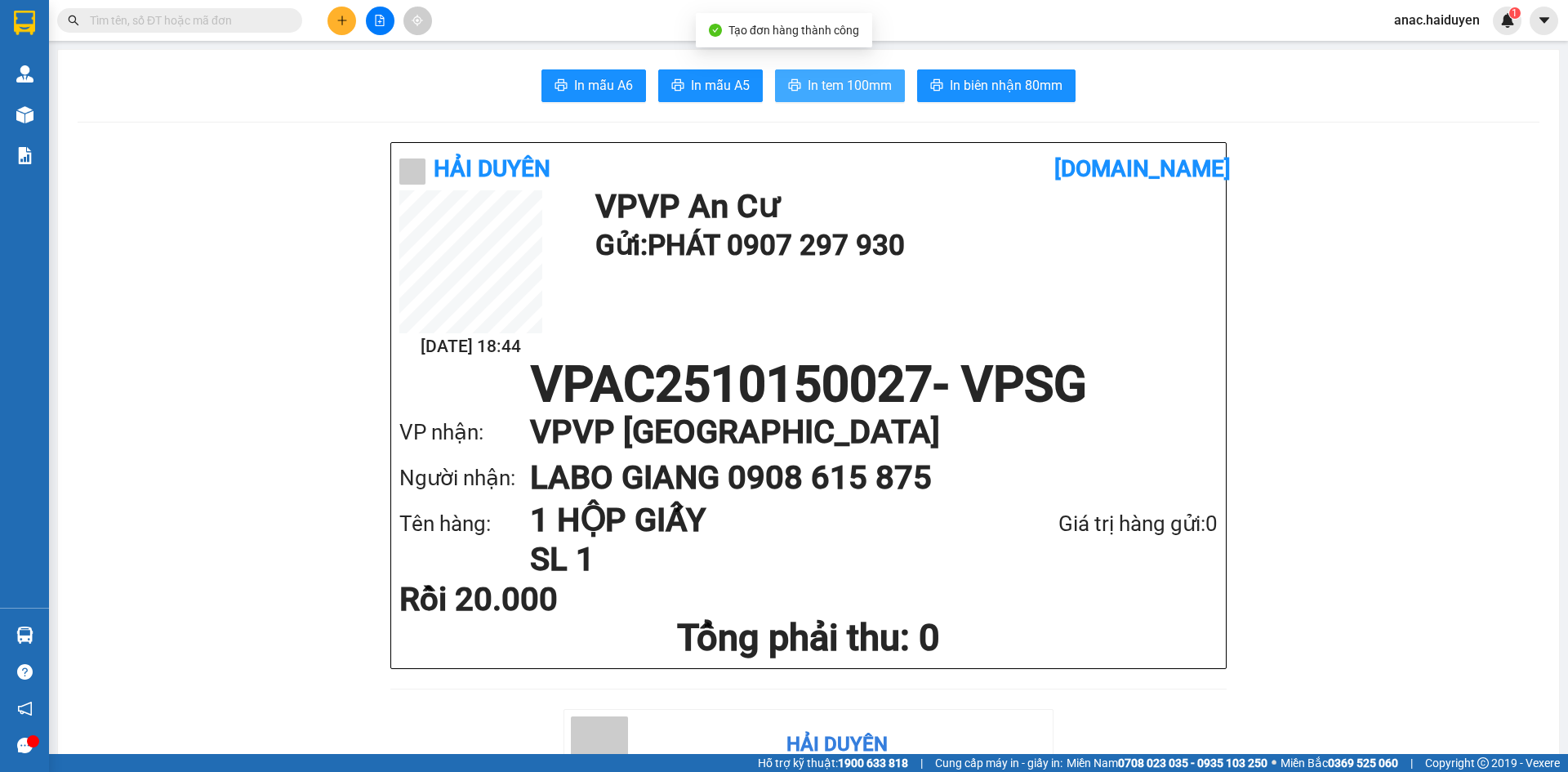
click at [812, 89] on span "In tem 100mm" at bounding box center [850, 85] width 84 height 20
click at [849, 75] on span "In tem 100mm" at bounding box center [850, 85] width 84 height 20
click at [344, 23] on icon "plus" at bounding box center [343, 21] width 12 height 12
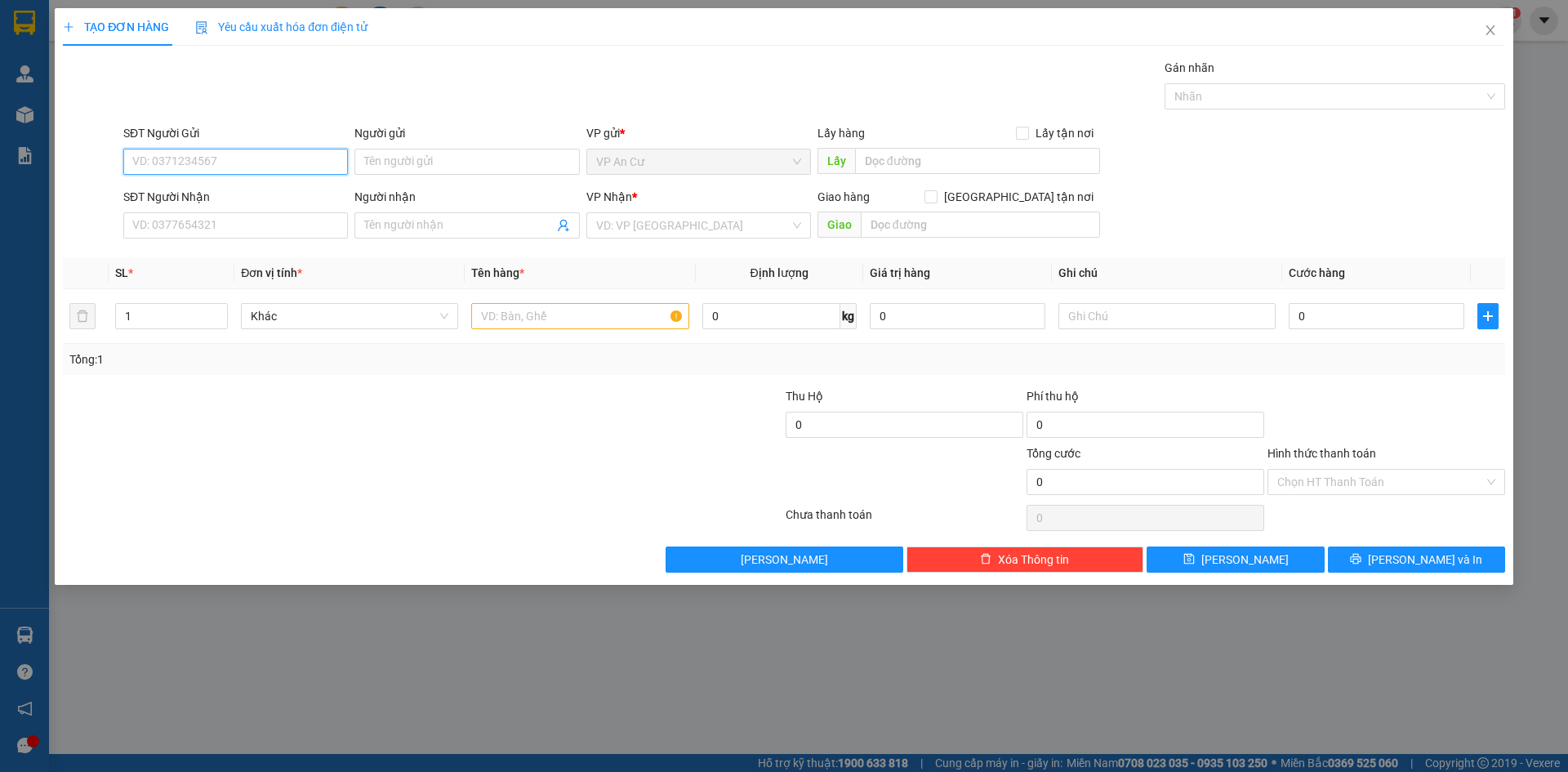
click at [217, 160] on input "SĐT Người Gửi" at bounding box center [236, 161] width 225 height 26
click at [254, 193] on div "0332704279 - NCM [GEOGRAPHIC_DATA]" at bounding box center [238, 194] width 211 height 18
type input "0332704279"
type input "NCM [PERSON_NAME]"
type input "0937040848"
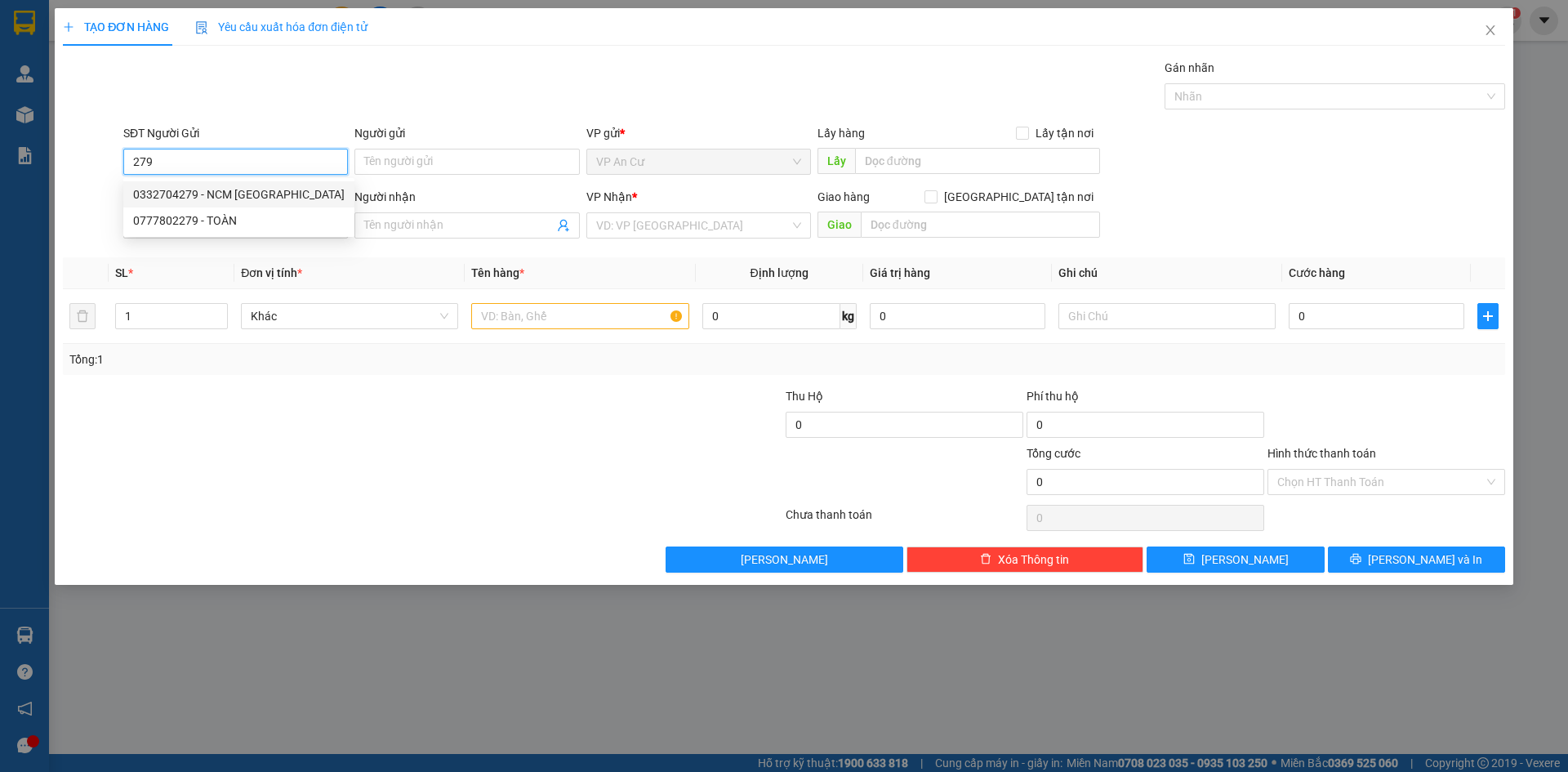
type input "LABO [GEOGRAPHIC_DATA]"
type input "20.000"
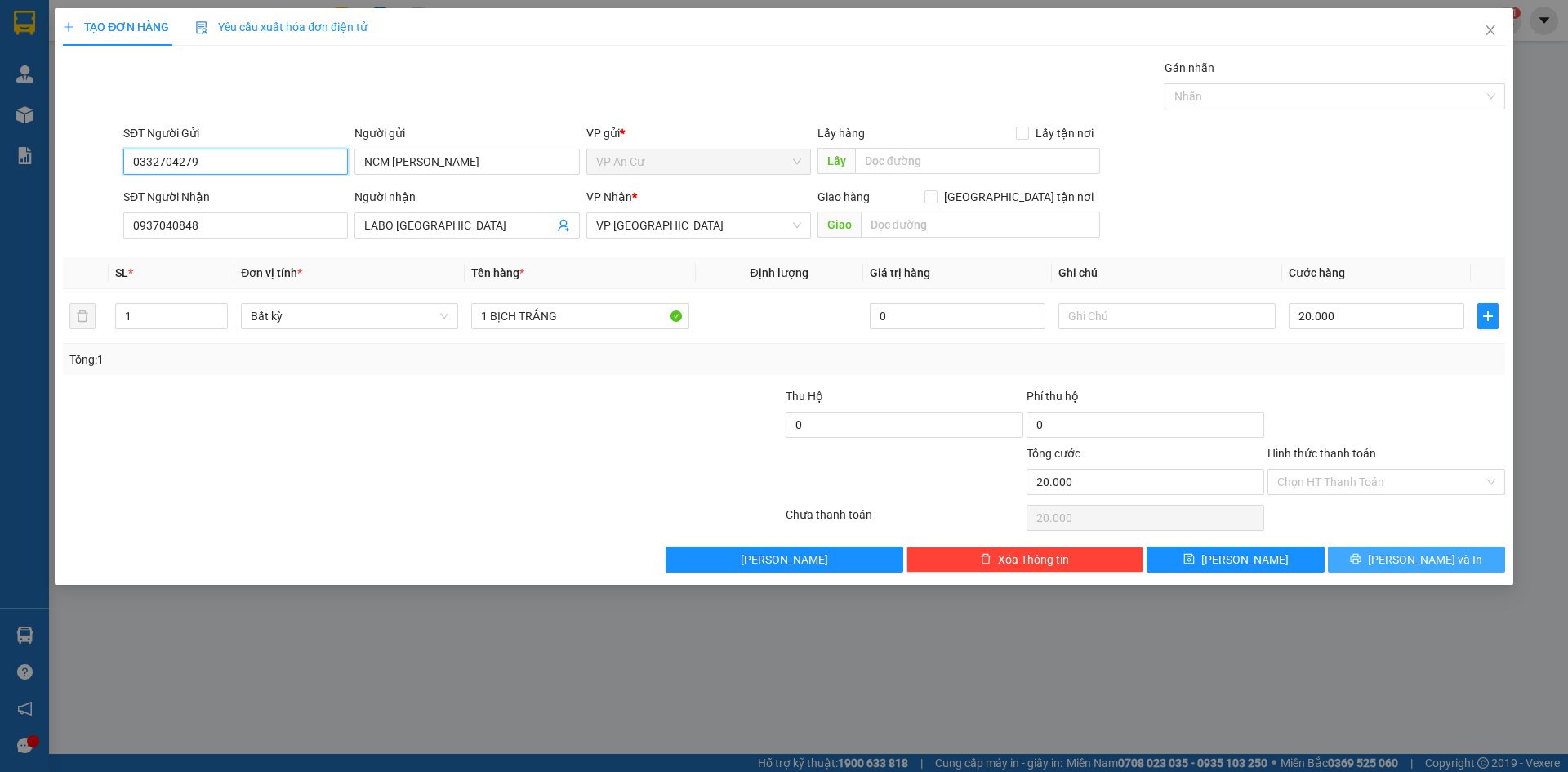
type input "0332704279"
click at [1438, 562] on span "[PERSON_NAME] và In" at bounding box center [1425, 559] width 115 height 18
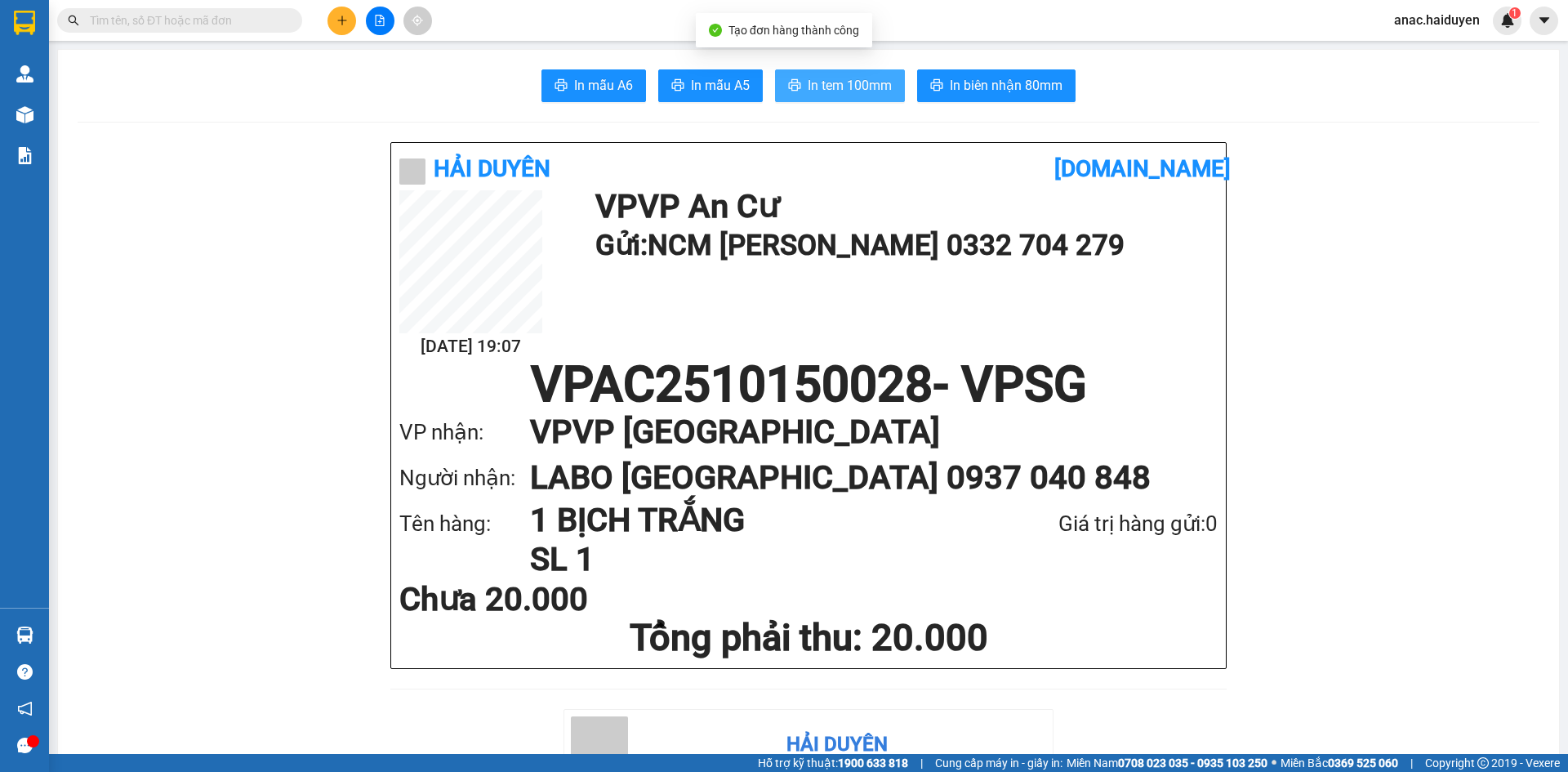
click at [850, 89] on span "In tem 100mm" at bounding box center [850, 85] width 84 height 20
click at [339, 21] on icon "plus" at bounding box center [343, 21] width 12 height 12
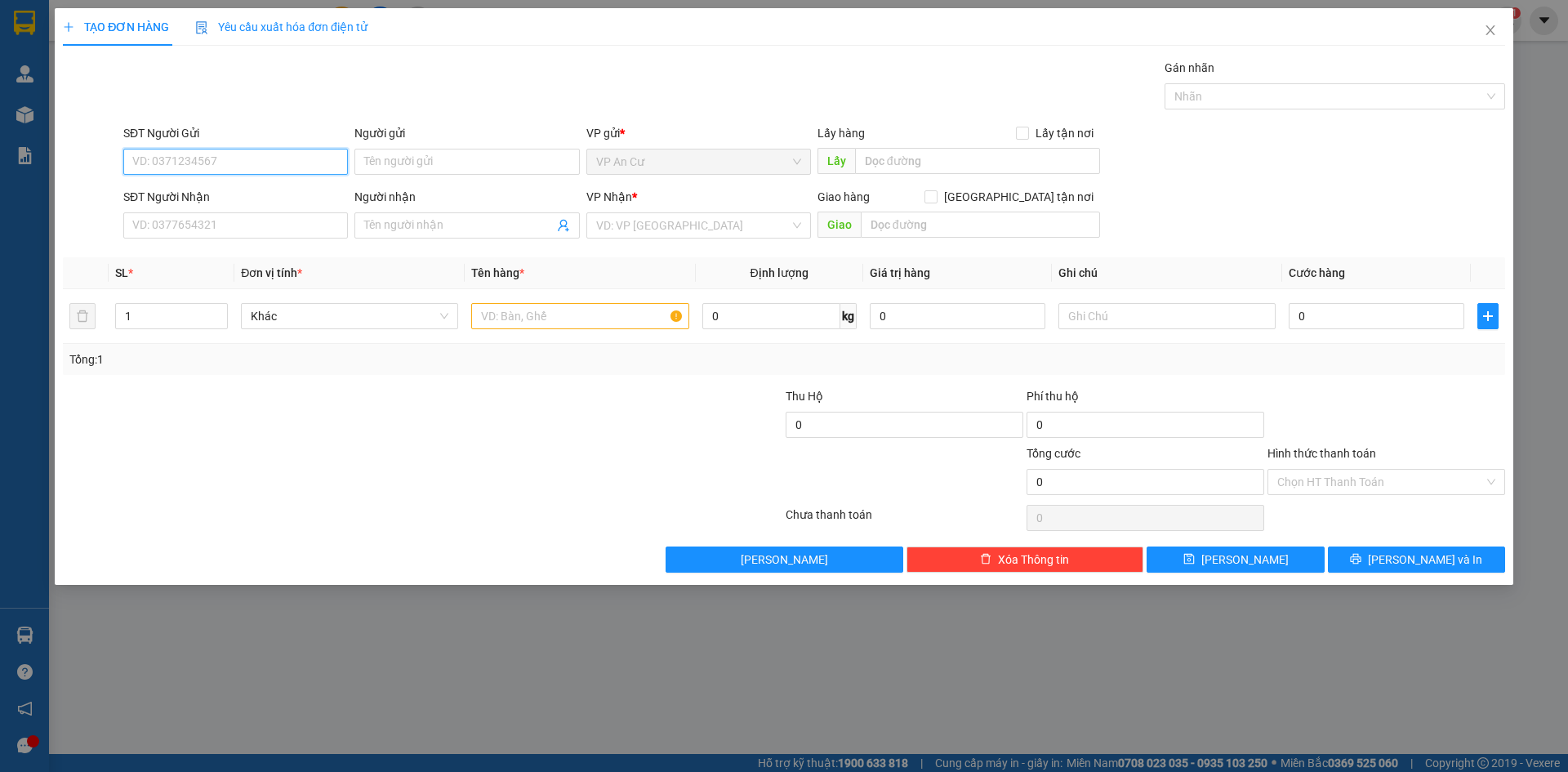
click at [201, 160] on input "SĐT Người Gửi" at bounding box center [236, 161] width 225 height 26
click at [264, 204] on div "0372889935 - NKSG NỤ CƯỜI MỚI CN" at bounding box center [236, 194] width 225 height 26
type input "0372889935"
type input "NKSG NỤ CƯỜI MỚI CN"
type input "0937040848"
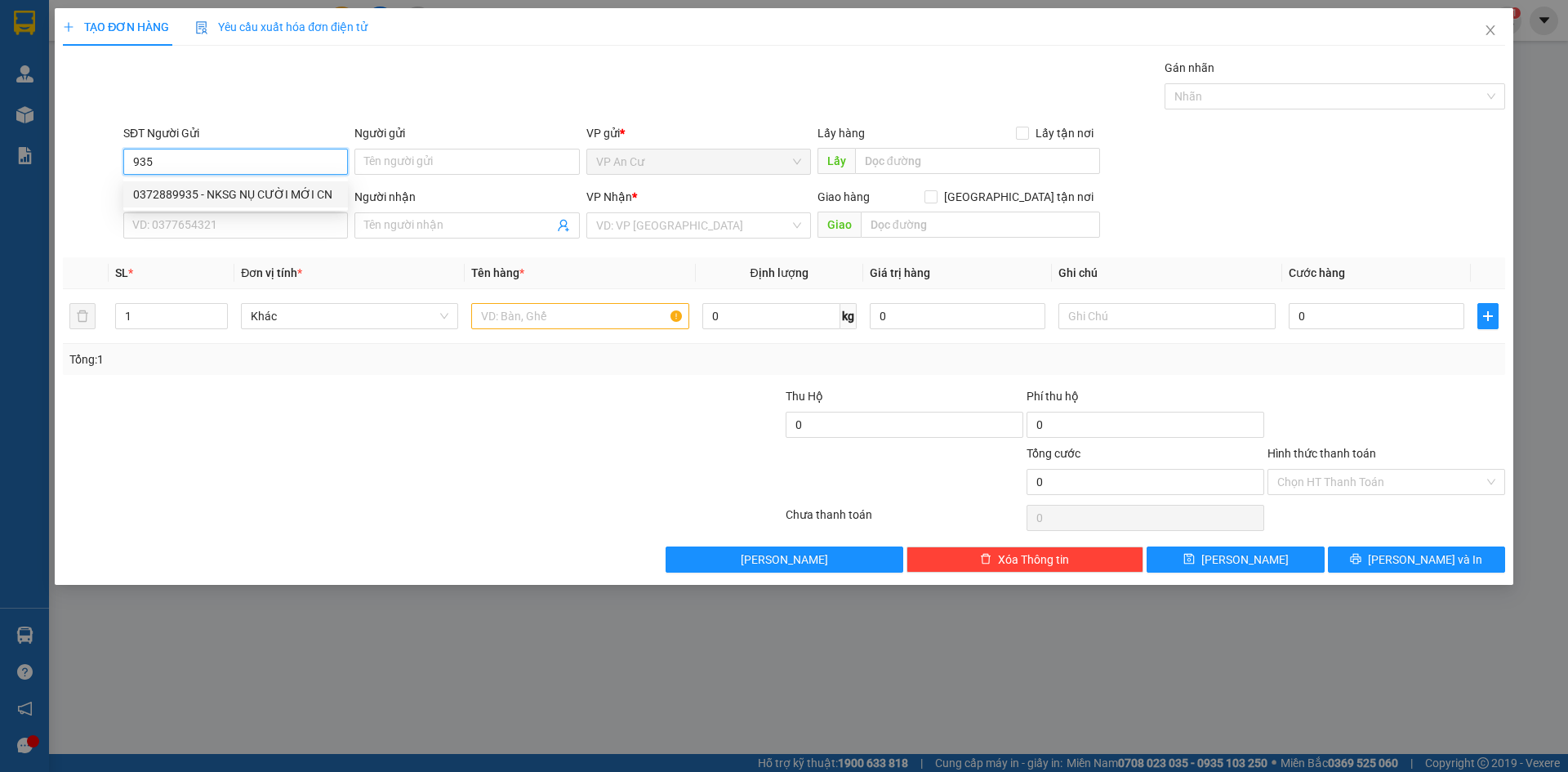
type input "LABO [GEOGRAPHIC_DATA]"
type input "20.000"
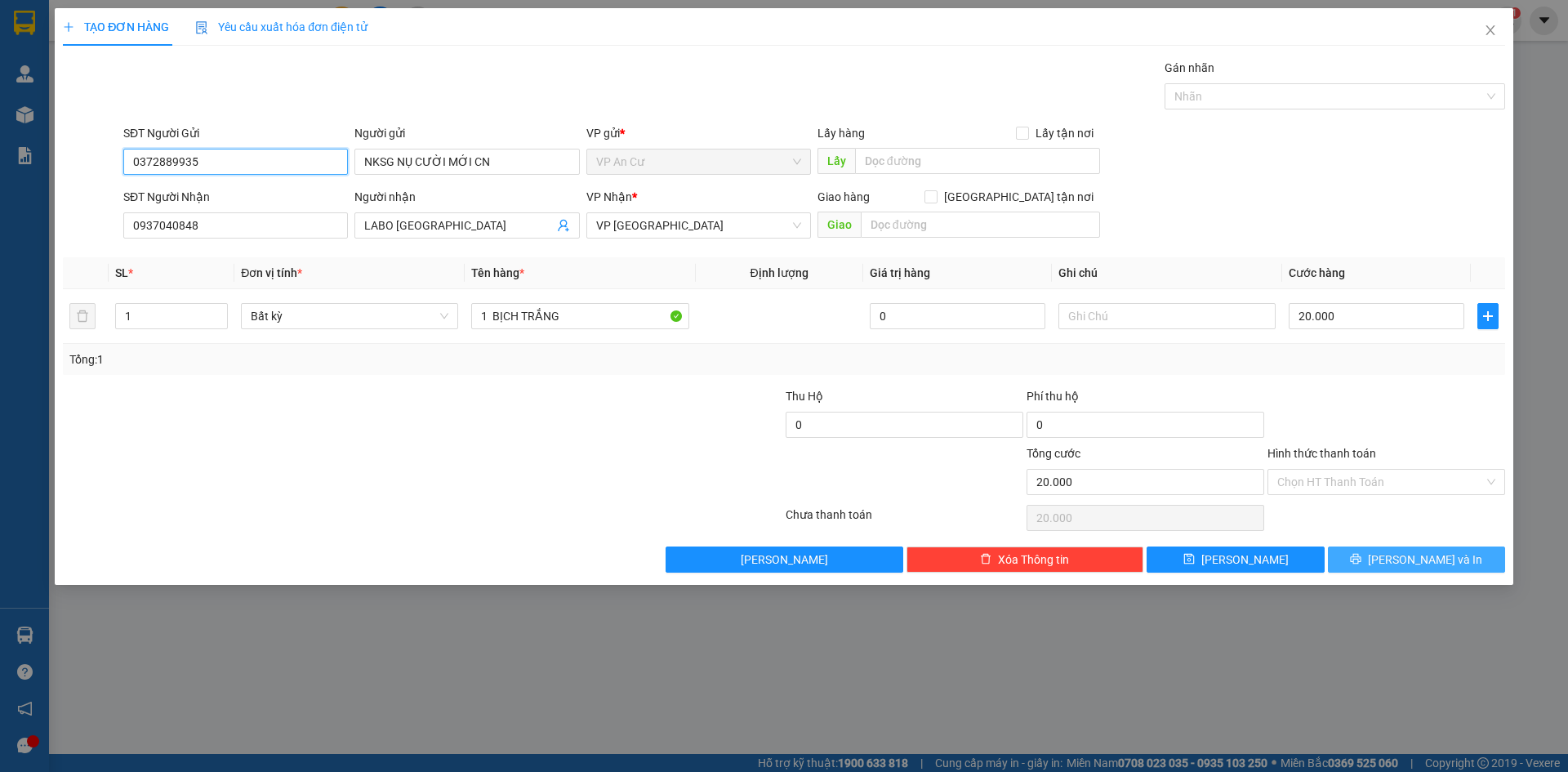
type input "0372889935"
click at [1428, 561] on span "[PERSON_NAME] và In" at bounding box center [1425, 559] width 115 height 18
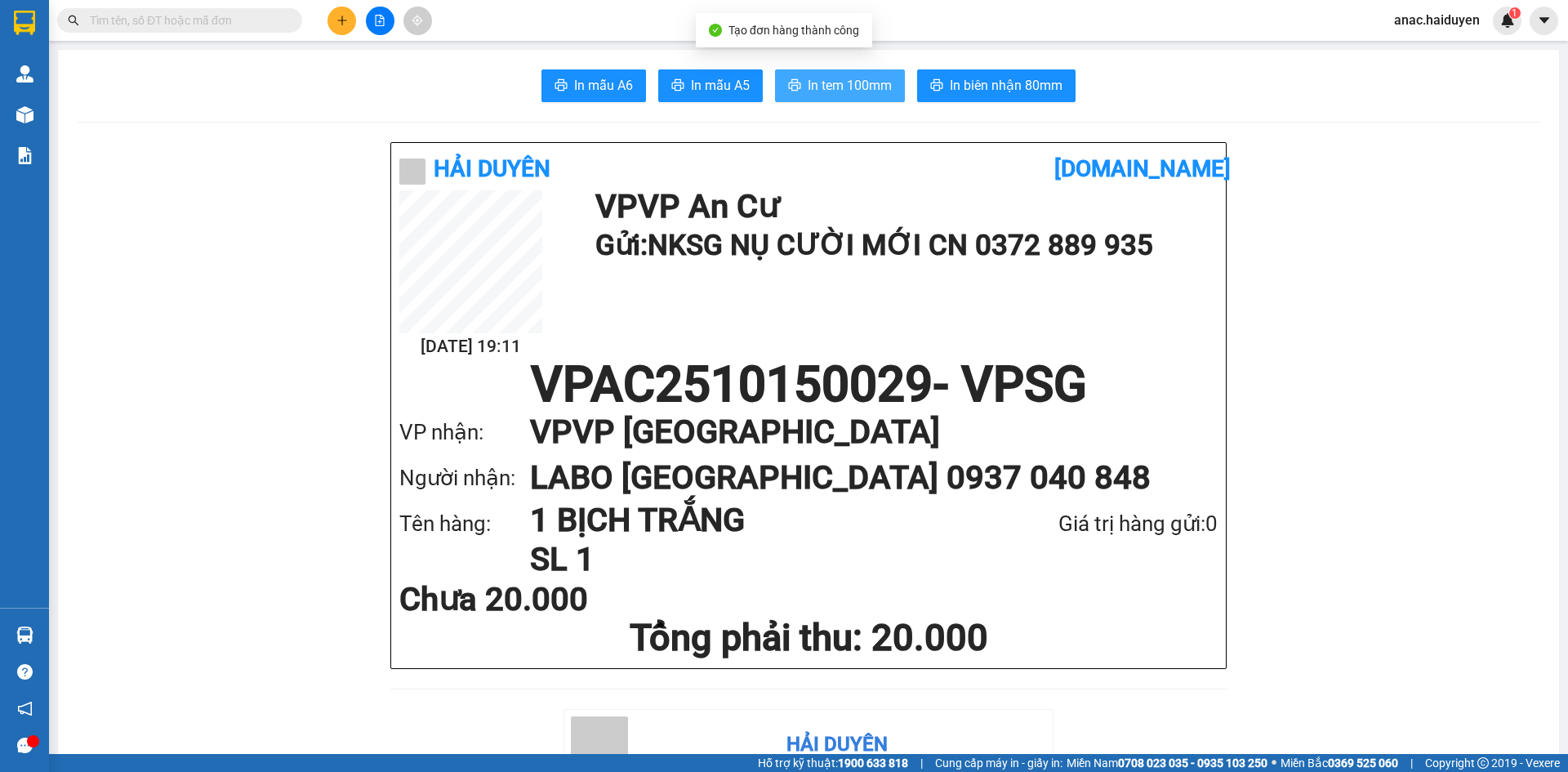
click at [848, 88] on span "In tem 100mm" at bounding box center [850, 85] width 84 height 20
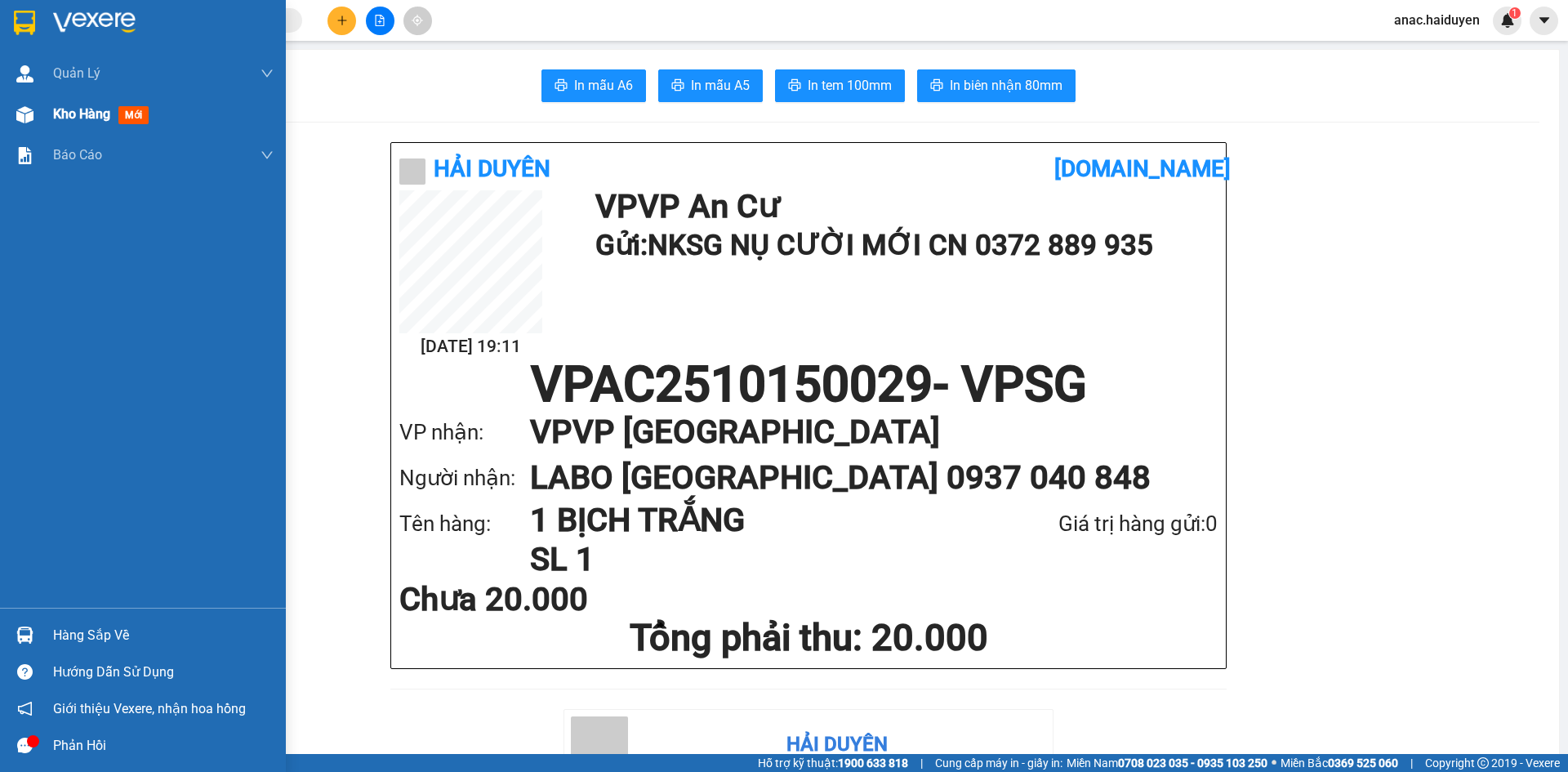
click at [74, 119] on span "Kho hàng" at bounding box center [82, 114] width 57 height 16
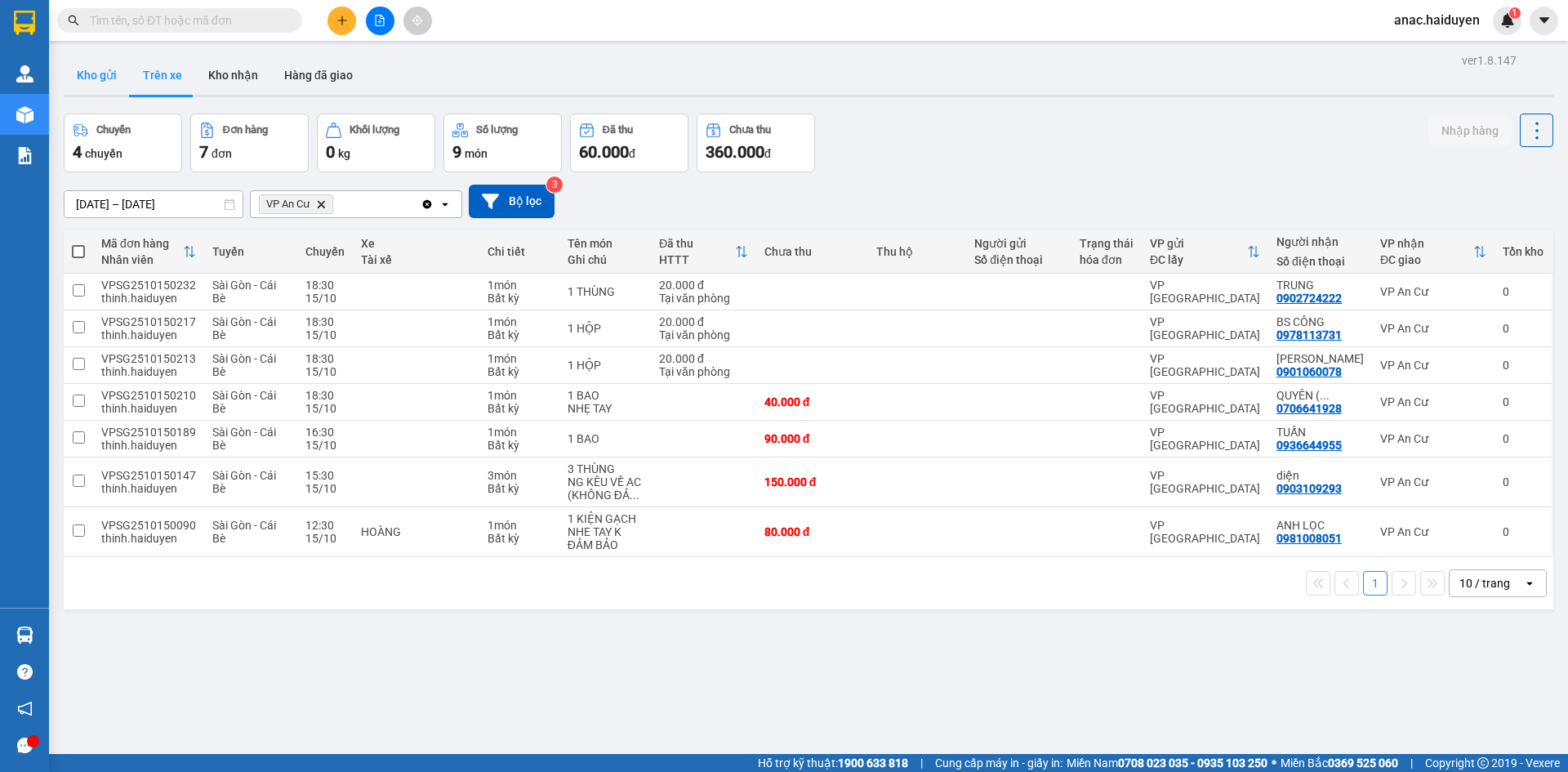
click at [100, 69] on button "Kho gửi" at bounding box center [96, 74] width 66 height 39
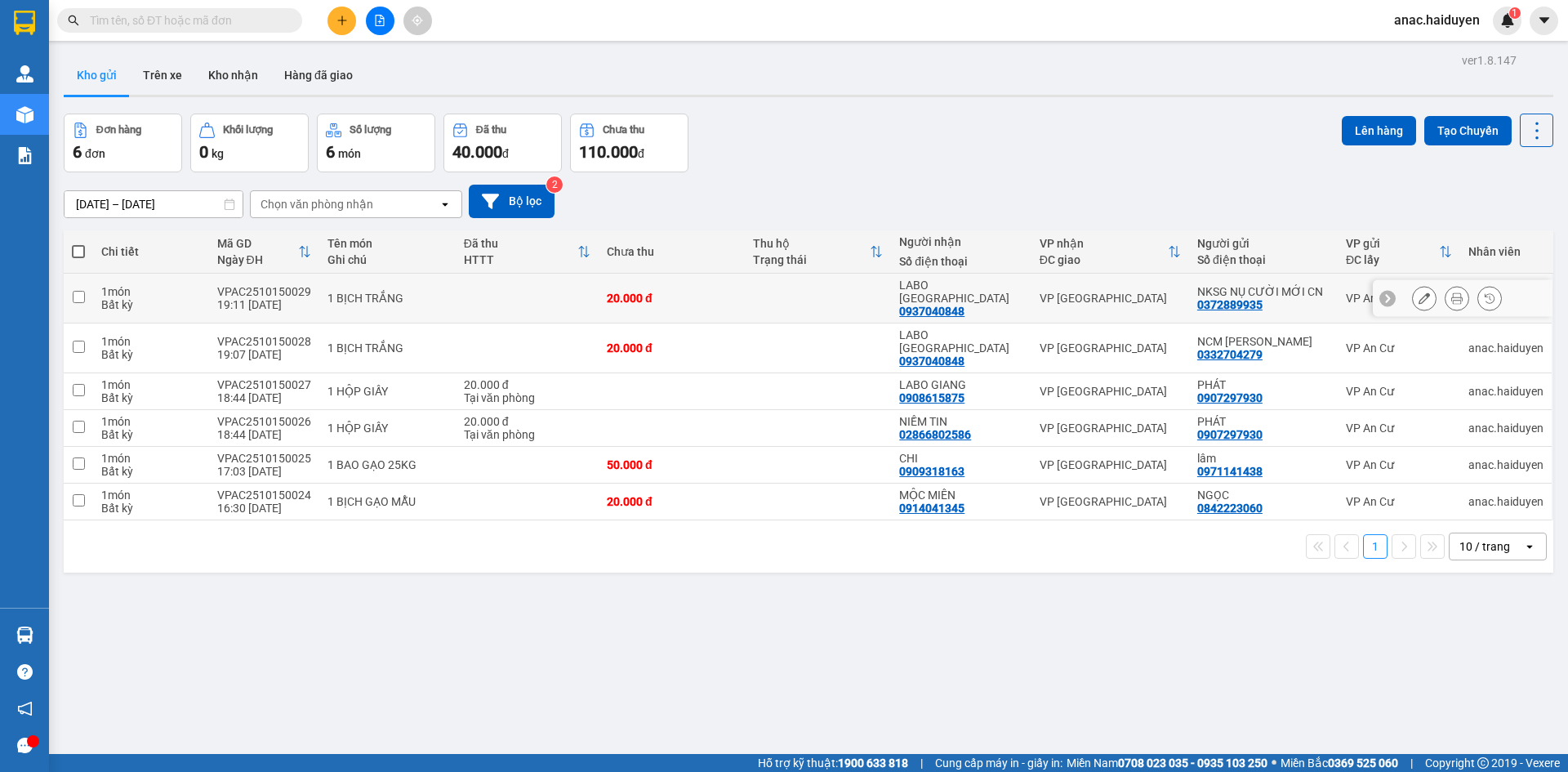
click at [78, 291] on input "checkbox" at bounding box center [79, 297] width 13 height 13
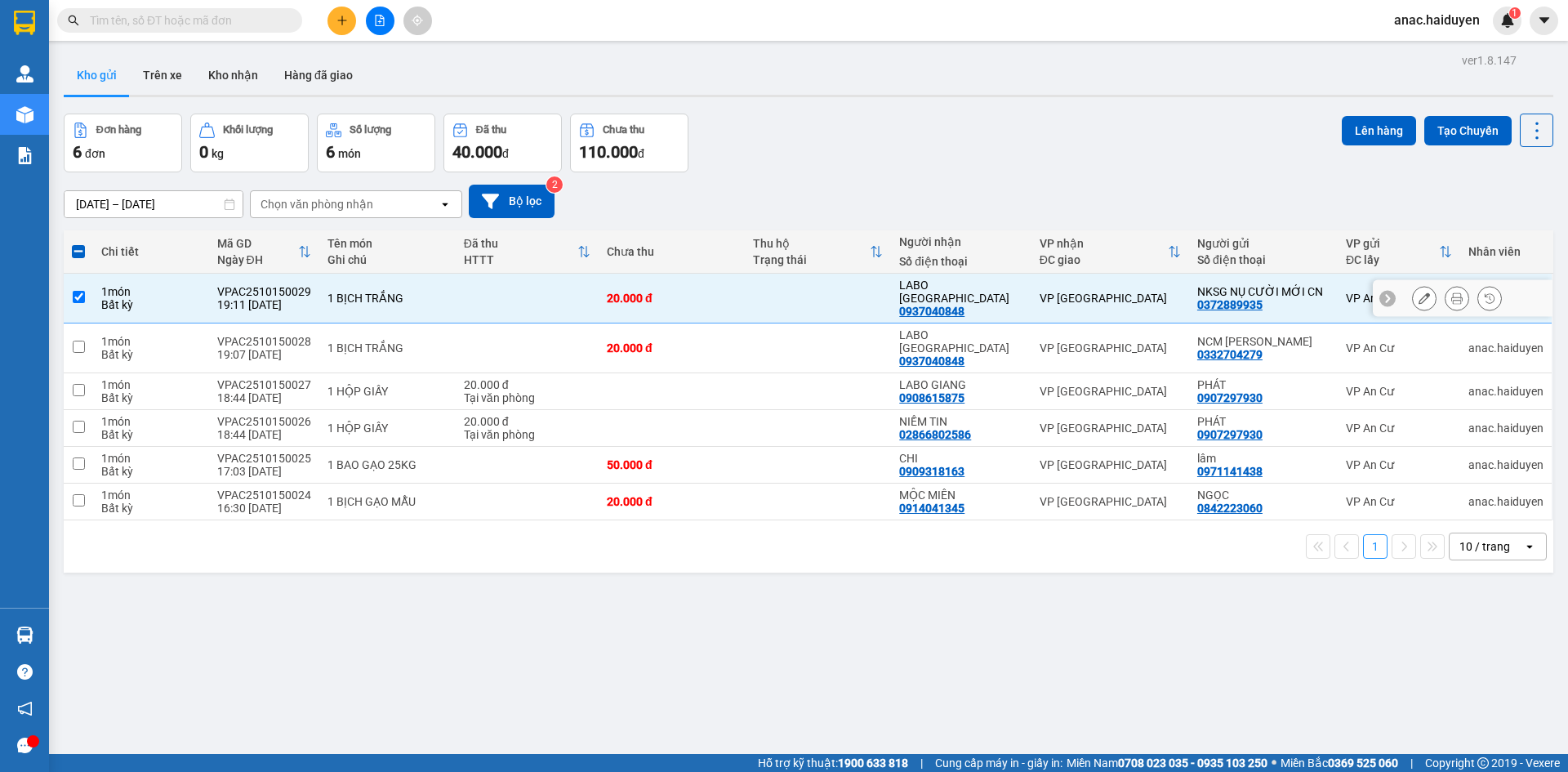
click at [1055, 292] on div "VP [GEOGRAPHIC_DATA]" at bounding box center [1110, 298] width 141 height 13
checkbox input "false"
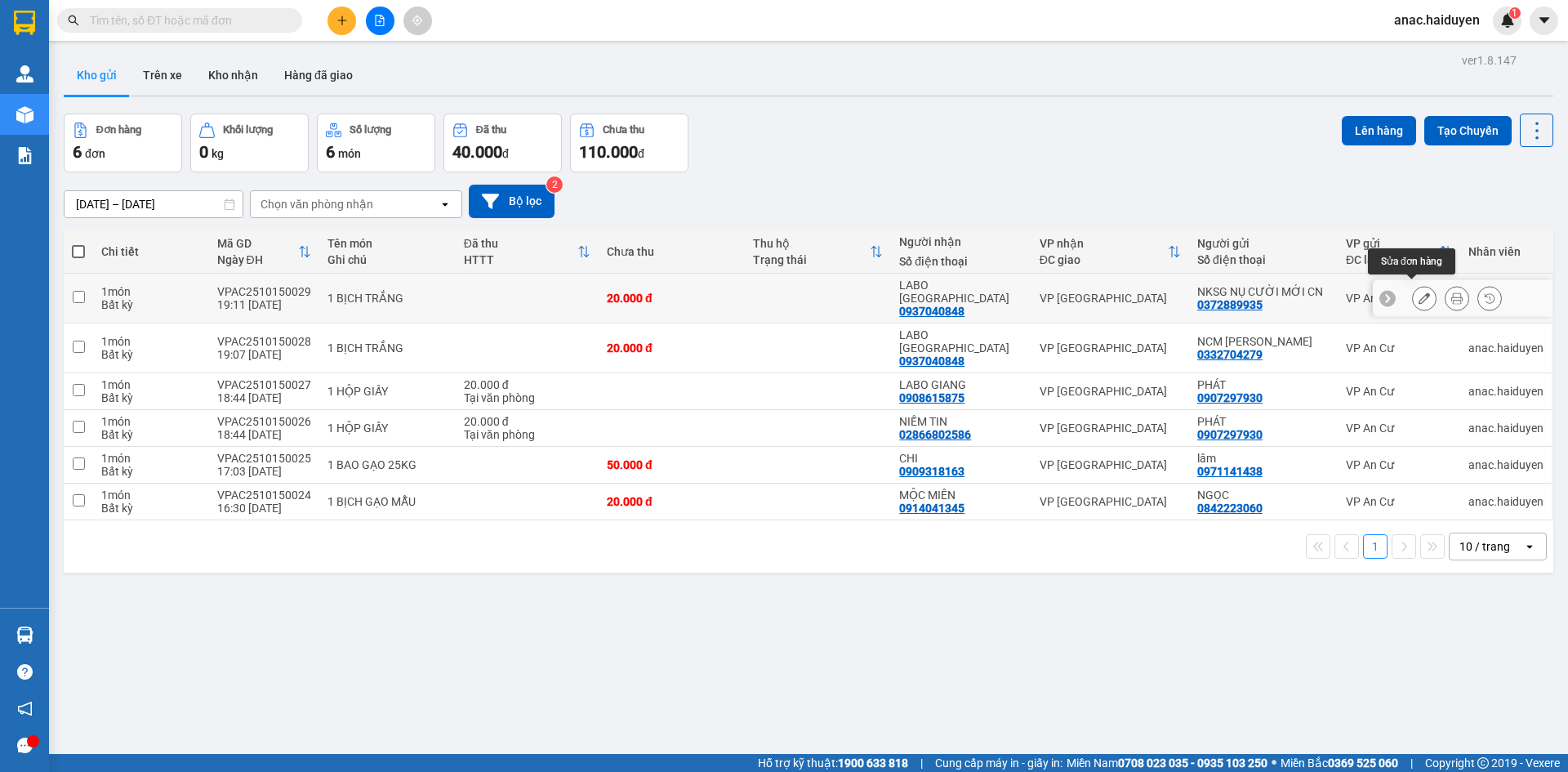
click at [1419, 292] on icon at bounding box center [1425, 298] width 12 height 12
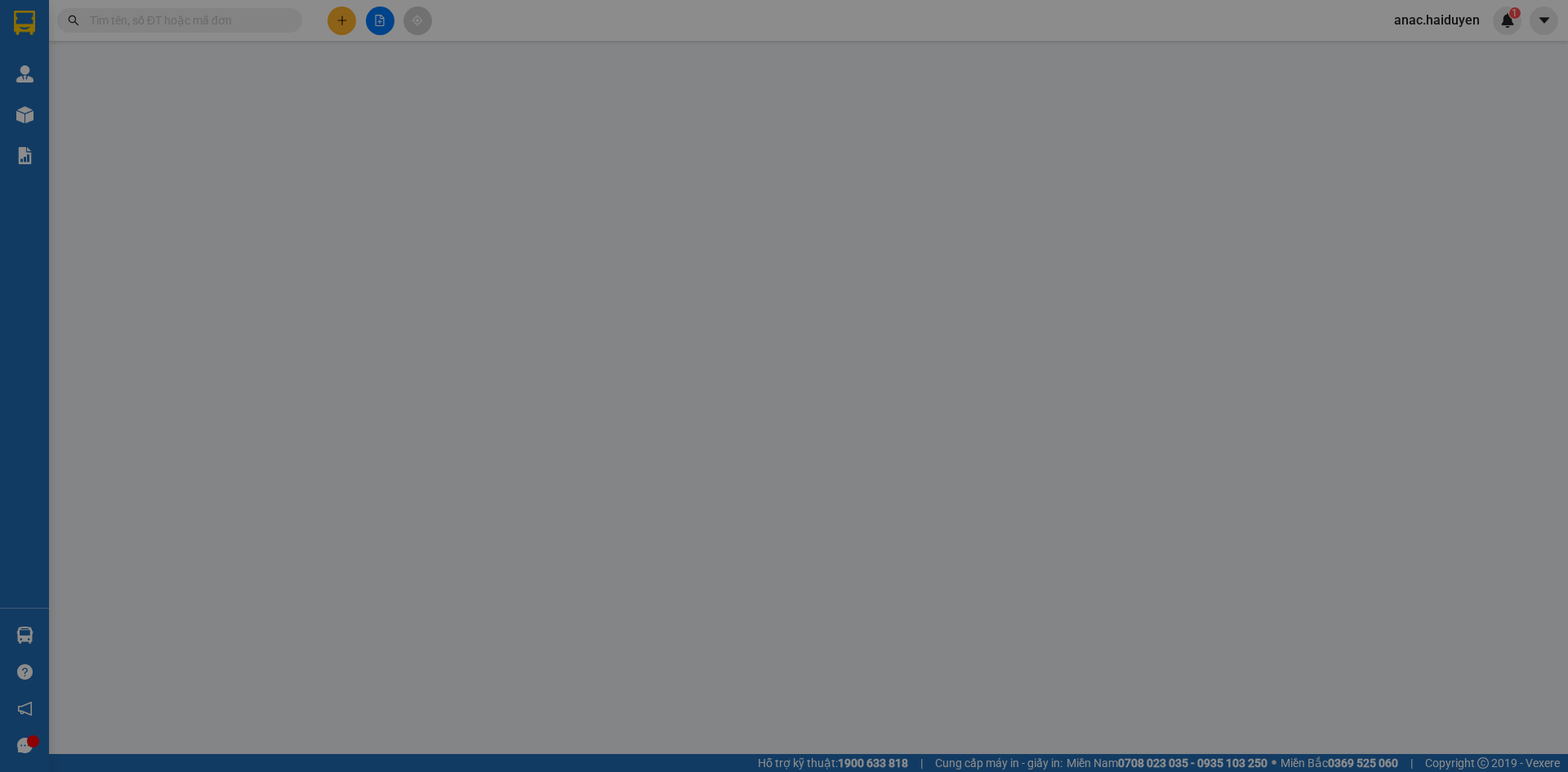
type input "0372889935"
type input "NKSG NỤ CƯỜI MỚI CN"
type input "0937040848"
type input "LABO [GEOGRAPHIC_DATA]"
type input "0"
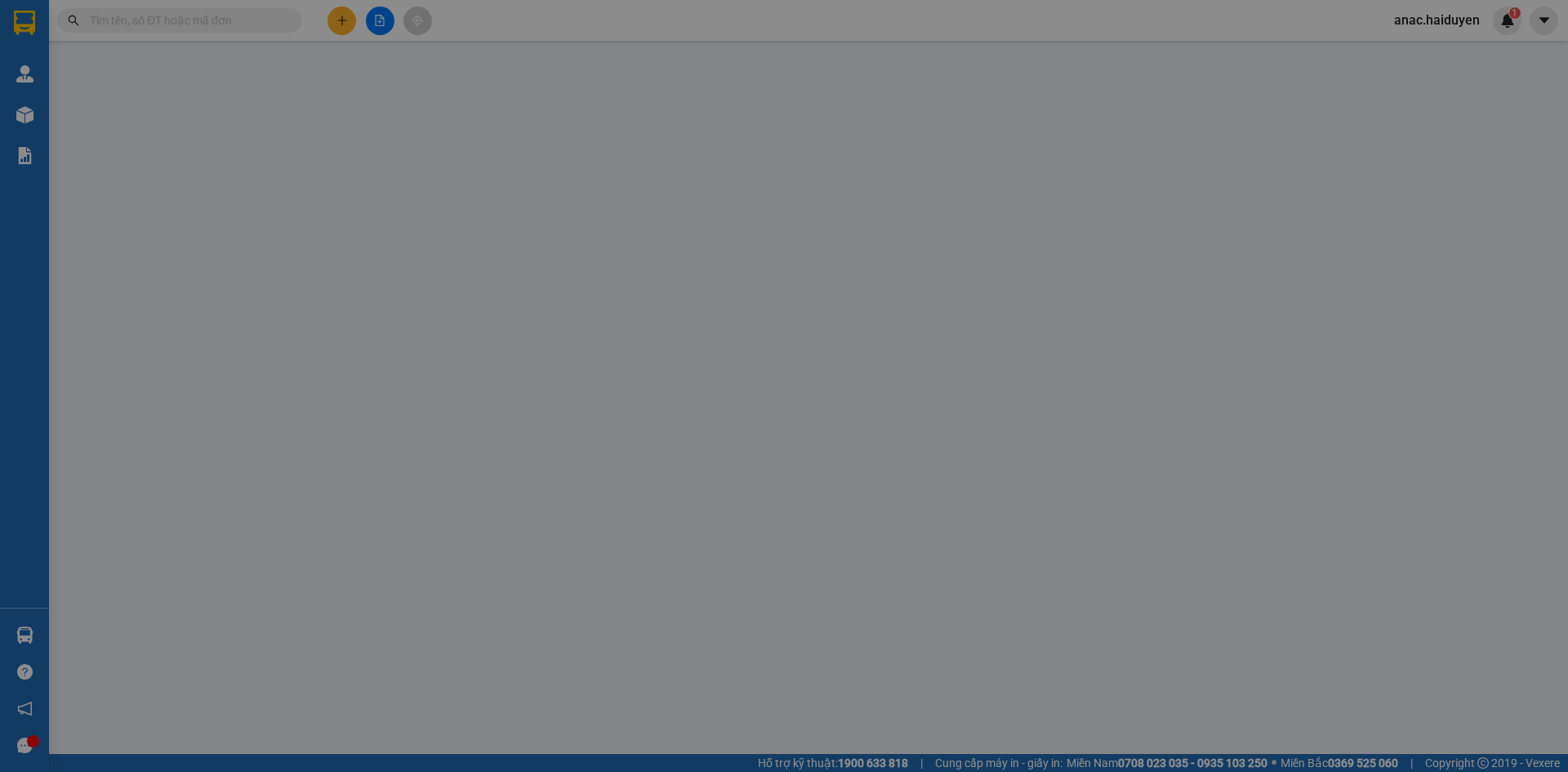
type input "20.000"
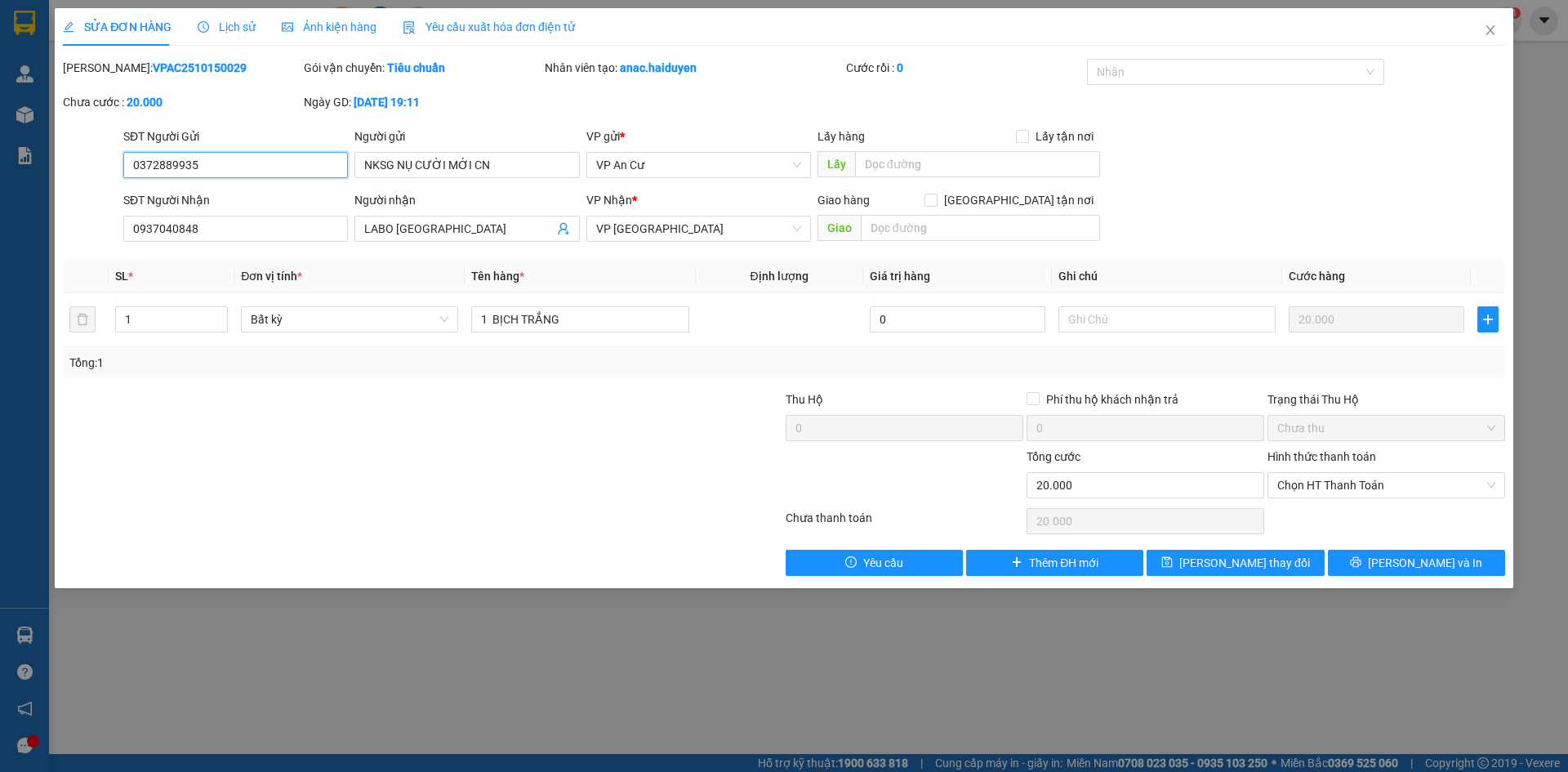
drag, startPoint x: 214, startPoint y: 160, endPoint x: 0, endPoint y: 144, distance: 214.6
click at [0, 148] on div "SỬA ĐƠN HÀNG Lịch sử Ảnh kiện hàng Yêu cầu xuất hóa đơn điện tử Total Paid Fee …" at bounding box center [784, 386] width 1568 height 772
click at [198, 160] on input "977" at bounding box center [236, 165] width 225 height 26
click at [297, 166] on input "977" at bounding box center [236, 165] width 225 height 26
drag, startPoint x: 167, startPoint y: 165, endPoint x: 104, endPoint y: 171, distance: 63.3
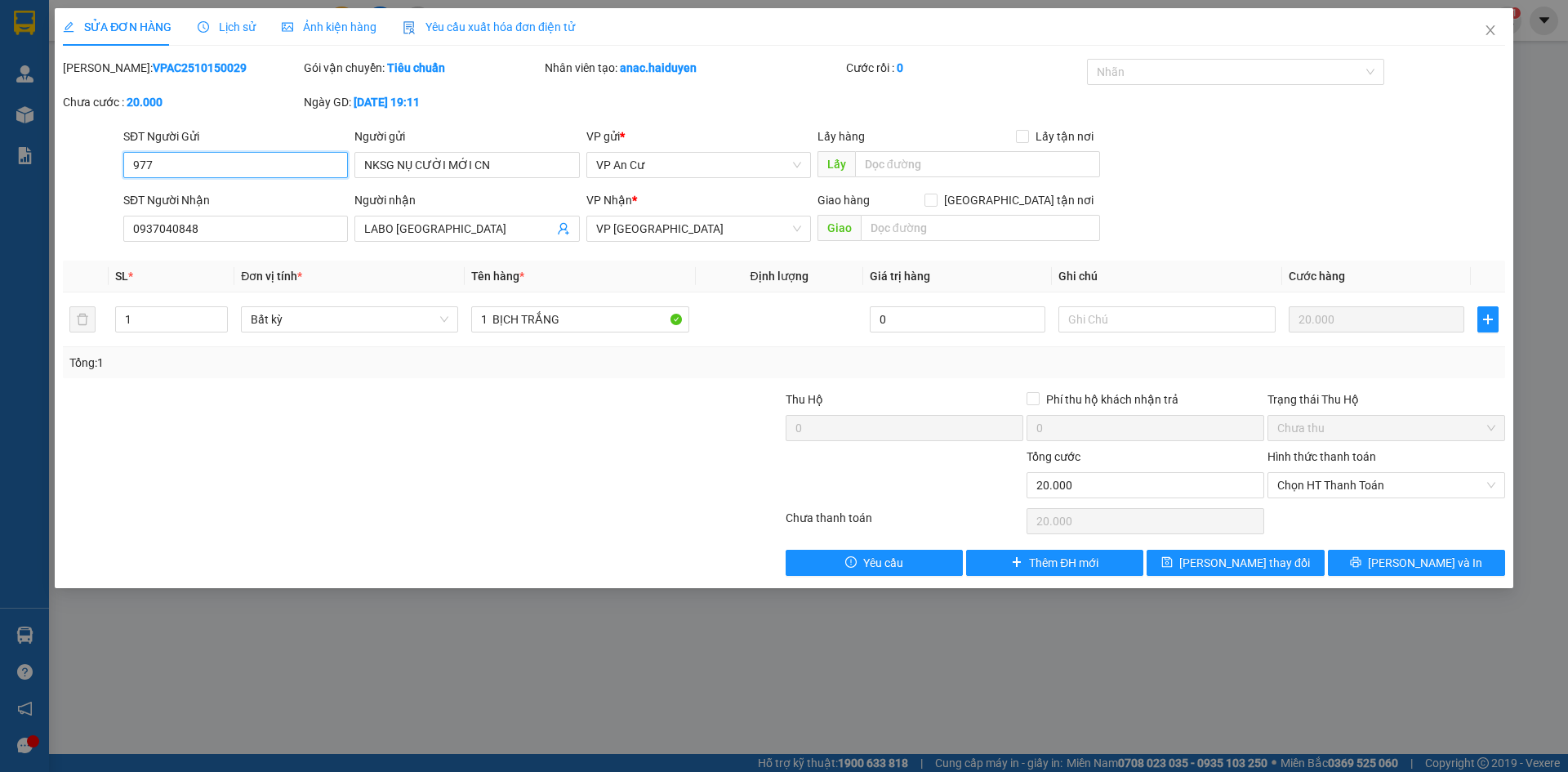
click at [104, 171] on div "SĐT Người Gửi 977 977 Người gửi NKSG NỤ CƯỜI MỚI CN VP gửi * VP An Cư Lấy hàng …" at bounding box center [784, 155] width 1446 height 57
type input "5977"
click at [489, 170] on input "NKSG NỤ CƯỜI MỚI CN" at bounding box center [466, 165] width 225 height 26
drag, startPoint x: 493, startPoint y: 162, endPoint x: 285, endPoint y: 183, distance: 209.1
click at [285, 183] on div "SĐT Người Gửi 5977 Người gửi NKSG NỤ CƯỜI MỚI CN NKSG NỤ CƯỜI MỚI CN VP gửi * V…" at bounding box center [814, 155] width 1388 height 57
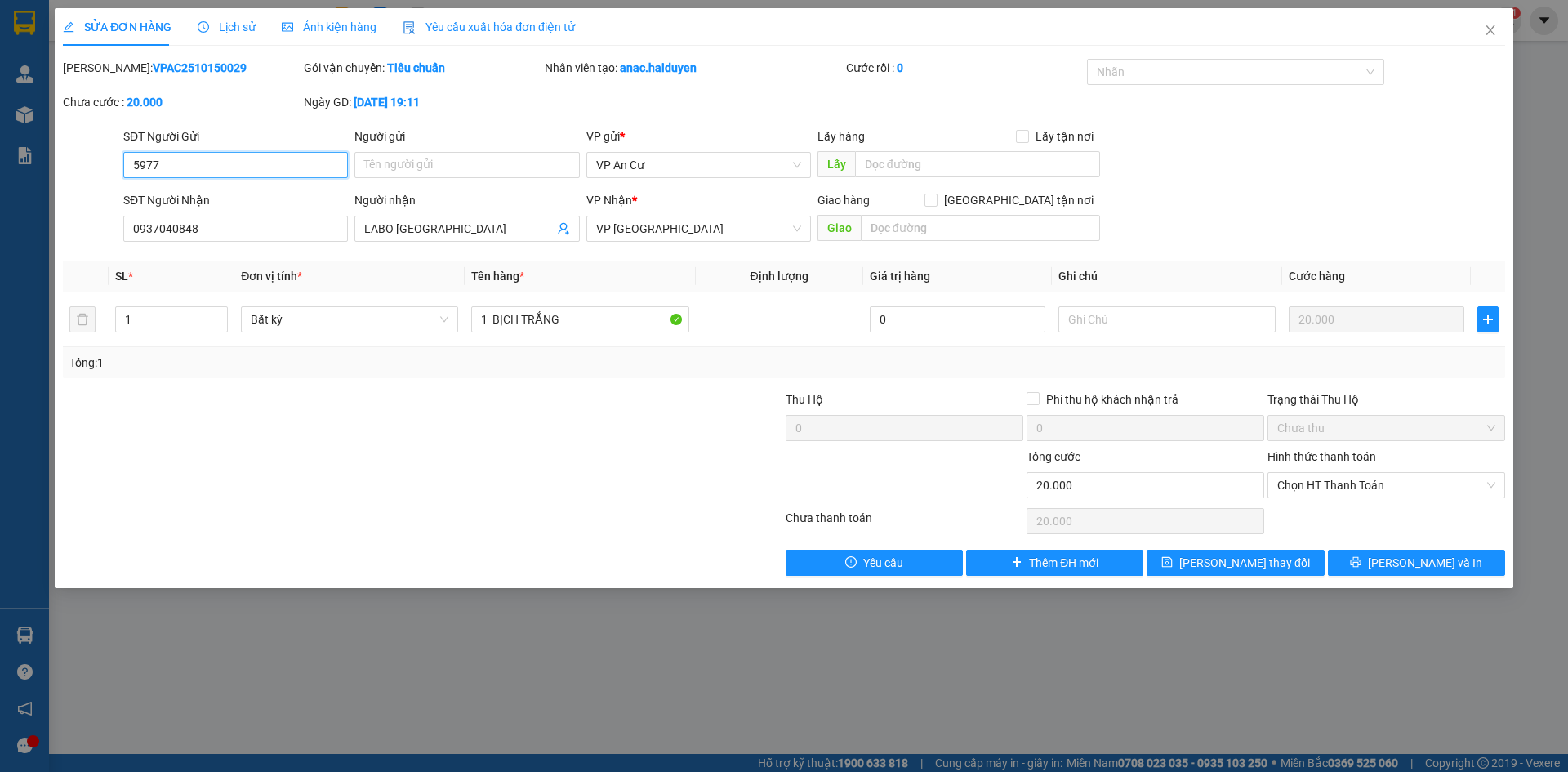
click at [200, 168] on input "5977" at bounding box center [236, 165] width 225 height 26
drag, startPoint x: 181, startPoint y: 167, endPoint x: 112, endPoint y: 169, distance: 69.0
click at [112, 169] on div "SĐT Người Gửi 5977 5977 Người gửi Tên người gửi VP gửi * VP An Cư Lấy hàng Lấy …" at bounding box center [784, 155] width 1446 height 57
type input "9"
click at [406, 156] on input "Người gửi" at bounding box center [466, 165] width 225 height 26
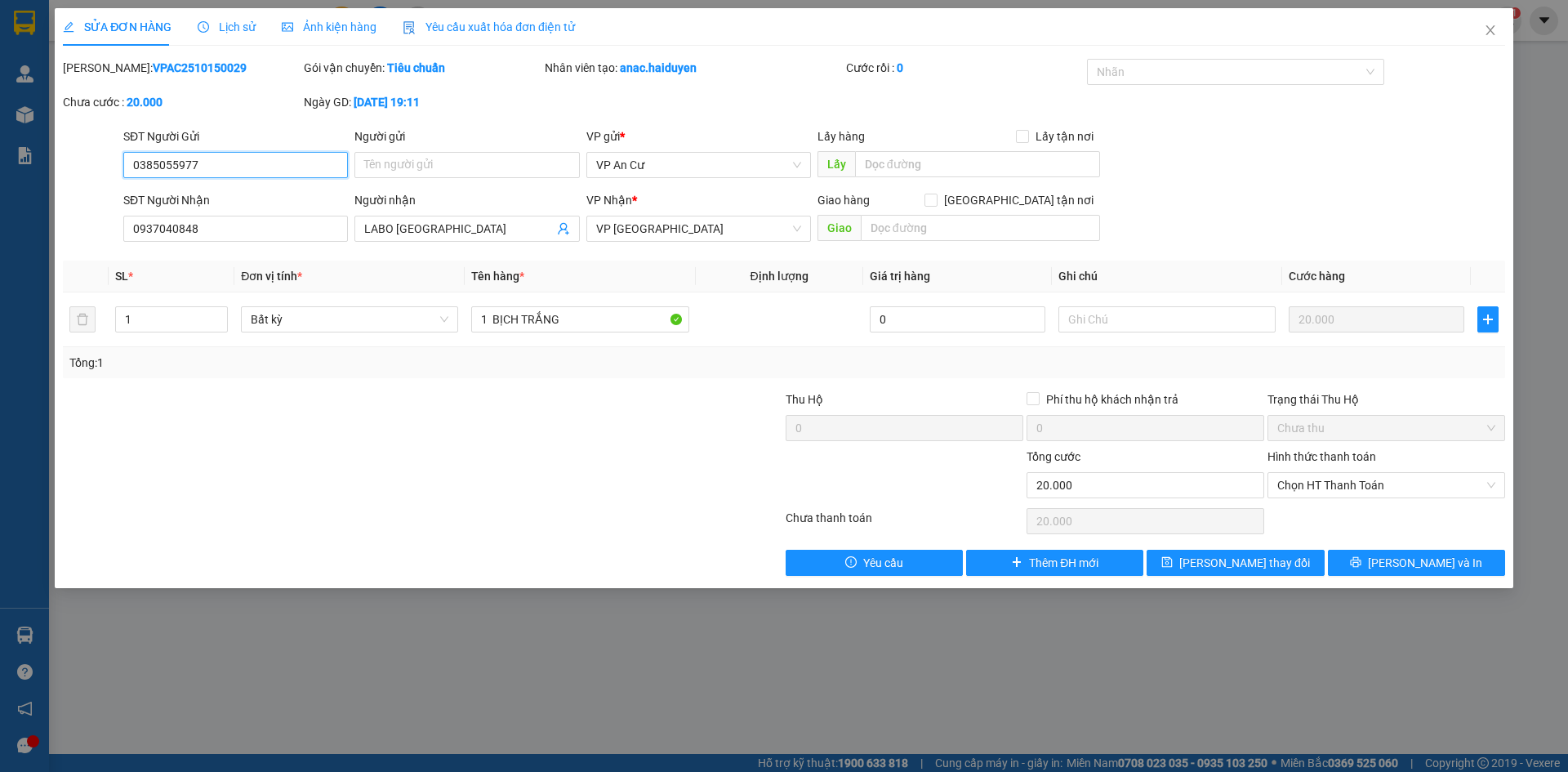
click at [165, 163] on input "0385055977" at bounding box center [236, 165] width 225 height 26
click at [217, 163] on input "0385555977" at bounding box center [236, 165] width 225 height 26
click at [447, 165] on input "Người gửi" at bounding box center [466, 165] width 225 height 26
drag, startPoint x: 232, startPoint y: 165, endPoint x: 33, endPoint y: 168, distance: 199.0
click at [33, 168] on div "SỬA ĐƠN HÀNG Lịch sử Ảnh kiện hàng Yêu cầu xuất hóa đơn điện tử Total Paid Fee …" at bounding box center [784, 386] width 1568 height 772
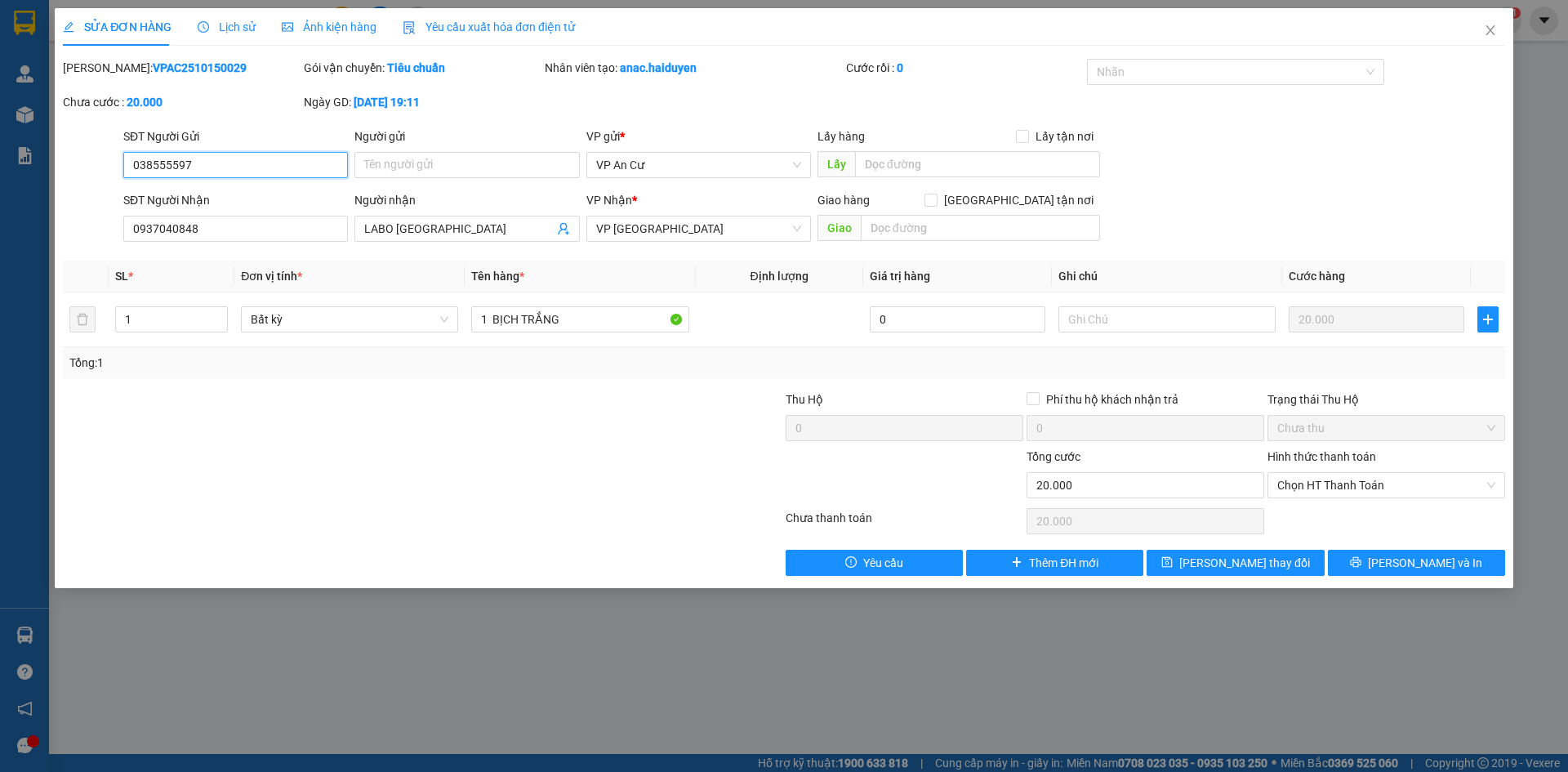
type input "0385555977"
click at [397, 164] on input "Người gửi" at bounding box center [466, 165] width 225 height 26
type input "NỤ CƯỜI XINH"
click at [291, 164] on input "0385555977" at bounding box center [236, 165] width 225 height 26
click at [1402, 565] on button "[PERSON_NAME] và In" at bounding box center [1417, 562] width 177 height 26
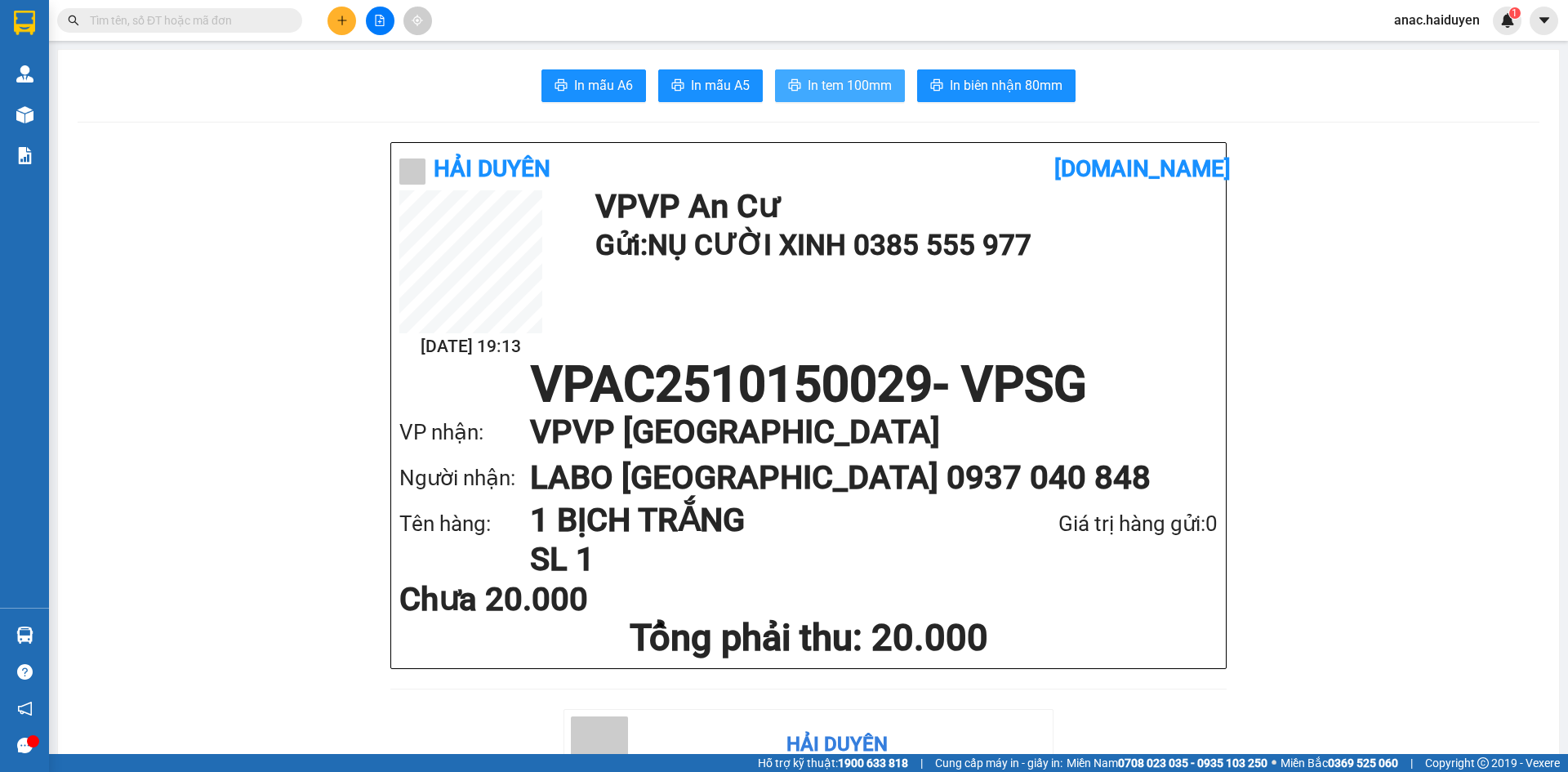
click at [862, 84] on span "In tem 100mm" at bounding box center [850, 85] width 84 height 20
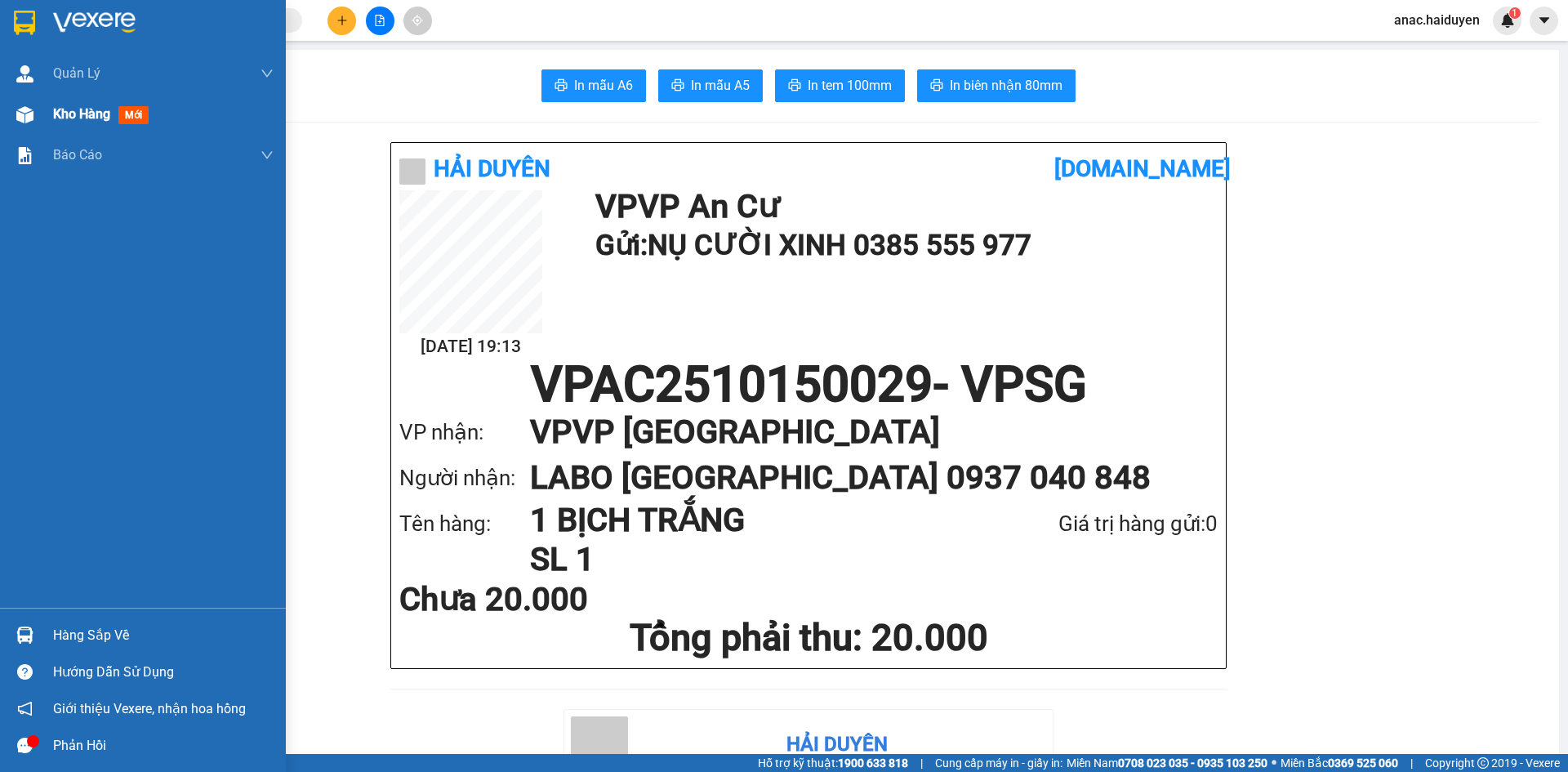
click at [83, 114] on span "Kho hàng" at bounding box center [82, 114] width 57 height 16
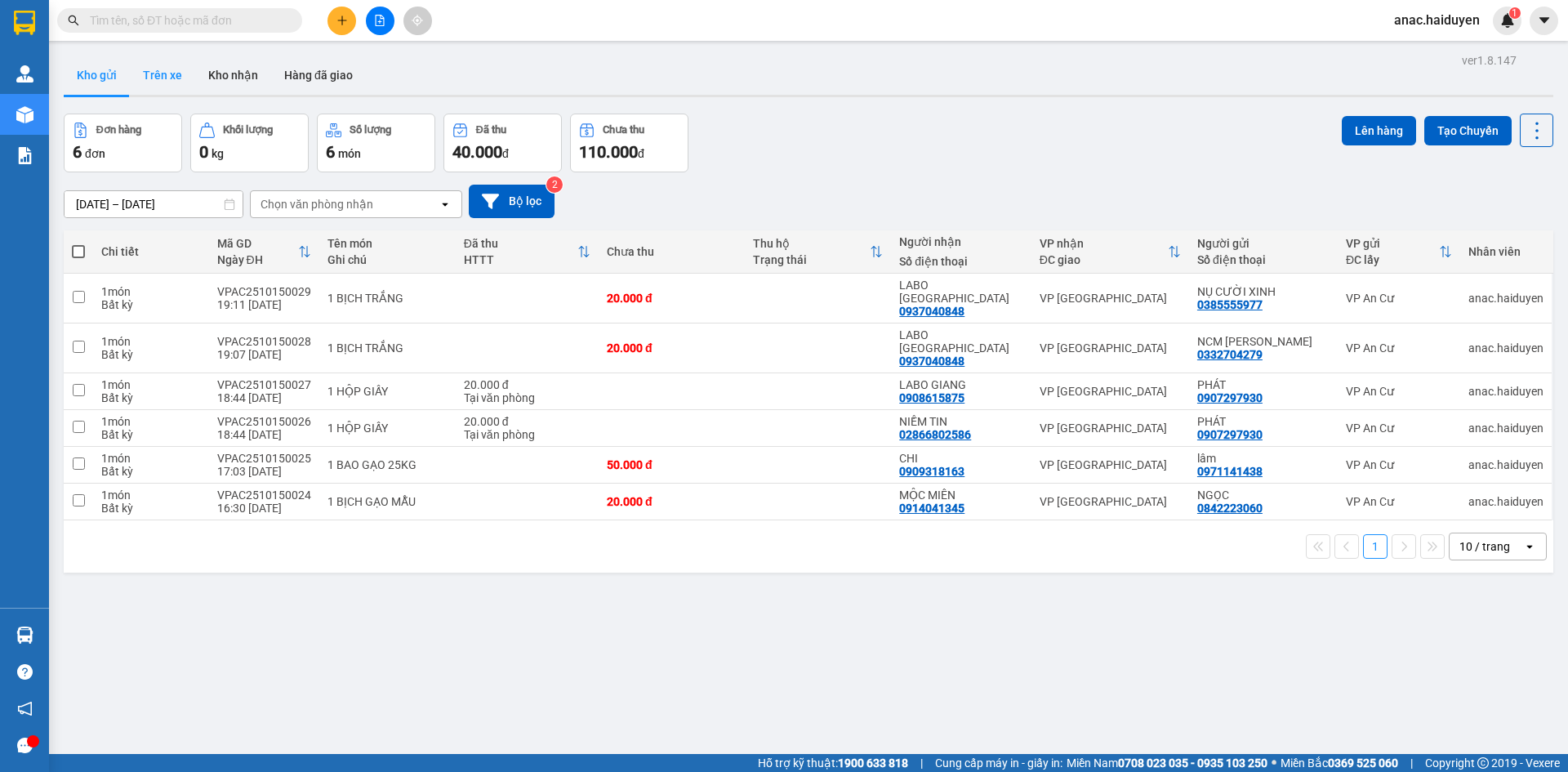
click at [171, 79] on button "Trên xe" at bounding box center [162, 74] width 65 height 39
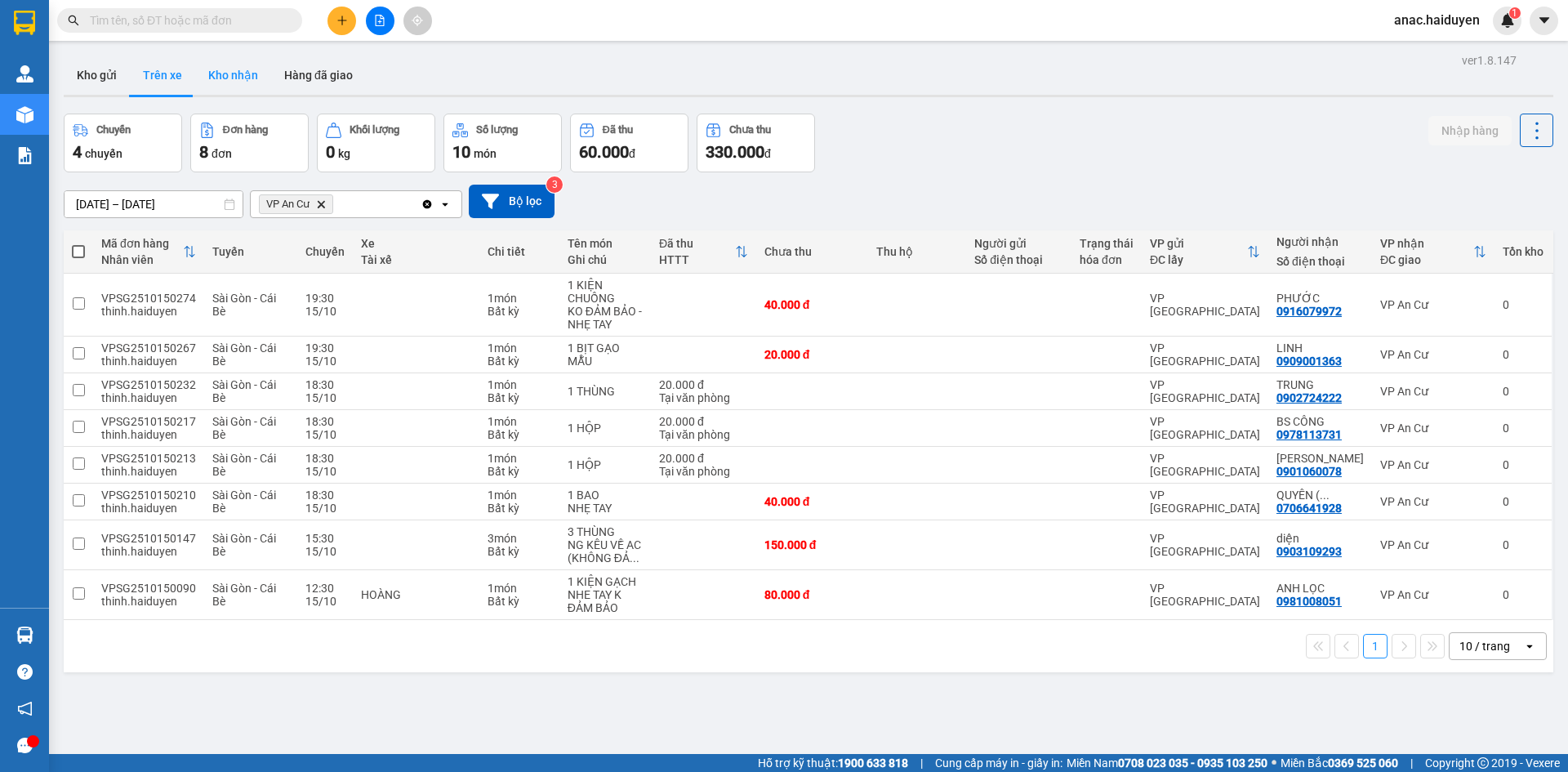
click at [222, 80] on button "Kho nhận" at bounding box center [233, 74] width 76 height 39
type input "[DATE] – [DATE]"
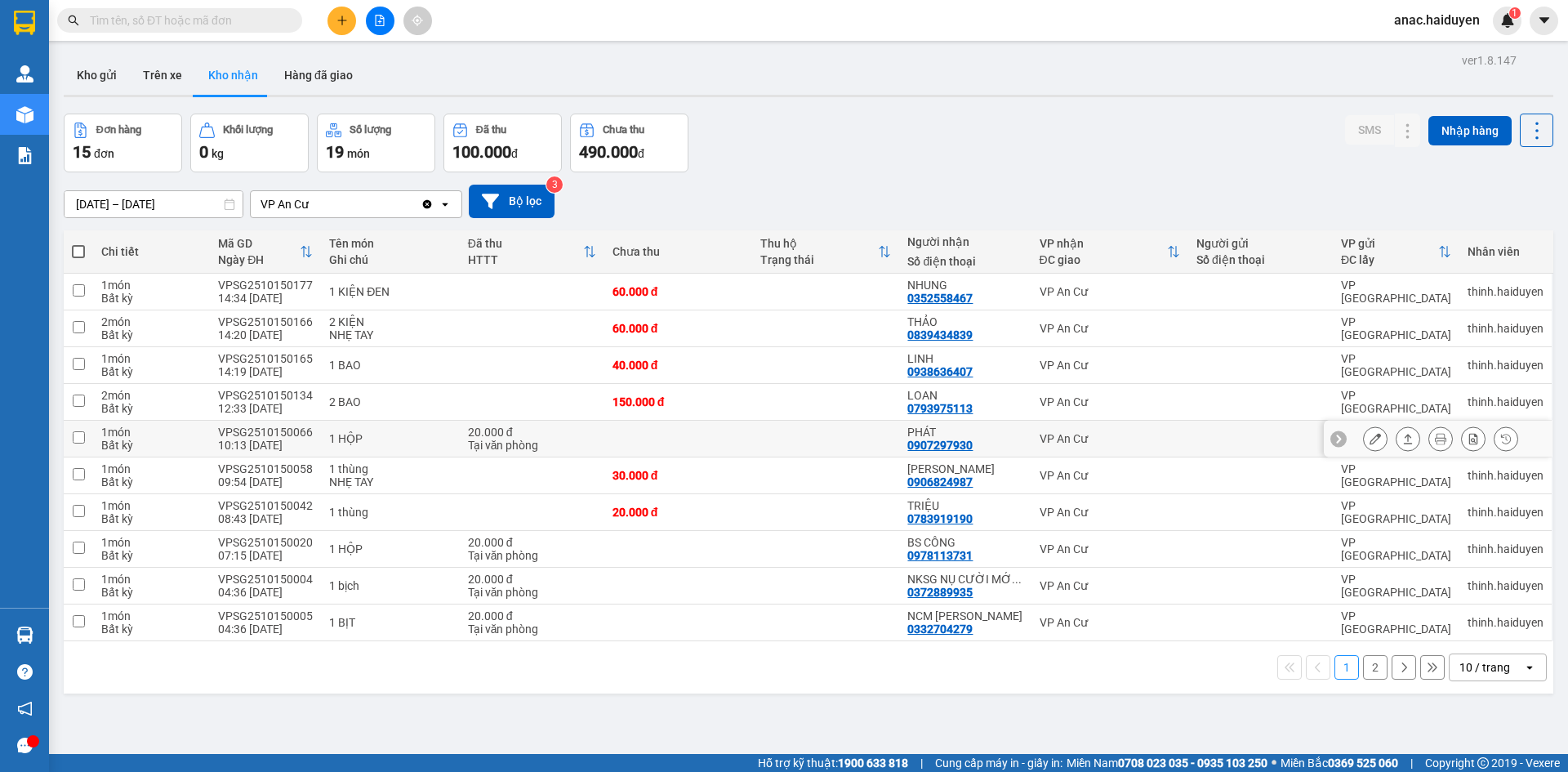
click at [990, 440] on div "PHÁT 0907297930" at bounding box center [965, 438] width 115 height 26
checkbox input "true"
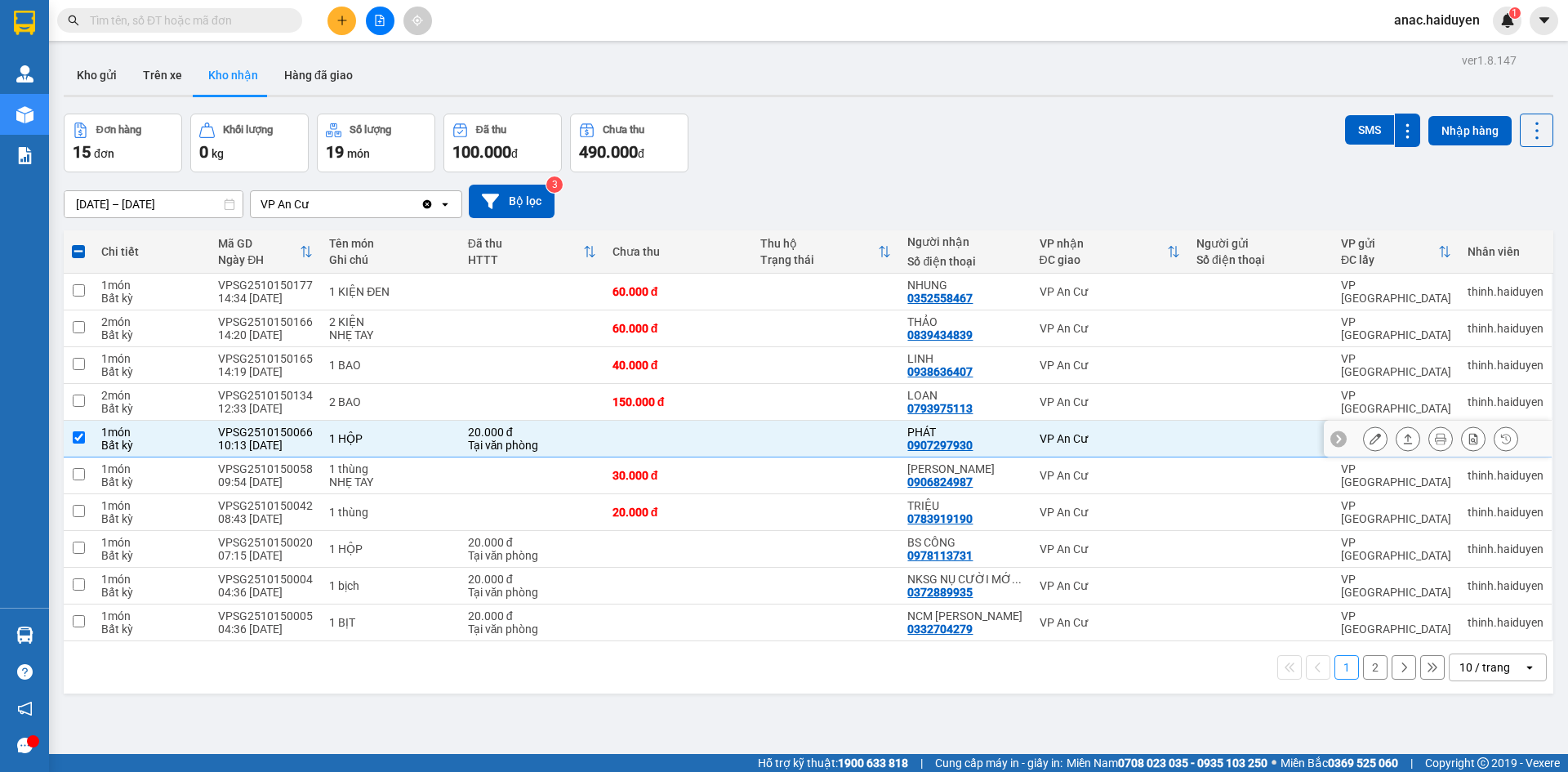
click at [1370, 438] on icon at bounding box center [1376, 439] width 12 height 12
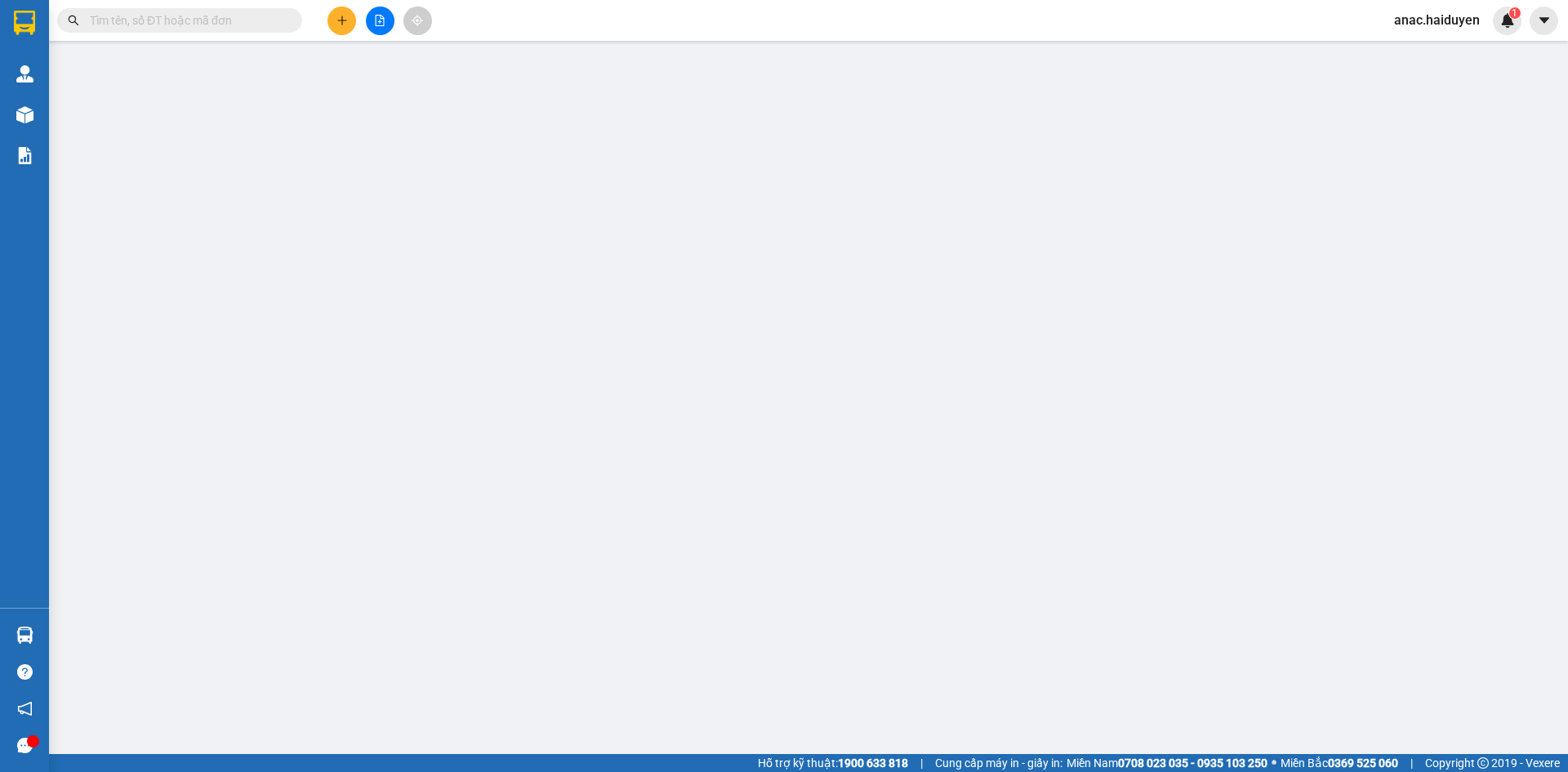
type input "0907297930"
type input "PHÁT"
type input "0"
type input "20.000"
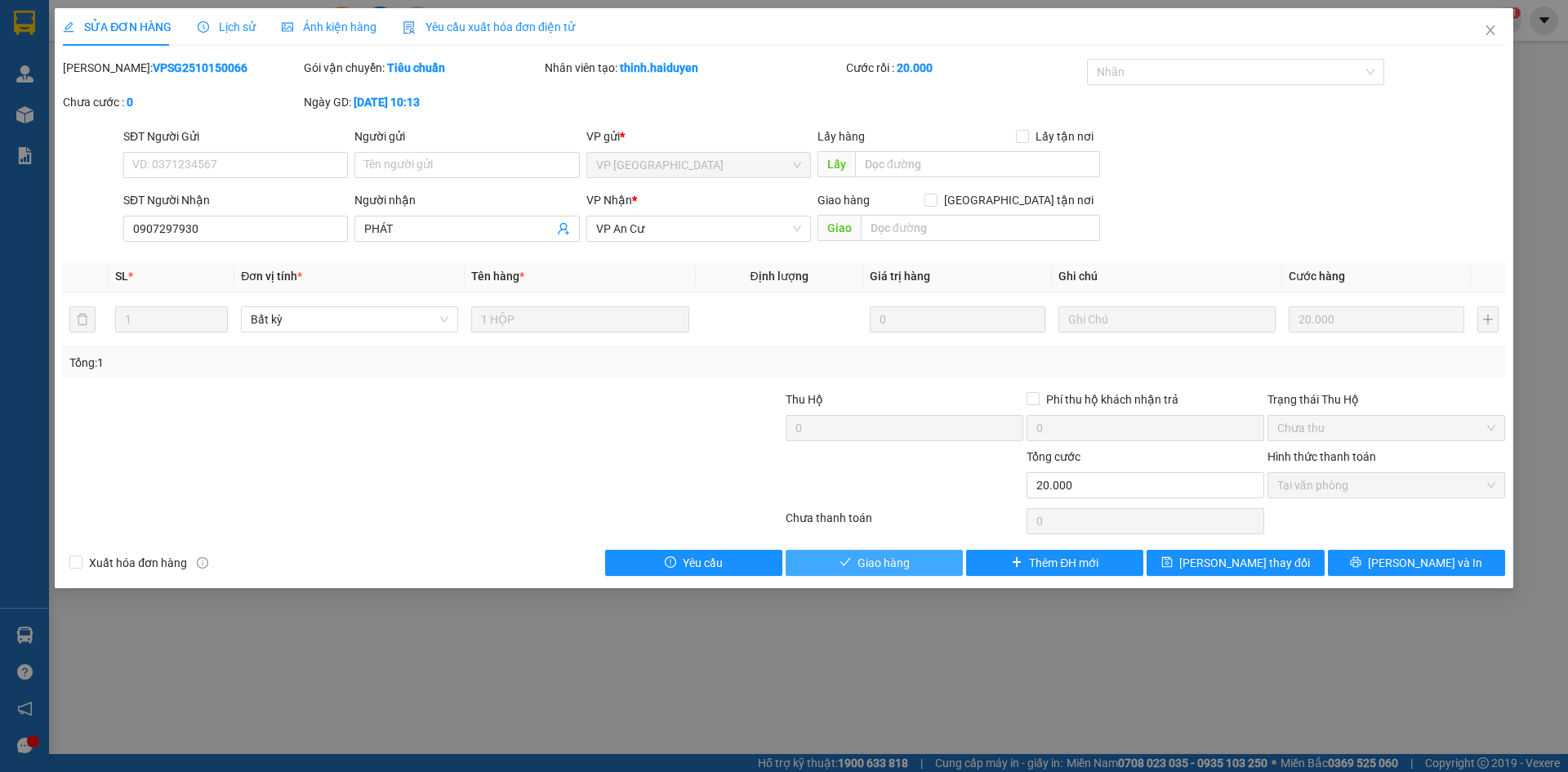
click at [929, 564] on button "Giao hàng" at bounding box center [874, 562] width 177 height 26
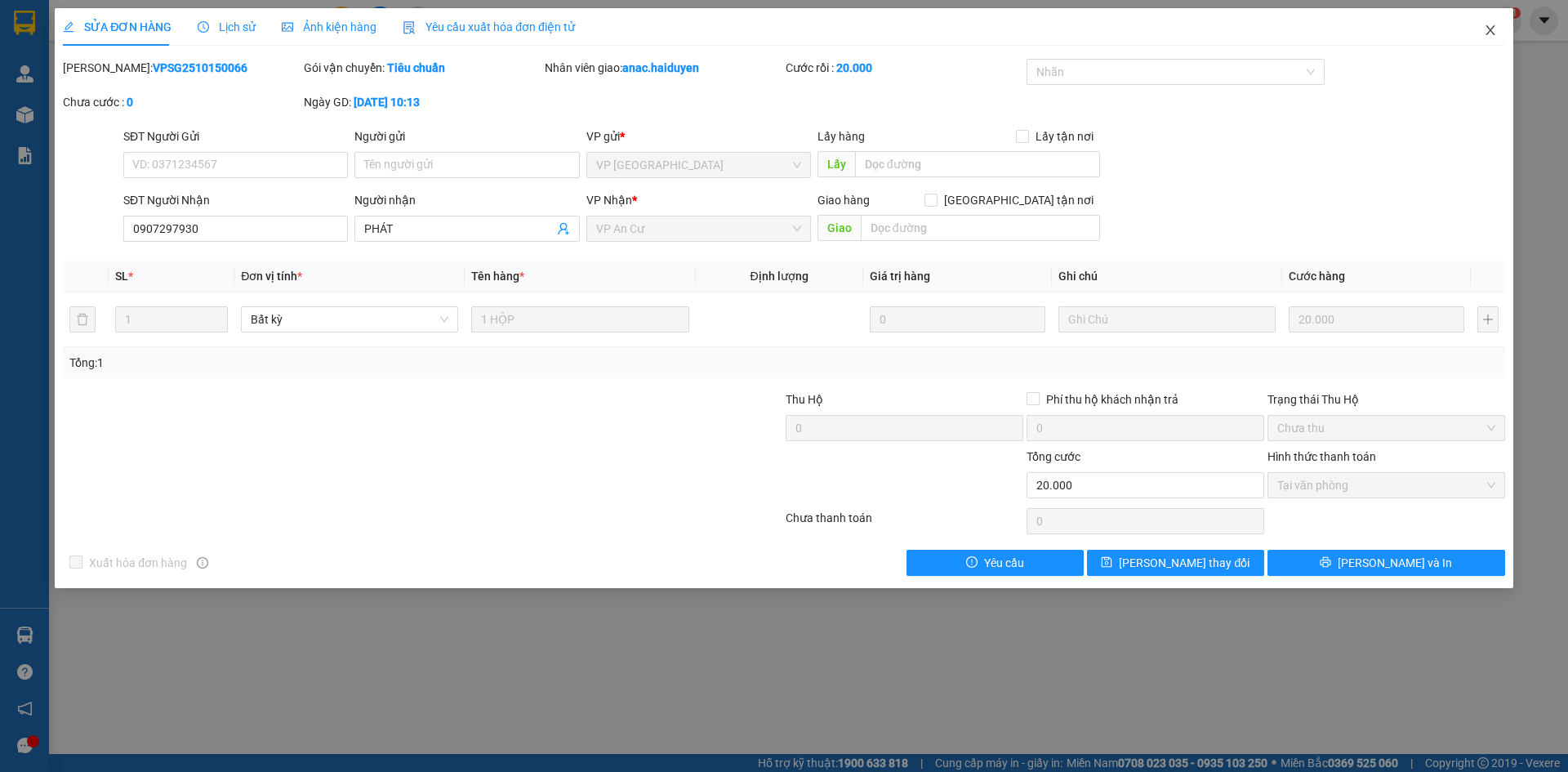
click at [1492, 28] on icon "close" at bounding box center [1490, 30] width 9 height 10
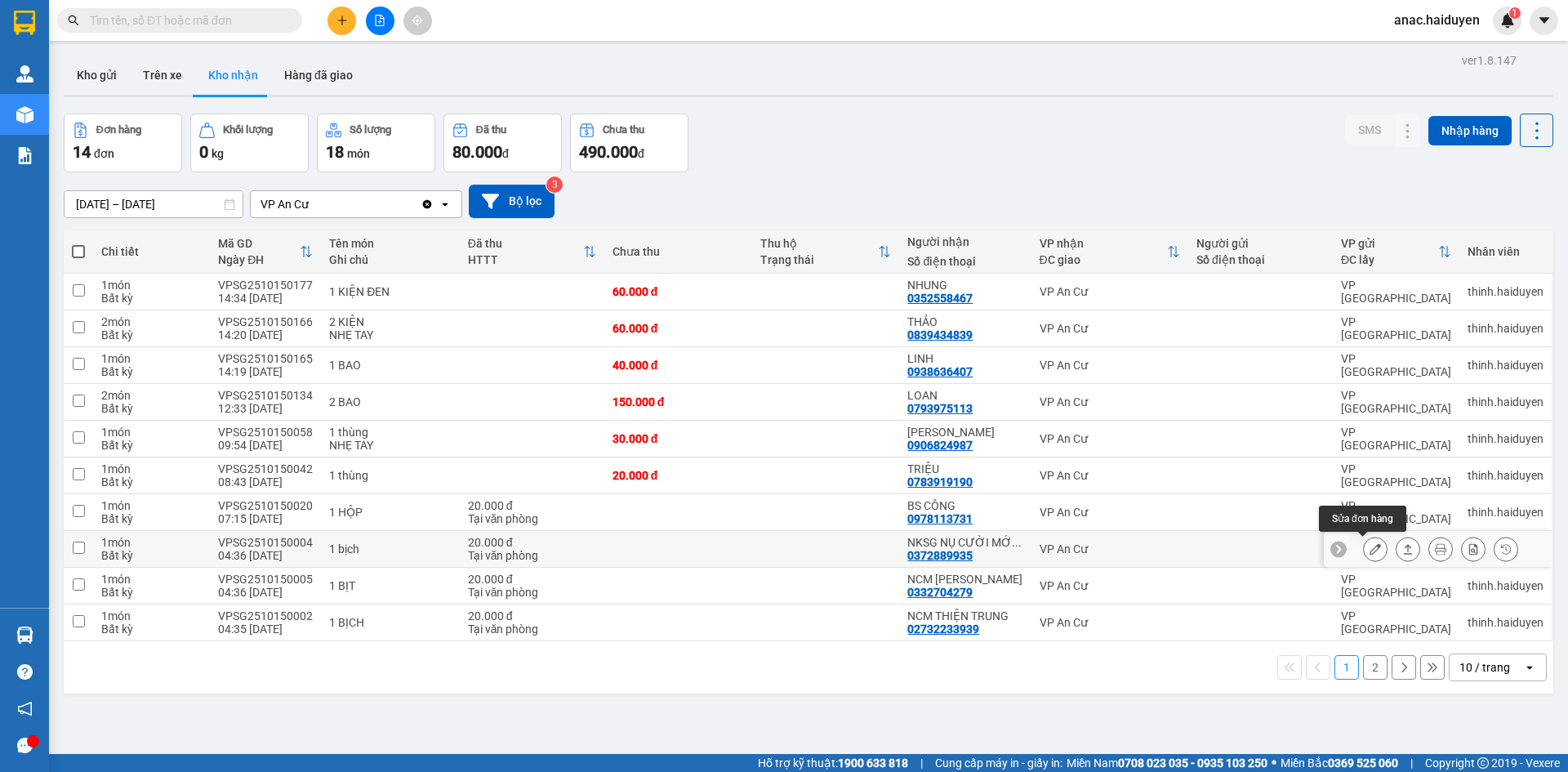
click at [1370, 546] on icon at bounding box center [1376, 549] width 12 height 12
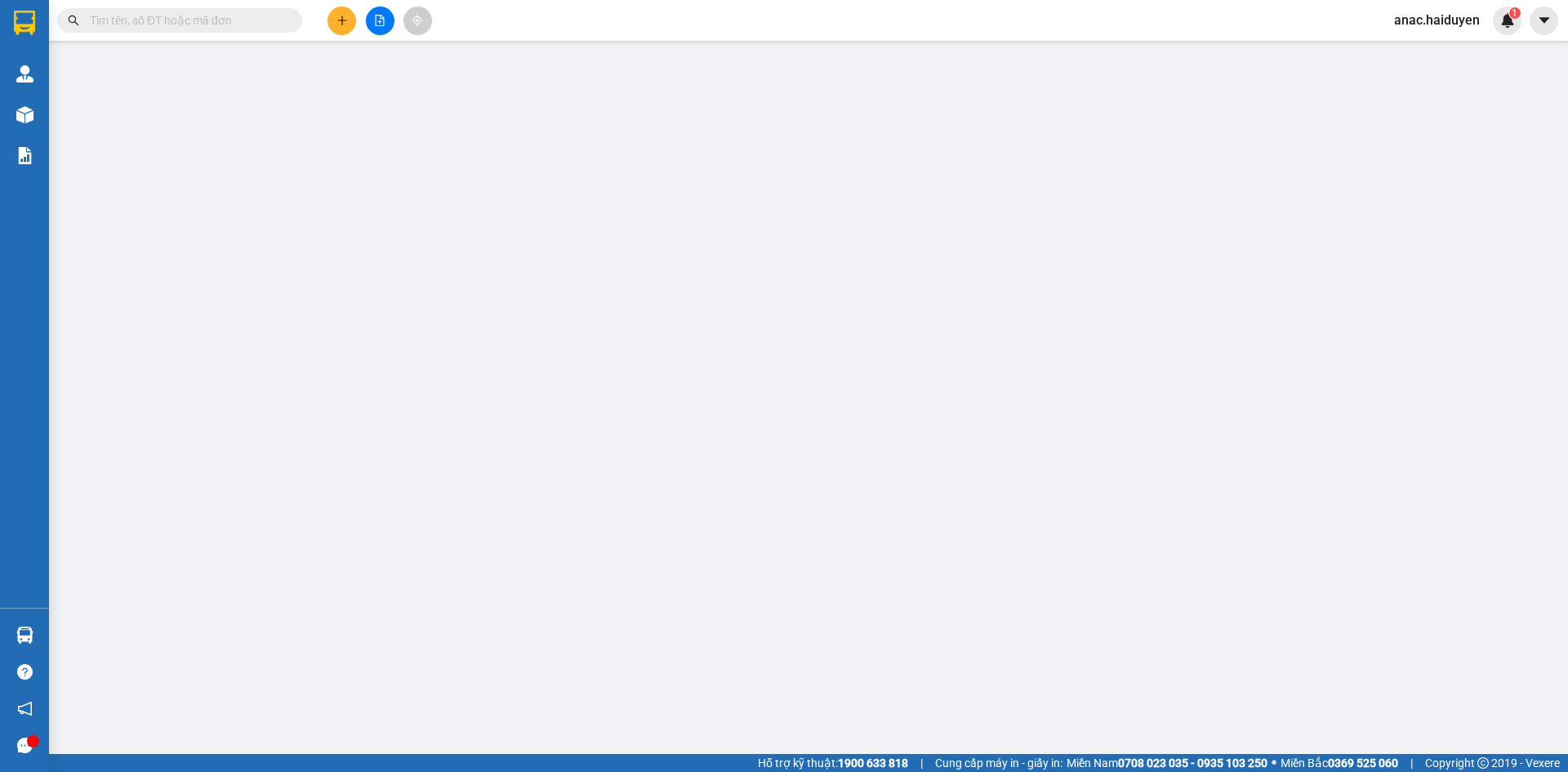
type input "0372889935"
type input "NKSG NỤ CƯỜI MỚI CN"
type input "0"
type input "20.000"
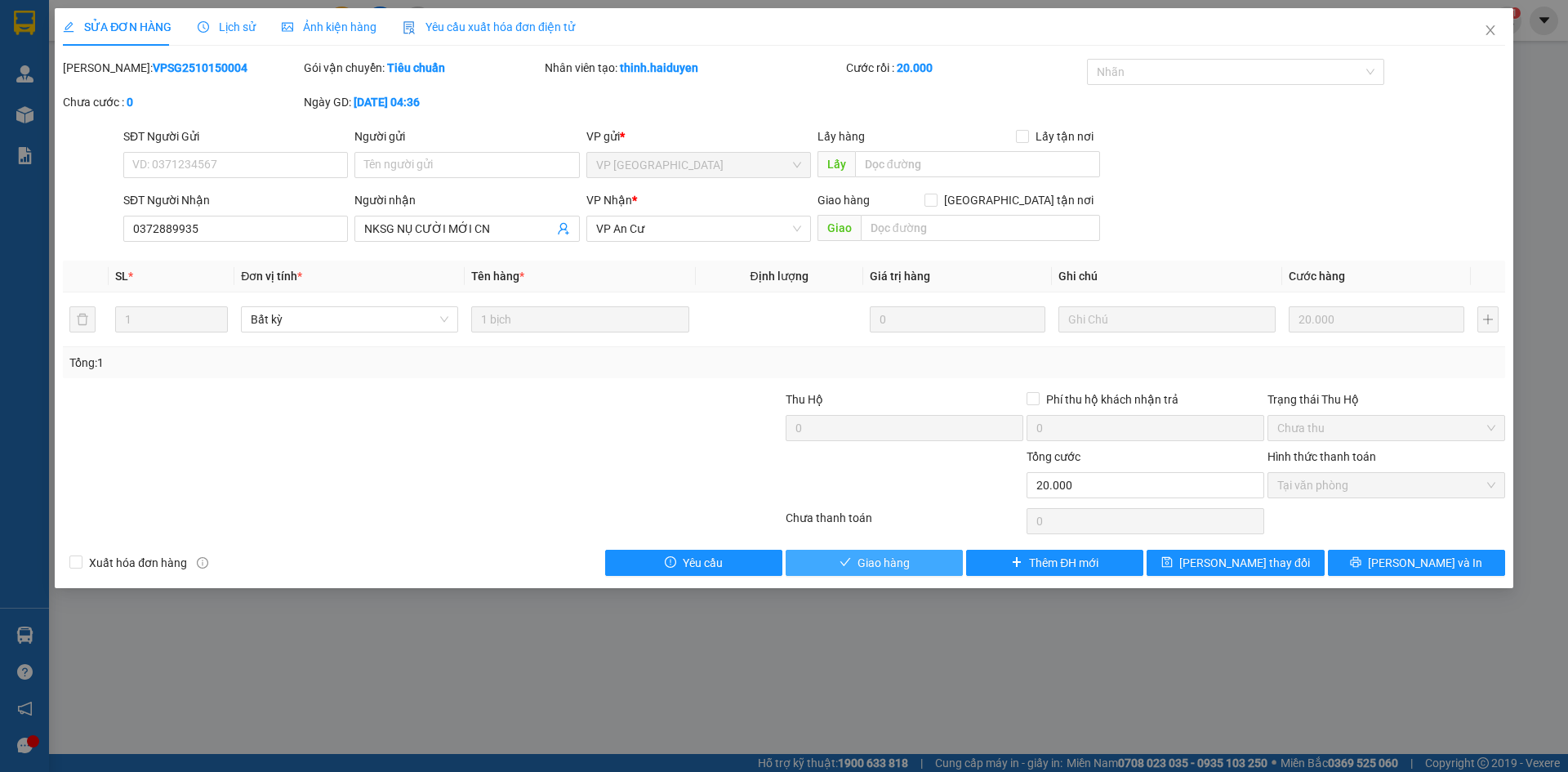
click at [880, 571] on button "Giao hàng" at bounding box center [874, 562] width 177 height 26
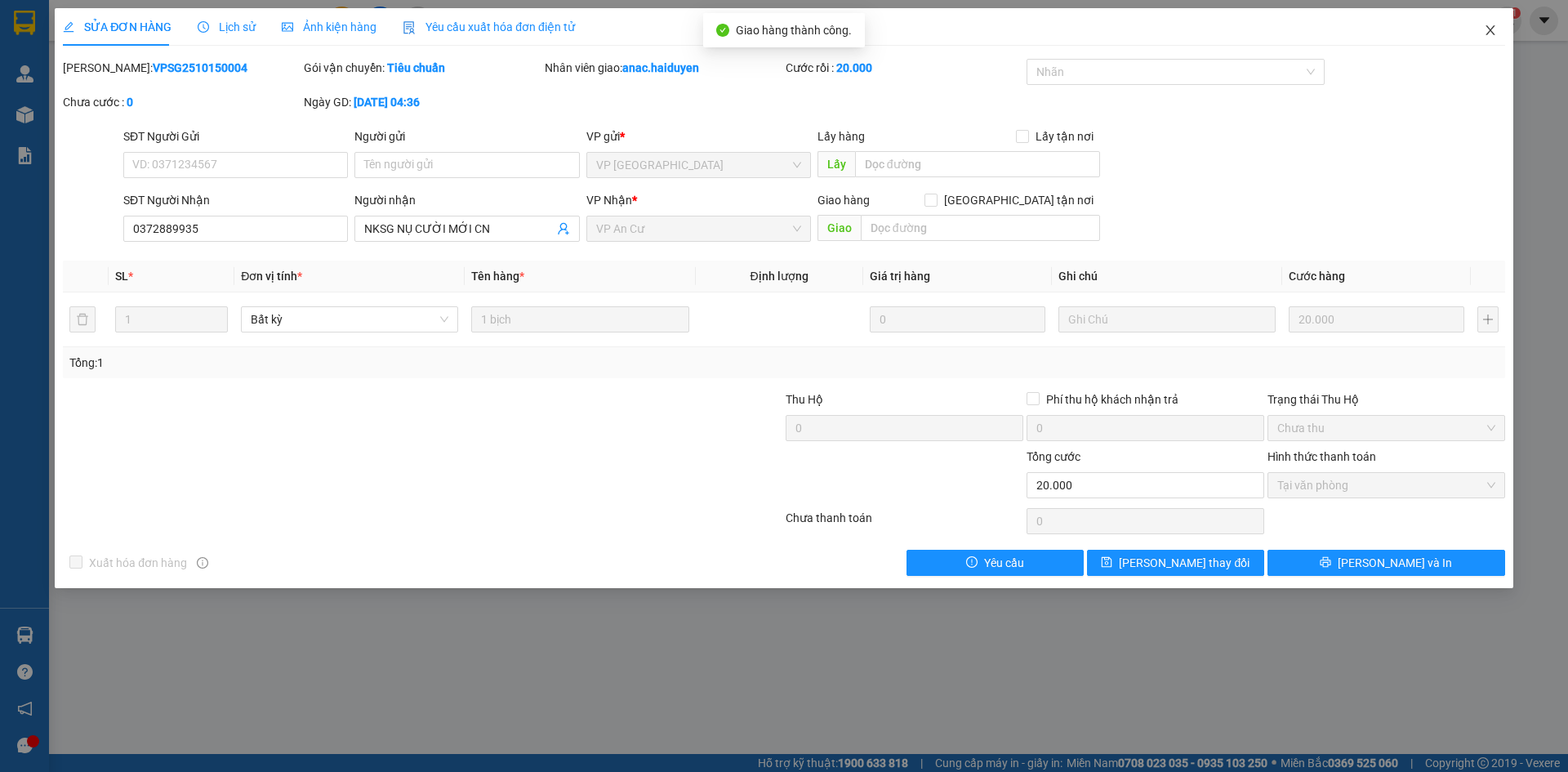
click at [1487, 24] on icon "close" at bounding box center [1491, 30] width 13 height 13
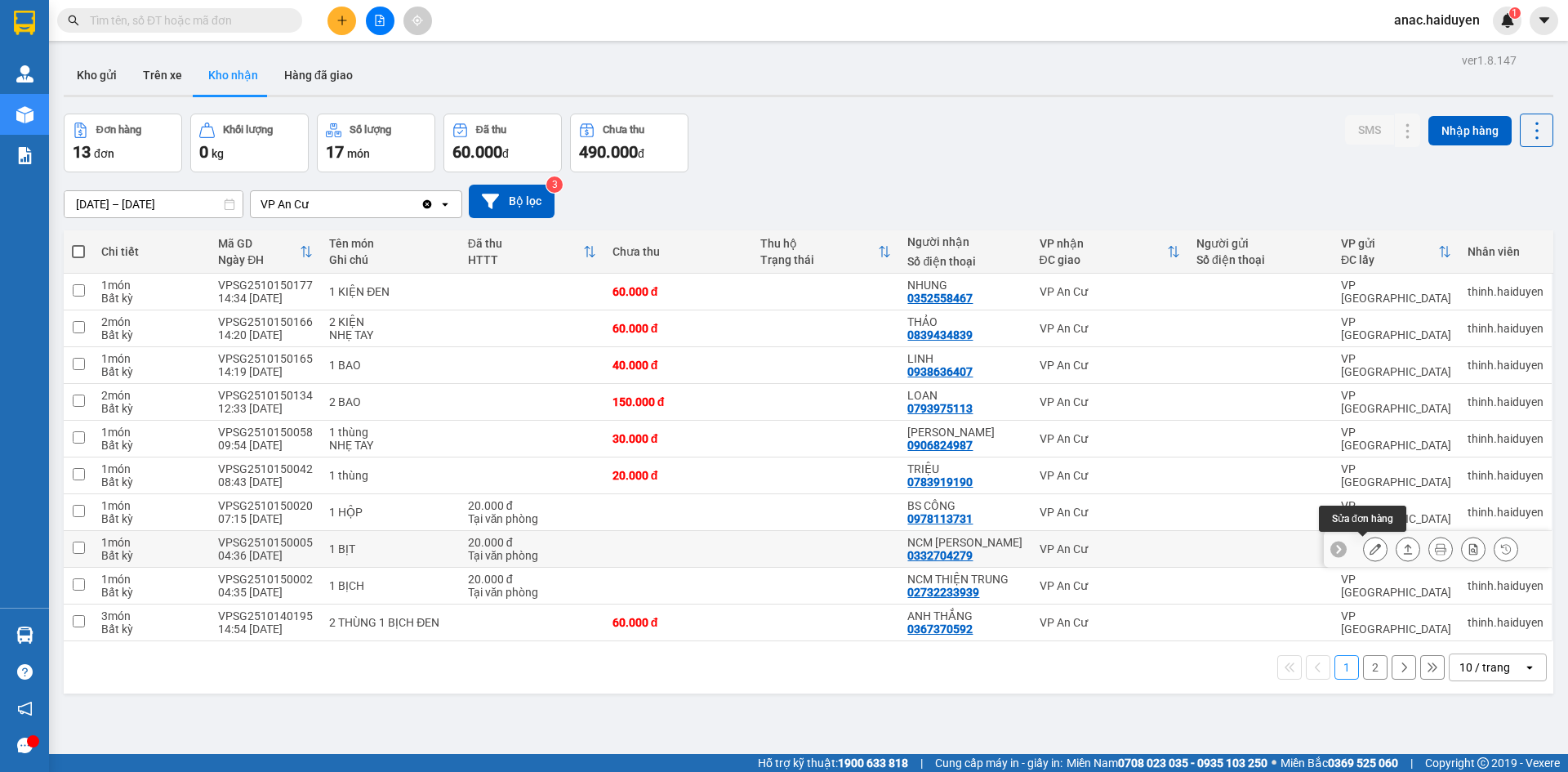
click at [1370, 552] on icon at bounding box center [1376, 549] width 12 height 12
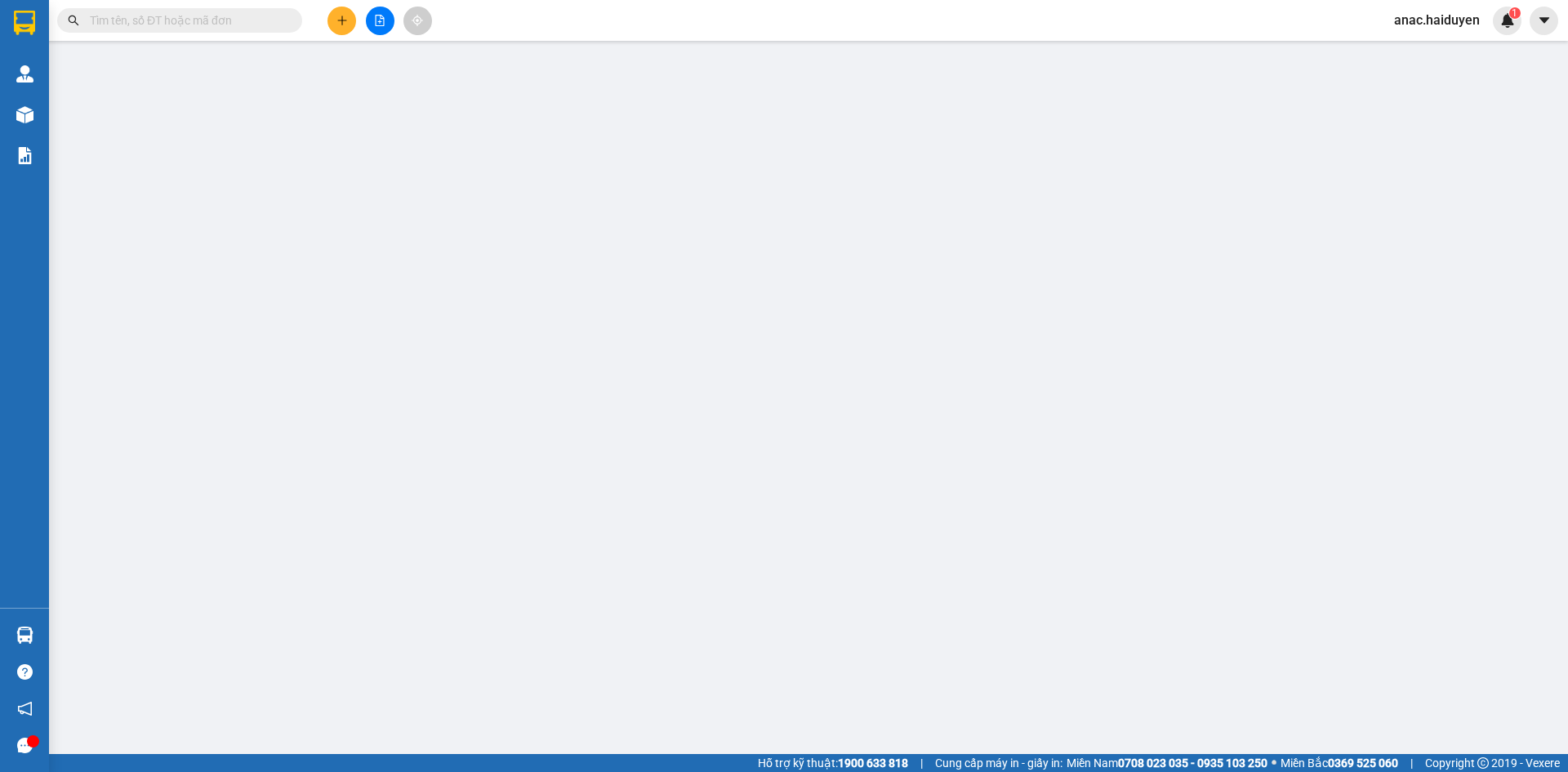
type input "0332704279"
type input "NCM [PERSON_NAME]"
type input "0"
type input "20.000"
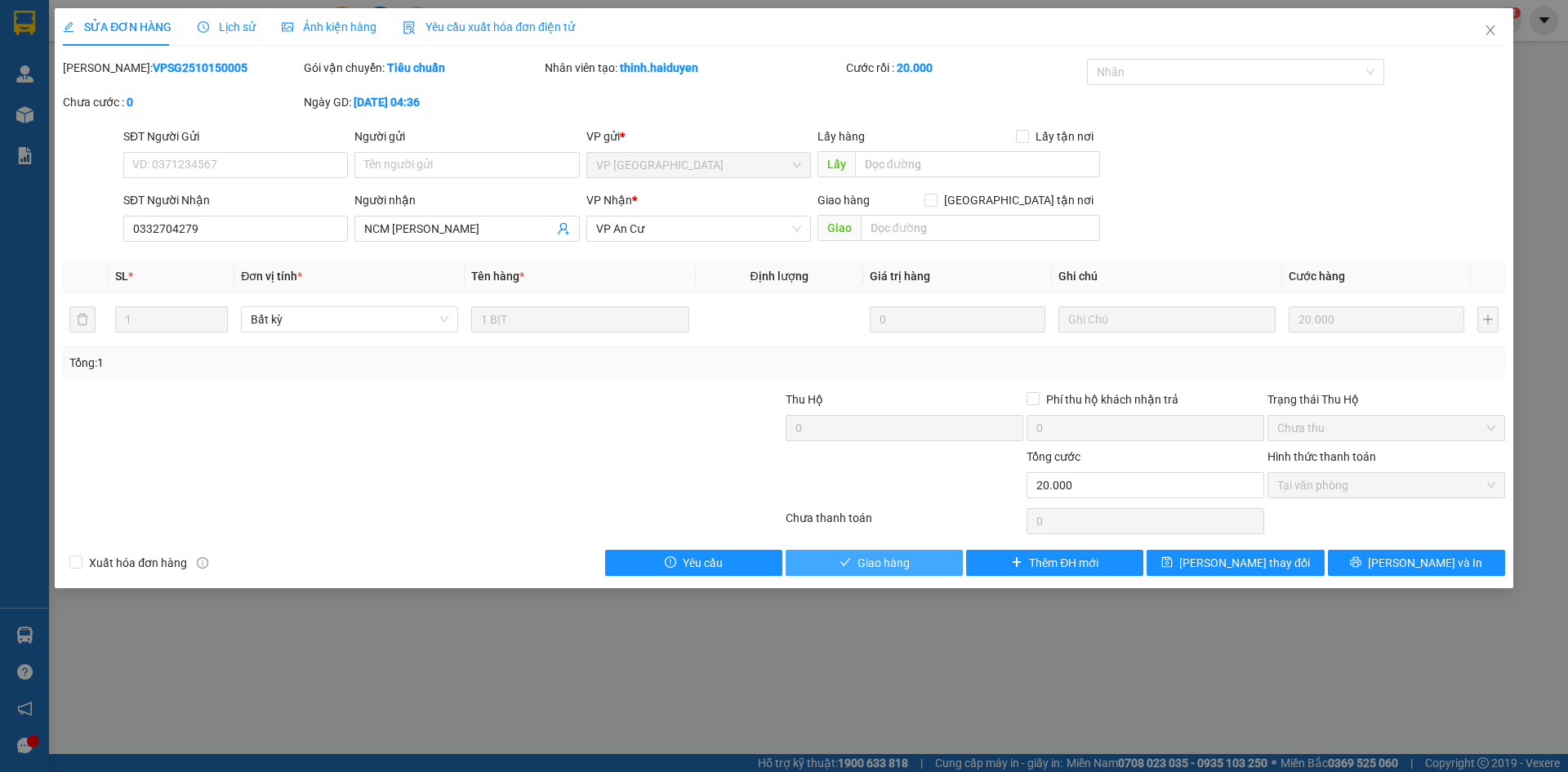
click at [909, 556] on span "Giao hàng" at bounding box center [883, 562] width 53 height 18
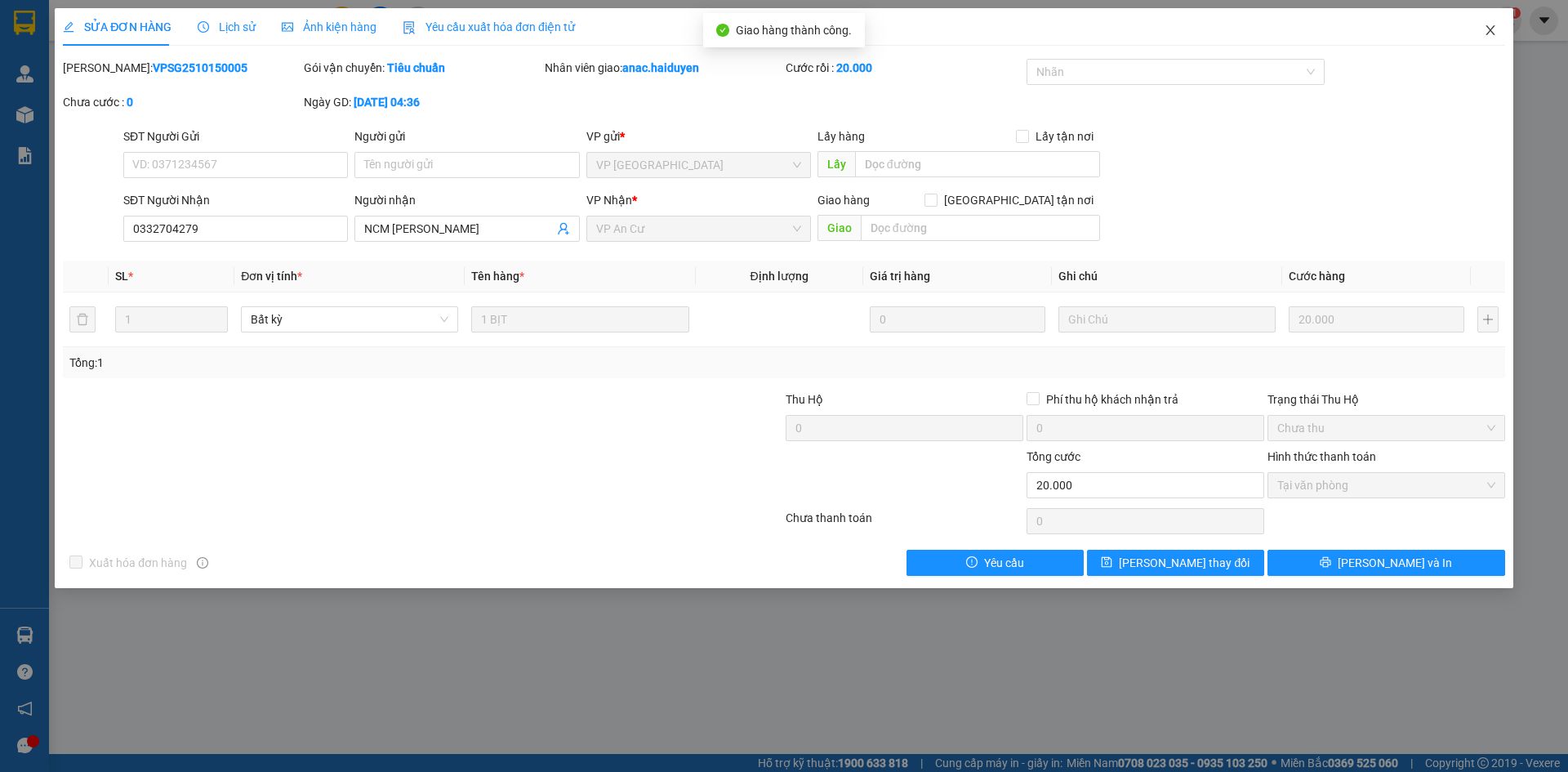
click at [1489, 30] on icon "close" at bounding box center [1491, 30] width 13 height 13
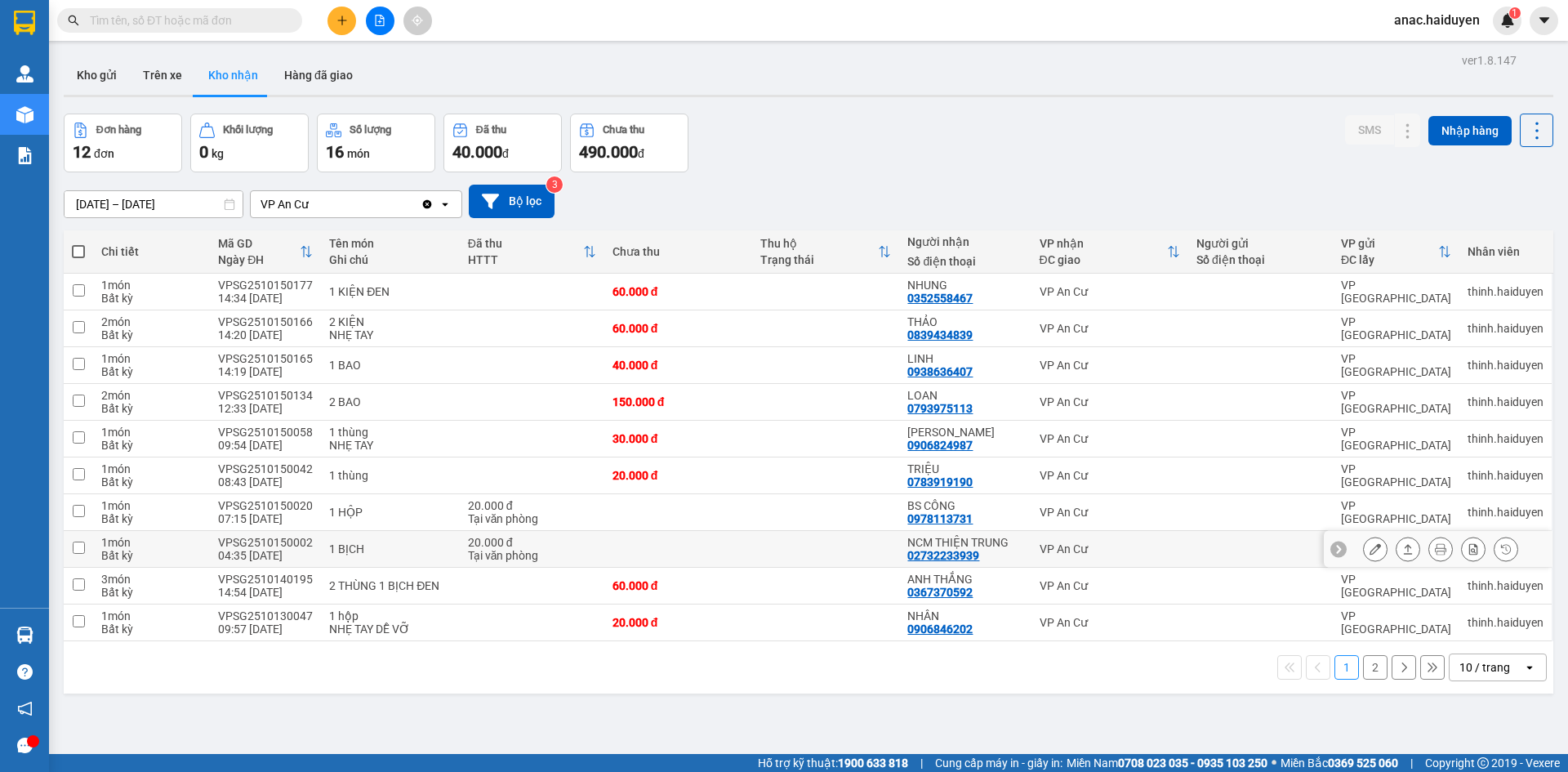
click at [1370, 544] on icon at bounding box center [1376, 549] width 12 height 12
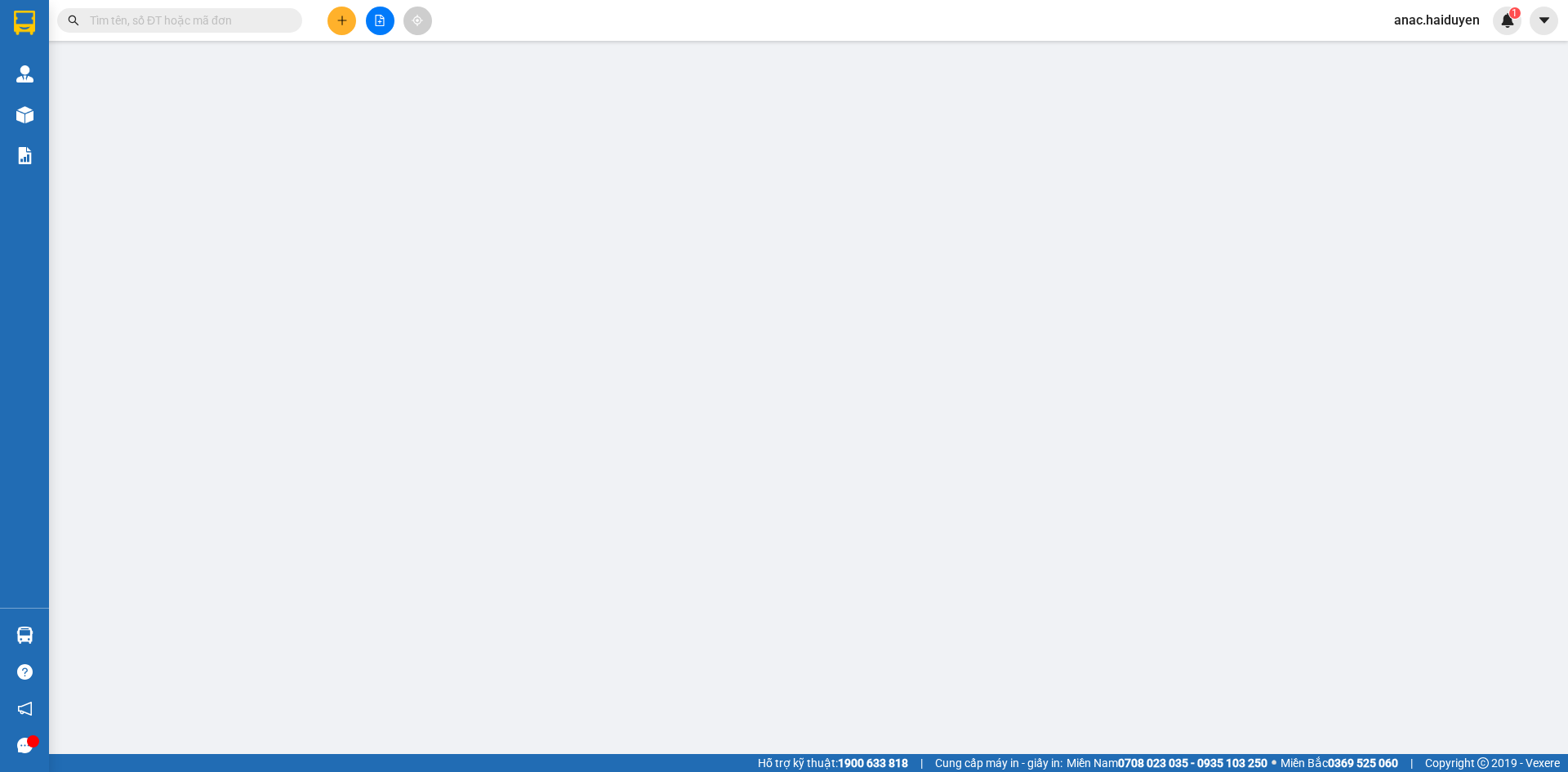
type input "02732233939"
type input "NCM THIỆN TRUNG"
type input "0"
type input "20.000"
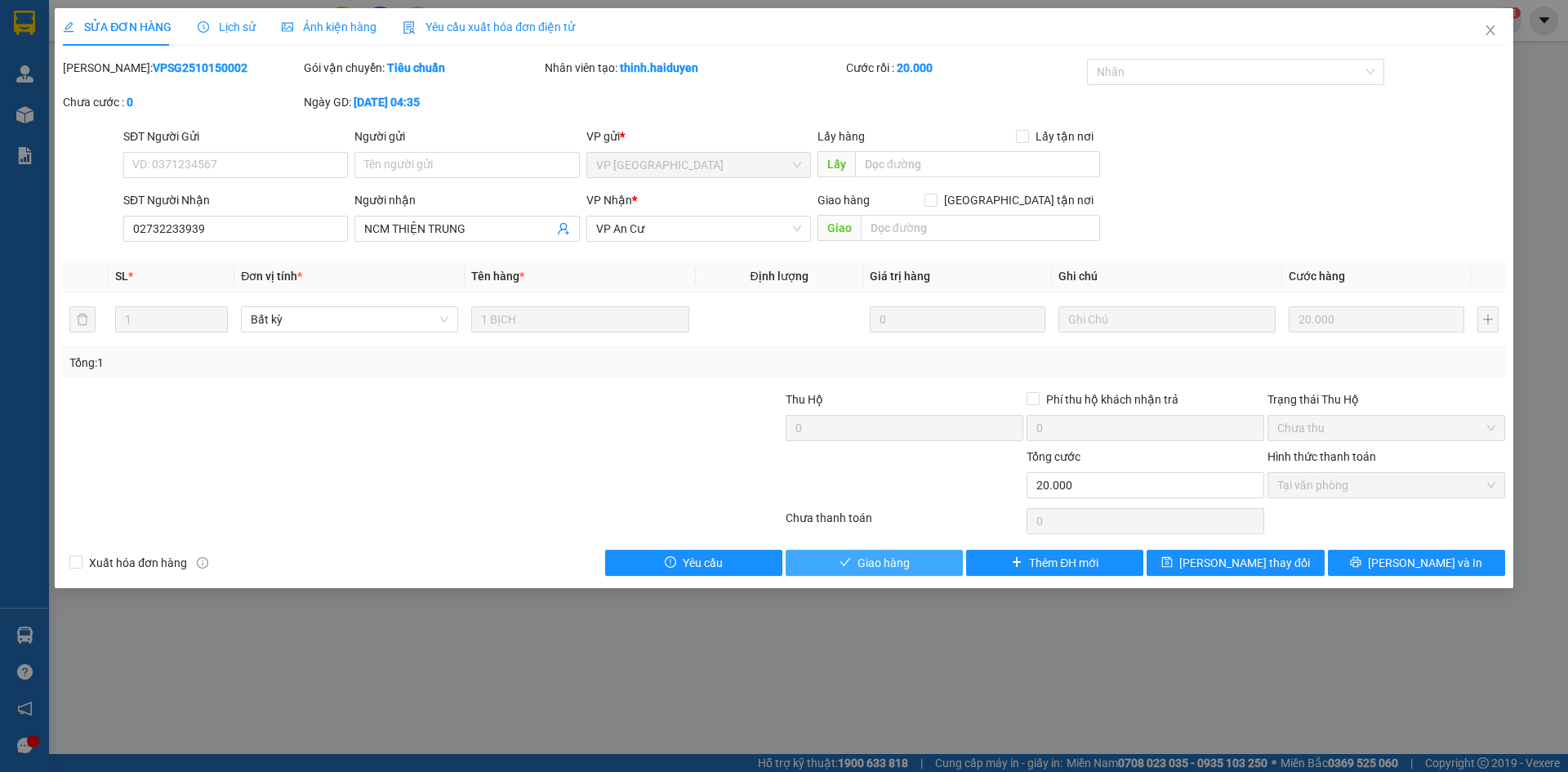
click at [898, 556] on span "Giao hàng" at bounding box center [883, 562] width 53 height 18
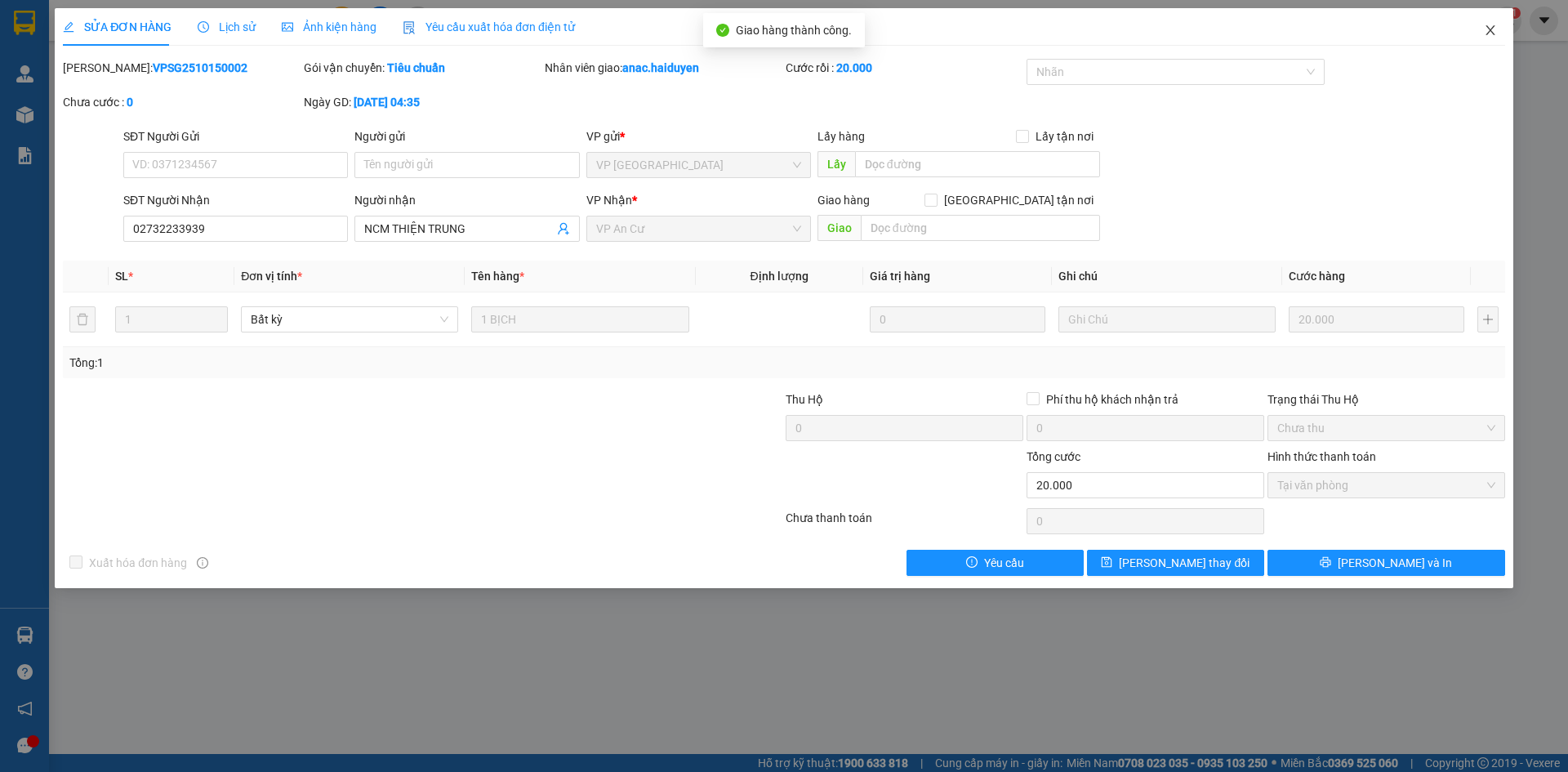
click at [1483, 27] on span "Close" at bounding box center [1490, 31] width 46 height 46
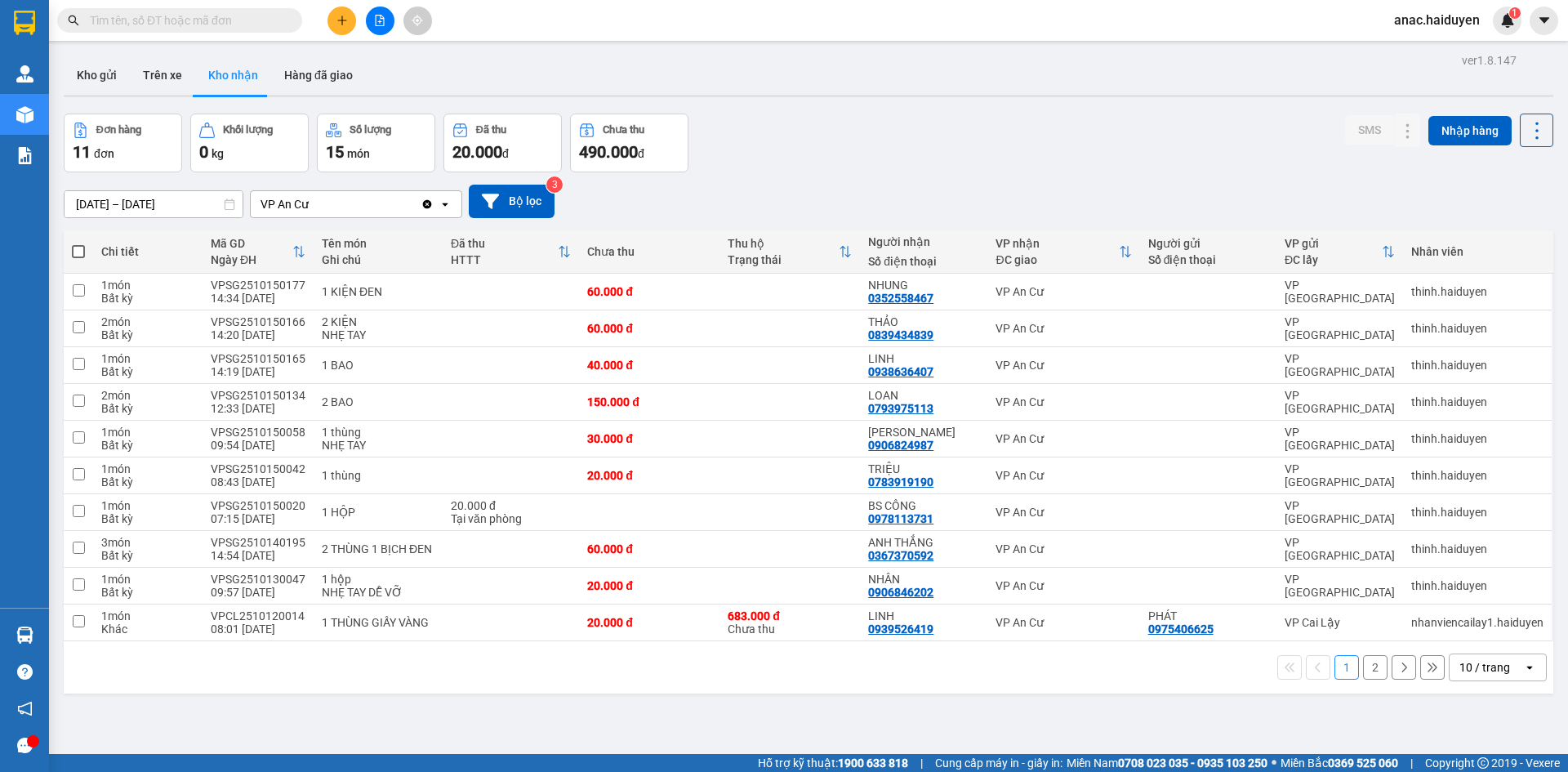
click at [1363, 665] on button "2" at bounding box center [1375, 667] width 24 height 24
